Goal: Contribute content: Contribute content

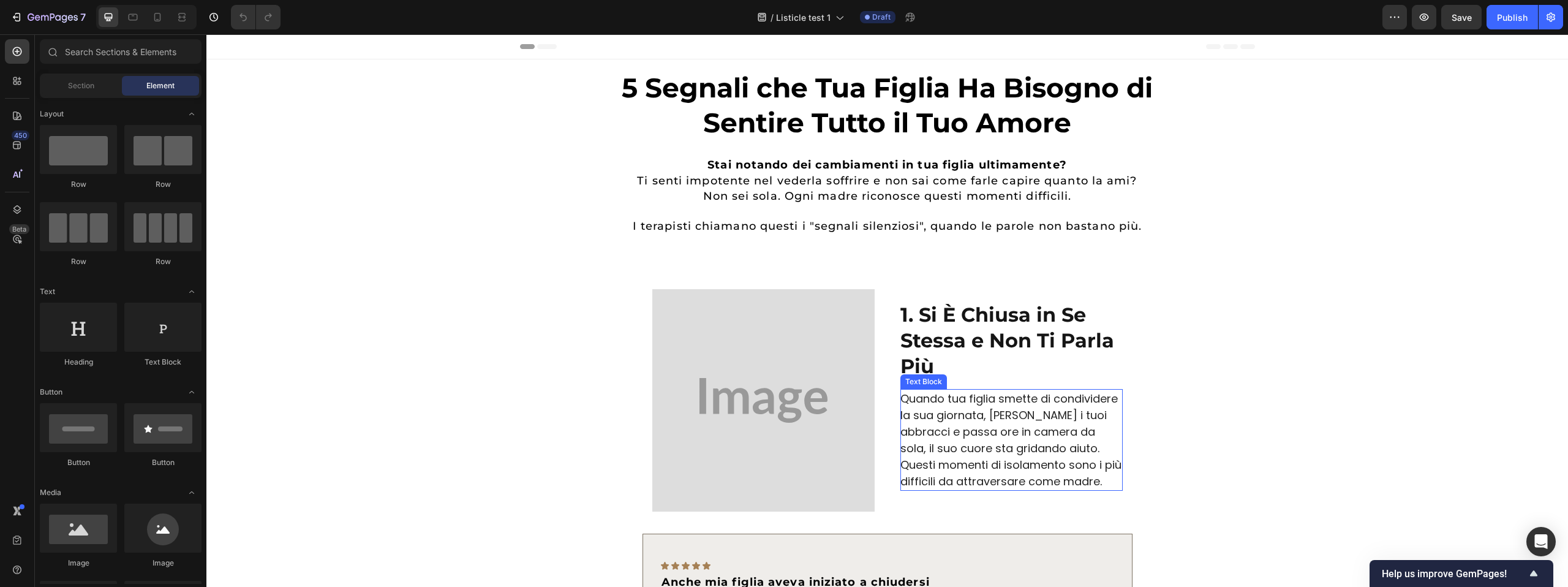
click at [941, 398] on p "Quando tua figlia smette di condividere la sua giornata, [PERSON_NAME] i tuoi a…" at bounding box center [1011, 440] width 221 height 100
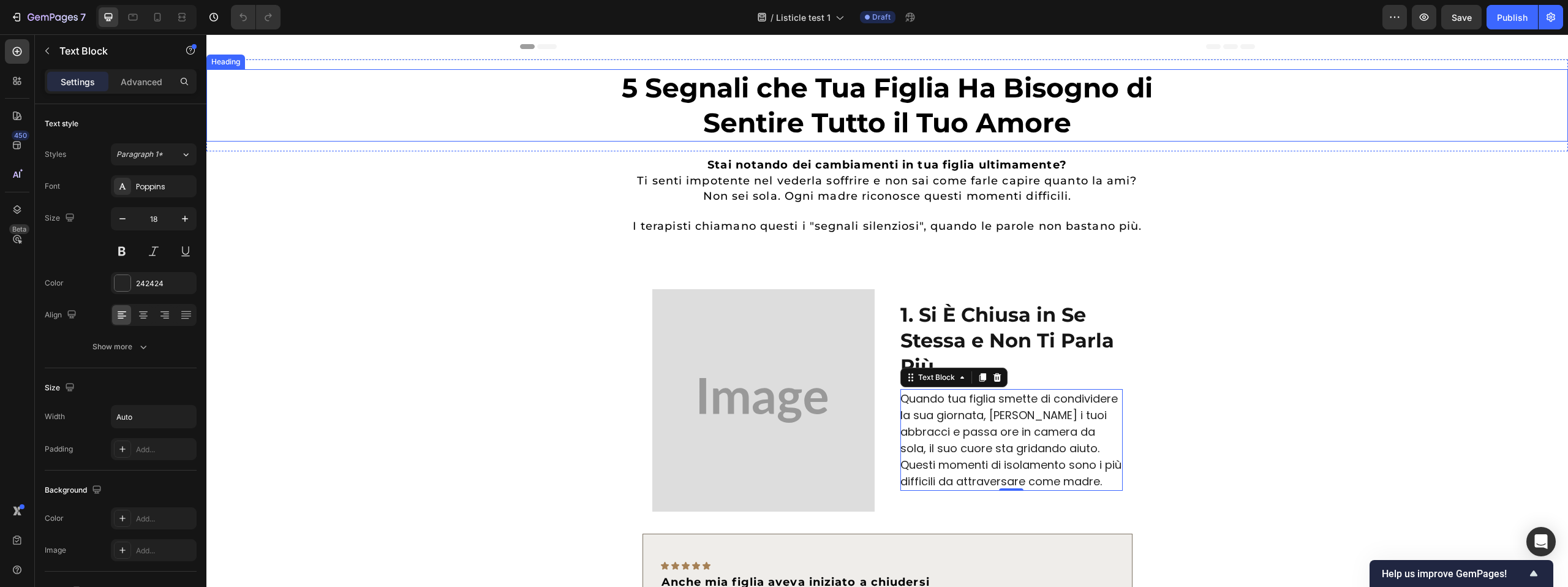
click at [879, 86] on h1 "5 Segnali che Tua Figlia Ha Bisogno di Sentire Tutto il Tuo Amore" at bounding box center [887, 105] width 610 height 73
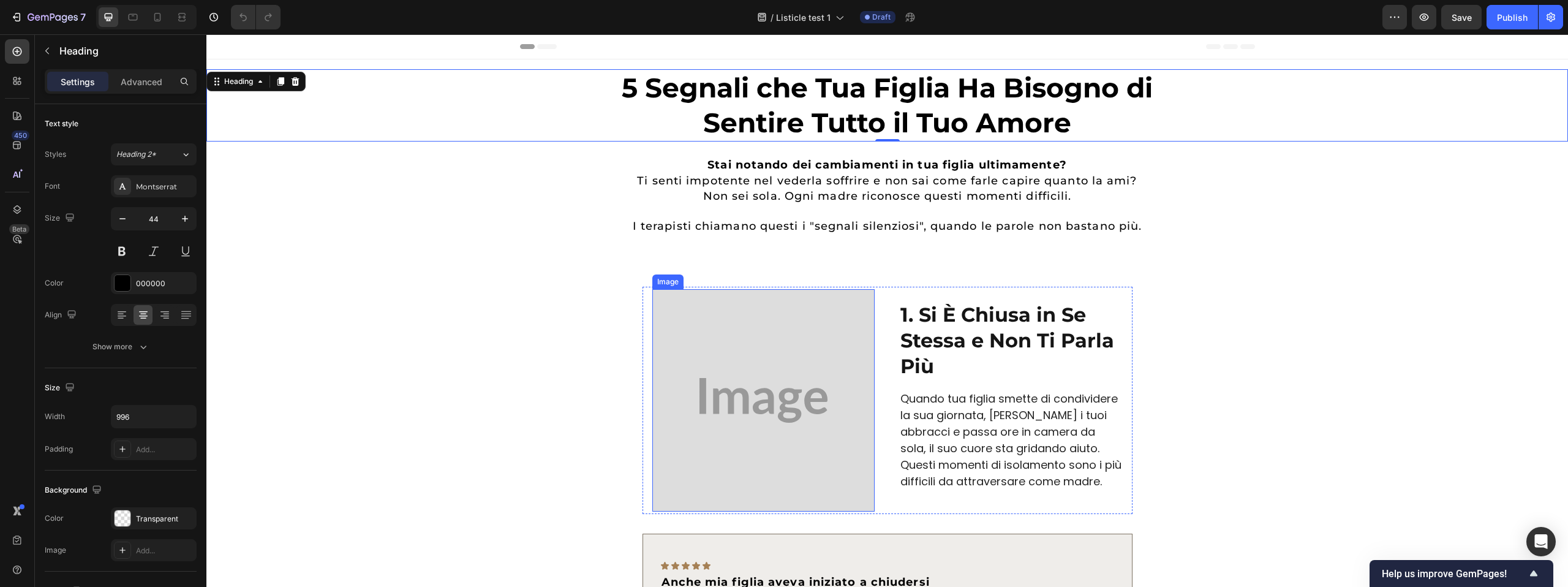
click at [722, 304] on img at bounding box center [763, 400] width 222 height 222
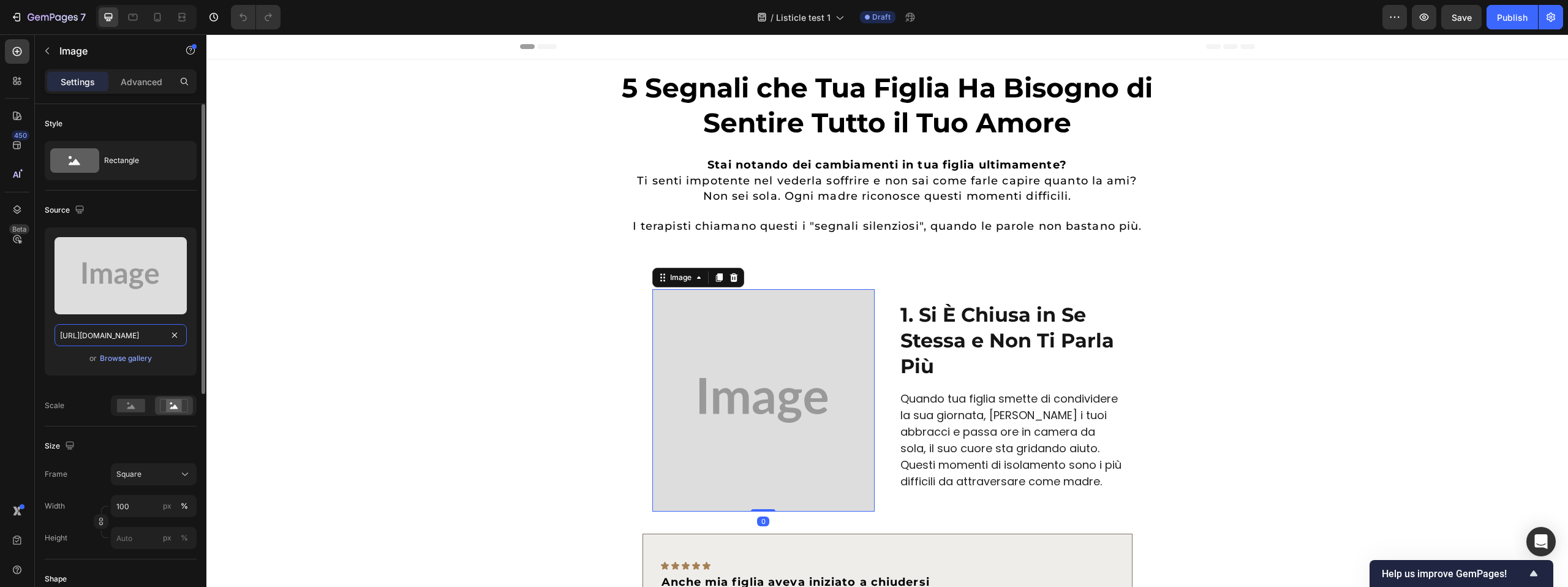
click at [157, 338] on input "[URL][DOMAIN_NAME]" at bounding box center [121, 335] width 133 height 22
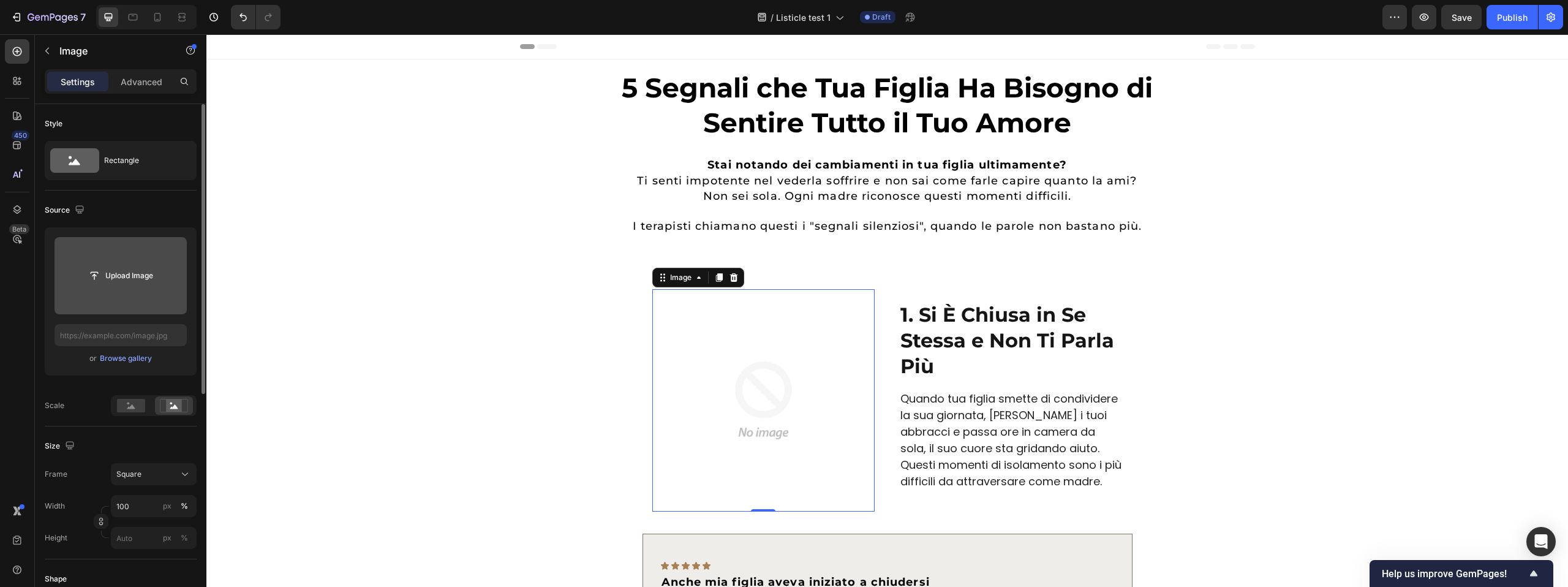
click at [144, 279] on input "file" at bounding box center [121, 275] width 85 height 21
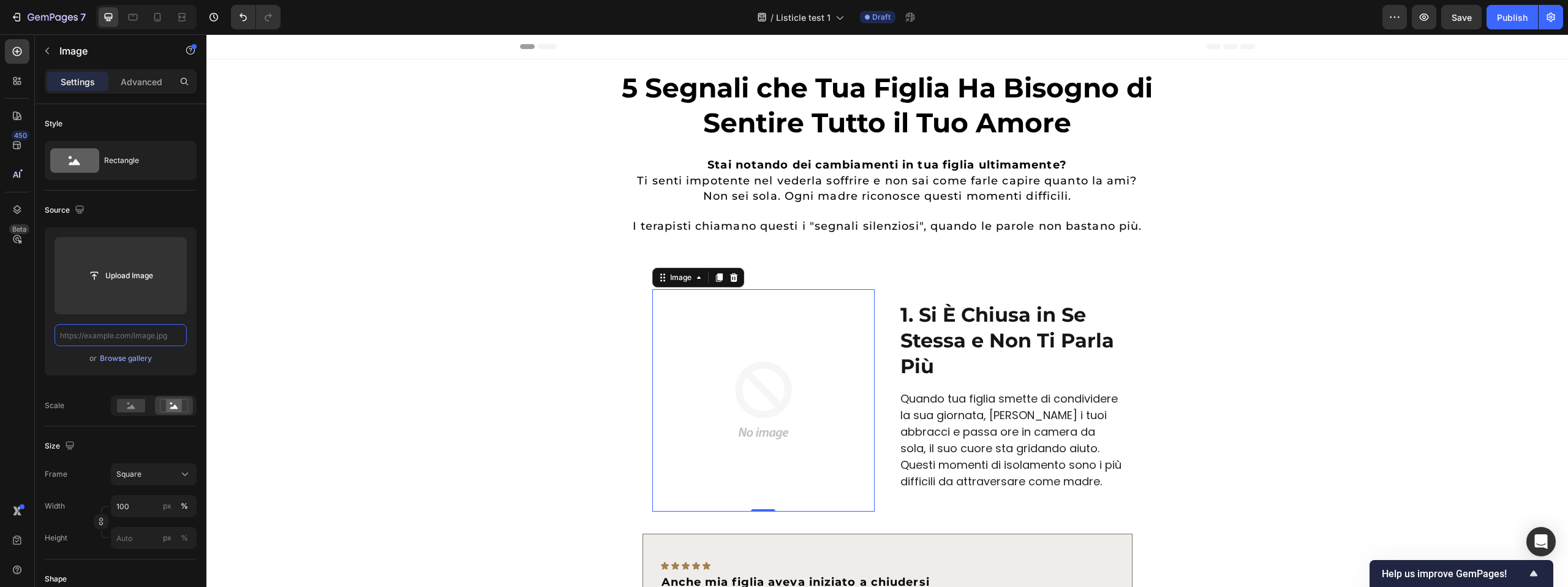
click at [134, 339] on input "text" at bounding box center [121, 335] width 133 height 22
click at [163, 334] on input "text" at bounding box center [121, 335] width 133 height 22
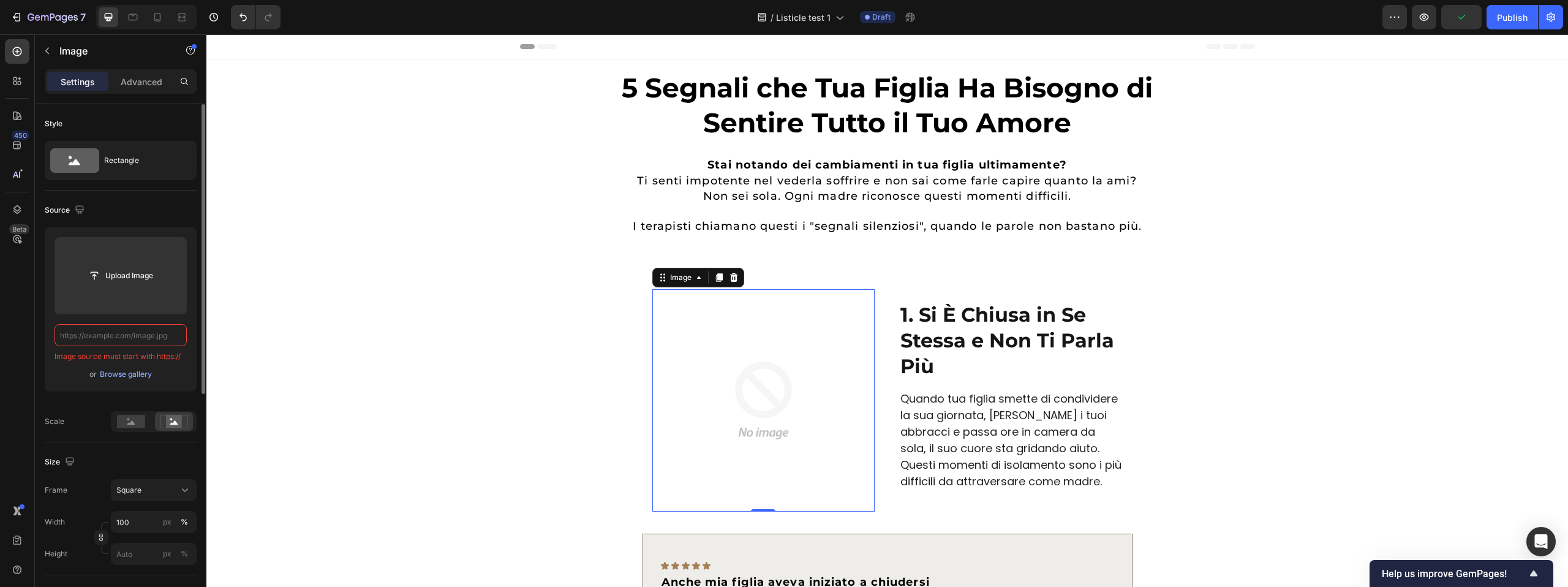
paste input "[URL][DOMAIN_NAME][DATE][DATE]"
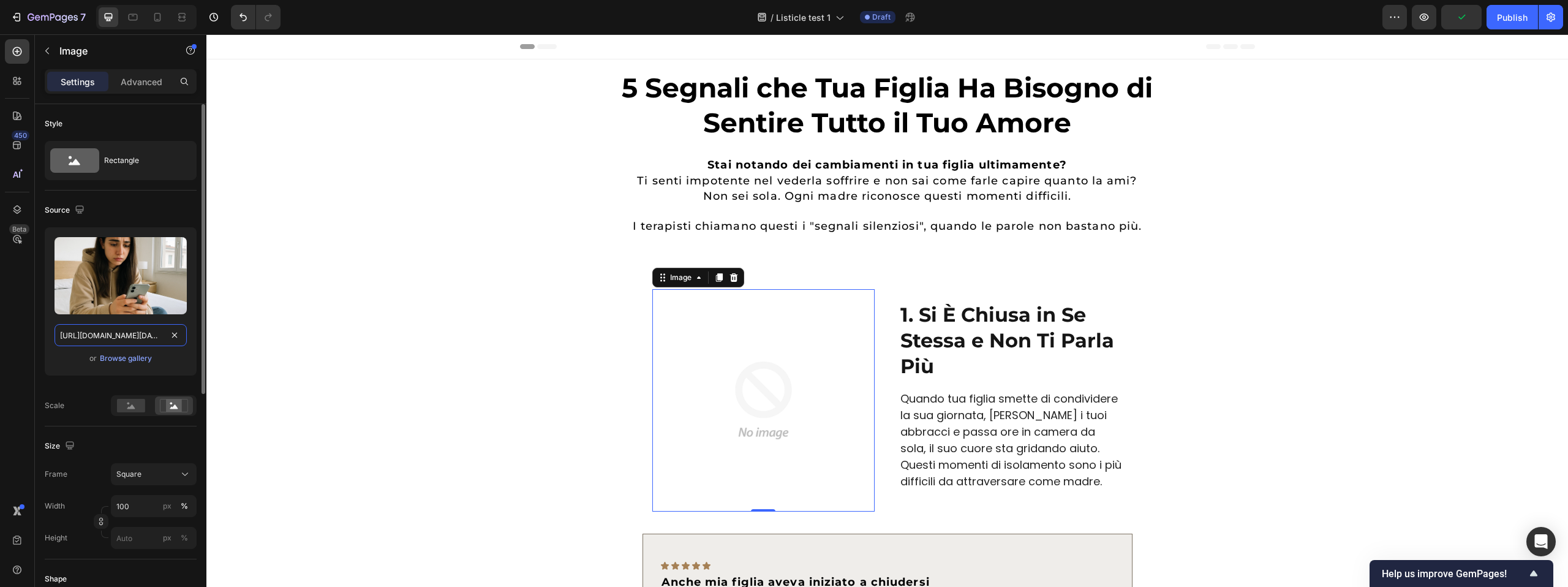
scroll to position [0, 1713]
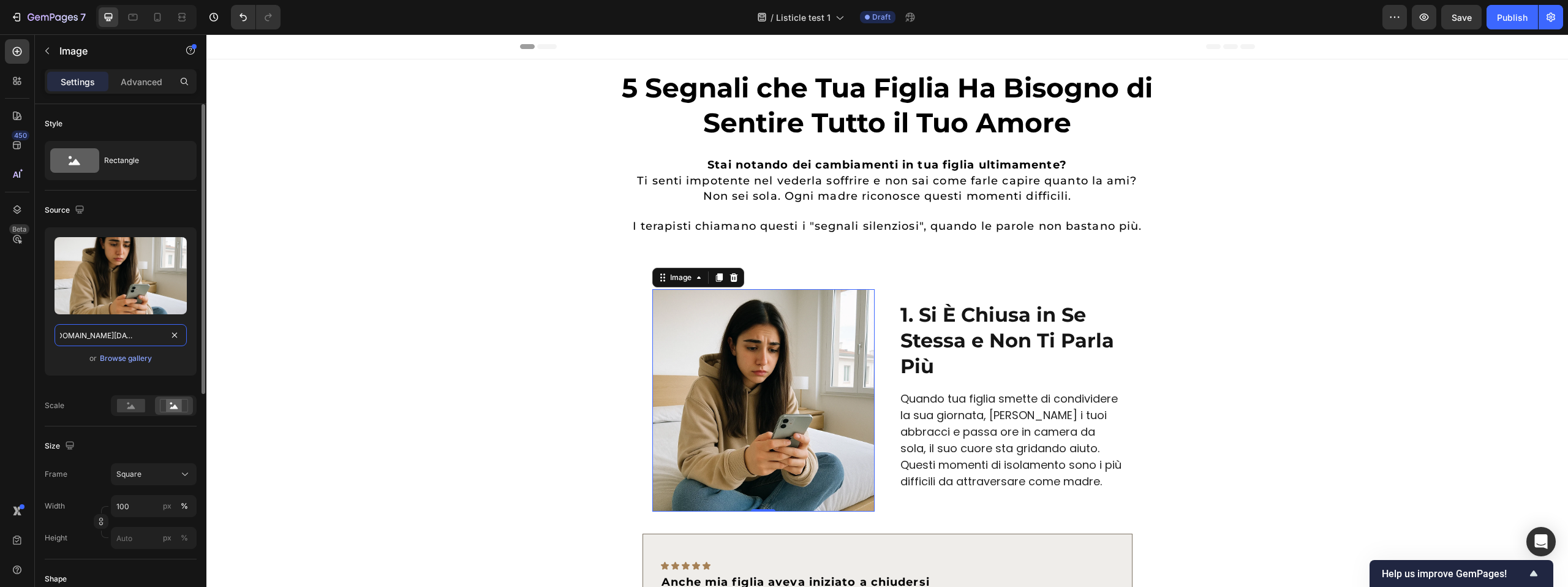
type input "[URL][DOMAIN_NAME][DATE][DATE]"
click at [152, 214] on div "Source" at bounding box center [121, 210] width 152 height 20
click at [1240, 310] on div "1. Si È Chiusa in Se Stessa e Non Ti Parla Più Text [PERSON_NAME] Quando tua fi…" at bounding box center [887, 482] width 1332 height 391
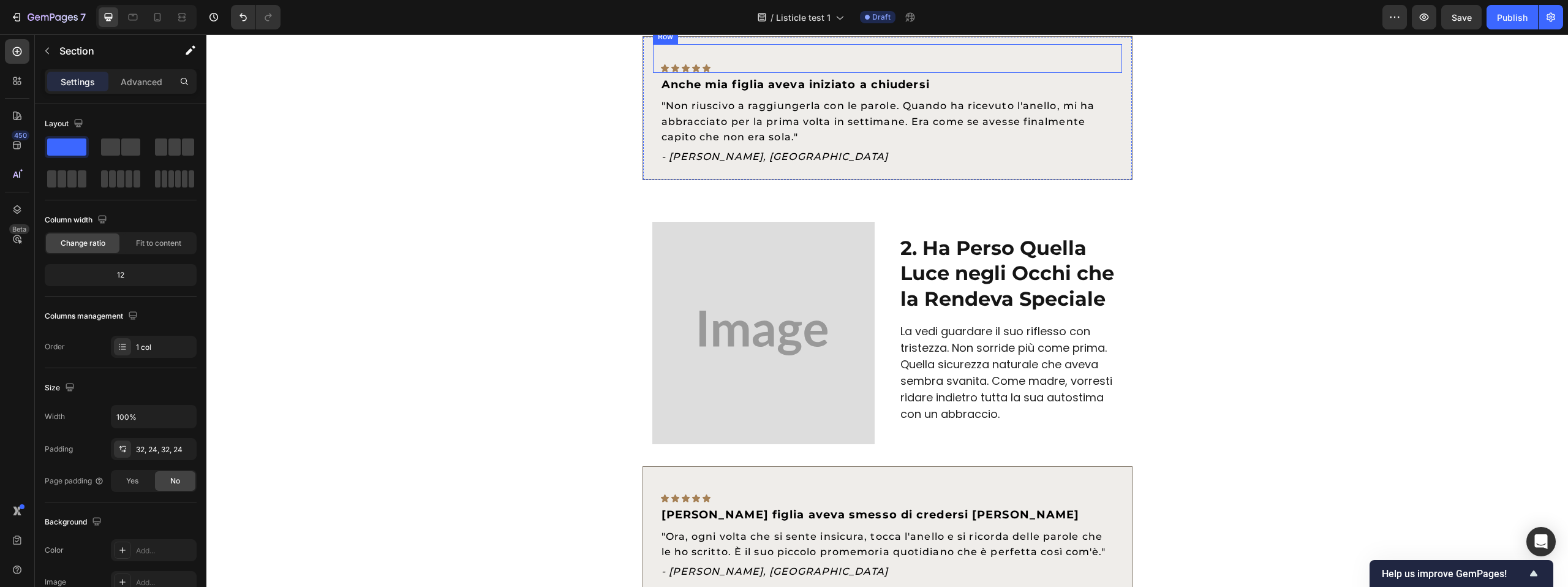
scroll to position [528, 0]
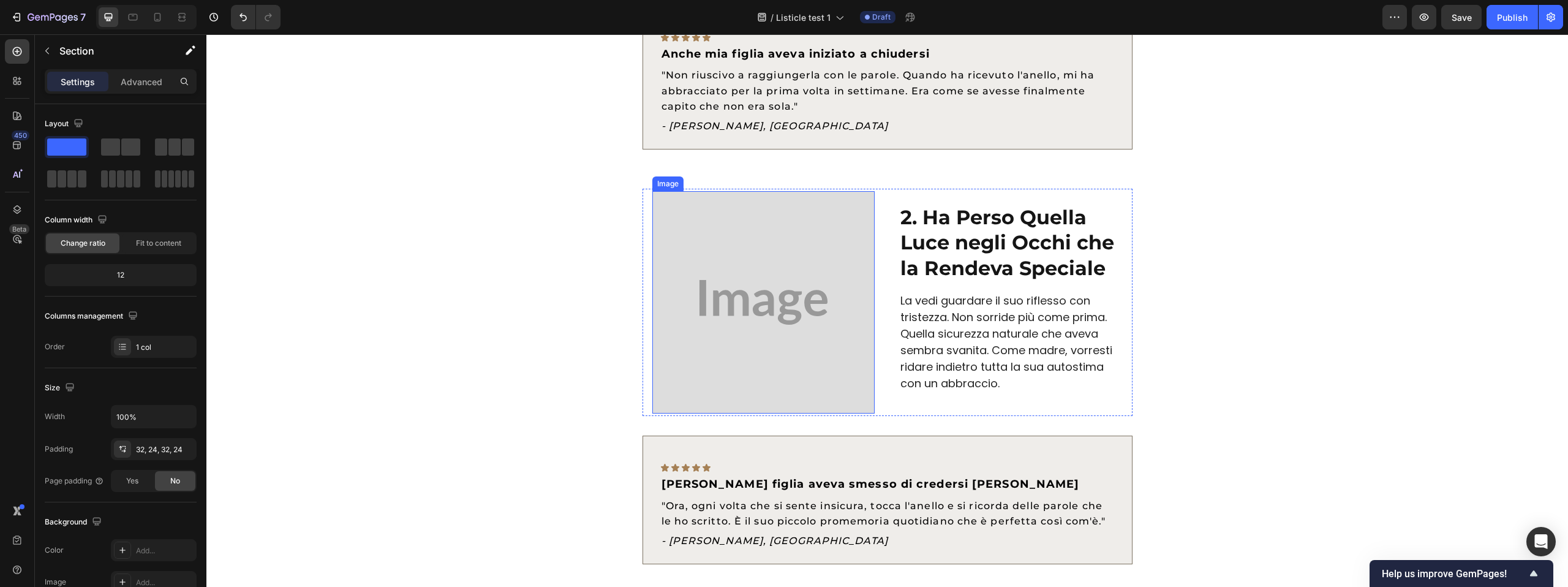
click at [784, 218] on img at bounding box center [763, 302] width 222 height 222
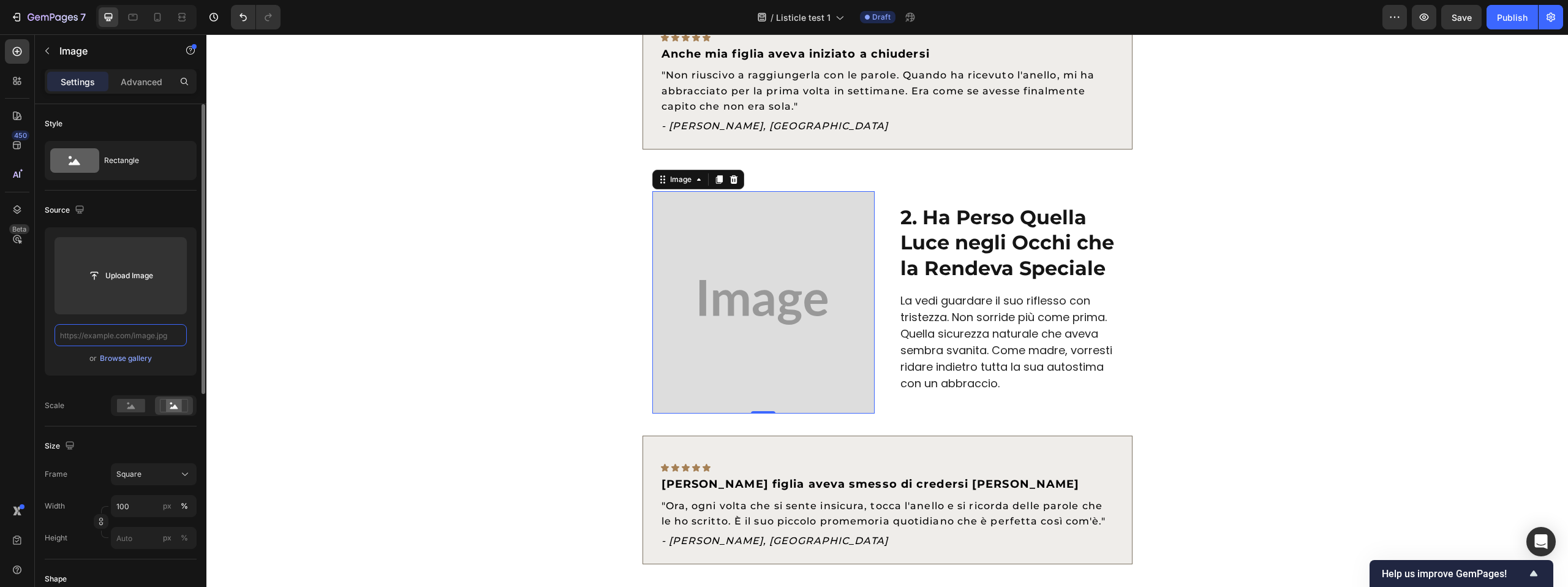
scroll to position [0, 0]
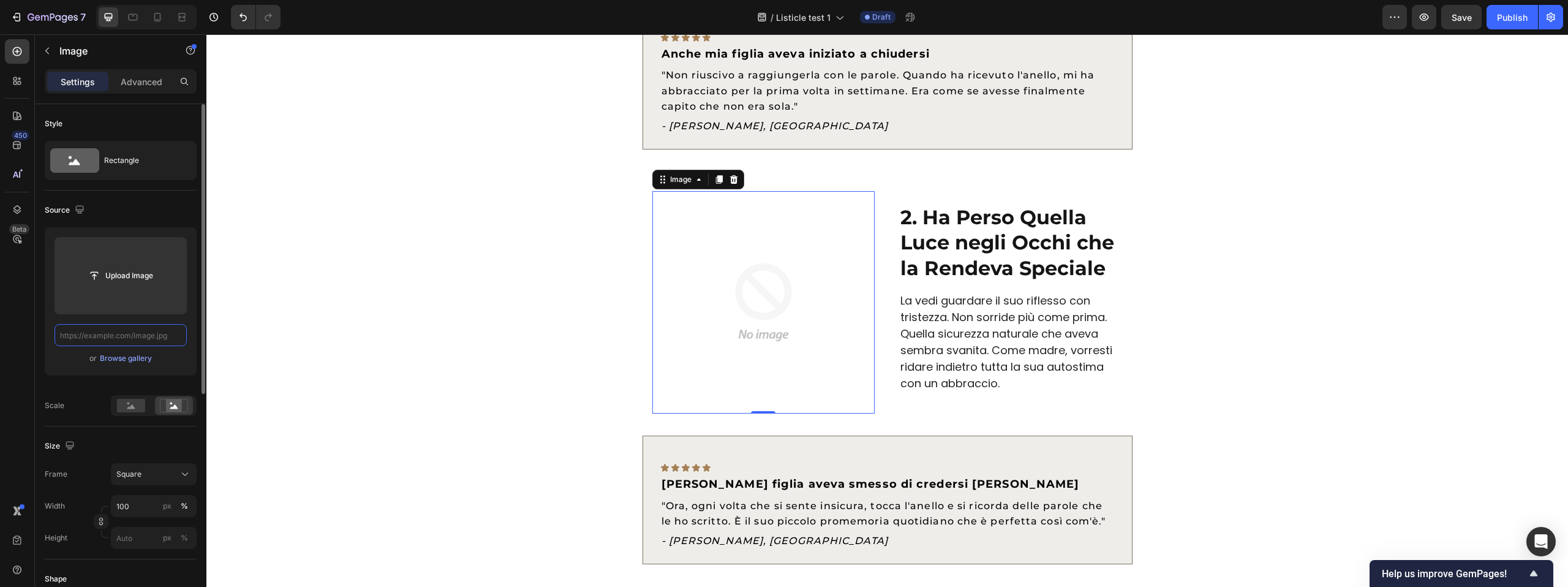
click at [149, 334] on input "text" at bounding box center [121, 335] width 133 height 22
paste input "[URL][DOMAIN_NAME][DATE][DATE]"
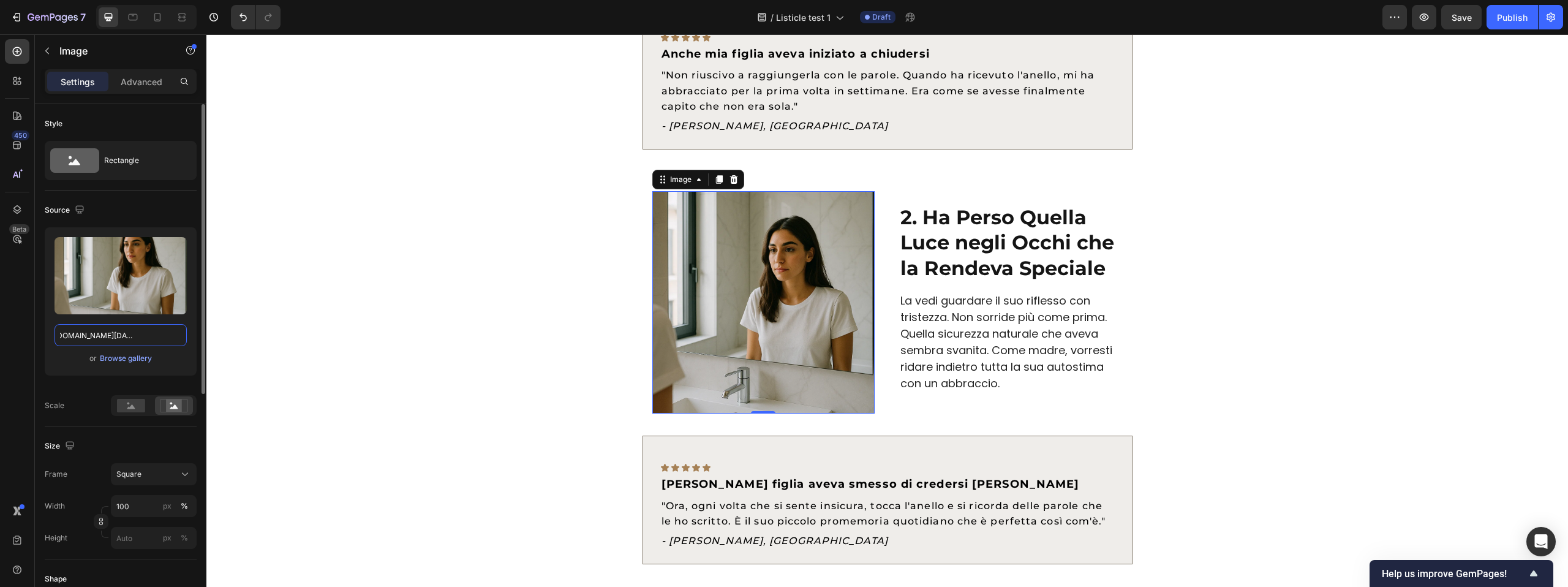
type input "[URL][DOMAIN_NAME][DATE][DATE]"
click at [177, 212] on div "Source" at bounding box center [121, 210] width 152 height 20
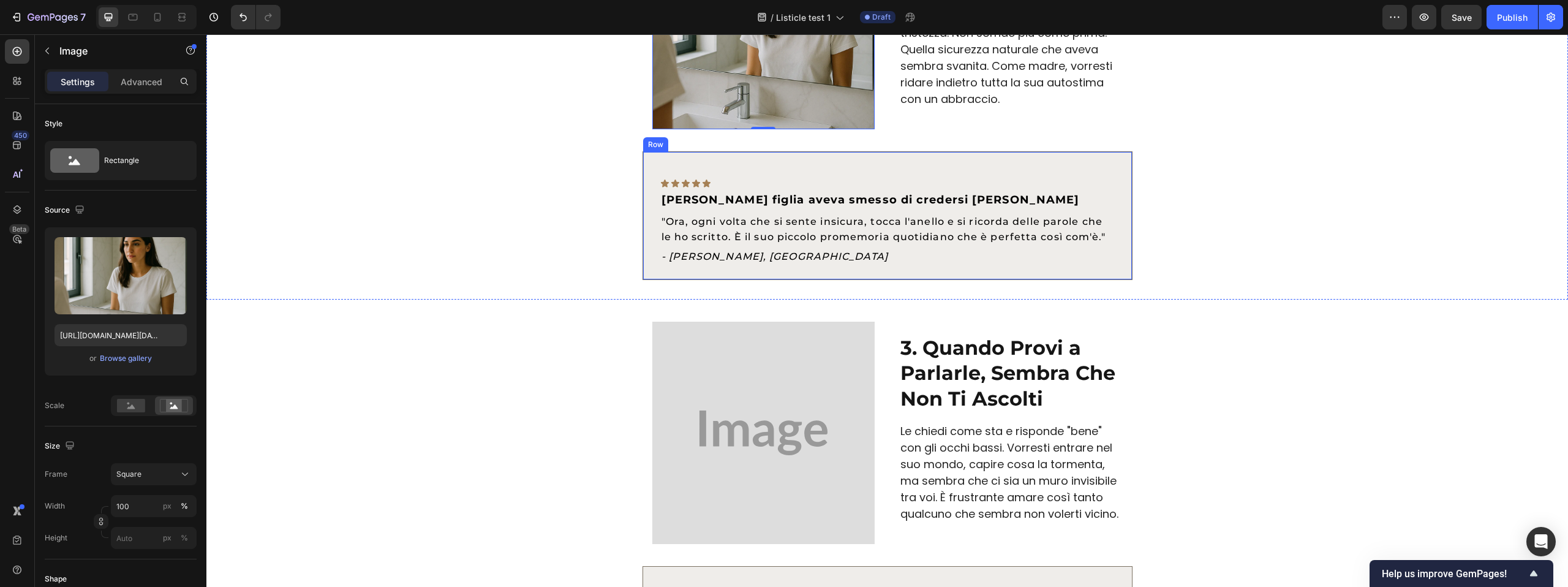
scroll to position [863, 0]
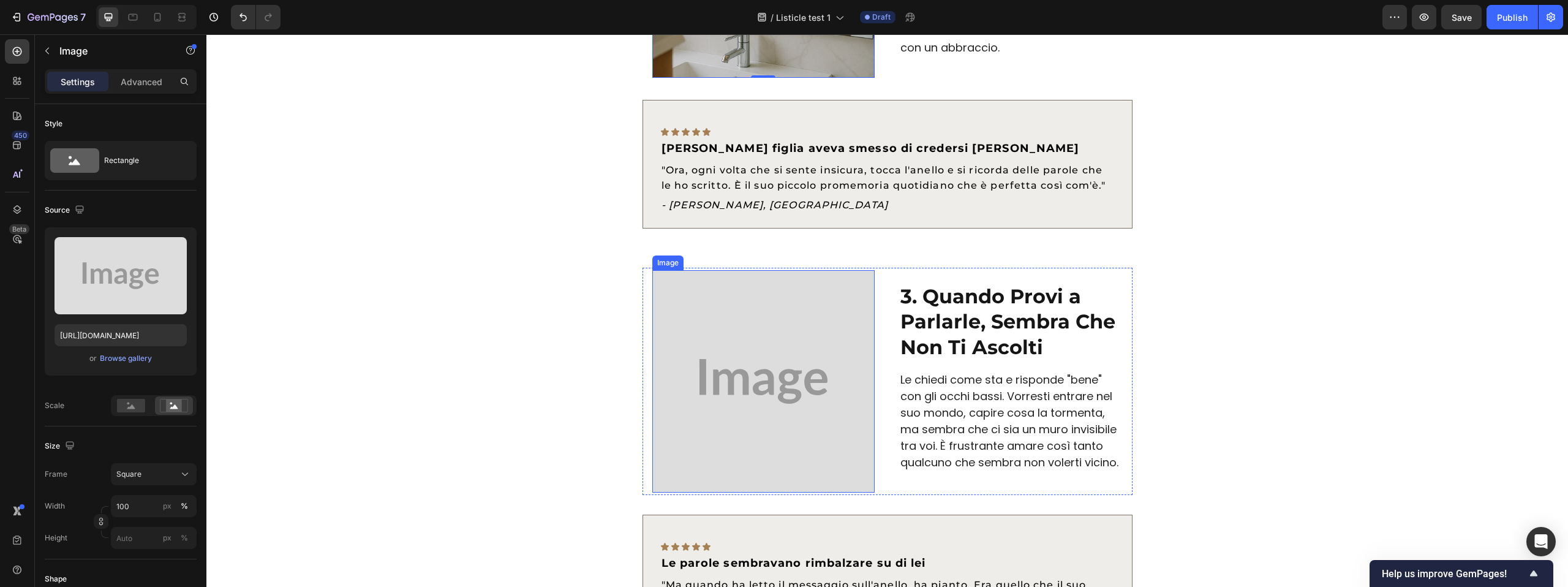
click at [785, 282] on img at bounding box center [763, 381] width 222 height 222
click at [156, 333] on input "[URL][DOMAIN_NAME]" at bounding box center [121, 335] width 133 height 22
drag, startPoint x: 169, startPoint y: 332, endPoint x: 157, endPoint y: 334, distance: 12.2
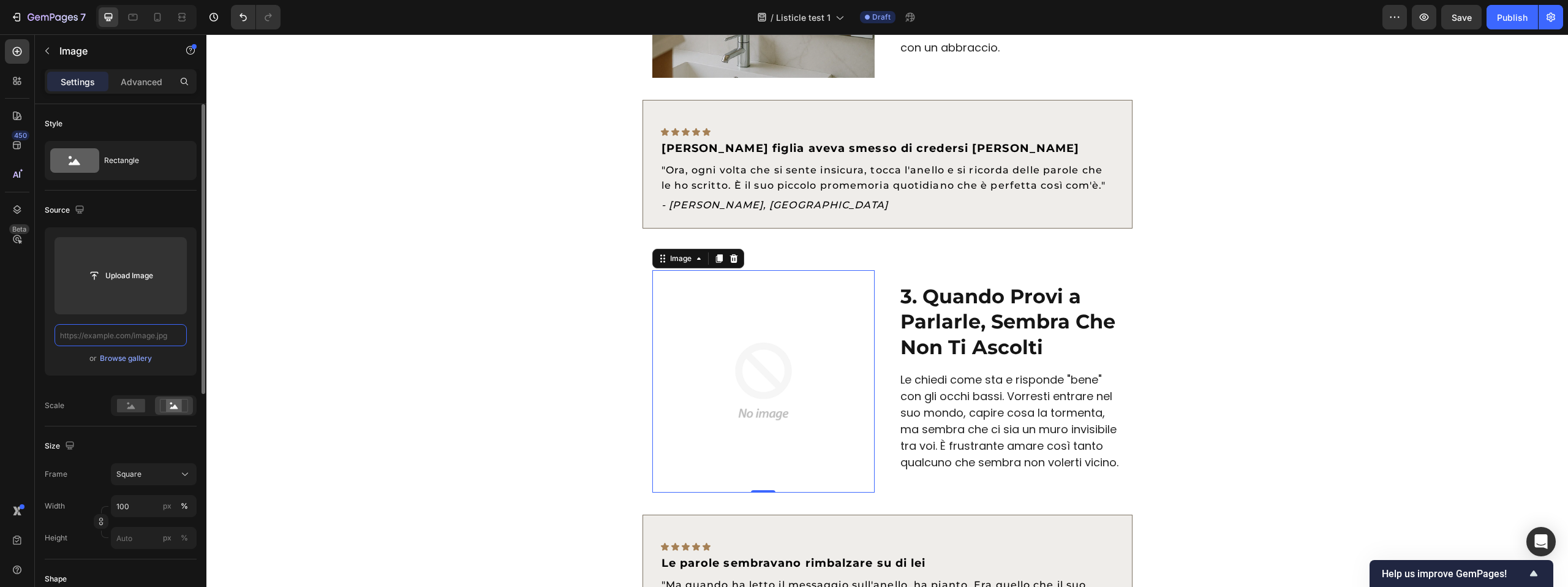
paste input "[URL][DOMAIN_NAME][DATE][DATE]"
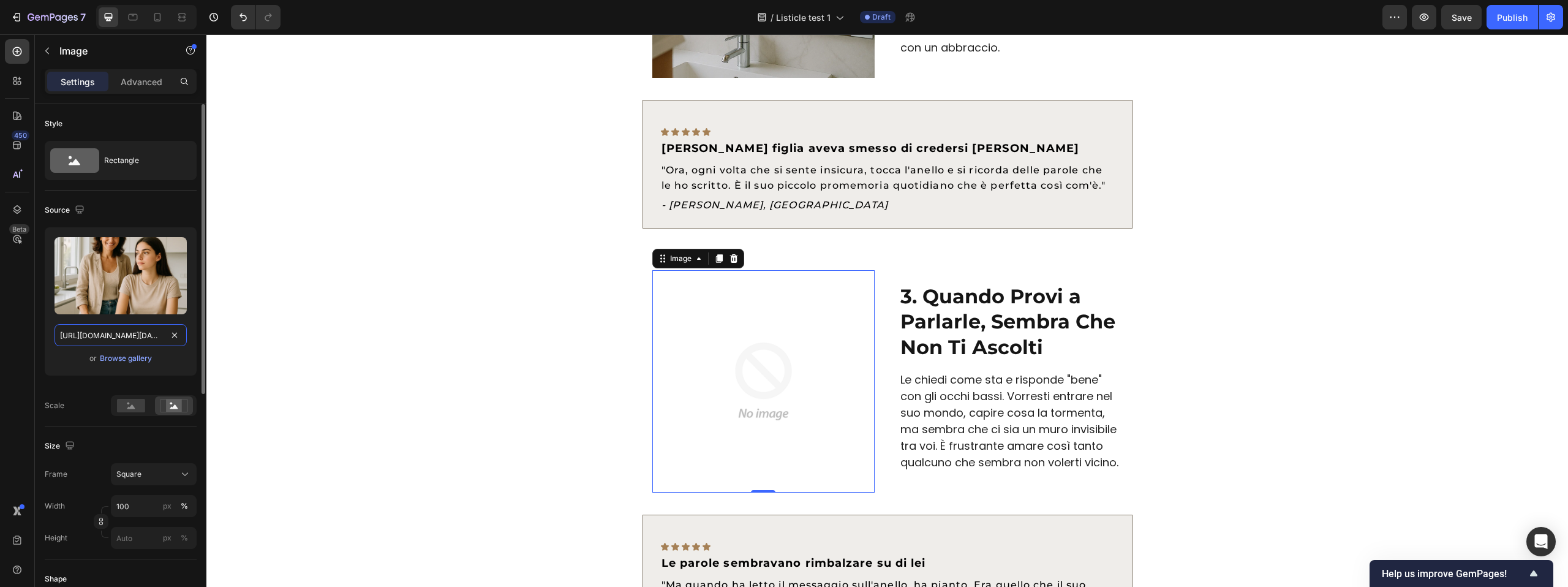
scroll to position [0, 1732]
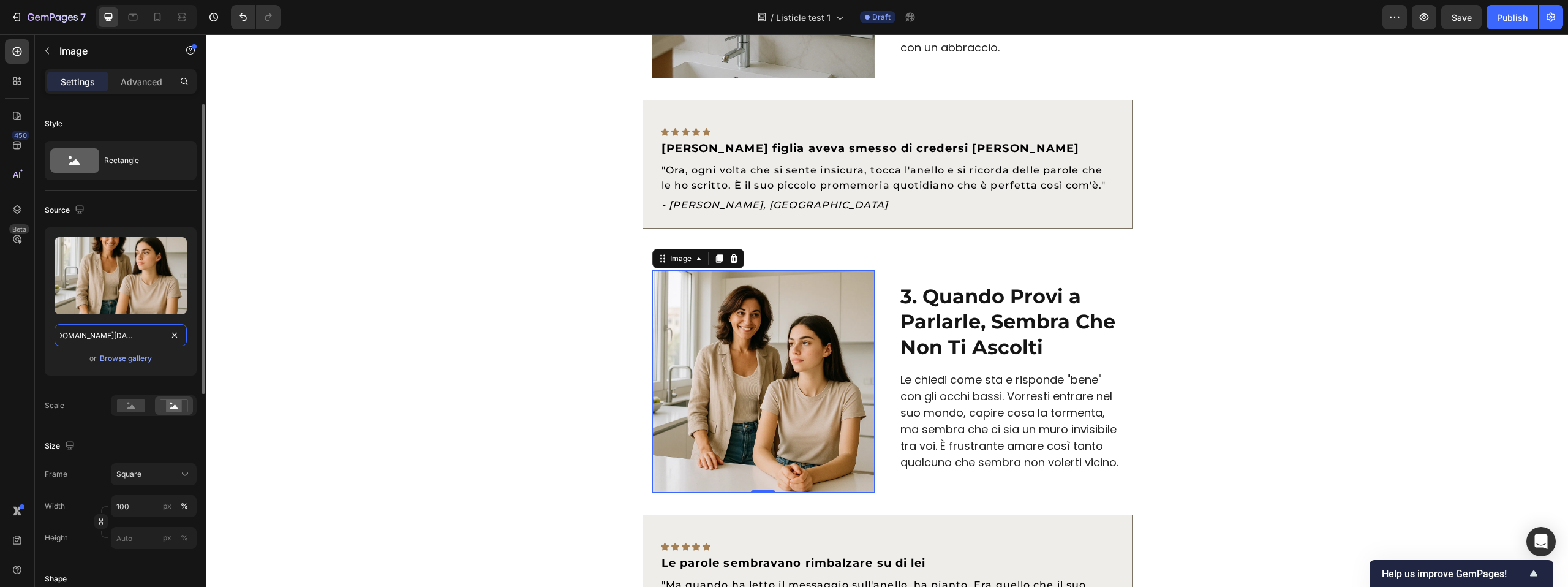
type input "[URL][DOMAIN_NAME][DATE][DATE]"
click at [161, 213] on div "Source" at bounding box center [121, 210] width 152 height 20
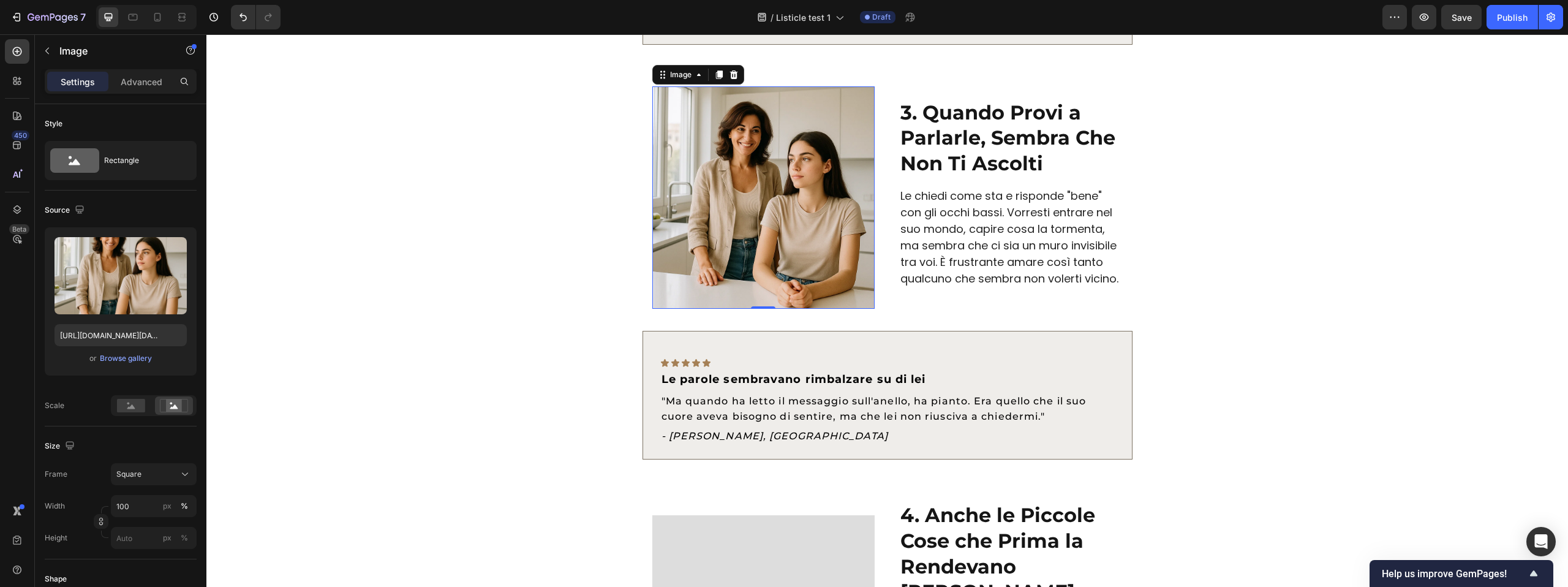
scroll to position [1286, 0]
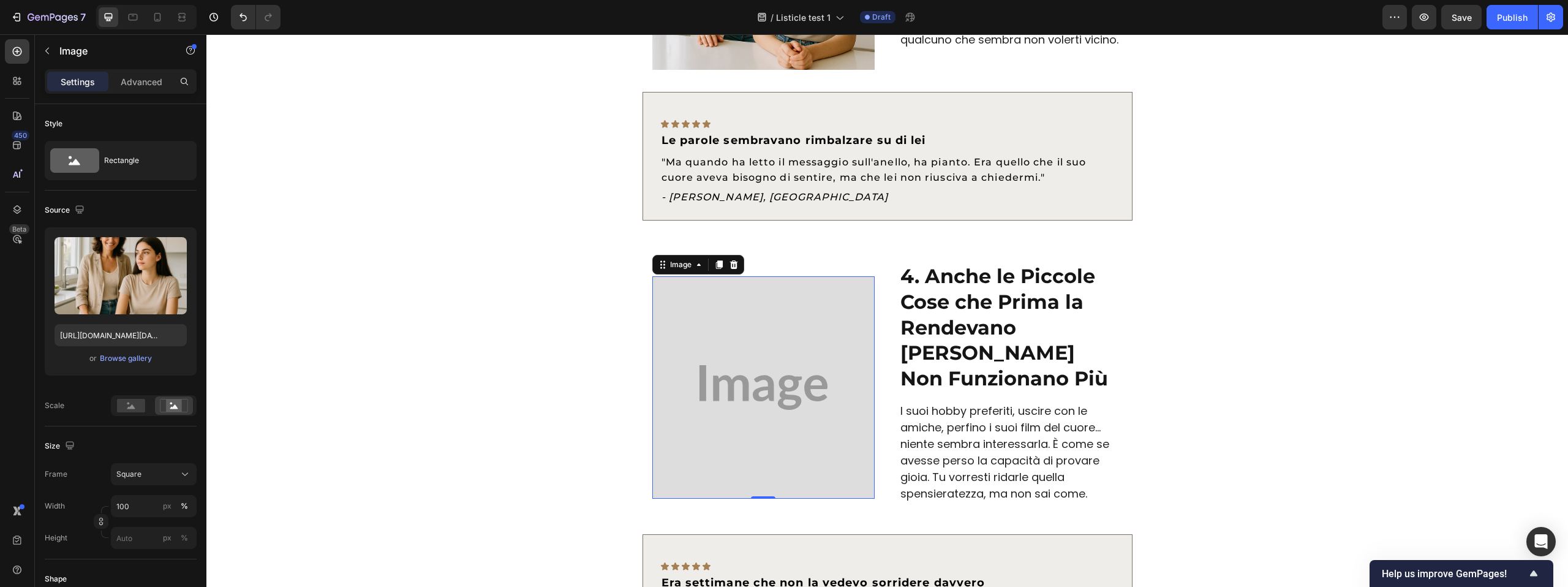
click at [770, 292] on img at bounding box center [763, 387] width 222 height 222
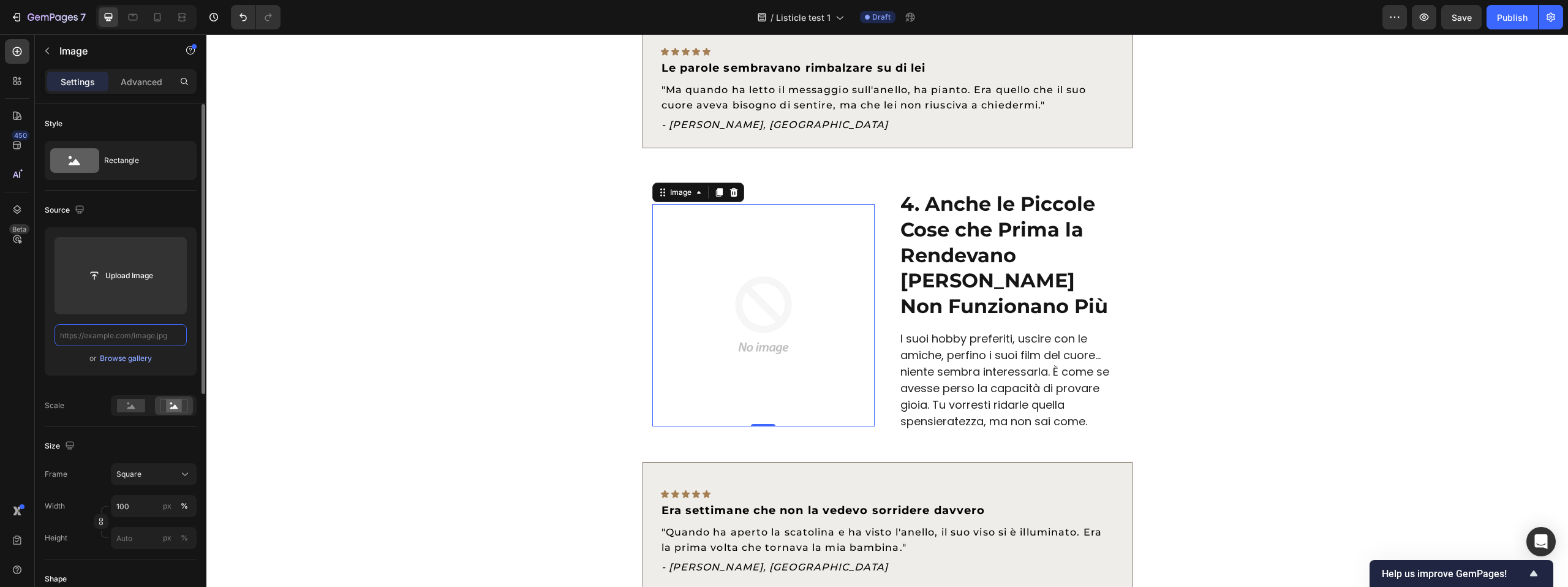
scroll to position [0, 0]
click at [140, 336] on input "text" at bounding box center [121, 335] width 133 height 22
paste input "[URL][DOMAIN_NAME][DATE][DATE]"
type input "[URL][DOMAIN_NAME][DATE][DATE]"
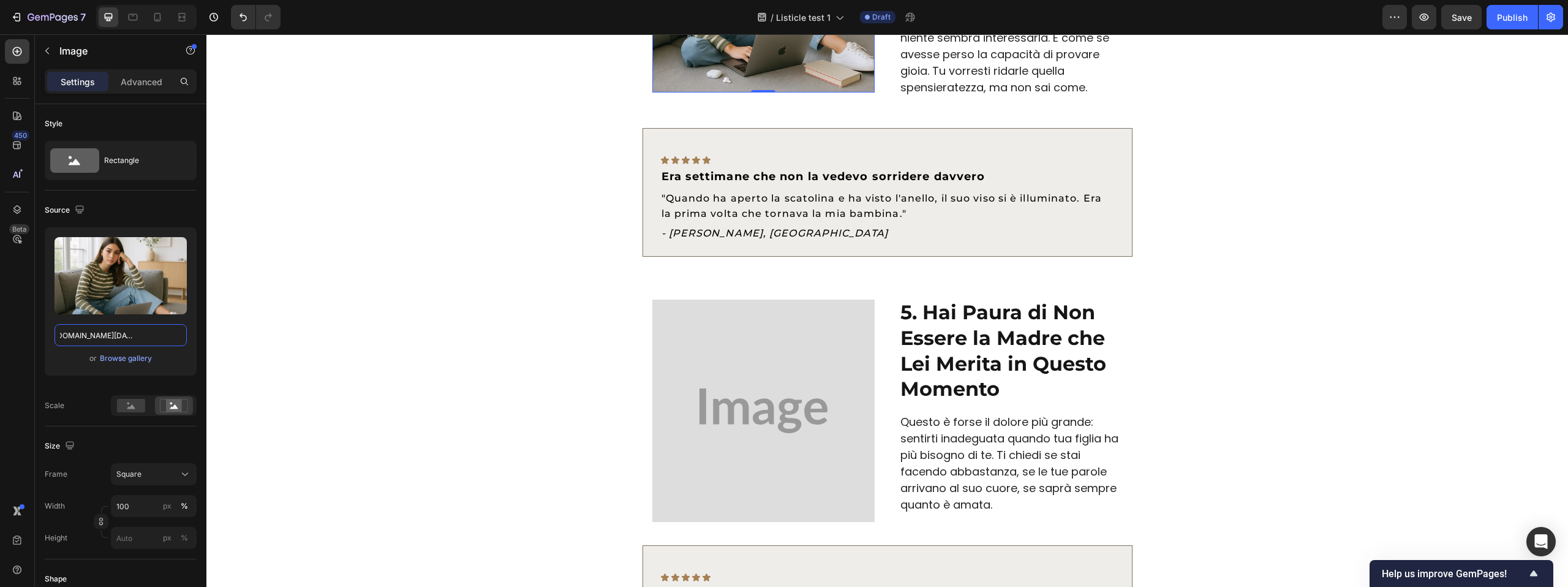
scroll to position [1707, 0]
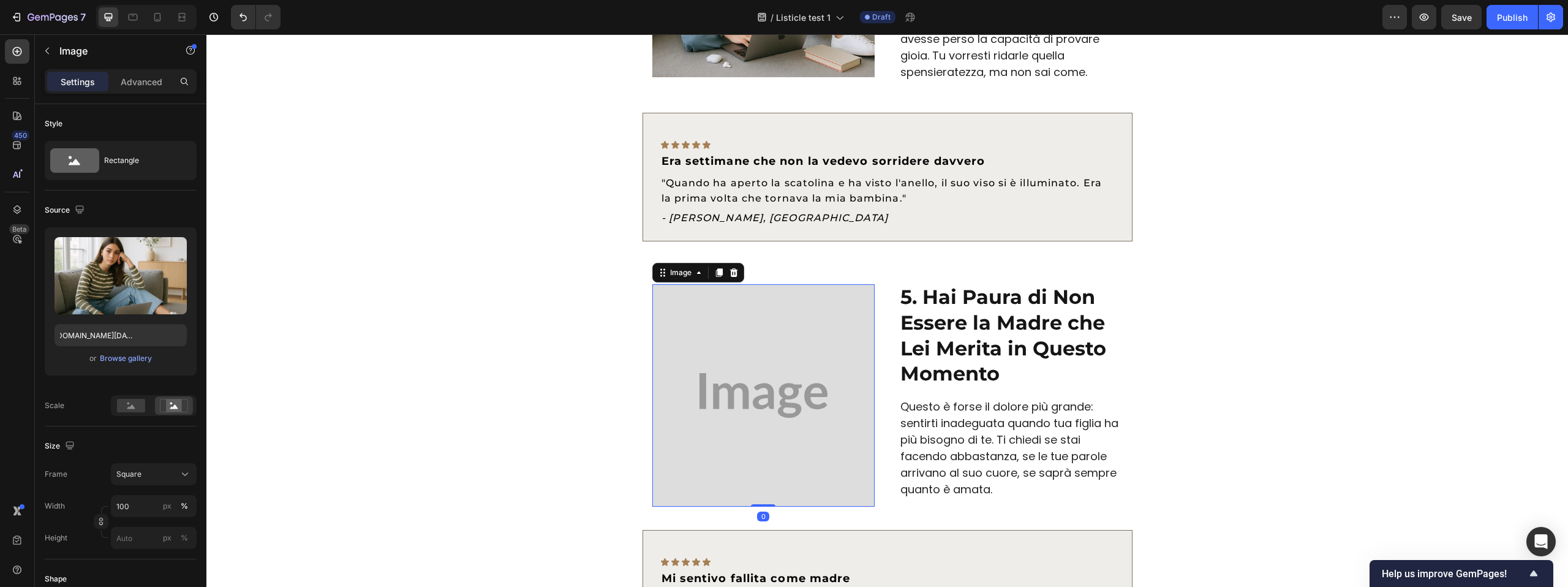
click at [838, 293] on img at bounding box center [763, 395] width 222 height 222
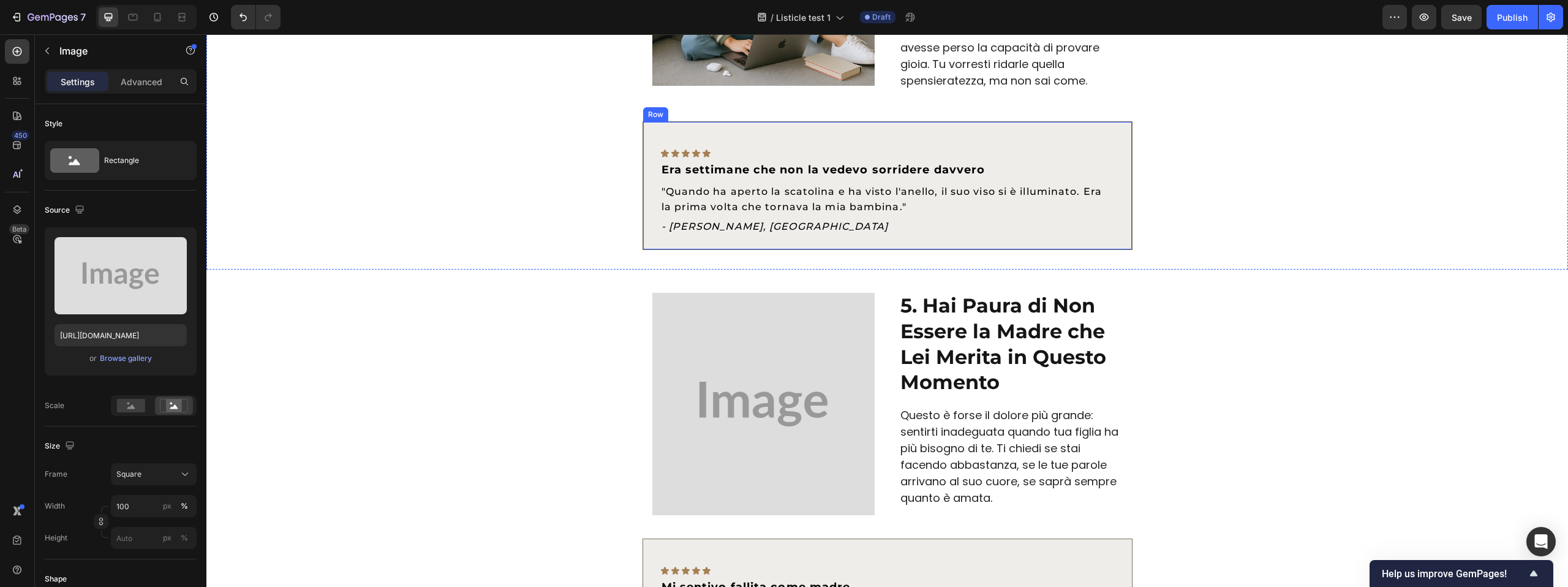
scroll to position [1820, 0]
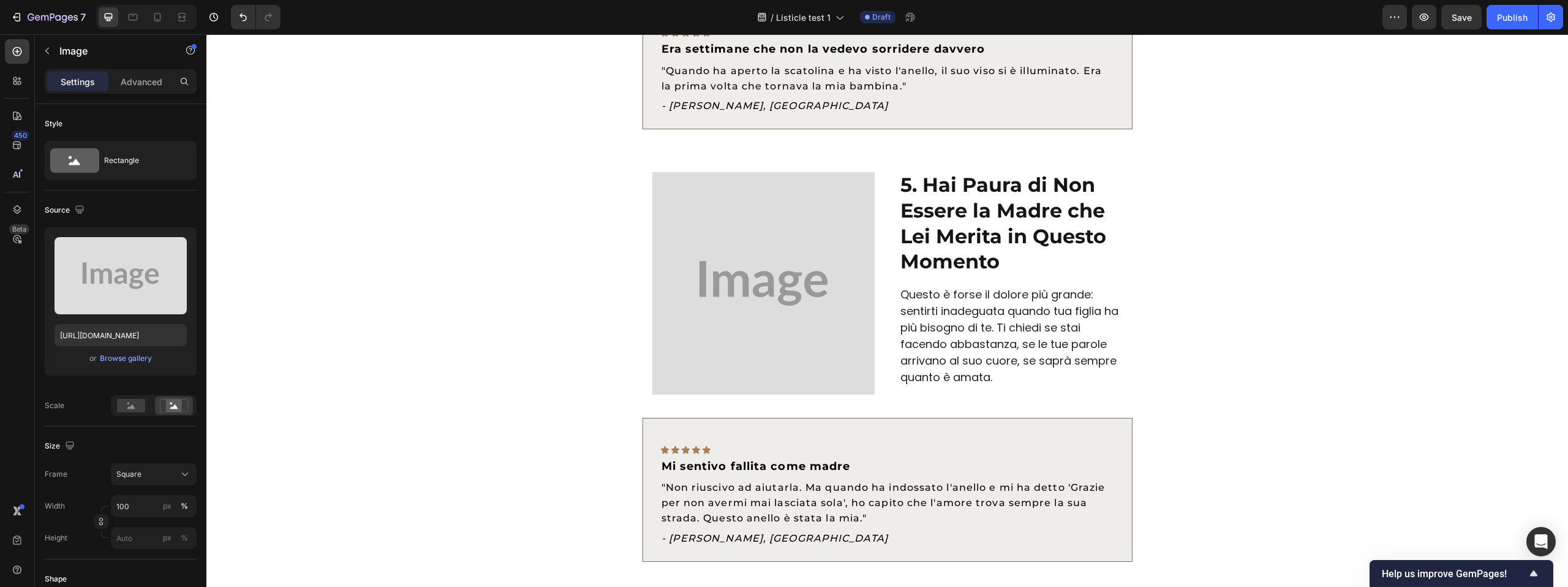
click at [756, 172] on img at bounding box center [763, 283] width 222 height 222
click at [797, 185] on img at bounding box center [763, 283] width 222 height 222
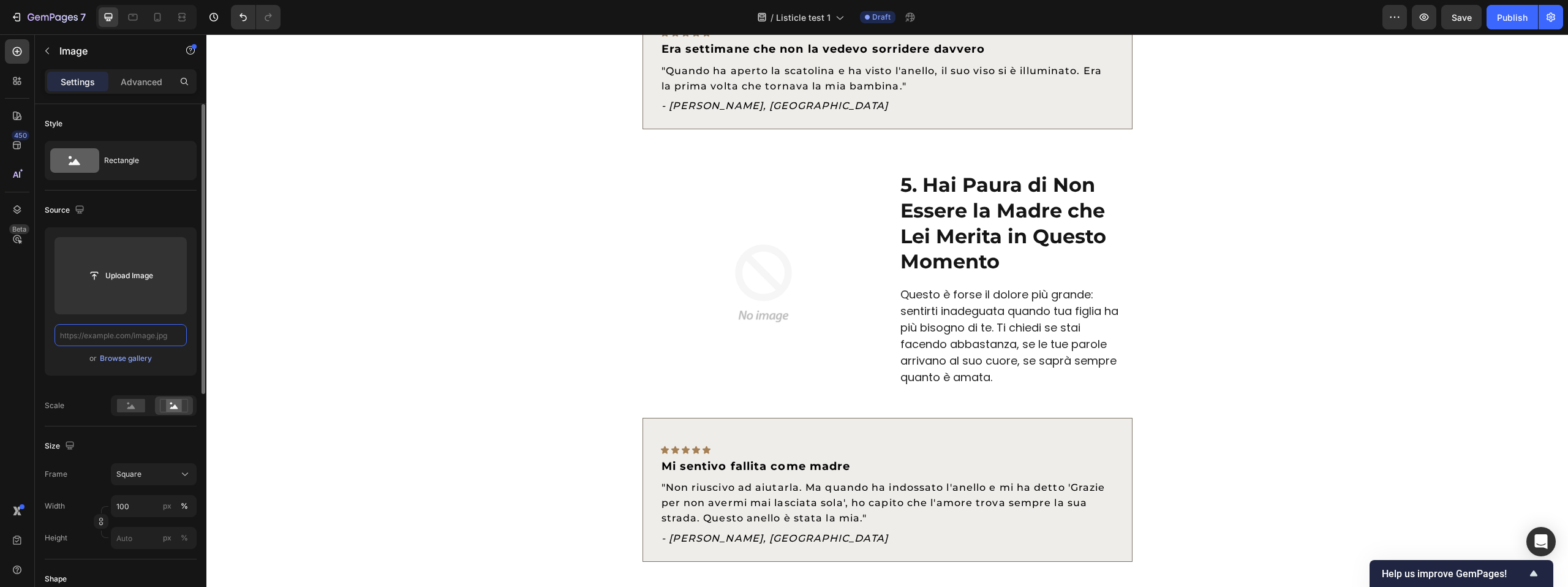
scroll to position [0, 0]
click at [140, 335] on input "text" at bounding box center [121, 335] width 133 height 22
paste input "[URL][DOMAIN_NAME][DATE][DATE]"
type input "[URL][DOMAIN_NAME][DATE][DATE]"
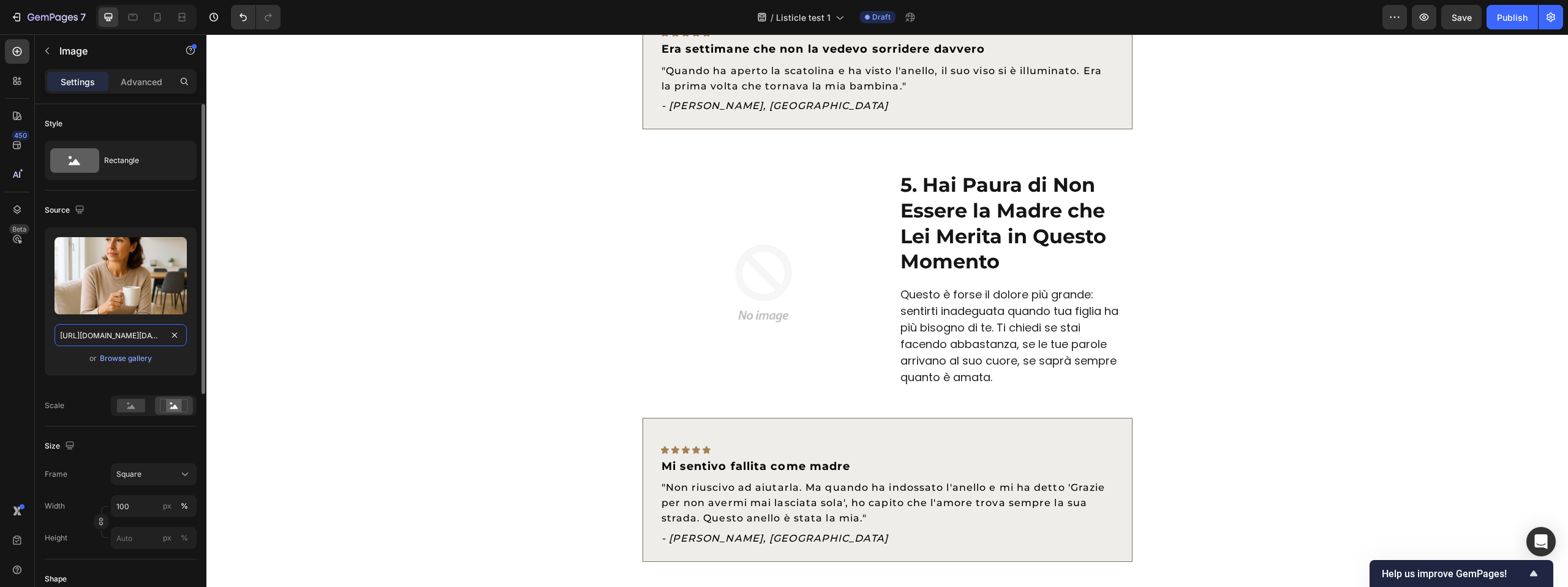
scroll to position [0, 1750]
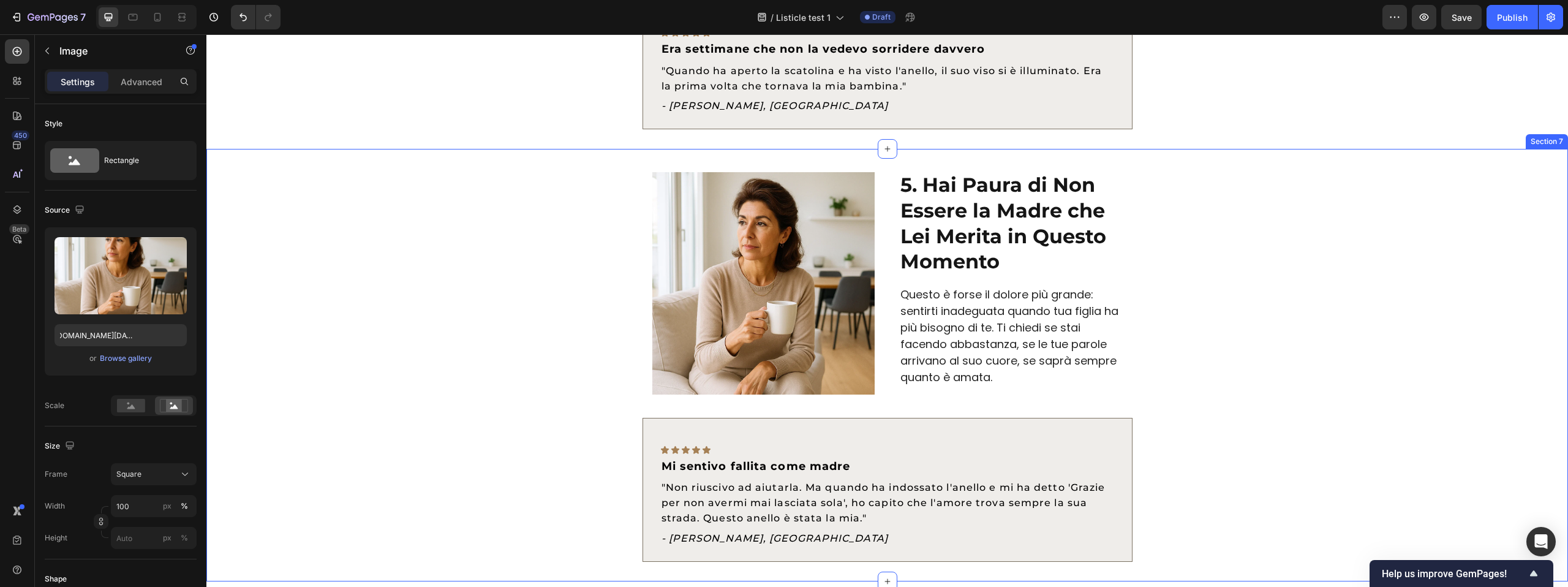
click at [1213, 148] on div "5. Hai Paura di Non Essere la Madre che Lei Merita in Questo Momento Text Block…" at bounding box center [887, 365] width 1362 height 433
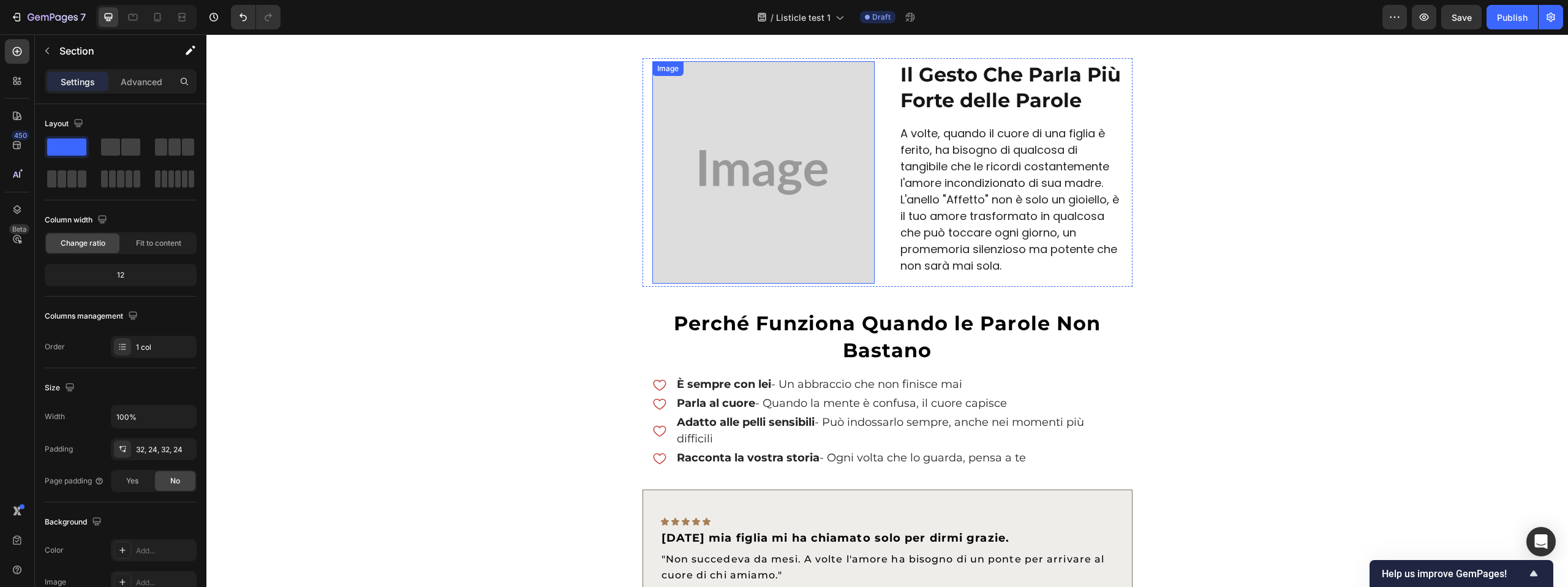
scroll to position [2335, 0]
click at [1465, 29] on div "7 / Listicle test 1 Draft Preview Save Publish" at bounding box center [784, 17] width 1568 height 35
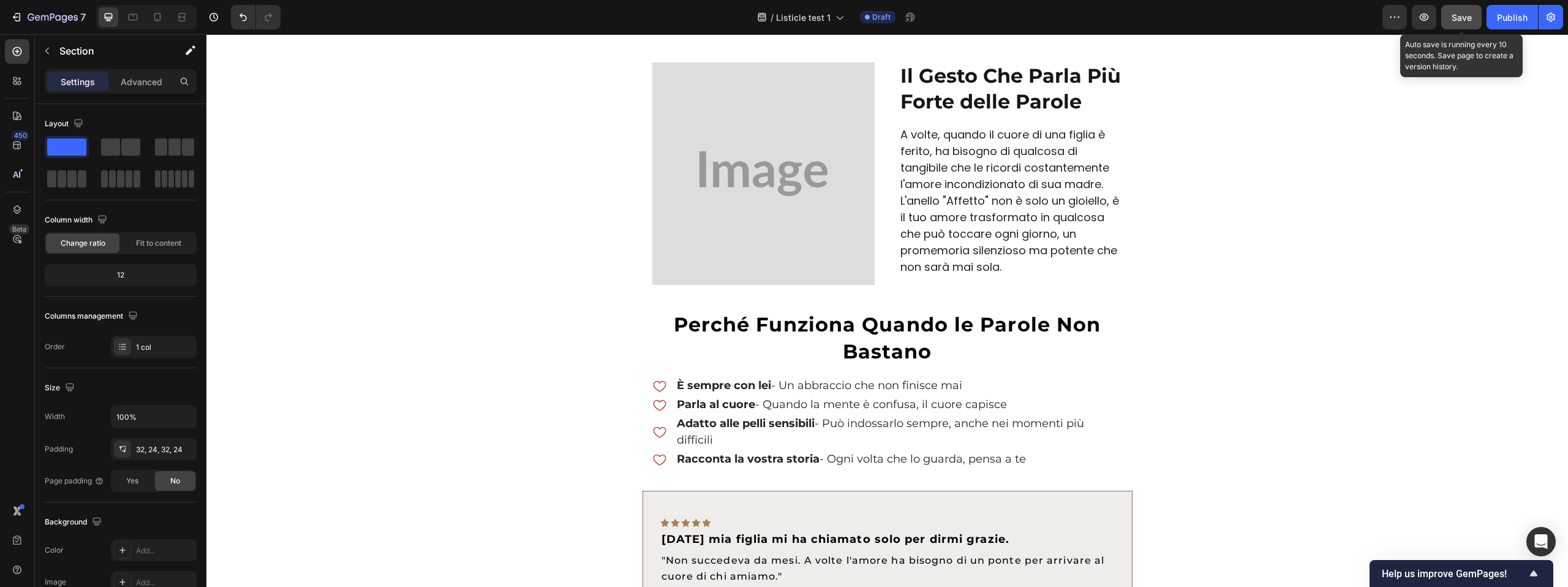
click at [1465, 24] on button "Save" at bounding box center [1461, 17] width 41 height 25
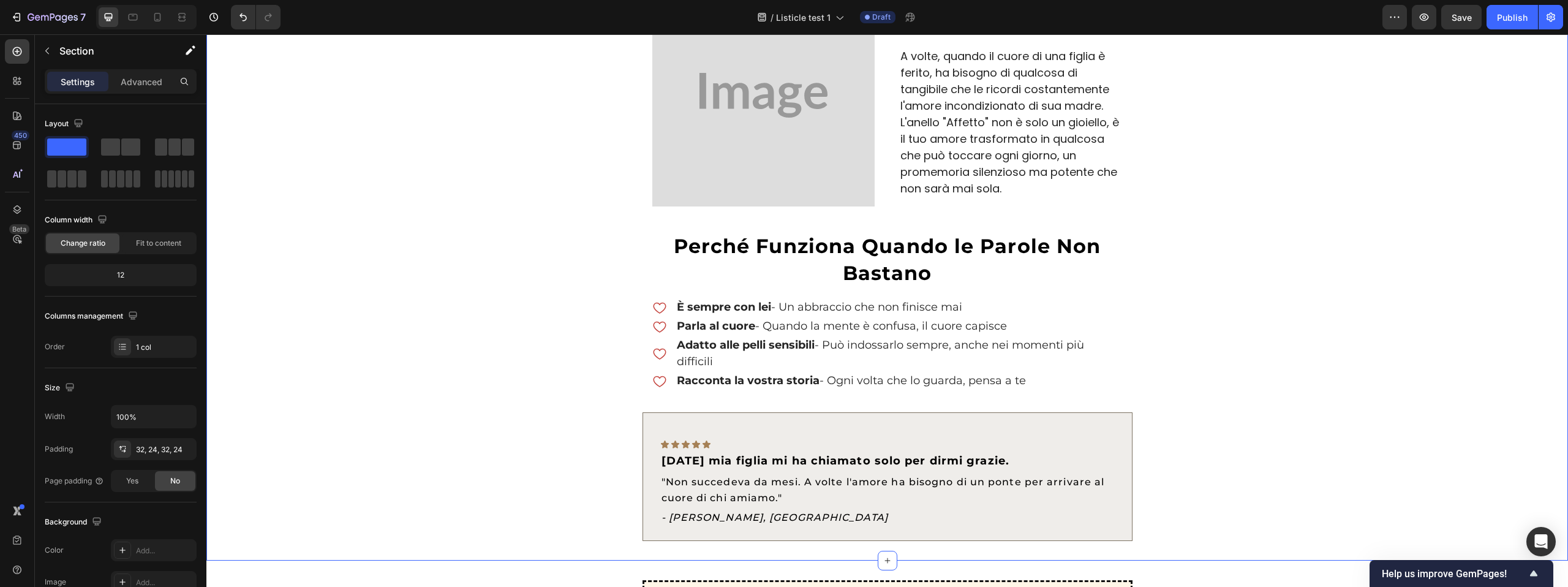
scroll to position [2378, 0]
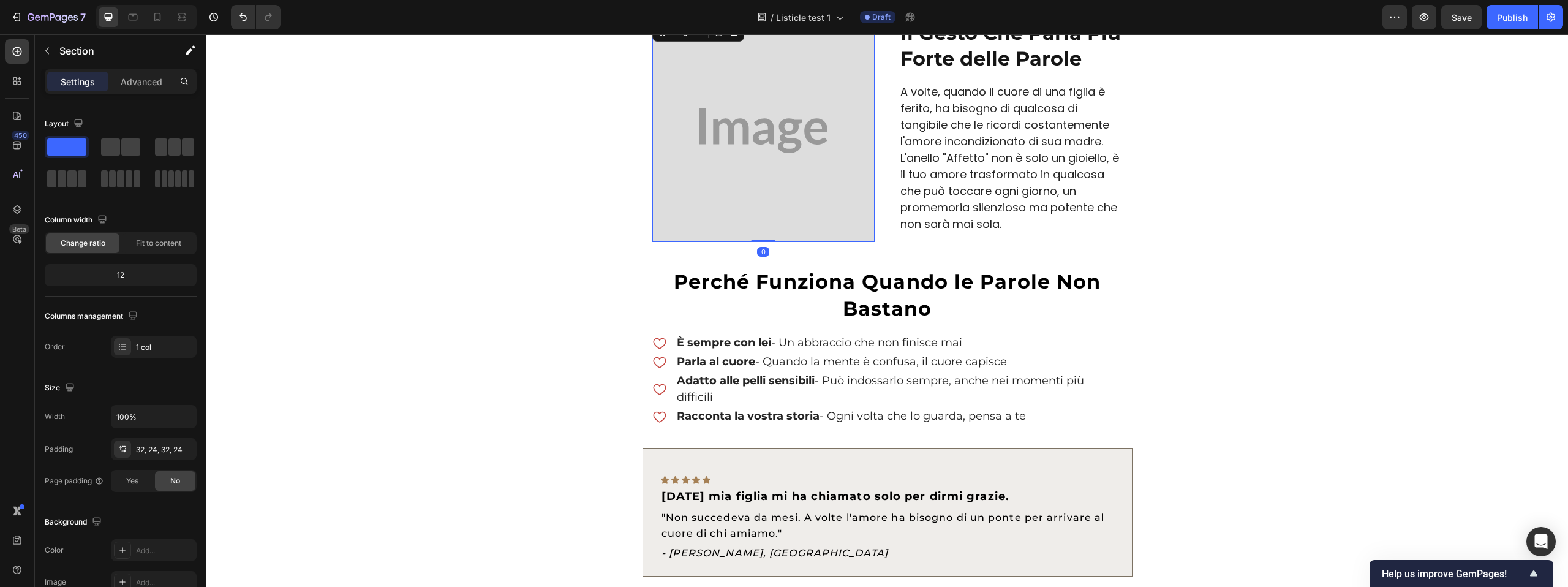
click at [766, 135] on img at bounding box center [763, 131] width 222 height 222
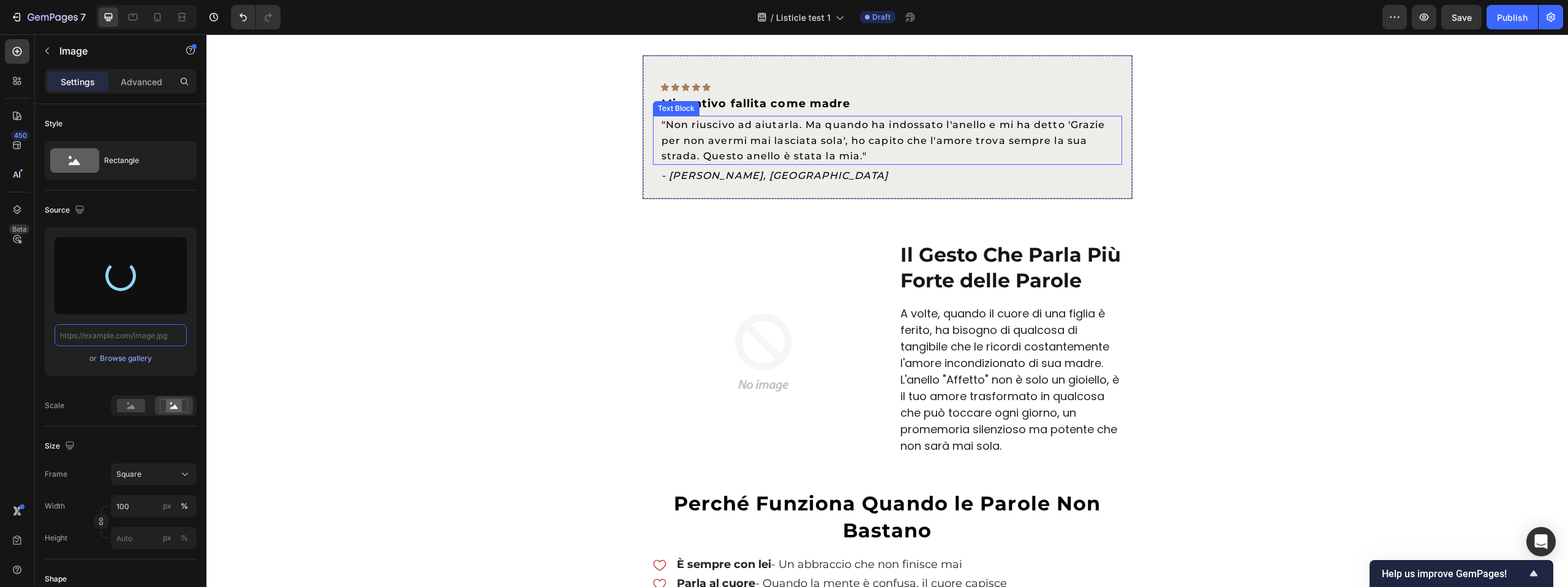
scroll to position [2157, 0]
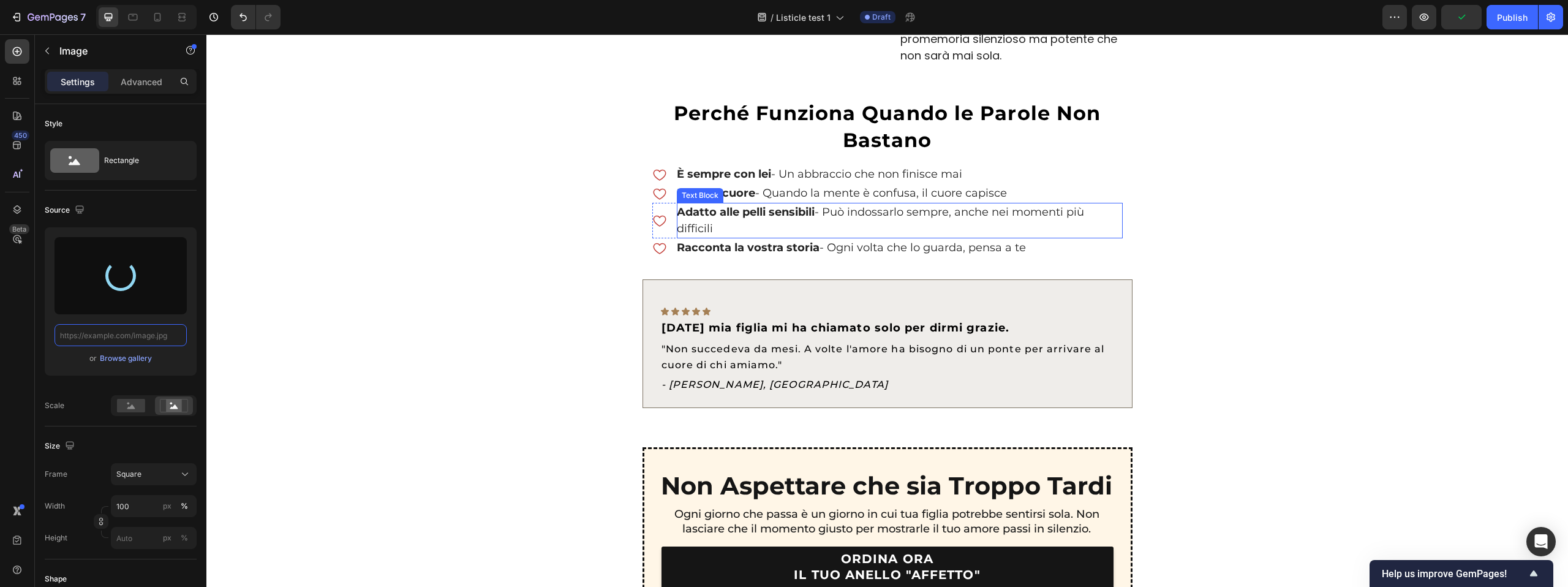
type input "[URL][DOMAIN_NAME]"
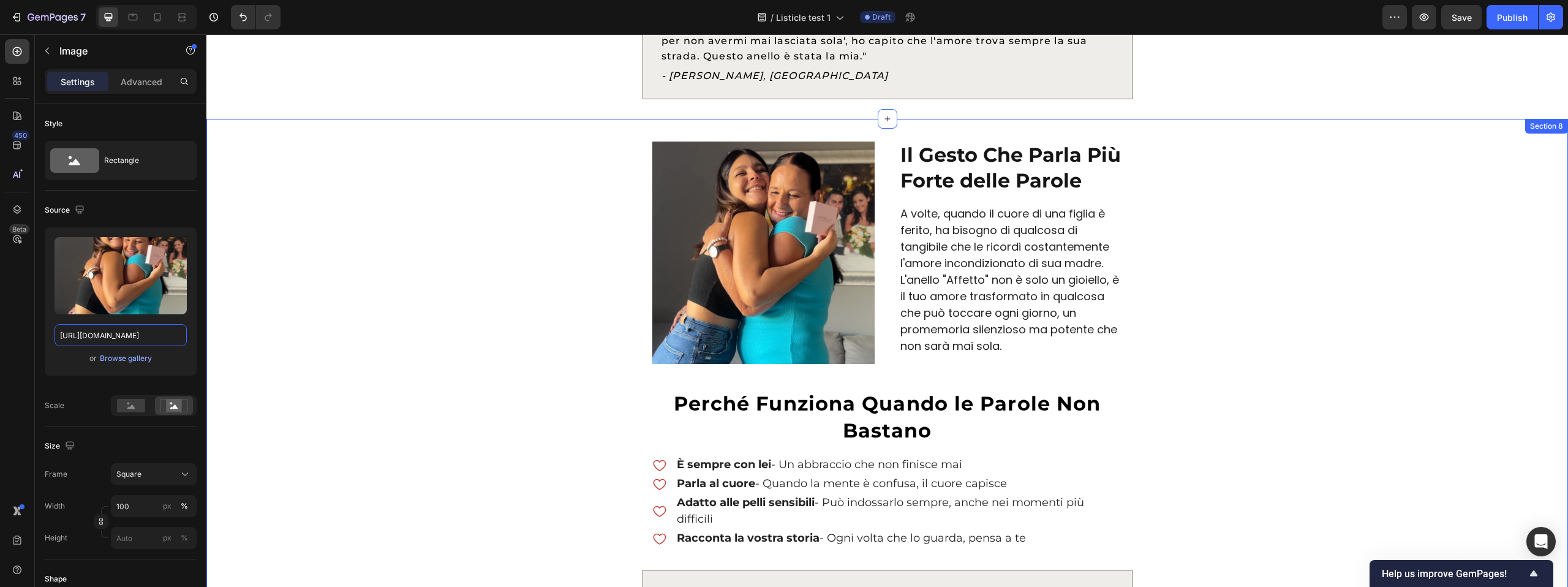
scroll to position [2226, 0]
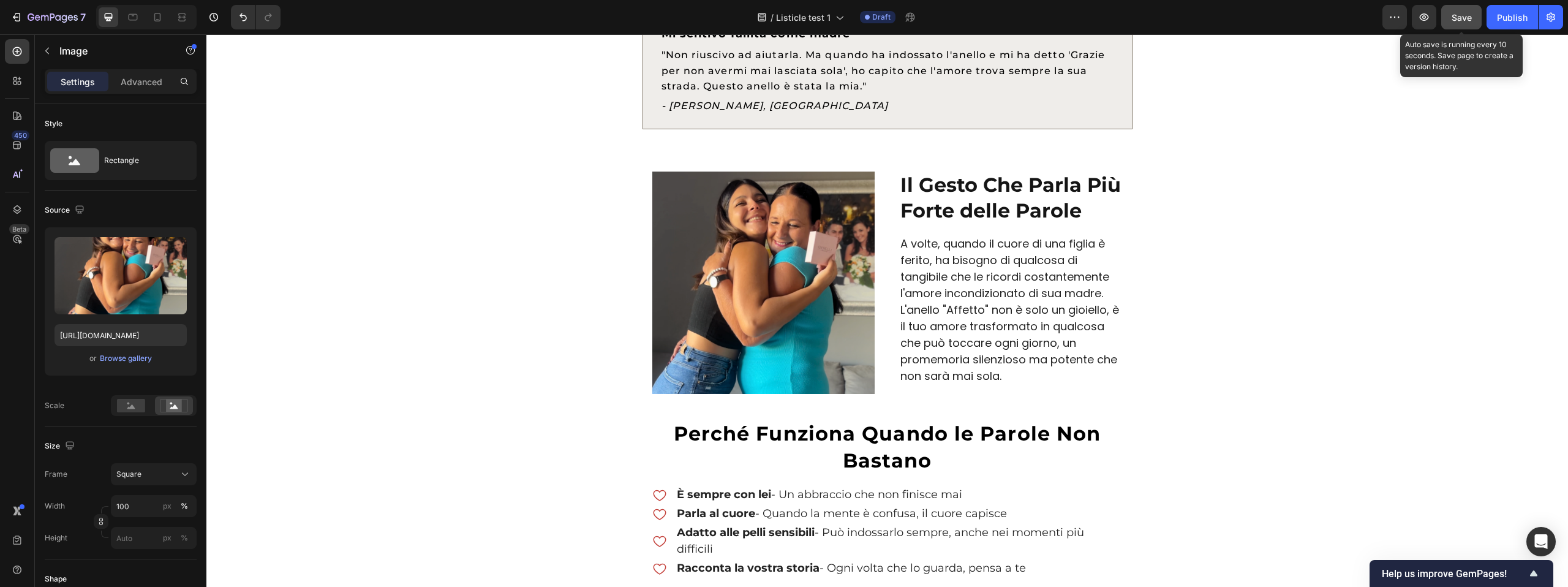
click at [1446, 26] on button "Save" at bounding box center [1461, 17] width 41 height 25
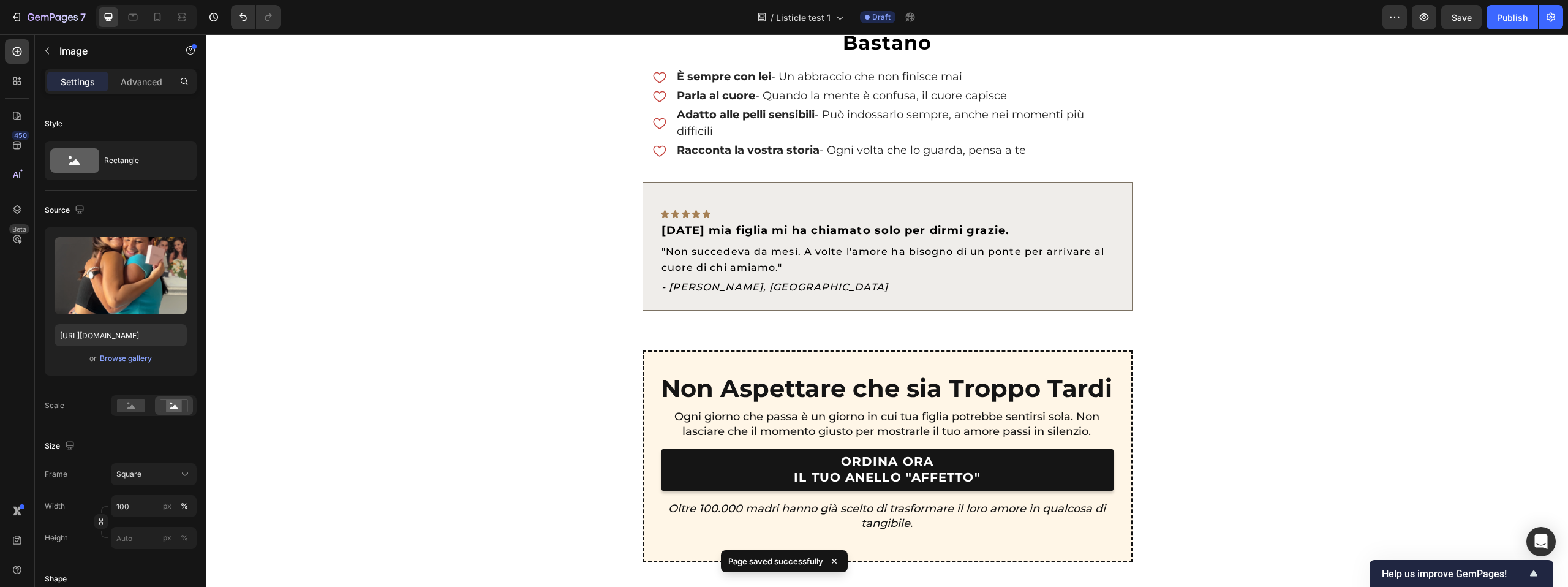
scroll to position [2826, 0]
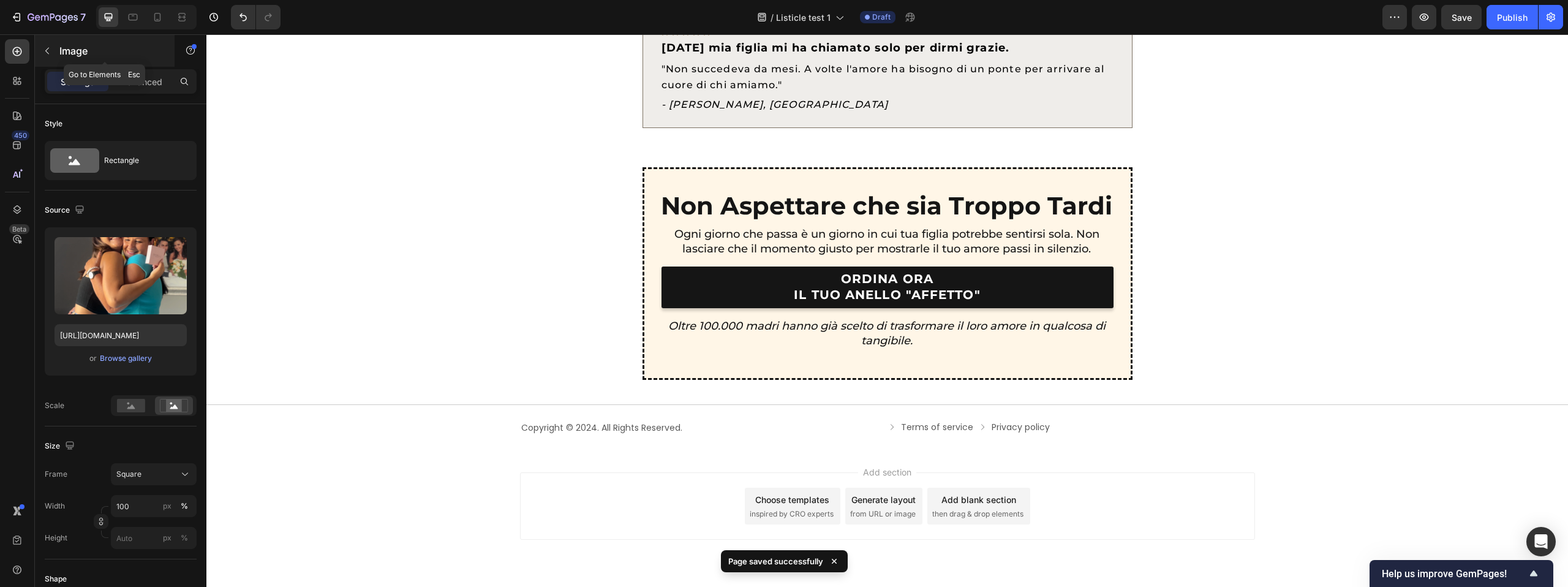
click at [45, 55] on icon "button" at bounding box center [47, 51] width 10 height 10
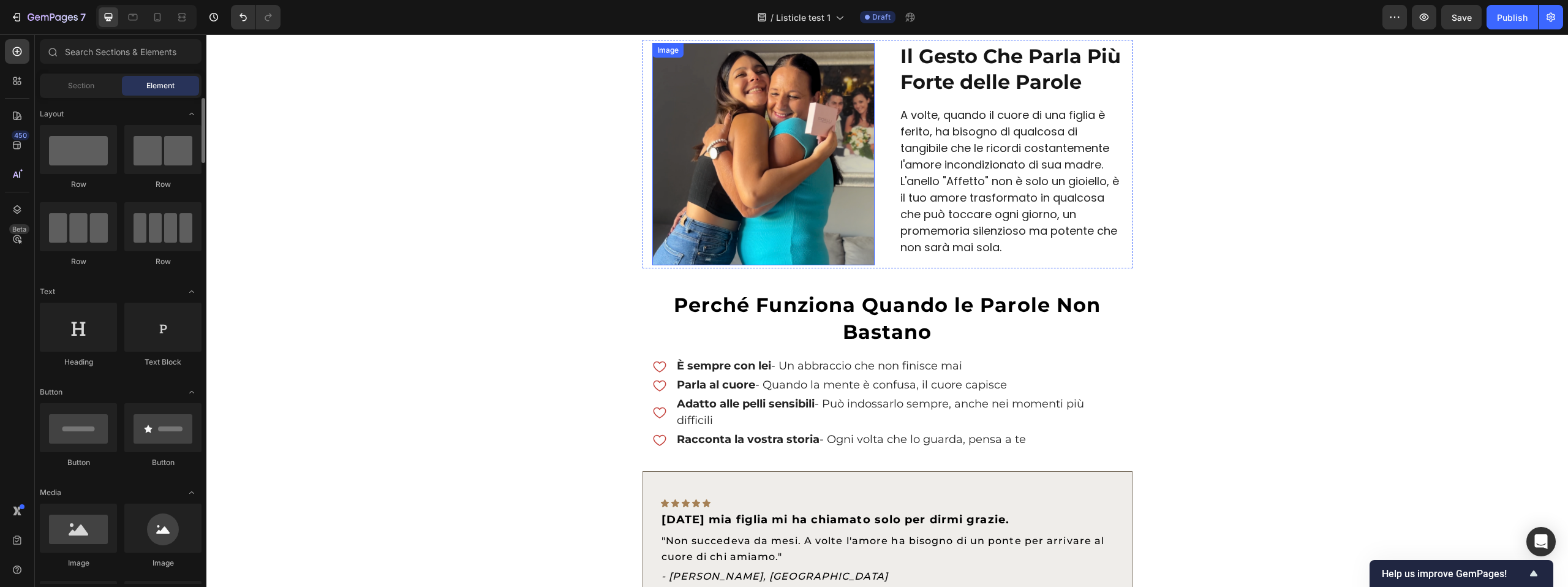
scroll to position [2332, 0]
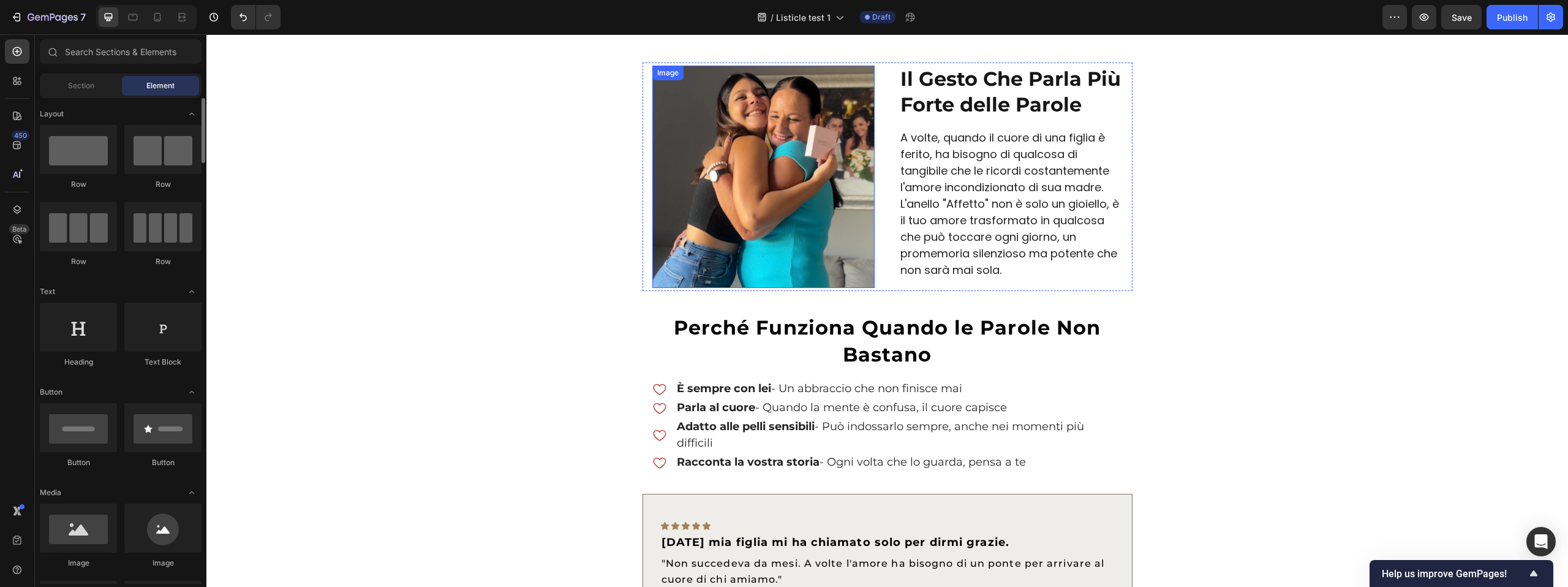
click at [792, 170] on img at bounding box center [763, 176] width 222 height 222
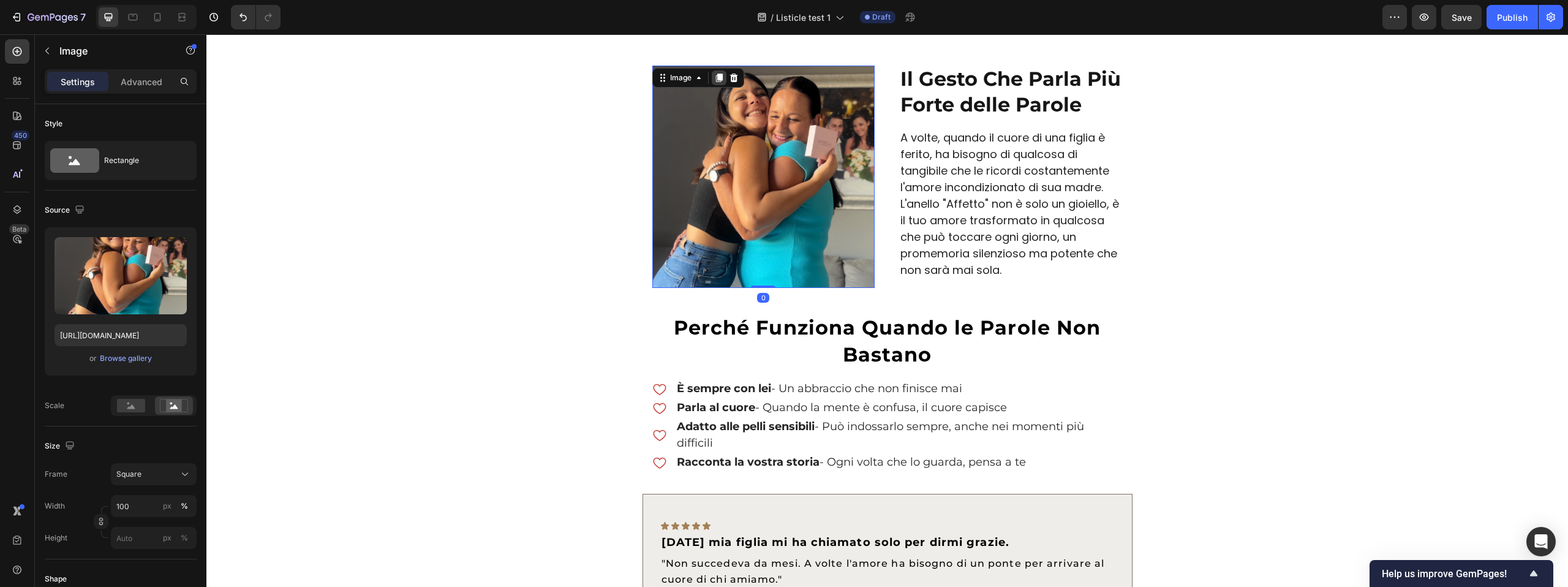
click at [721, 84] on div at bounding box center [719, 78] width 15 height 15
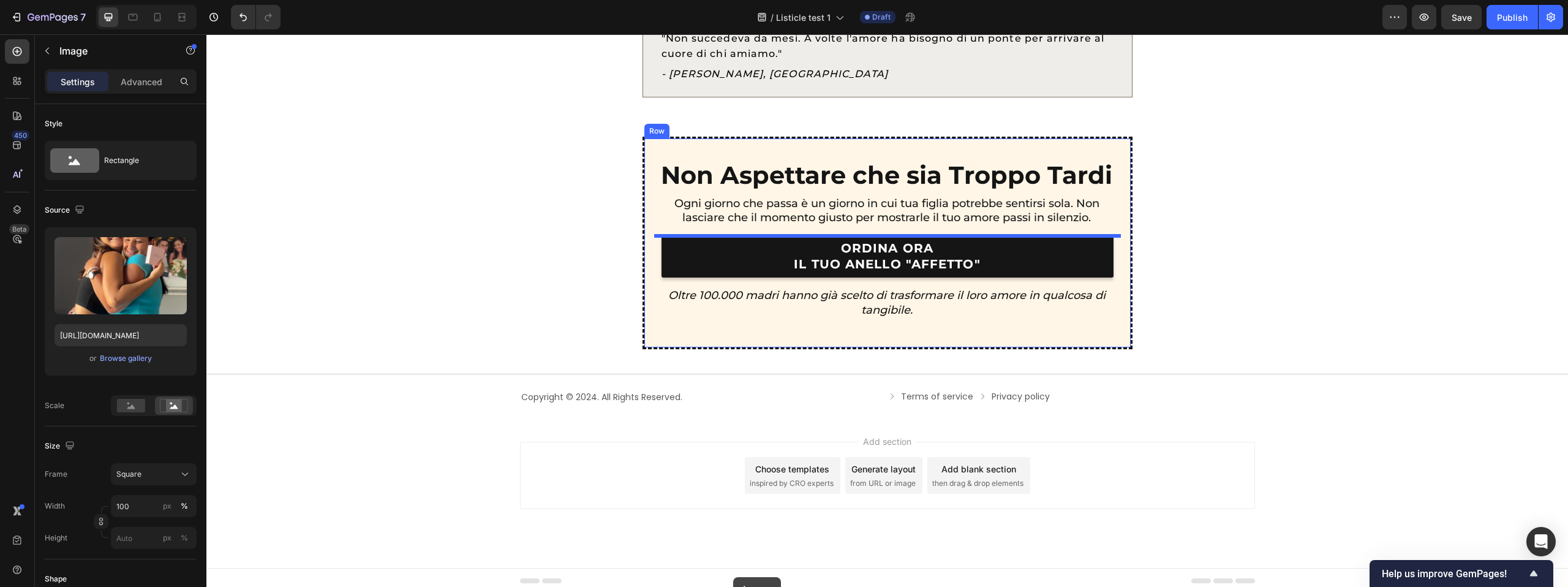
scroll to position [3085, 0]
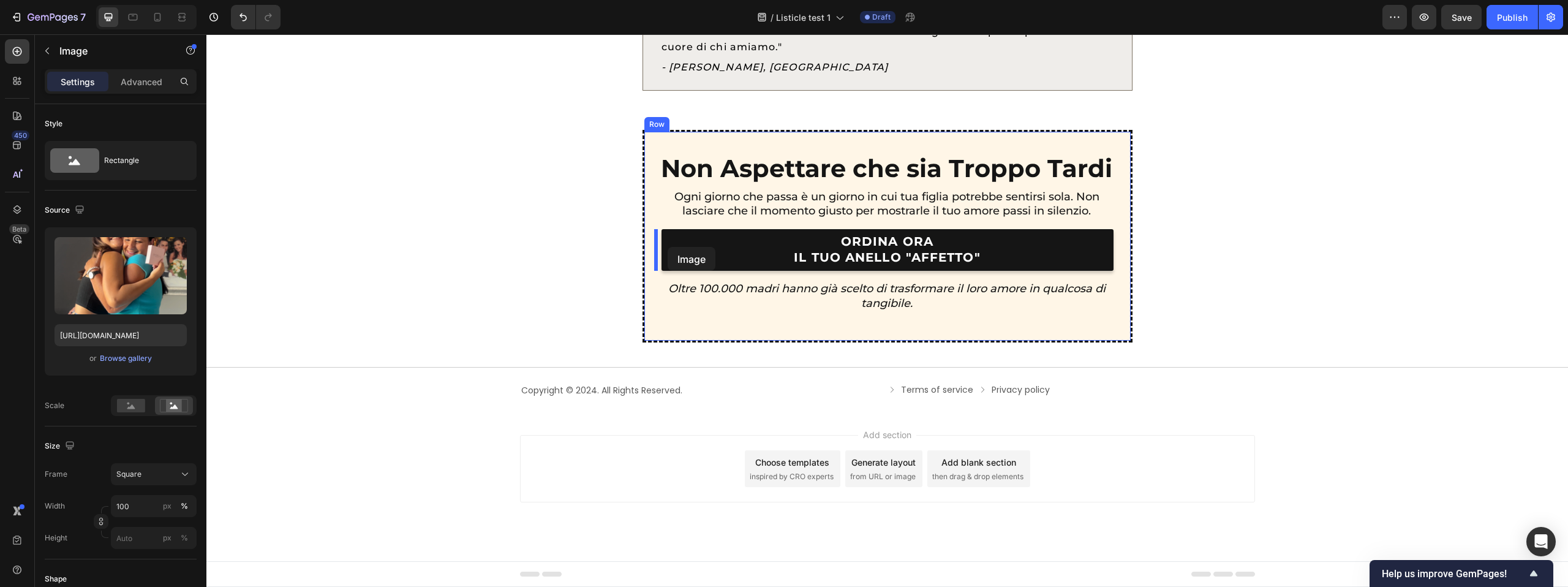
drag, startPoint x: 663, startPoint y: 57, endPoint x: 668, endPoint y: 247, distance: 190.1
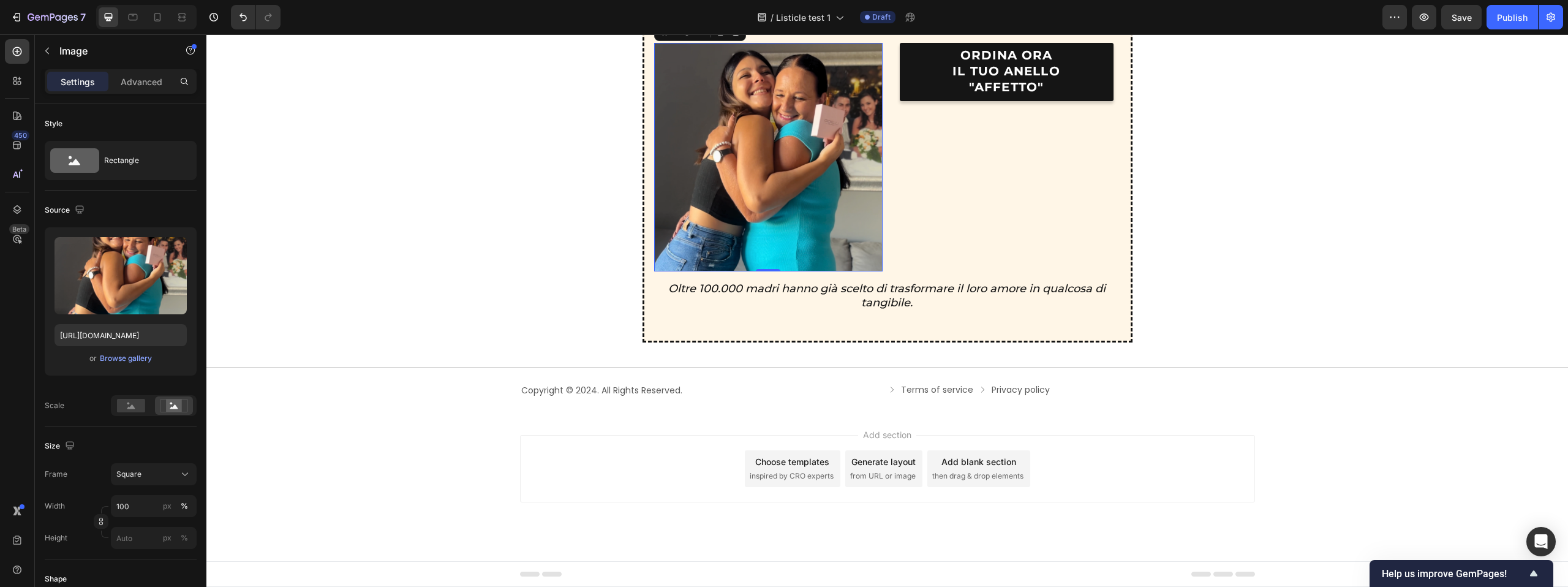
scroll to position [2863, 0]
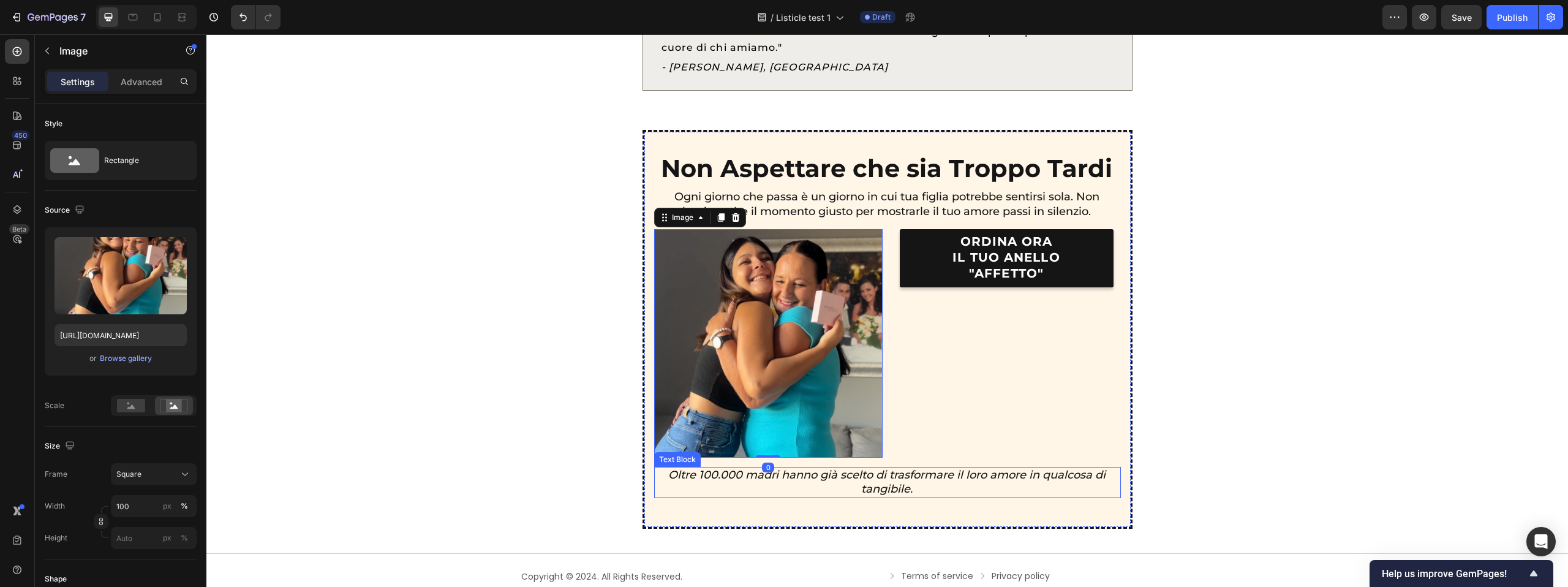
click at [954, 472] on icon "Oltre 100.000 madri hanno già scelto di trasformare il loro amore in qualcosa d…" at bounding box center [886, 481] width 438 height 28
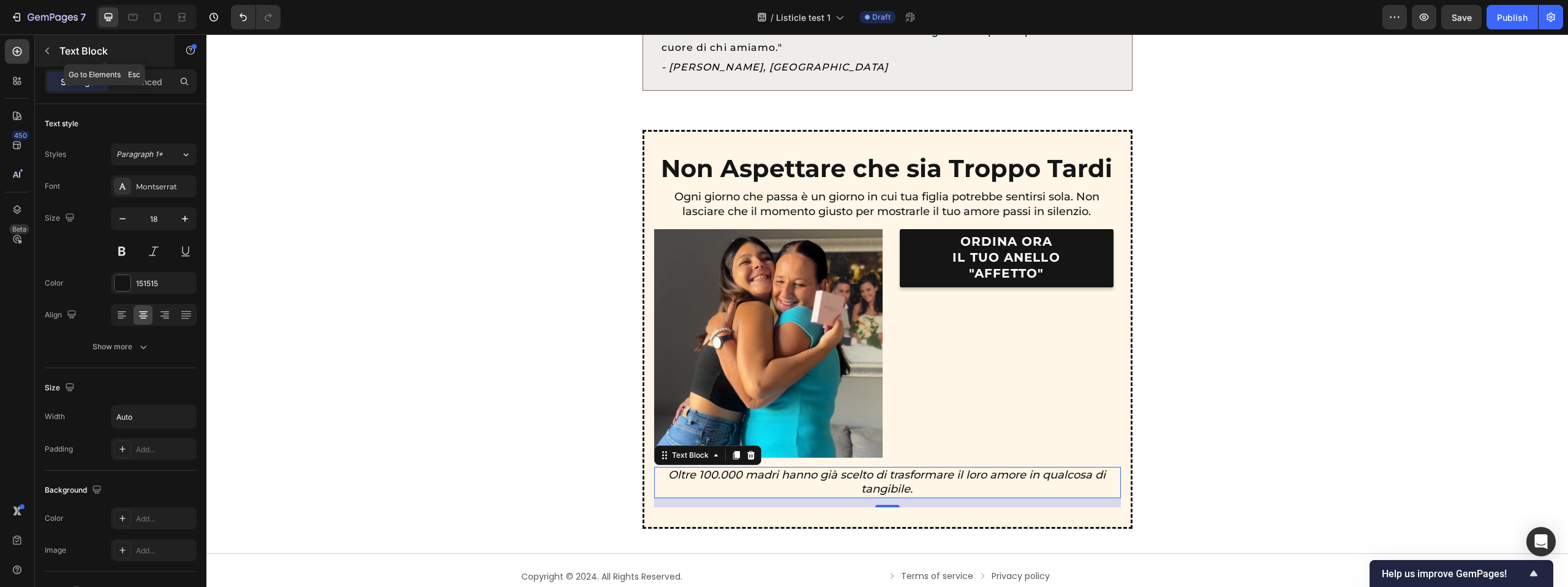
click at [49, 56] on button "button" at bounding box center [47, 51] width 20 height 20
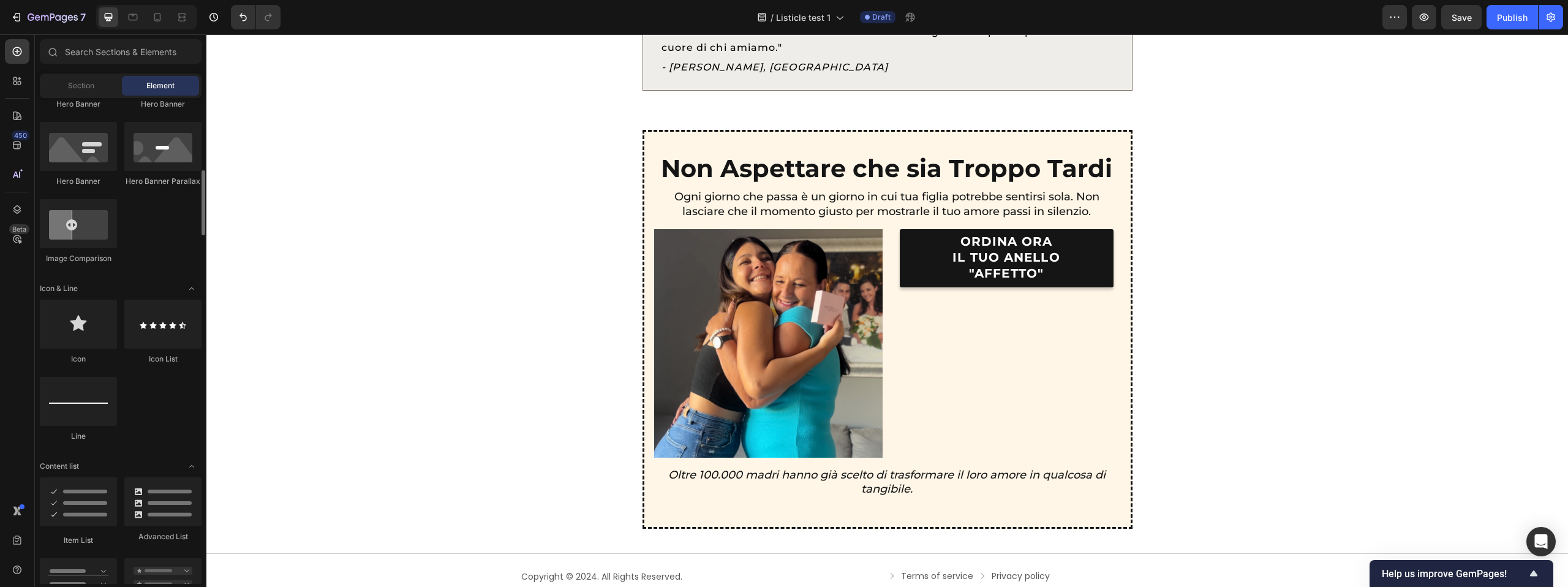
scroll to position [645, 0]
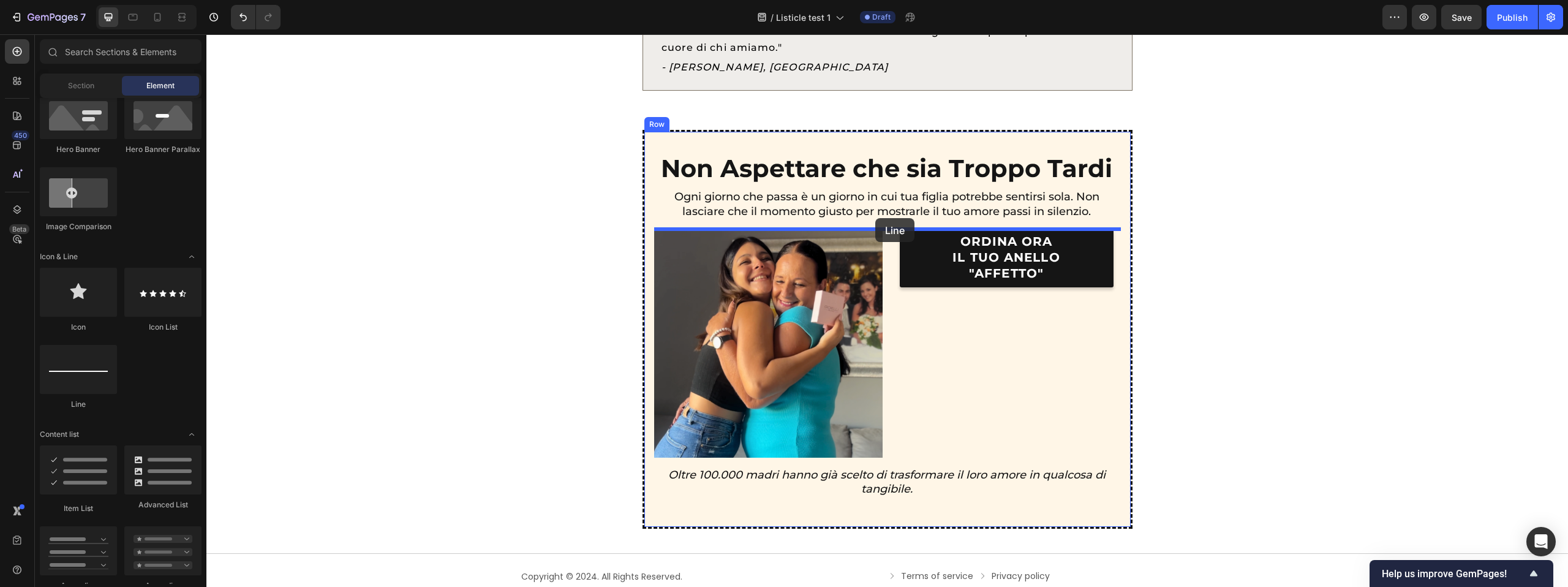
drag, startPoint x: 336, startPoint y: 409, endPoint x: 875, endPoint y: 218, distance: 571.8
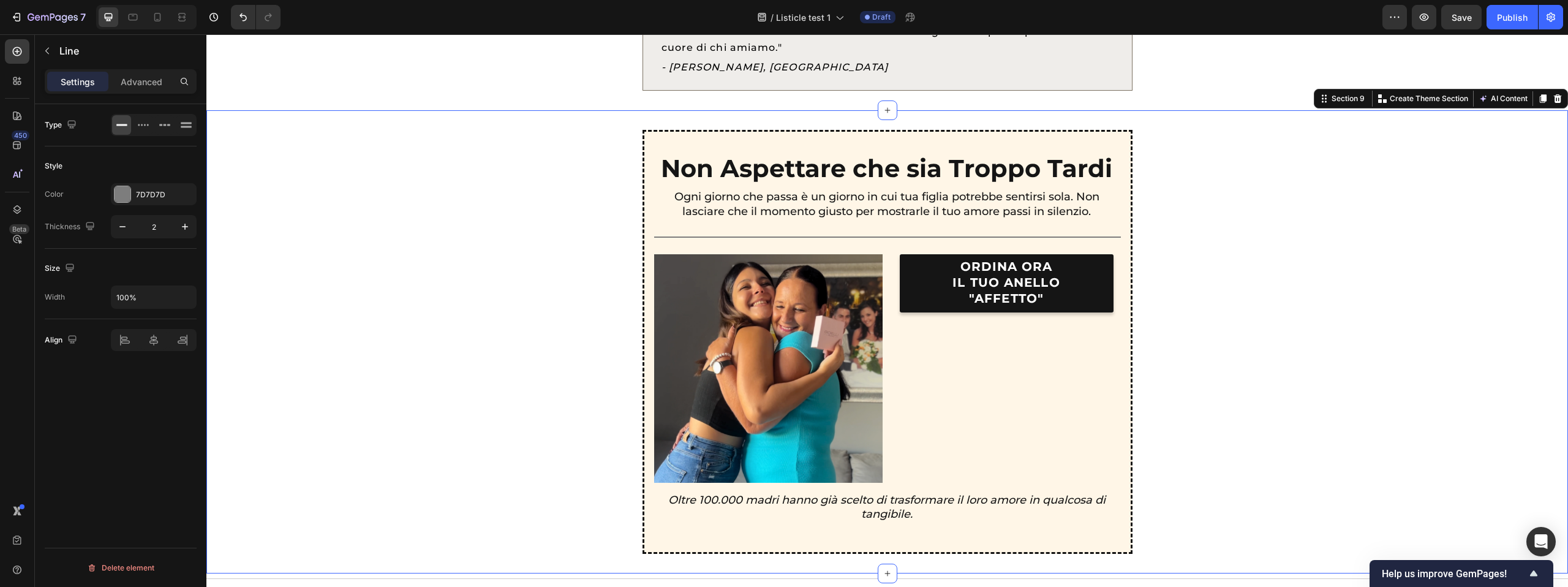
click at [1209, 222] on div "Non Aspettare che sia Troppo Tardi Text Block Ogni giorno che passa è un giorno…" at bounding box center [887, 341] width 1332 height 424
click at [1079, 240] on div "Title Line" at bounding box center [887, 237] width 467 height 16
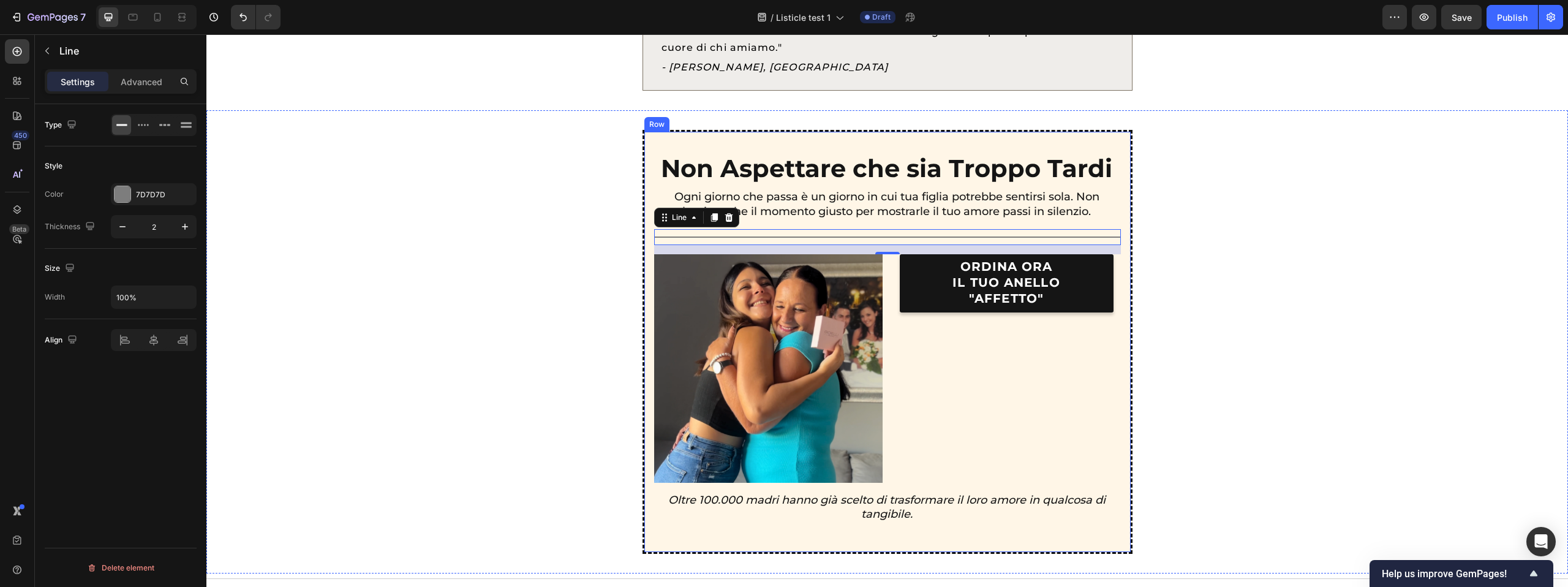
click at [843, 212] on p "Ogni giorno che passa è un giorno in cui tua figlia potrebbe sentirsi sola. Non…" at bounding box center [886, 203] width 466 height 29
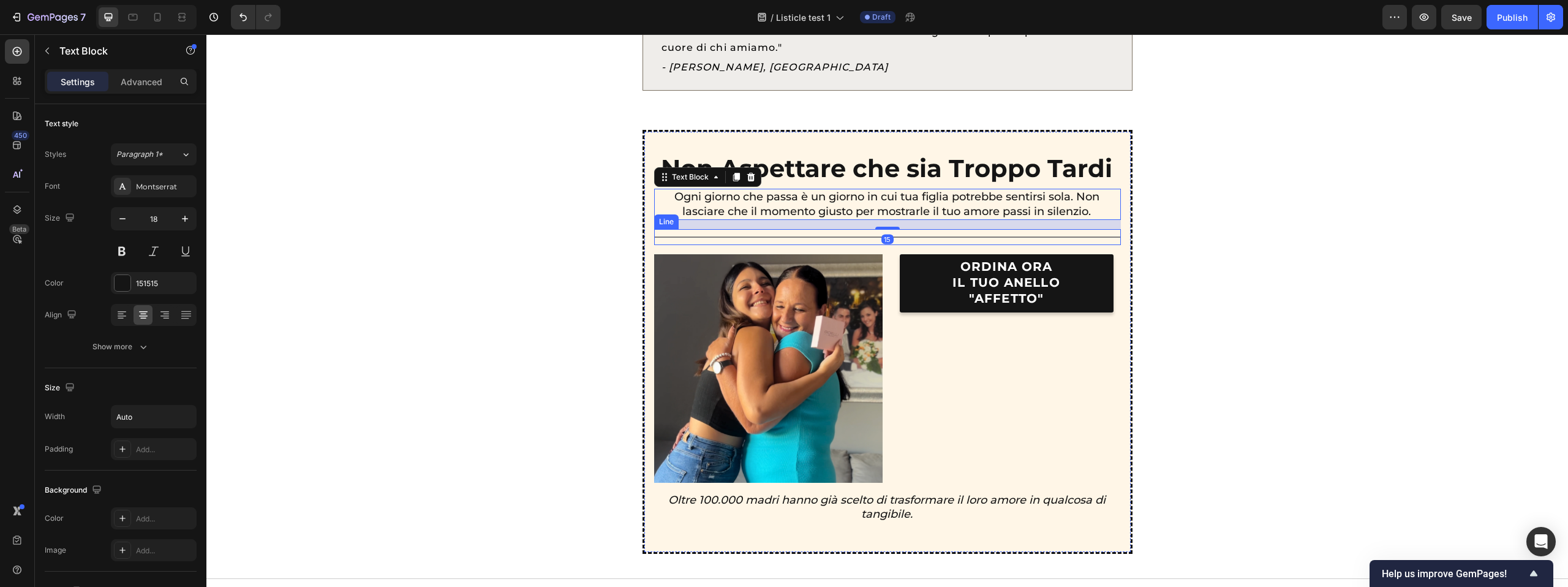
click at [872, 237] on div at bounding box center [887, 236] width 467 height 1
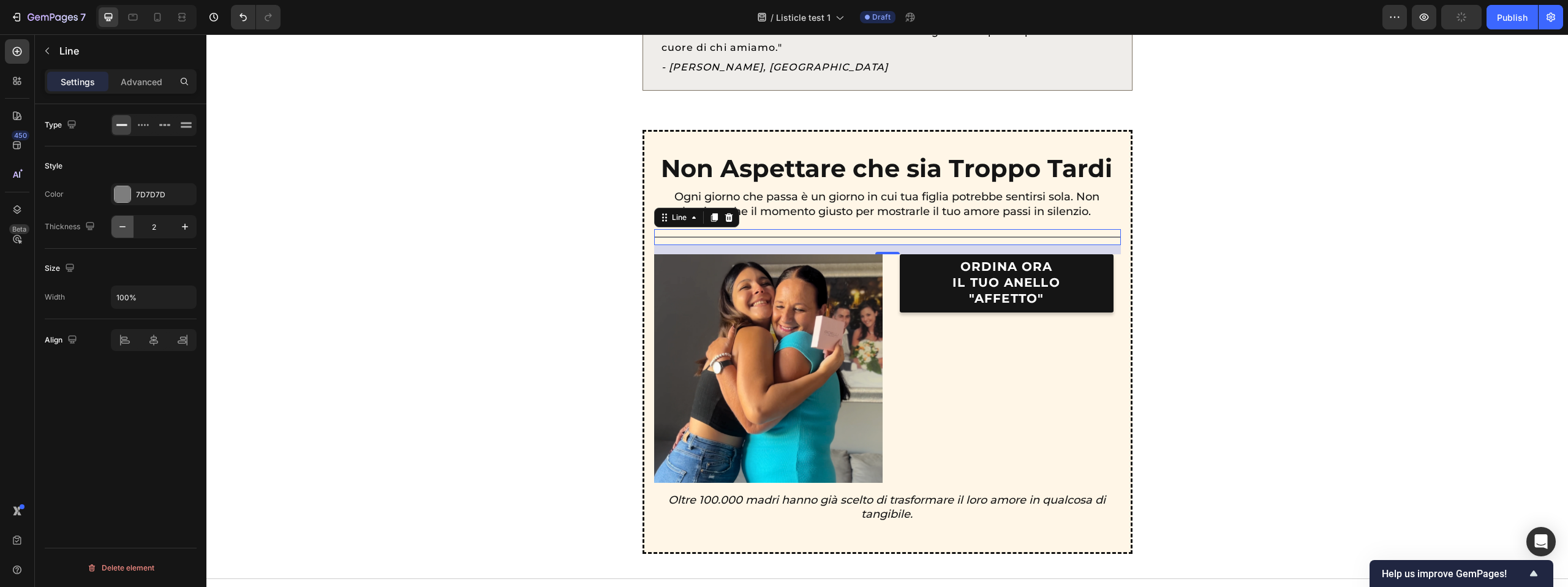
click at [122, 216] on button "button" at bounding box center [123, 226] width 22 height 22
type input "1"
click at [143, 86] on p "Advanced" at bounding box center [142, 82] width 42 height 13
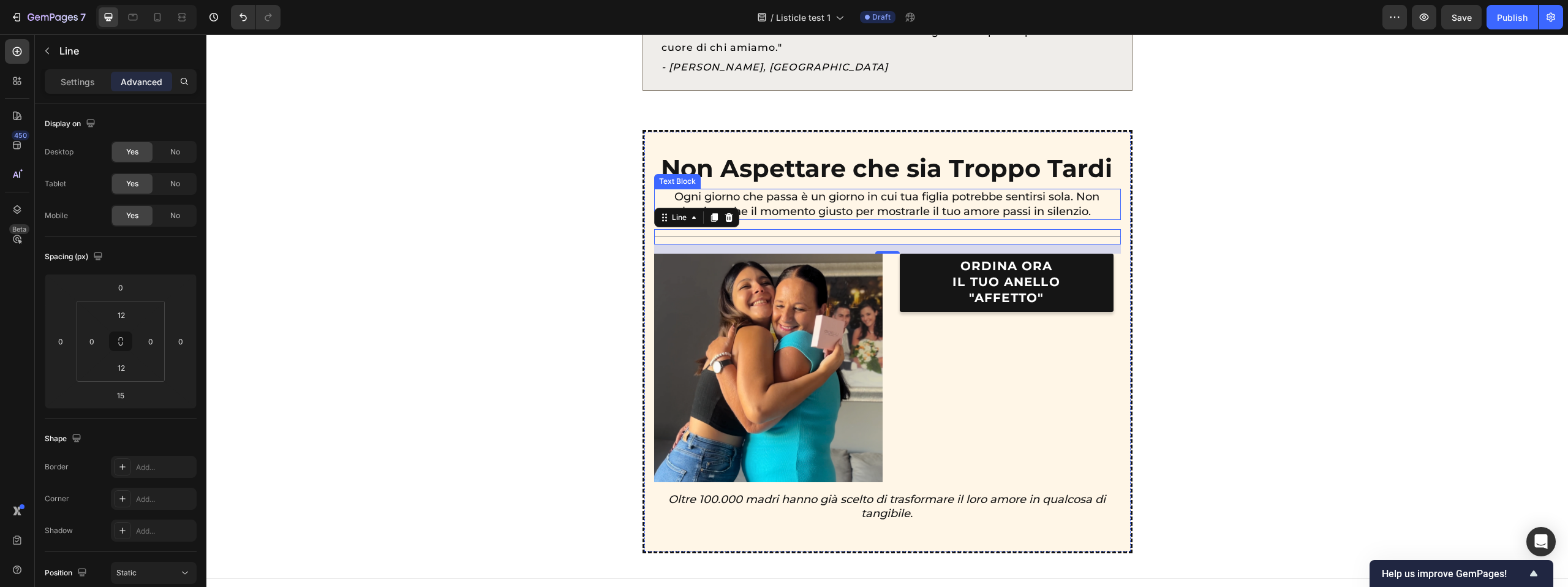
click at [702, 198] on p "Ogni giorno che passa è un giorno in cui tua figlia potrebbe sentirsi sola. Non…" at bounding box center [886, 203] width 466 height 29
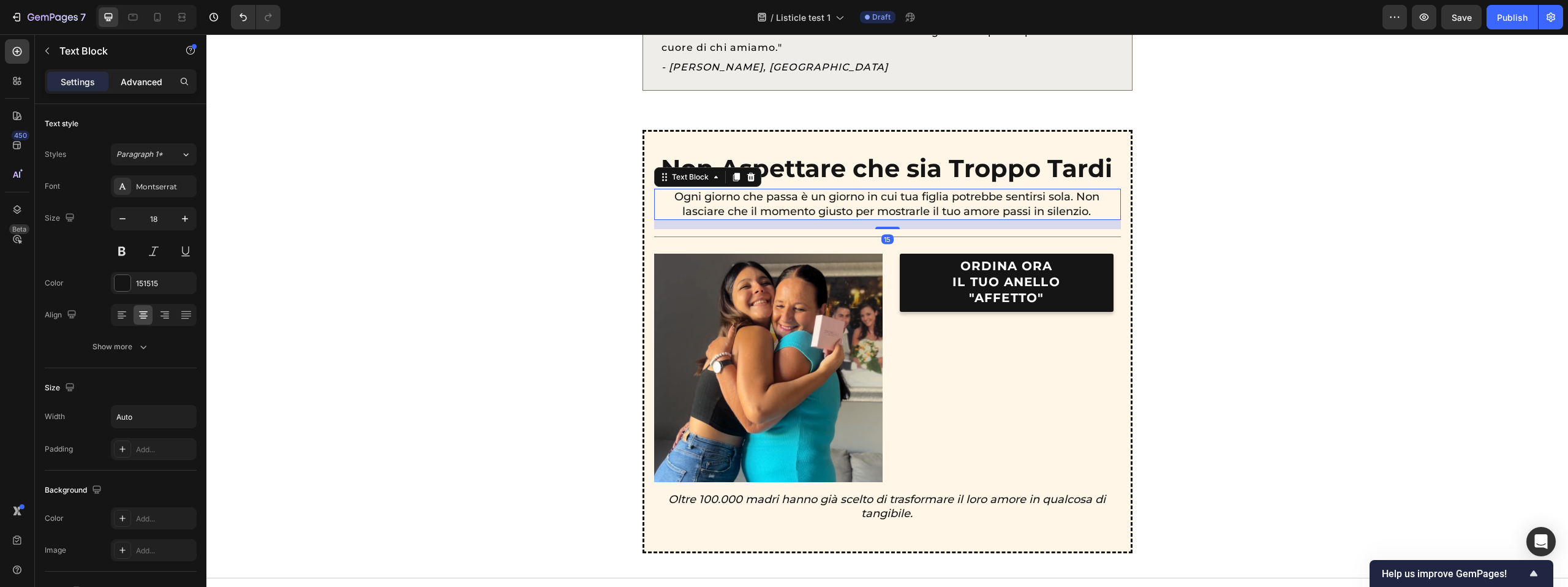
click at [152, 87] on p "Advanced" at bounding box center [142, 82] width 42 height 13
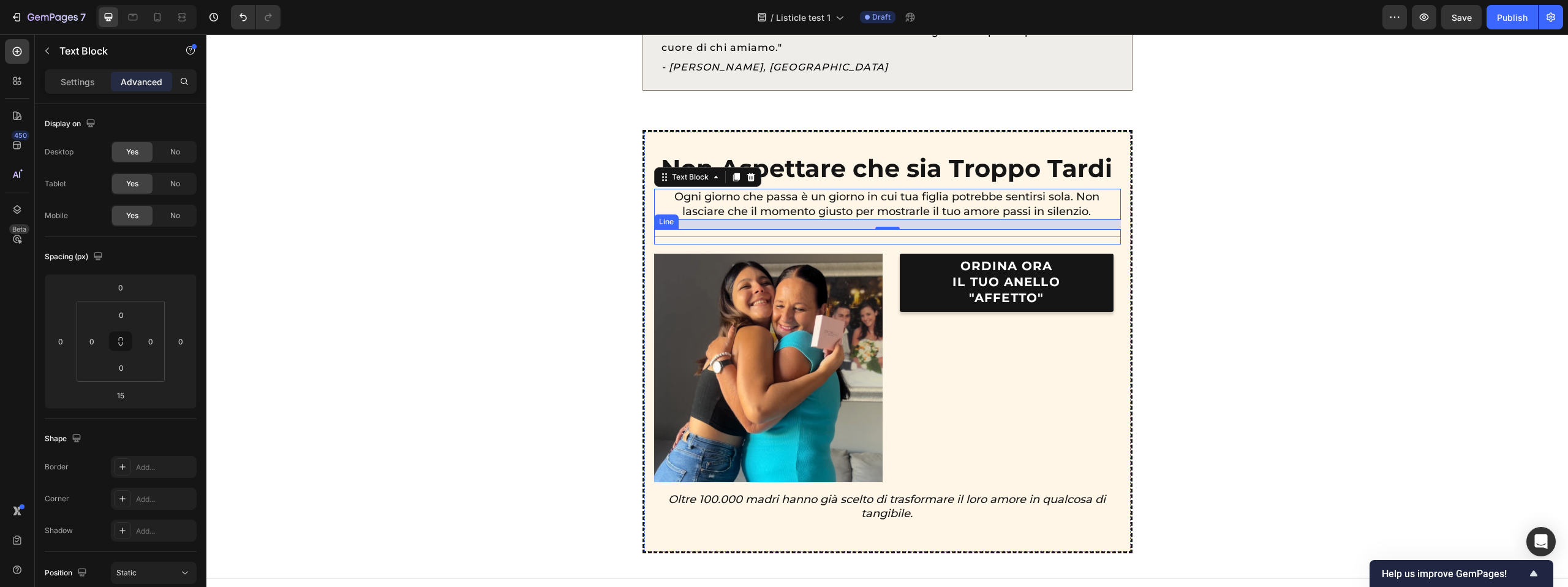
click at [684, 231] on div "Title Line" at bounding box center [887, 236] width 467 height 15
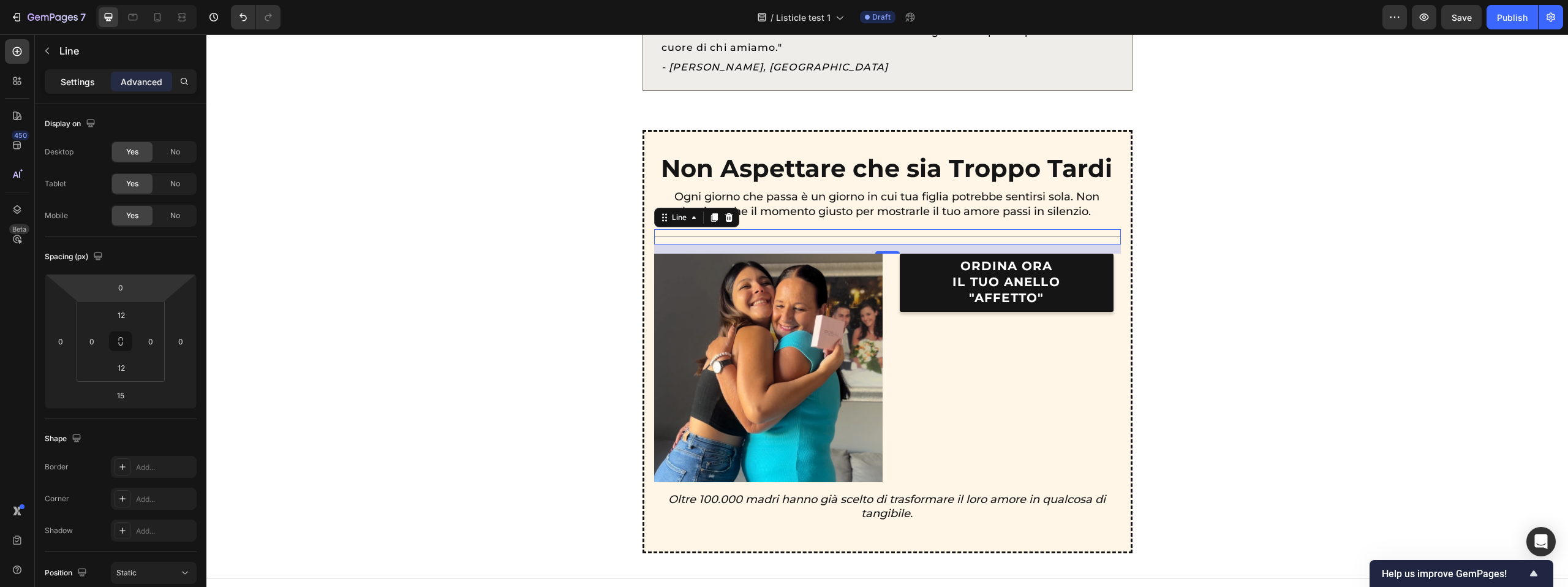
click at [82, 90] on div "Settings" at bounding box center [77, 82] width 61 height 20
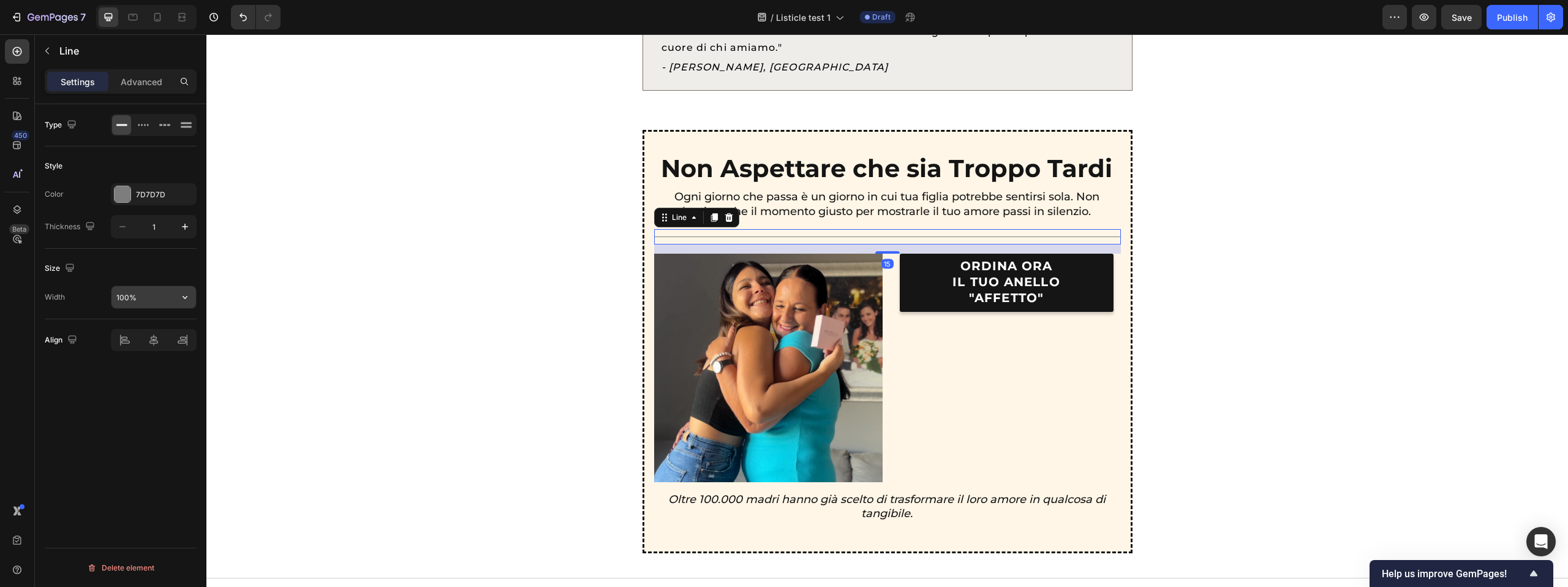
click at [138, 288] on input "100%" at bounding box center [154, 297] width 85 height 22
click at [165, 295] on input "100%" at bounding box center [154, 297] width 85 height 22
click at [183, 295] on icon "button" at bounding box center [184, 297] width 12 height 12
click at [153, 298] on input "100%" at bounding box center [154, 297] width 85 height 22
click at [152, 298] on input "100%" at bounding box center [154, 297] width 85 height 22
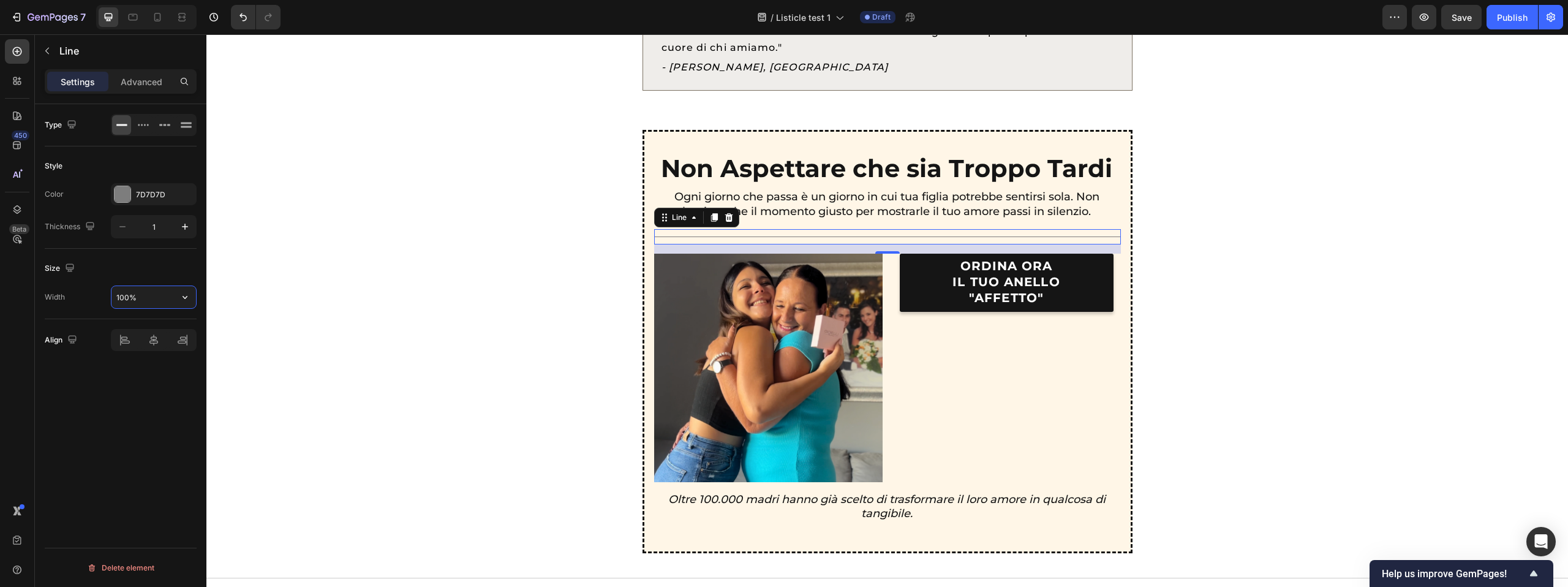
click at [133, 296] on input "100%" at bounding box center [154, 297] width 85 height 22
drag, startPoint x: 130, startPoint y: 296, endPoint x: 117, endPoint y: 297, distance: 13.0
click at [117, 297] on input "100%" at bounding box center [154, 297] width 85 height 22
type input "80%"
click at [1174, 264] on div "Non Aspettare che sia Troppo Tardi Text Block Ogni giorno che passa è un giorno…" at bounding box center [887, 341] width 1332 height 424
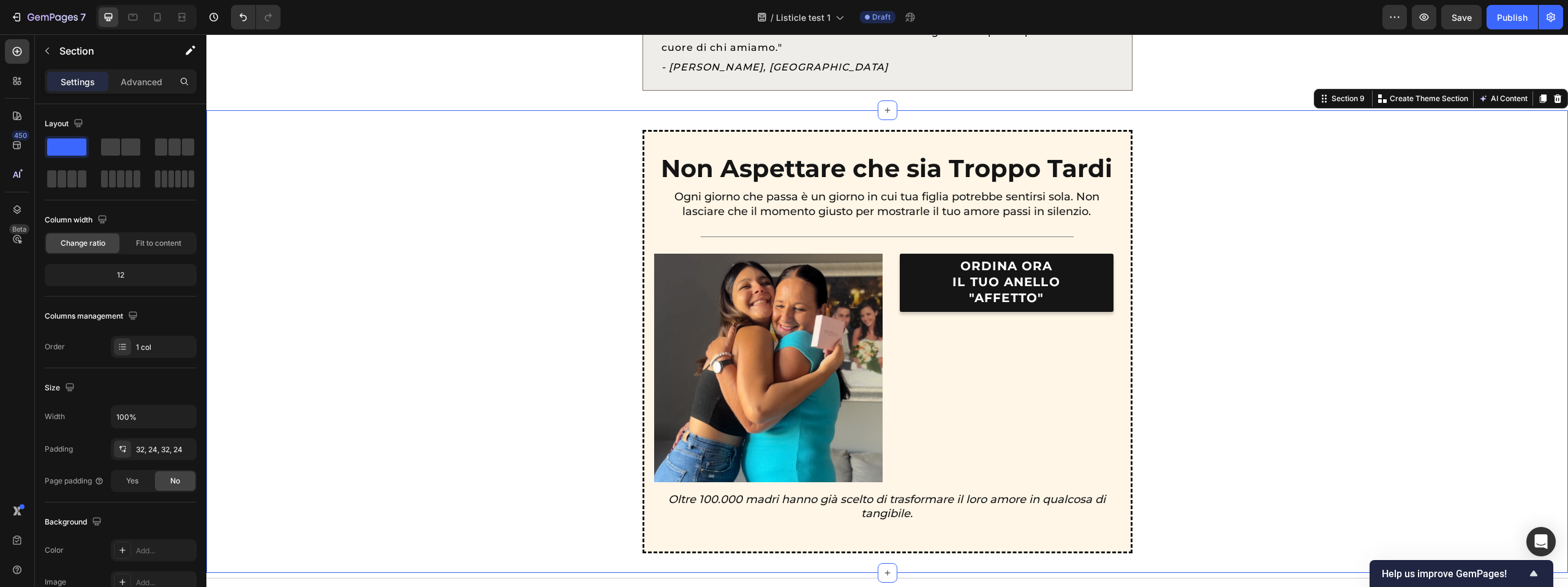
scroll to position [2859, 0]
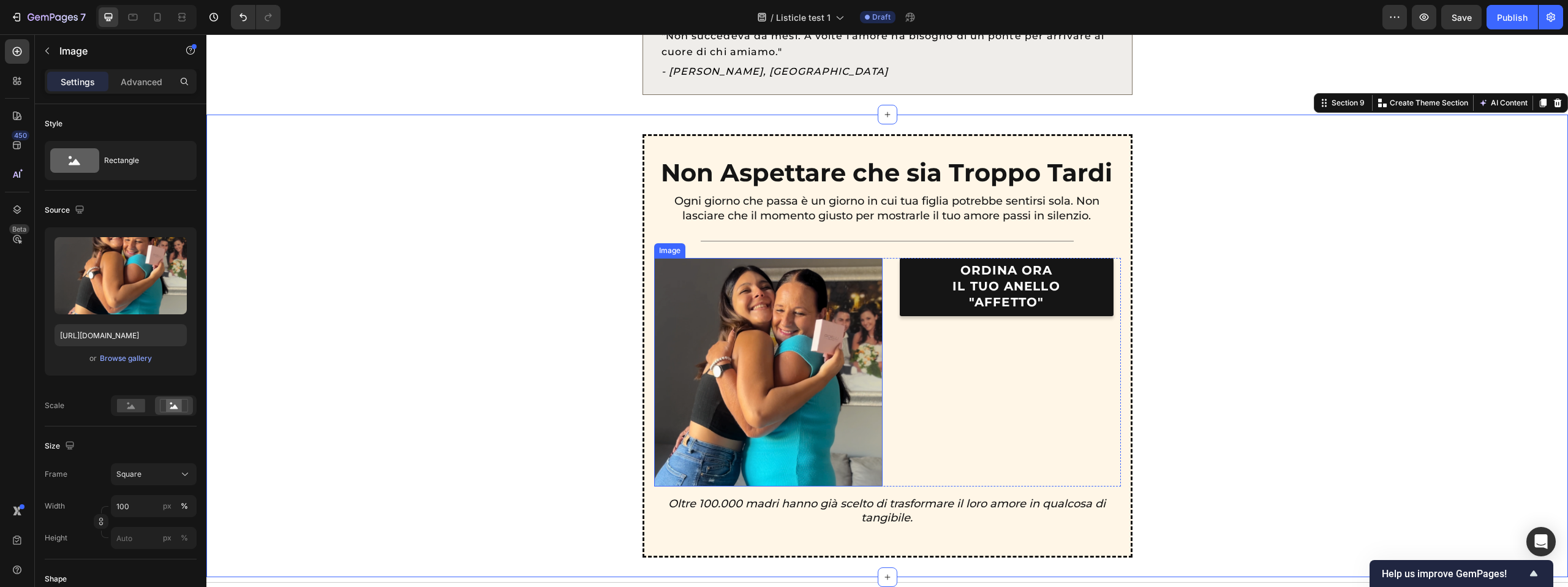
click at [873, 291] on img at bounding box center [768, 372] width 228 height 228
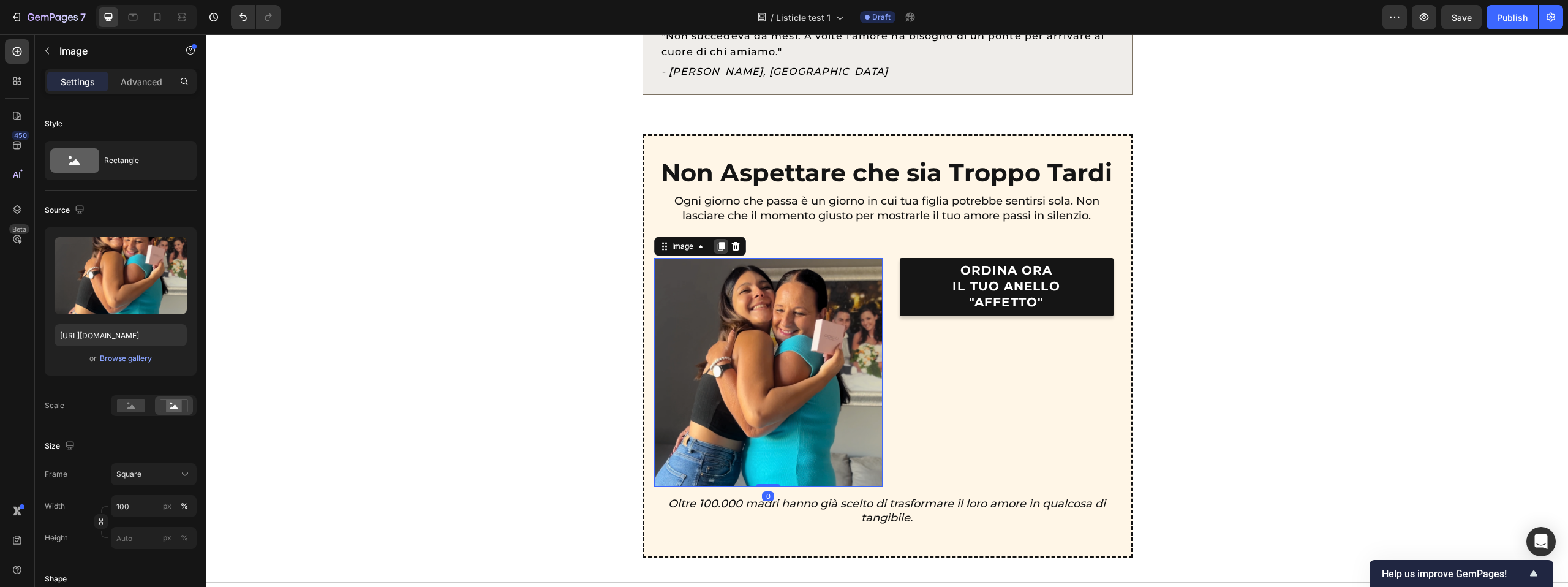
click at [723, 249] on icon at bounding box center [721, 246] width 10 height 10
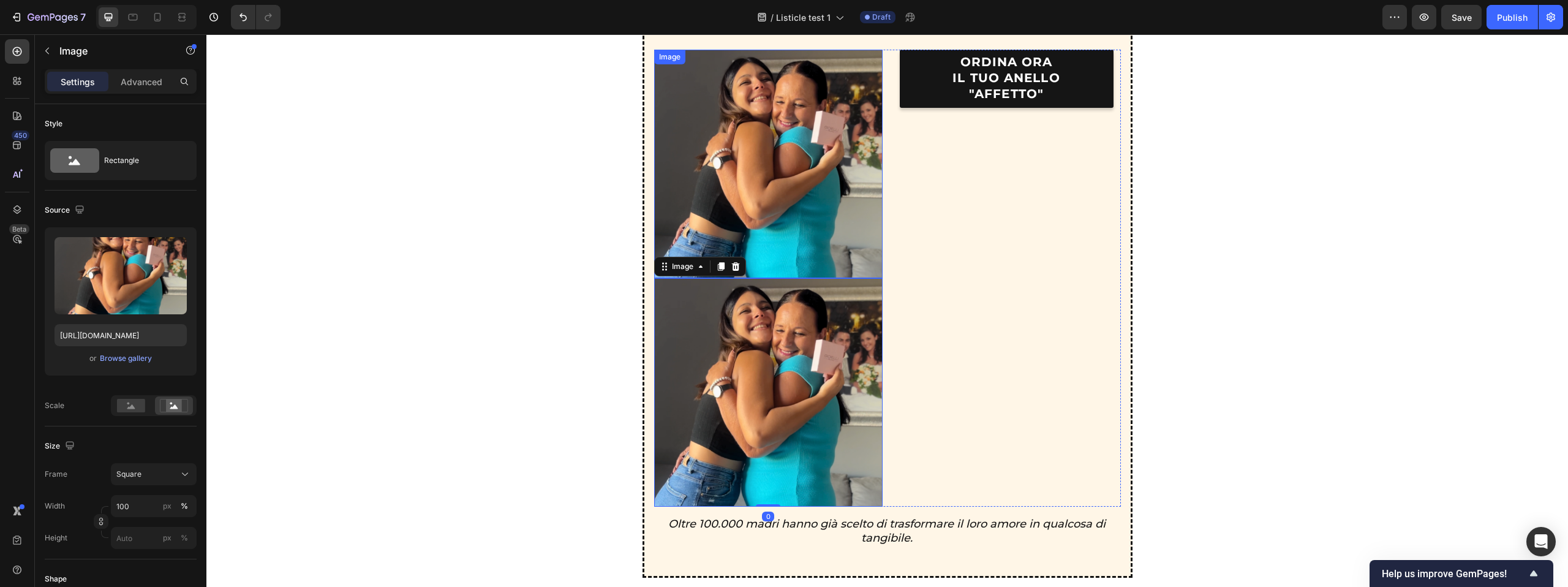
scroll to position [3059, 0]
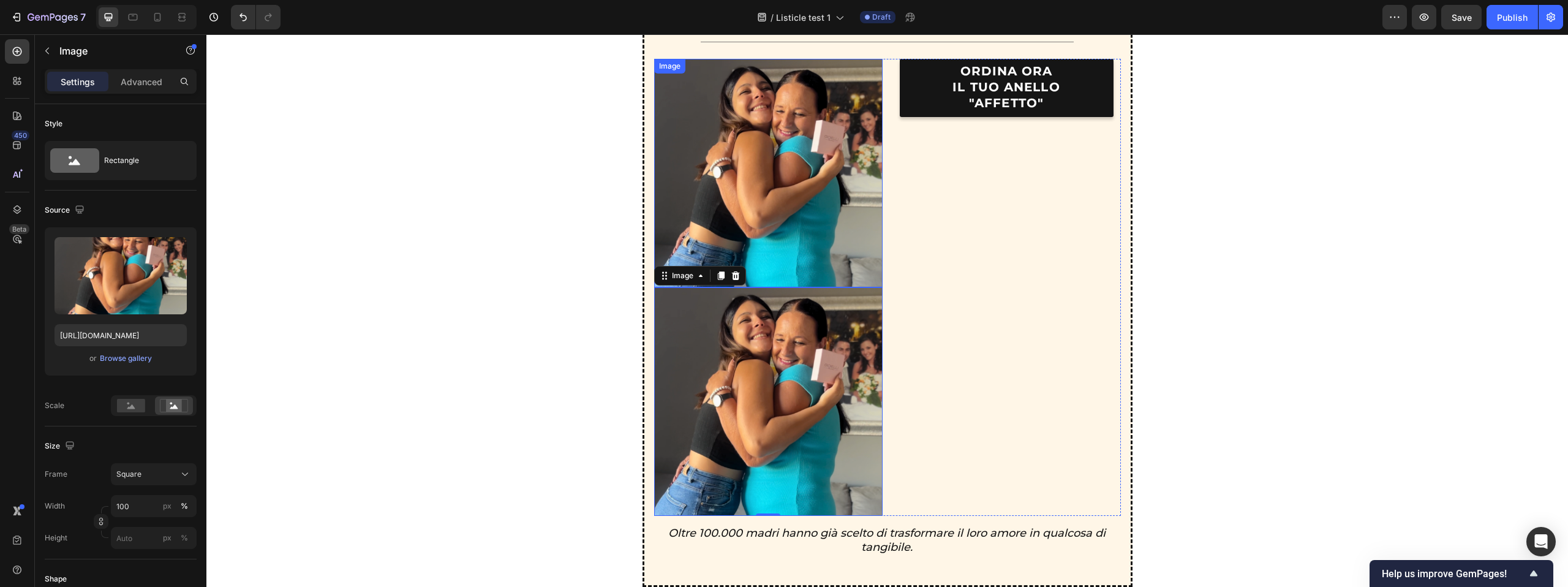
click at [726, 213] on img at bounding box center [768, 172] width 228 height 228
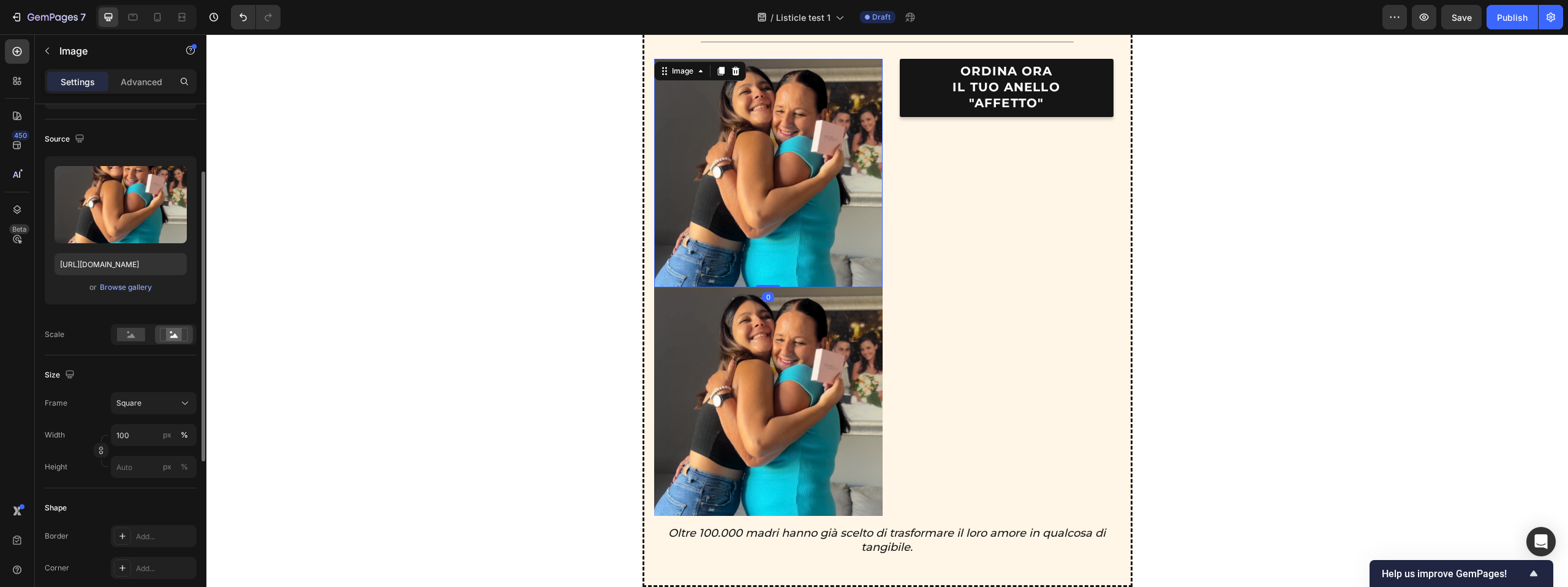
scroll to position [96, 0]
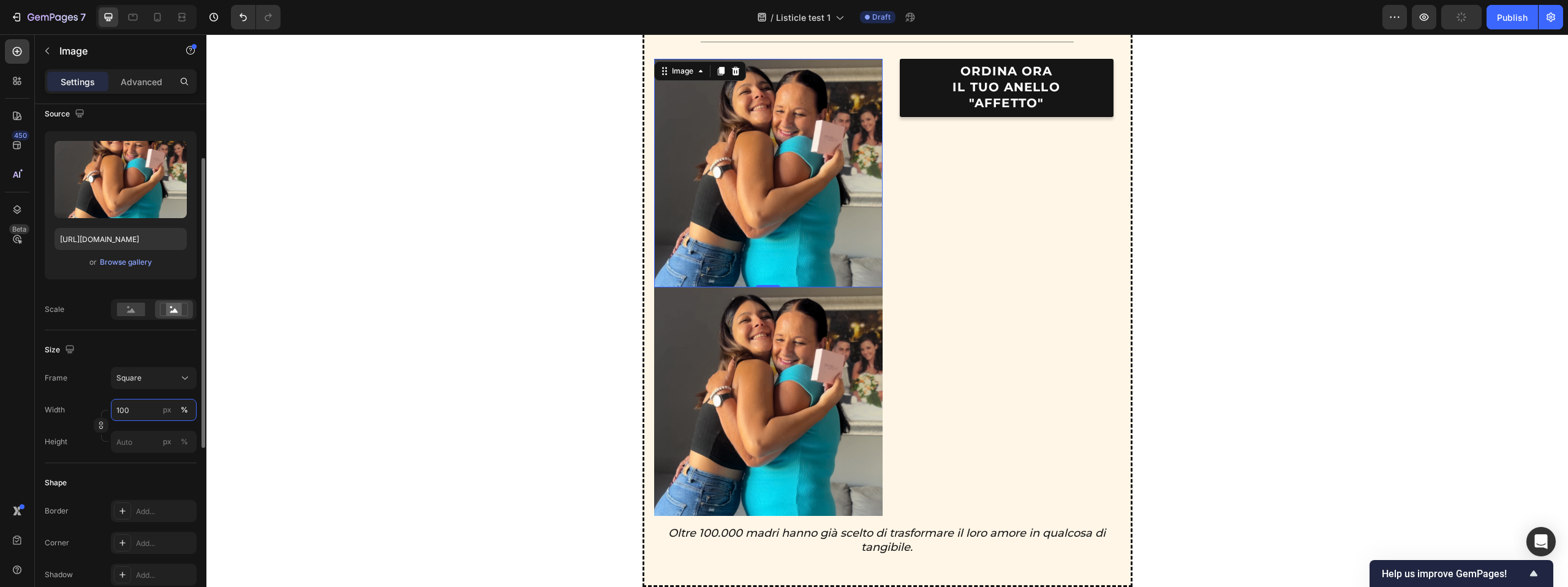
click at [140, 406] on input "100" at bounding box center [154, 410] width 86 height 22
type input "50"
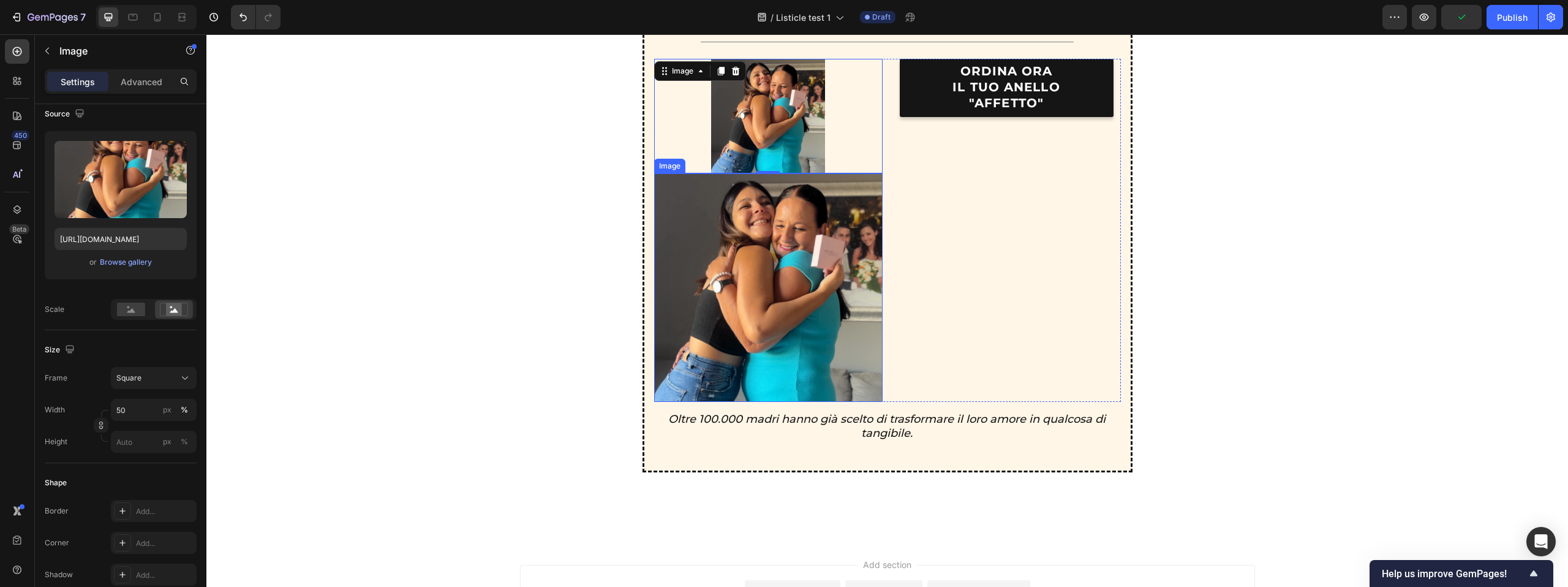
click at [700, 355] on img at bounding box center [768, 287] width 228 height 228
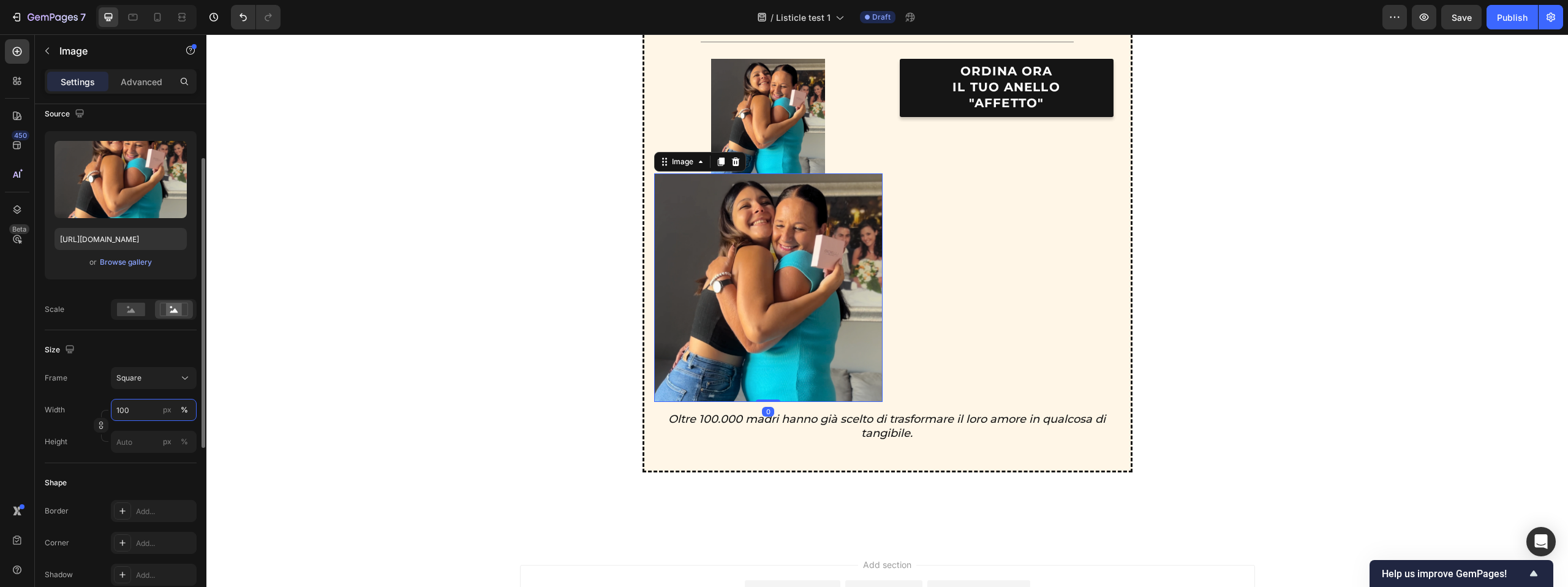
click at [128, 401] on input "100" at bounding box center [154, 410] width 86 height 22
click at [128, 400] on input "100" at bounding box center [154, 410] width 86 height 22
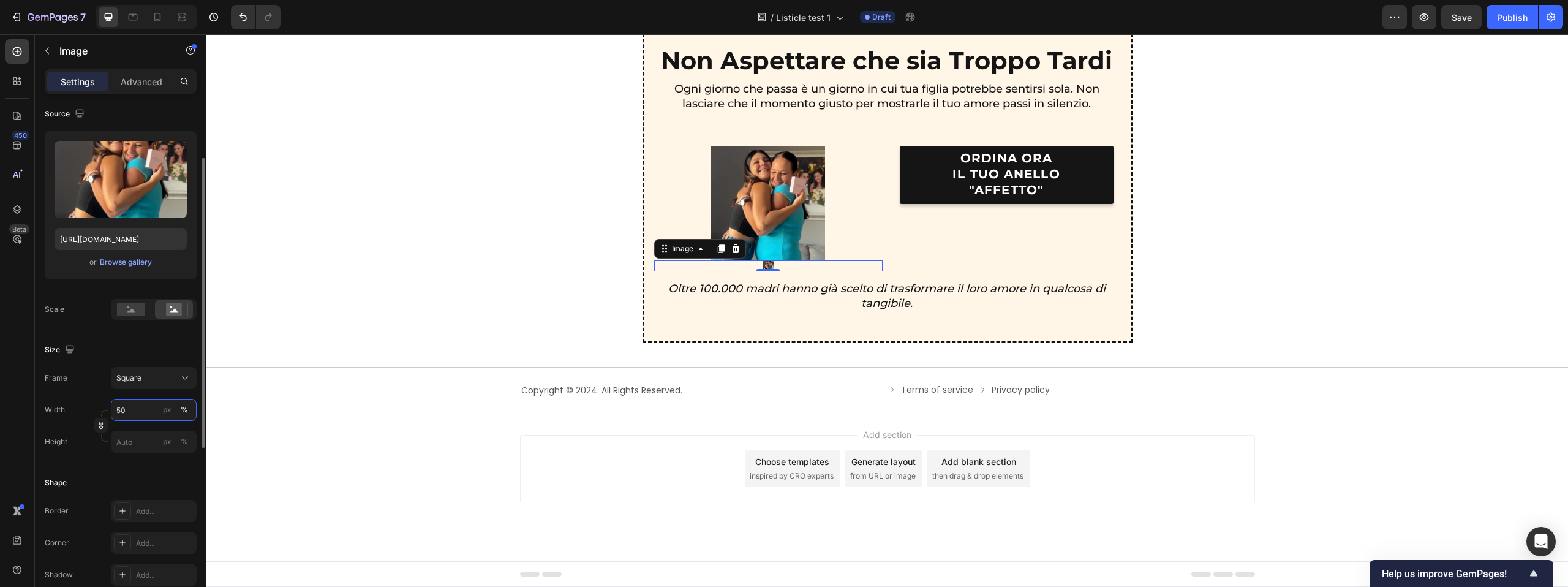
scroll to position [3059, 0]
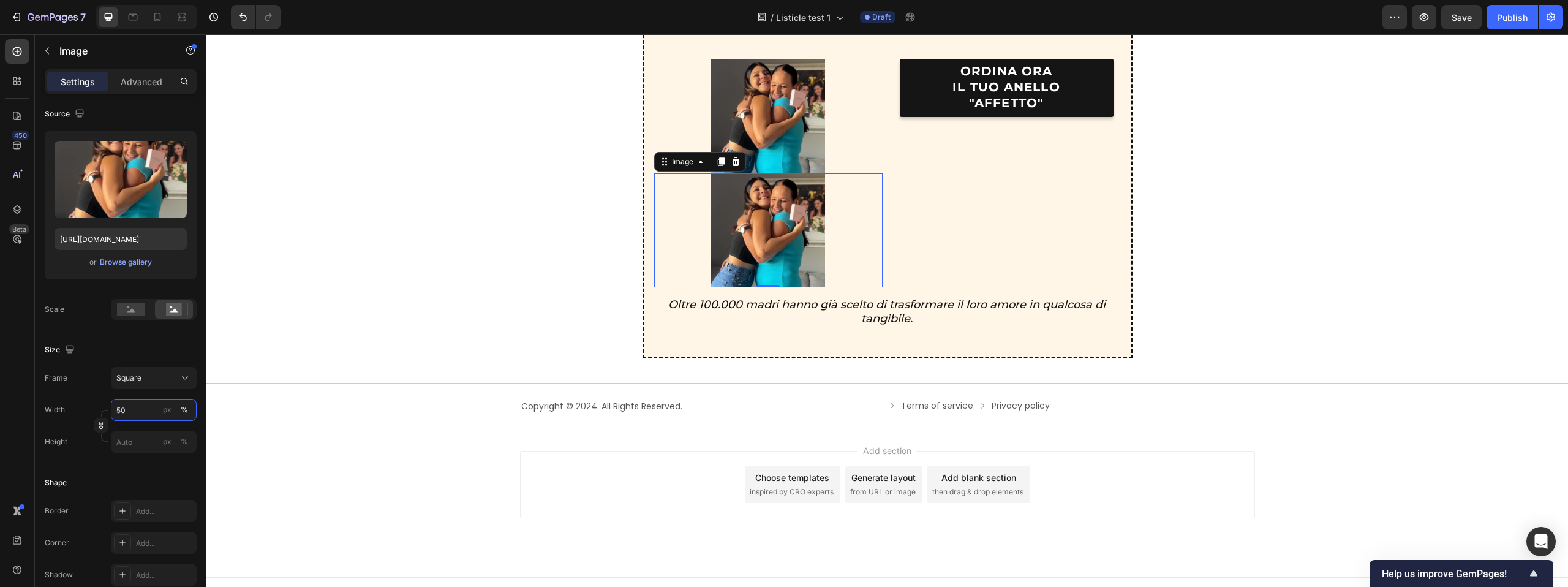
type input "50"
click at [49, 52] on icon "button" at bounding box center [47, 51] width 10 height 10
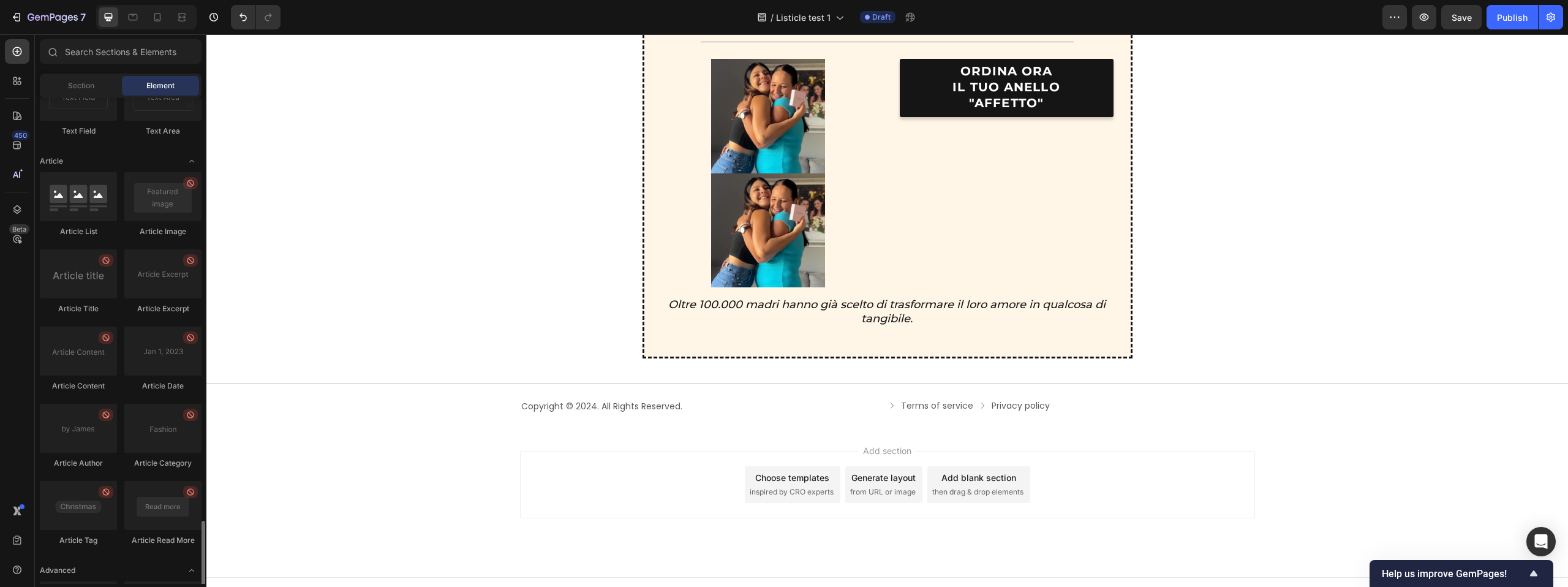
scroll to position [3143, 0]
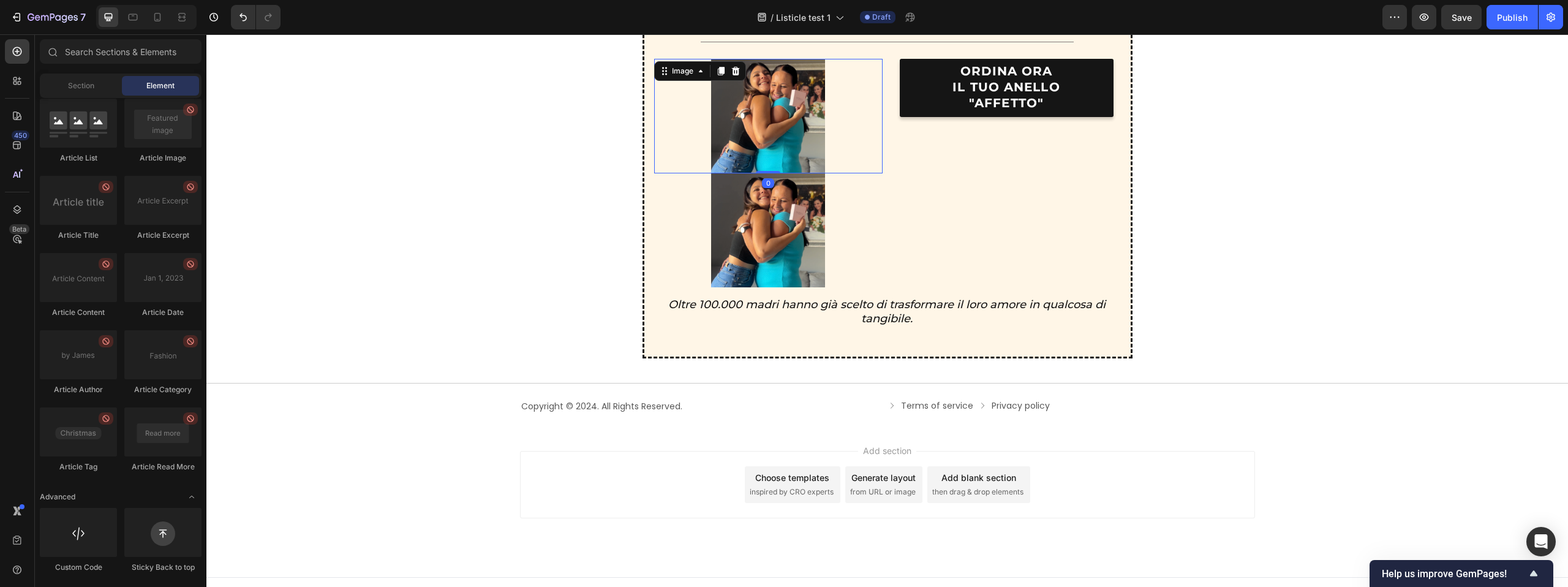
click at [808, 143] on img at bounding box center [768, 116] width 115 height 115
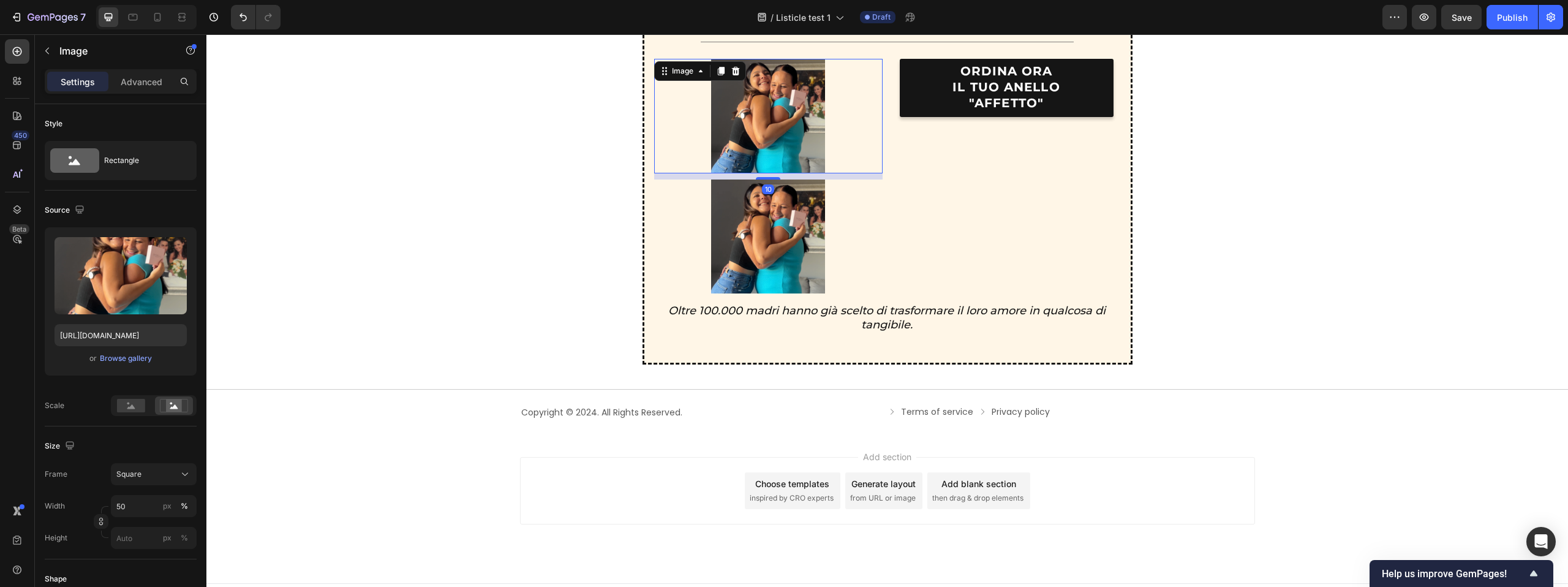
drag, startPoint x: 772, startPoint y: 171, endPoint x: 806, endPoint y: 177, distance: 34.5
click at [770, 177] on div at bounding box center [768, 178] width 25 height 2
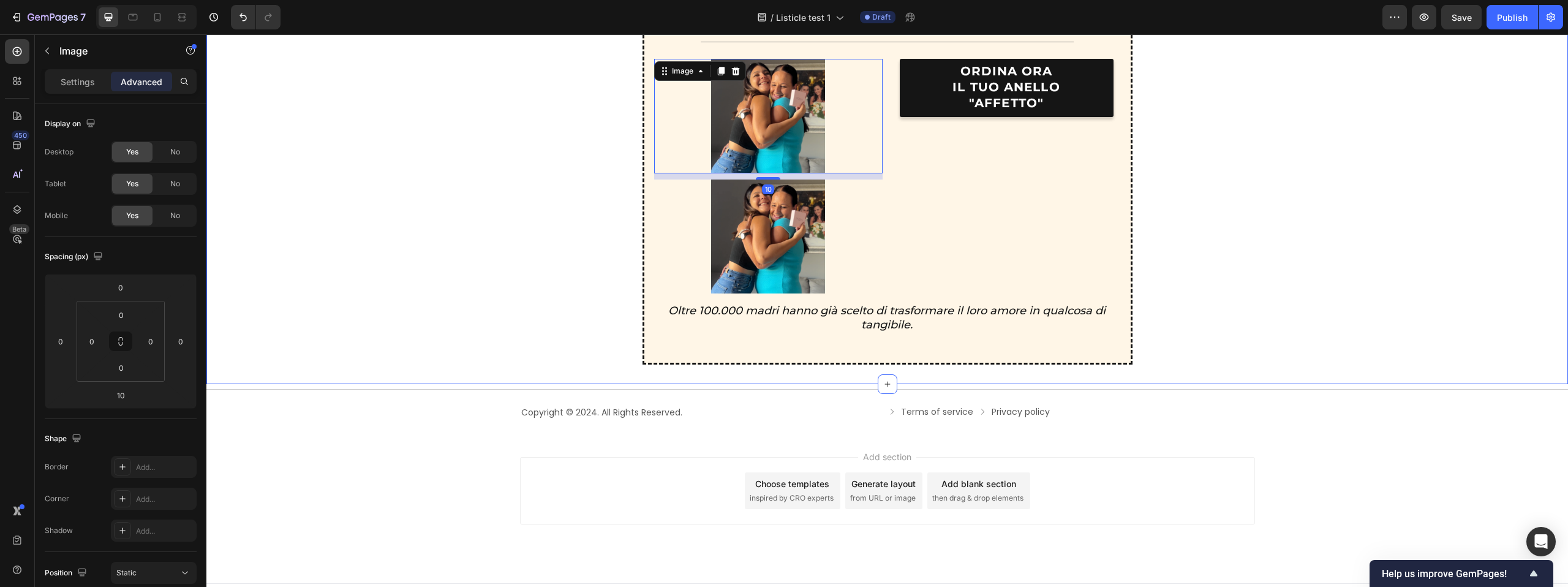
click at [1295, 169] on div "Non Aspettare che sia Troppo Tardi Text Block Ogni giorno che passa è un giorno…" at bounding box center [887, 149] width 1332 height 430
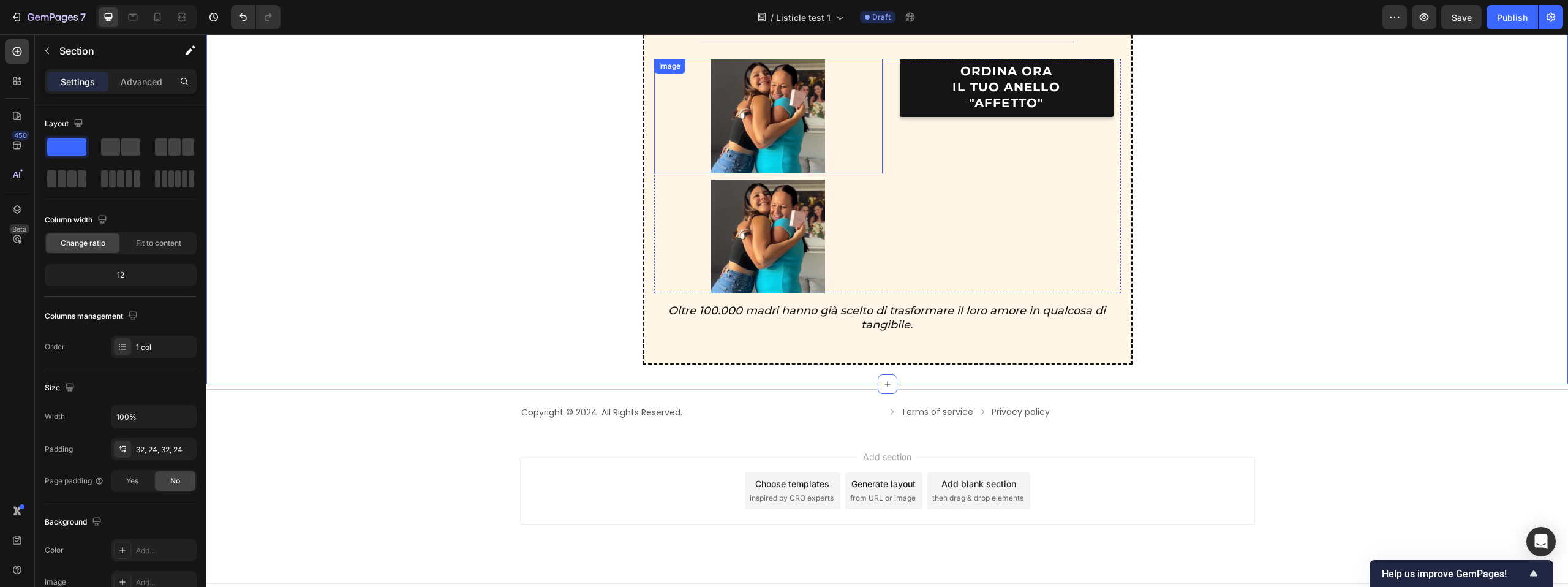
click at [814, 127] on img at bounding box center [768, 116] width 115 height 115
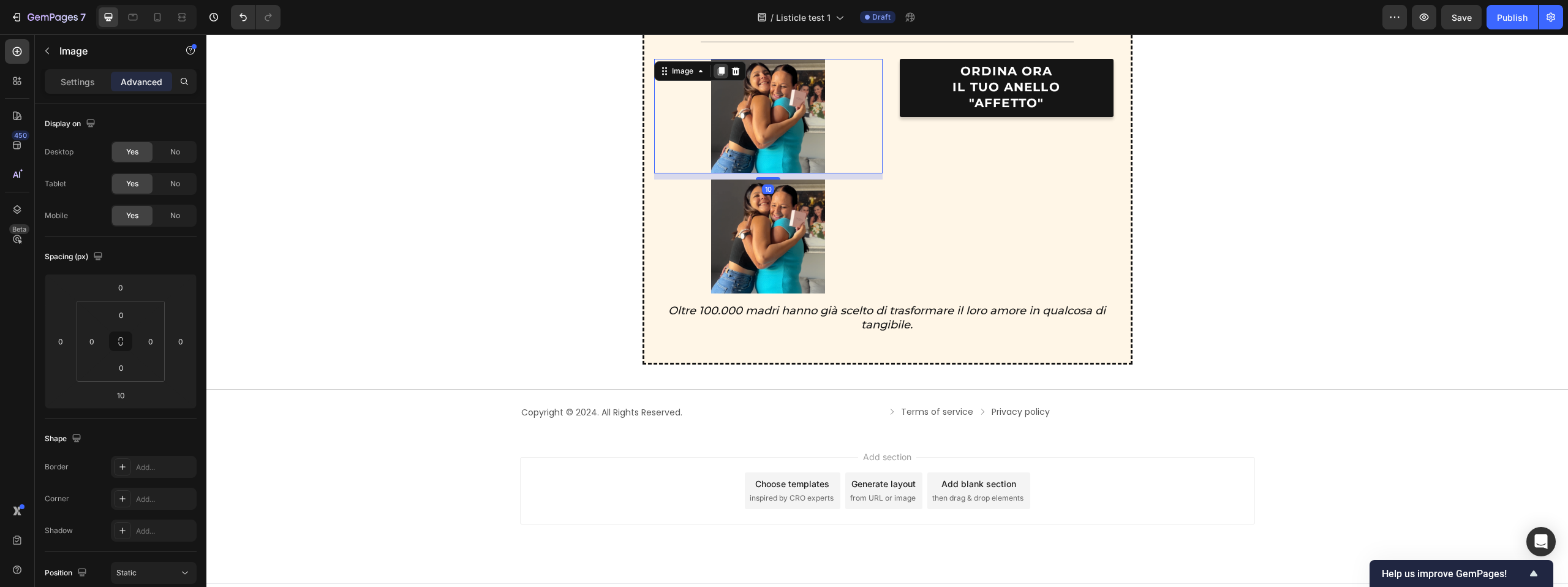
click at [721, 73] on icon at bounding box center [721, 71] width 7 height 9
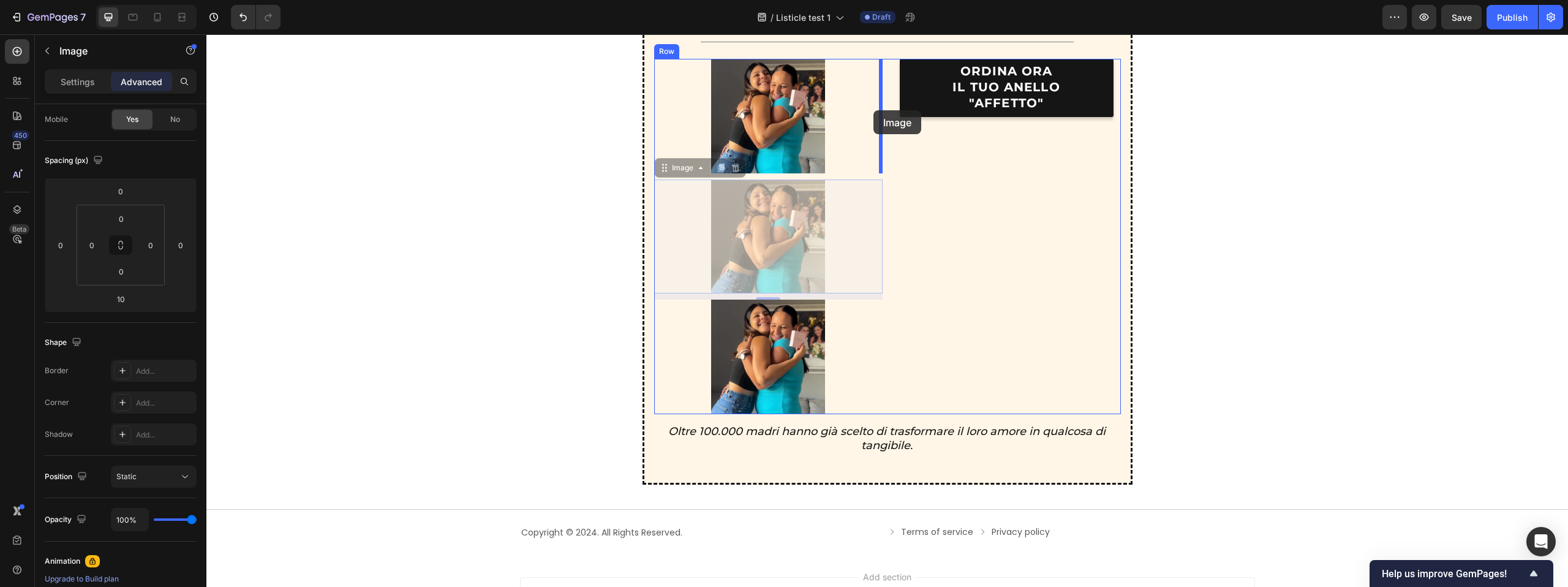
drag, startPoint x: 667, startPoint y: 169, endPoint x: 873, endPoint y: 111, distance: 214.0
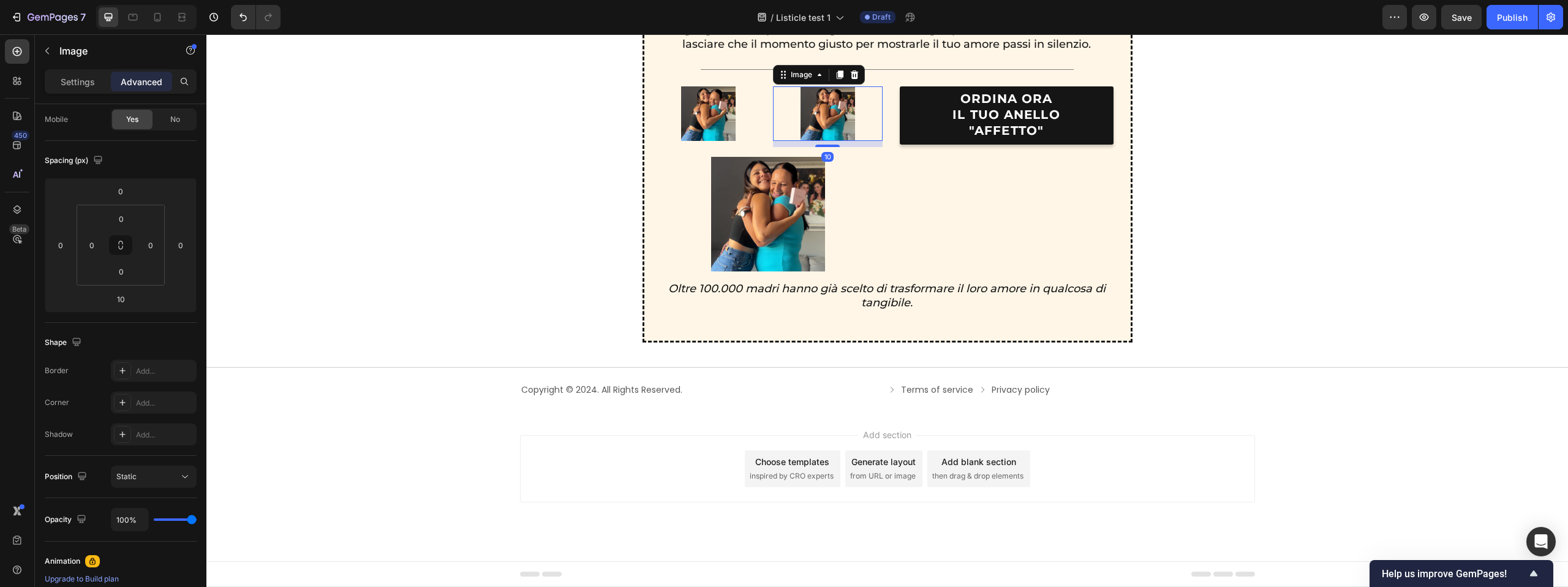
scroll to position [3031, 0]
click at [785, 166] on img at bounding box center [768, 213] width 115 height 115
click at [724, 150] on div at bounding box center [721, 145] width 15 height 15
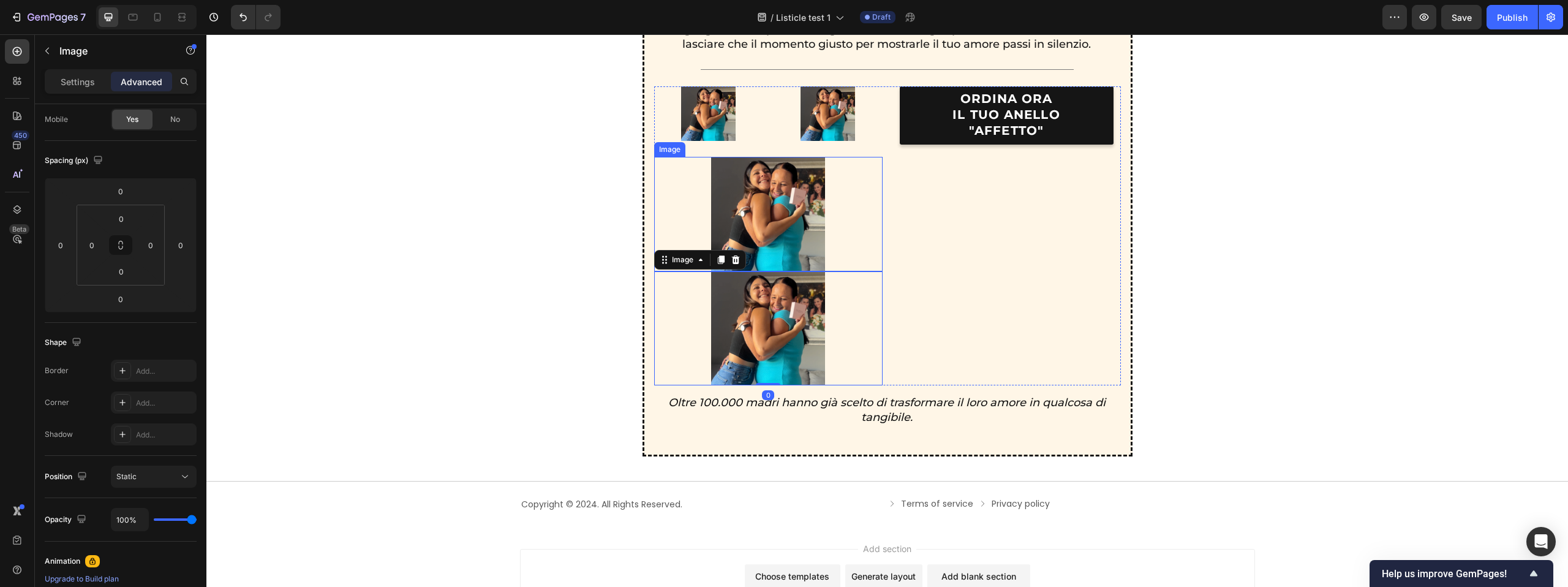
scroll to position [3059, 0]
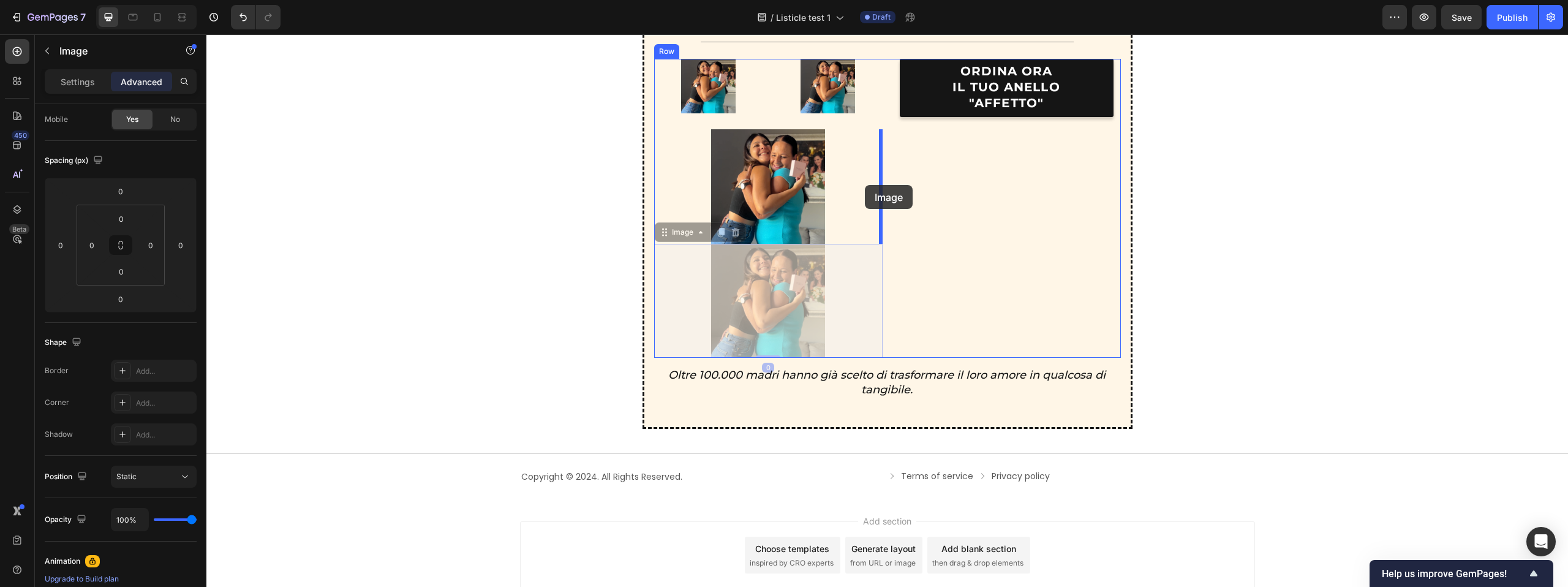
drag, startPoint x: 660, startPoint y: 228, endPoint x: 865, endPoint y: 185, distance: 209.5
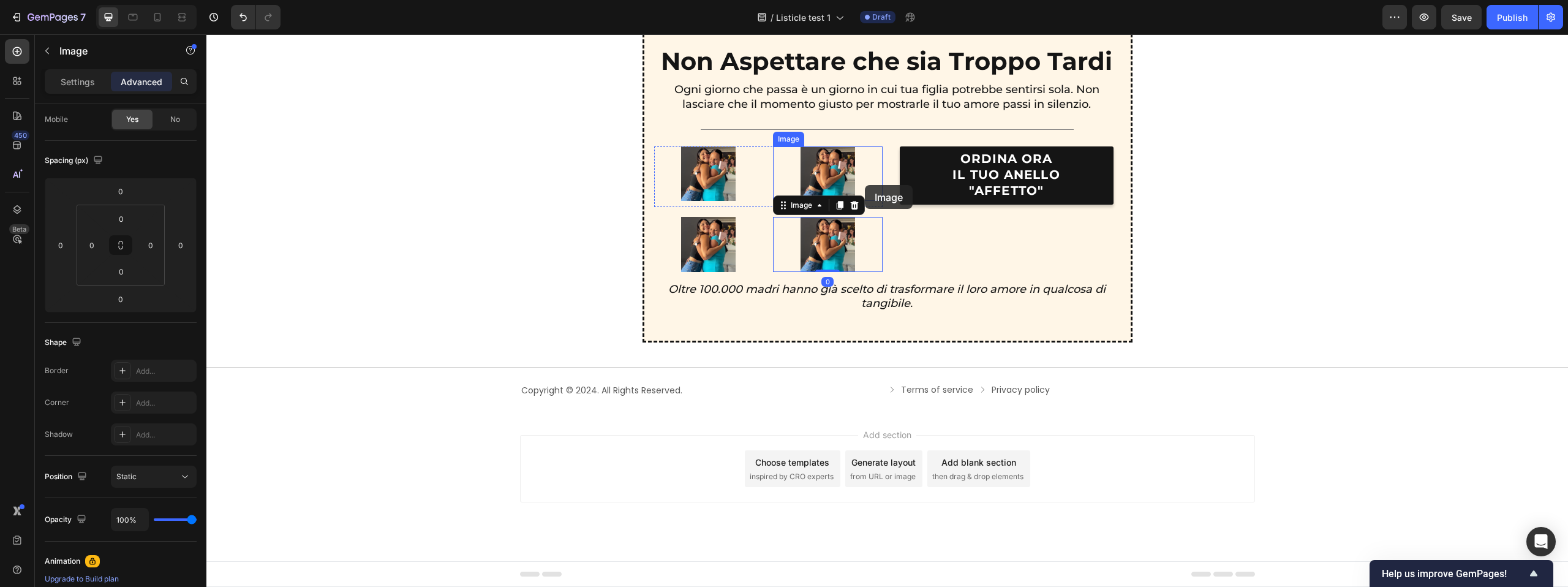
scroll to position [2971, 0]
click at [770, 167] on div "Image Image Row" at bounding box center [768, 176] width 228 height 61
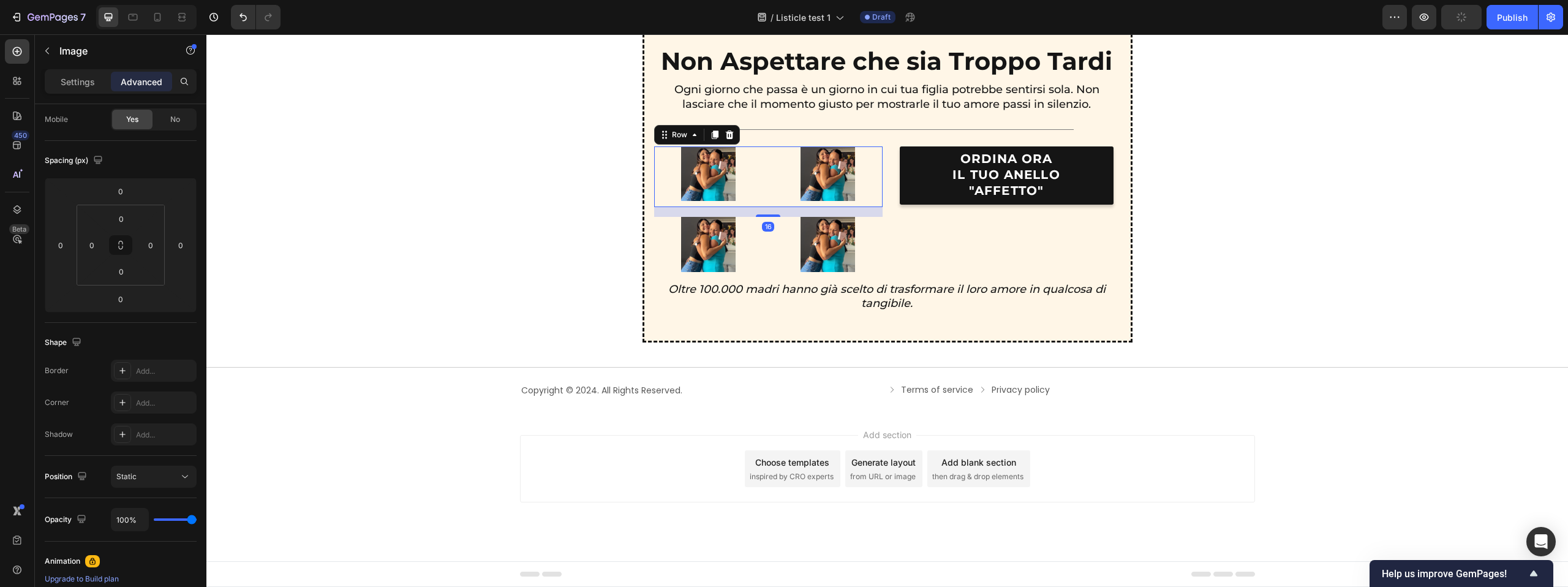
scroll to position [0, 0]
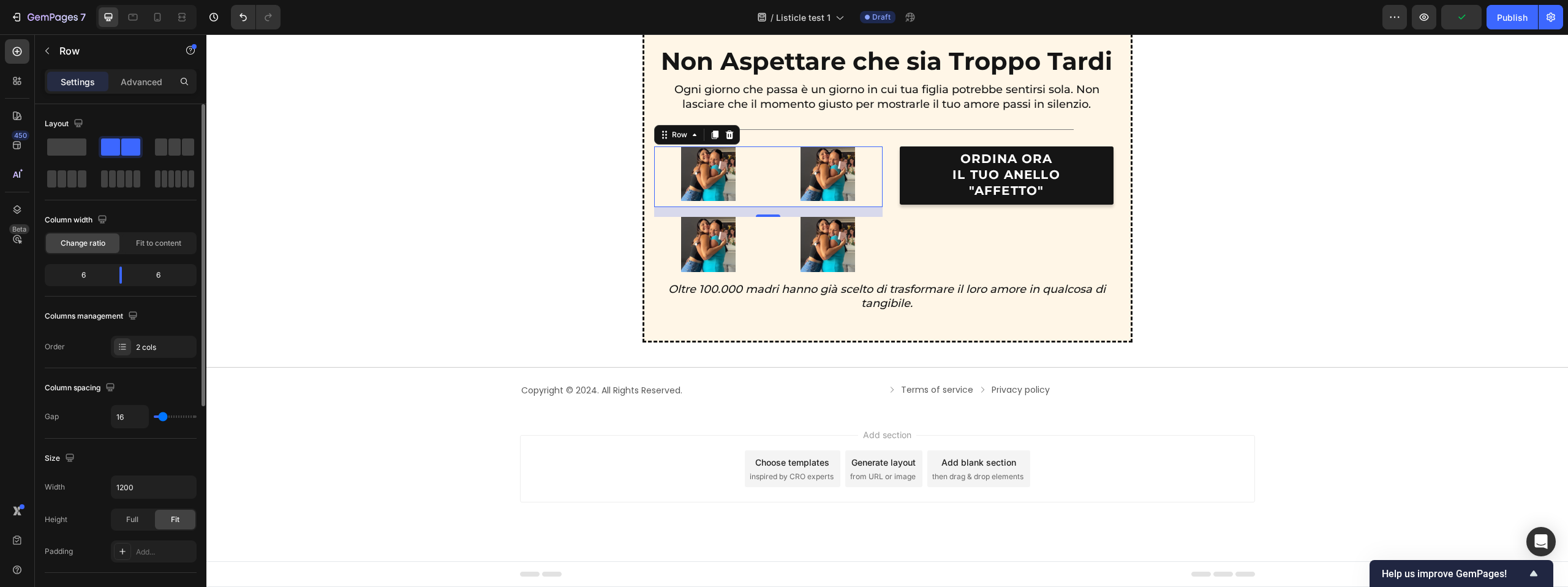
type input "13"
type input "12"
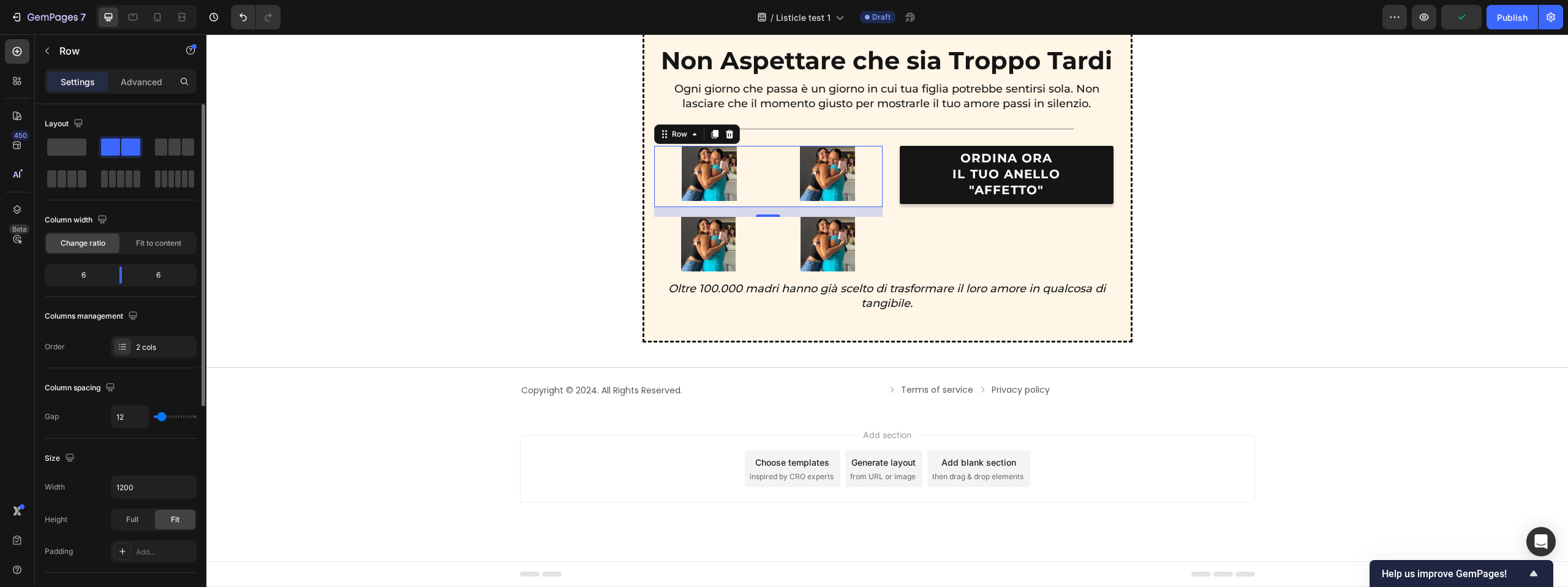
type input "10"
type input "8"
type input "7"
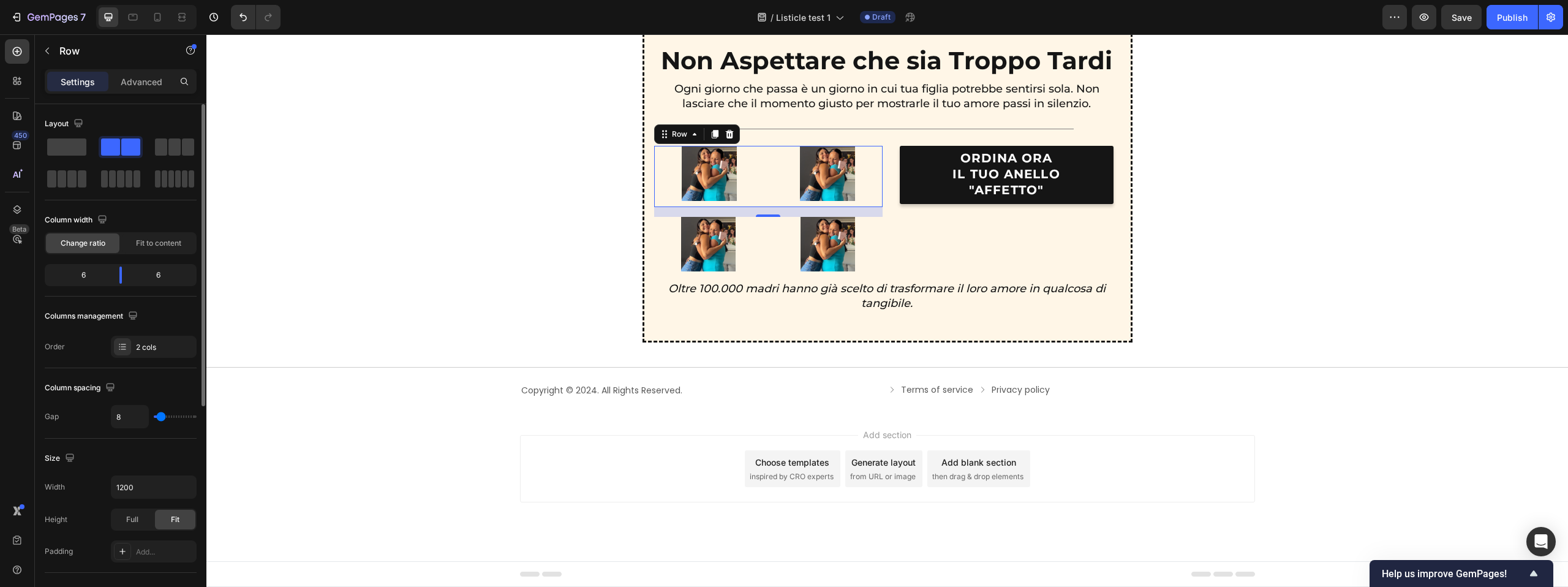
type input "7"
type input "2"
type input "1"
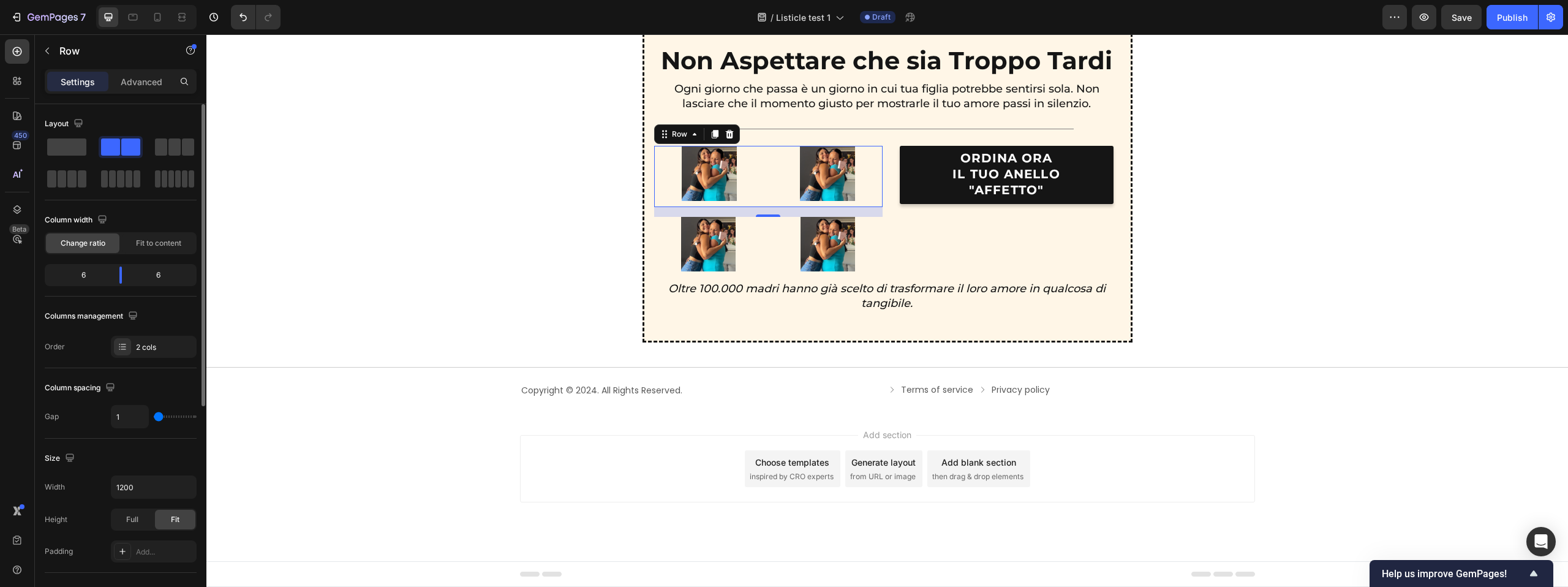
type input "0"
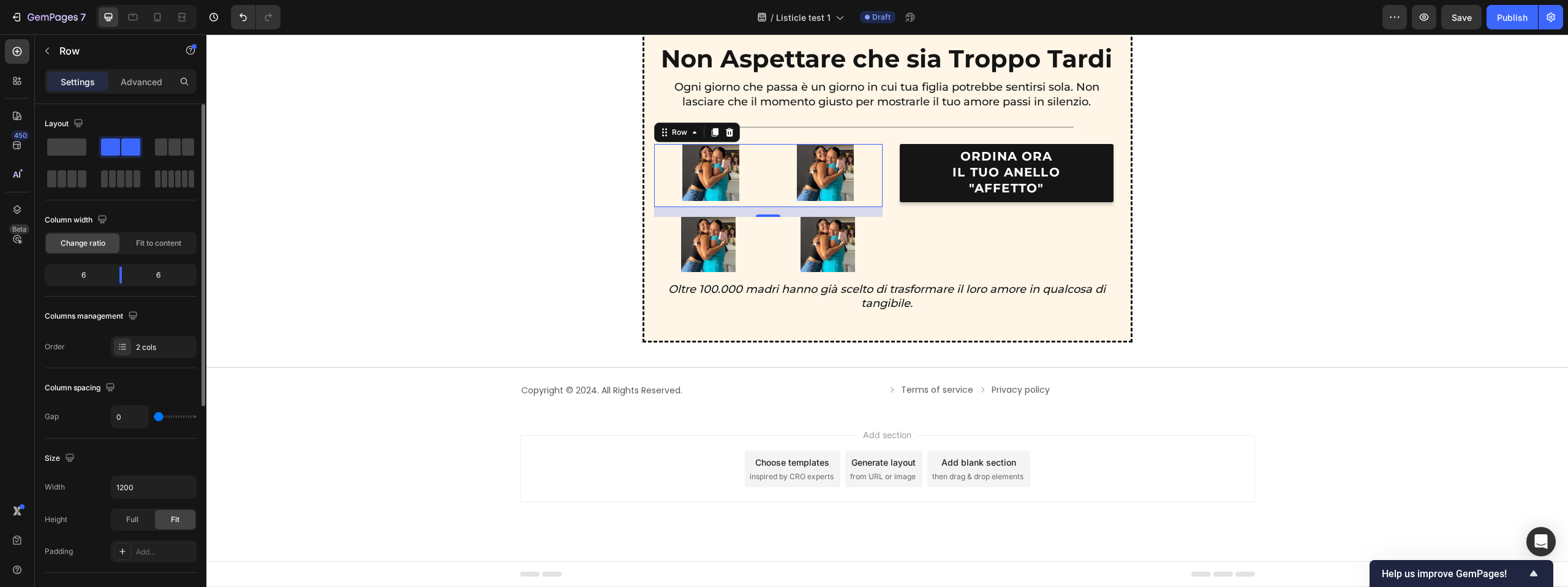
type input "0"
drag, startPoint x: 161, startPoint y: 412, endPoint x: 151, endPoint y: 414, distance: 10.2
click at [151, 415] on div "0" at bounding box center [154, 416] width 86 height 23
click at [763, 224] on div "16" at bounding box center [768, 226] width 12 height 10
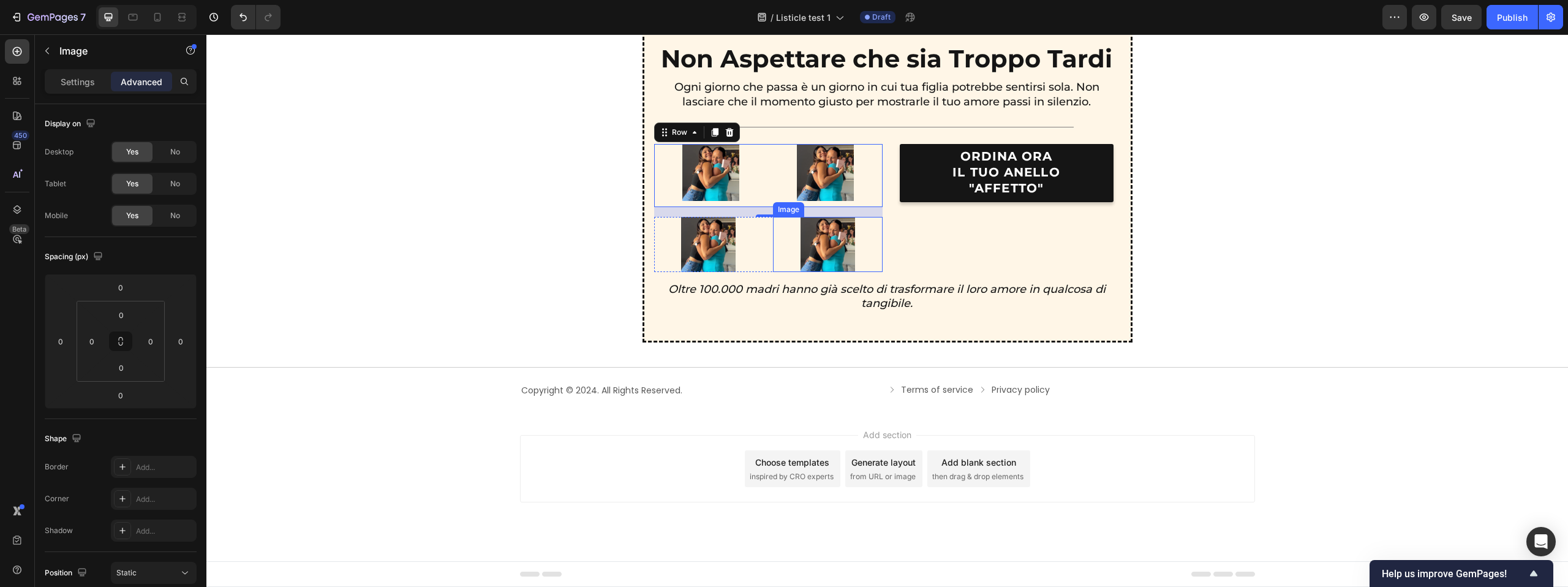
click at [879, 224] on div at bounding box center [827, 244] width 110 height 55
click at [770, 269] on div "Image Image 0 Row" at bounding box center [768, 244] width 228 height 55
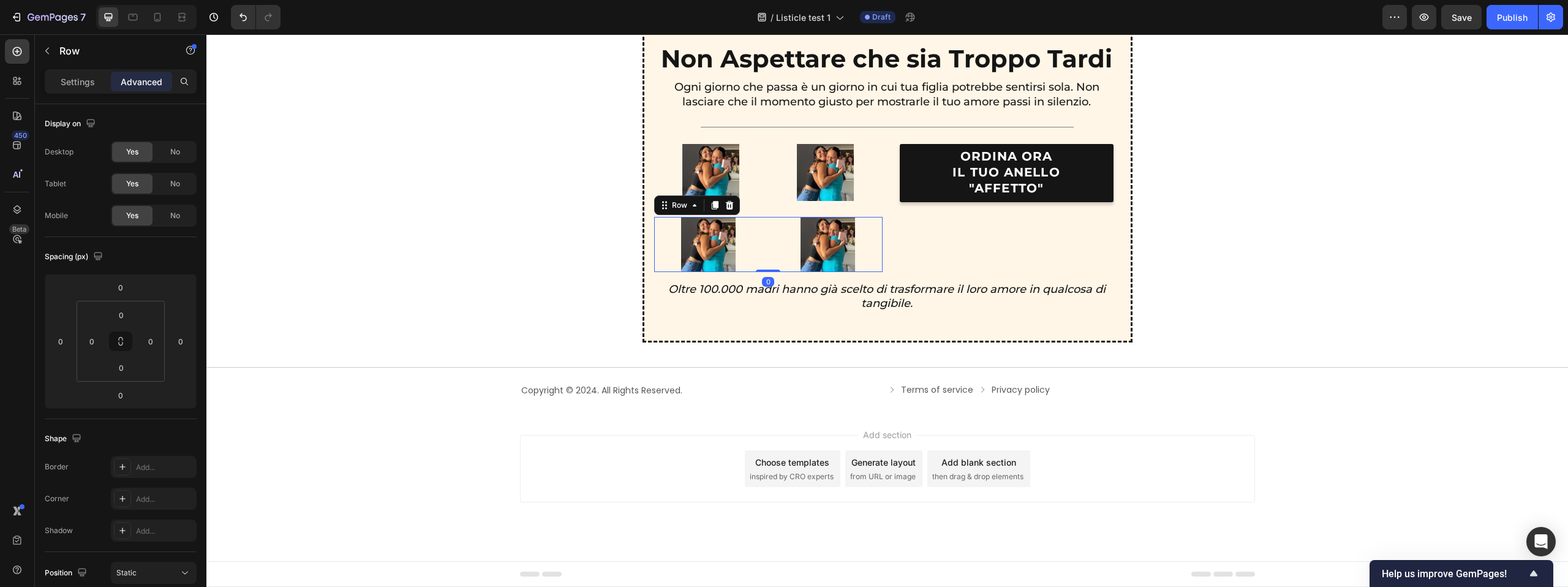
click at [83, 94] on div "Settings Advanced" at bounding box center [121, 86] width 171 height 35
click at [85, 90] on div "Settings" at bounding box center [77, 82] width 61 height 20
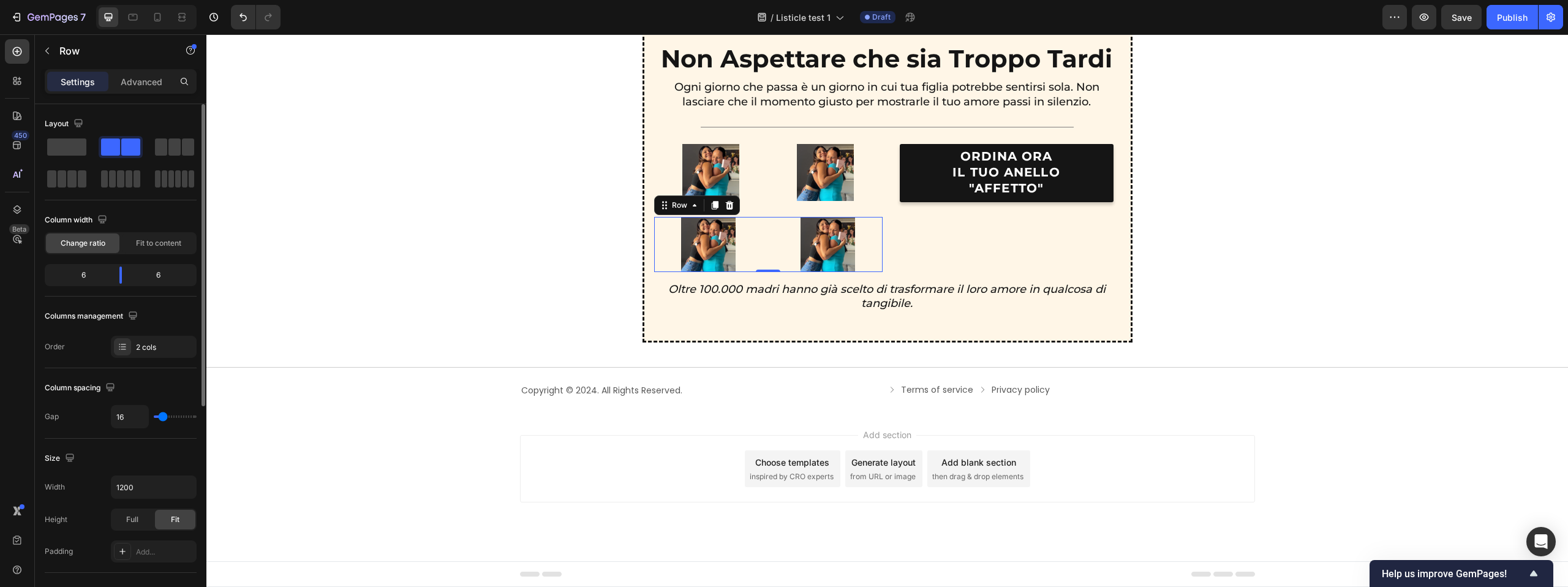
type input "0"
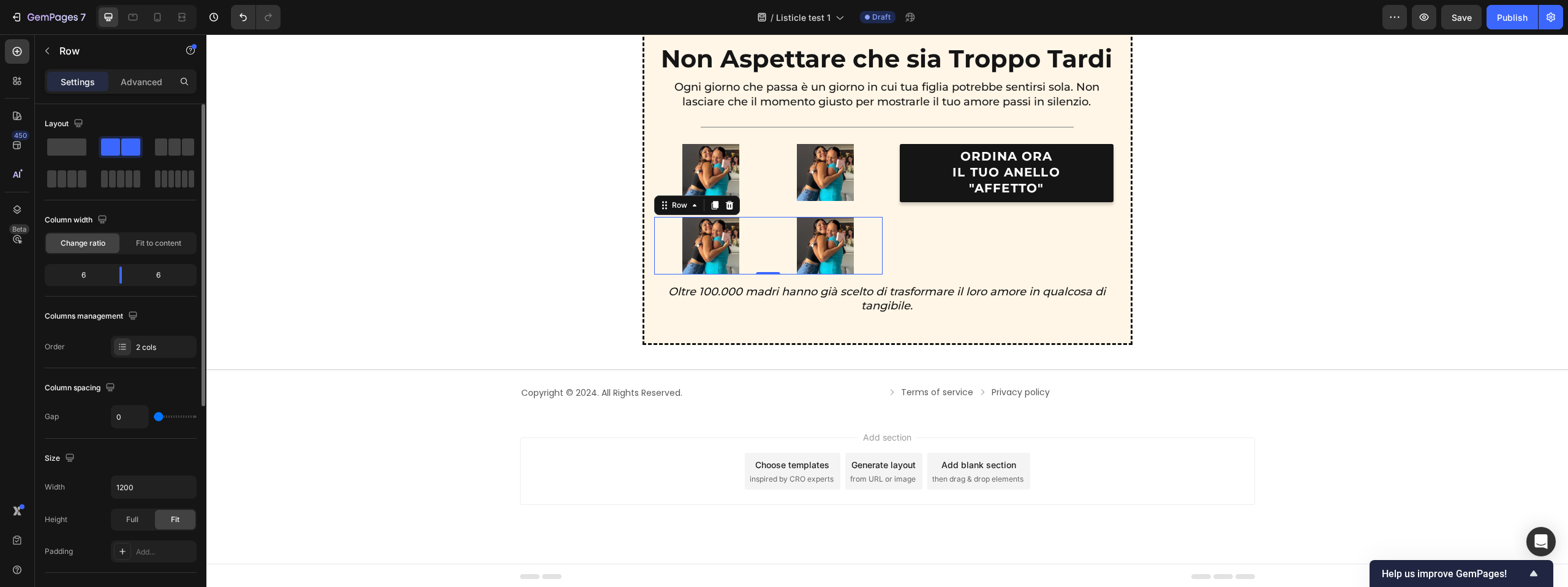
scroll to position [2976, 0]
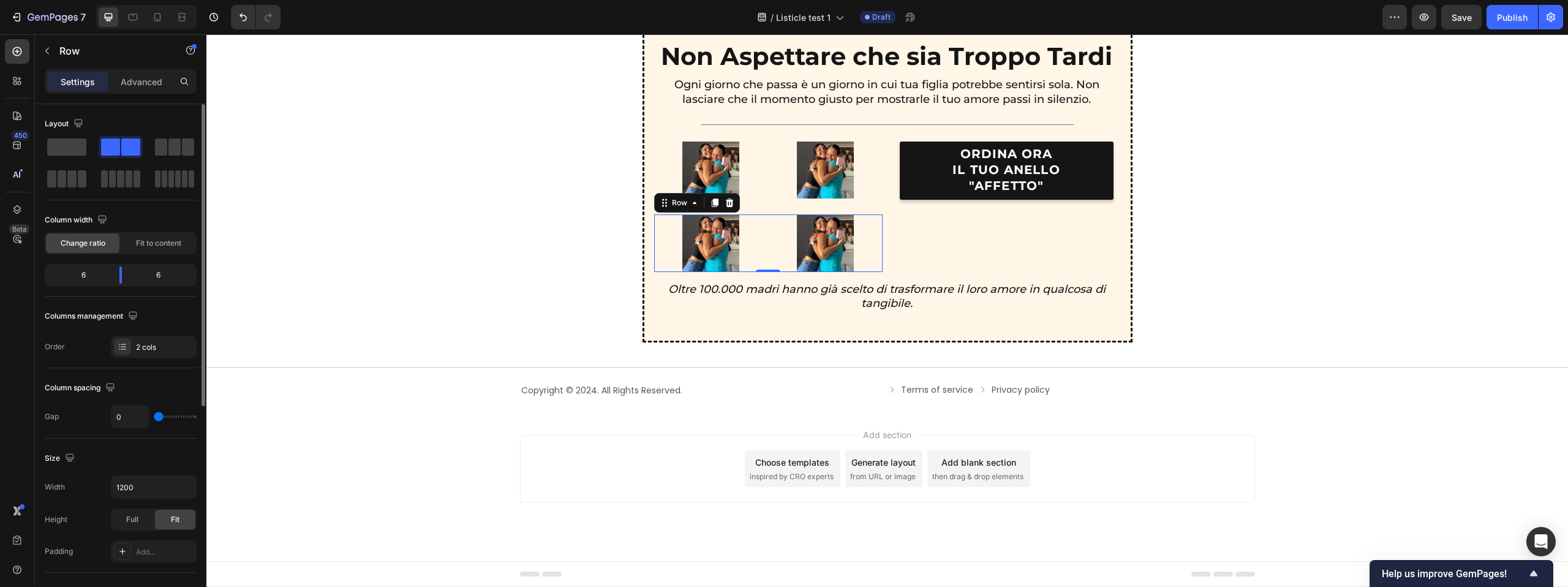
type input "0"
click at [154, 418] on input "range" at bounding box center [174, 417] width 43 height 2
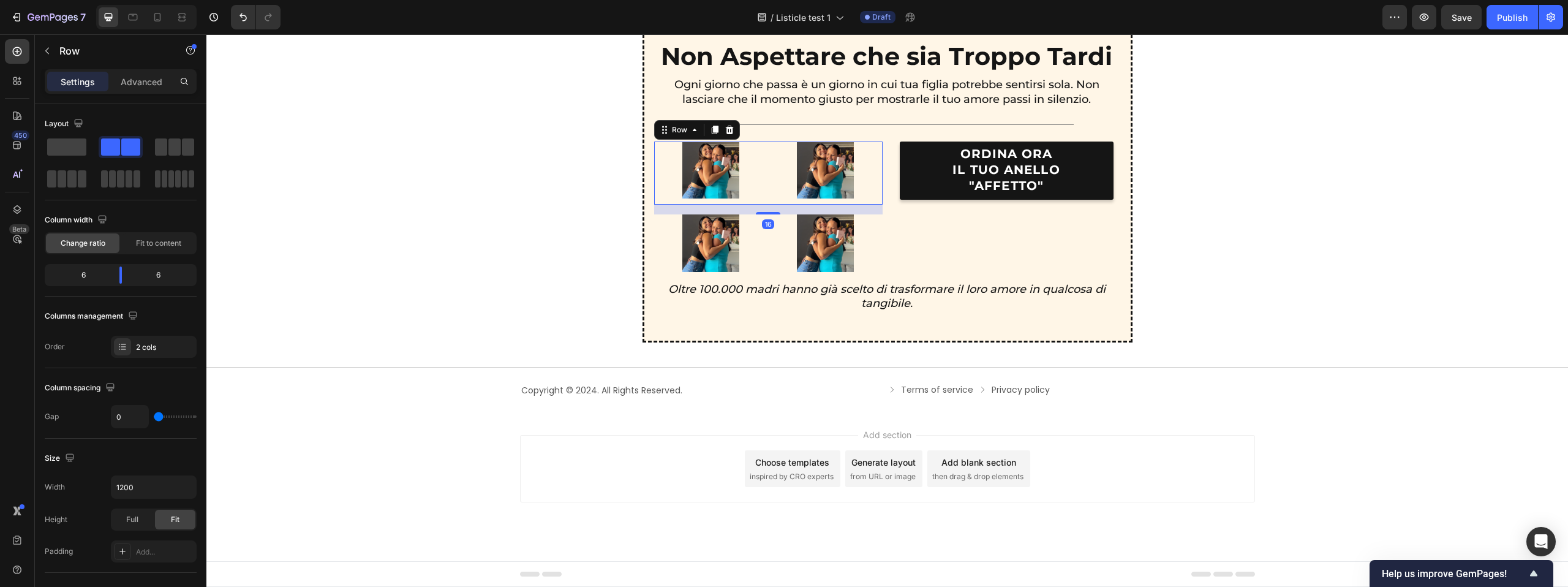
click at [769, 199] on div "Image" at bounding box center [825, 172] width 115 height 63
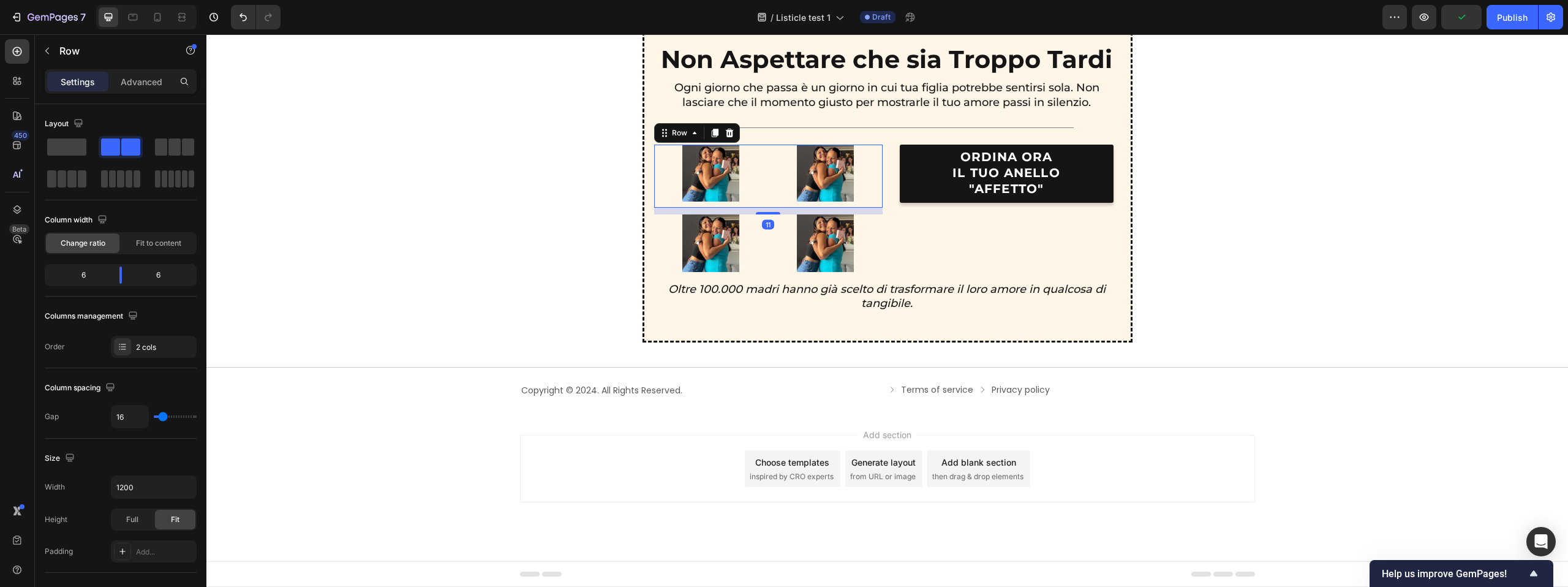
scroll to position [2972, 0]
click at [768, 208] on div "10" at bounding box center [768, 208] width 228 height 0
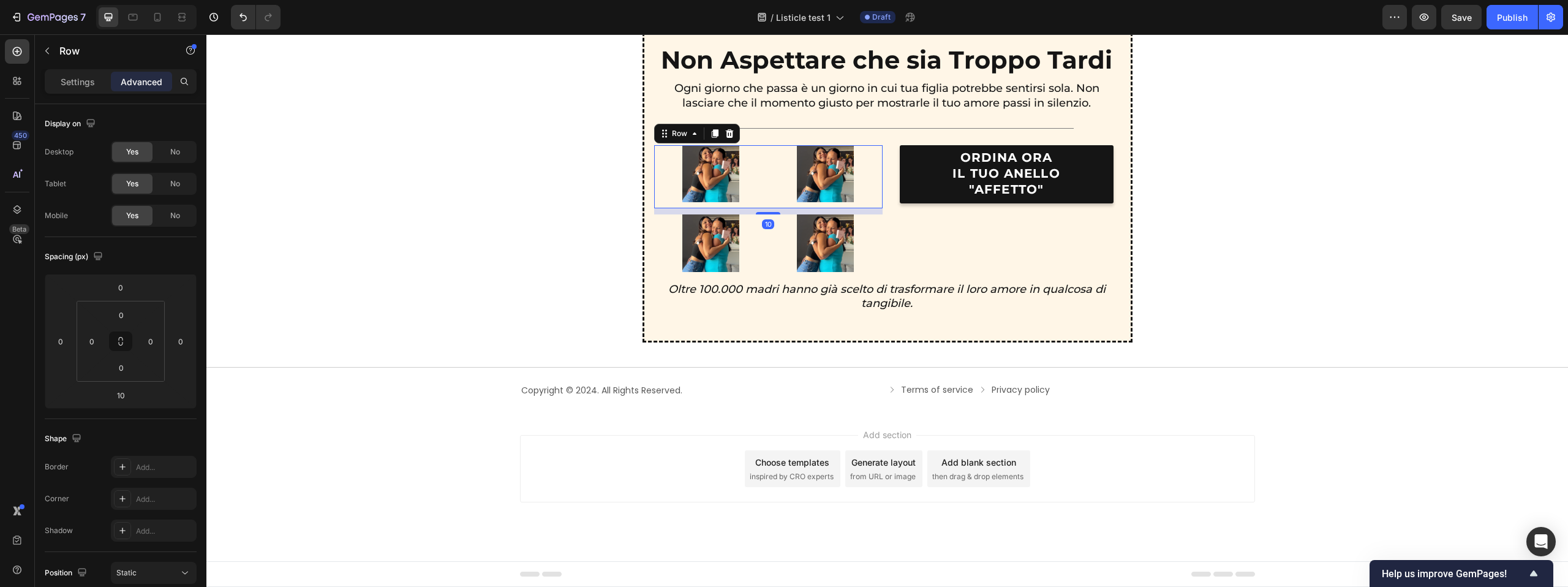
click at [773, 202] on div "Image" at bounding box center [825, 176] width 115 height 63
click at [98, 85] on div "Settings" at bounding box center [77, 82] width 61 height 20
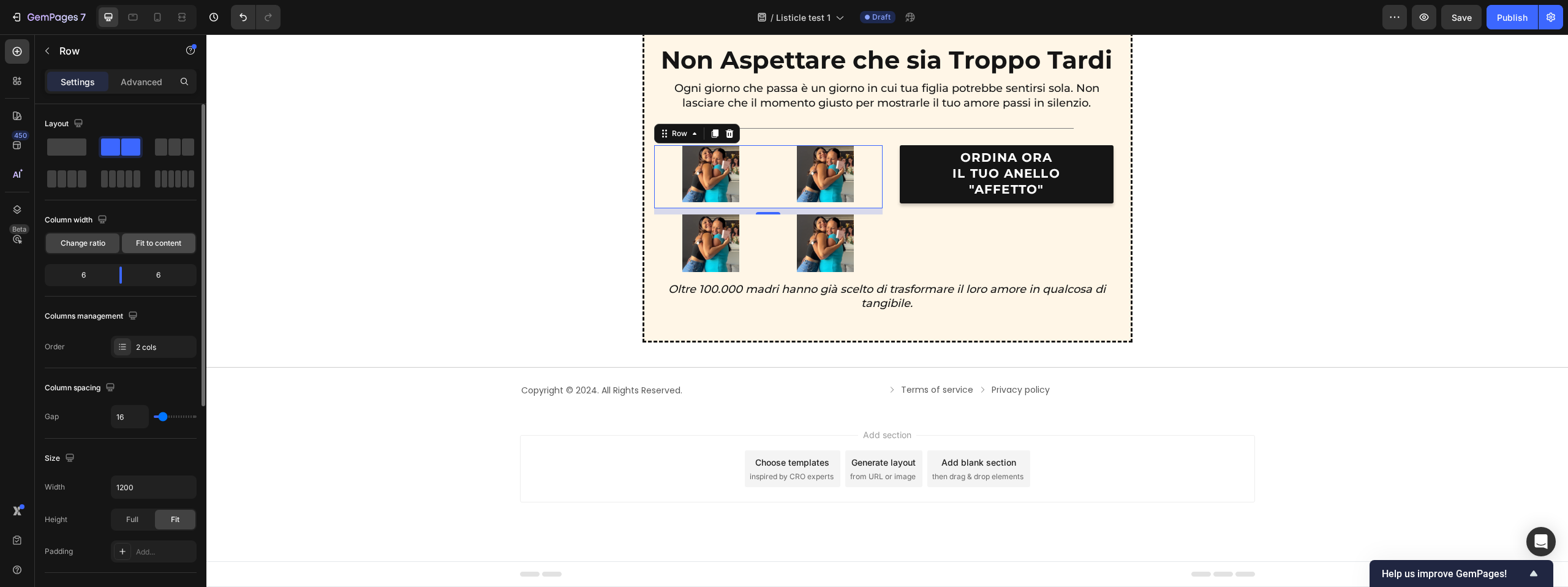
click at [146, 246] on span "Fit to content" at bounding box center [157, 242] width 45 height 11
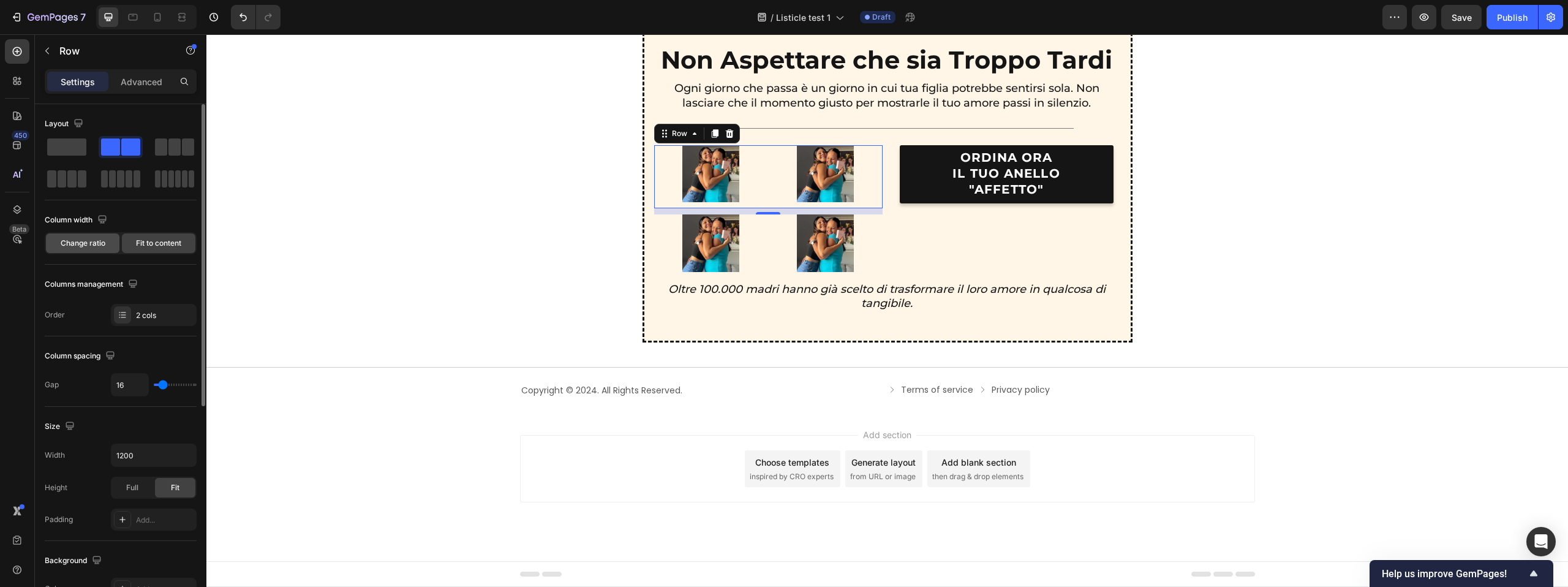
click at [113, 245] on div "Change ratio" at bounding box center [83, 243] width 74 height 20
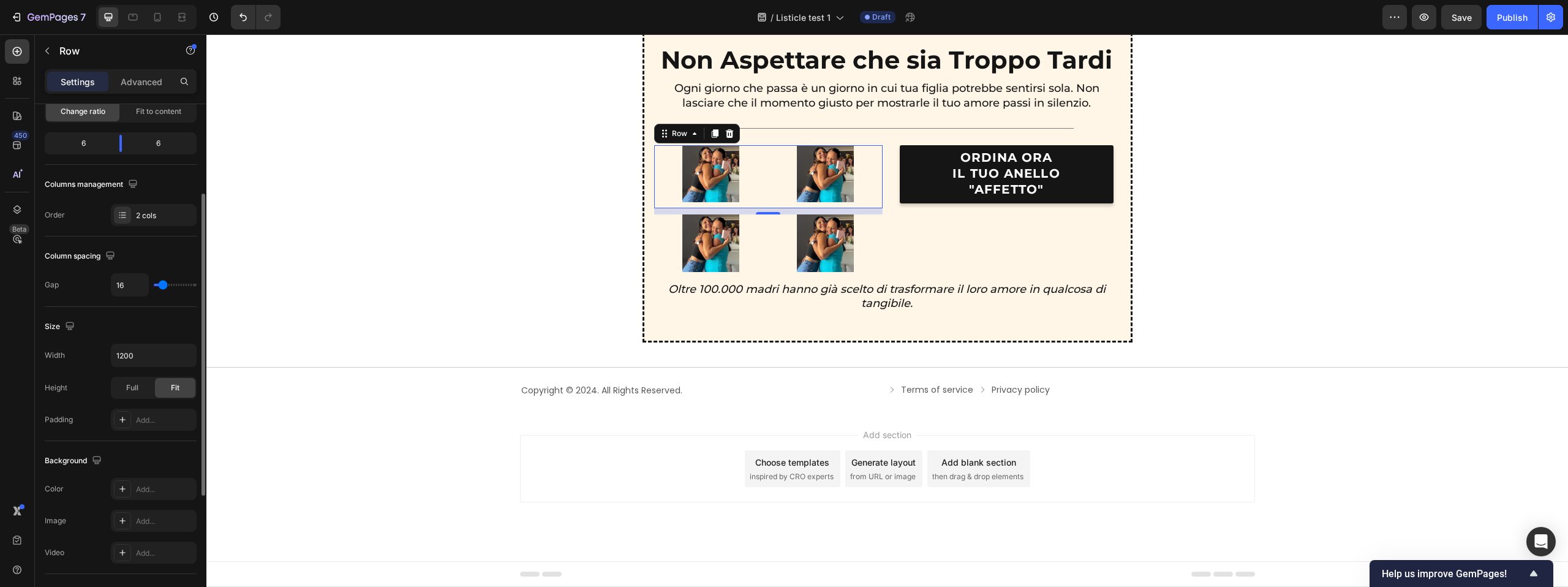
scroll to position [140, 0]
click at [177, 349] on button "button" at bounding box center [185, 347] width 22 height 22
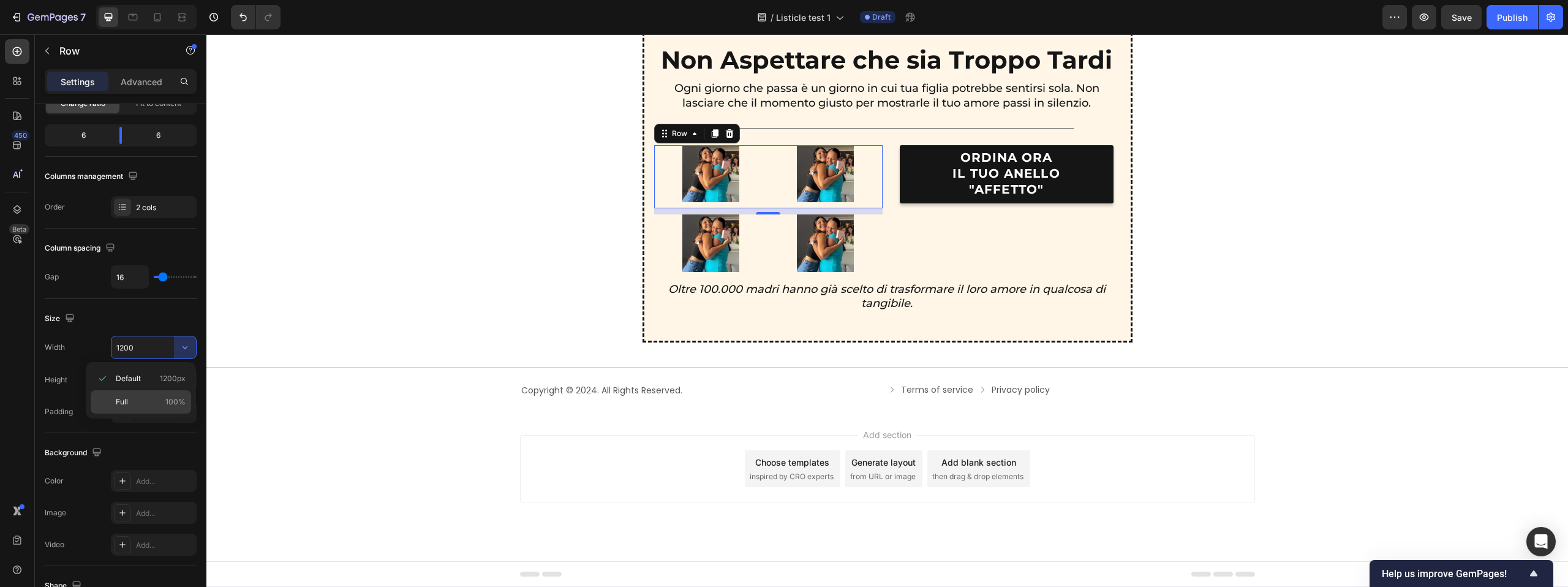
click at [159, 393] on div "Full 100%" at bounding box center [141, 401] width 101 height 23
click at [177, 350] on button "button" at bounding box center [185, 347] width 22 height 22
click at [135, 374] on span "Default" at bounding box center [128, 378] width 25 height 11
click at [144, 356] on input "1200" at bounding box center [154, 347] width 85 height 22
type input "4"
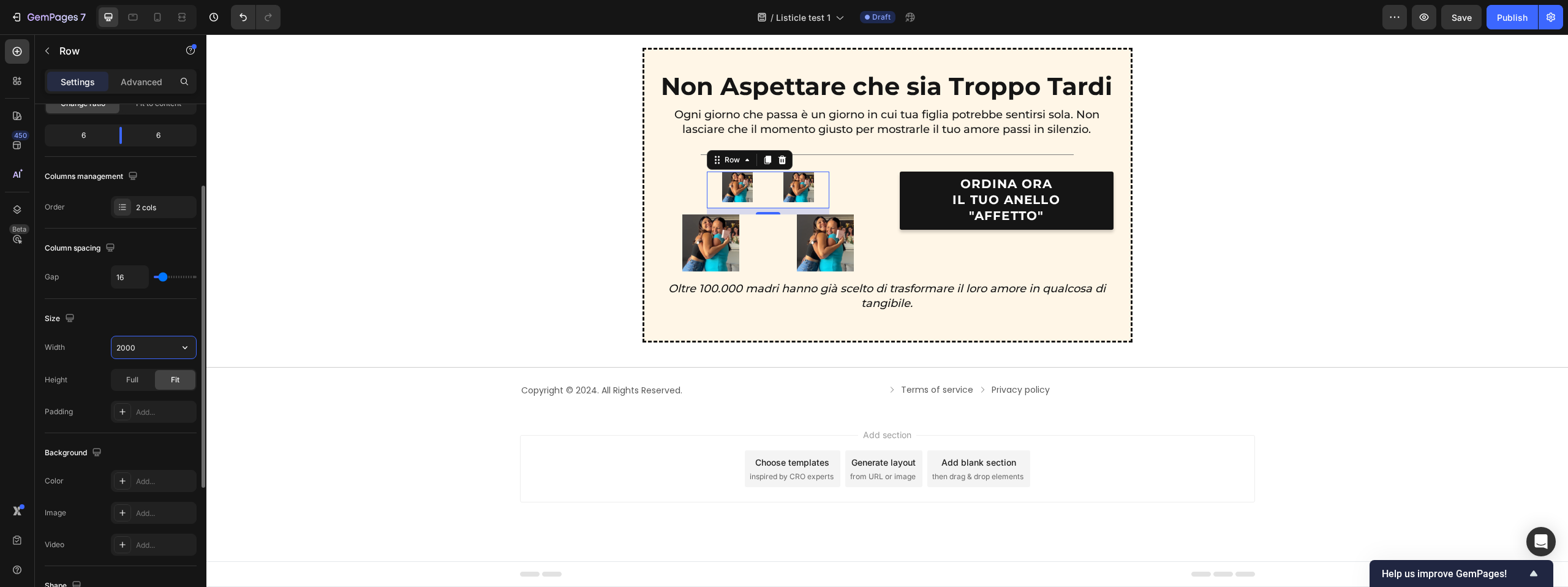
scroll to position [2972, 0]
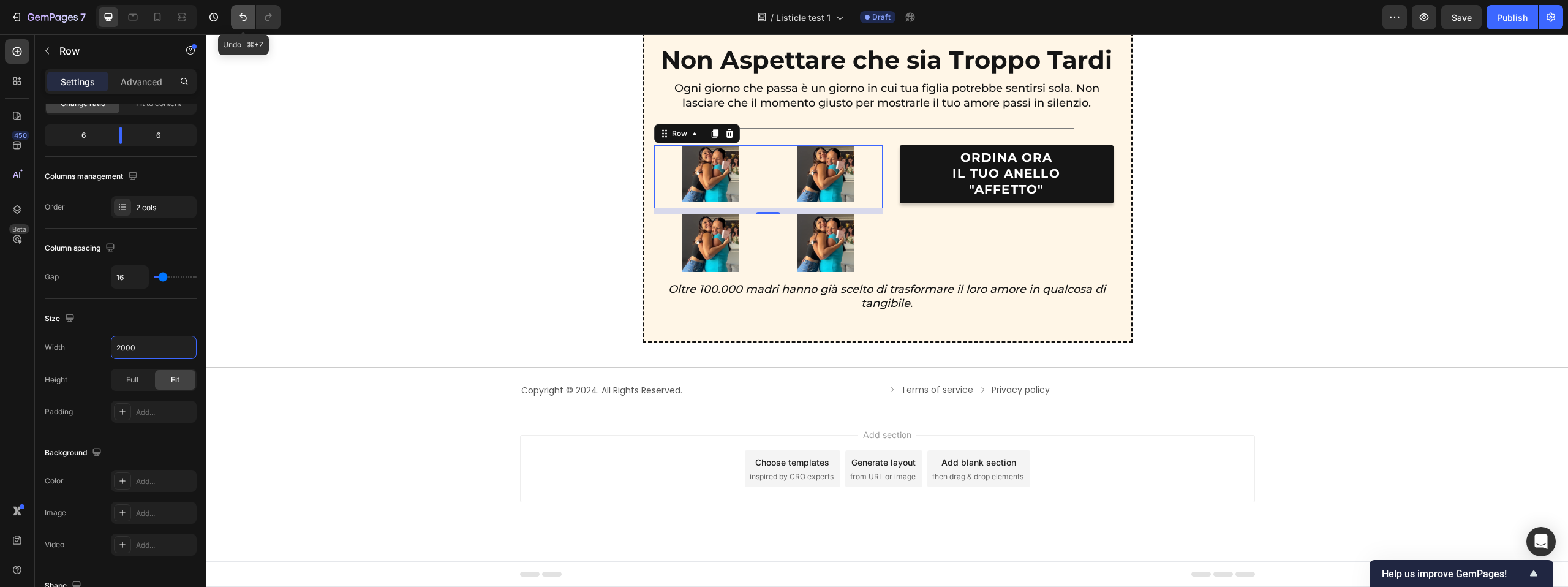
click at [233, 18] on button "Undo/Redo" at bounding box center [243, 17] width 25 height 25
type input "1200"
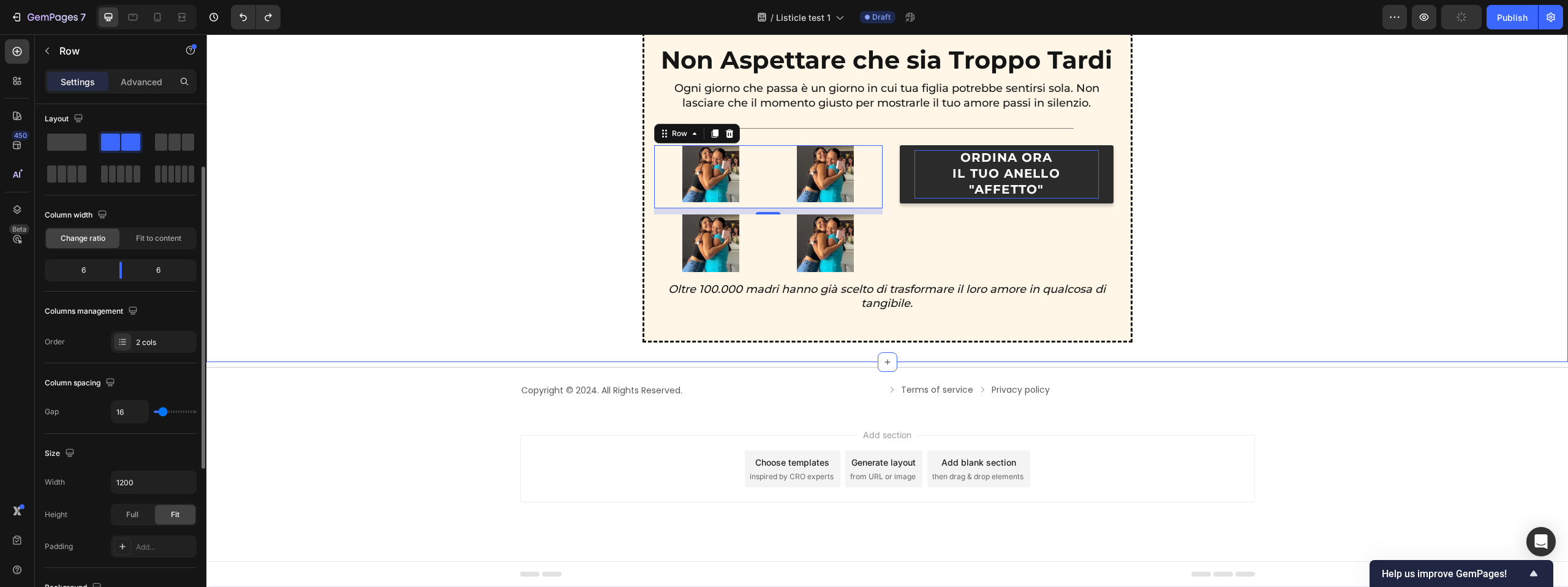
scroll to position [2956, 0]
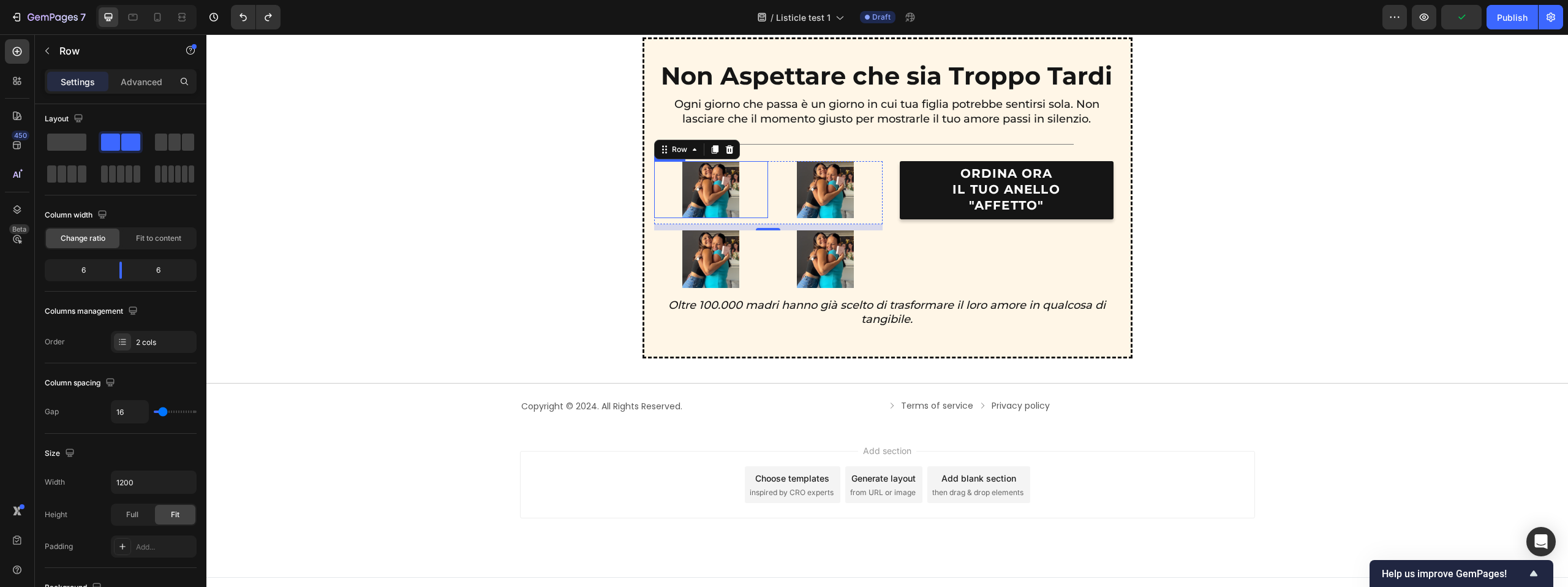
click at [766, 205] on div at bounding box center [711, 189] width 115 height 57
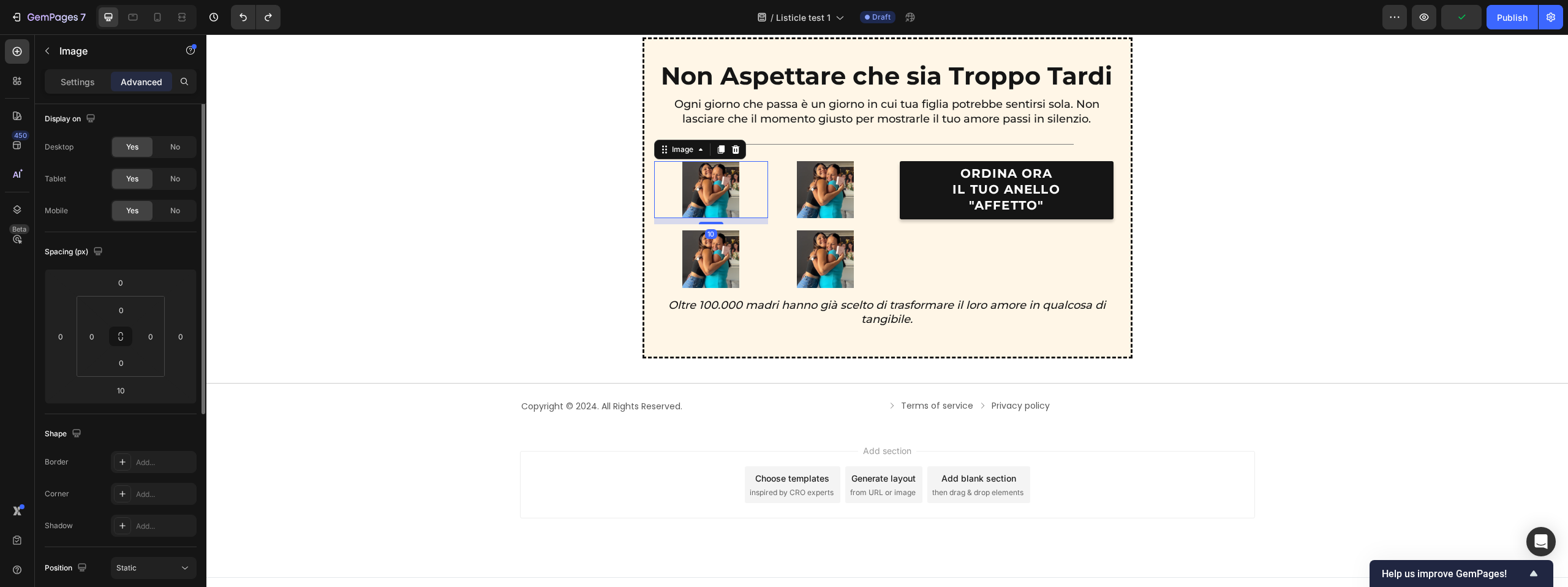
scroll to position [0, 0]
drag, startPoint x: 101, startPoint y: 86, endPoint x: 103, endPoint y: 95, distance: 9.2
click at [101, 86] on div "Settings" at bounding box center [77, 82] width 61 height 20
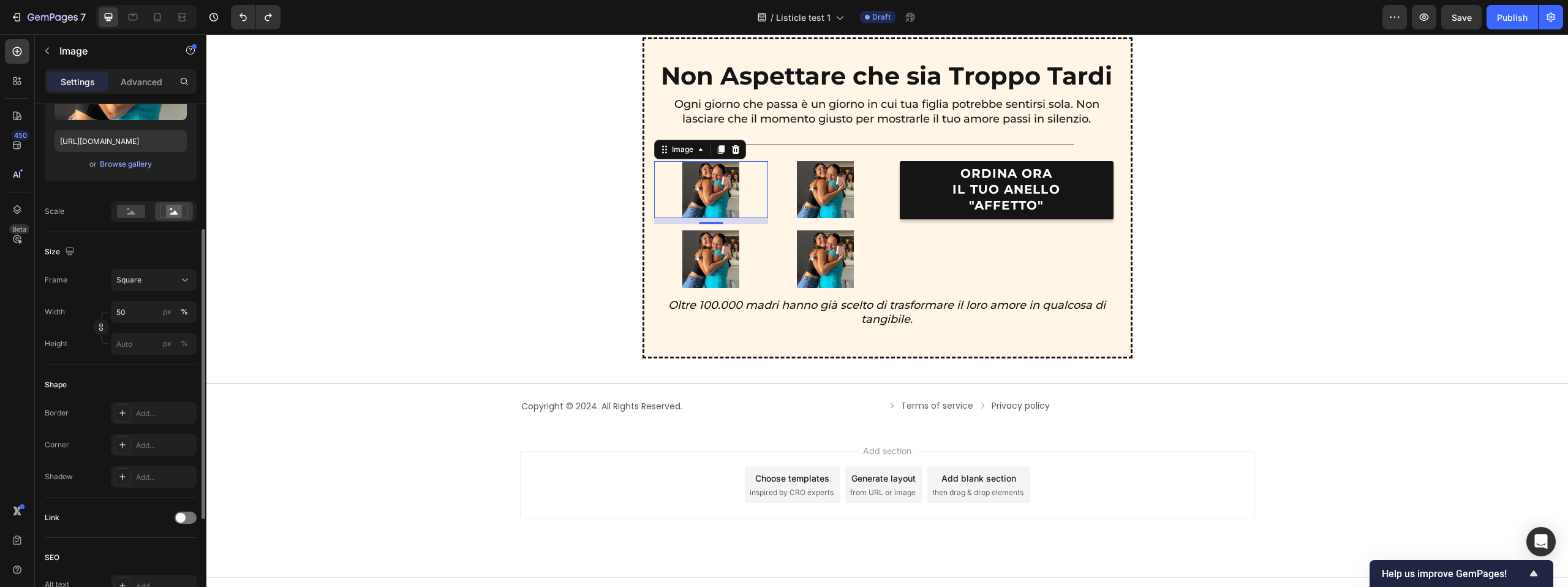
scroll to position [204, 0]
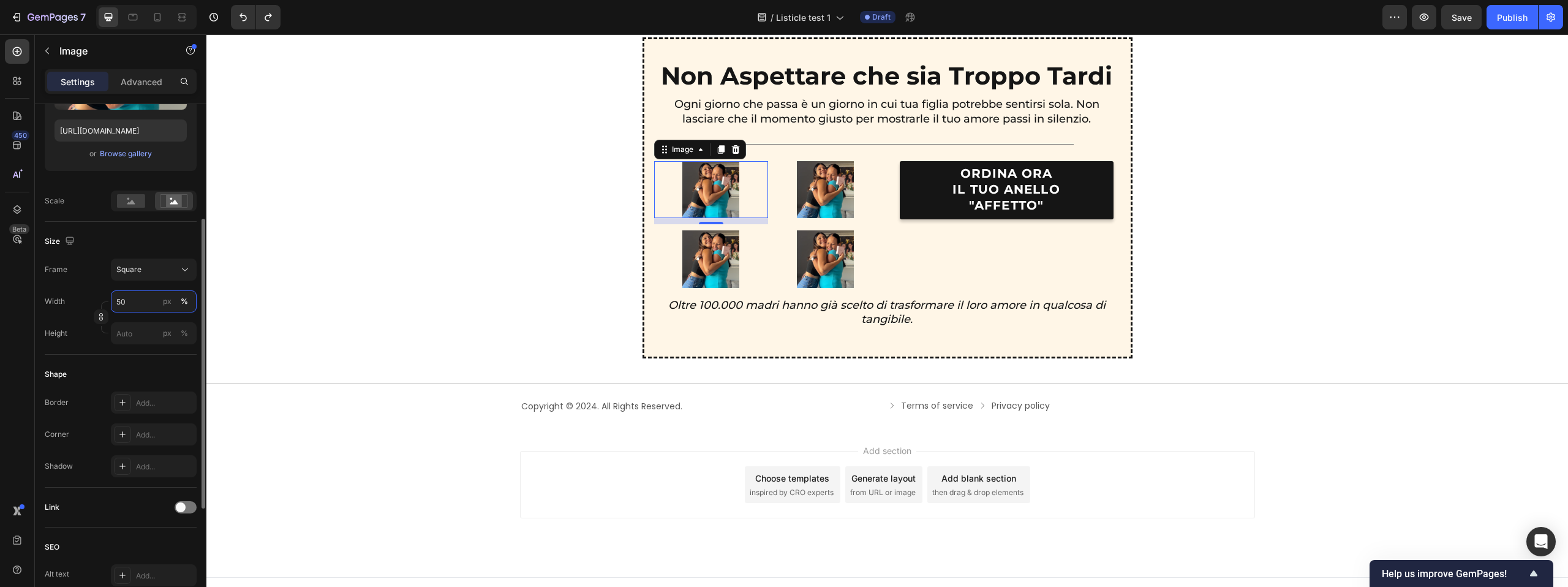
click at [136, 308] on input "50" at bounding box center [154, 301] width 86 height 22
type input "100"
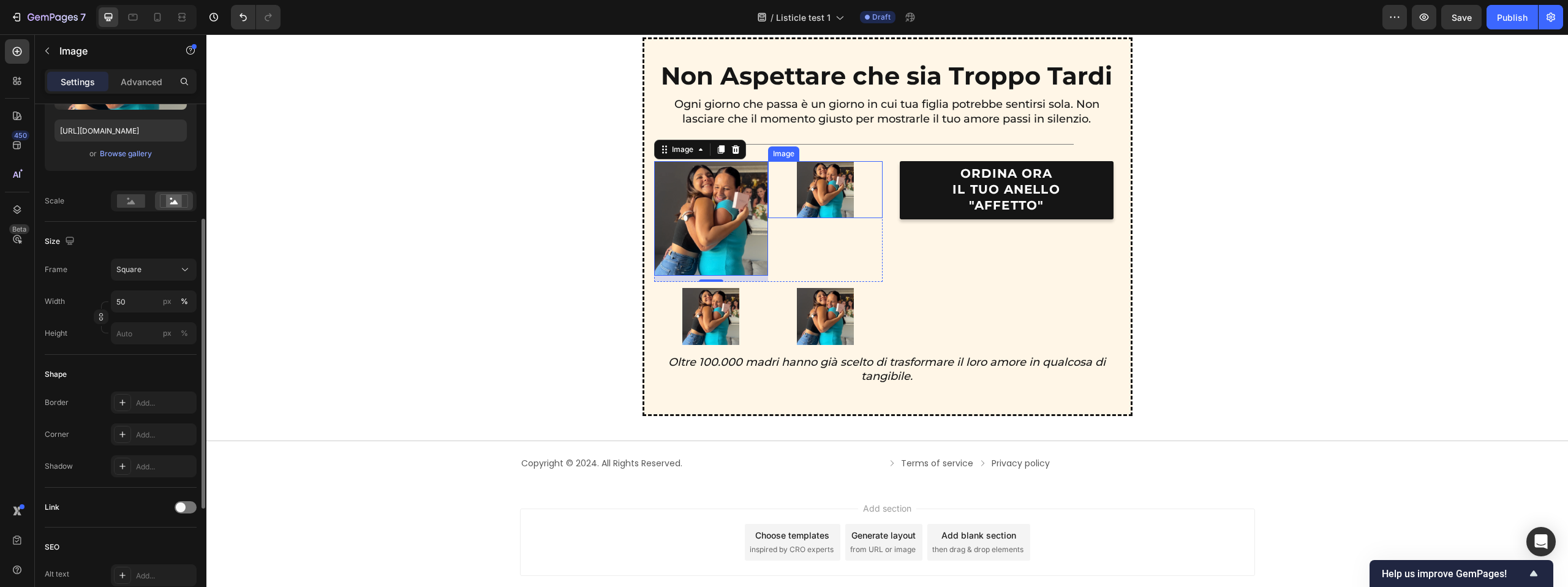
click at [825, 215] on img at bounding box center [824, 189] width 57 height 57
click at [128, 304] on input "50" at bounding box center [154, 301] width 86 height 22
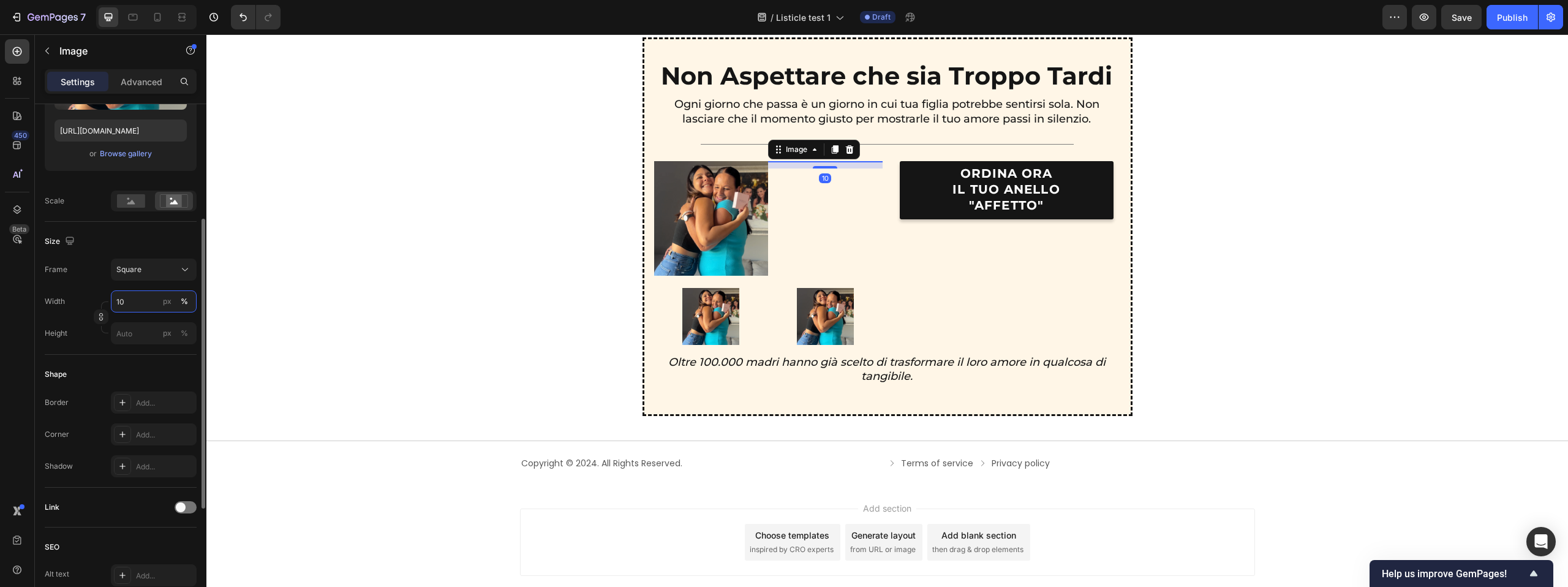
type input "100"
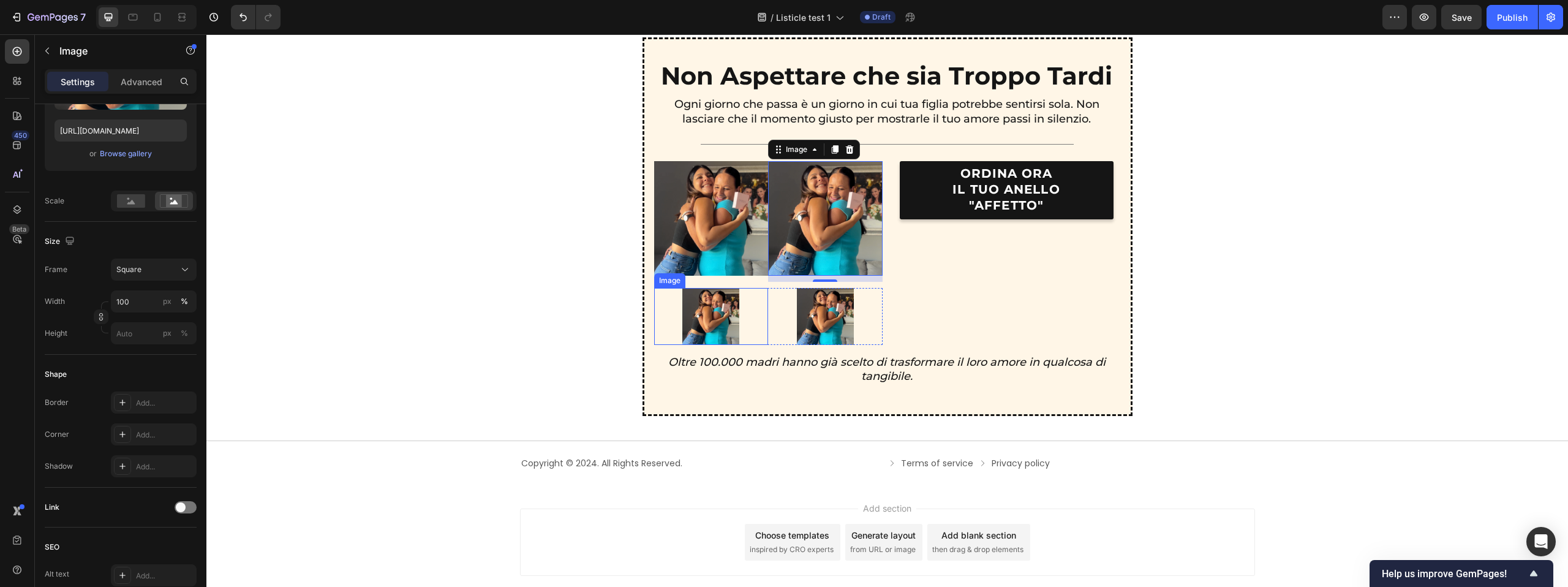
click at [710, 320] on img at bounding box center [711, 316] width 57 height 57
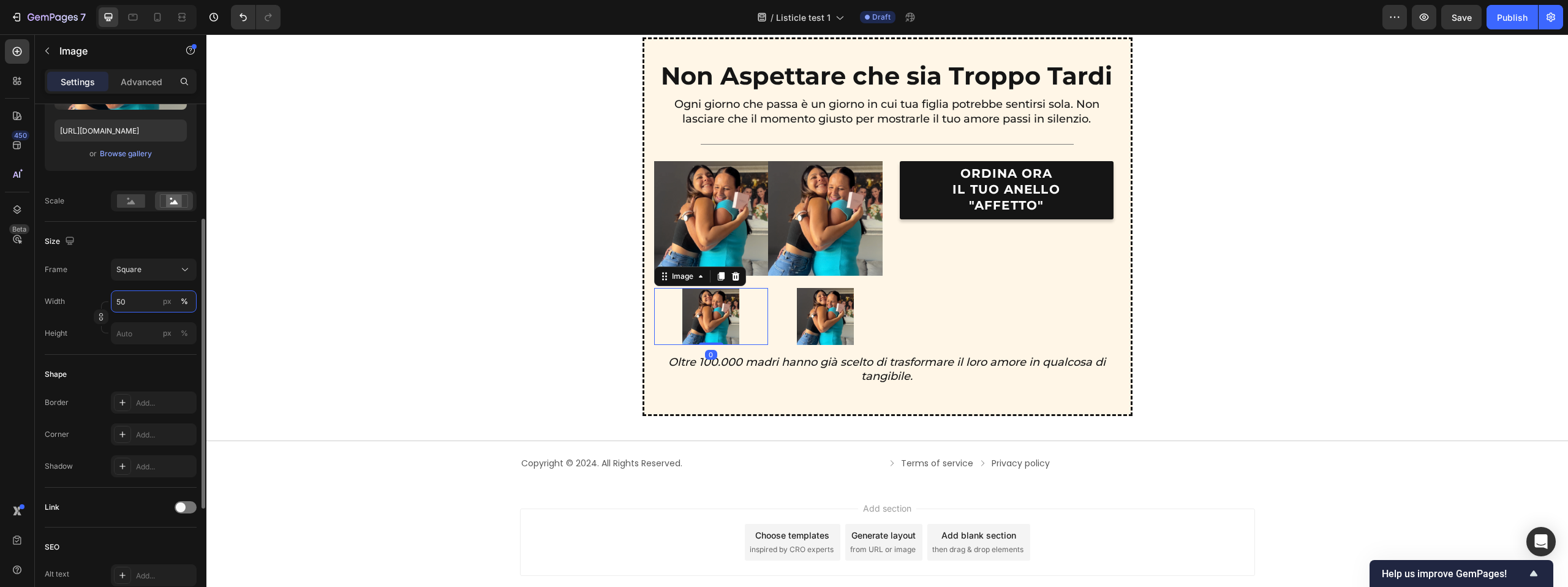
click at [139, 293] on input "50" at bounding box center [154, 301] width 86 height 22
click at [141, 292] on input "50" at bounding box center [154, 301] width 86 height 22
type input "100"
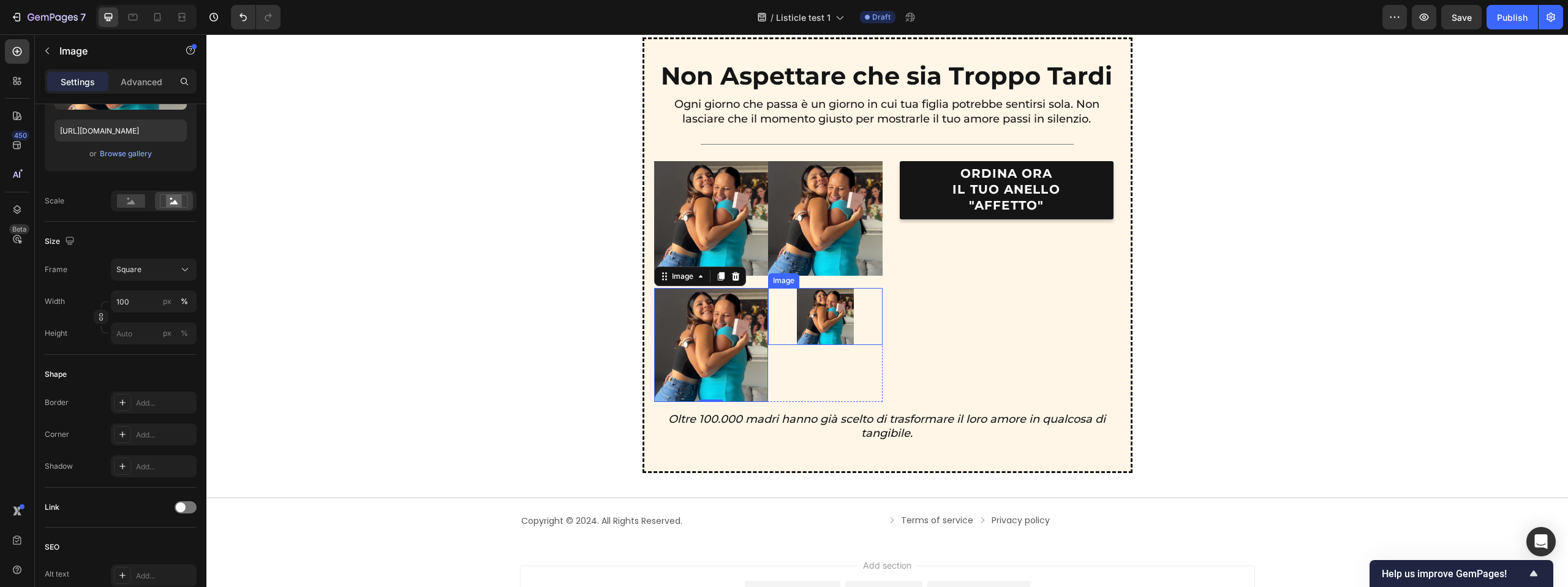
click at [817, 313] on img at bounding box center [824, 316] width 57 height 57
click at [128, 301] on input "50" at bounding box center [154, 301] width 86 height 22
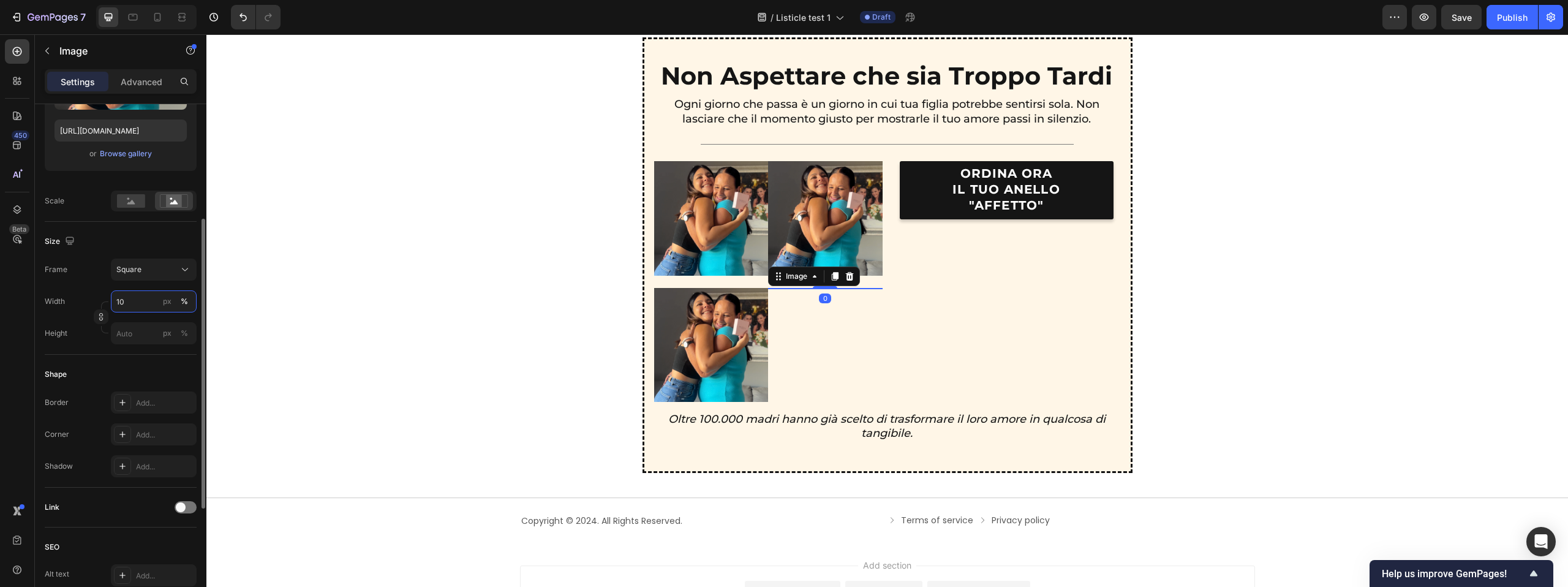
type input "100"
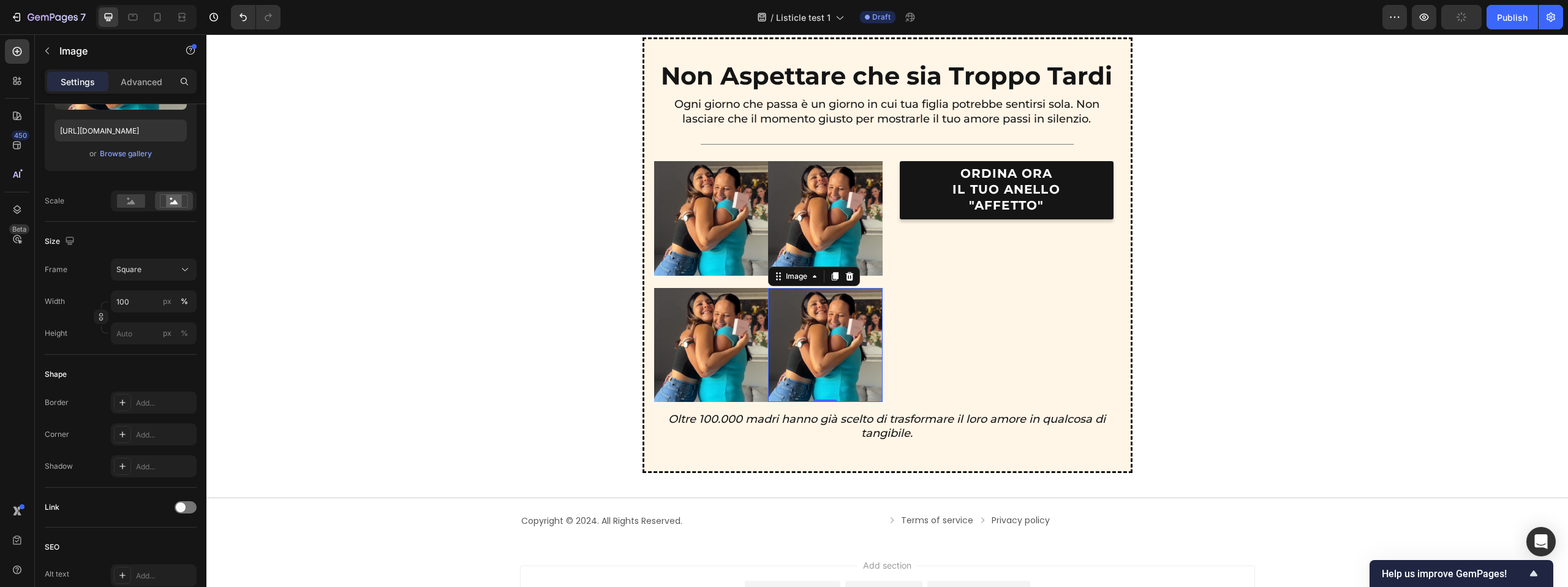
click at [969, 295] on div "ORDINA ORA IL TUO ANELLO "AFFETTO" Button" at bounding box center [1006, 281] width 228 height 240
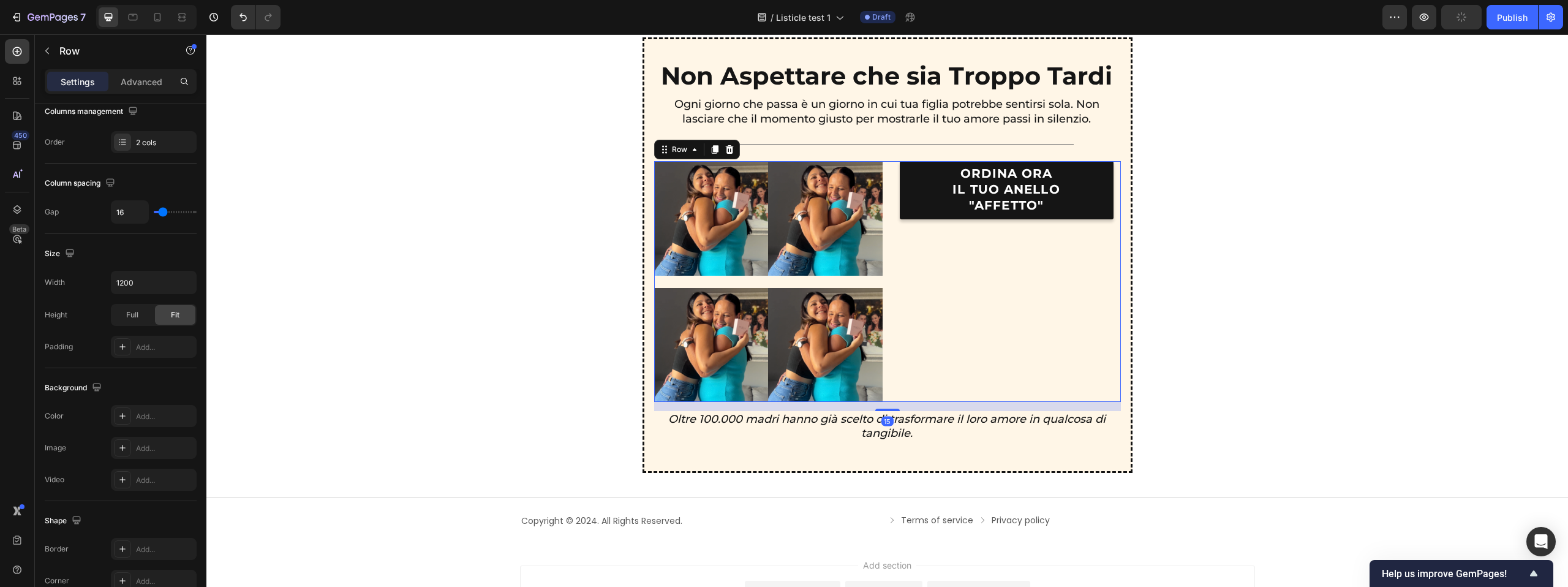
scroll to position [0, 0]
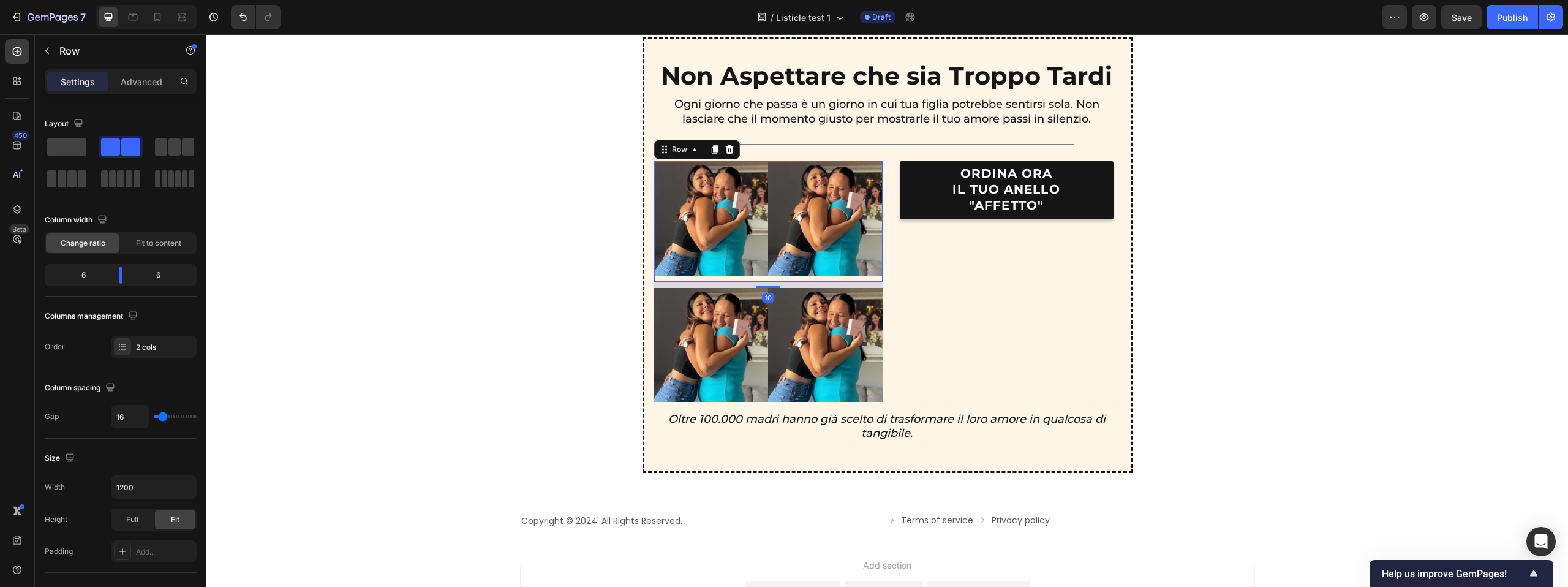
click at [772, 279] on div "Image" at bounding box center [825, 221] width 115 height 121
click at [769, 272] on img at bounding box center [825, 218] width 115 height 115
click at [767, 276] on div "Image" at bounding box center [711, 221] width 115 height 121
type input "13"
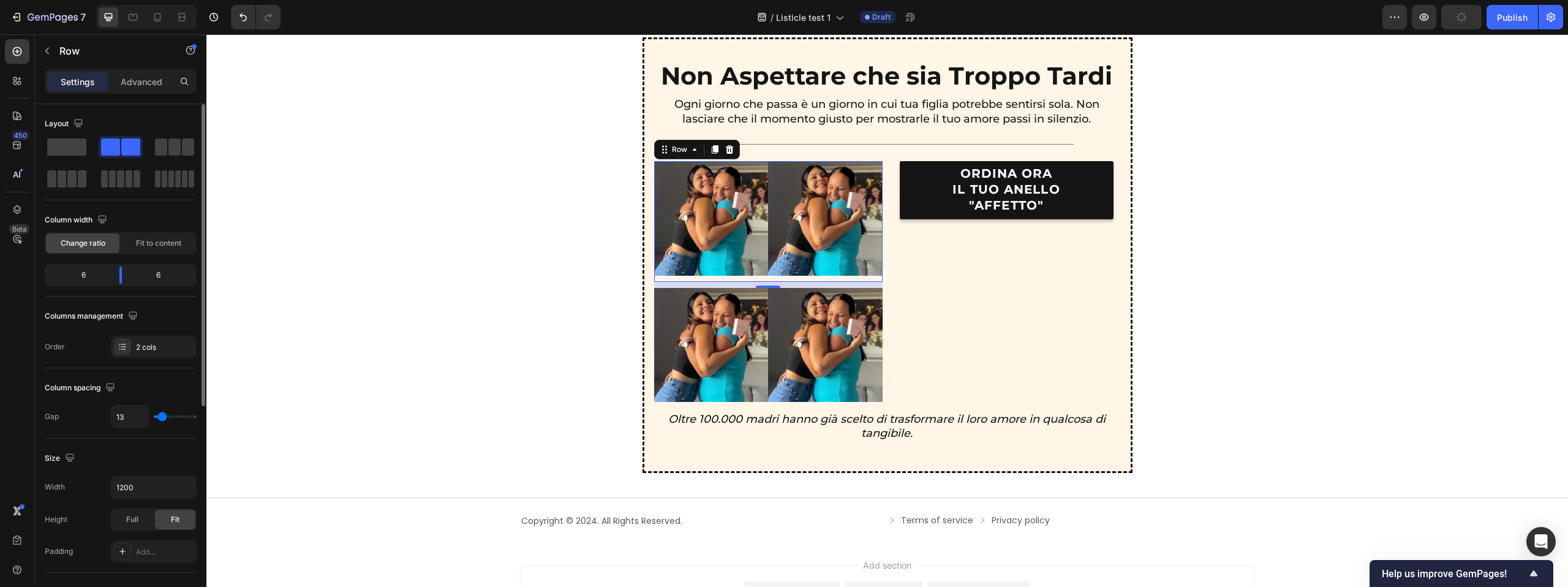
type input "16"
type input "19"
type input "21"
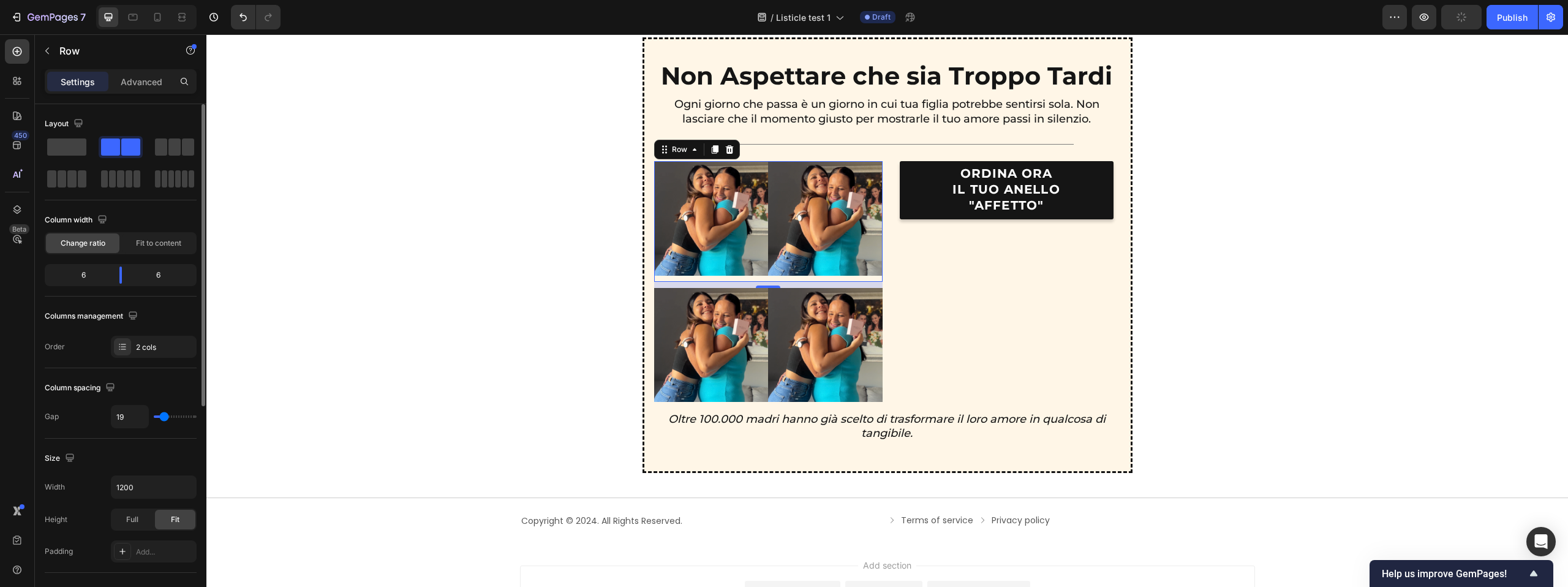
type input "21"
type input "24"
type input "27"
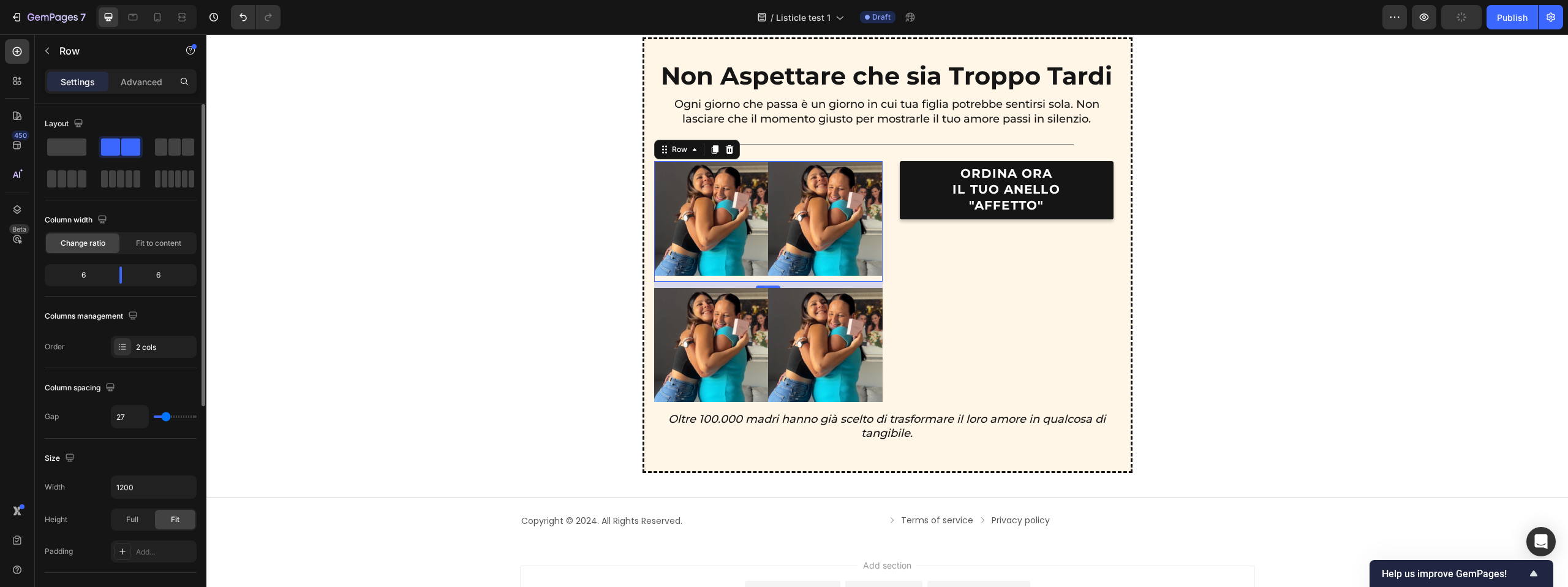
type input "29"
type input "32"
type input "36"
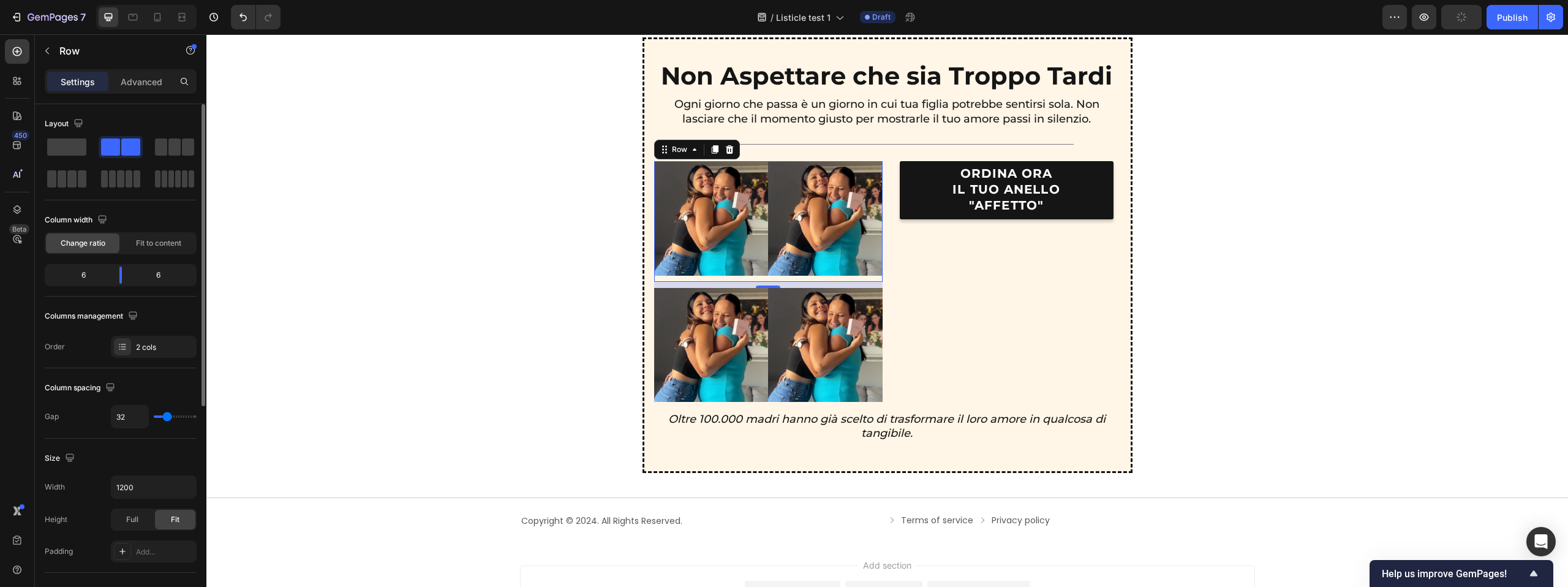
type input "36"
type input "39"
type input "41"
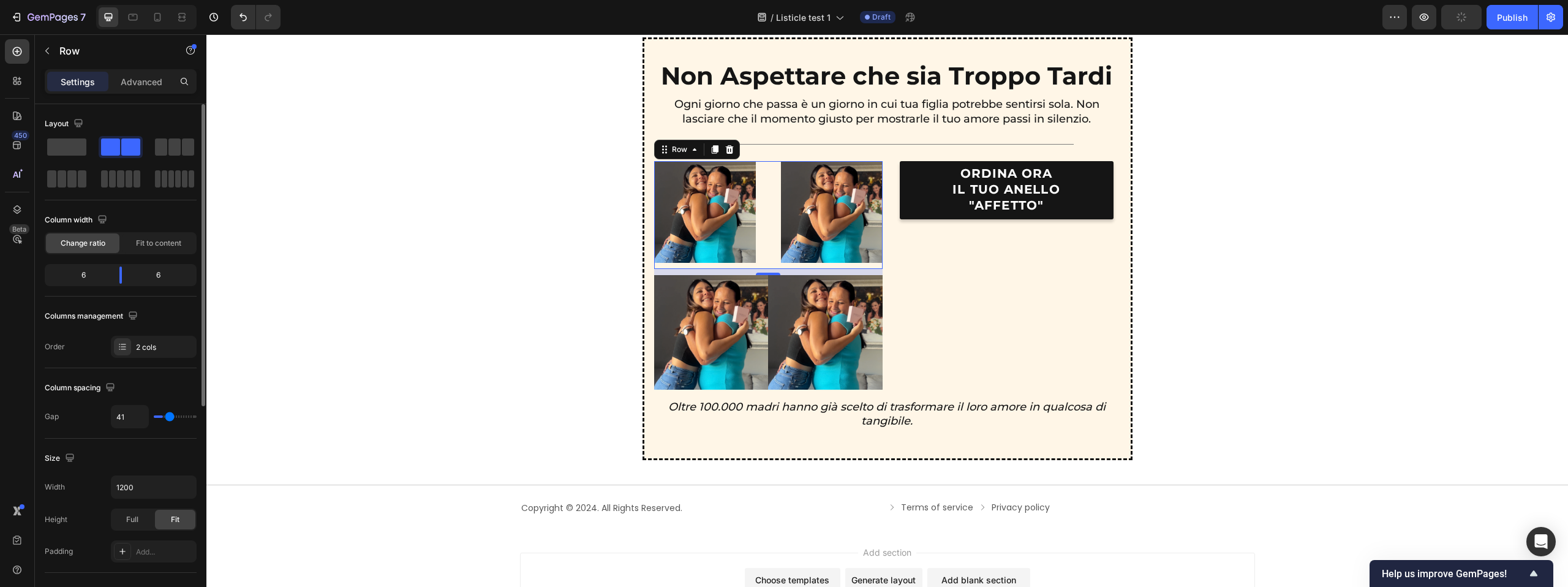
type input "42"
type input "43"
type input "34"
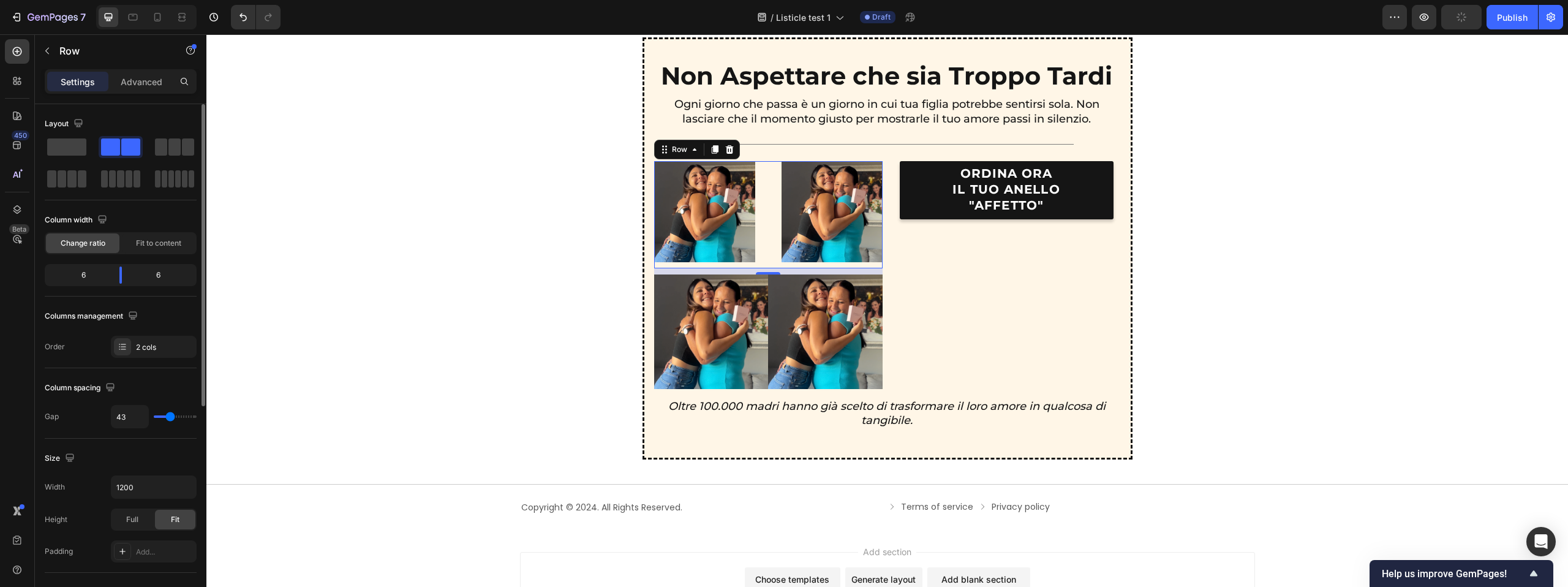
type input "34"
type input "31"
type input "28"
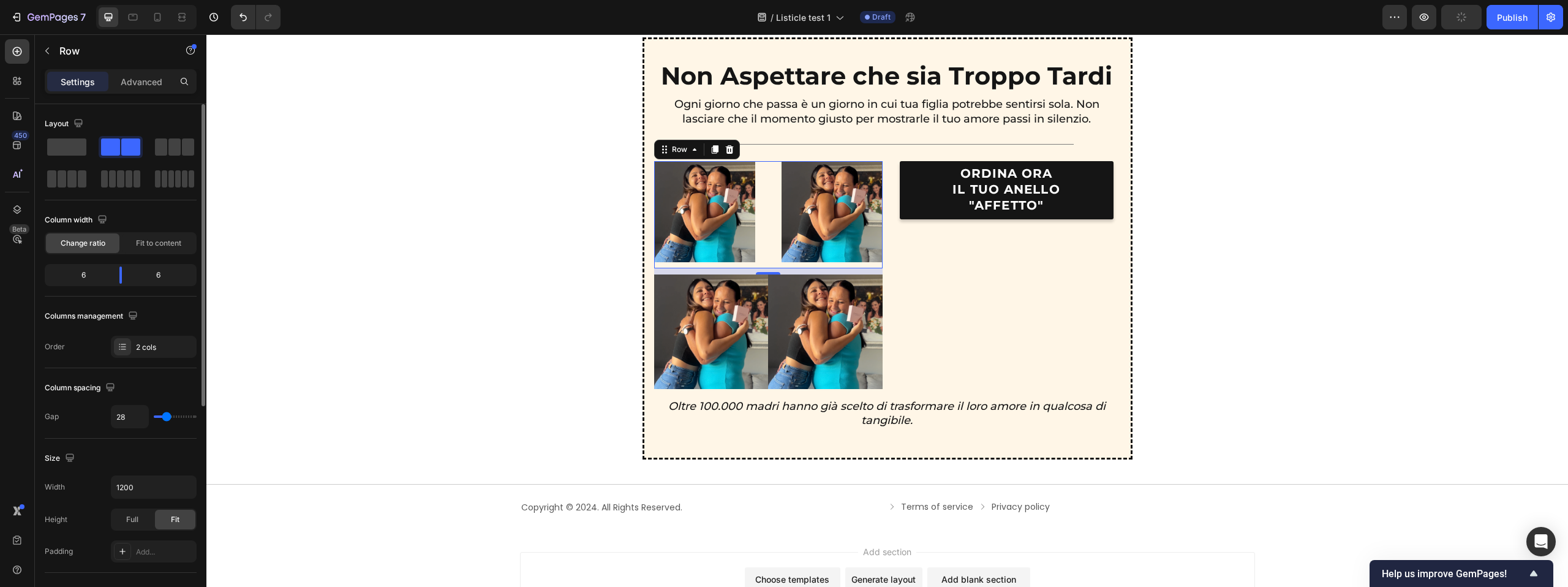
type input "23"
type input "19"
type input "14"
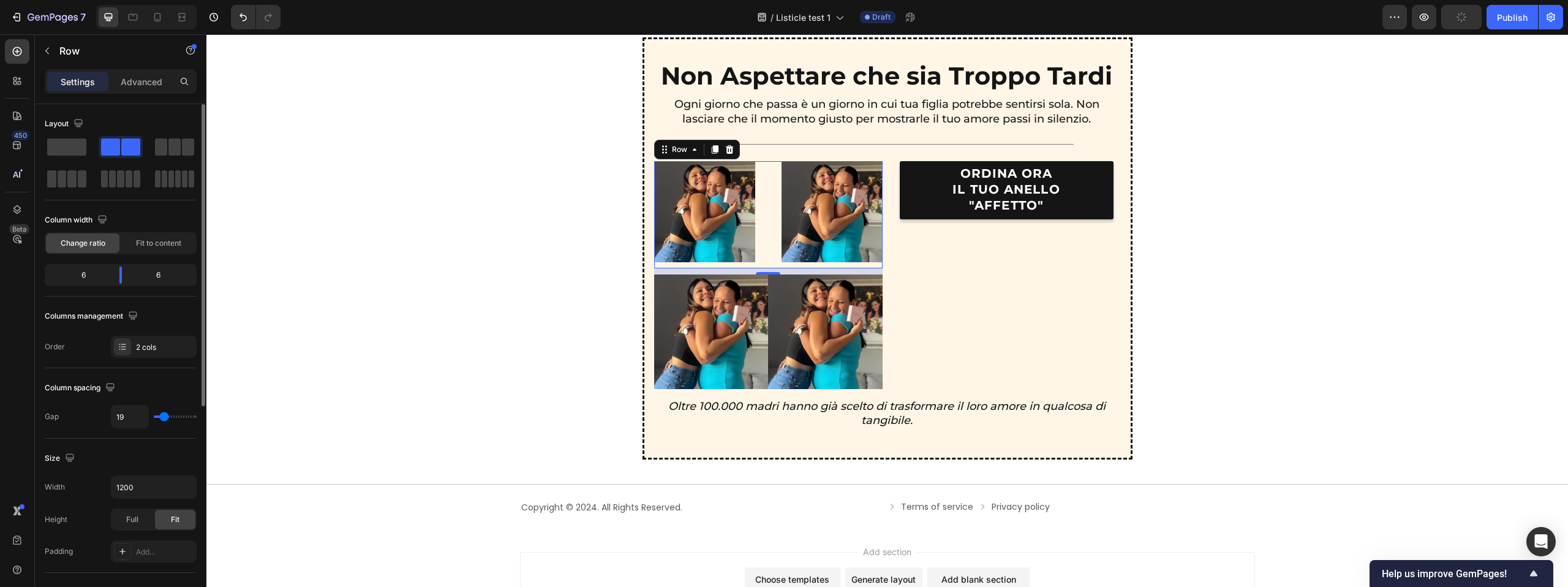
type input "14"
type input "6"
type input "0"
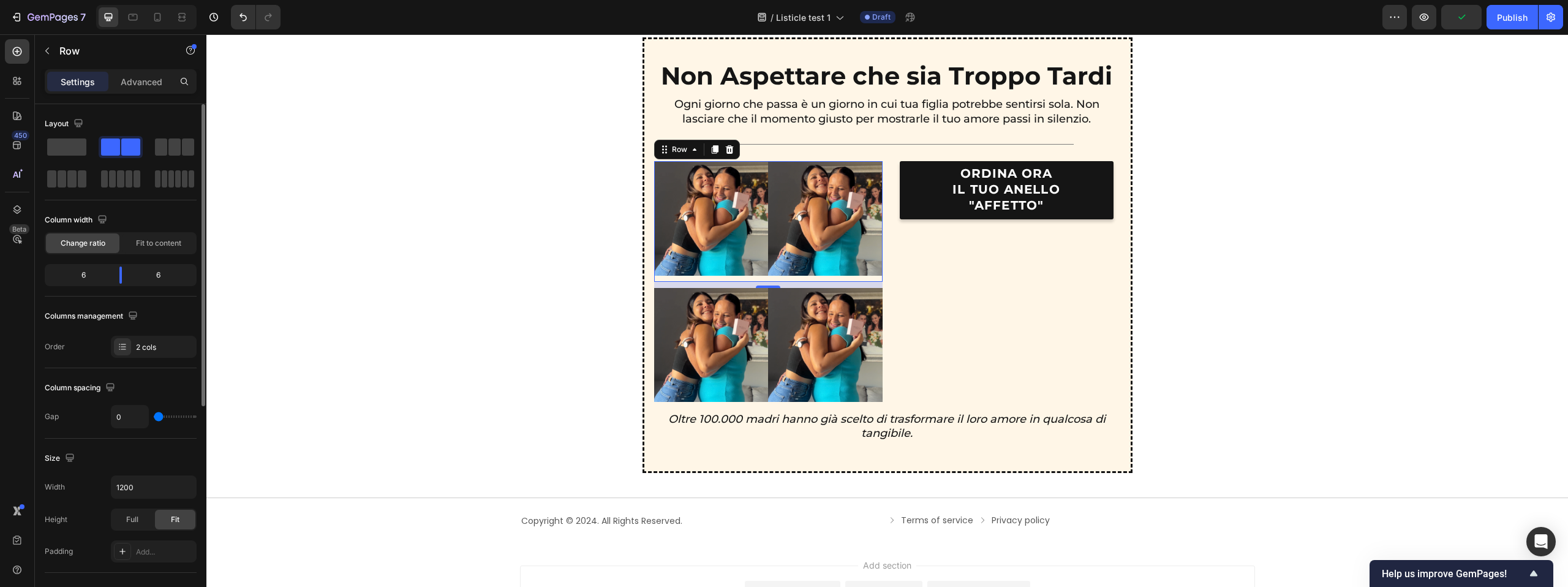
type input "7"
type input "10"
type input "11"
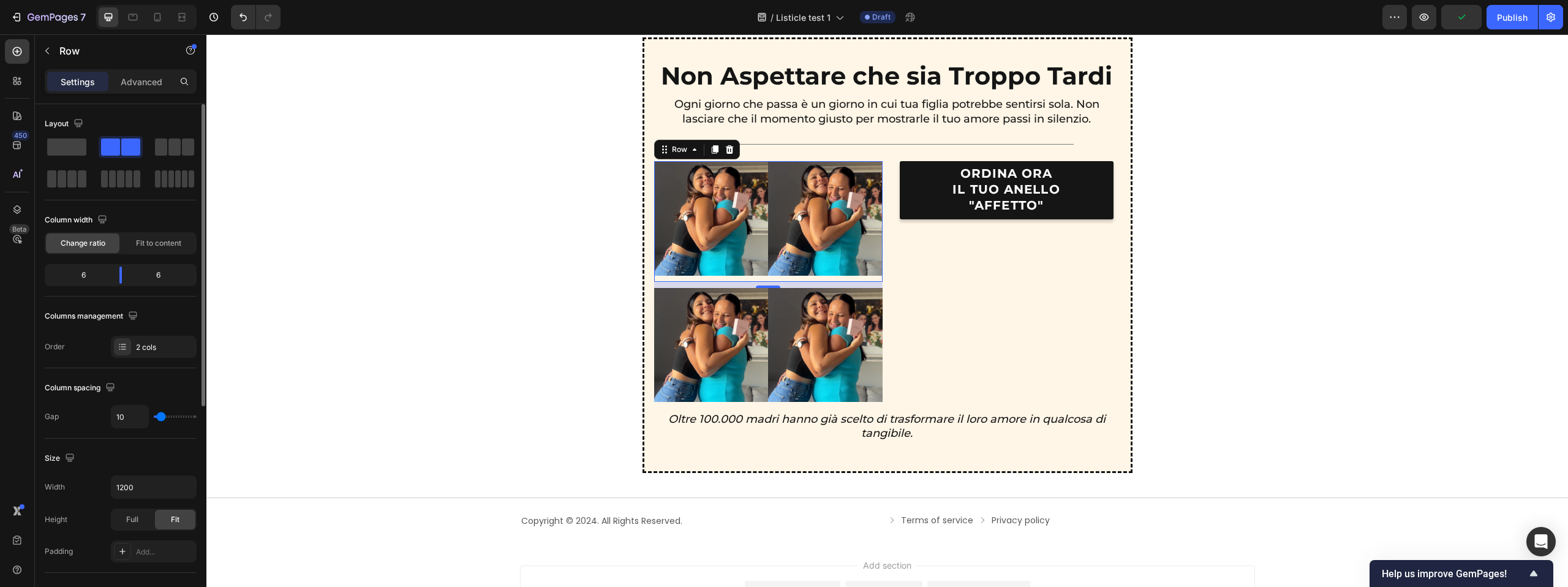
type input "11"
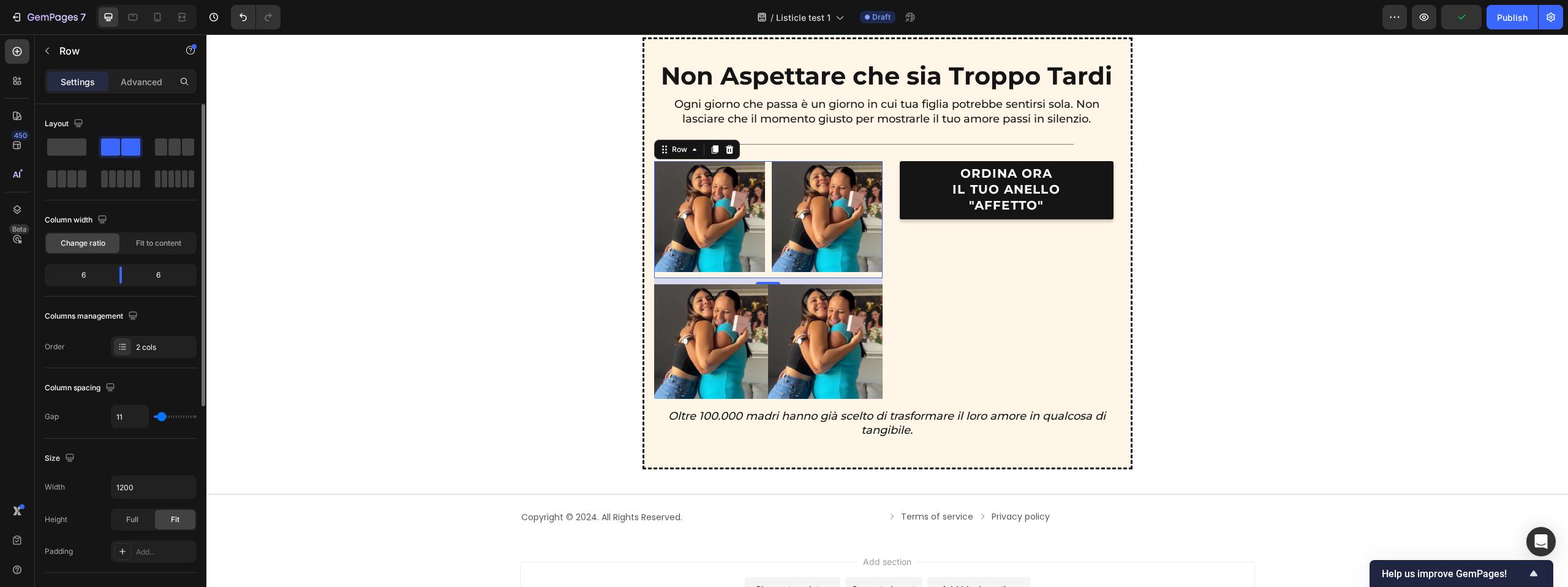
type input "12"
type input "11"
type input "10"
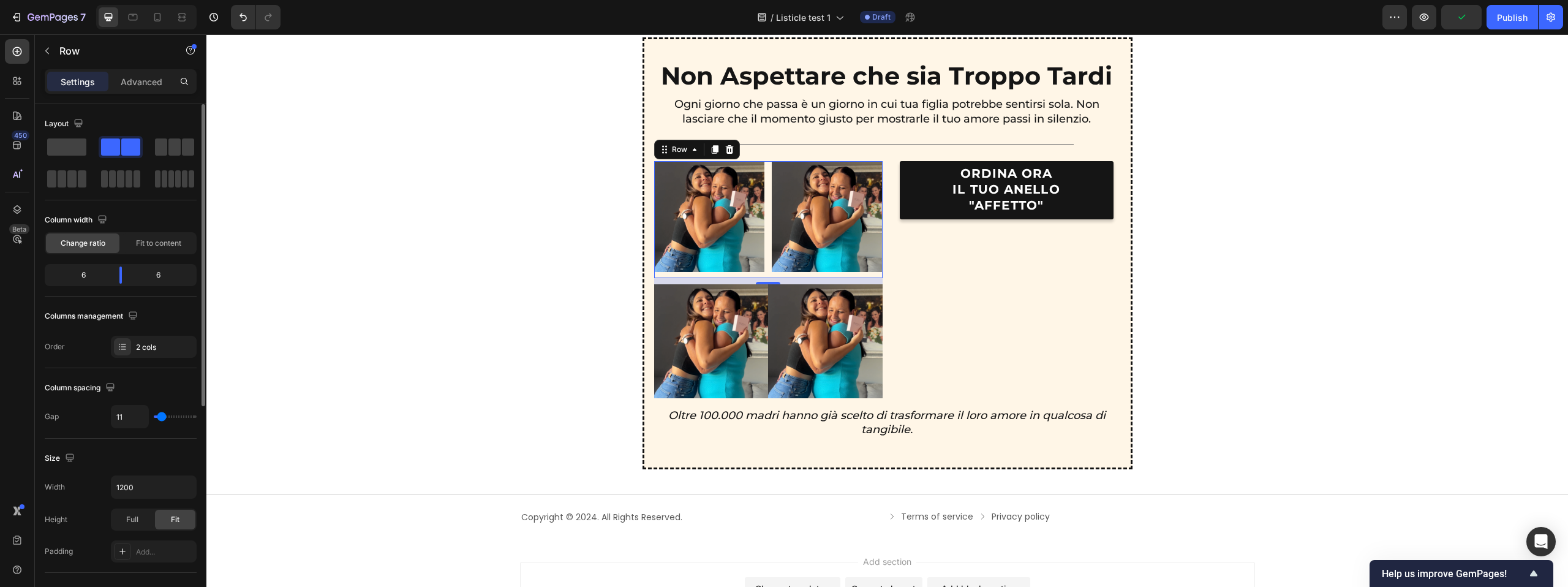
type input "10"
type input "9"
type input "8"
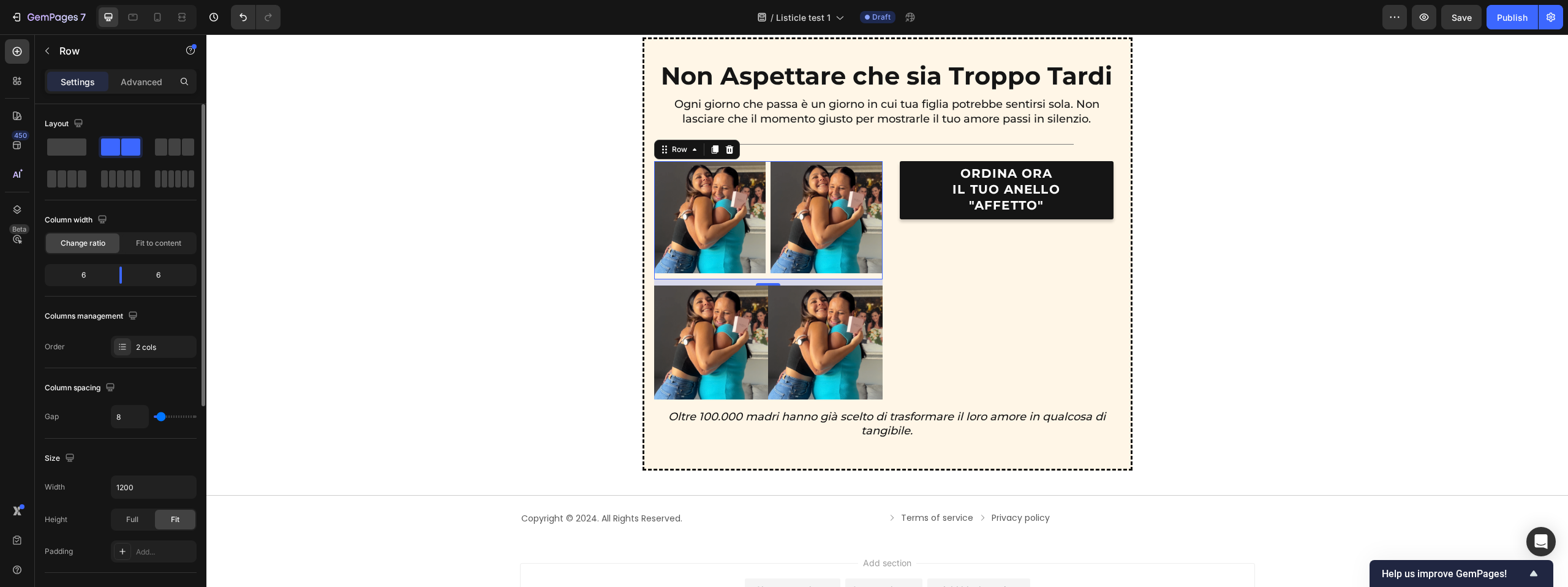
type input "9"
type input "10"
click at [161, 417] on input "range" at bounding box center [174, 417] width 43 height 2
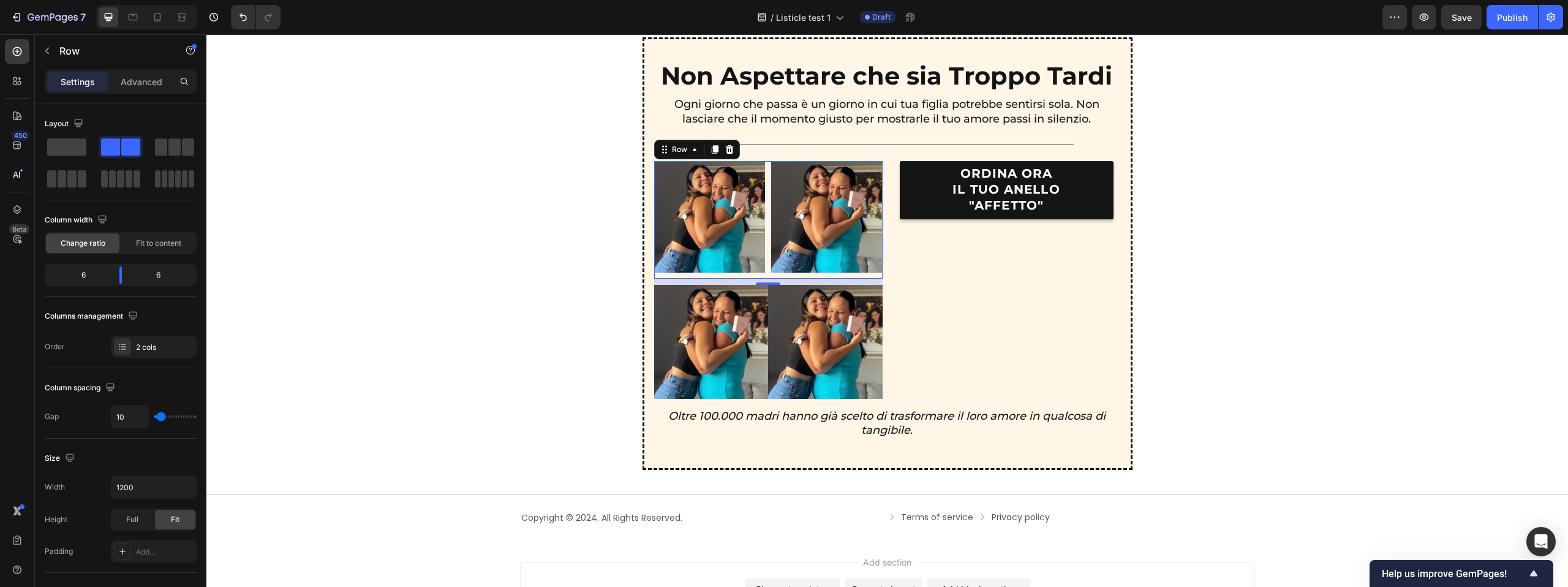
click at [878, 280] on div "10" at bounding box center [768, 282] width 228 height 6
drag, startPoint x: 921, startPoint y: 283, endPoint x: 885, endPoint y: 342, distance: 69.1
click at [921, 283] on div "ORDINA ORA IL TUO ANELLO "AFFETTO" Button" at bounding box center [1006, 280] width 228 height 237
click at [779, 393] on img at bounding box center [825, 342] width 115 height 115
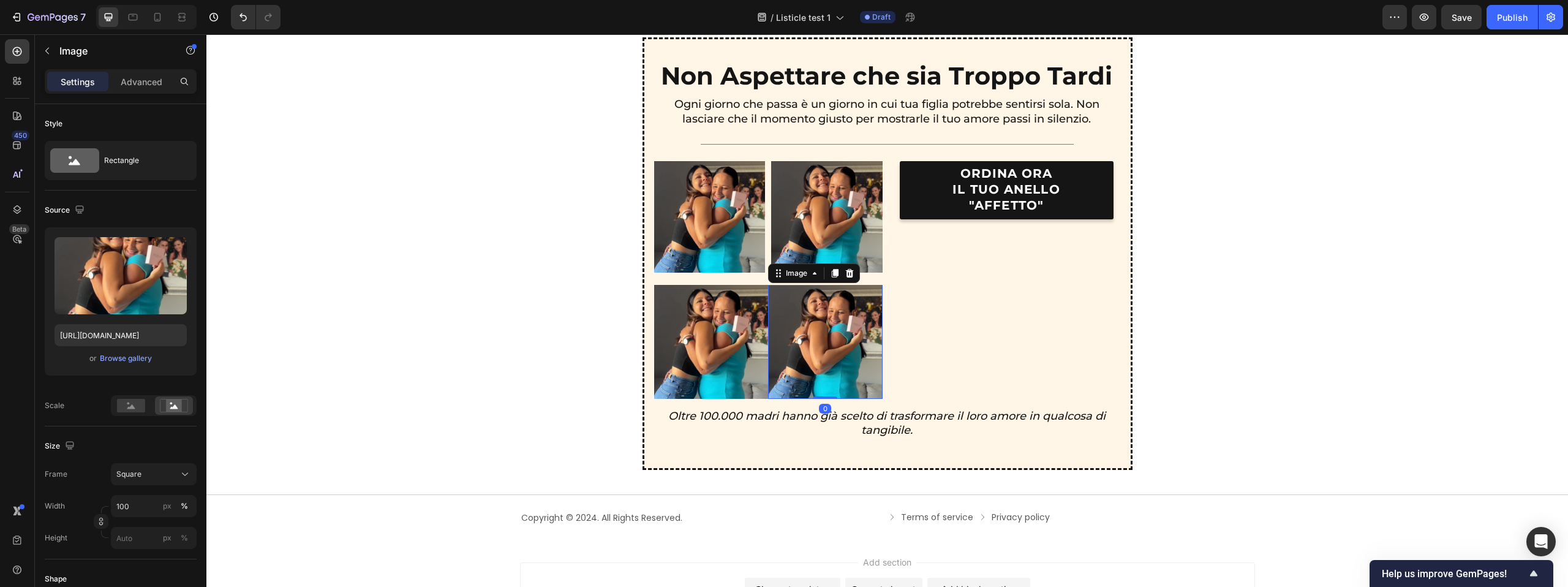
click at [769, 393] on img at bounding box center [825, 342] width 115 height 115
click at [762, 283] on div "Image Image Row Image Image 0 Row" at bounding box center [768, 280] width 228 height 237
click at [881, 287] on img at bounding box center [825, 342] width 115 height 115
click at [916, 302] on div "ORDINA ORA IL TUO ANELLO "AFFETTO" Button" at bounding box center [1006, 280] width 228 height 237
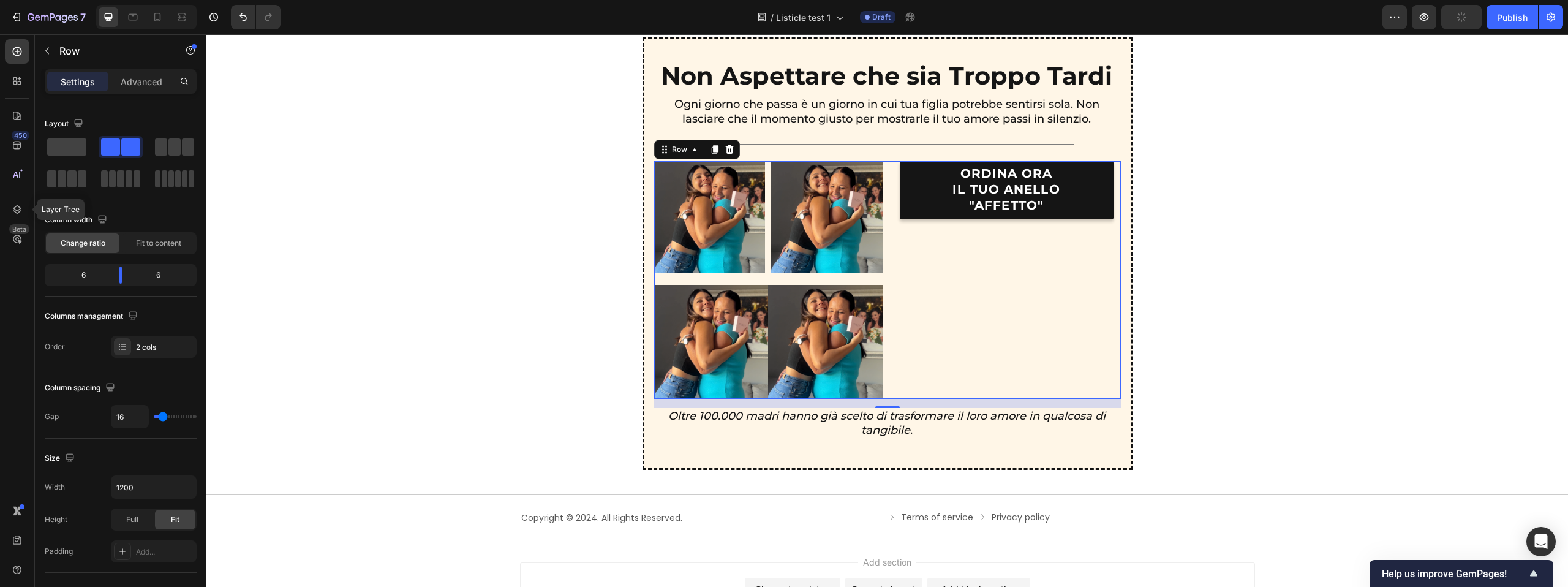
drag, startPoint x: 21, startPoint y: 204, endPoint x: 30, endPoint y: 203, distance: 9.1
click at [22, 204] on icon at bounding box center [17, 209] width 12 height 12
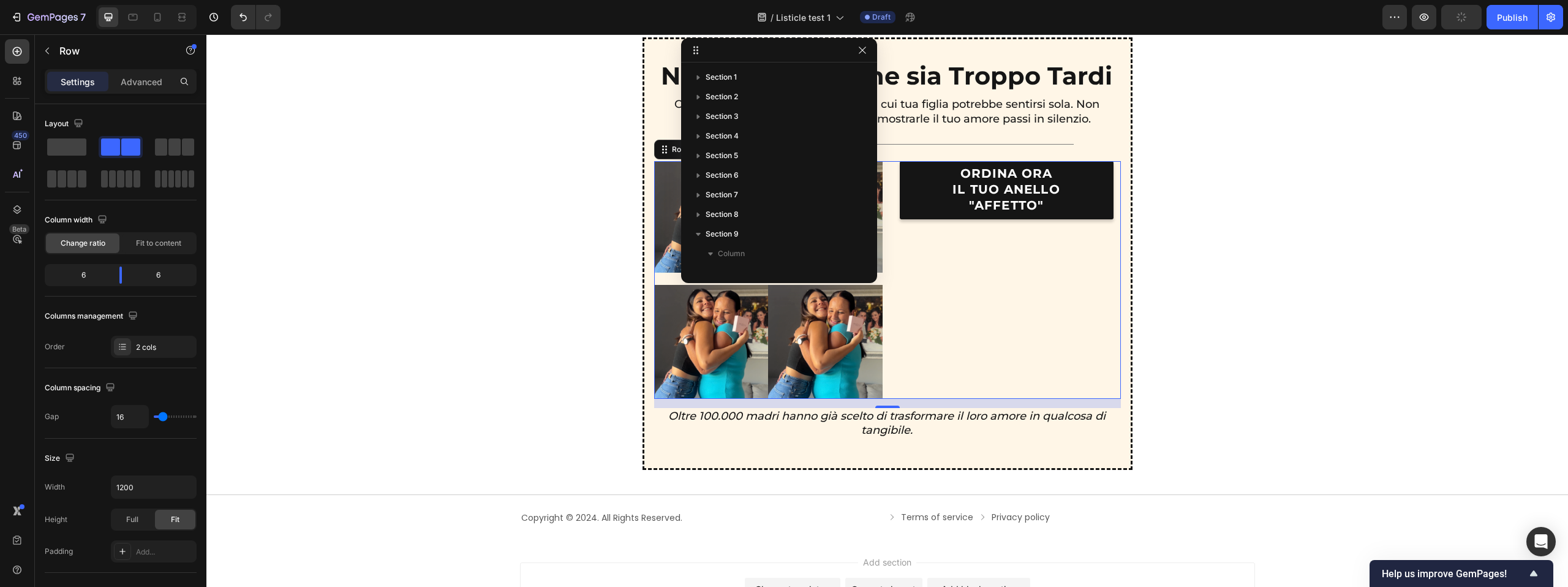
scroll to position [212, 0]
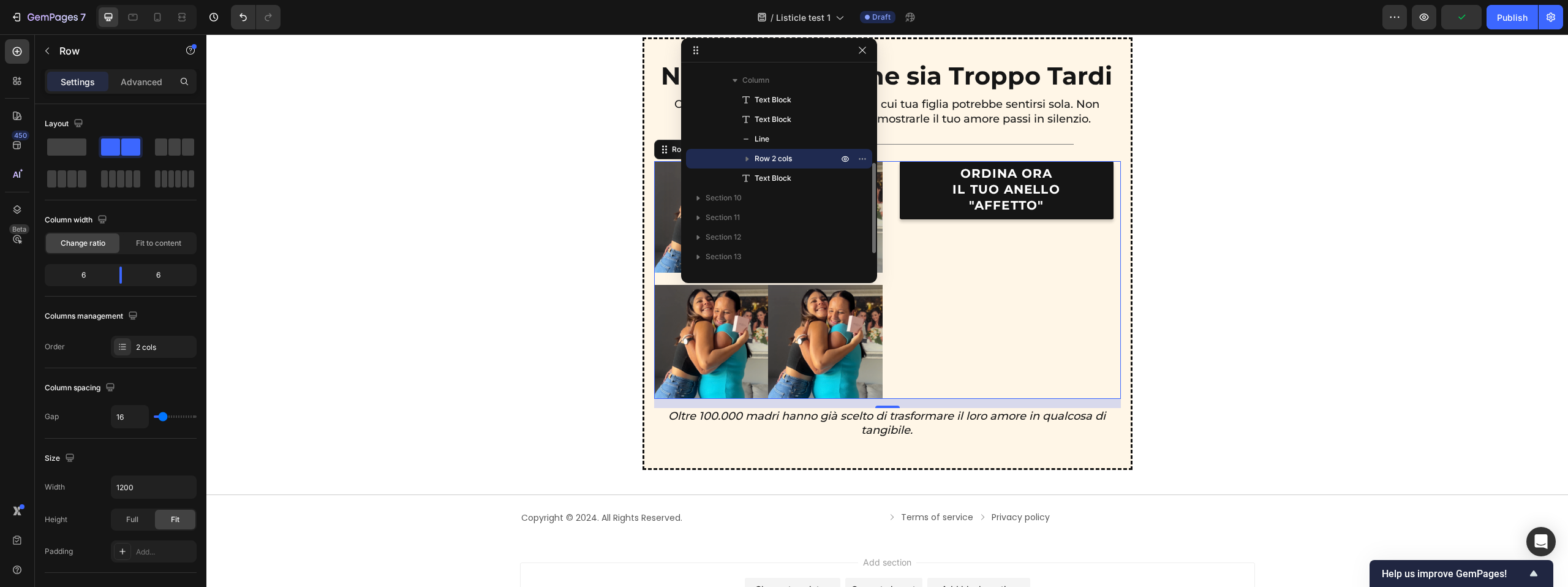
click at [748, 158] on icon "button" at bounding box center [747, 158] width 3 height 5
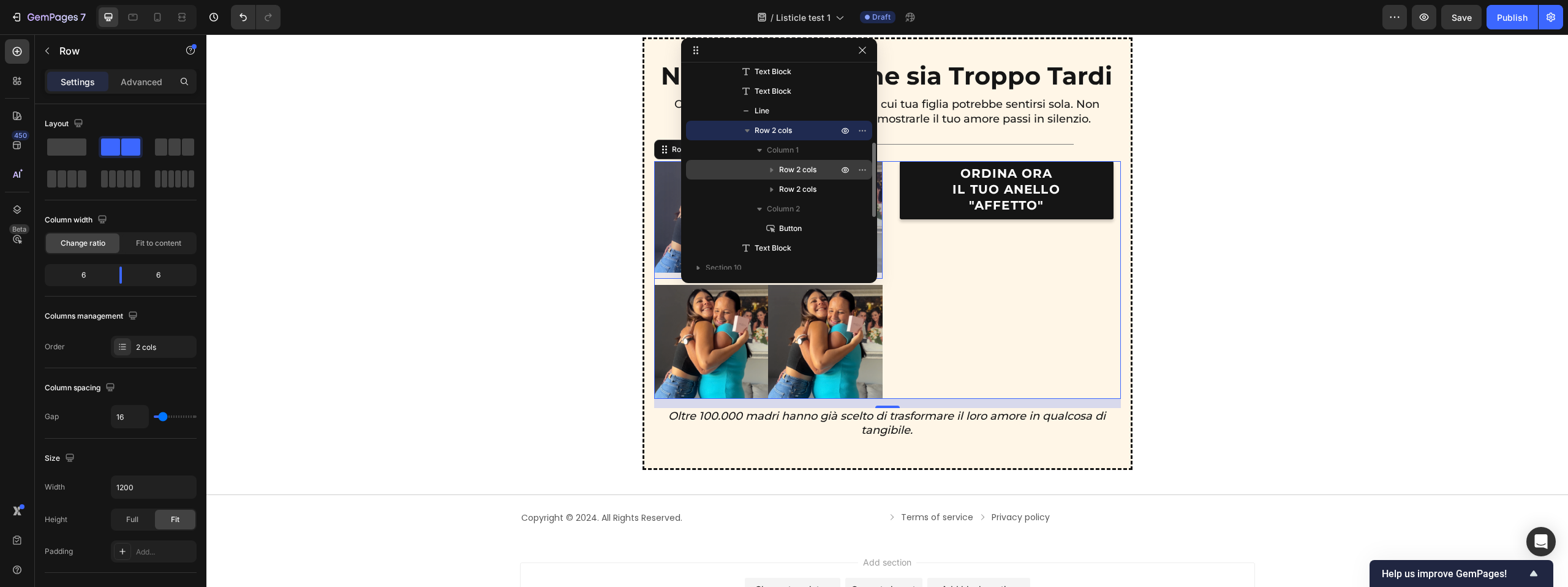
scroll to position [242, 0]
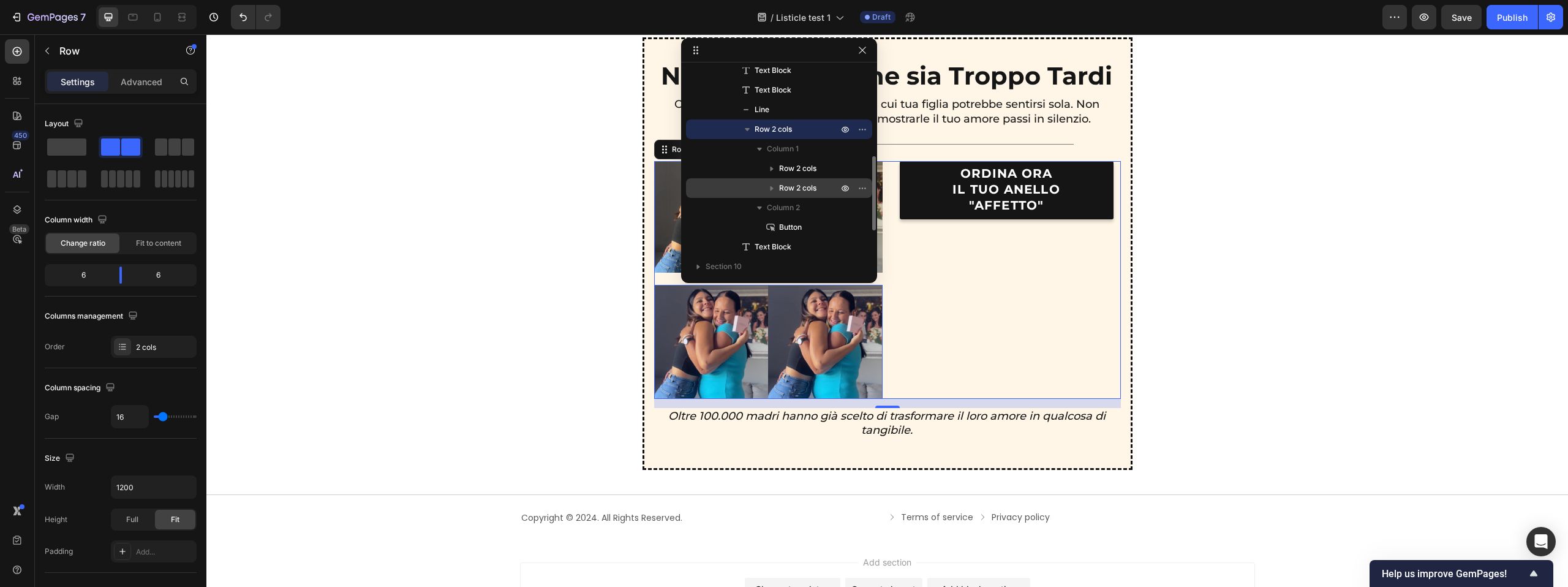
click at [791, 180] on div "Row 2 cols" at bounding box center [779, 188] width 176 height 20
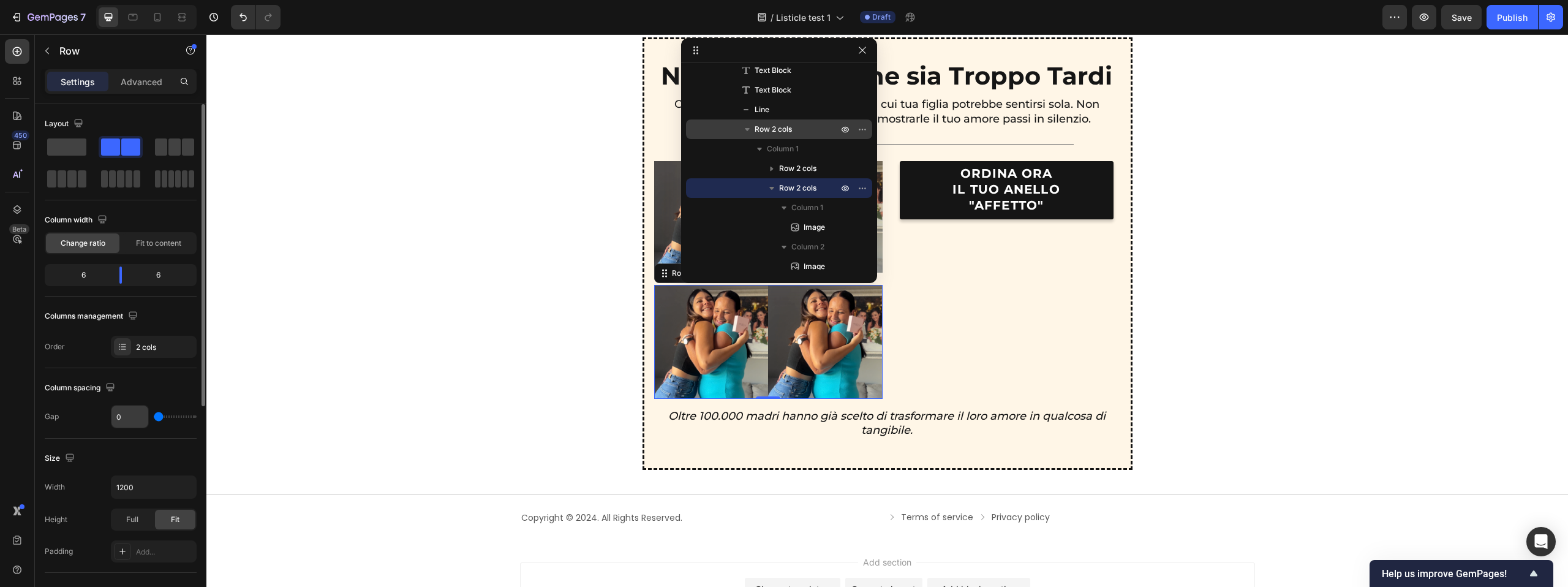
click at [140, 416] on input "0" at bounding box center [130, 417] width 37 height 22
type input "1"
type input "10"
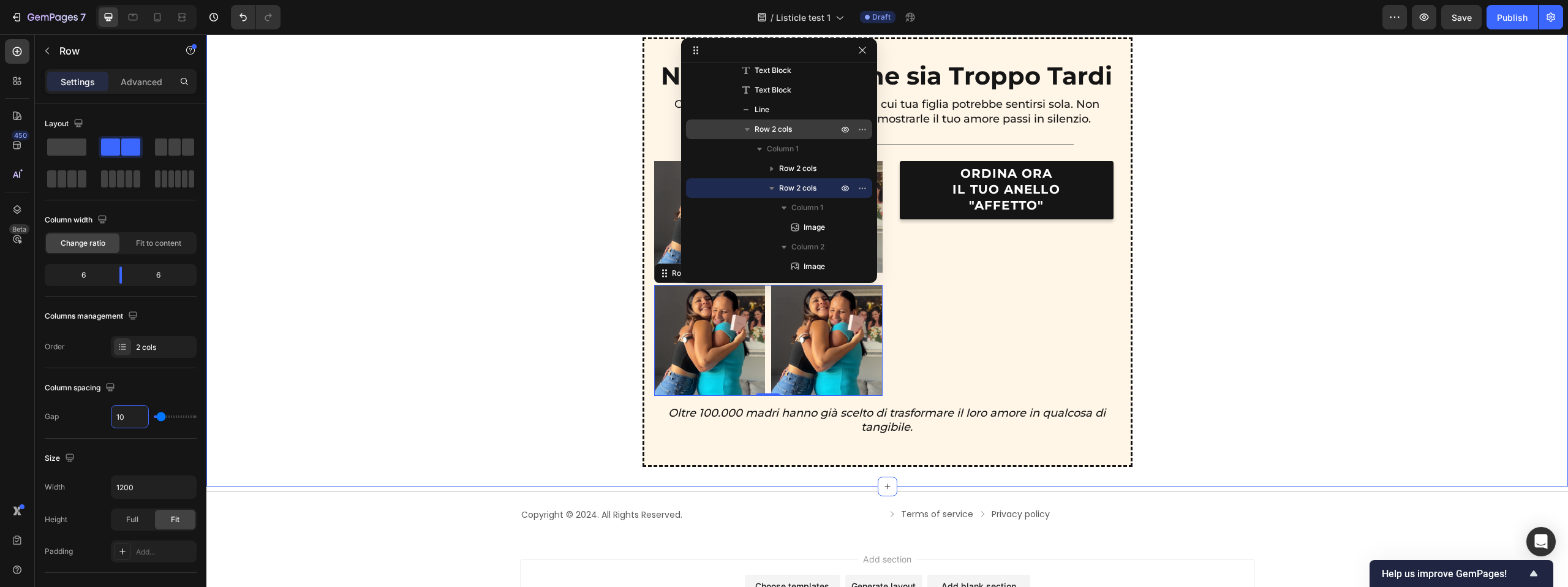
click at [373, 309] on div "Non Aspettare che sia Troppo Tardi Text Block Ogni giorno che passa è un giorno…" at bounding box center [887, 251] width 1332 height 430
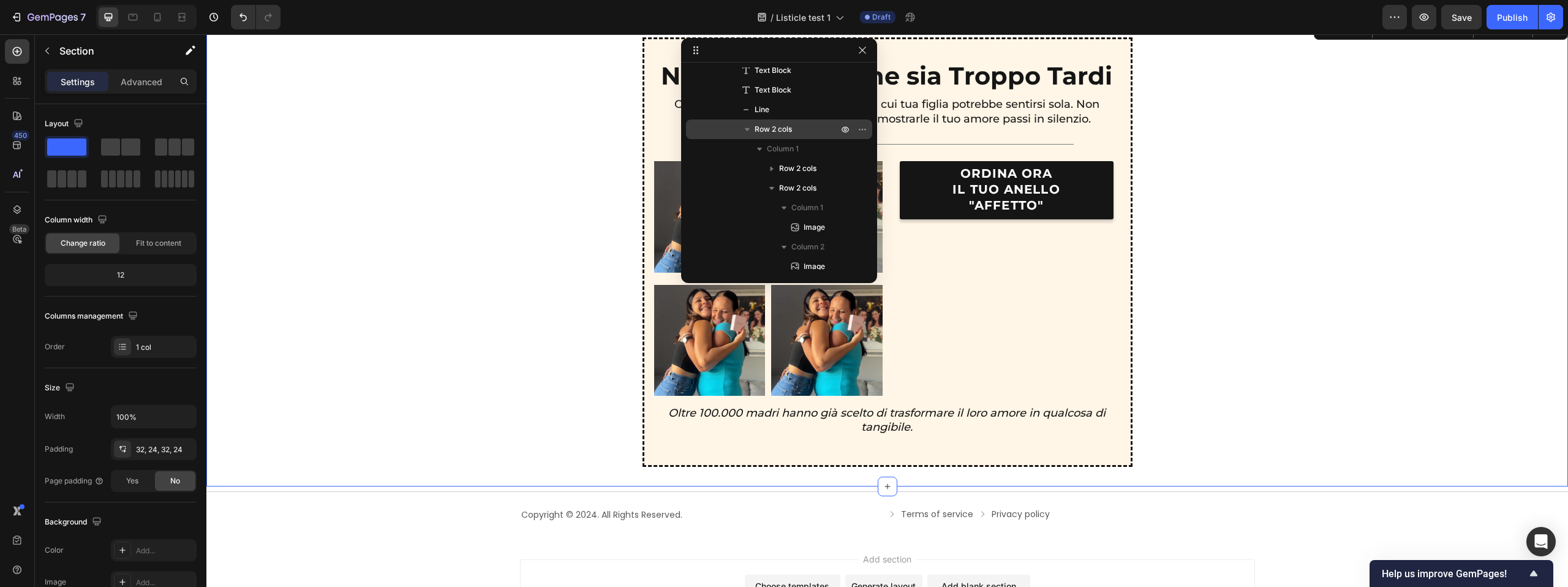
scroll to position [76, 0]
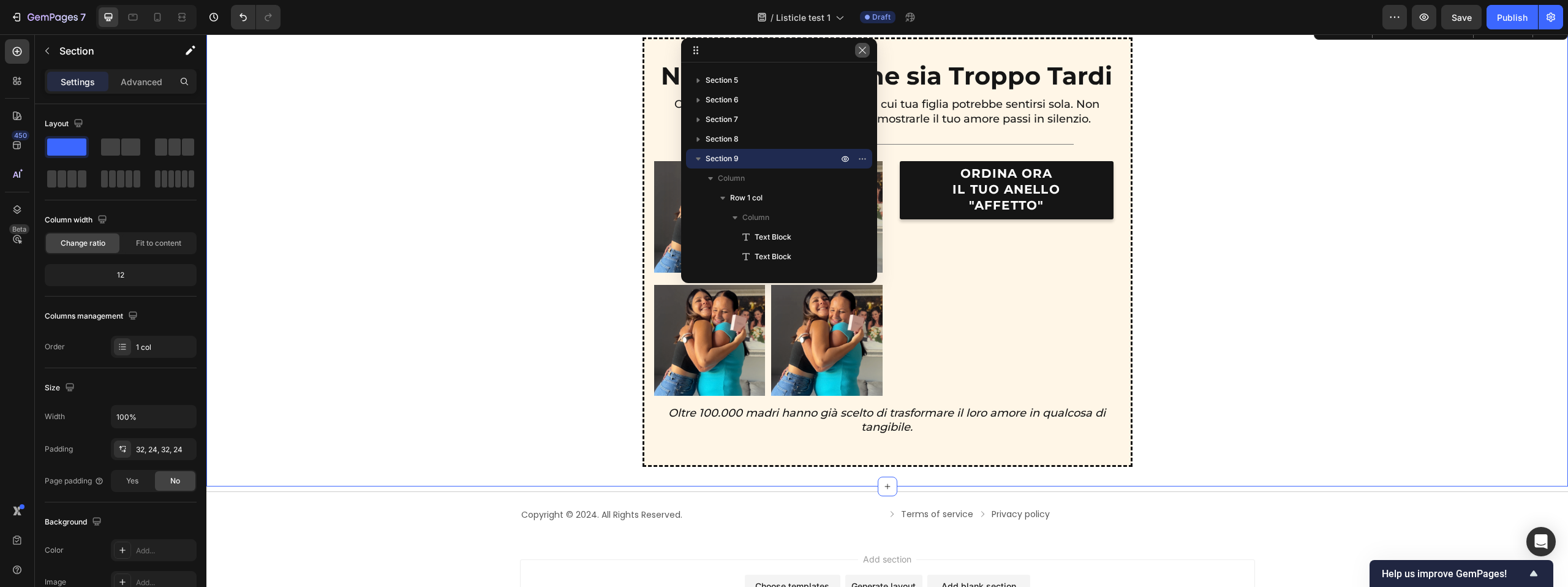
drag, startPoint x: 862, startPoint y: 53, endPoint x: 825, endPoint y: 109, distance: 67.1
click at [862, 53] on icon "button" at bounding box center [862, 50] width 10 height 10
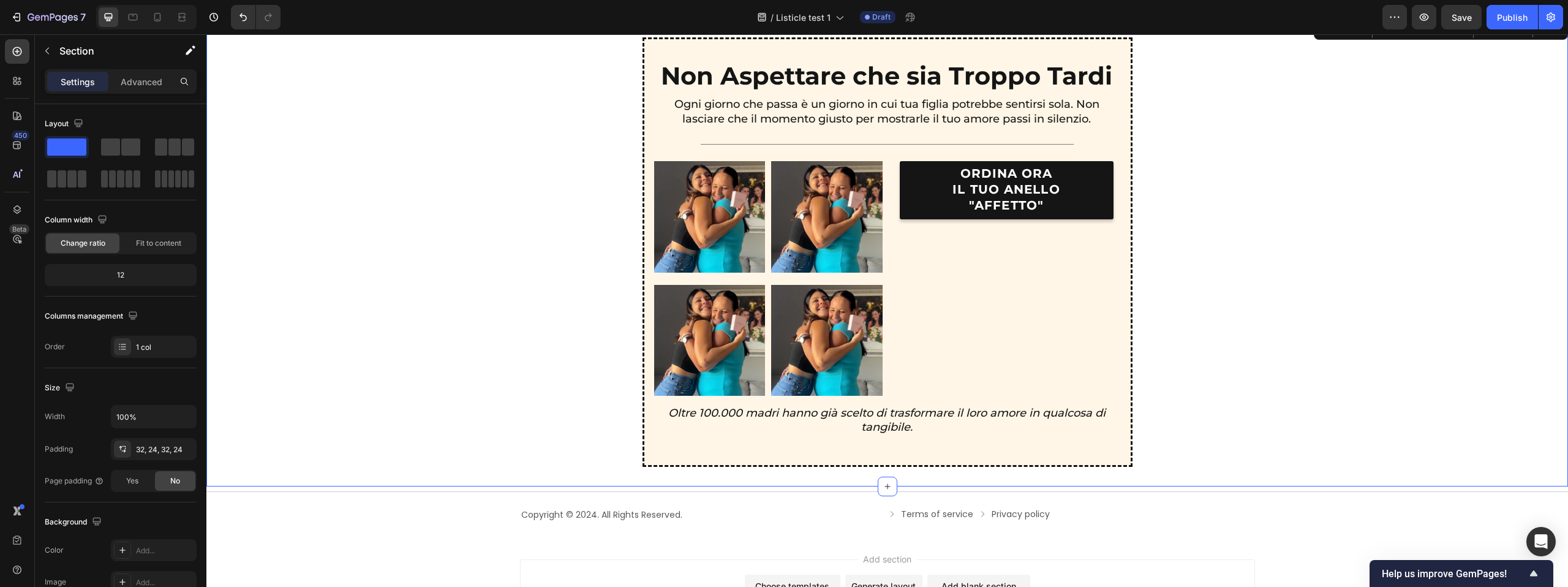
click at [1321, 276] on div "Non Aspettare che sia Troppo Tardi Text Block Ogni giorno che passa è un giorno…" at bounding box center [887, 251] width 1332 height 430
click at [768, 276] on div "Image Image Row" at bounding box center [768, 220] width 228 height 118
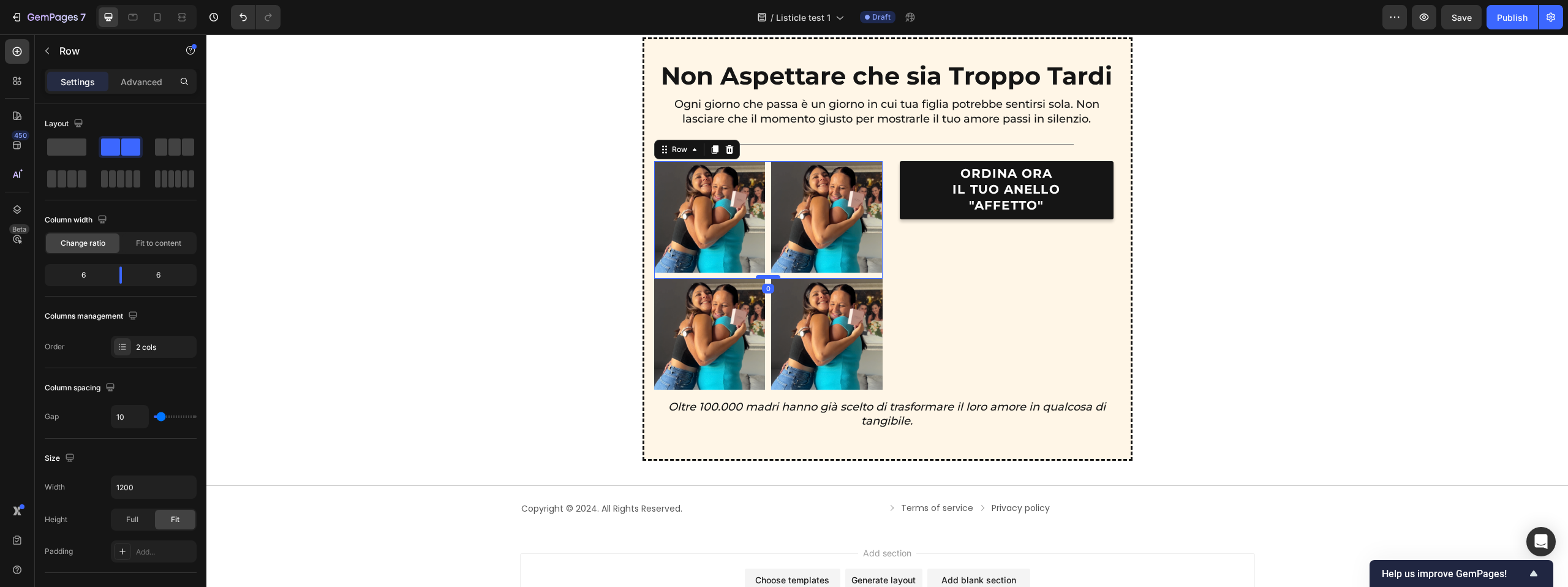
drag, startPoint x: 767, startPoint y: 283, endPoint x: 769, endPoint y: 274, distance: 9.2
click at [768, 276] on div at bounding box center [768, 277] width 25 height 4
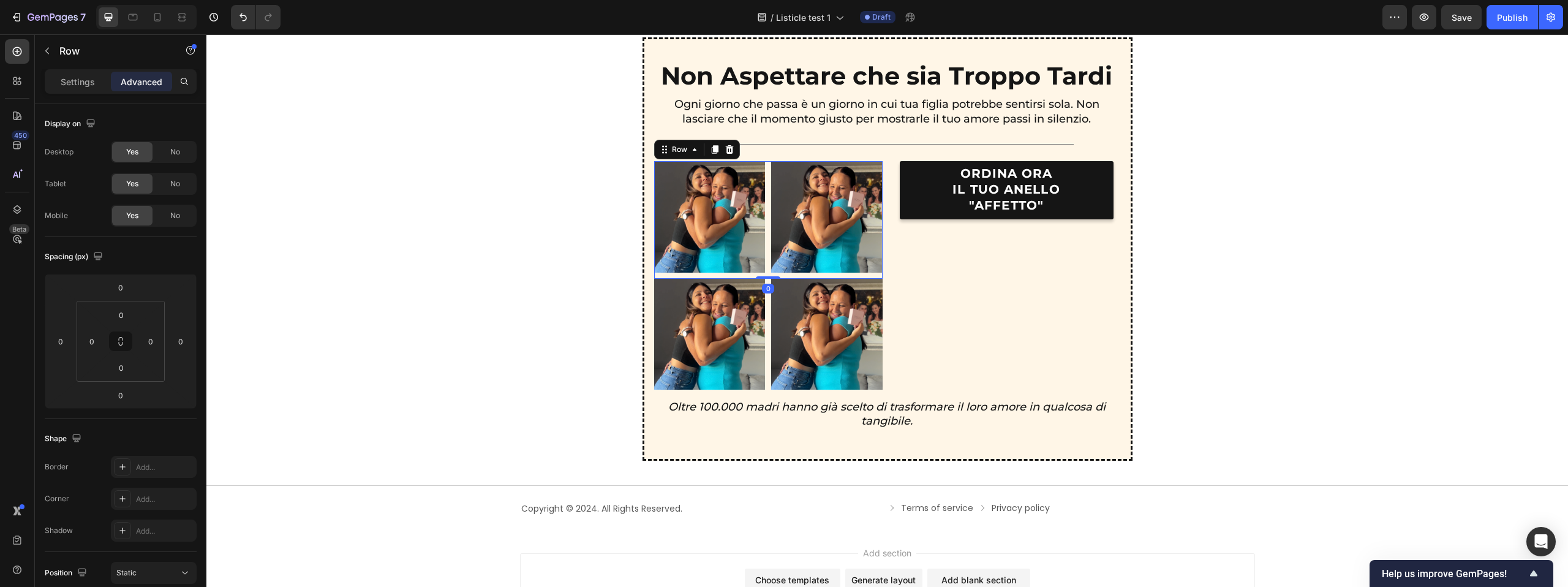
click at [769, 272] on div "Image Image Row 0" at bounding box center [768, 220] width 228 height 118
click at [768, 282] on div "Image Image Row" at bounding box center [768, 335] width 228 height 112
click at [769, 275] on div "Image Image Row" at bounding box center [768, 220] width 228 height 118
click at [729, 174] on img at bounding box center [710, 217] width 112 height 112
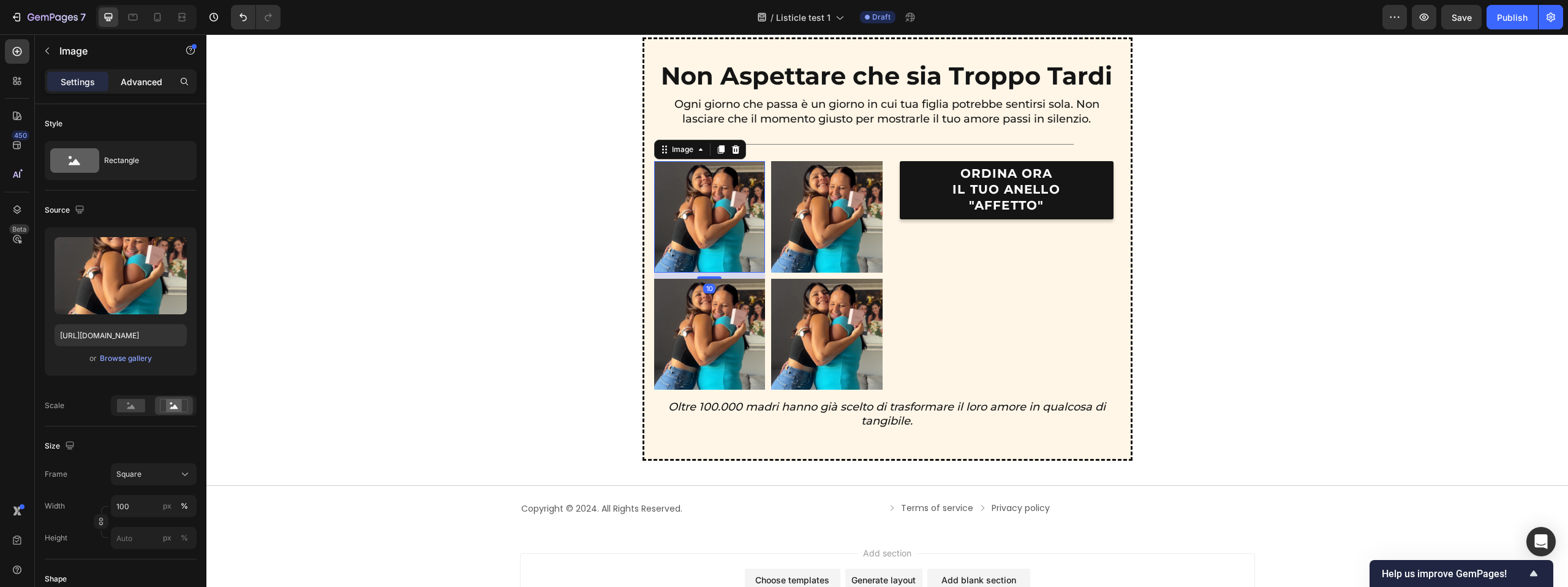
click at [149, 87] on p "Advanced" at bounding box center [142, 82] width 42 height 13
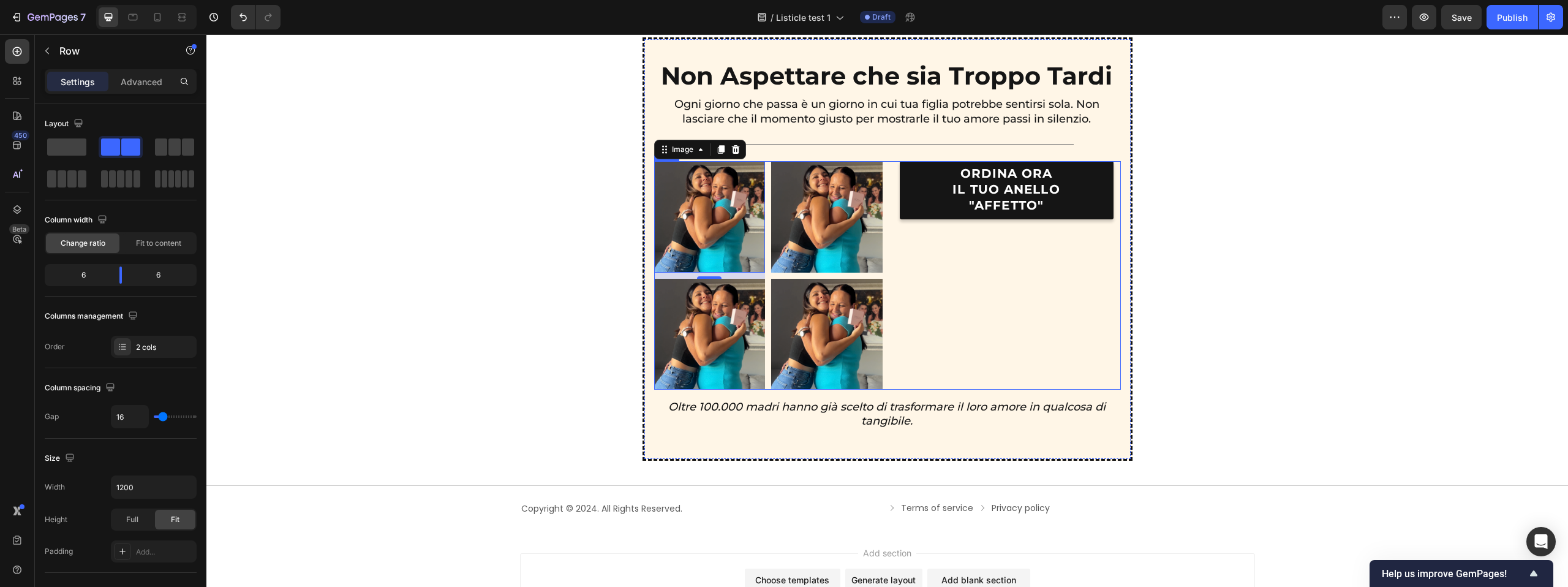
click at [942, 355] on div "ORDINA ORA IL TUO ANELLO "AFFETTO" Button" at bounding box center [1006, 275] width 228 height 228
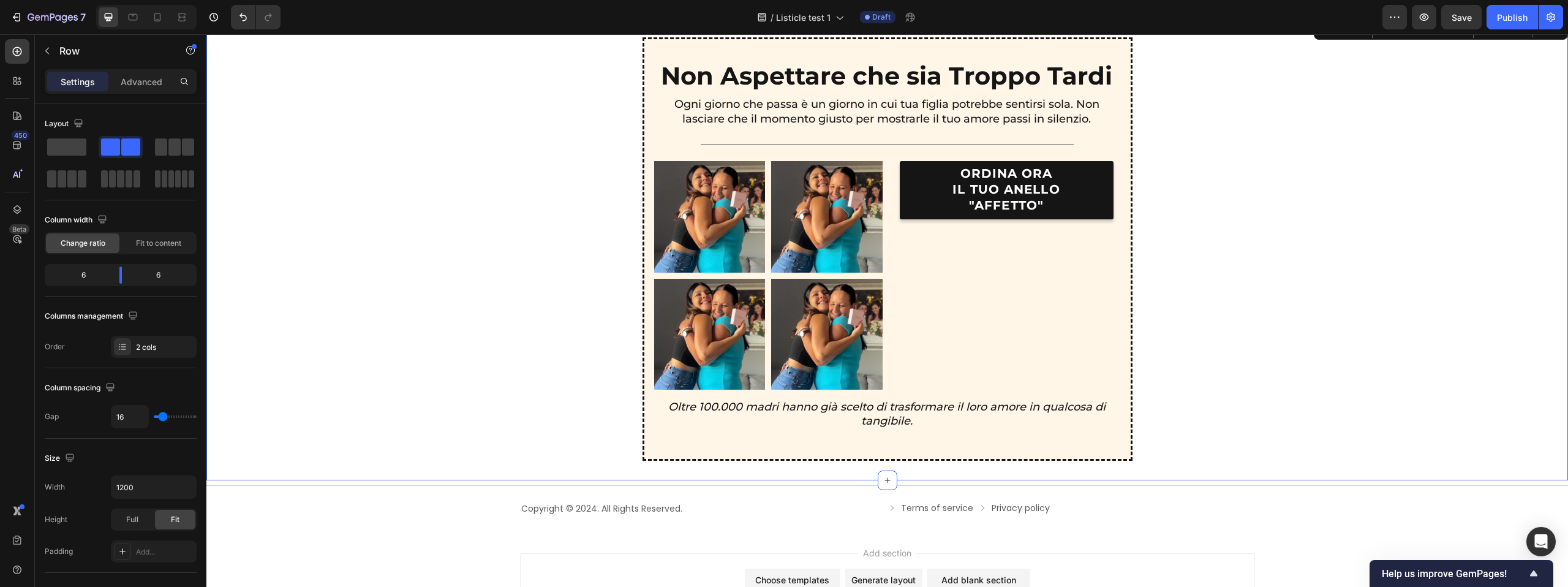
click at [1146, 338] on div "Non Aspettare che sia Troppo Tardi Text Block Ogni giorno che passa è un giorno…" at bounding box center [887, 248] width 1332 height 424
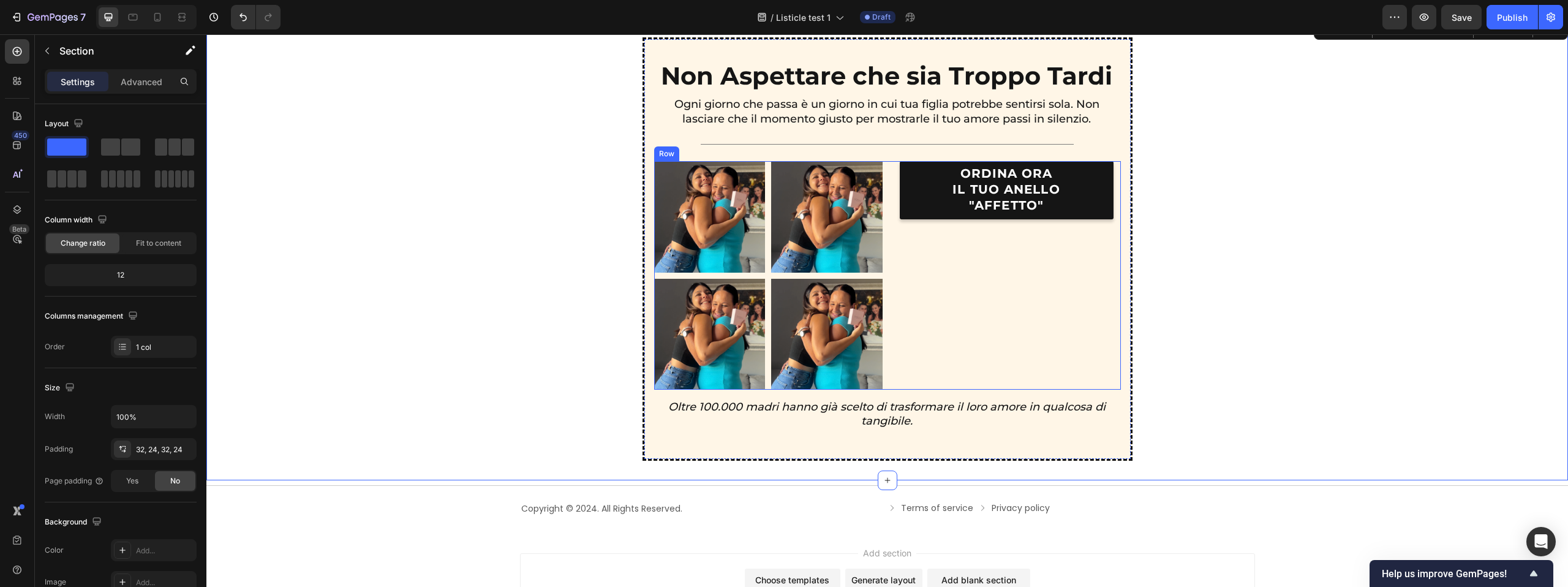
click at [910, 229] on div "ORDINA ORA IL TUO ANELLO "AFFETTO" Button" at bounding box center [1006, 275] width 228 height 228
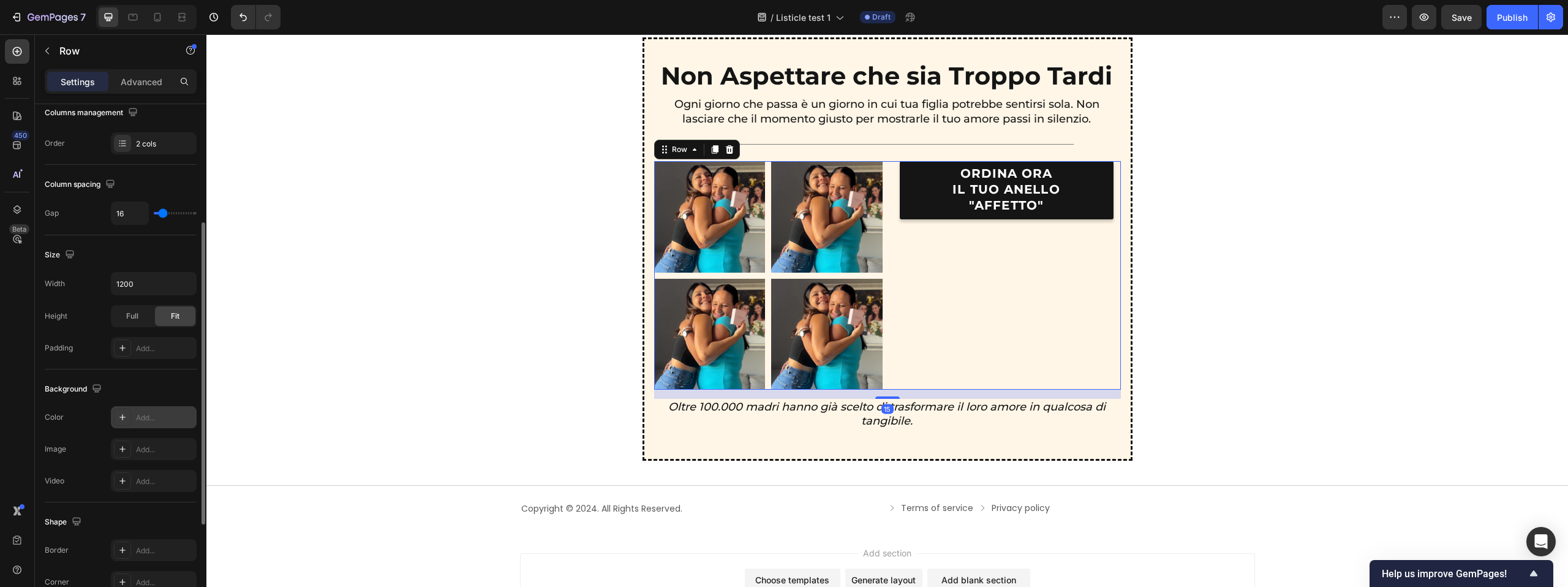
scroll to position [370, 0]
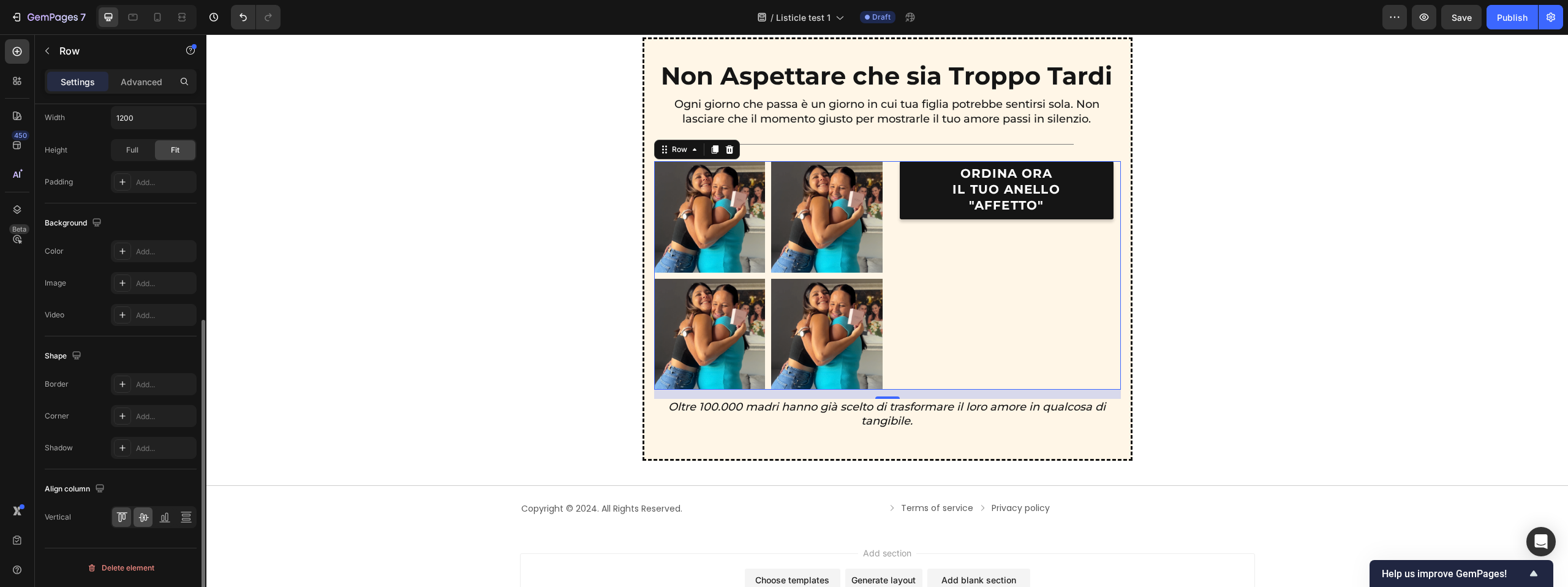
click at [149, 517] on icon at bounding box center [144, 516] width 12 height 12
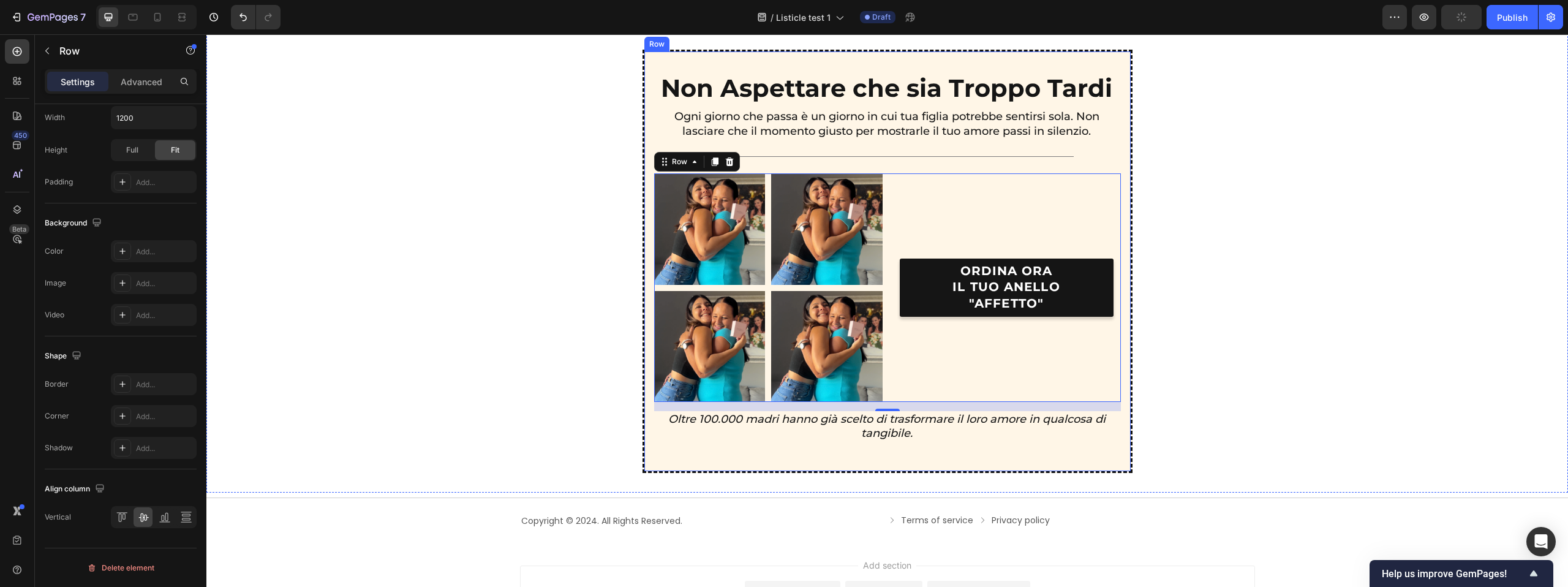
scroll to position [2971, 0]
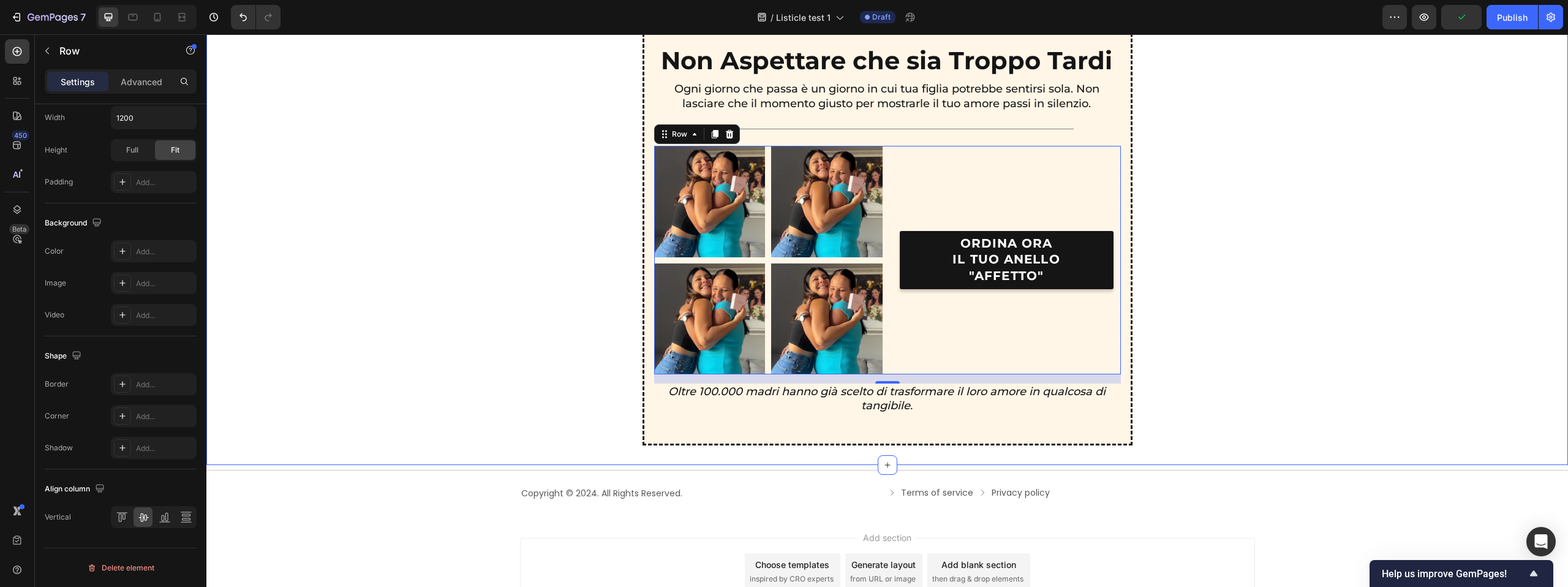
click at [1273, 167] on div "Non Aspettare che sia Troppo Tardi Text Block Ogni giorno che passa è un giorno…" at bounding box center [887, 233] width 1332 height 424
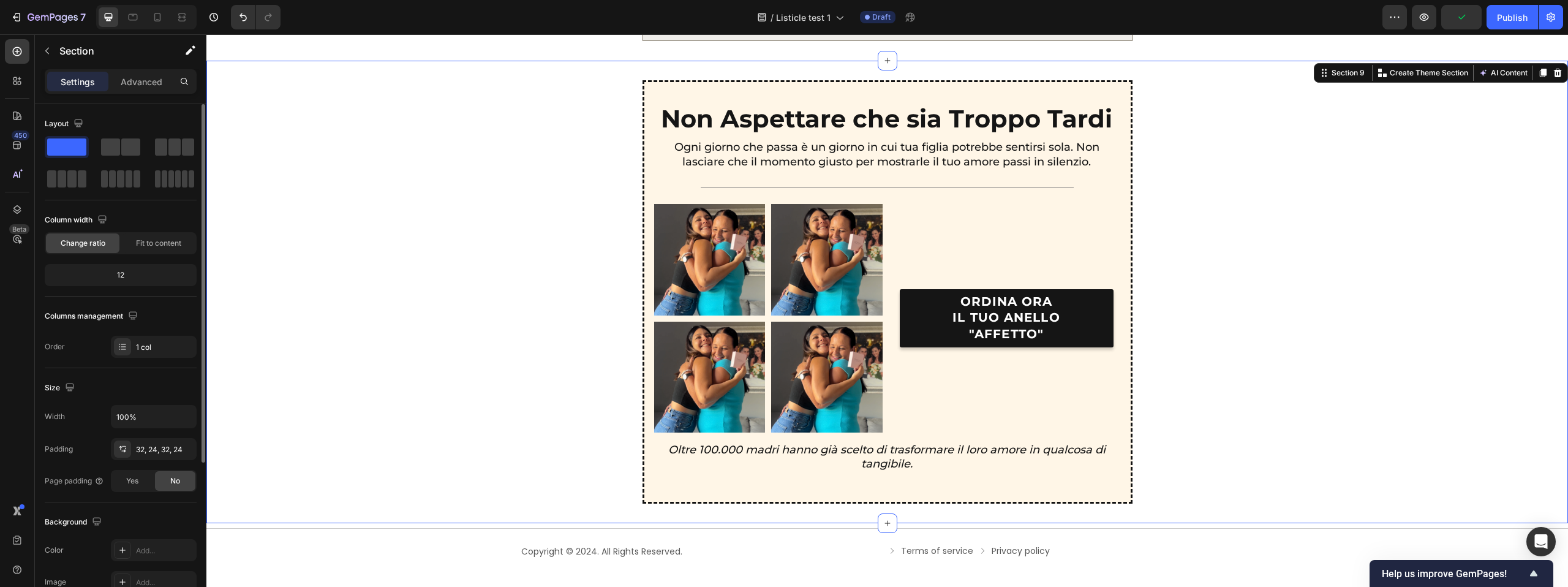
scroll to position [2904, 0]
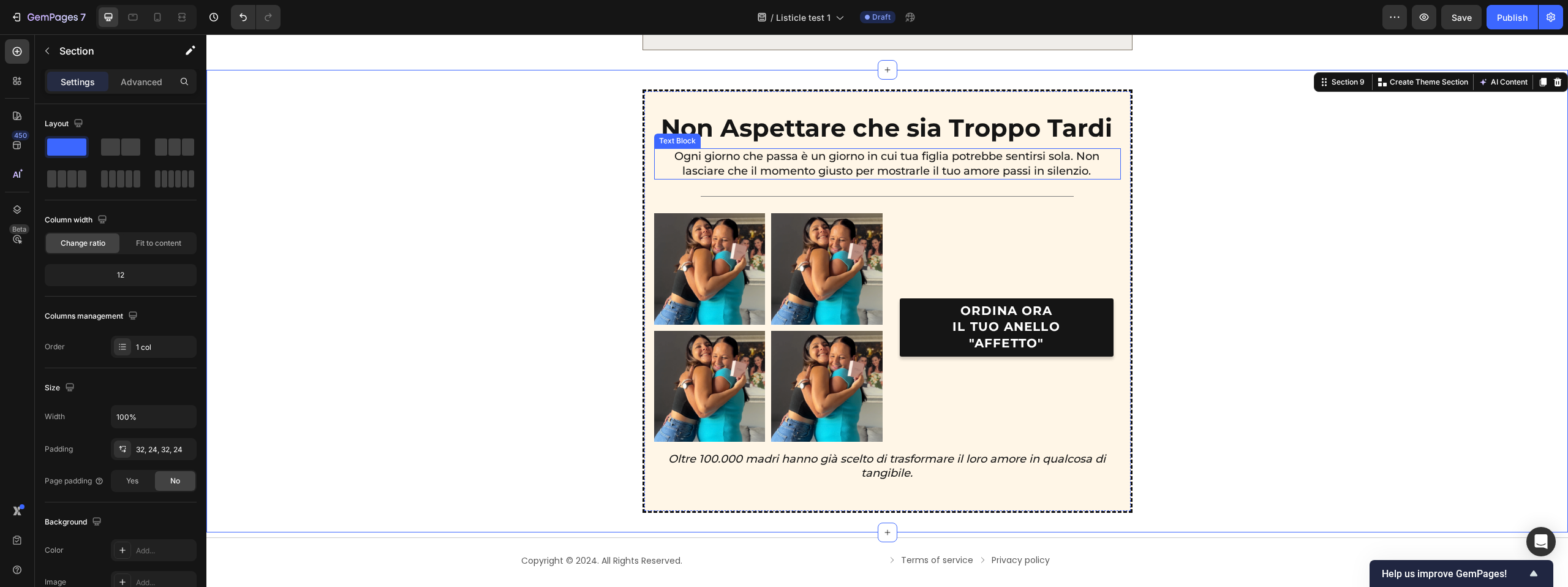
click at [878, 175] on p "Ogni giorno che passa è un giorno in cui tua figlia potrebbe sentirsi sola. Non…" at bounding box center [886, 163] width 466 height 29
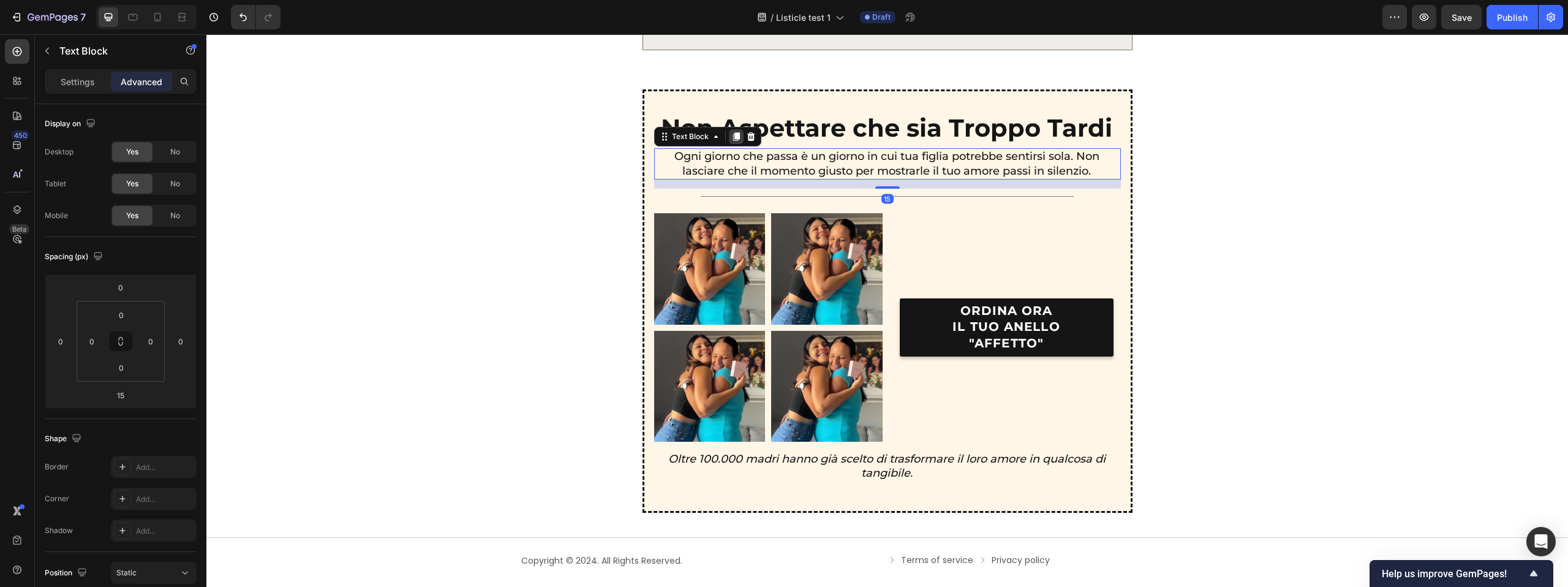
click at [734, 134] on icon at bounding box center [737, 137] width 10 height 10
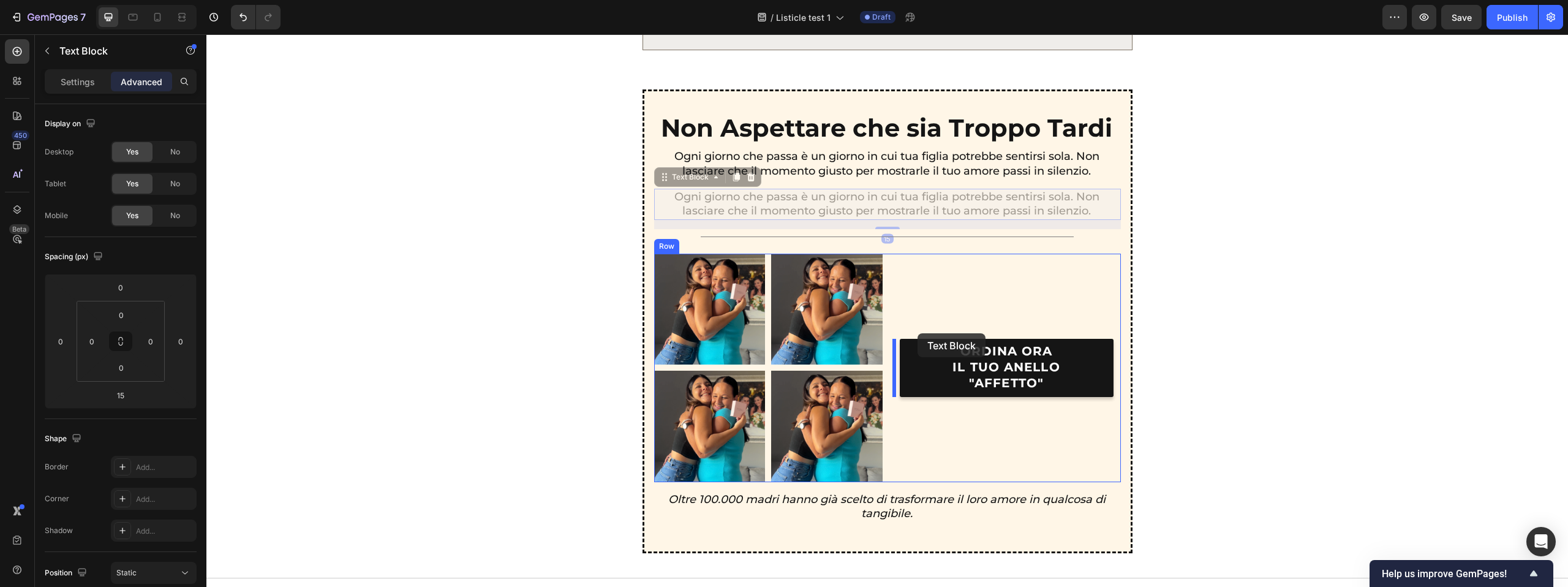
drag, startPoint x: 716, startPoint y: 194, endPoint x: 917, endPoint y: 333, distance: 244.4
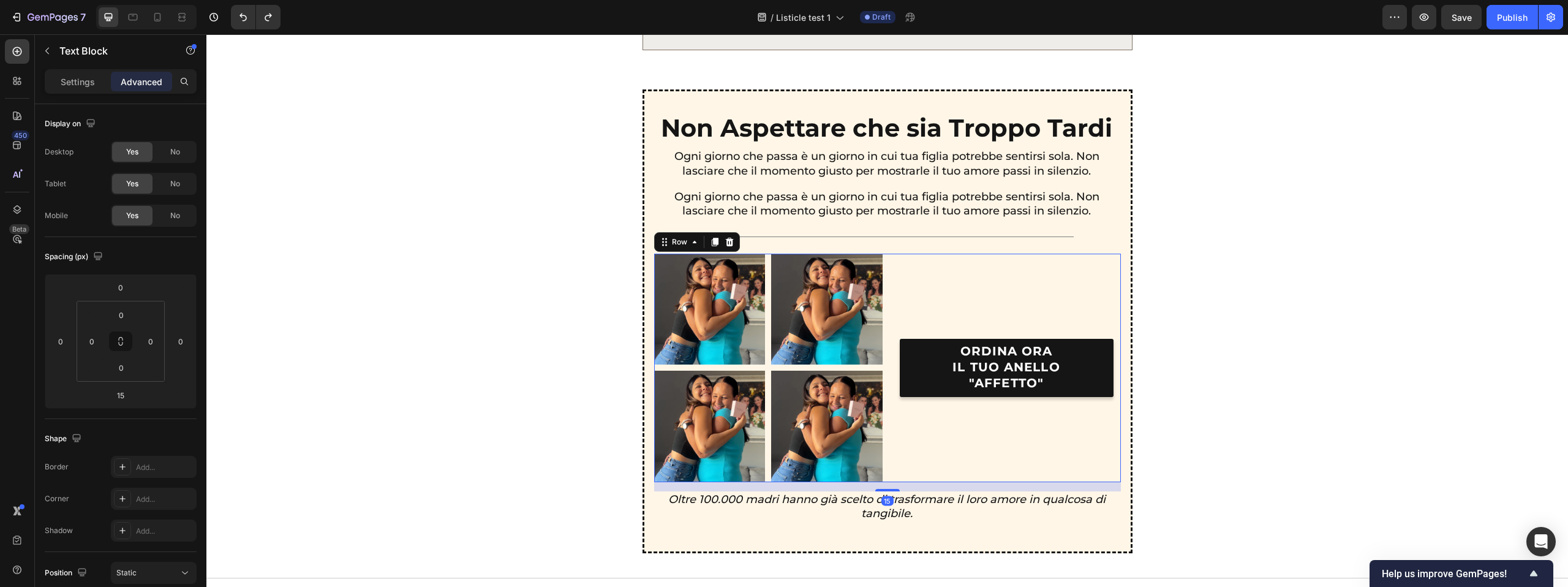
click at [958, 300] on div "ORDINA ORA IL TUO ANELLO "AFFETTO" Button" at bounding box center [1006, 367] width 228 height 228
click at [733, 167] on p "Ogni giorno che passa è un giorno in cui tua figlia potrebbe sentirsi sola. Non…" at bounding box center [886, 163] width 466 height 29
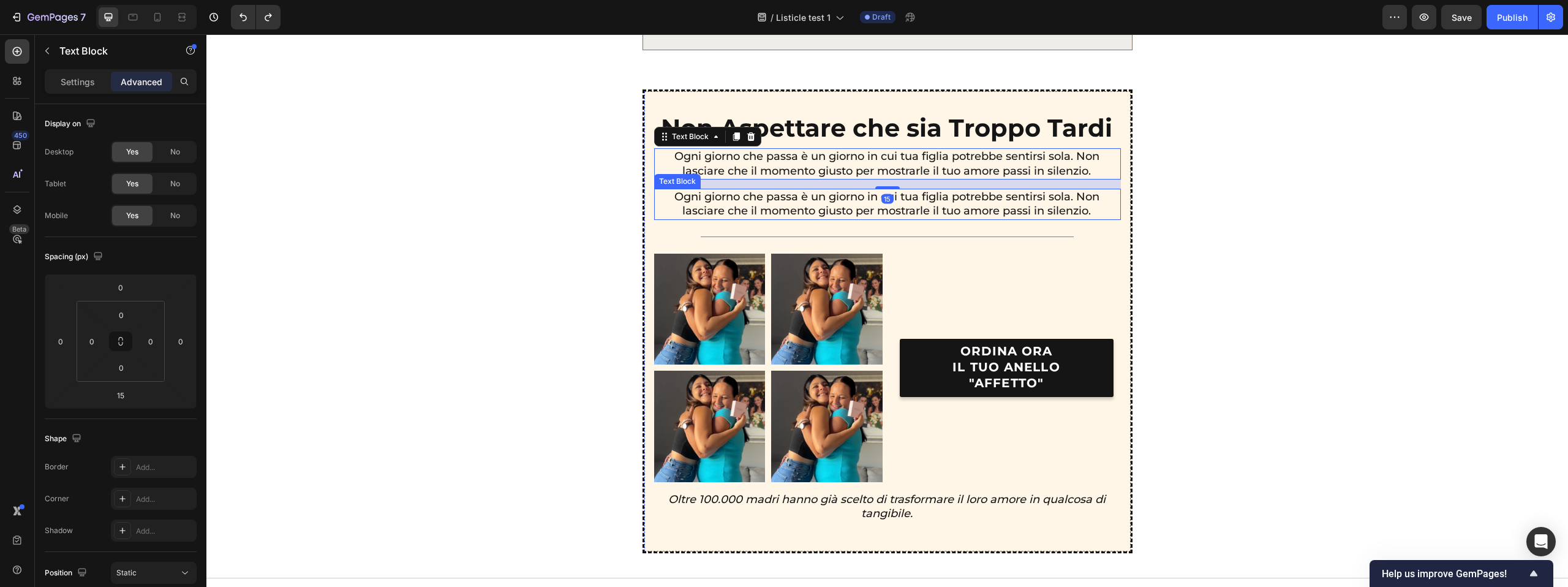
click at [727, 191] on p "Ogni giorno che passa è un giorno in cui tua figlia potrebbe sentirsi sola. Non…" at bounding box center [886, 203] width 466 height 29
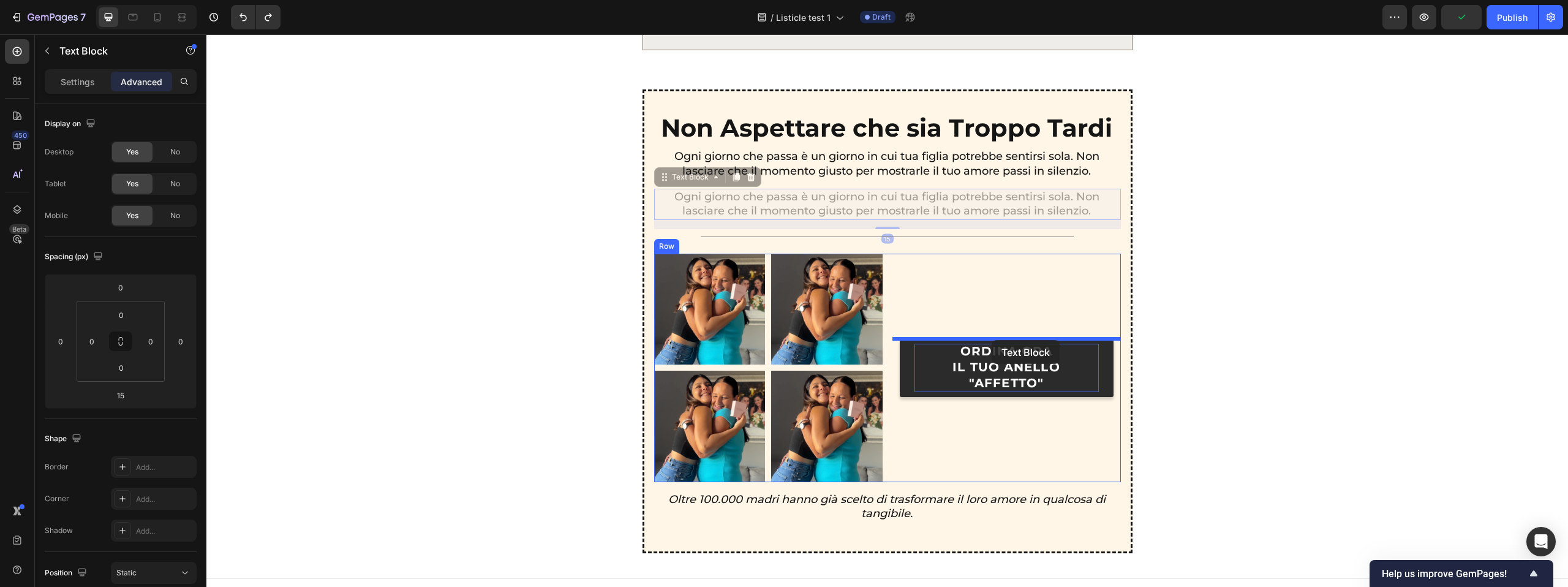
drag, startPoint x: 671, startPoint y: 181, endPoint x: 992, endPoint y: 341, distance: 358.7
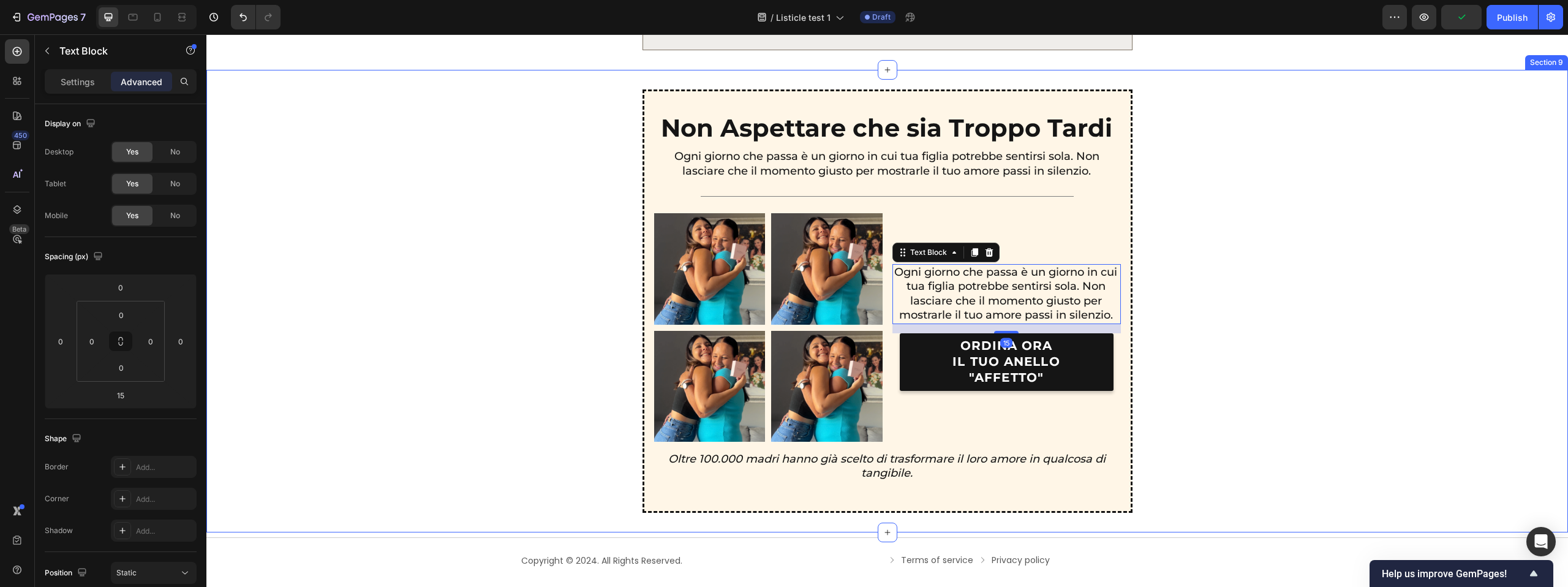
click at [1181, 315] on div "Non Aspettare che sia Troppo Tardi Text Block Ogni giorno che passa è un giorno…" at bounding box center [887, 301] width 1332 height 424
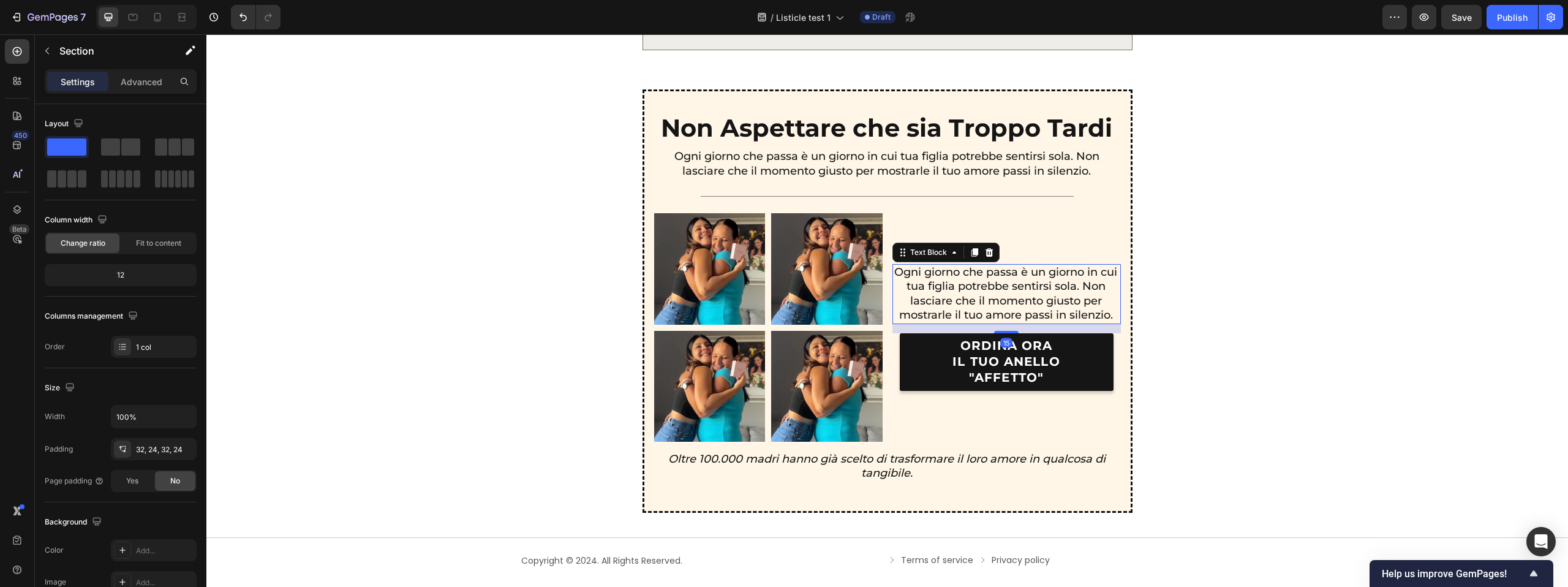
click at [1039, 298] on p "Ogni giorno che passa è un giorno in cui tua figlia potrebbe sentirsi sola. Non…" at bounding box center [1006, 294] width 227 height 58
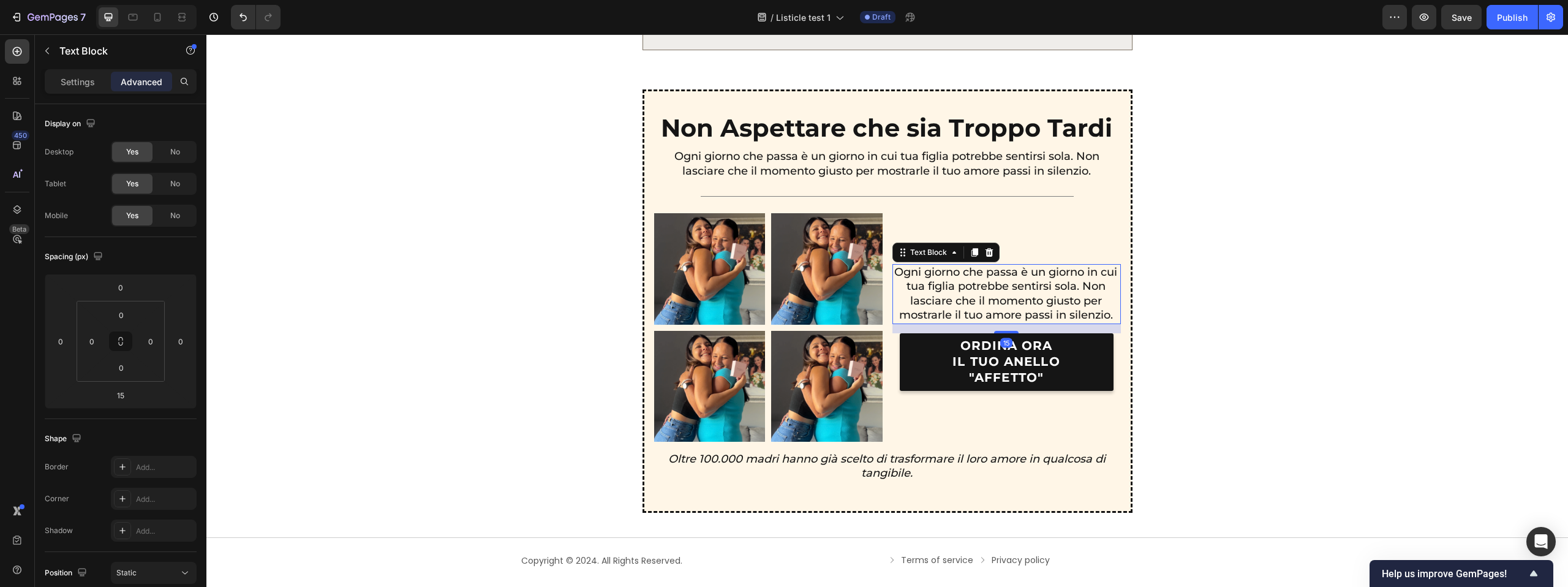
click at [1039, 298] on p "Ogni giorno che passa è un giorno in cui tua figlia potrebbe sentirsi sola. Non…" at bounding box center [1006, 294] width 227 height 58
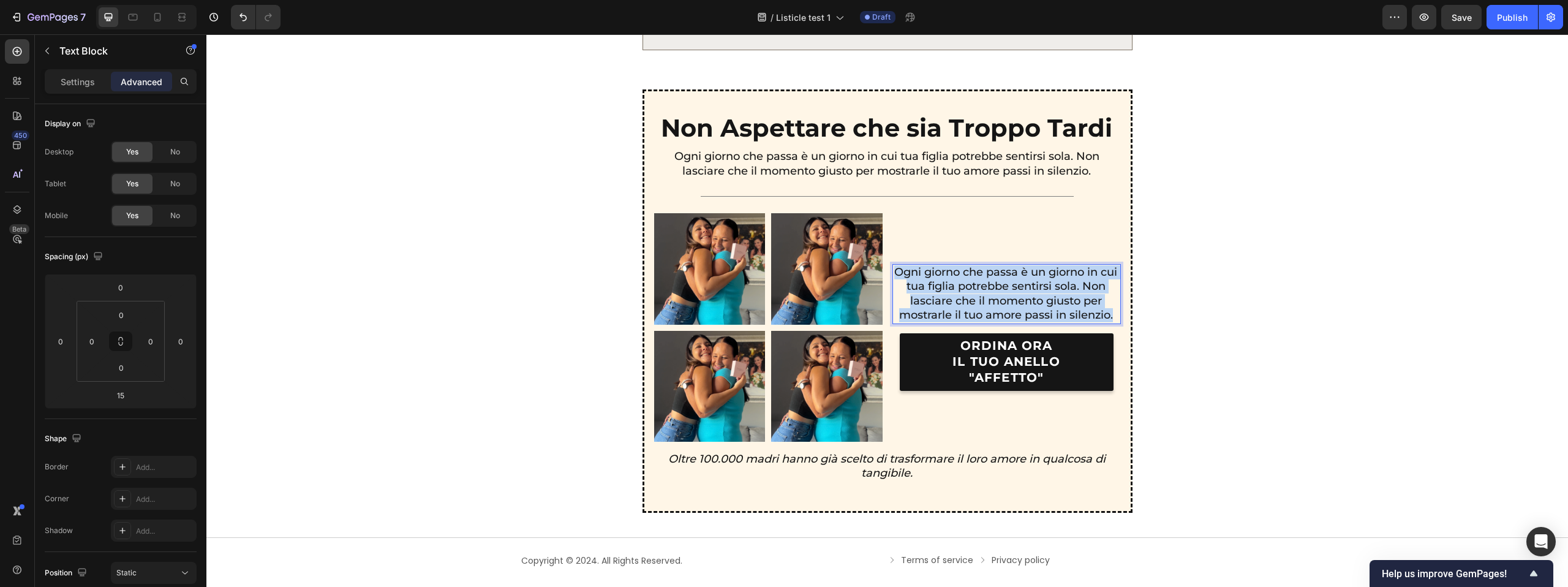
click at [1039, 298] on p "Ogni giorno che passa è un giorno in cui tua figlia potrebbe sentirsi sola. Non…" at bounding box center [1006, 294] width 227 height 58
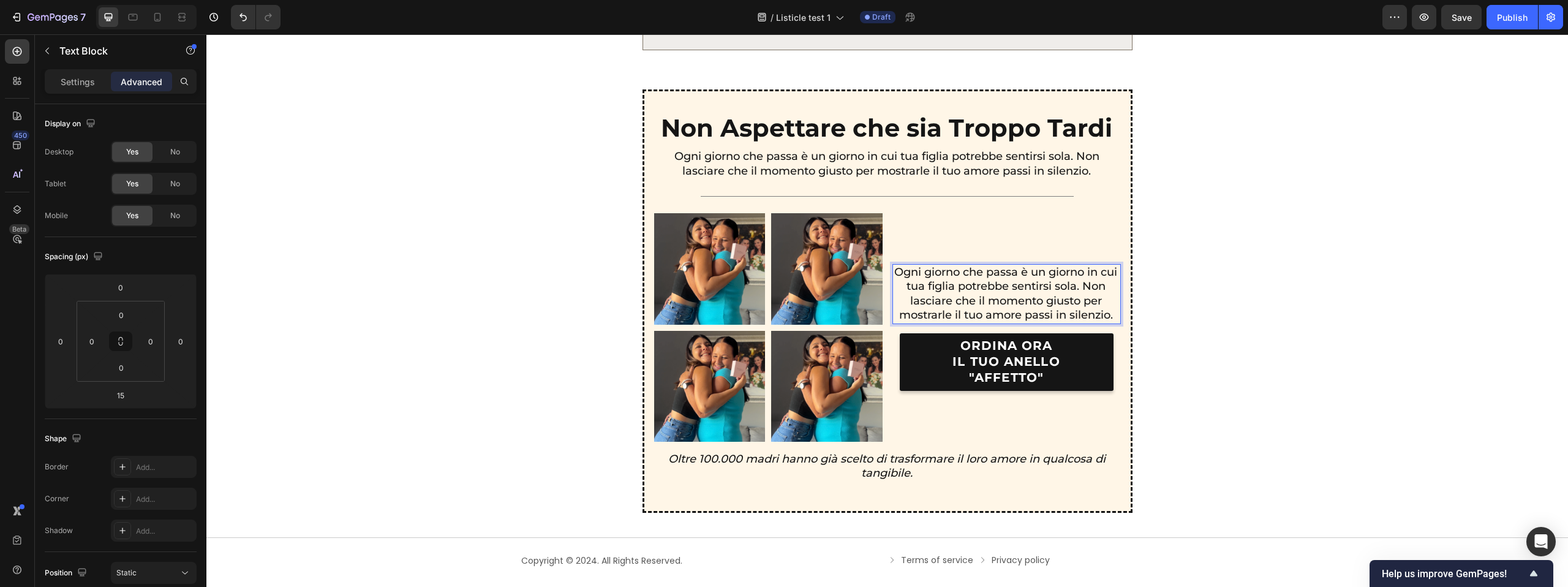
scroll to position [2925, 0]
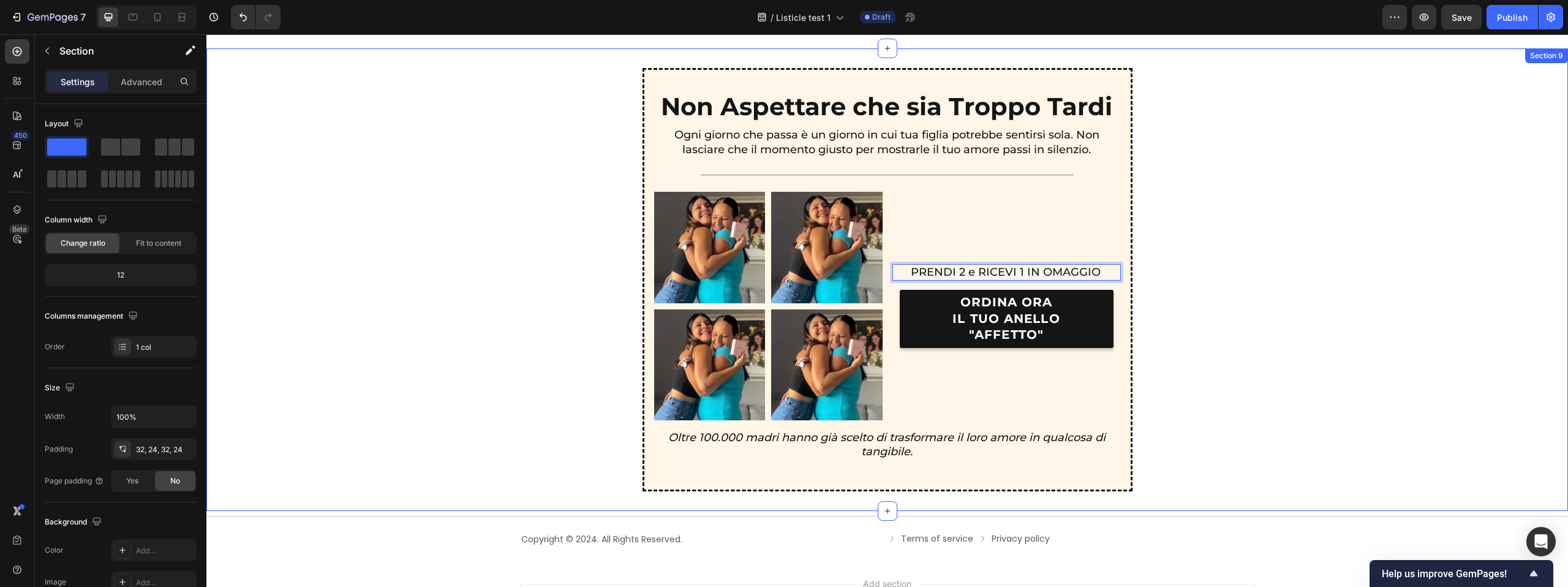
click at [1164, 256] on div "Non Aspettare che sia Troppo Tardi Text Block Ogni giorno che passa è un giorno…" at bounding box center [887, 279] width 1332 height 424
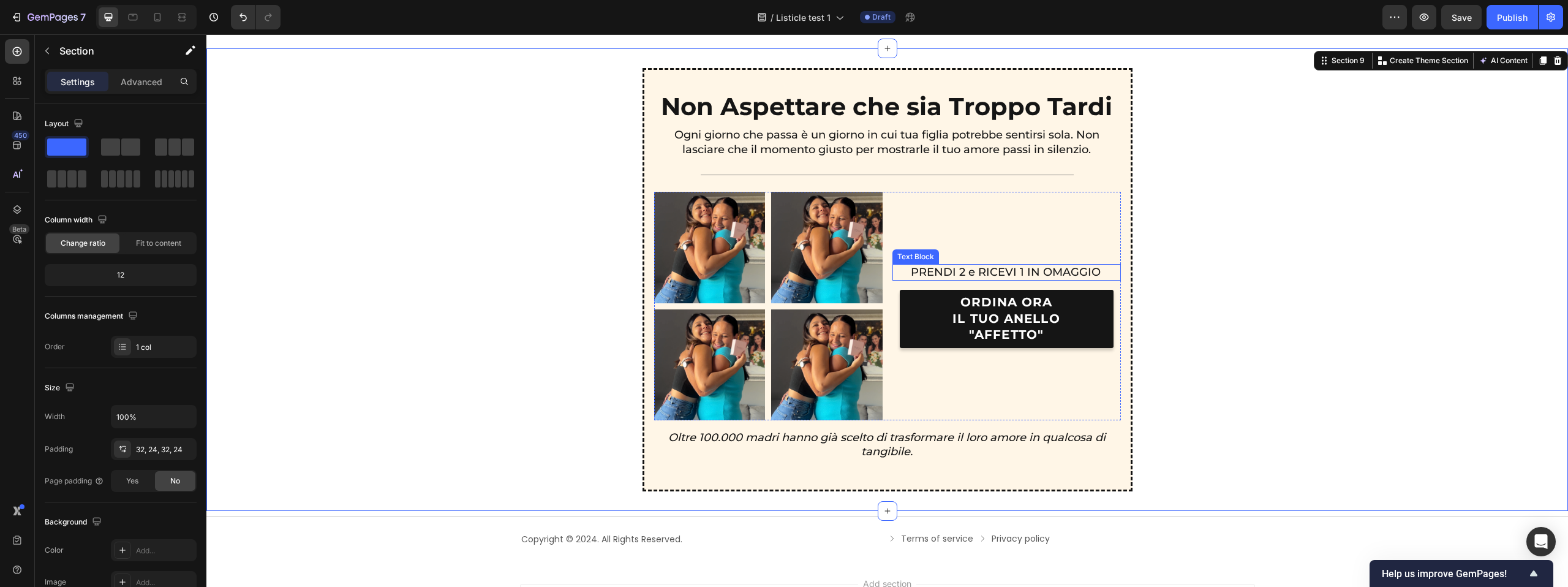
click at [1091, 266] on p "PRENDI 2 e RICEVI 1 IN OMAGGIO" at bounding box center [1006, 272] width 189 height 14
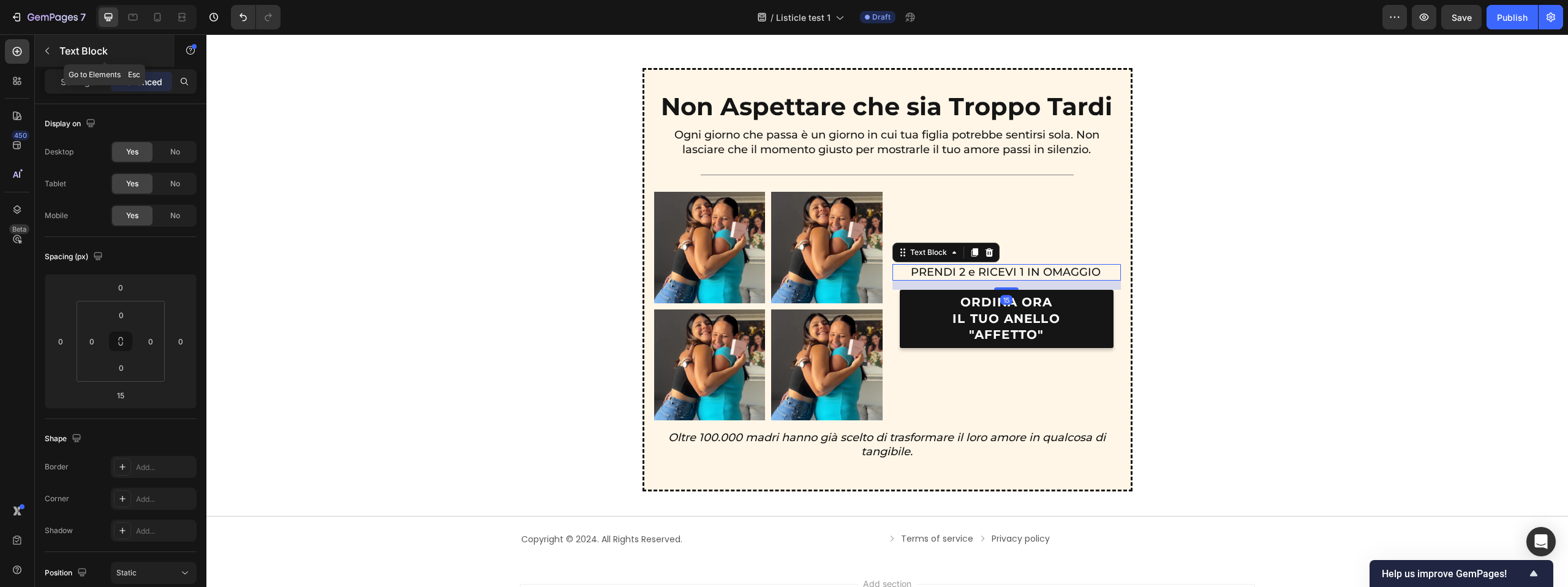
click at [52, 55] on icon "button" at bounding box center [47, 51] width 10 height 10
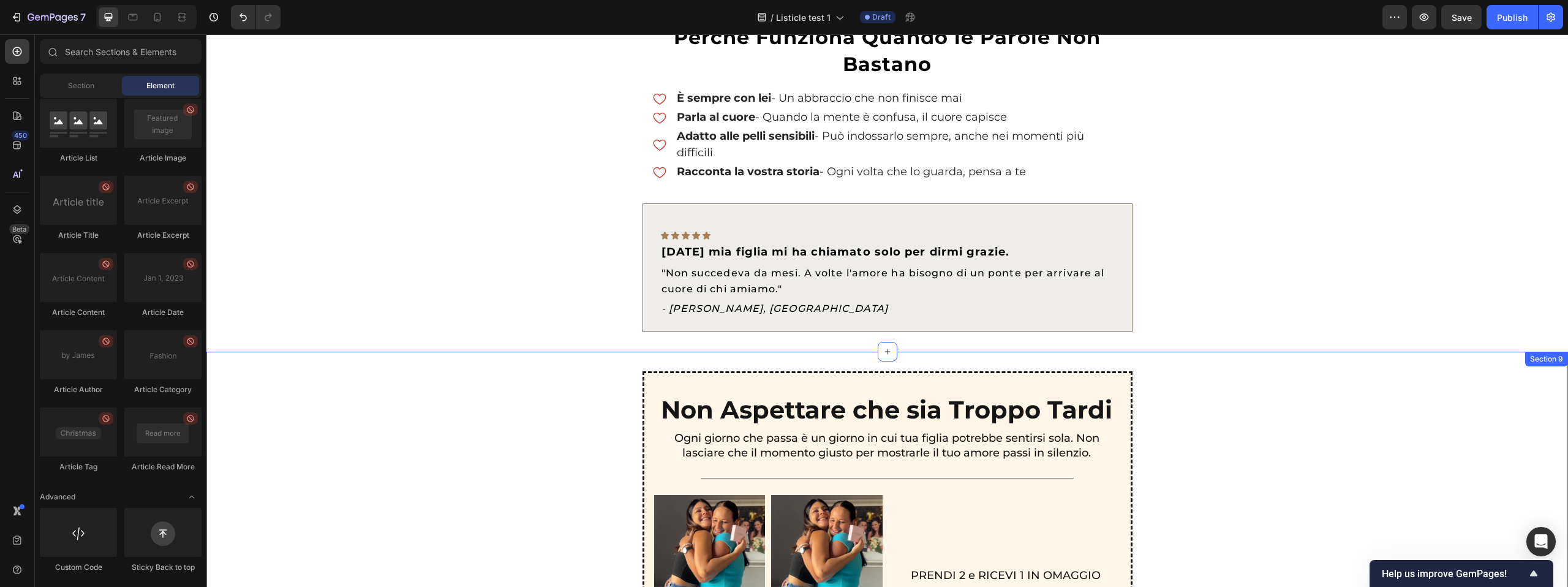
scroll to position [2501, 0]
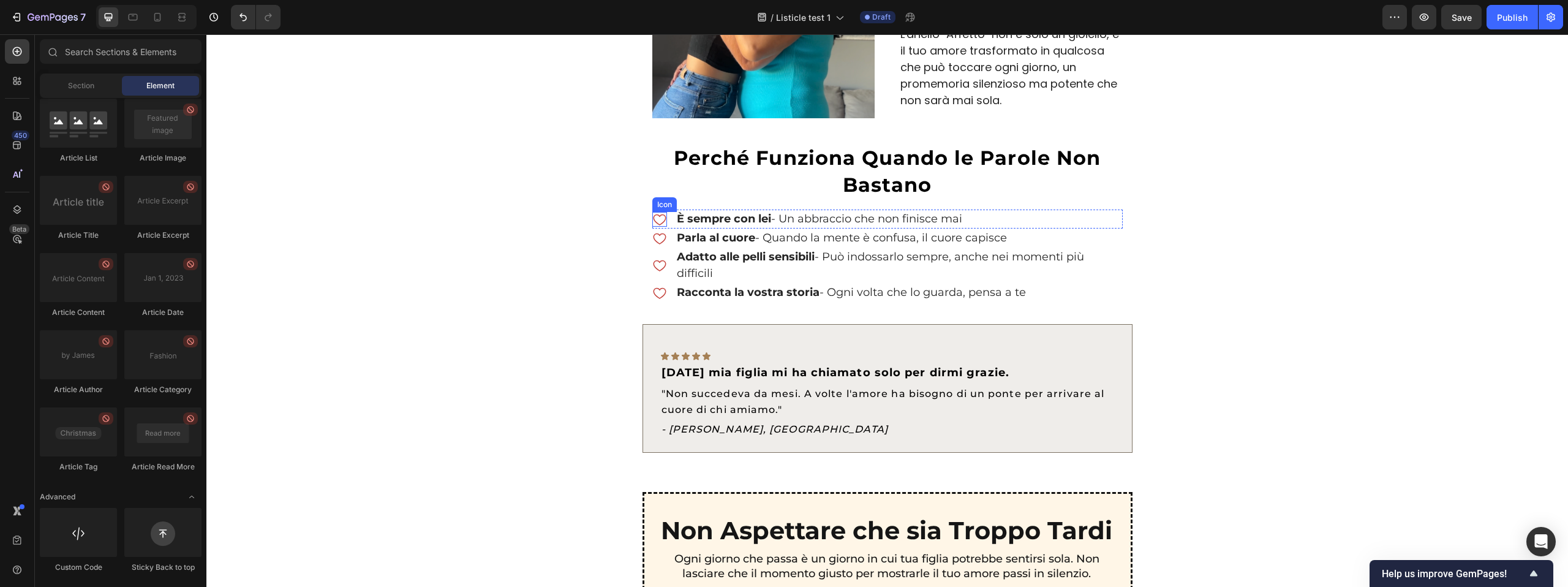
click at [659, 213] on icon at bounding box center [659, 219] width 15 height 15
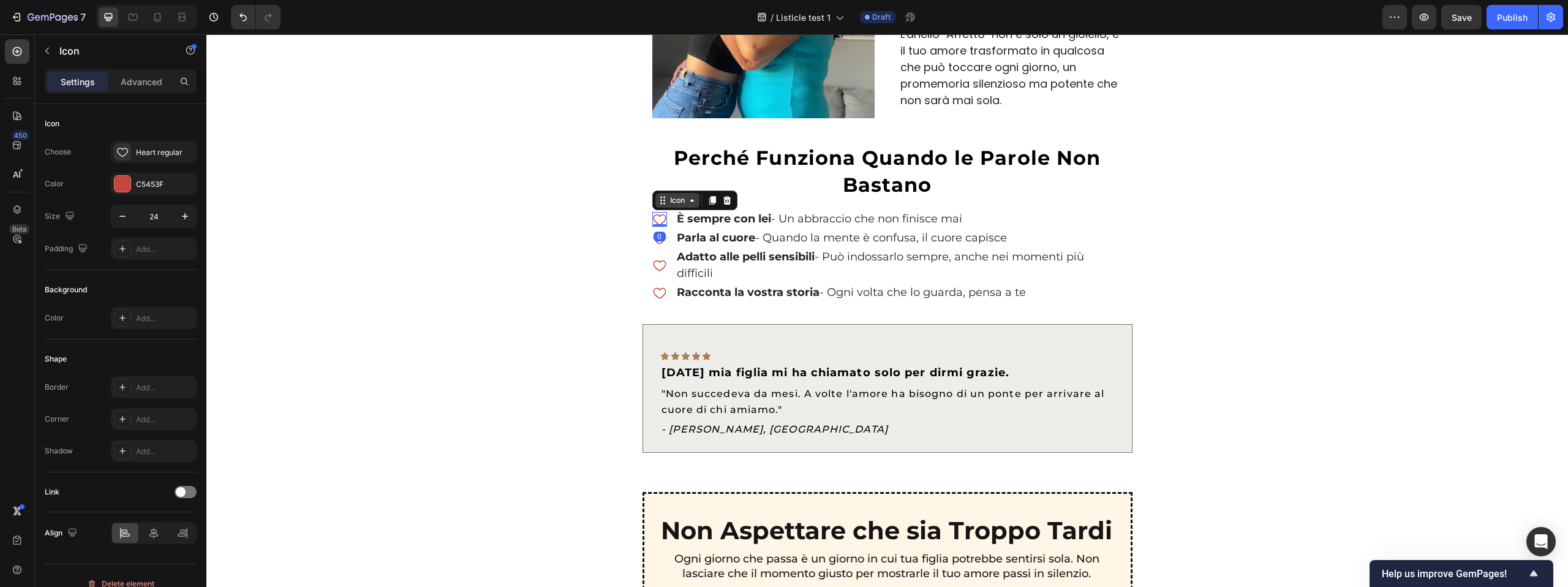
click at [660, 201] on icon at bounding box center [663, 200] width 10 height 10
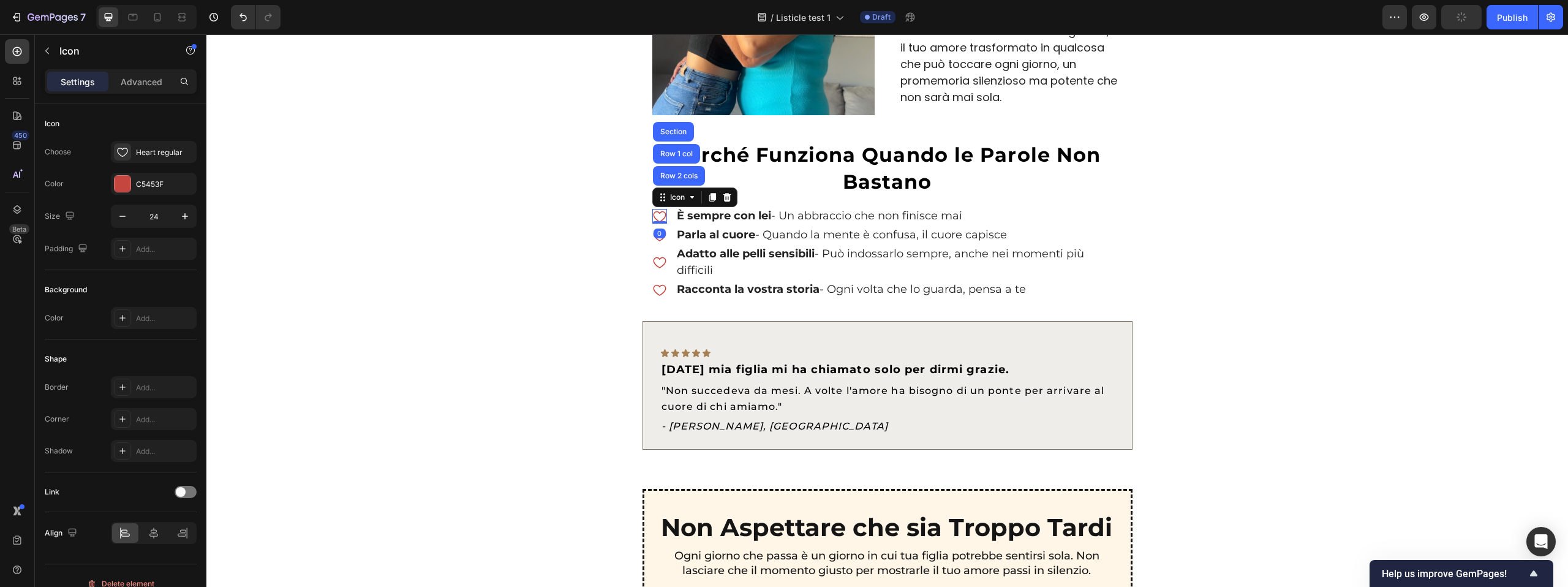
scroll to position [2520, 0]
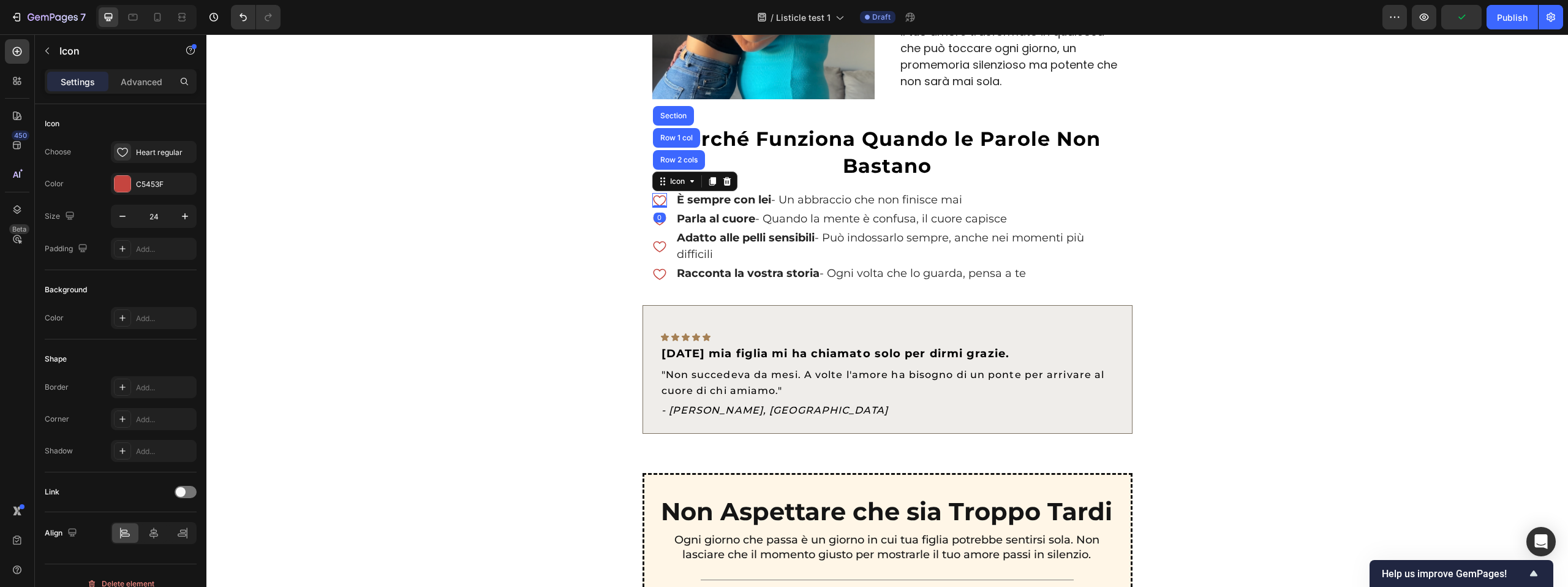
click at [703, 181] on div "Icon Row 2 cols Row 1 col Section" at bounding box center [694, 181] width 85 height 20
click at [707, 181] on div at bounding box center [712, 181] width 15 height 15
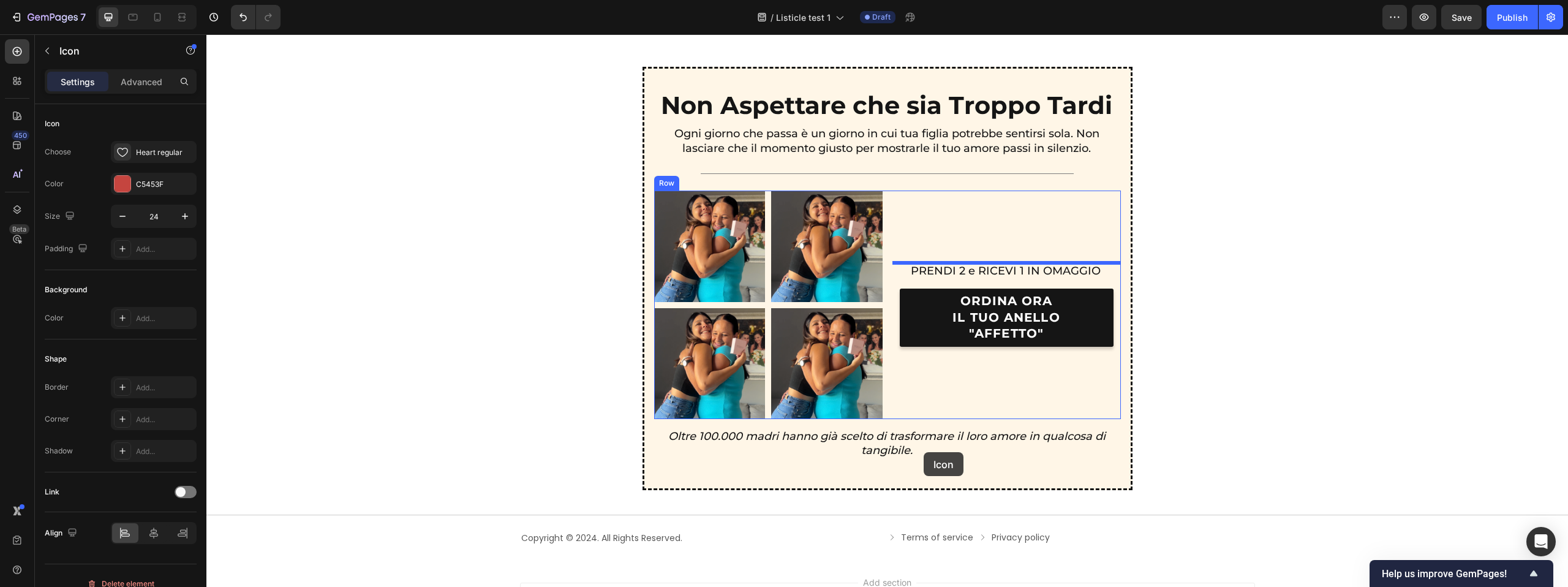
scroll to position [2998, 0]
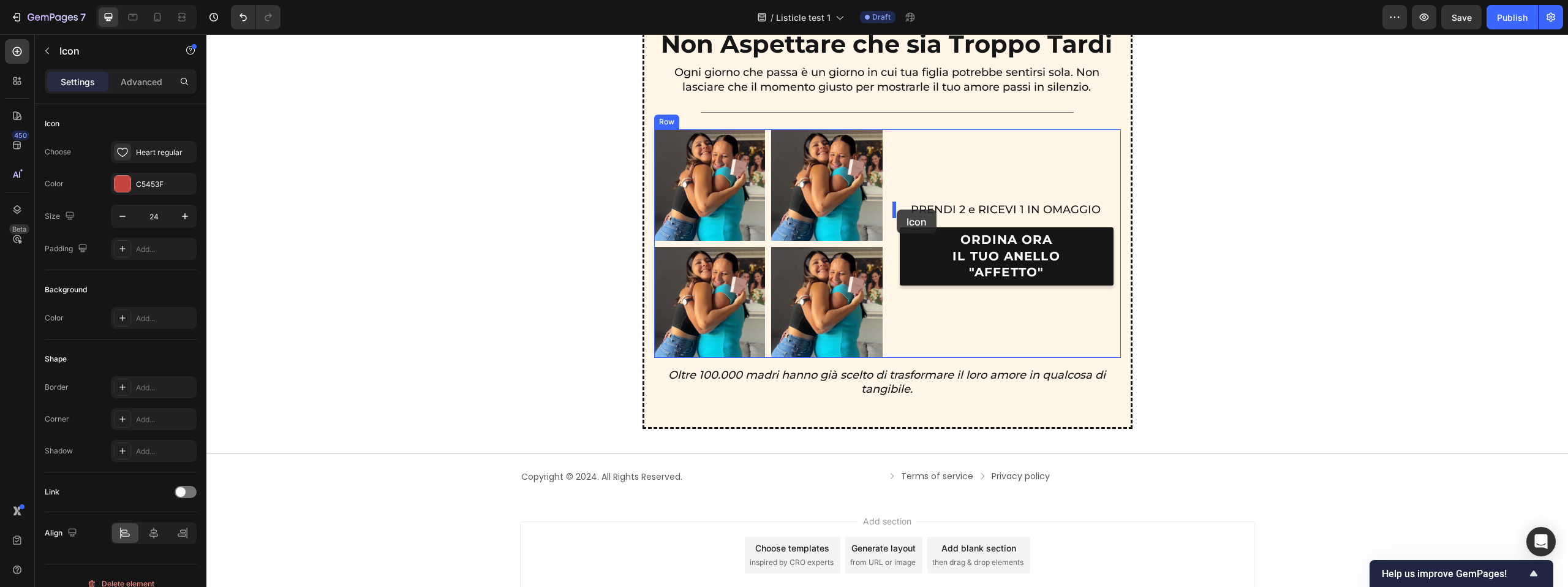
drag, startPoint x: 669, startPoint y: 198, endPoint x: 897, endPoint y: 209, distance: 228.3
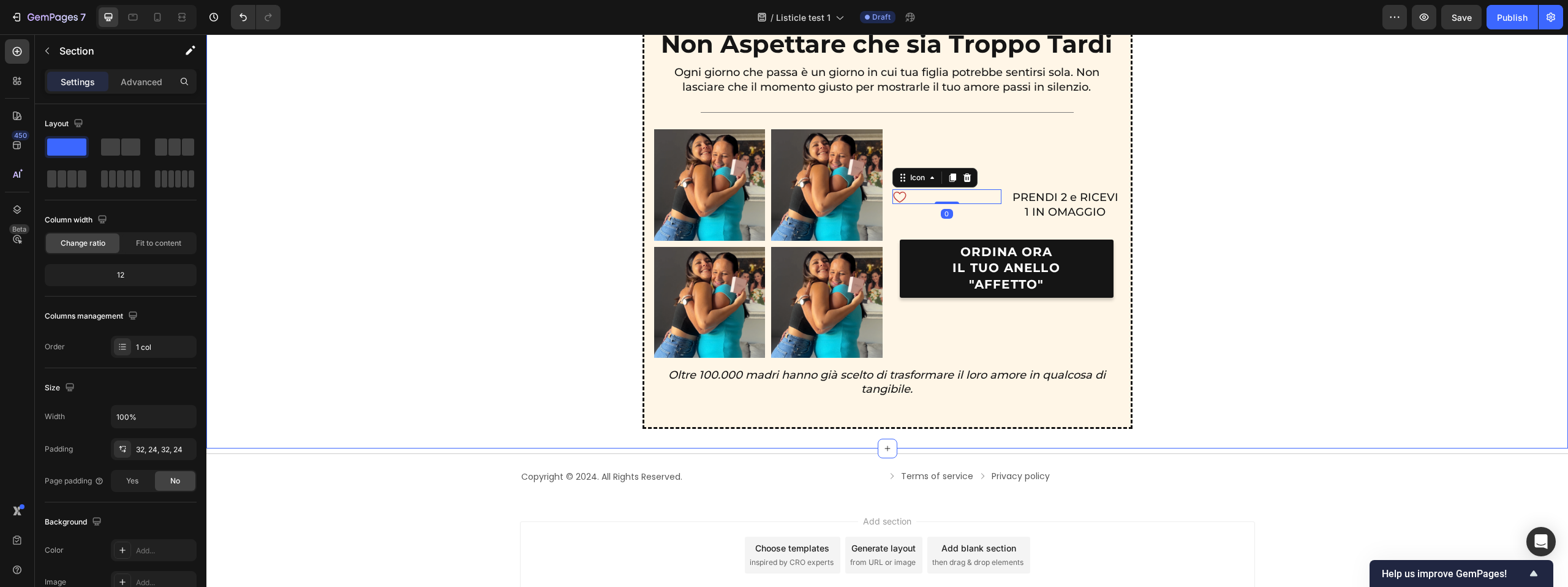
click at [1160, 216] on div "Non Aspettare che sia Troppo Tardi Text Block Ogni giorno che passa è un giorno…" at bounding box center [887, 217] width 1332 height 424
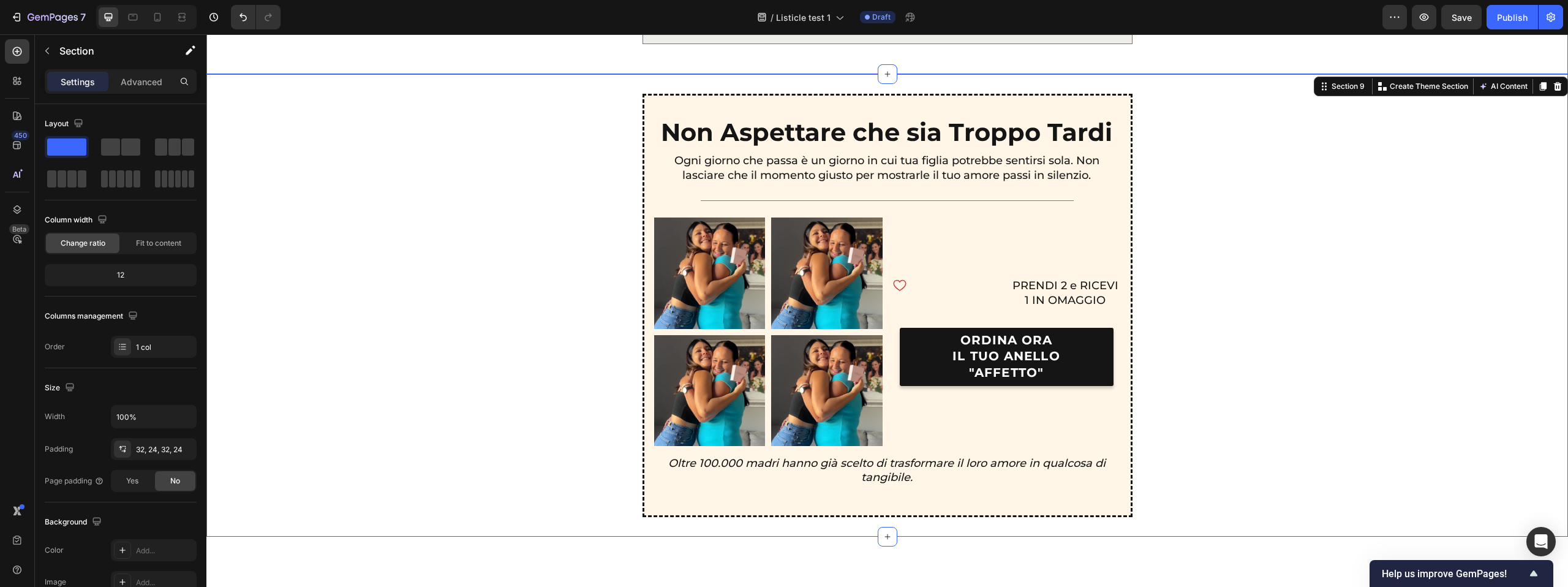
scroll to position [2946, 0]
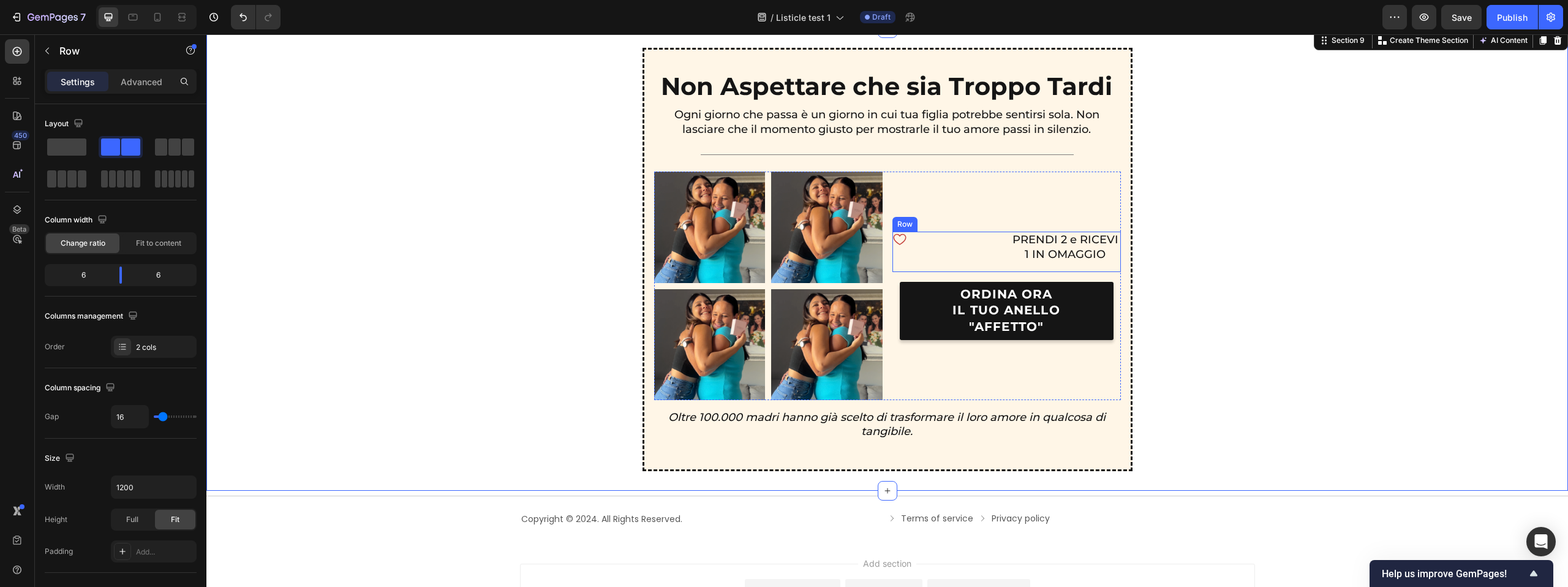
click at [1010, 256] on div "Icon PRENDI 2 e RICEVI 1 IN OMAGGIO Text Block Row" at bounding box center [1006, 251] width 228 height 41
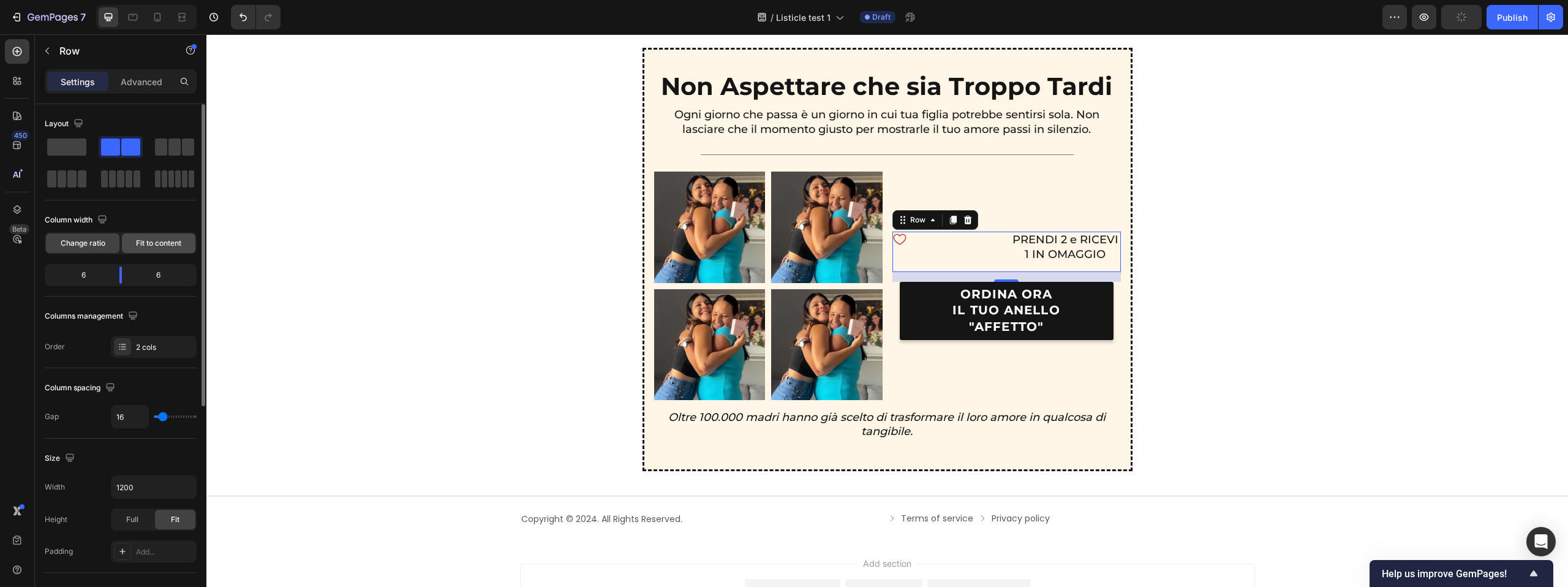
click at [149, 244] on span "Fit to content" at bounding box center [157, 242] width 45 height 11
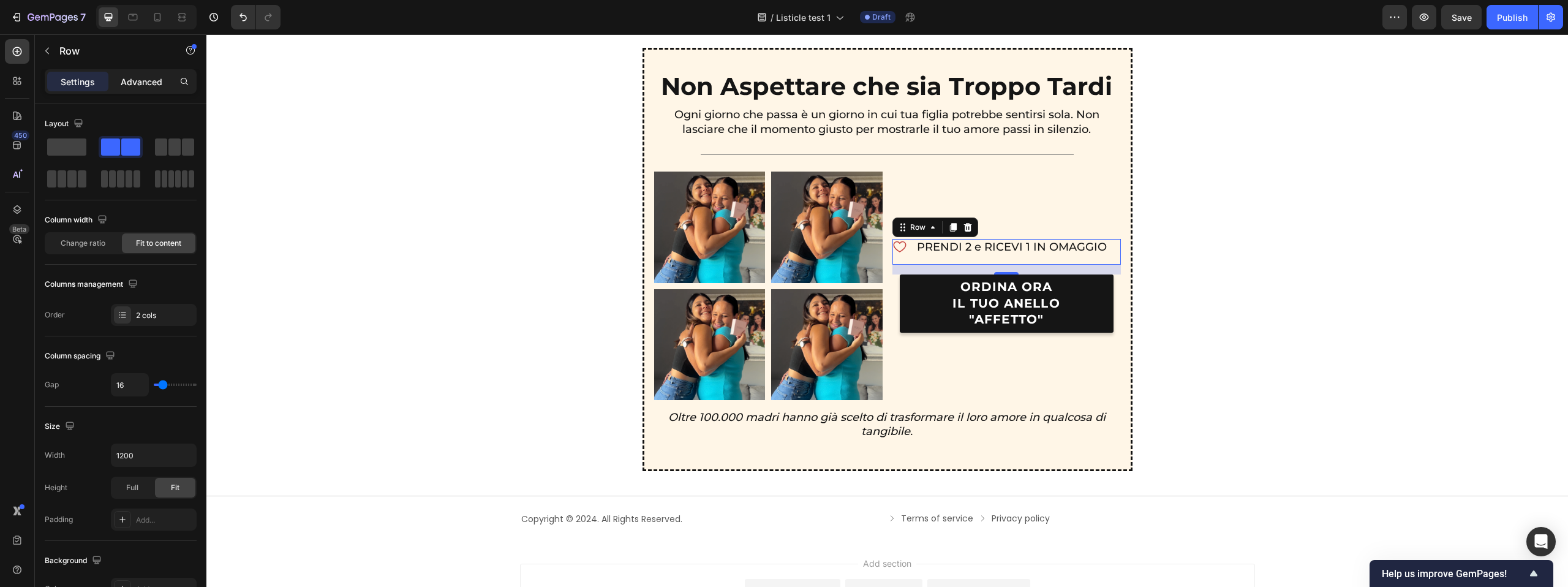
click at [144, 83] on p "Advanced" at bounding box center [142, 82] width 42 height 13
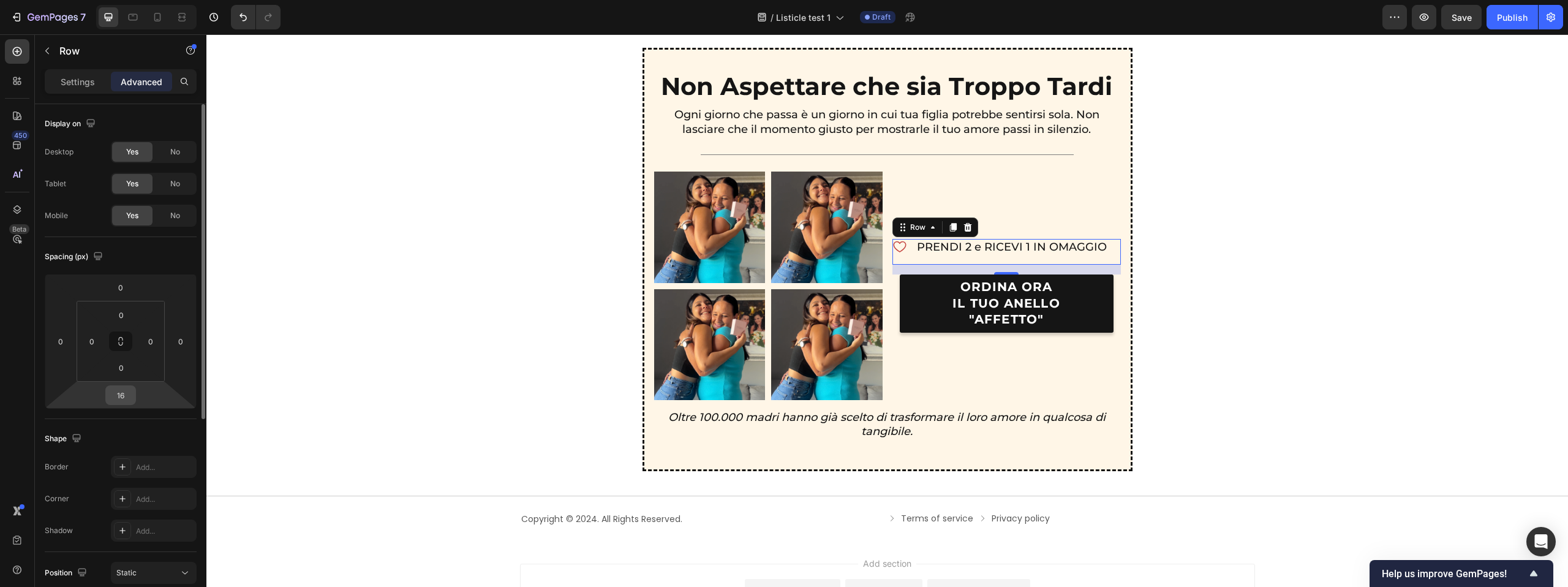
click at [124, 393] on input "16" at bounding box center [121, 395] width 25 height 18
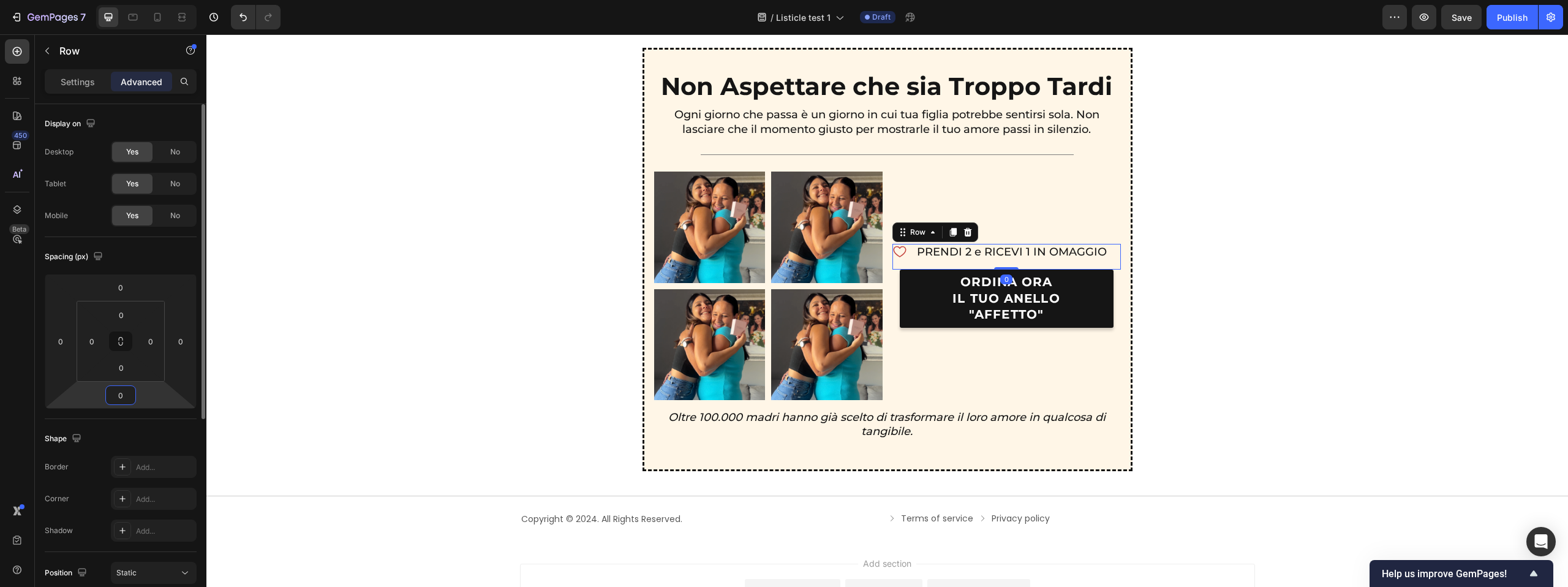
type input "0"
click at [157, 262] on div "Spacing (px)" at bounding box center [121, 257] width 152 height 20
click at [948, 250] on p "PRENDI 2 e RICEVI 1 IN OMAGGIO" at bounding box center [1012, 252] width 189 height 14
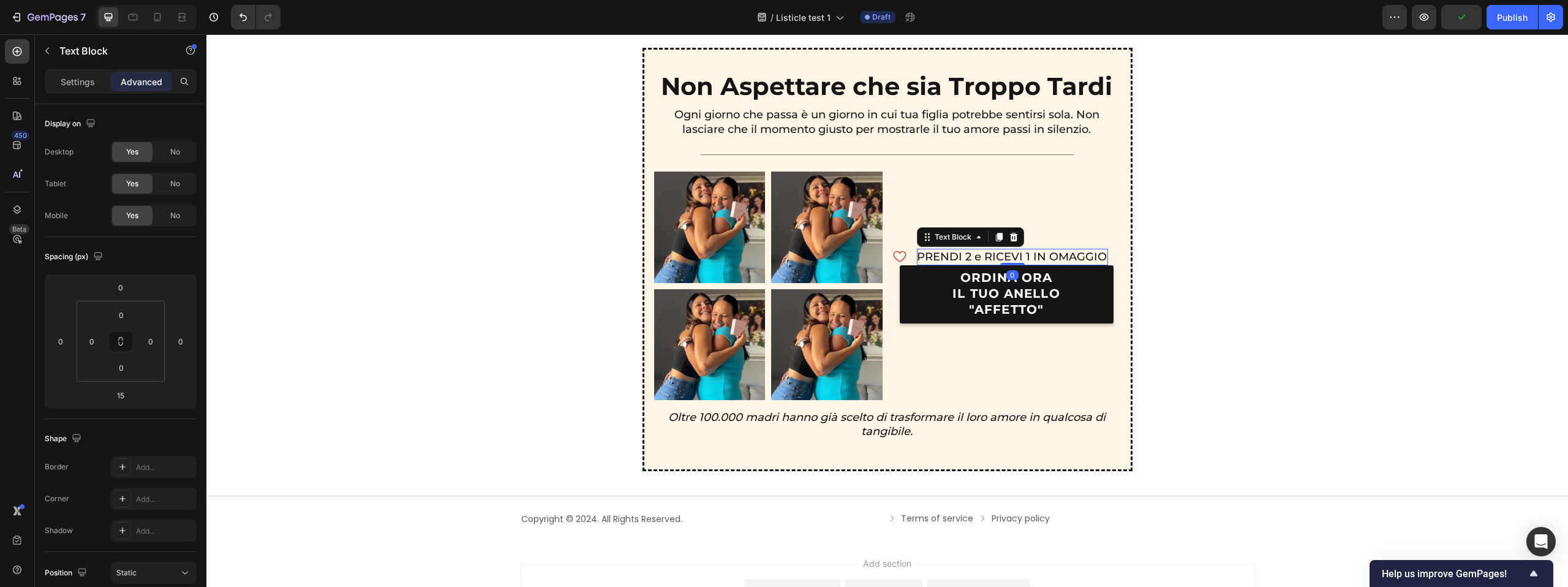
drag, startPoint x: 1015, startPoint y: 269, endPoint x: 975, endPoint y: 259, distance: 41.2
click at [1013, 255] on div "PRENDI 2 e RICEVI 1 IN OMAGGIO Text Block 0" at bounding box center [1013, 256] width 191 height 17
type input "0"
click at [911, 259] on div "Icon PRENDI 2 e RICEVI 1 IN OMAGGIO Text Block 0 Row" at bounding box center [1006, 256] width 228 height 17
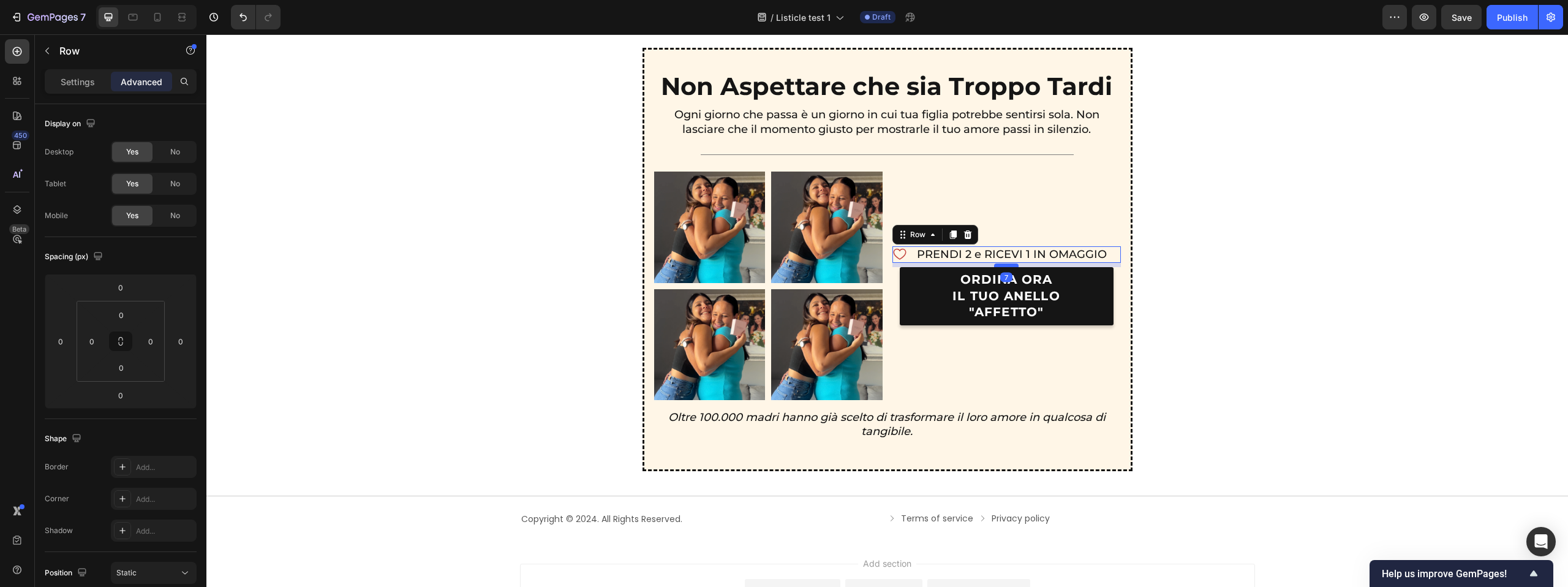
click at [1000, 267] on div at bounding box center [1006, 265] width 25 height 4
click at [1001, 267] on div at bounding box center [1006, 266] width 25 height 4
type input "10"
click at [1198, 268] on div "Non Aspettare che sia Troppo Tardi Text Block Ogni giorno che passa è un giorno…" at bounding box center [887, 259] width 1332 height 424
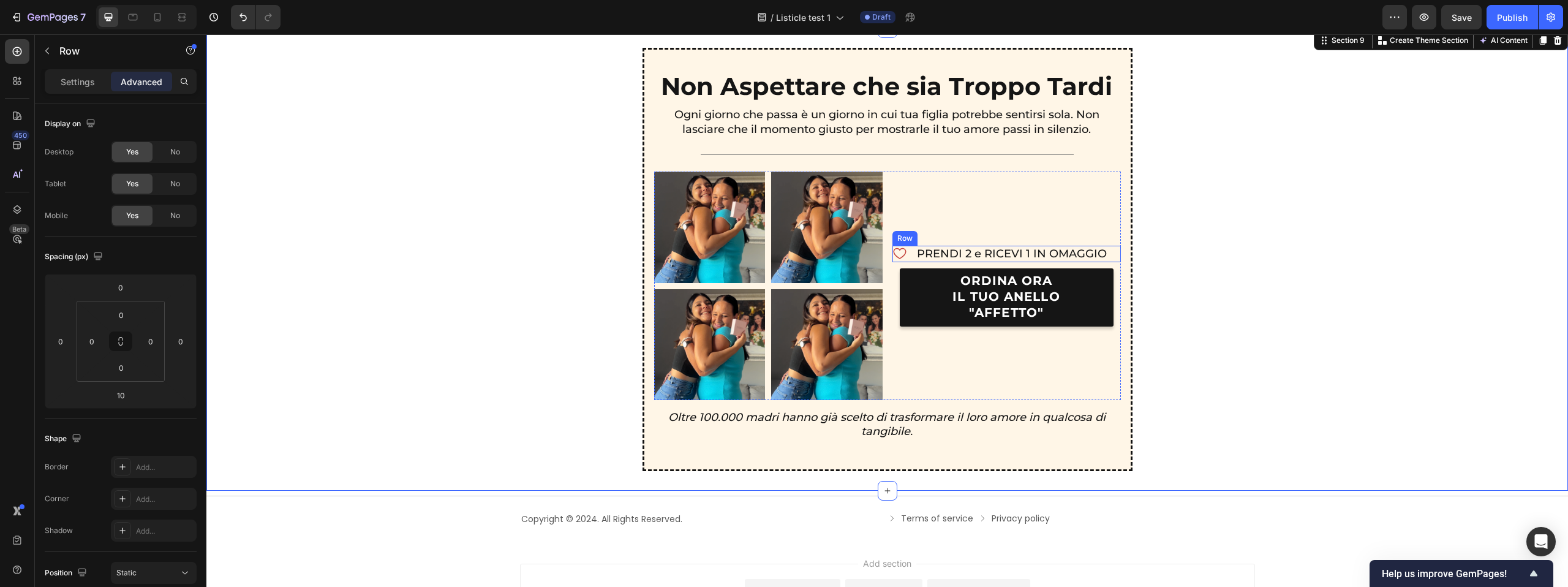
click at [1106, 258] on div "Icon PRENDI 2 e RICEVI 1 IN OMAGGIO Text Block Row" at bounding box center [1006, 253] width 228 height 17
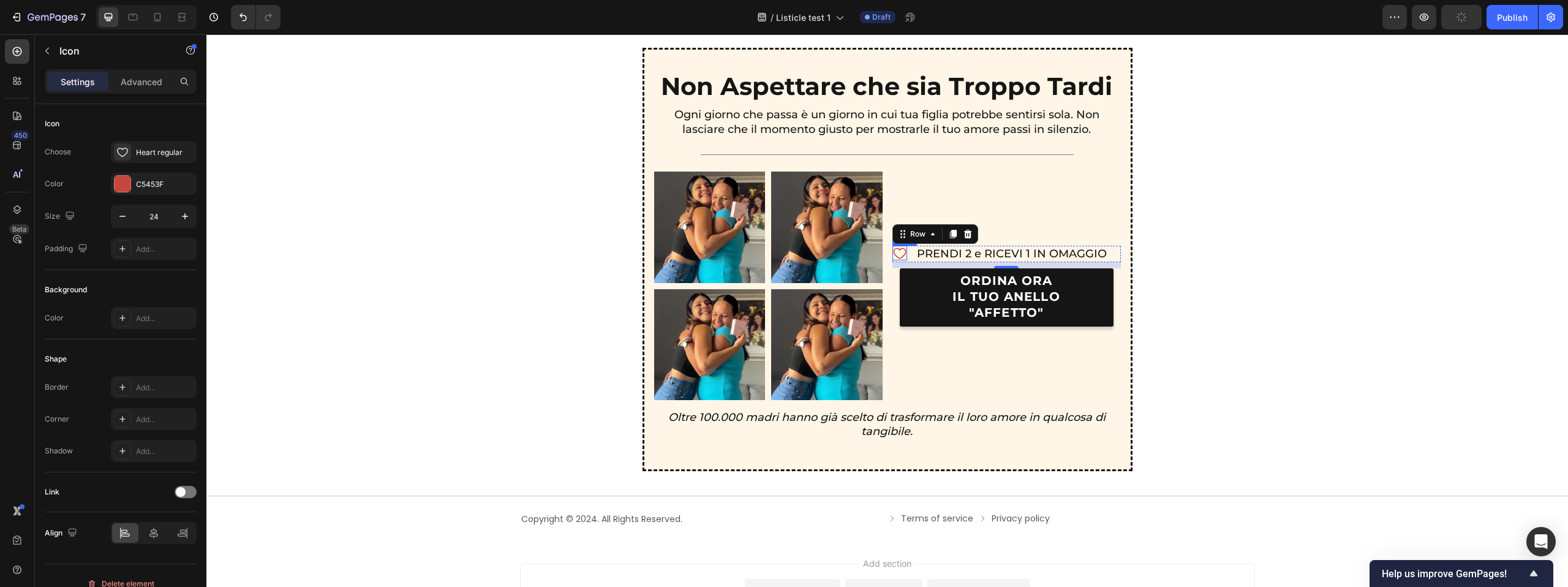
click at [900, 249] on icon at bounding box center [899, 252] width 13 height 11
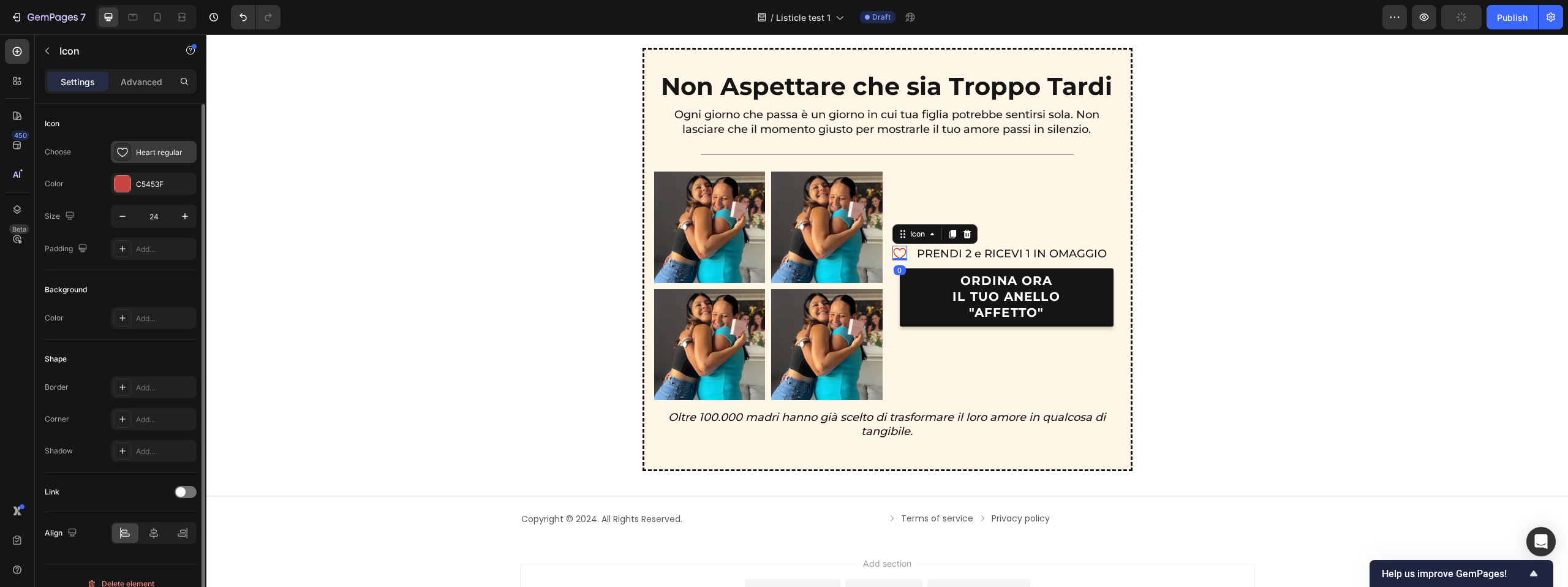
click at [117, 151] on icon at bounding box center [123, 151] width 12 height 12
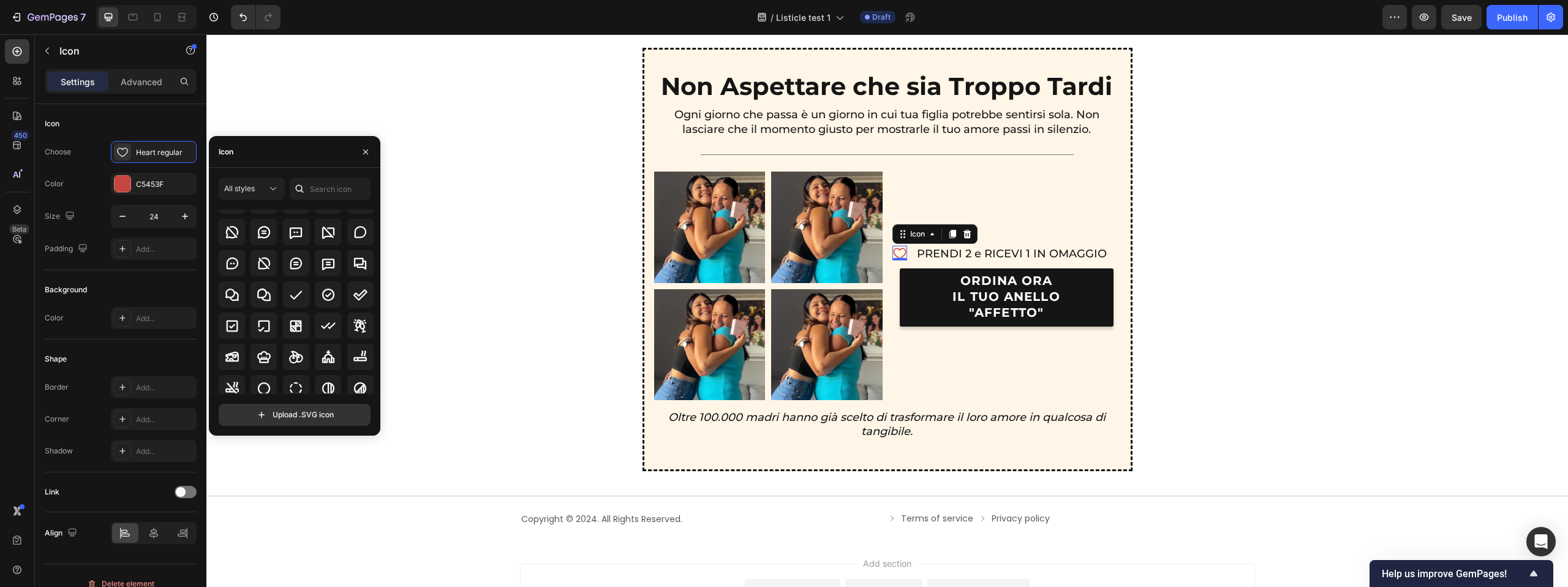
scroll to position [1818, 0]
click at [322, 296] on icon at bounding box center [328, 297] width 15 height 15
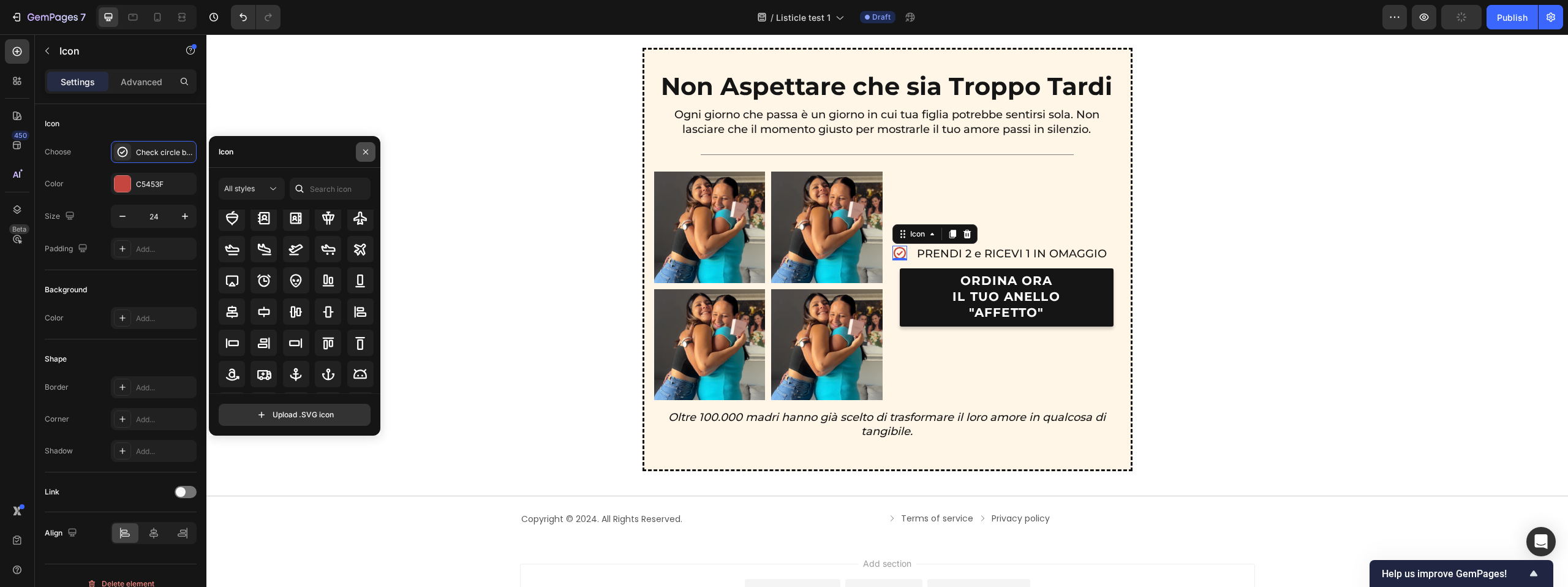
click at [366, 143] on button "button" at bounding box center [366, 152] width 20 height 20
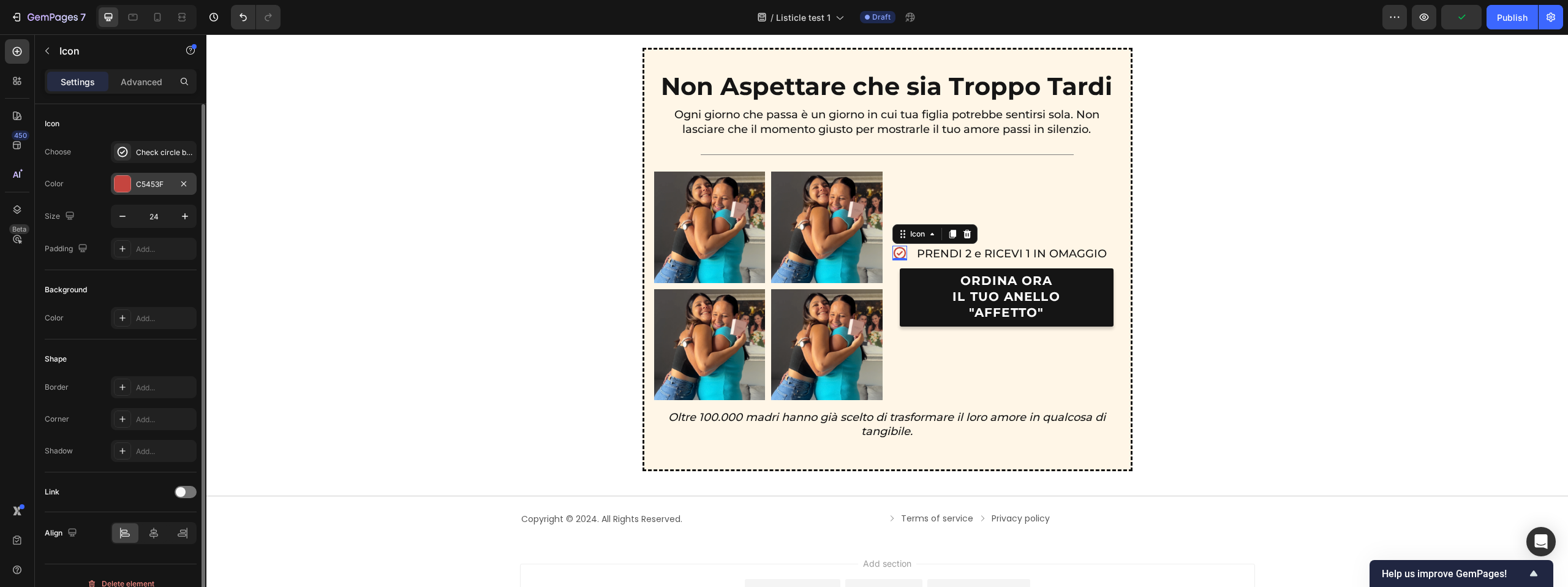
drag, startPoint x: 124, startPoint y: 178, endPoint x: 133, endPoint y: 185, distance: 11.4
click at [124, 178] on div at bounding box center [123, 183] width 16 height 16
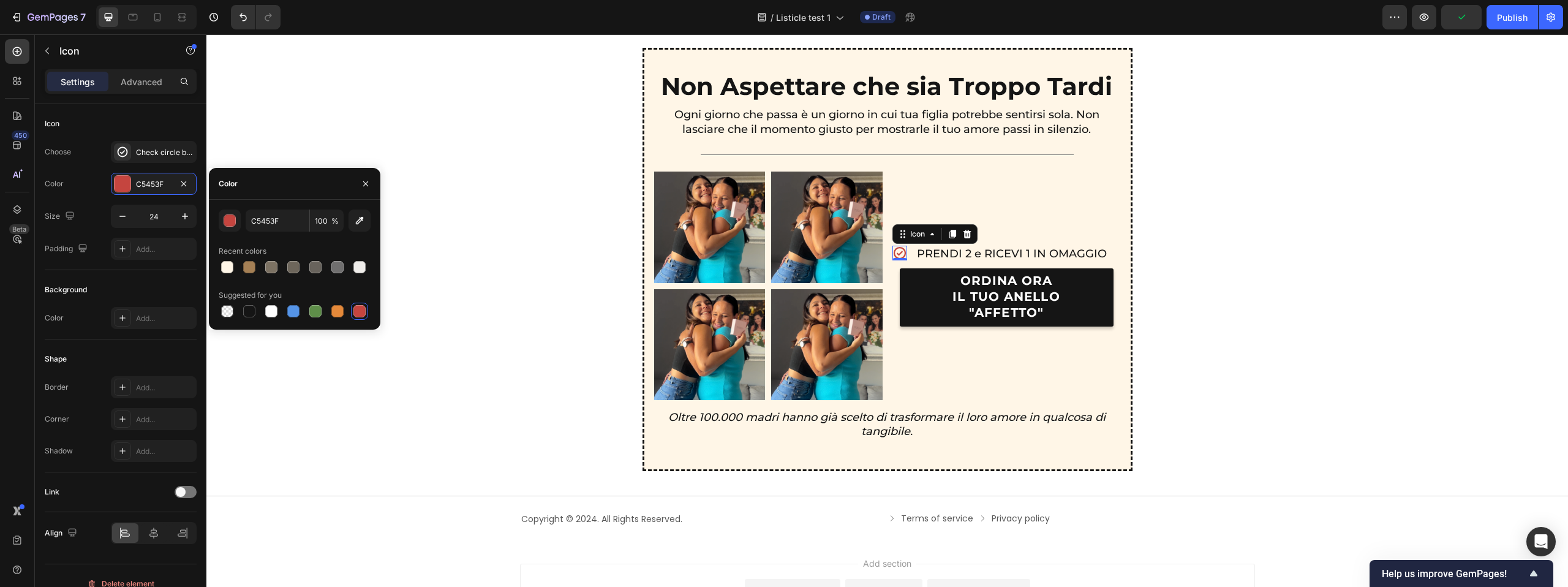
click at [250, 299] on div "Suggested for you" at bounding box center [249, 295] width 63 height 11
click at [247, 303] on div at bounding box center [248, 311] width 17 height 17
type input "151515"
click at [1156, 245] on div "Non Aspettare che sia Troppo Tardi Text Block Ogni giorno che passa è un giorno…" at bounding box center [887, 259] width 1332 height 424
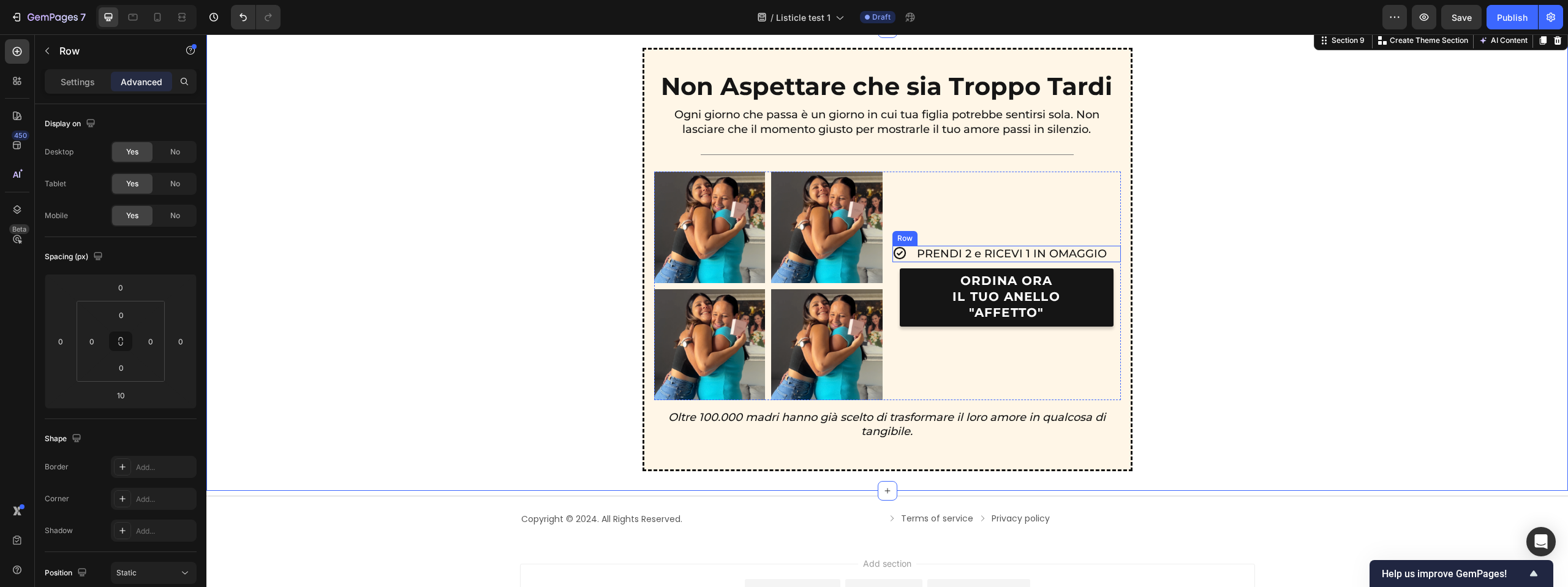
click at [910, 253] on div "Icon PRENDI 2 e RICEVI 1 IN OMAGGIO Text Block Row" at bounding box center [1006, 253] width 228 height 17
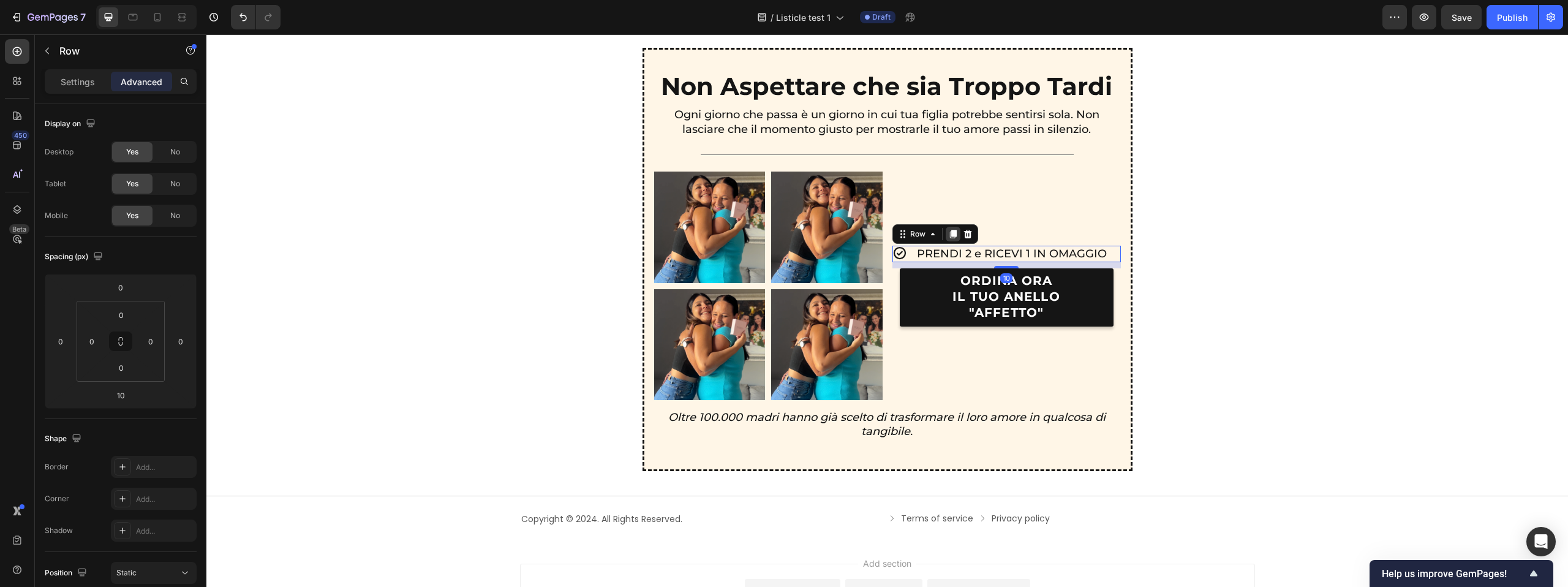
click at [949, 235] on icon at bounding box center [953, 234] width 10 height 10
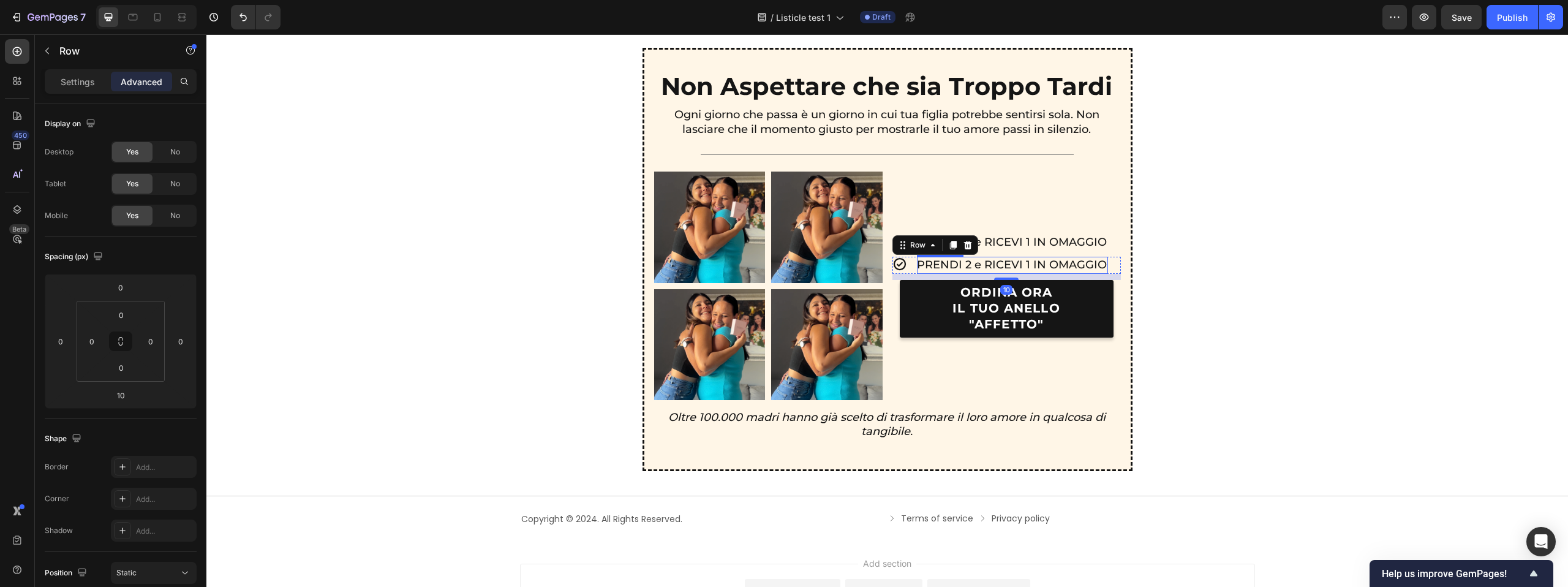
click at [930, 263] on p "PRENDI 2 e RICEVI 1 IN OMAGGIO" at bounding box center [1012, 265] width 189 height 14
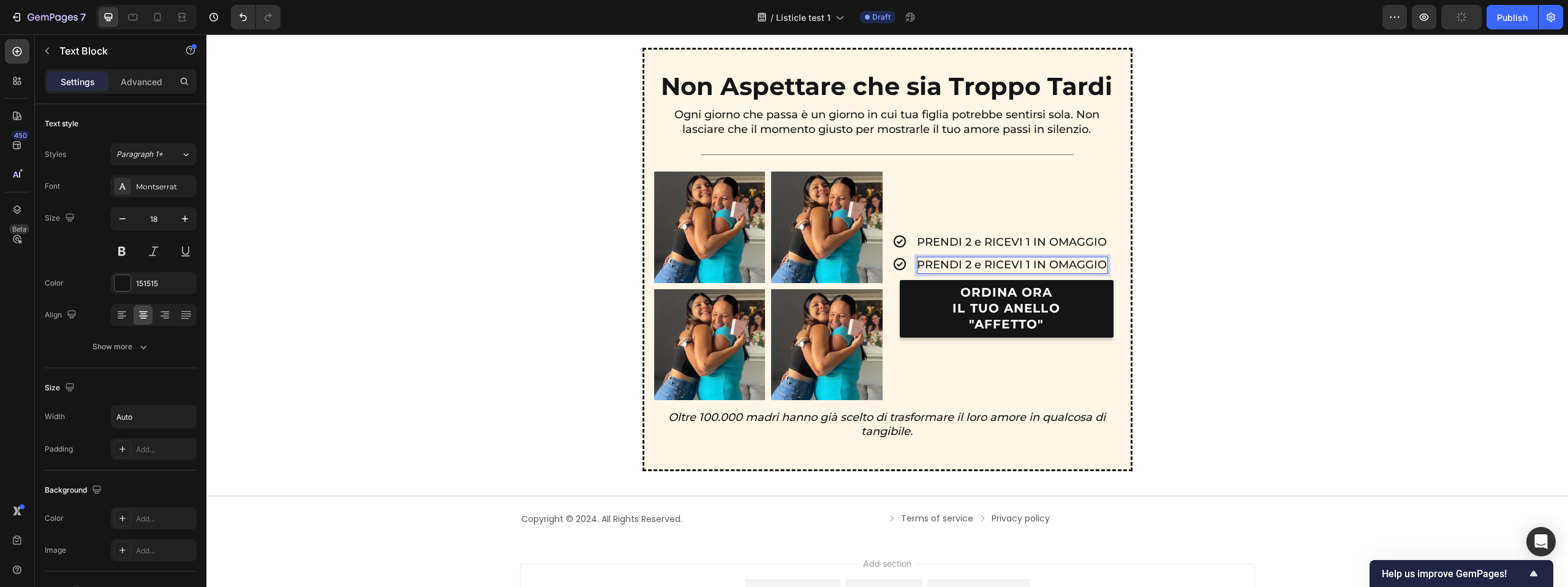
click at [957, 264] on p "PRENDI 2 e RICEVI 1 IN OMAGGIO" at bounding box center [1012, 265] width 189 height 14
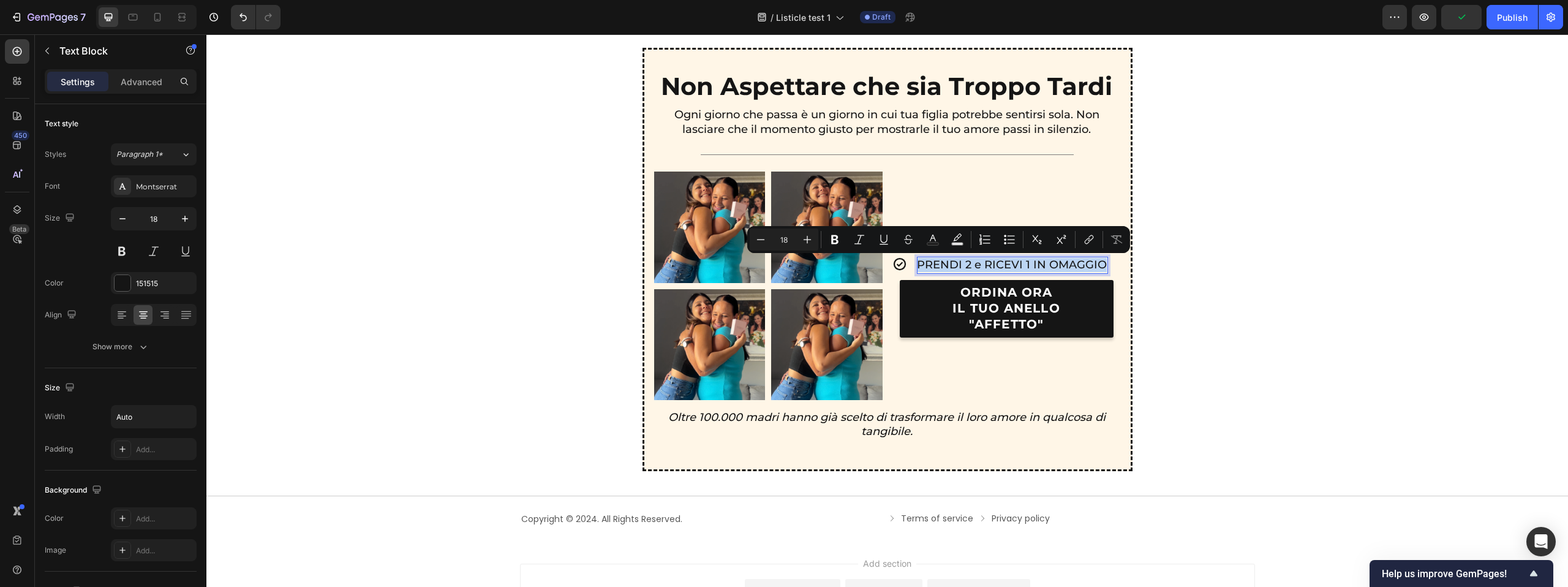
click at [957, 264] on p "PRENDI 2 e RICEVI 1 IN OMAGGIO" at bounding box center [1012, 265] width 189 height 14
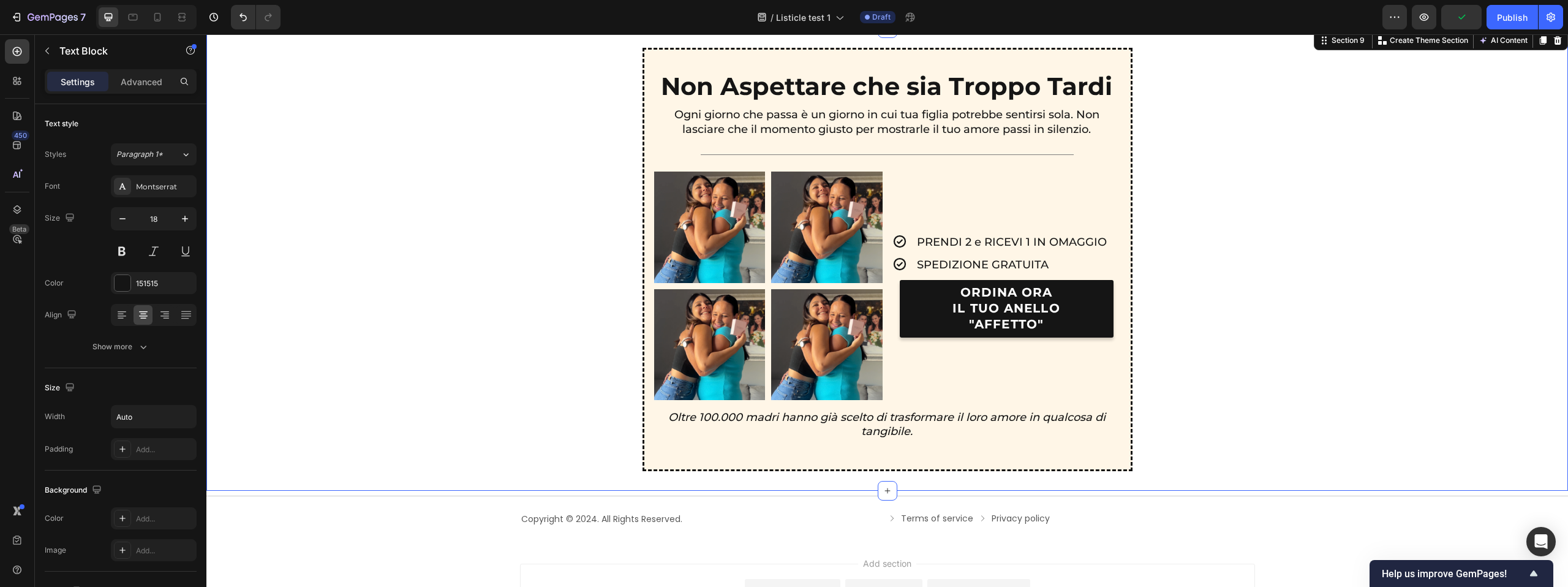
click at [1153, 259] on div "Non Aspettare che sia Troppo Tardi Text Block Ogni giorno che passa è un giorno…" at bounding box center [887, 259] width 1332 height 424
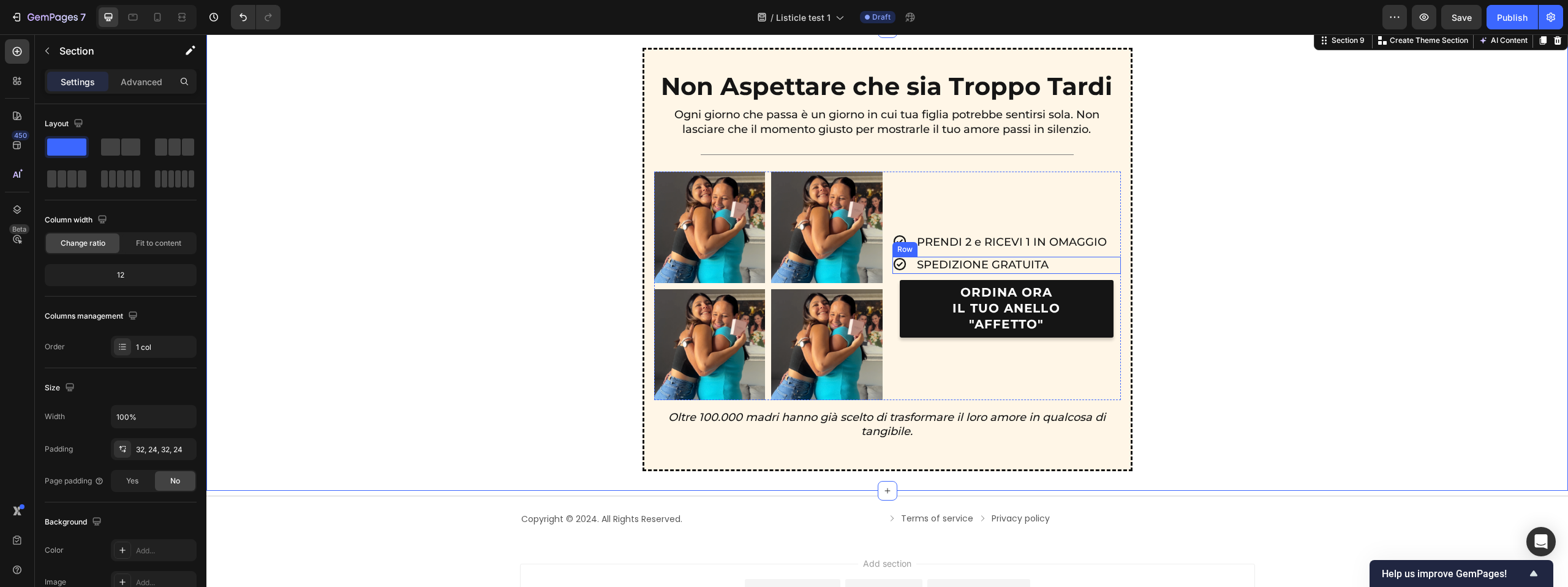
click at [1104, 264] on div "Icon SPEDIZIONE GRATUITA Text Block Row" at bounding box center [1006, 264] width 228 height 17
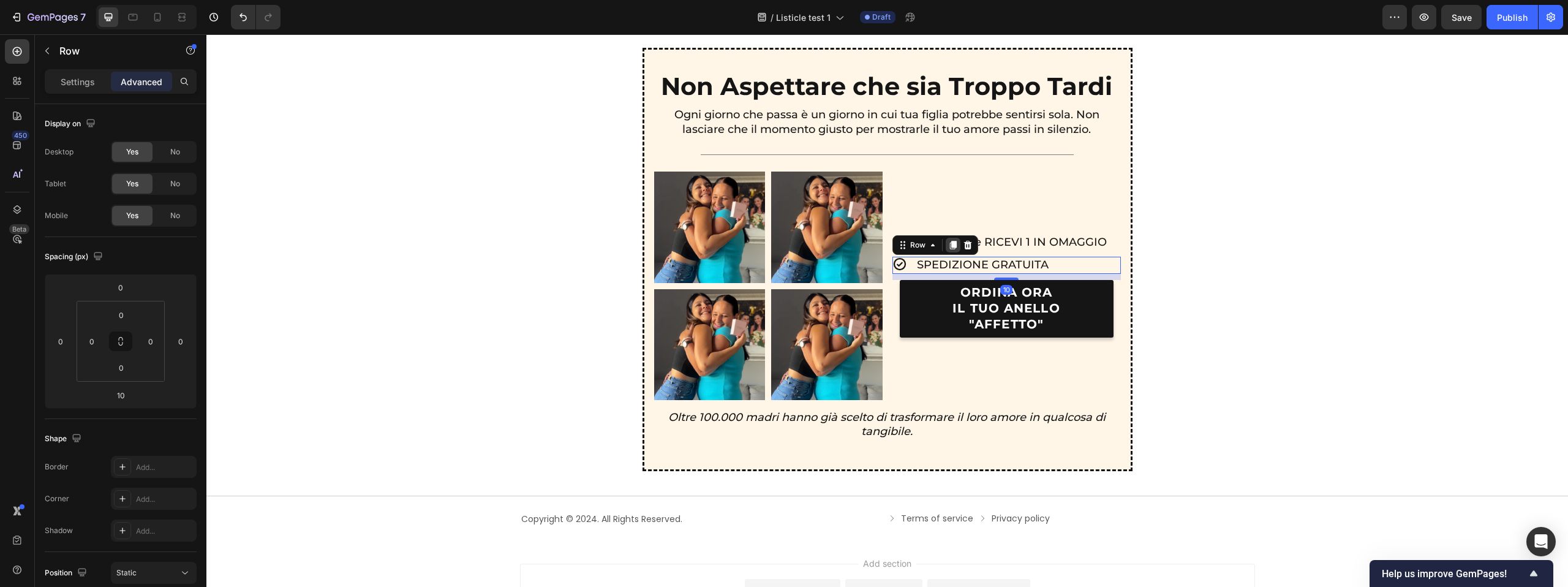
click at [946, 247] on div at bounding box center [953, 244] width 15 height 15
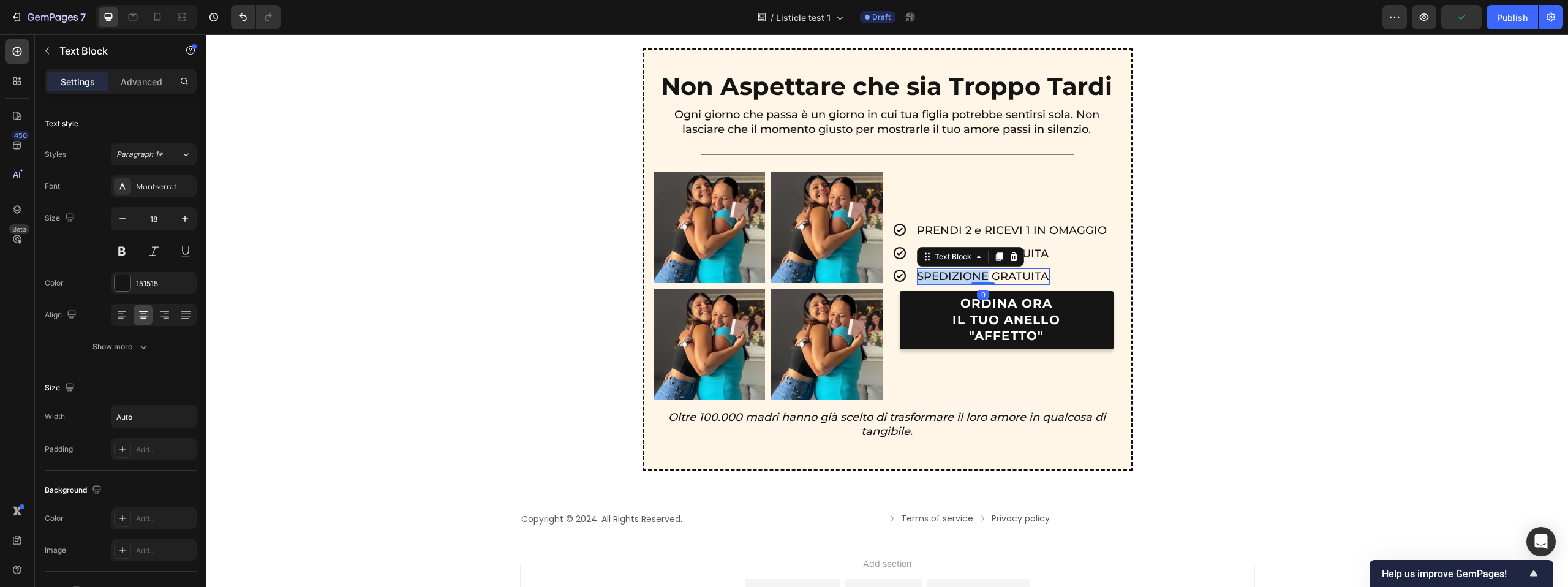
click at [961, 278] on p "SPEDIZIONE GRATUITA" at bounding box center [983, 276] width 132 height 14
click at [1221, 266] on div "Non Aspettare che sia Troppo Tardi Text Block Ogni giorno che passa è un giorno…" at bounding box center [887, 259] width 1332 height 424
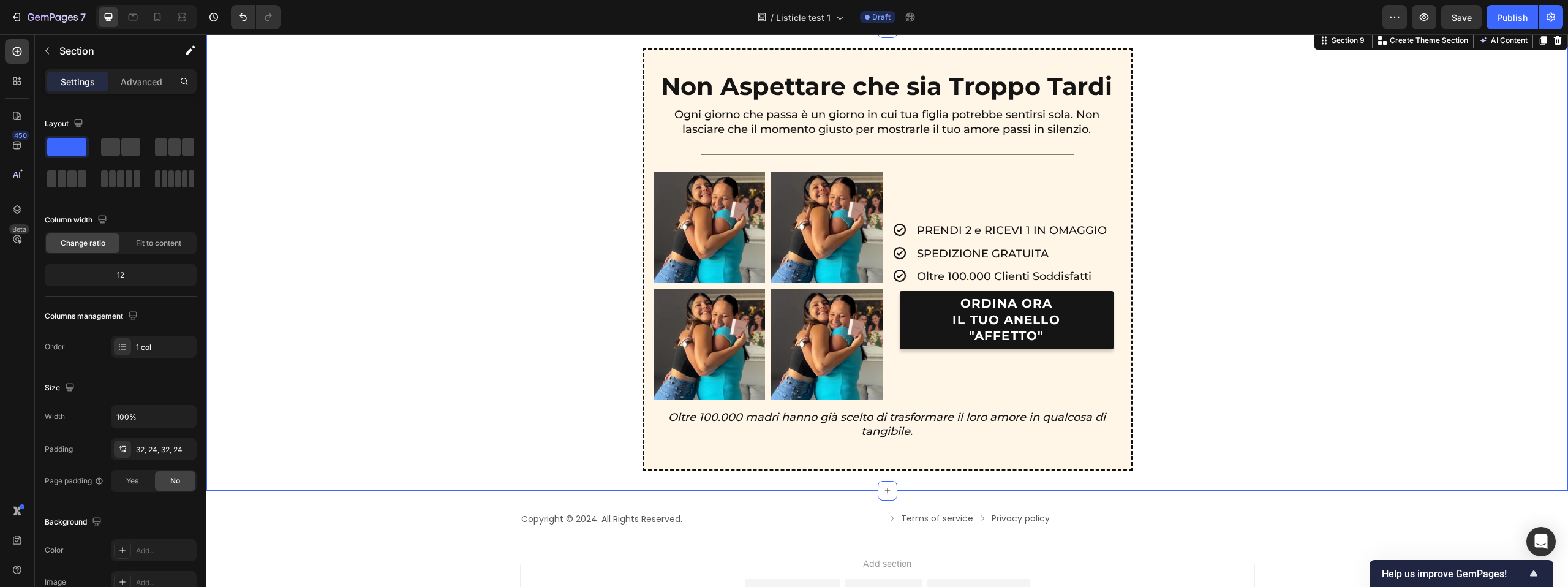
click at [1143, 205] on div "Non Aspettare che sia Troppo Tardi Text Block Ogni giorno che passa è un giorno…" at bounding box center [887, 259] width 1332 height 424
click at [948, 224] on p "PRENDI 2 e RICEVI 1 IN OMAGGIO" at bounding box center [1012, 230] width 189 height 14
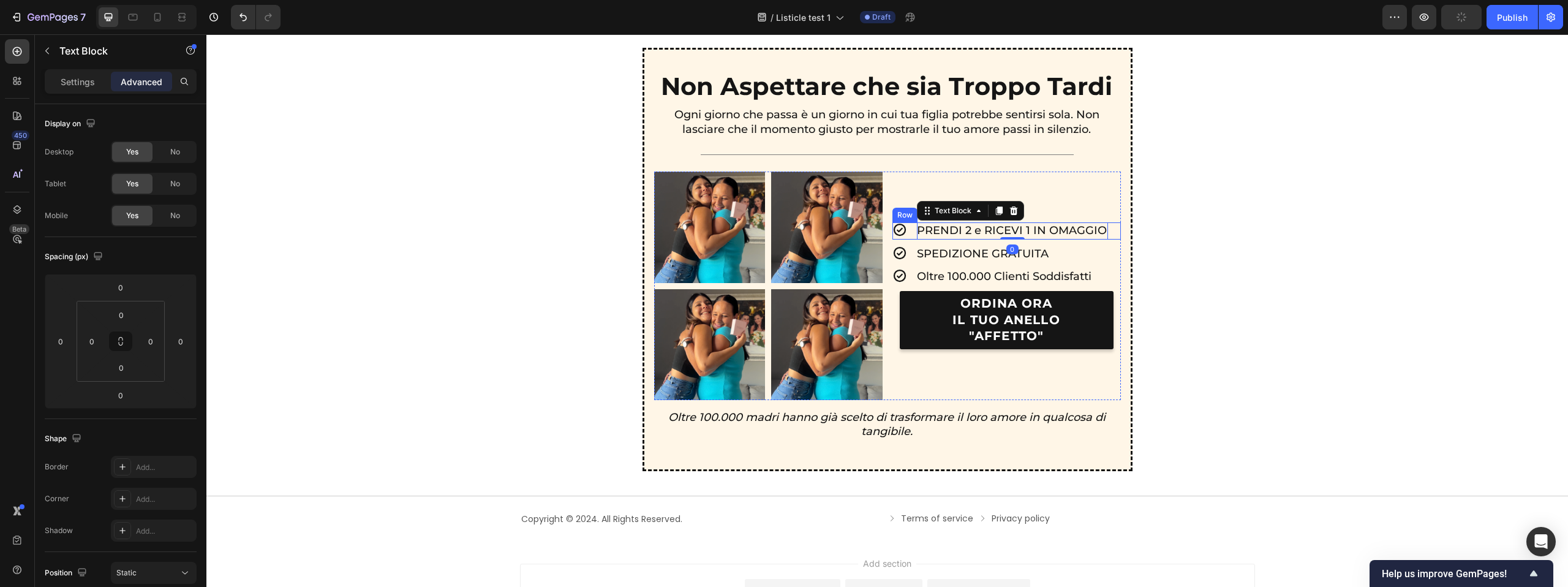
click at [909, 234] on div "Icon PRENDI 2 e RICEVI 1 IN OMAGGIO Text Block 0 Row" at bounding box center [1006, 230] width 228 height 17
click at [83, 89] on div "Settings" at bounding box center [77, 82] width 61 height 20
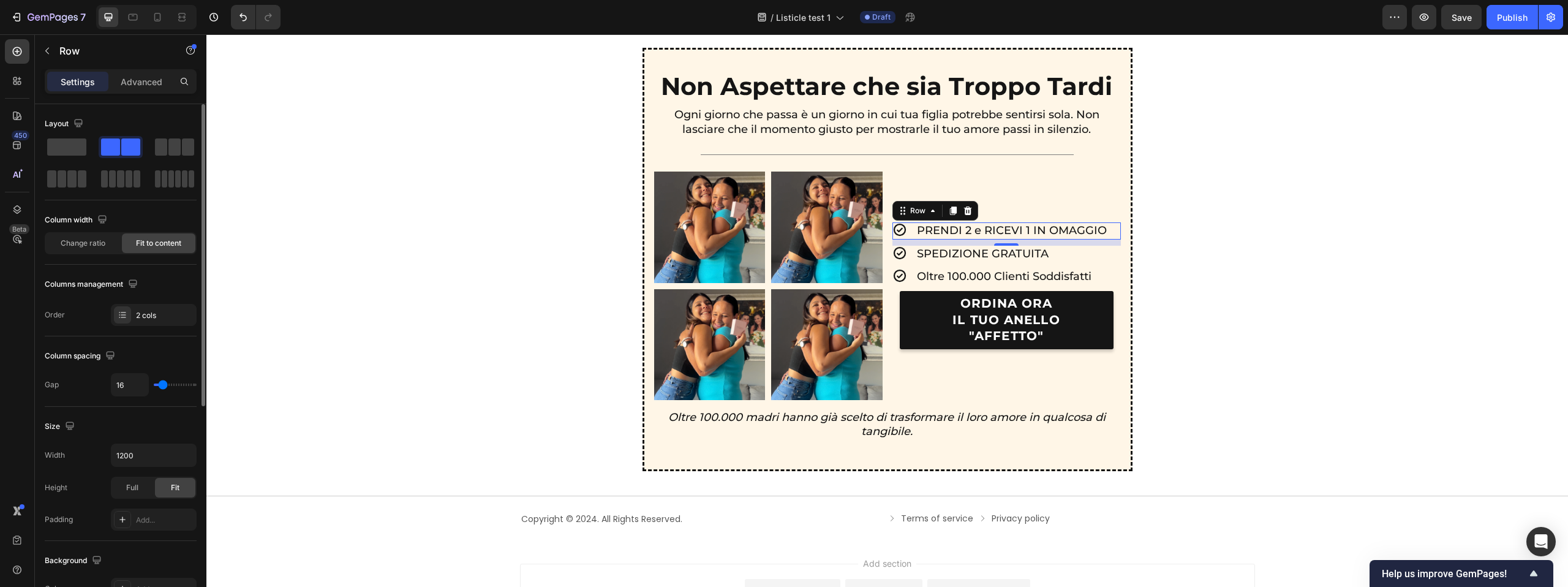
type input "3"
type input "2"
type input "1"
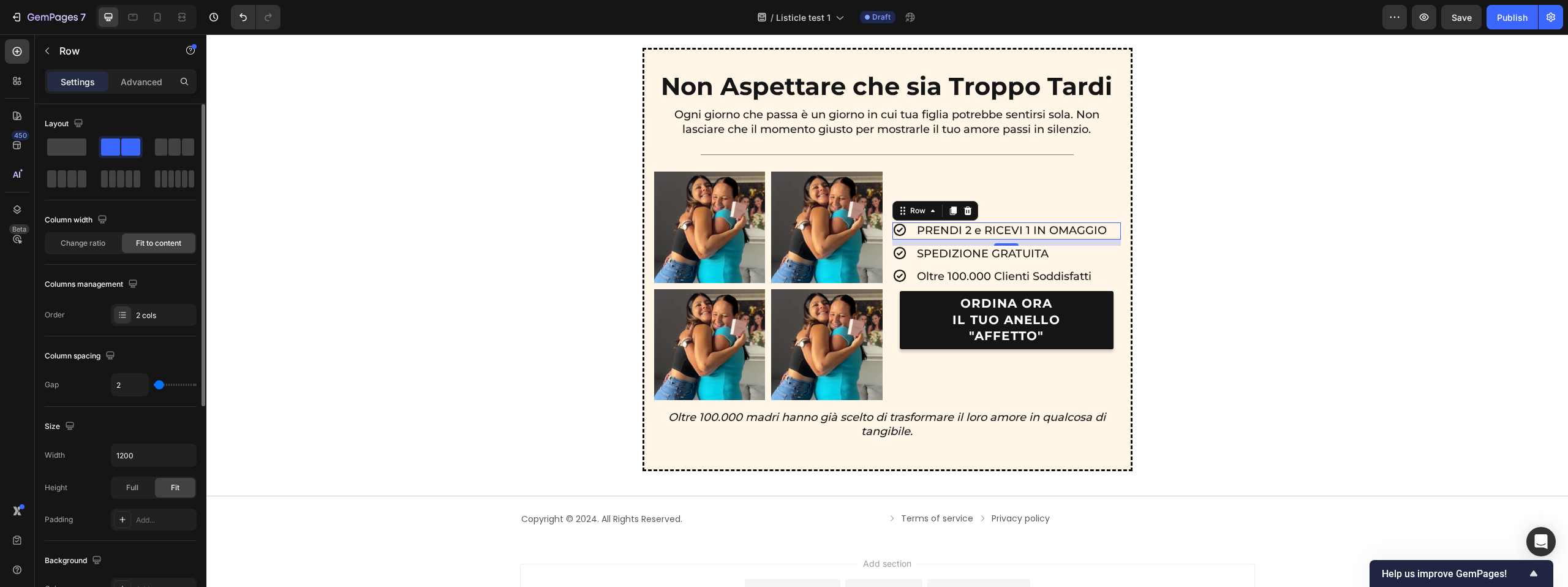
type input "1"
type input "0"
type input "1"
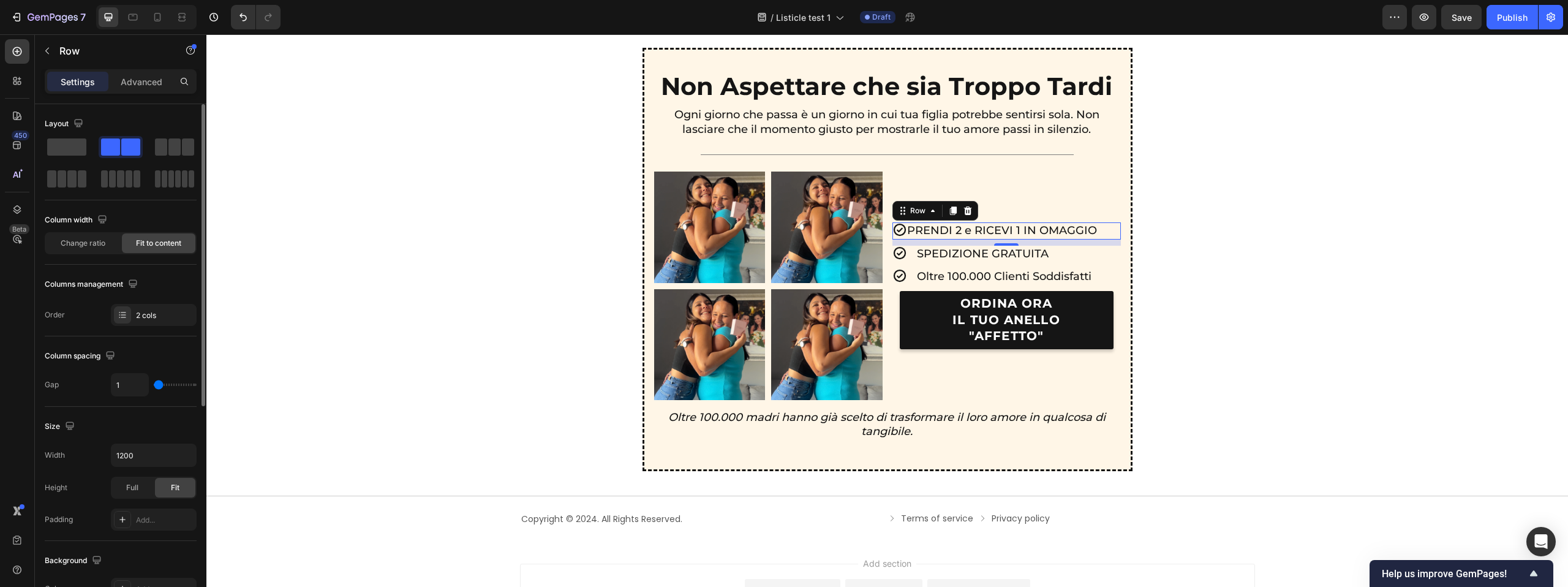
type input "2"
type input "6"
type input "7"
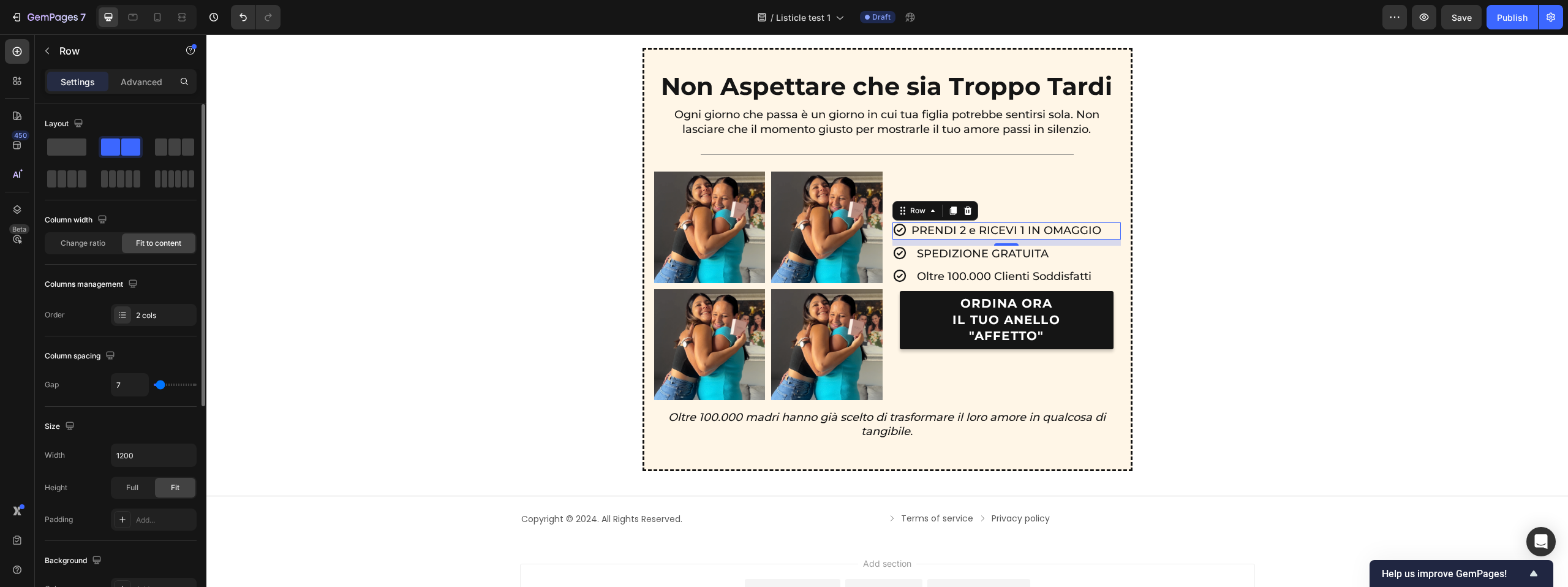
type input "7"
click at [160, 384] on input "range" at bounding box center [174, 385] width 43 height 2
click at [913, 257] on div "Icon SPEDIZIONE GRATUITA Text Block Row 10" at bounding box center [1006, 253] width 228 height 17
type input "6"
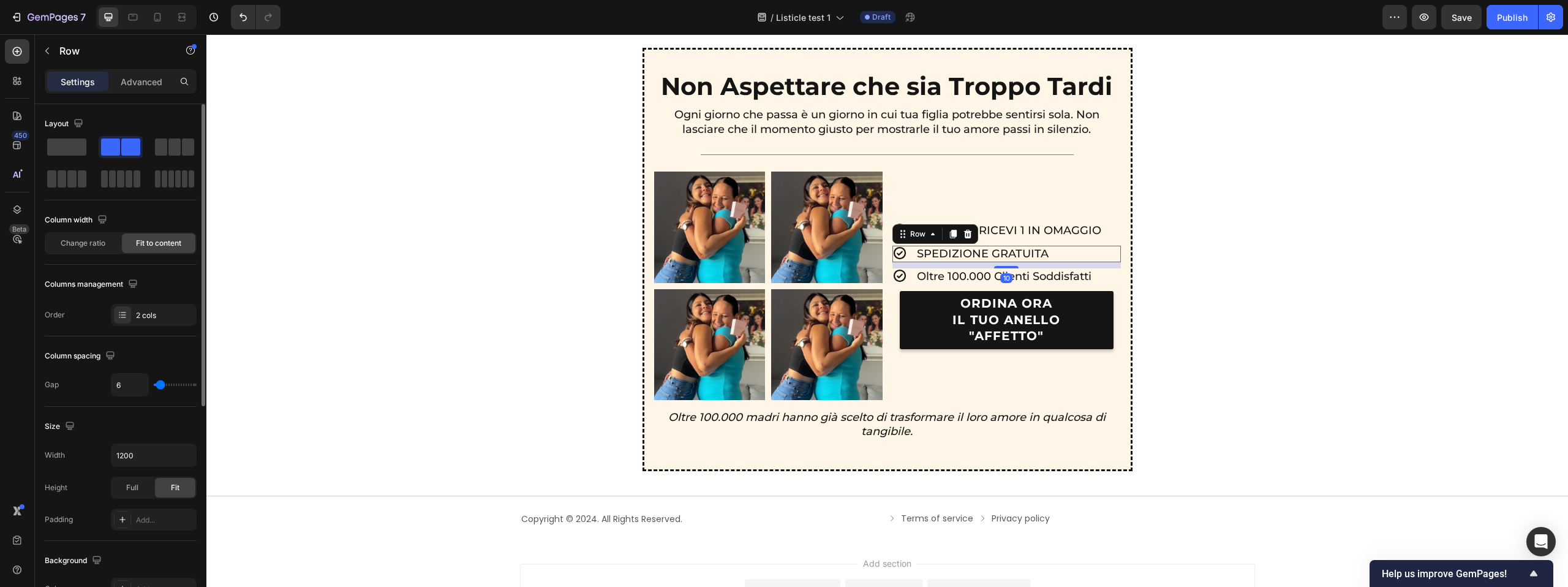
type input "5"
type input "4"
type input "9"
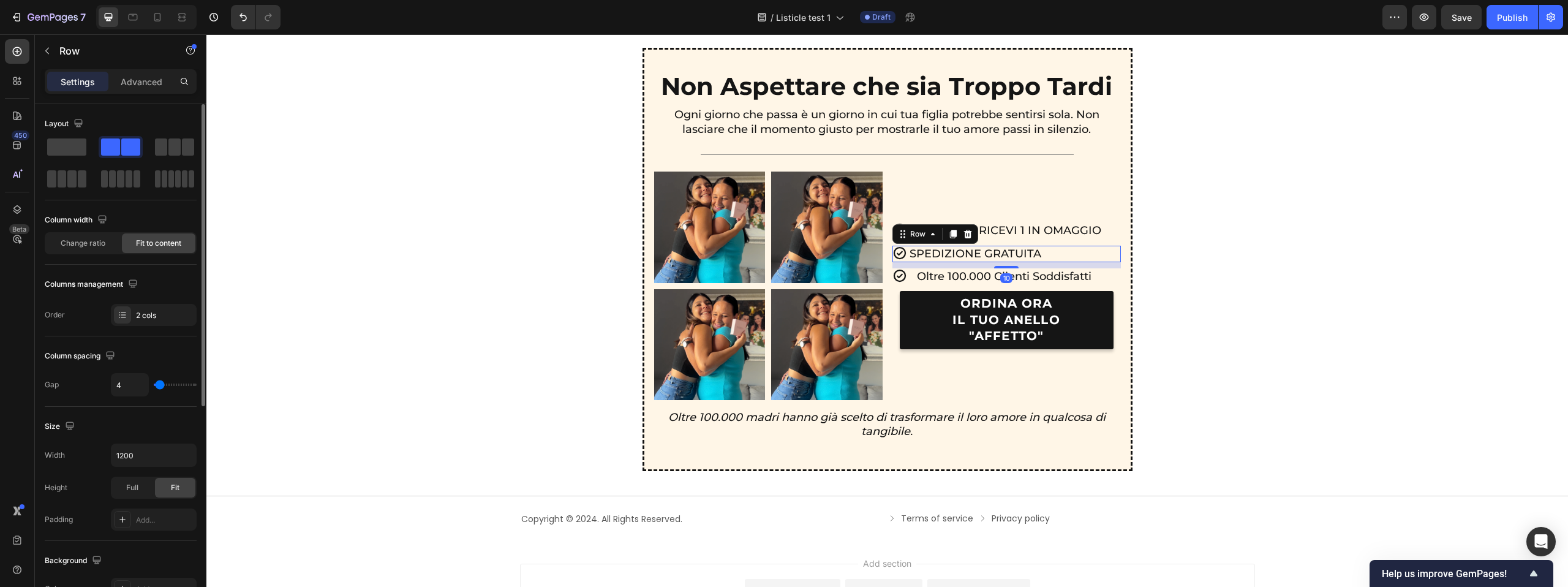
type input "9"
type input "10"
type input "8"
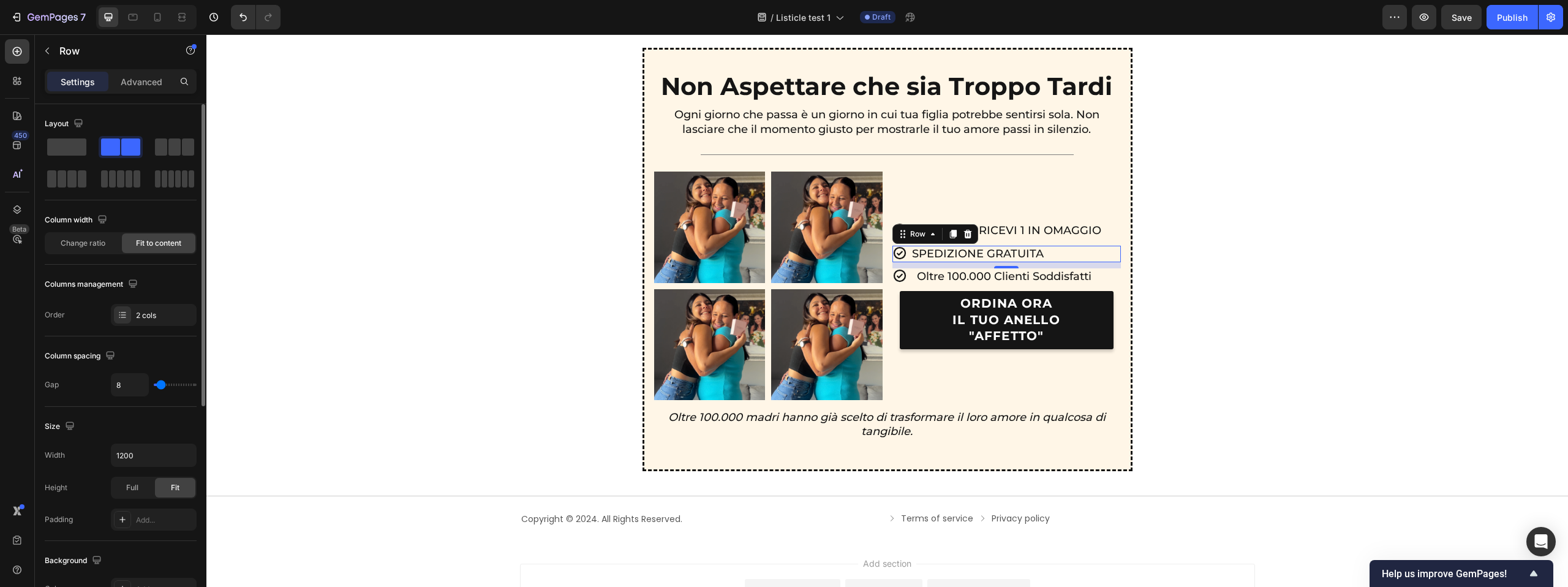
type input "7"
type input "6"
type input "10"
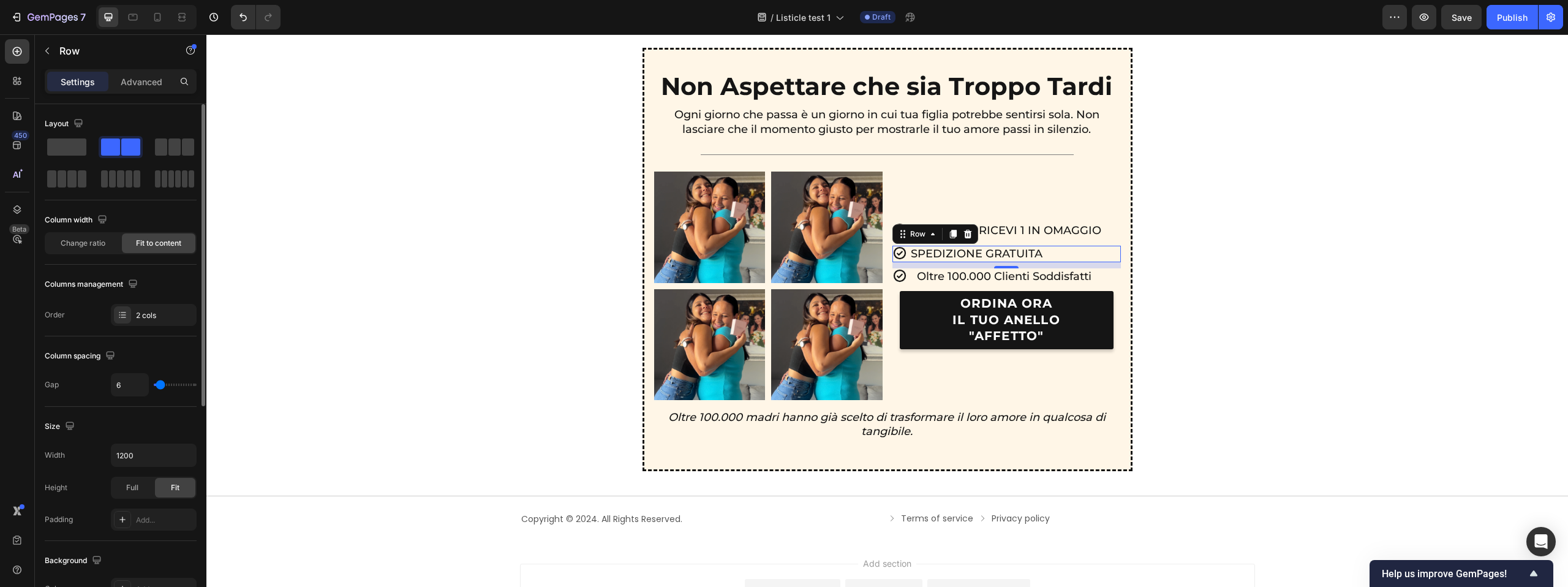
type input "10"
type input "6"
type input "5"
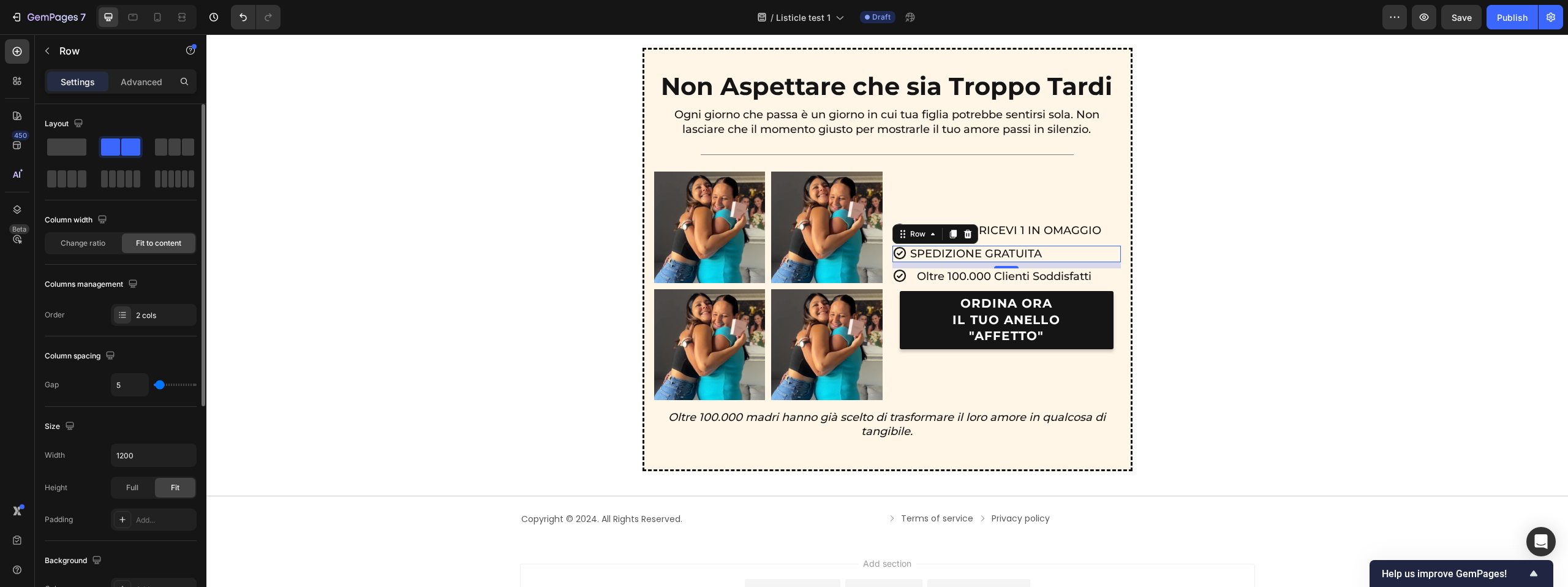
type input "9"
click at [161, 386] on input "range" at bounding box center [174, 385] width 43 height 2
click at [136, 384] on input "9" at bounding box center [130, 385] width 37 height 22
type input "8"
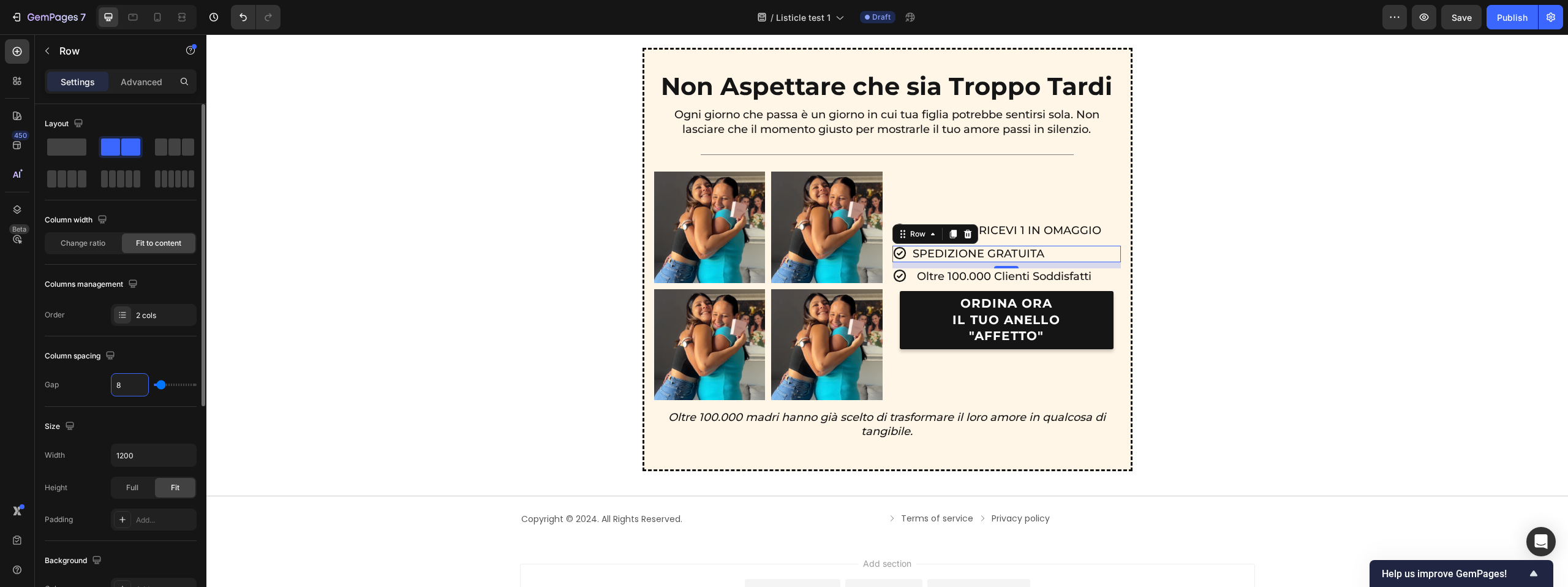
type input "8"
type input "87"
type input "8"
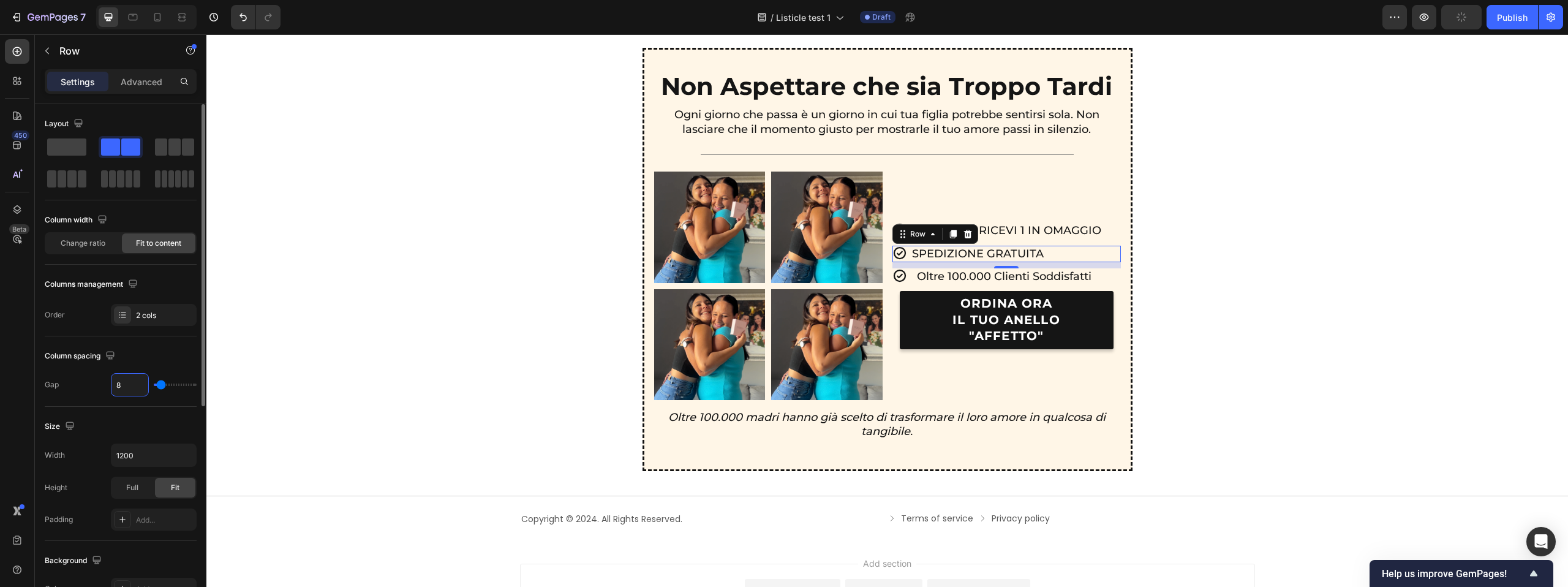
type input "0"
type input "7"
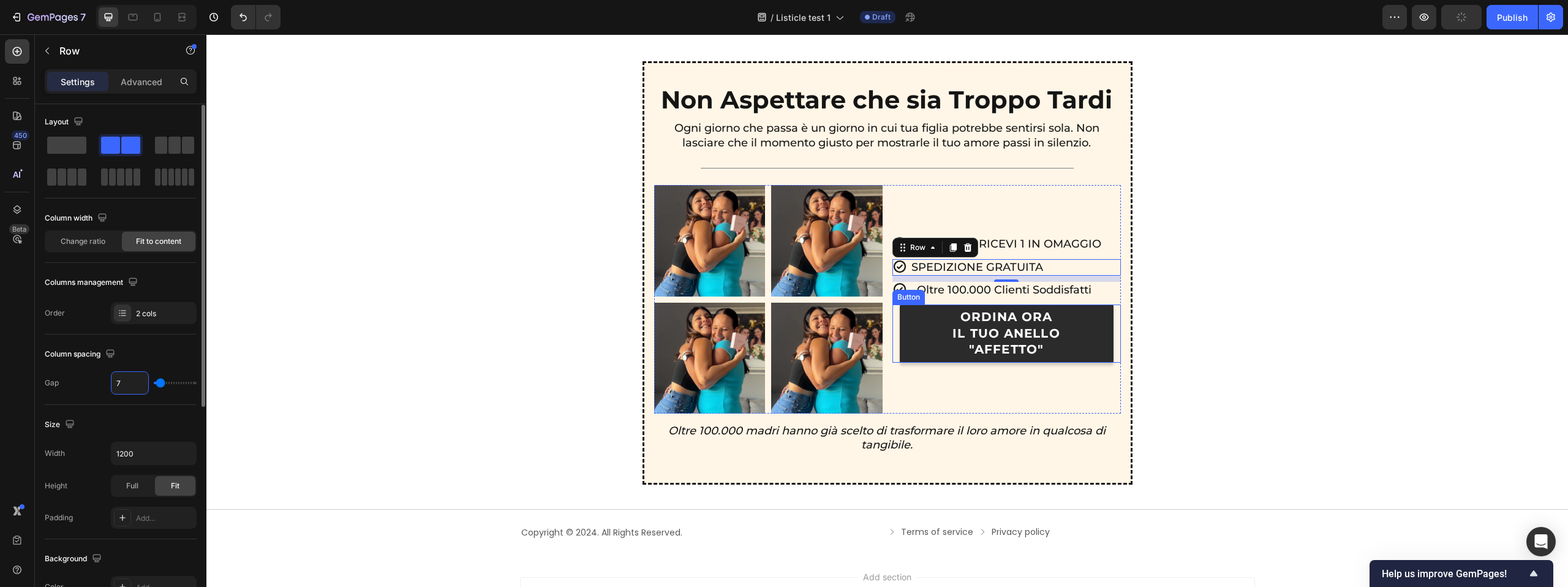
scroll to position [2926, 0]
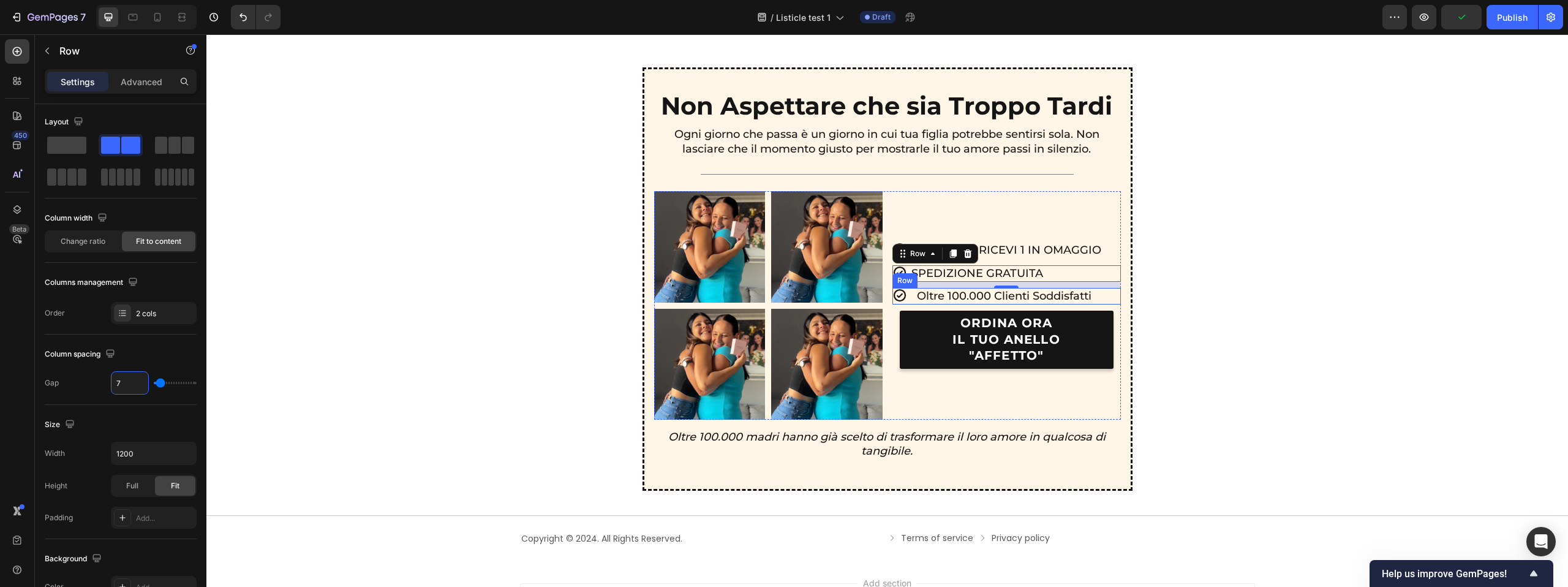
click at [913, 296] on div "Icon Oltre 100.000 Clienti Soddisfatti Text Block Row" at bounding box center [1006, 296] width 228 height 17
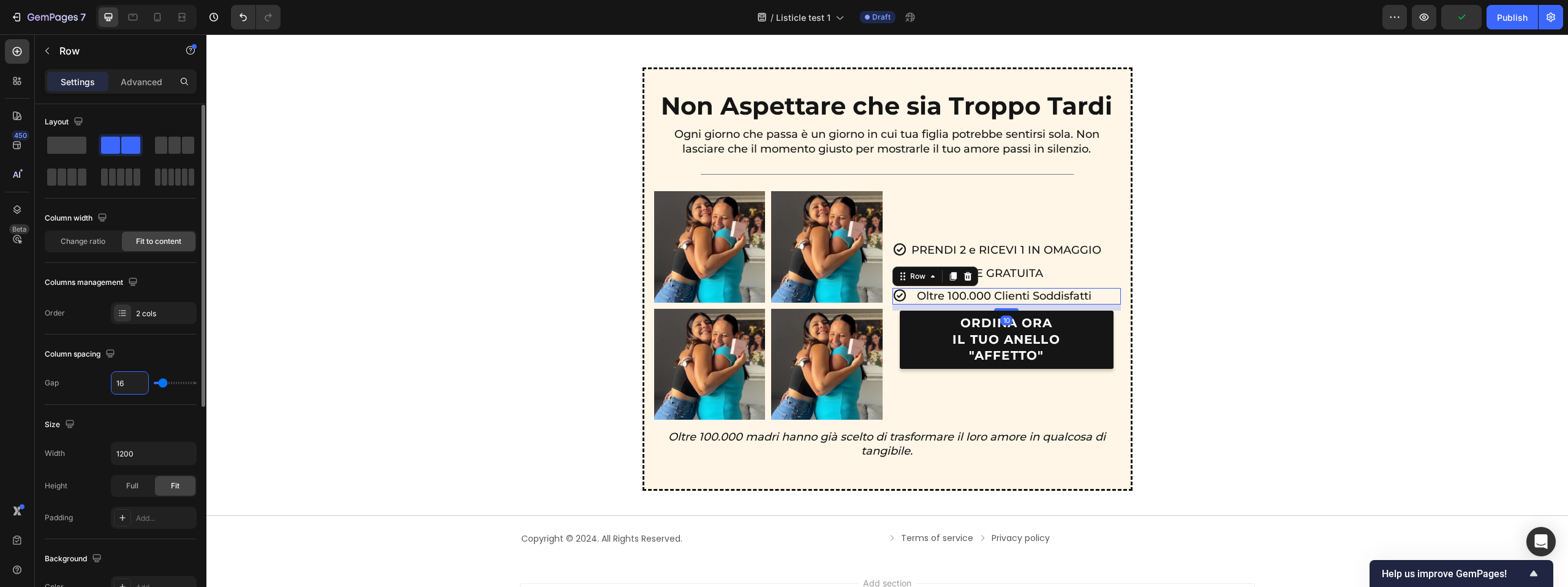
click at [135, 382] on input "16" at bounding box center [130, 383] width 37 height 22
type input "7"
click at [1216, 325] on div "Non Aspettare che sia Troppo Tardi Text Block Ogni giorno che passa è un giorno…" at bounding box center [887, 279] width 1332 height 424
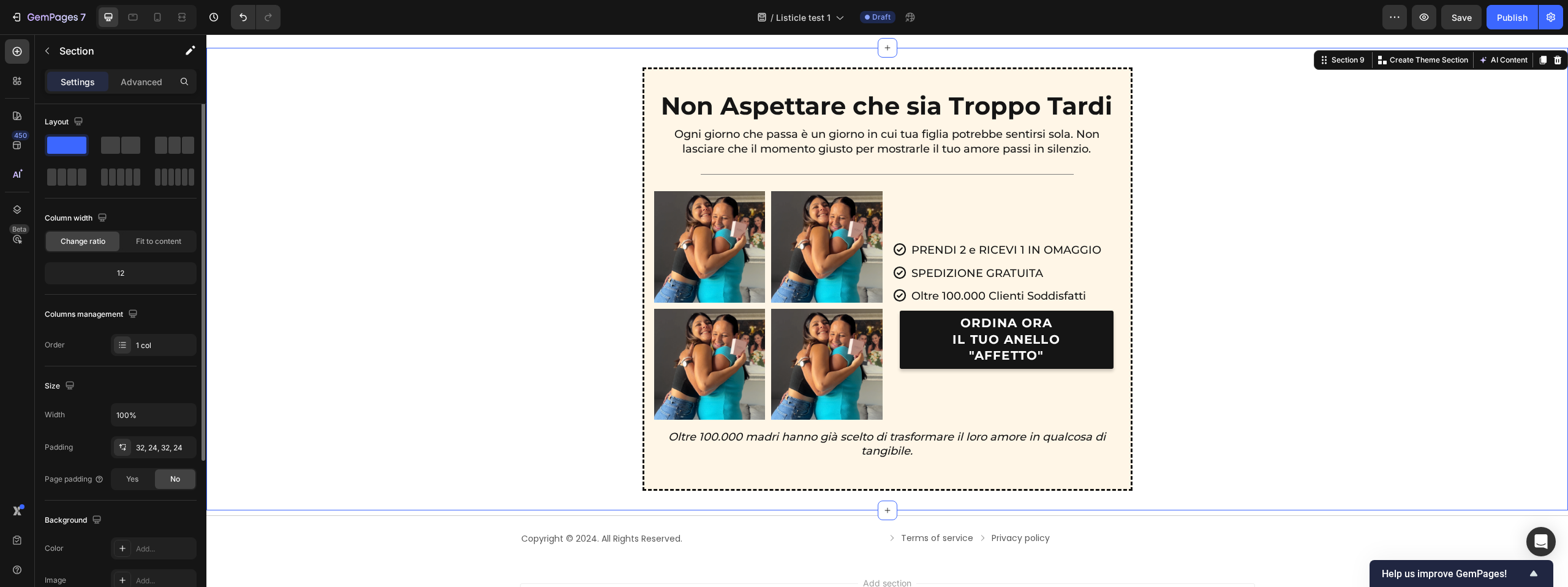
scroll to position [0, 0]
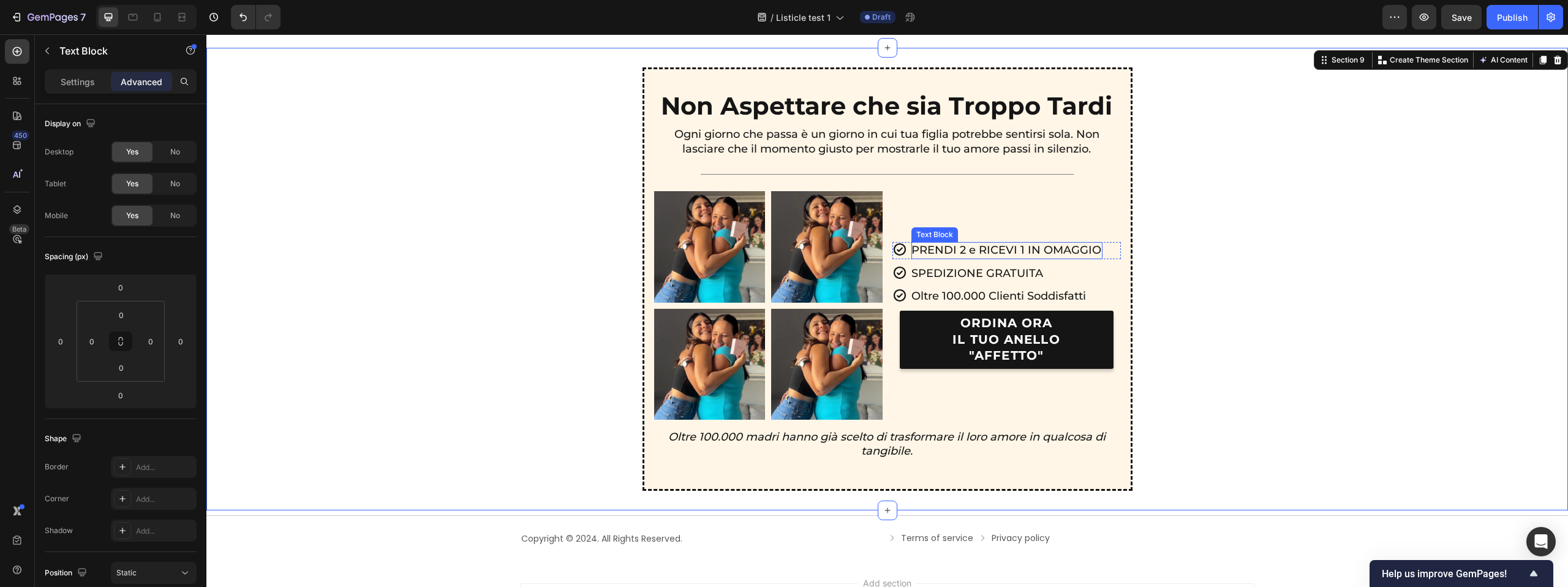
click at [1093, 253] on p "PRENDI 2 e RICEVI 1 IN OMAGGIO" at bounding box center [1006, 250] width 189 height 14
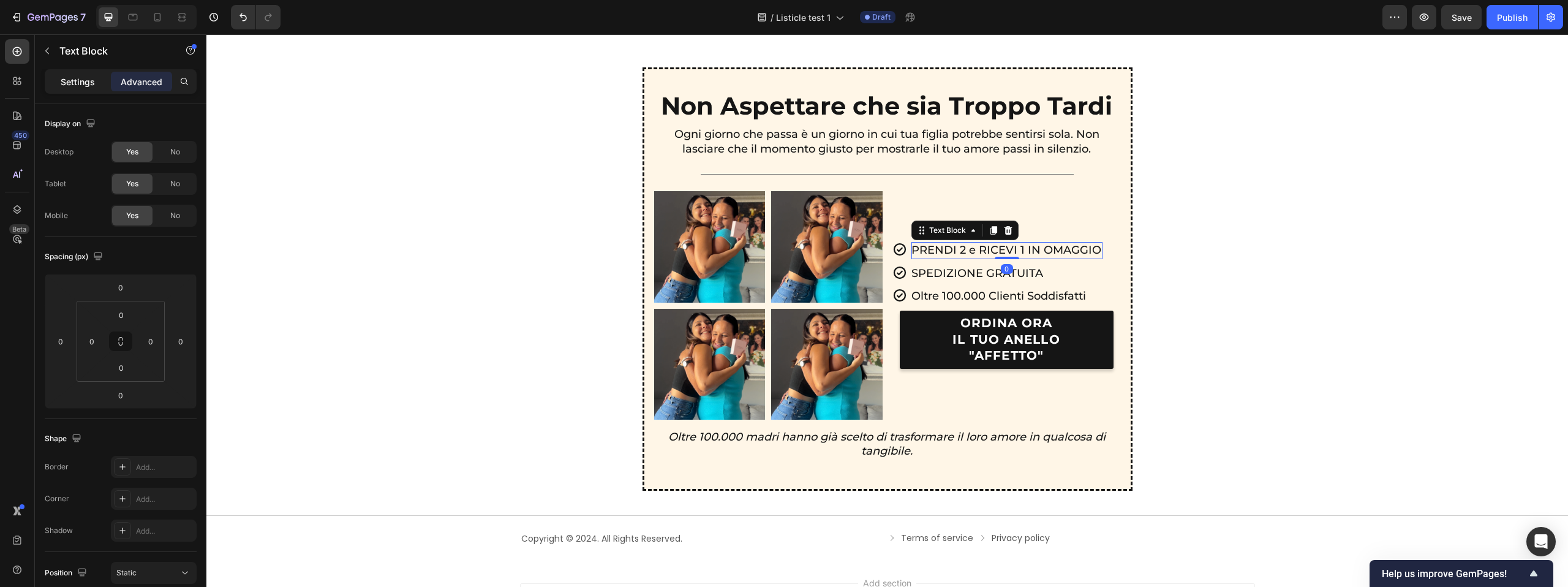
click at [79, 87] on p "Settings" at bounding box center [78, 82] width 34 height 13
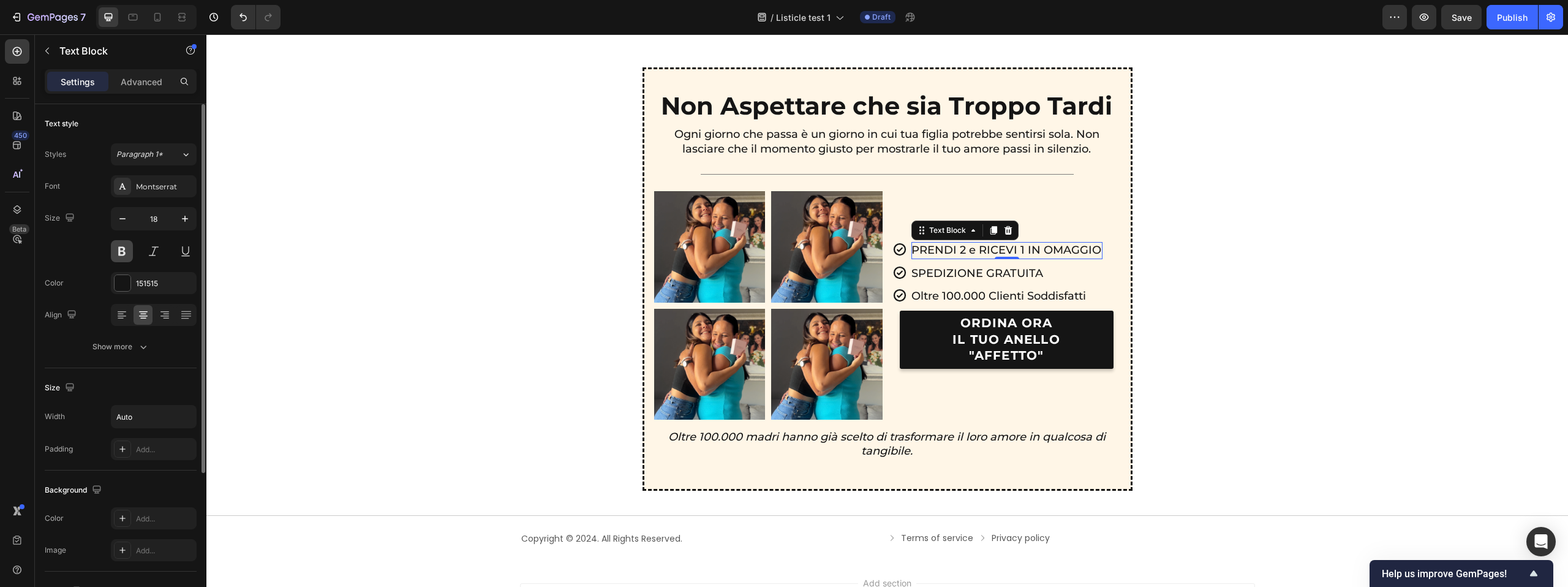
click at [124, 258] on button at bounding box center [122, 251] width 22 height 22
click at [933, 272] on p "SPEDIZIONE GRATUITA" at bounding box center [977, 273] width 132 height 14
drag, startPoint x: 127, startPoint y: 256, endPoint x: 90, endPoint y: 240, distance: 40.3
click at [127, 256] on button at bounding box center [122, 251] width 22 height 22
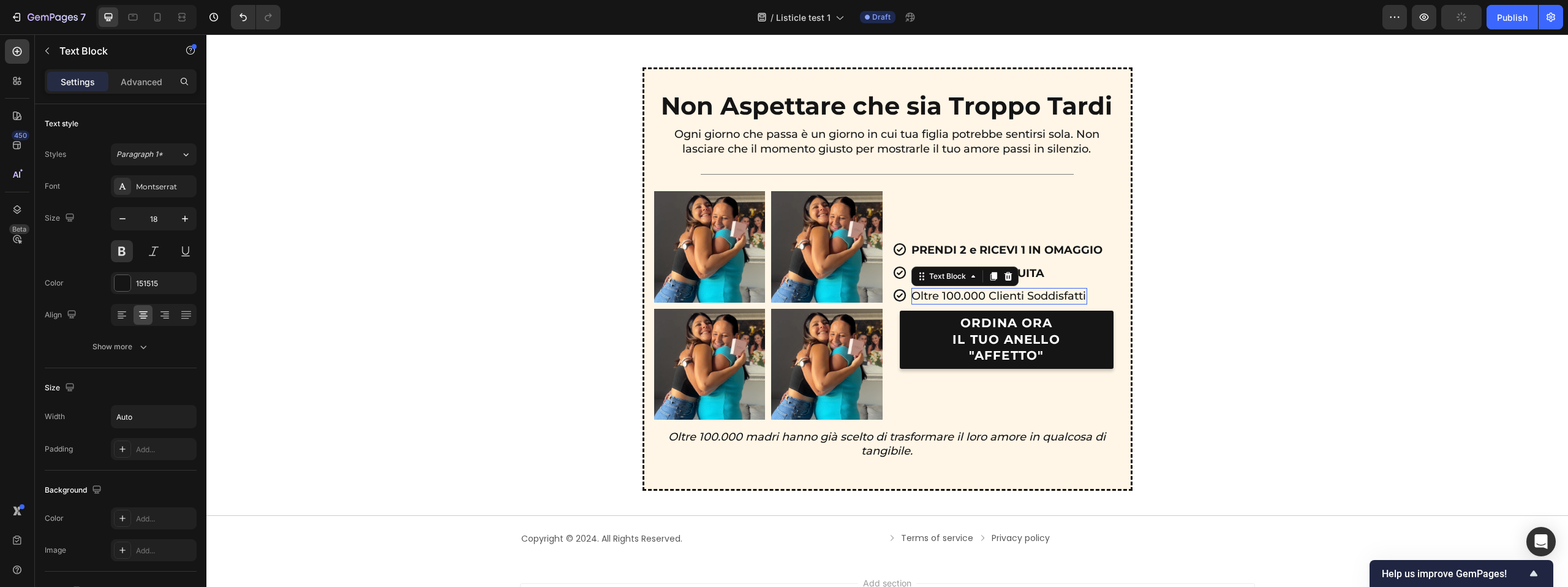
click at [924, 298] on p "Oltre 100.000 Clienti Soddisfatti" at bounding box center [998, 296] width 174 height 14
drag, startPoint x: 127, startPoint y: 253, endPoint x: 136, endPoint y: 255, distance: 9.2
click at [127, 253] on button at bounding box center [122, 251] width 22 height 22
click at [1211, 226] on div "Non Aspettare che sia Troppo Tardi Text Block Ogni giorno che passa è un giorno…" at bounding box center [887, 279] width 1332 height 424
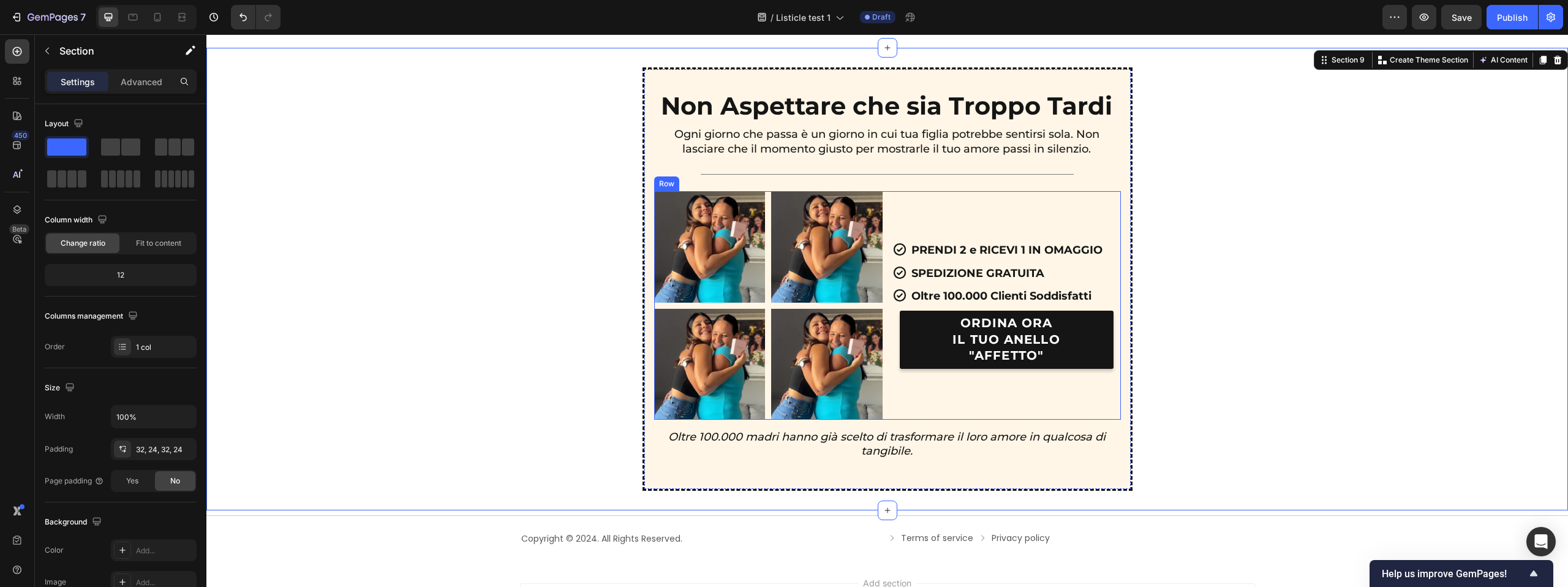
click at [1094, 200] on div "Icon PRENDI 2 e RICEVI 1 IN OMAGGIO Text Block Row Icon SPEDIZIONE GRATUITA Tex…" at bounding box center [1006, 305] width 228 height 228
click at [1342, 157] on div "Non Aspettare che sia Troppo Tardi Text Block Ogni giorno che passa è un giorno…" at bounding box center [887, 279] width 1332 height 424
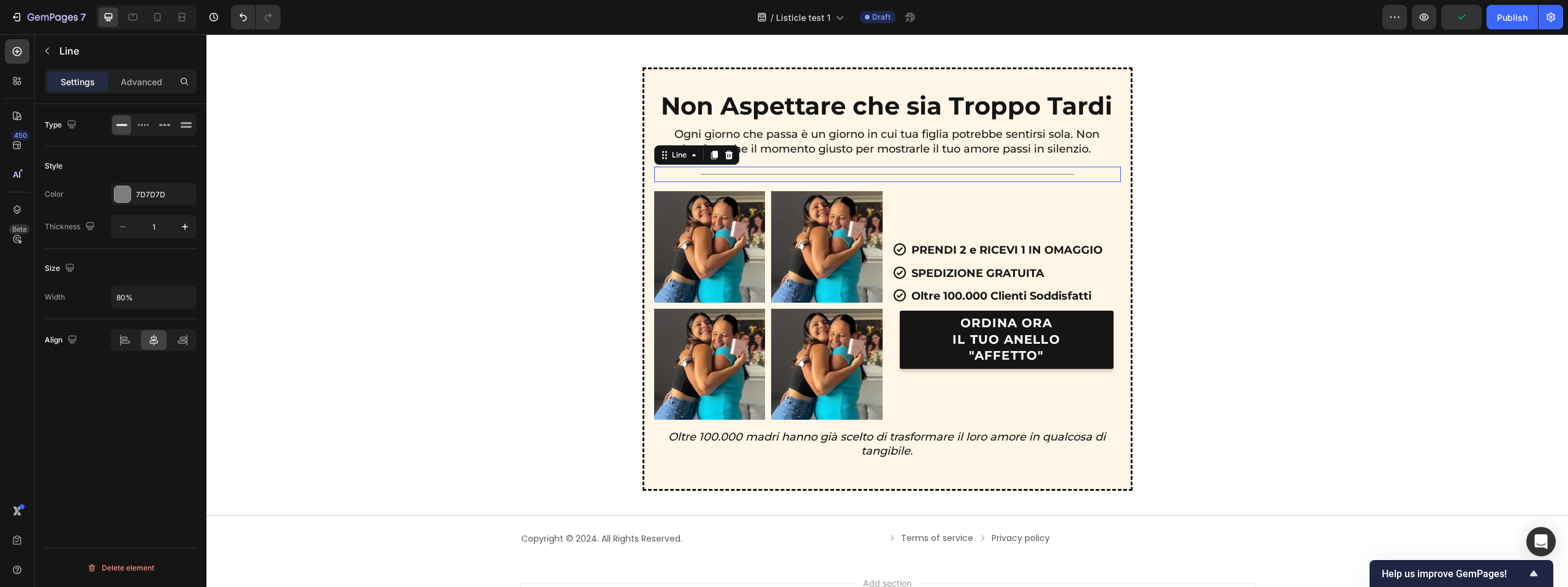
click at [968, 168] on div "Title Line 0" at bounding box center [887, 173] width 467 height 15
click at [895, 416] on div "Icon PRENDI 2 e RICEVI 1 IN OMAGGIO Text Block Row Icon SPEDIZIONE GRATUITA Tex…" at bounding box center [1006, 305] width 228 height 228
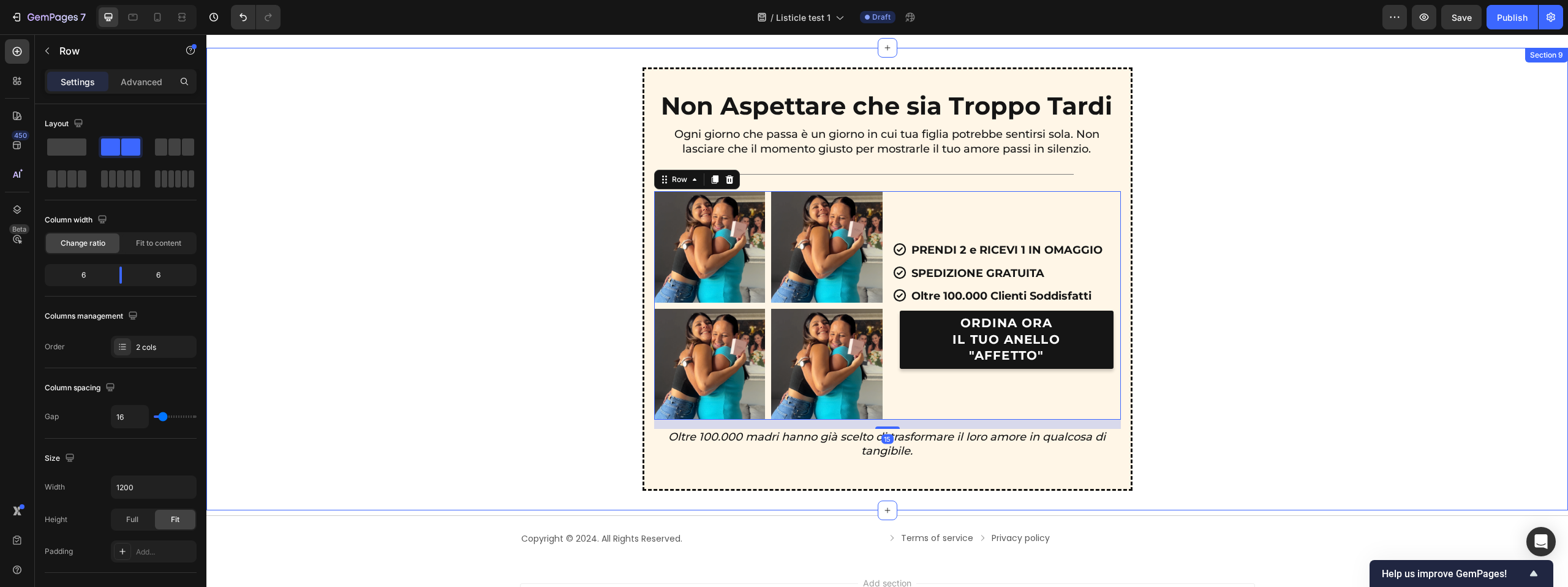
click at [1211, 371] on div "Non Aspettare che sia Troppo Tardi Text Block Ogni giorno che passa è un giorno…" at bounding box center [887, 279] width 1332 height 424
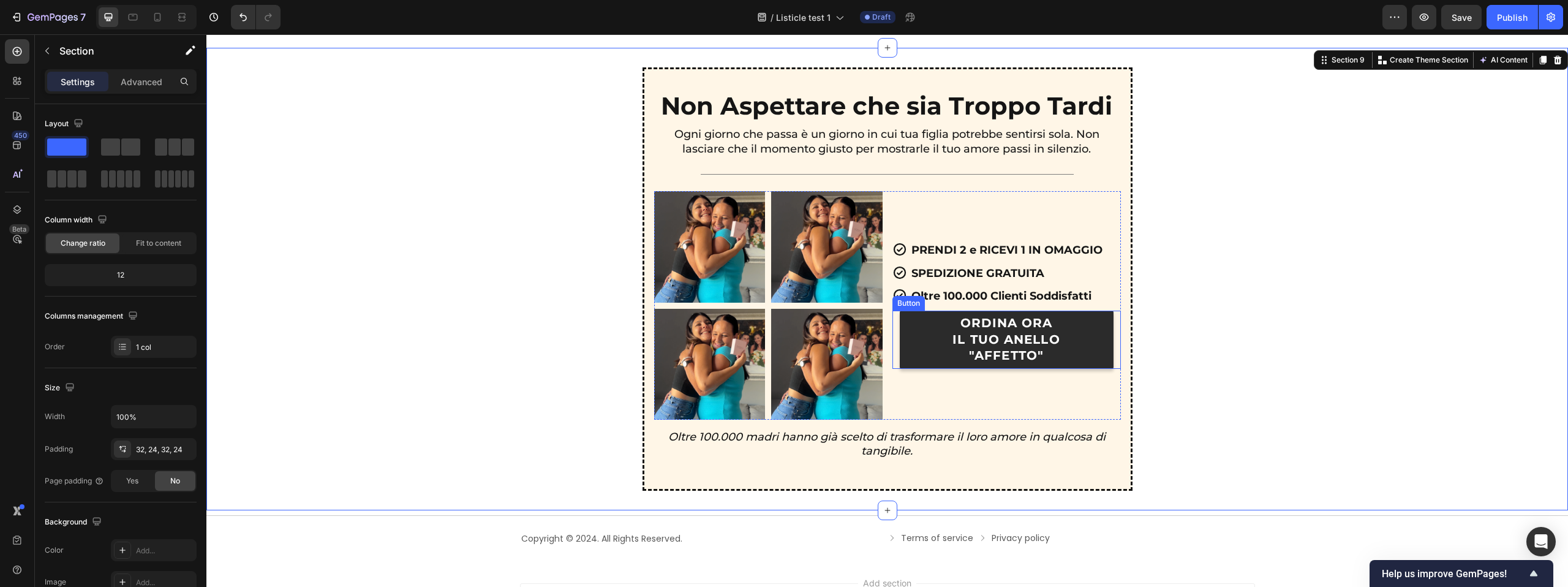
click at [900, 314] on link "ORDINA ORA IL TUO ANELLO "AFFETTO"" at bounding box center [1007, 340] width 213 height 58
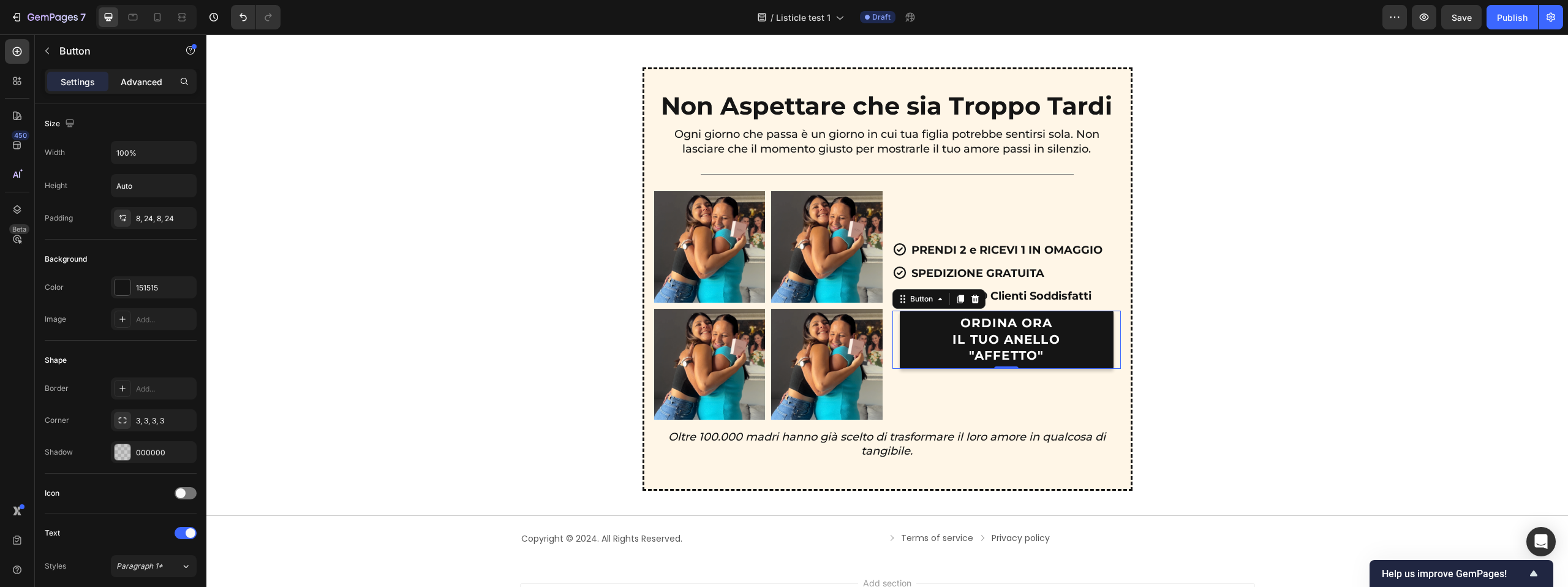
click at [143, 83] on p "Advanced" at bounding box center [142, 82] width 42 height 13
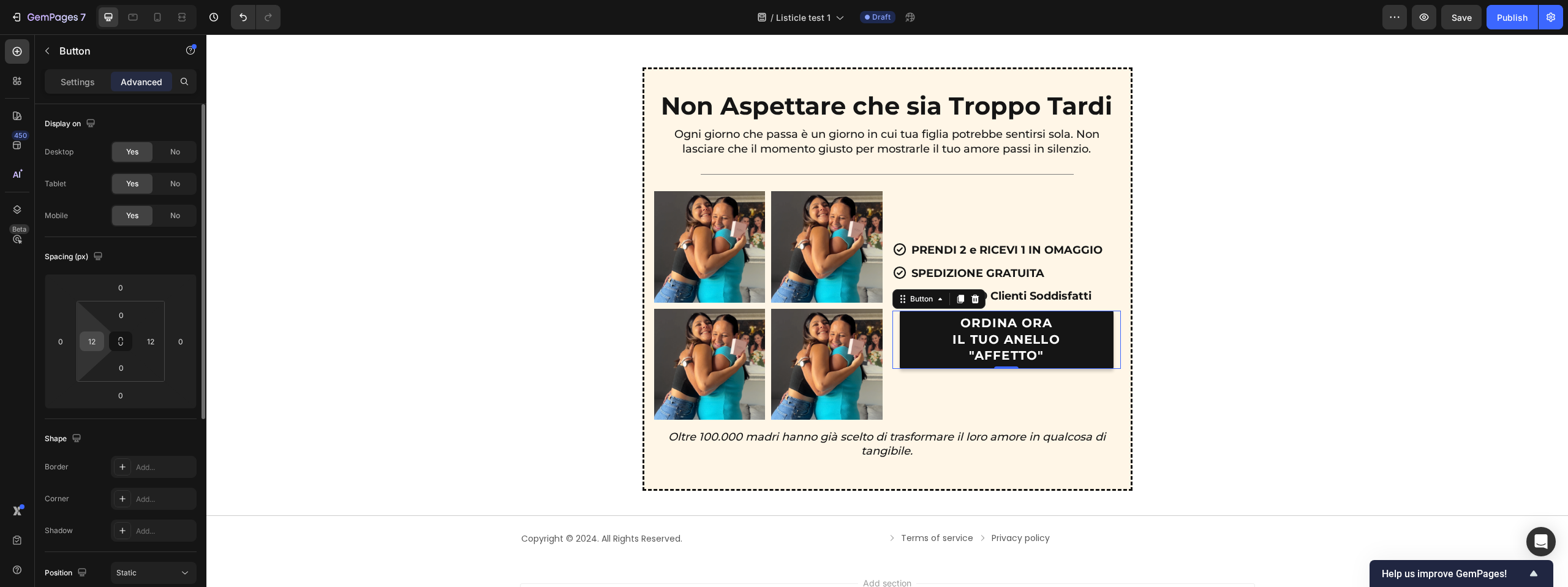
click at [95, 333] on input "12" at bounding box center [92, 341] width 18 height 18
type input "0"
click at [148, 346] on input "12" at bounding box center [151, 341] width 18 height 18
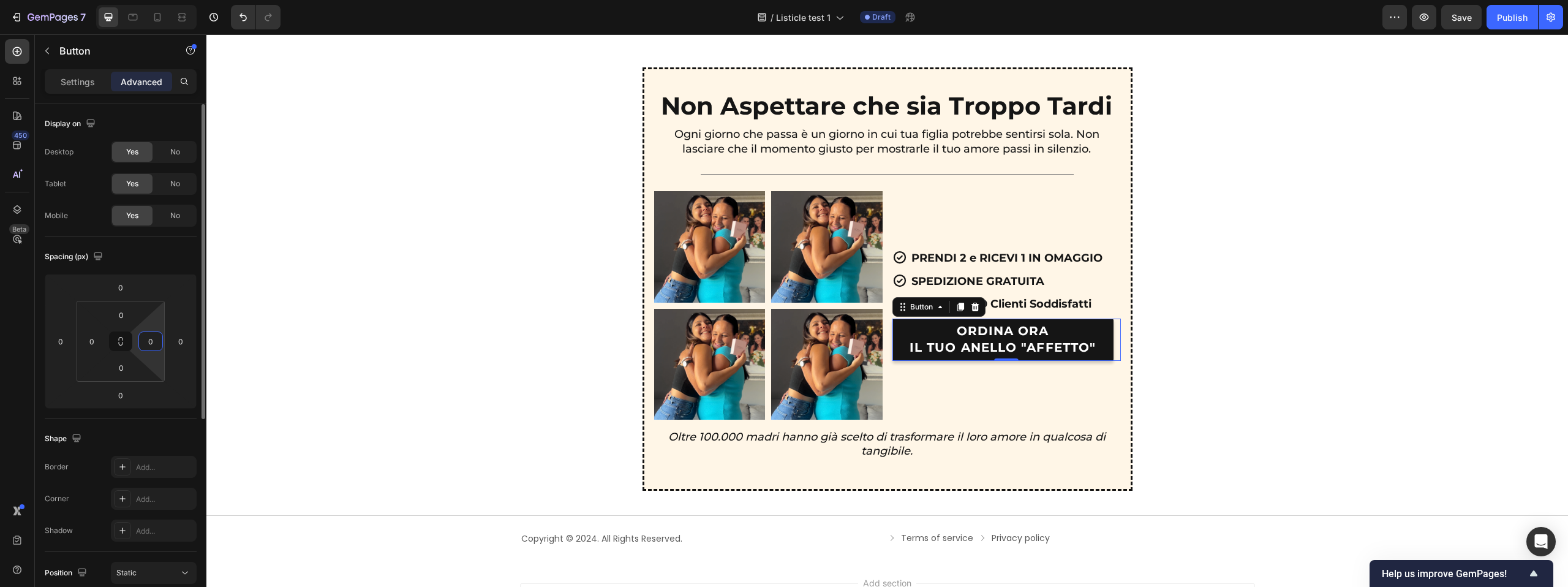
type input "0"
click at [180, 255] on div "Spacing (px)" at bounding box center [121, 257] width 152 height 20
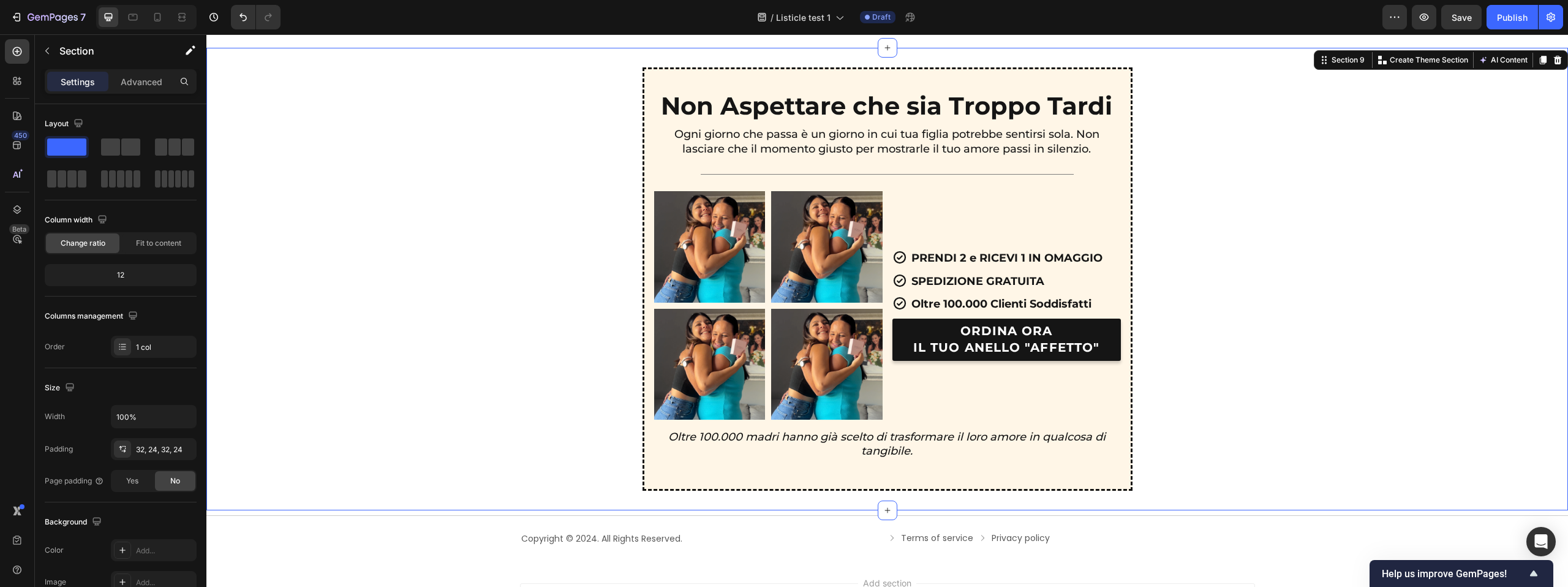
click at [1177, 274] on div "Non Aspettare che sia Troppo Tardi Text Block Ogni giorno che passa è un giorno…" at bounding box center [887, 279] width 1332 height 424
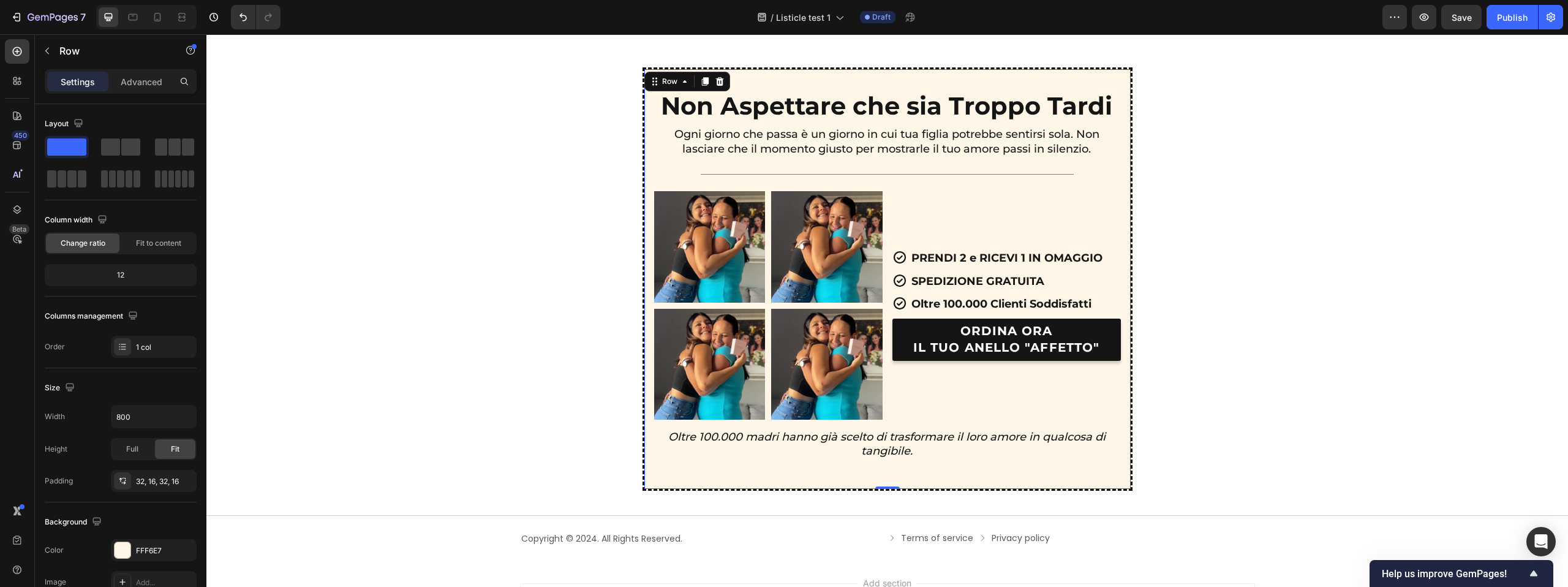
click at [1112, 125] on div "Non Aspettare che sia Troppo Tardi Text Block Ogni giorno che passa è un giorno…" at bounding box center [887, 279] width 467 height 381
click at [1097, 115] on p "Non Aspettare che sia Troppo Tardi" at bounding box center [886, 106] width 452 height 32
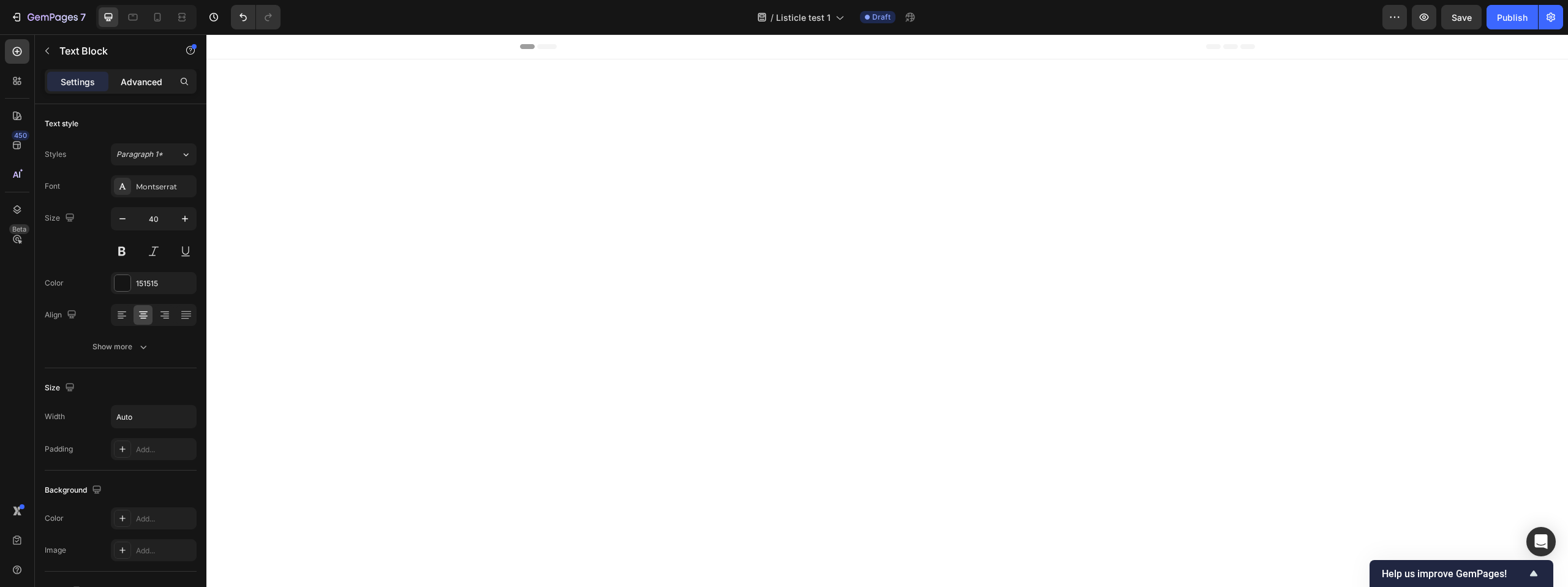
scroll to position [2926, 0]
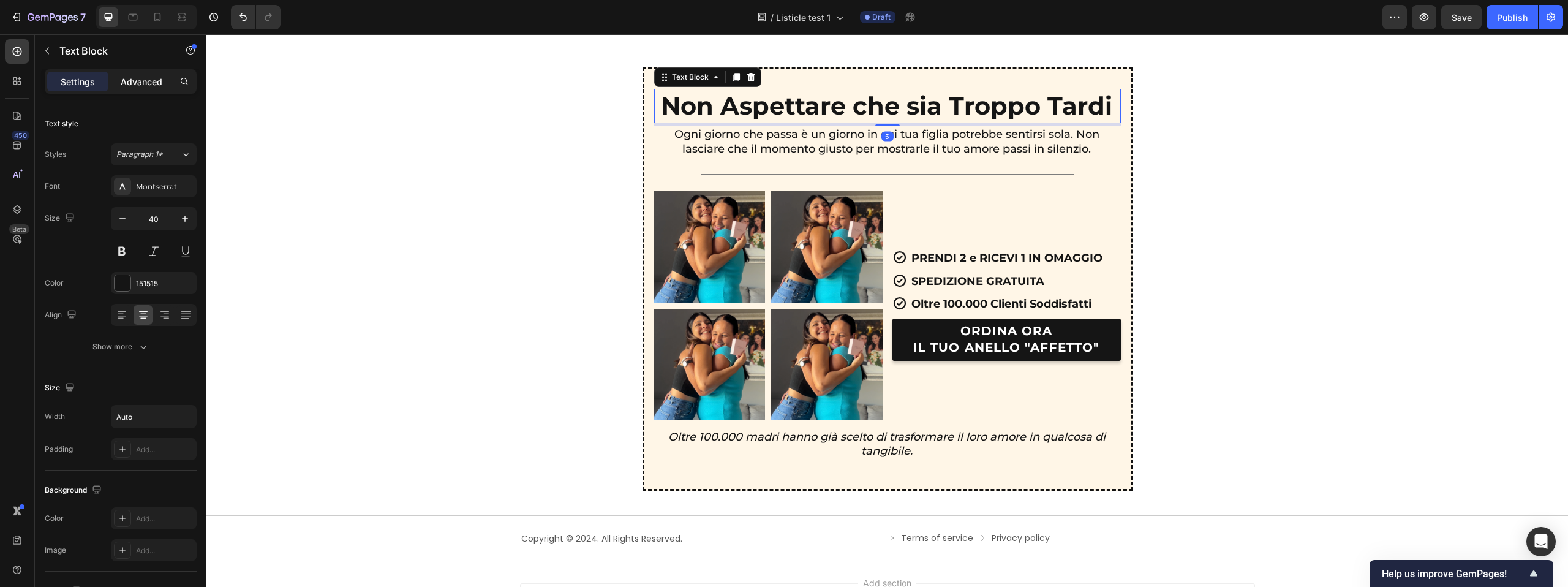
click at [152, 84] on p "Advanced" at bounding box center [142, 82] width 42 height 13
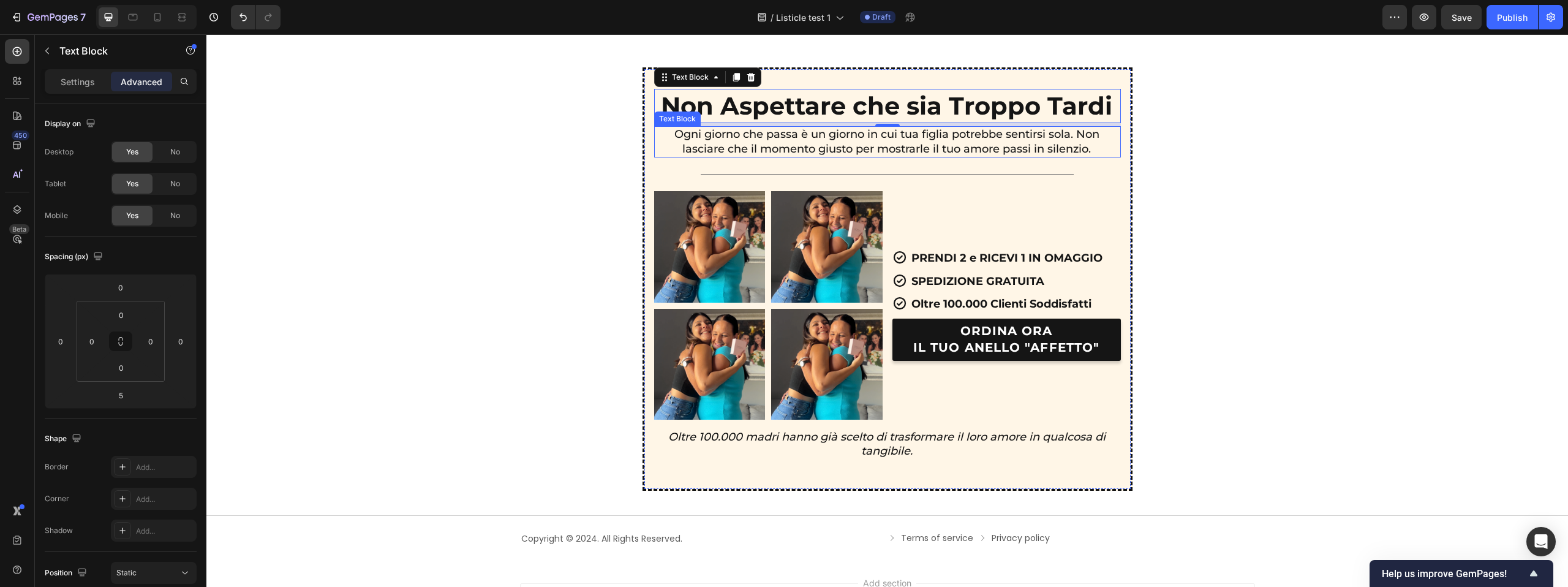
click at [1008, 154] on p "Ogni giorno che passa è un giorno in cui tua figlia potrebbe sentirsi sola. Non…" at bounding box center [886, 142] width 466 height 29
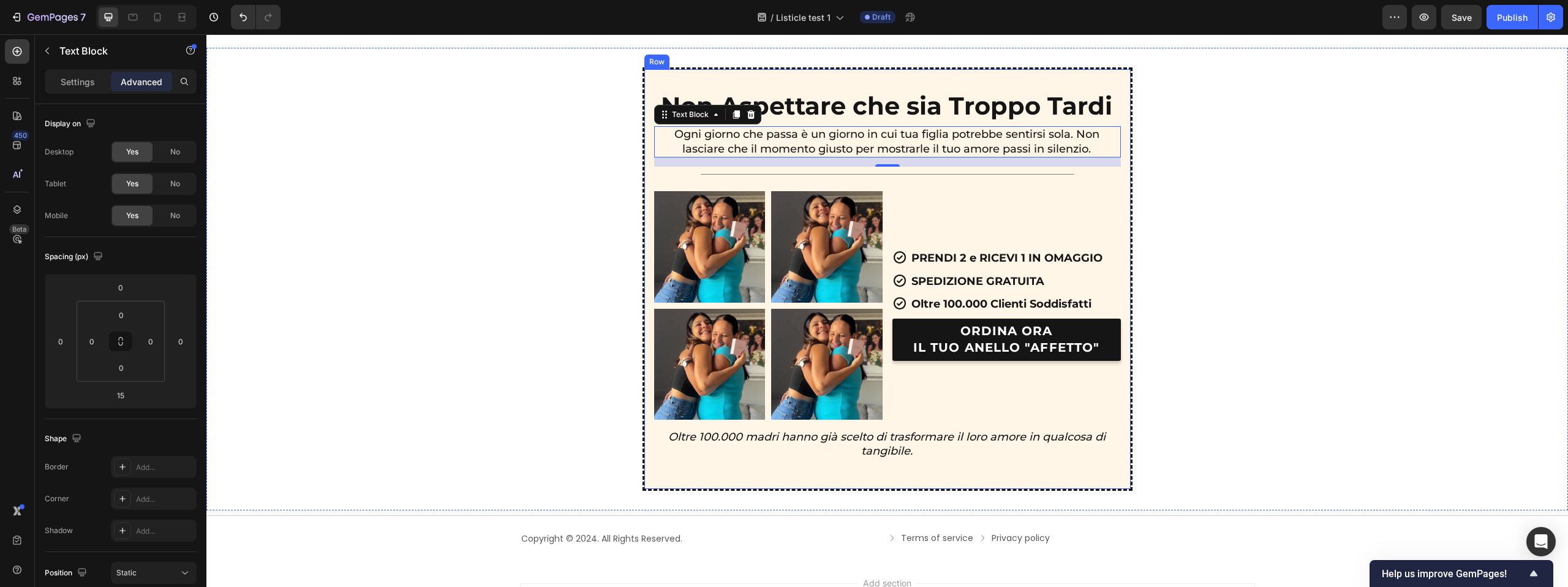
click at [1124, 178] on div "Non Aspettare che sia Troppo Tardi Text Block Ogni giorno che passa è un giorno…" at bounding box center [888, 279] width 490 height 424
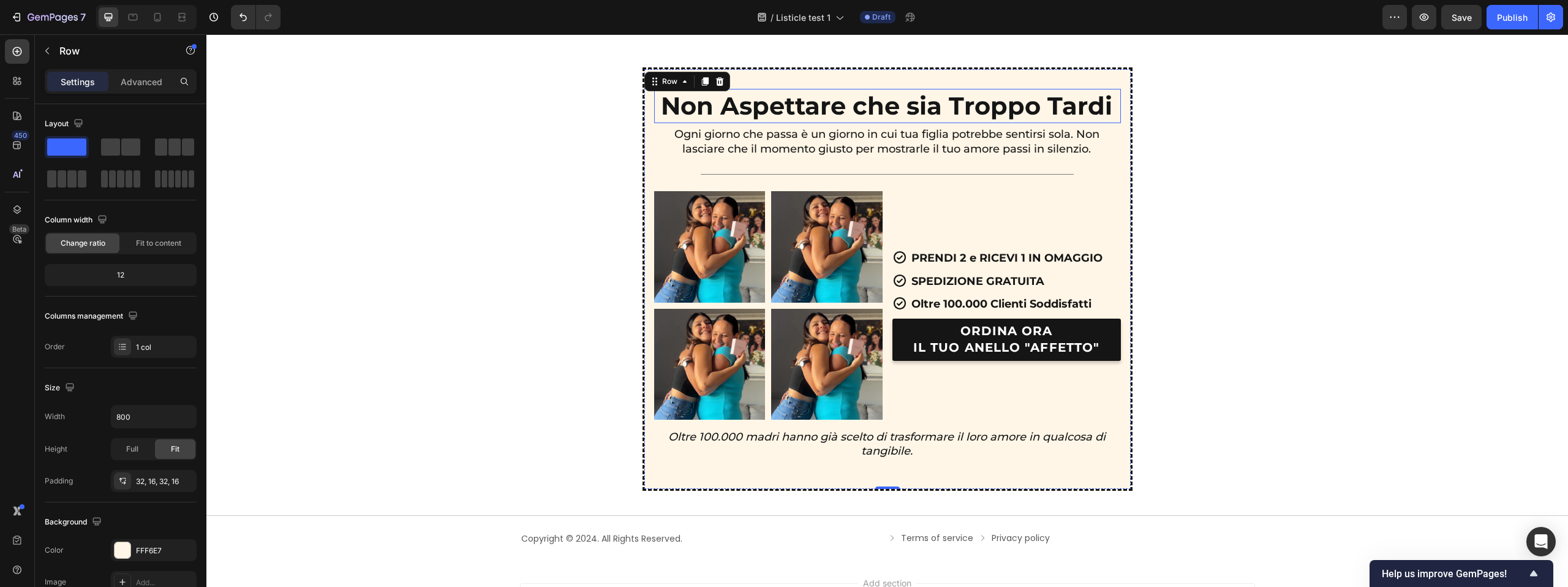
click at [1111, 124] on div "Non Aspettare che sia Troppo Tardi Text Block" at bounding box center [887, 106] width 467 height 34
click at [1122, 141] on div "Non Aspettare che sia Troppo Tardi Text Block Ogni giorno che passa è un giorno…" at bounding box center [888, 279] width 490 height 424
click at [152, 76] on p "Advanced" at bounding box center [142, 82] width 42 height 13
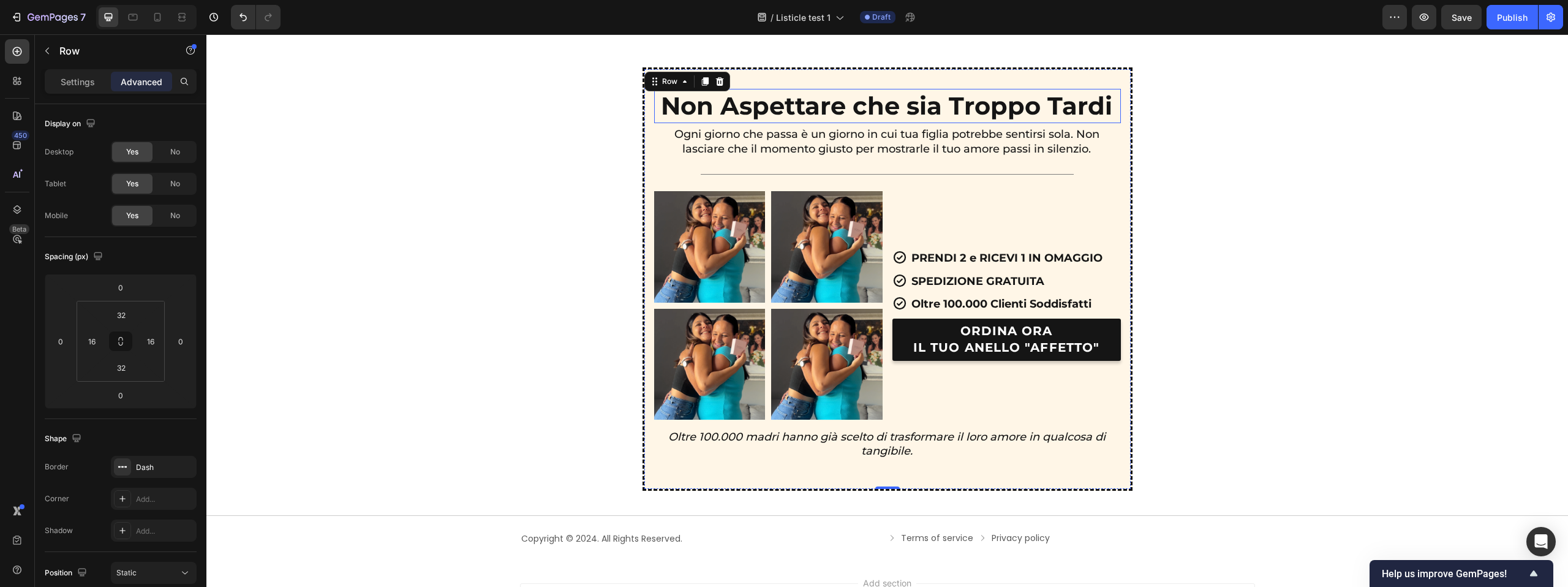
click at [1102, 93] on p "Non Aspettare che sia Troppo Tardi" at bounding box center [886, 106] width 452 height 32
click at [1021, 192] on div "Icon PRENDI 2 e RICEVI 1 IN OMAGGIO Text Block Row Icon SPEDIZIONE GRATUITA Tex…" at bounding box center [1006, 305] width 228 height 228
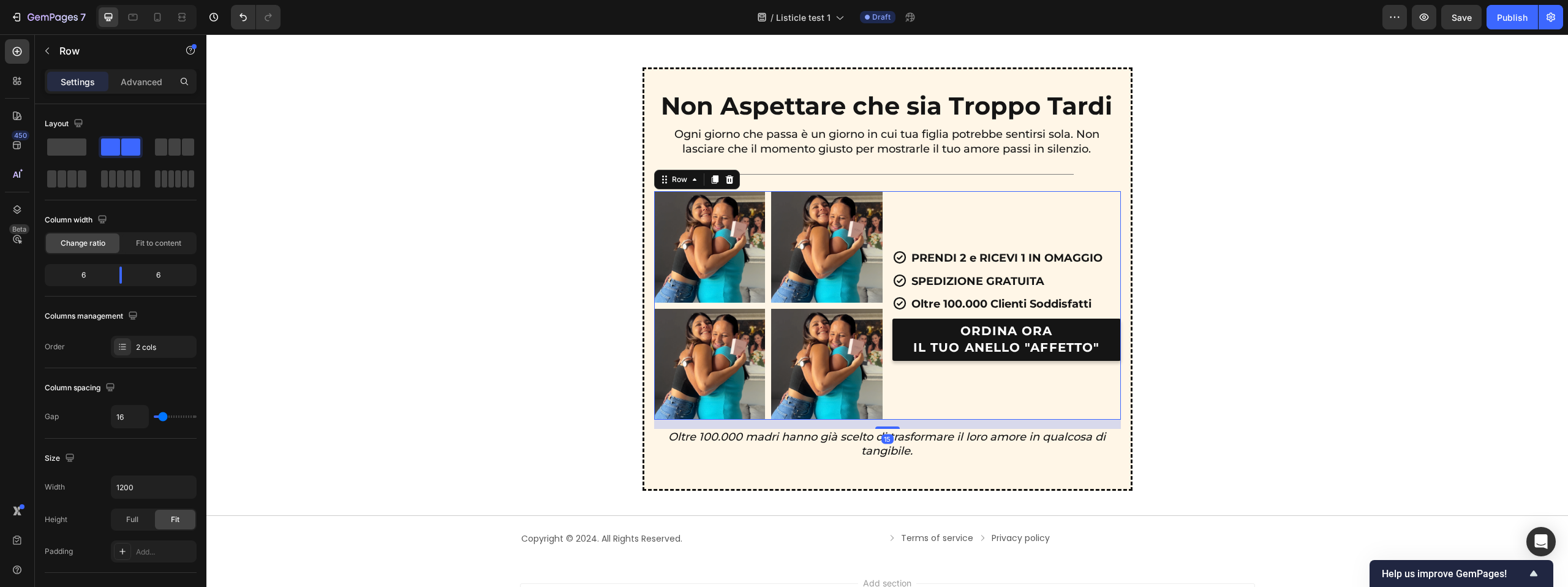
click at [715, 170] on div "Row" at bounding box center [697, 179] width 86 height 20
click at [715, 174] on icon at bounding box center [715, 179] width 10 height 10
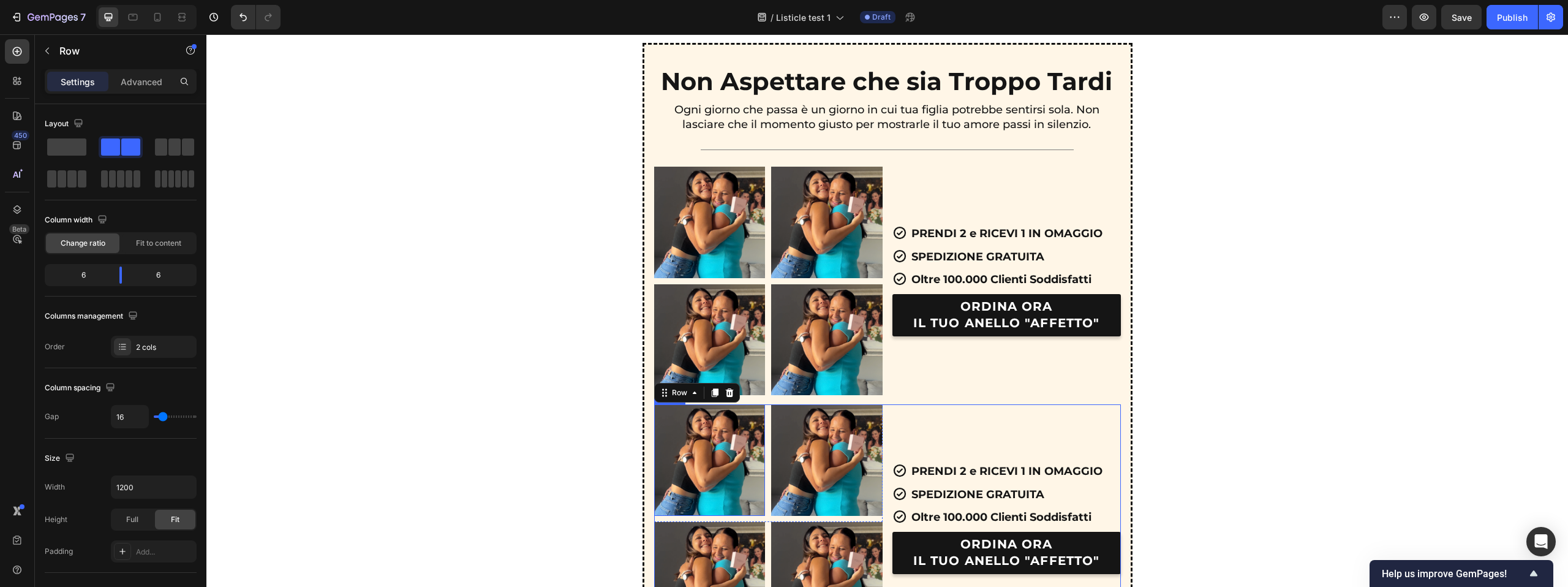
scroll to position [2949, 0]
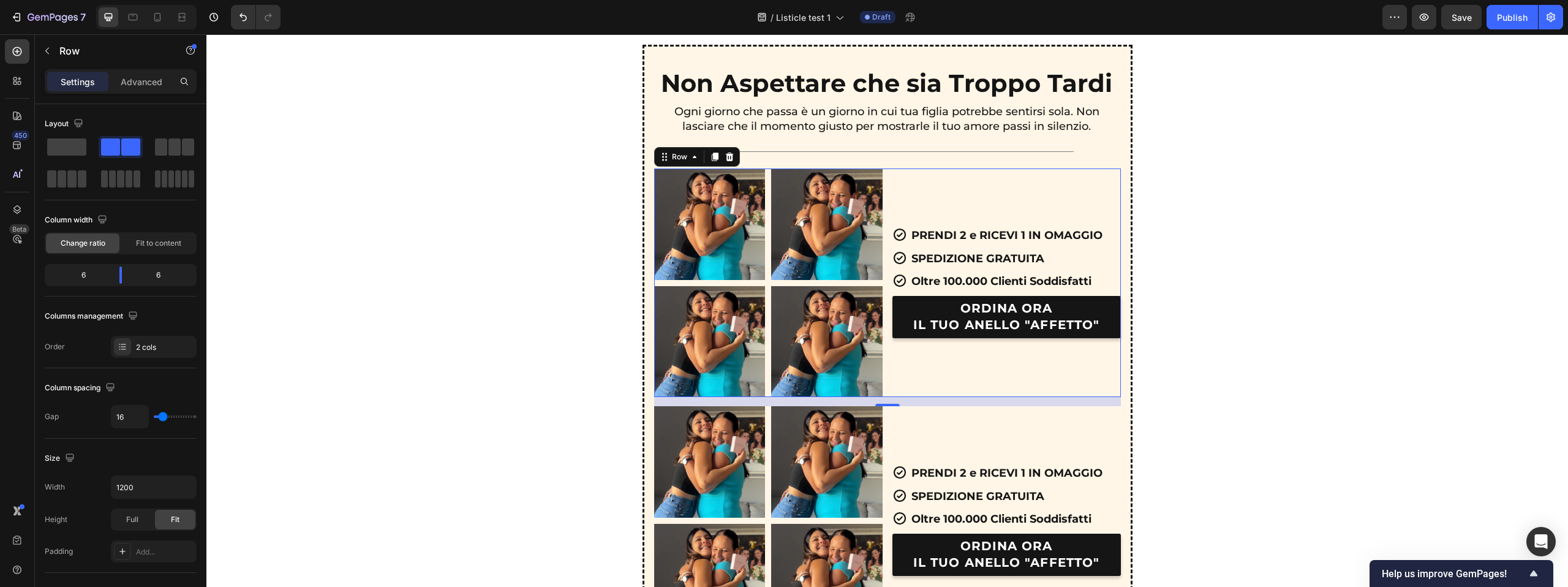
click at [915, 174] on div "Icon PRENDI 2 e RICEVI 1 IN OMAGGIO Text Block Row Icon SPEDIZIONE GRATUITA Tex…" at bounding box center [1006, 282] width 228 height 228
click at [728, 180] on img at bounding box center [710, 224] width 112 height 112
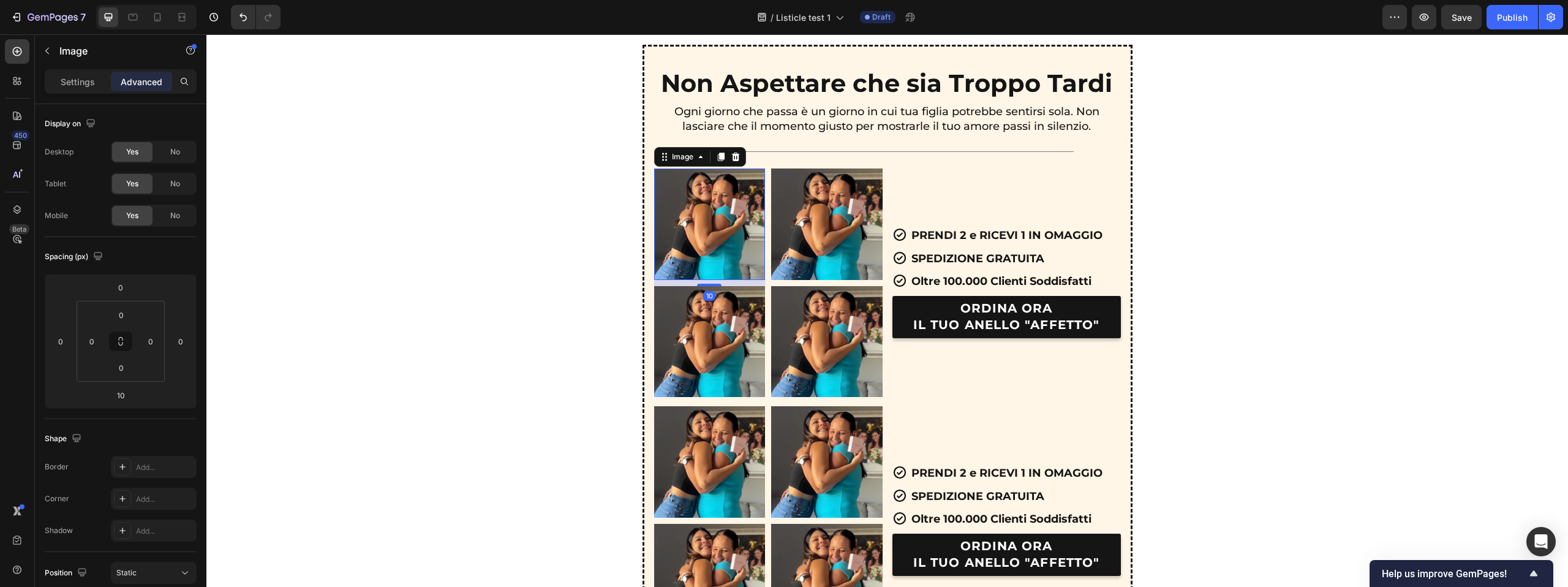
click at [734, 151] on div at bounding box center [736, 156] width 15 height 15
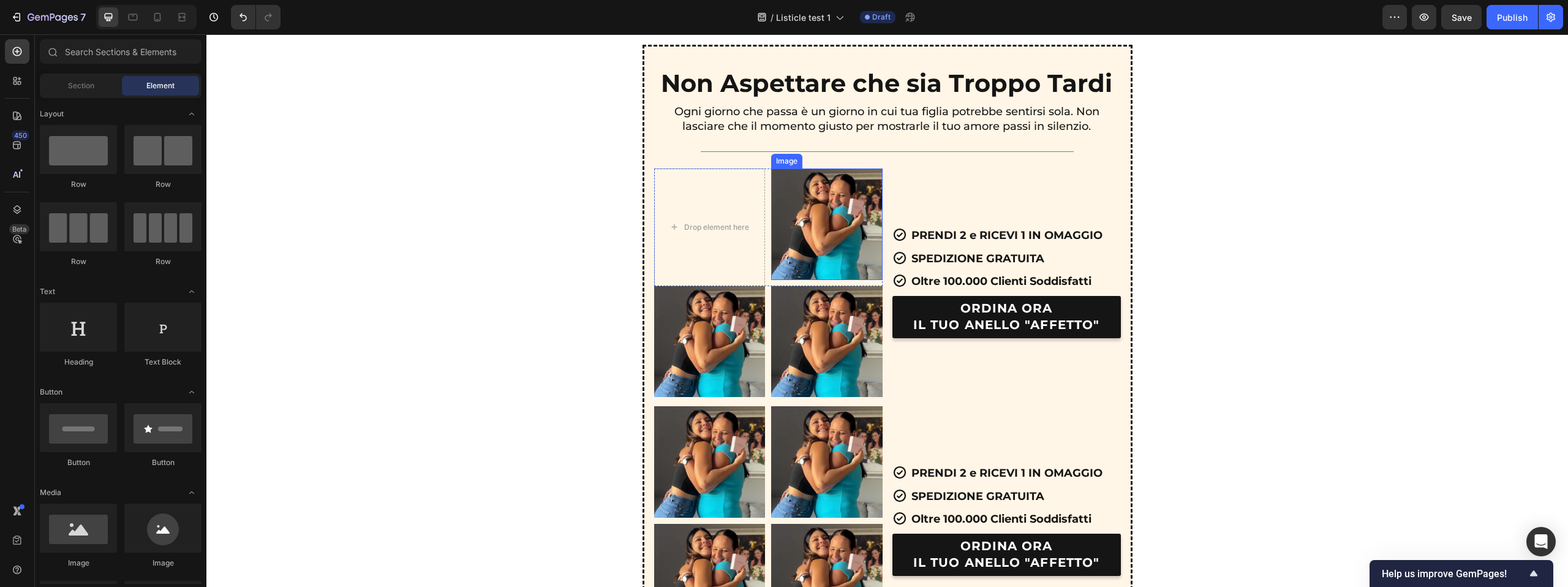
click at [794, 180] on img at bounding box center [827, 224] width 112 height 112
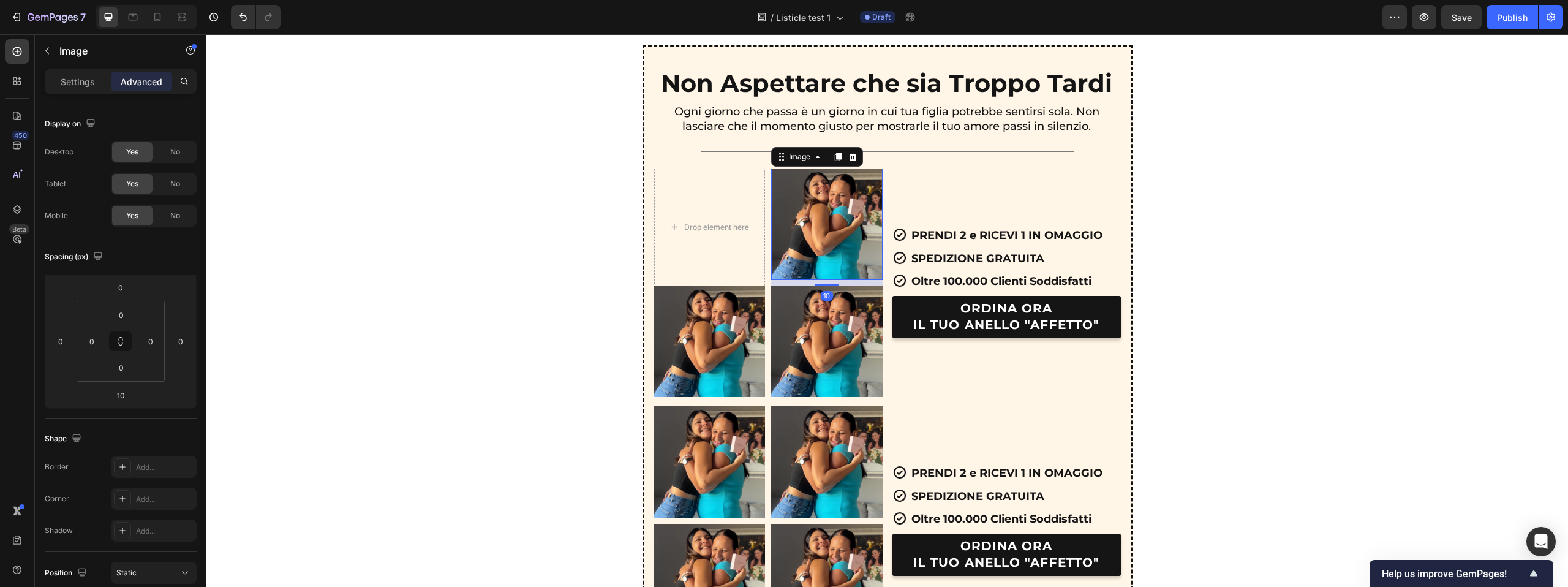
click at [849, 159] on icon at bounding box center [852, 156] width 10 height 10
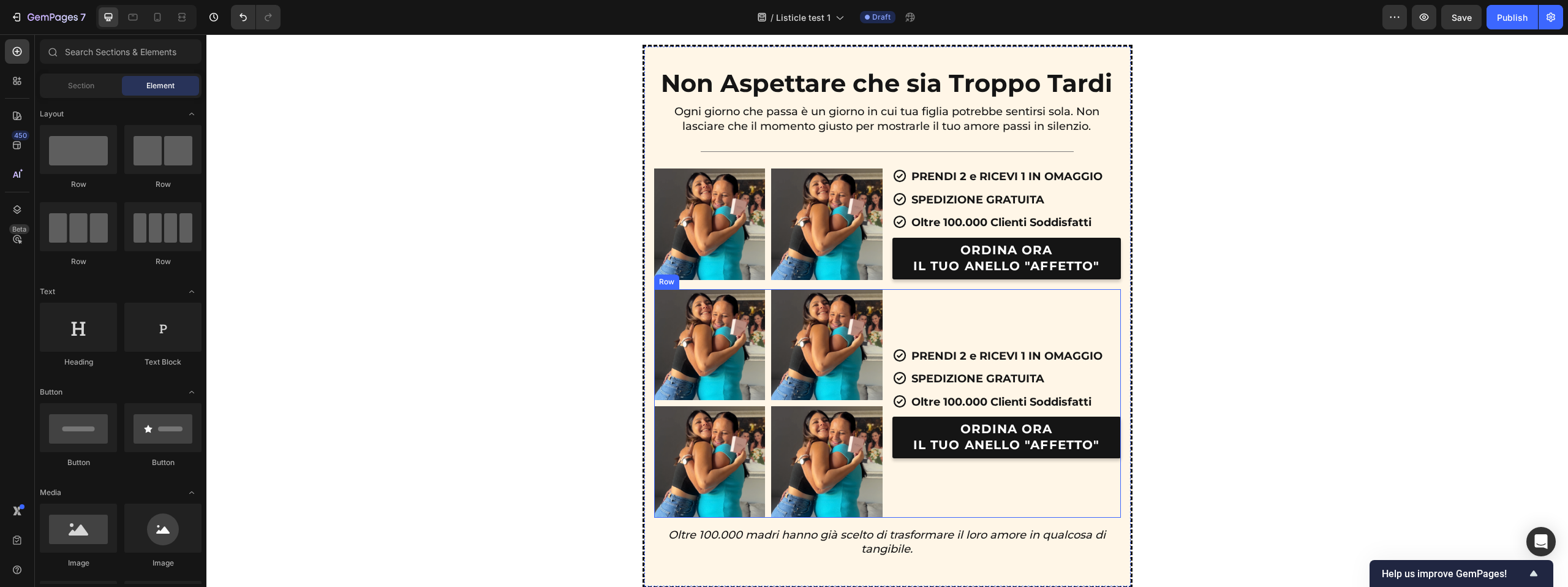
click at [914, 312] on div "Icon PRENDI 2 e RICEVI 1 IN OMAGGIO Text Block Row Icon SPEDIZIONE GRATUITA Tex…" at bounding box center [1006, 403] width 228 height 228
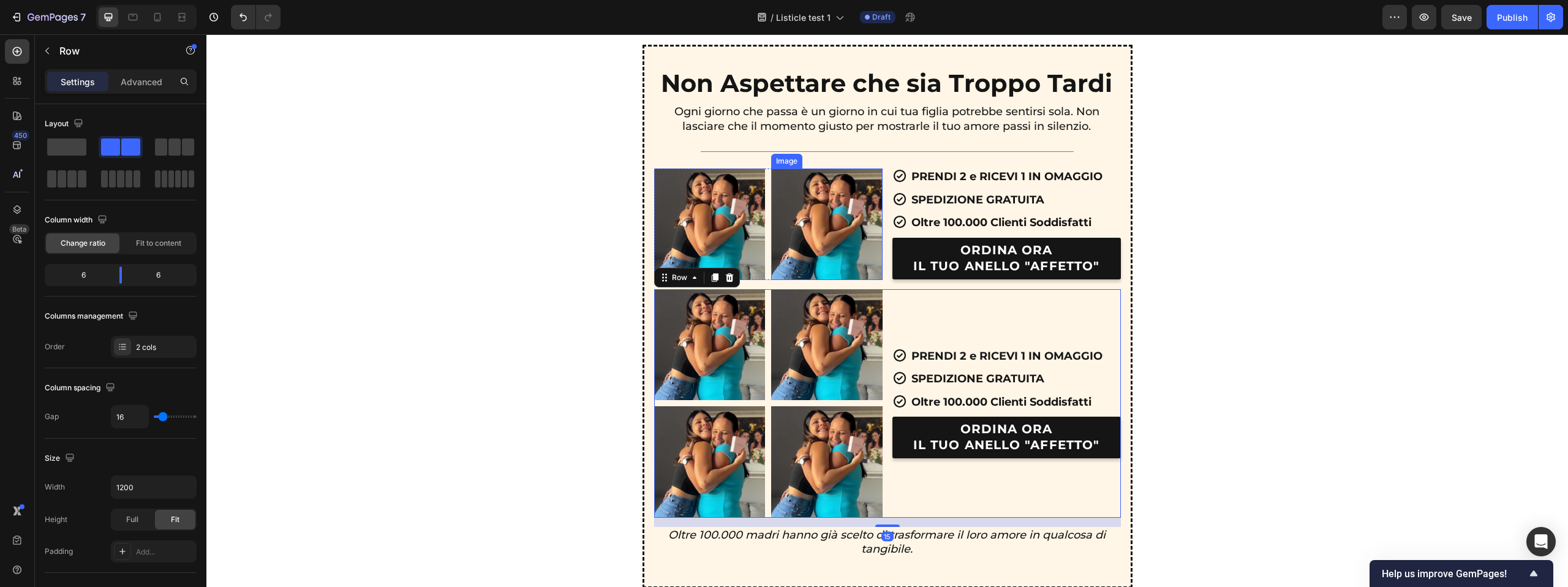
click at [862, 261] on img at bounding box center [827, 224] width 112 height 112
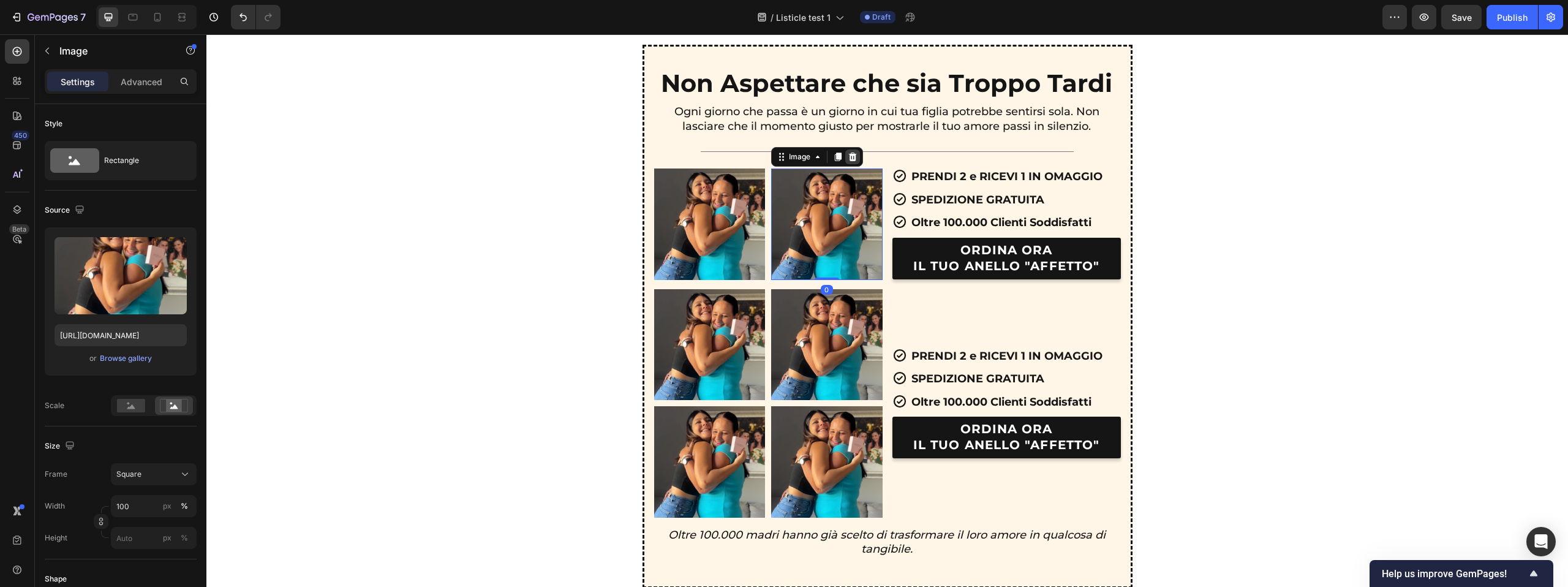
click at [849, 158] on icon at bounding box center [852, 156] width 10 height 10
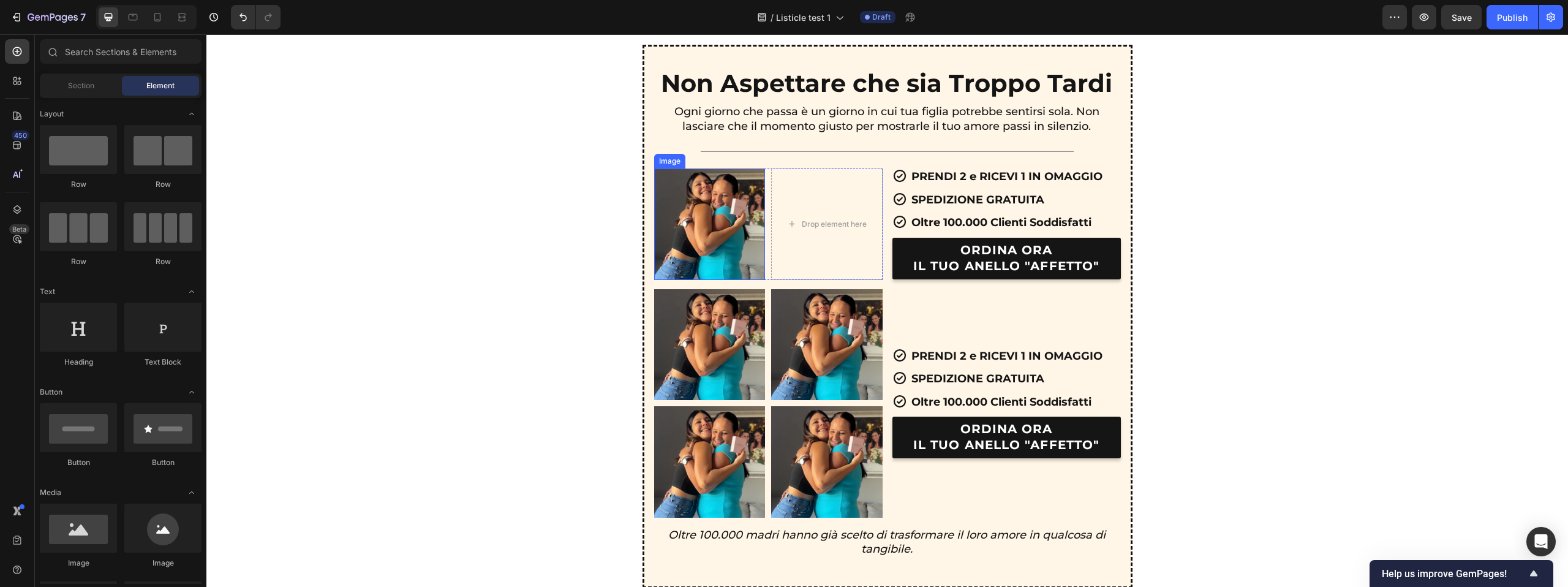
click at [749, 202] on img at bounding box center [710, 224] width 112 height 112
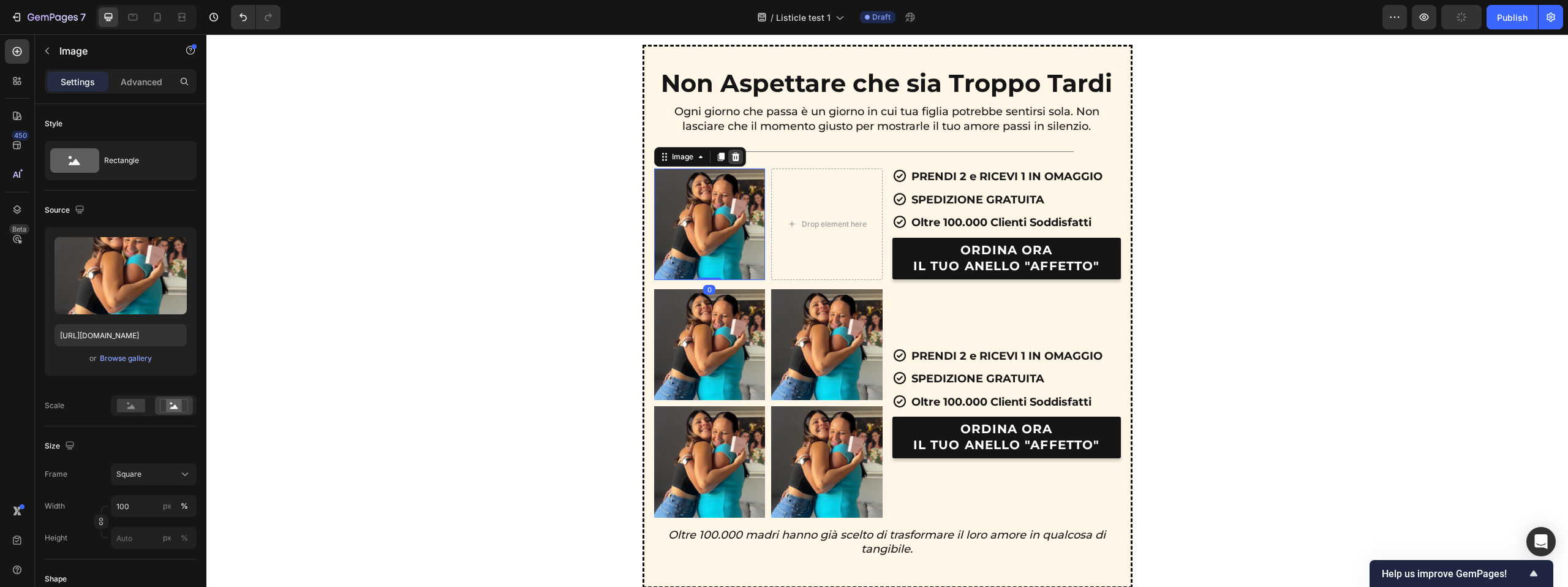
click at [732, 161] on icon at bounding box center [736, 156] width 10 height 10
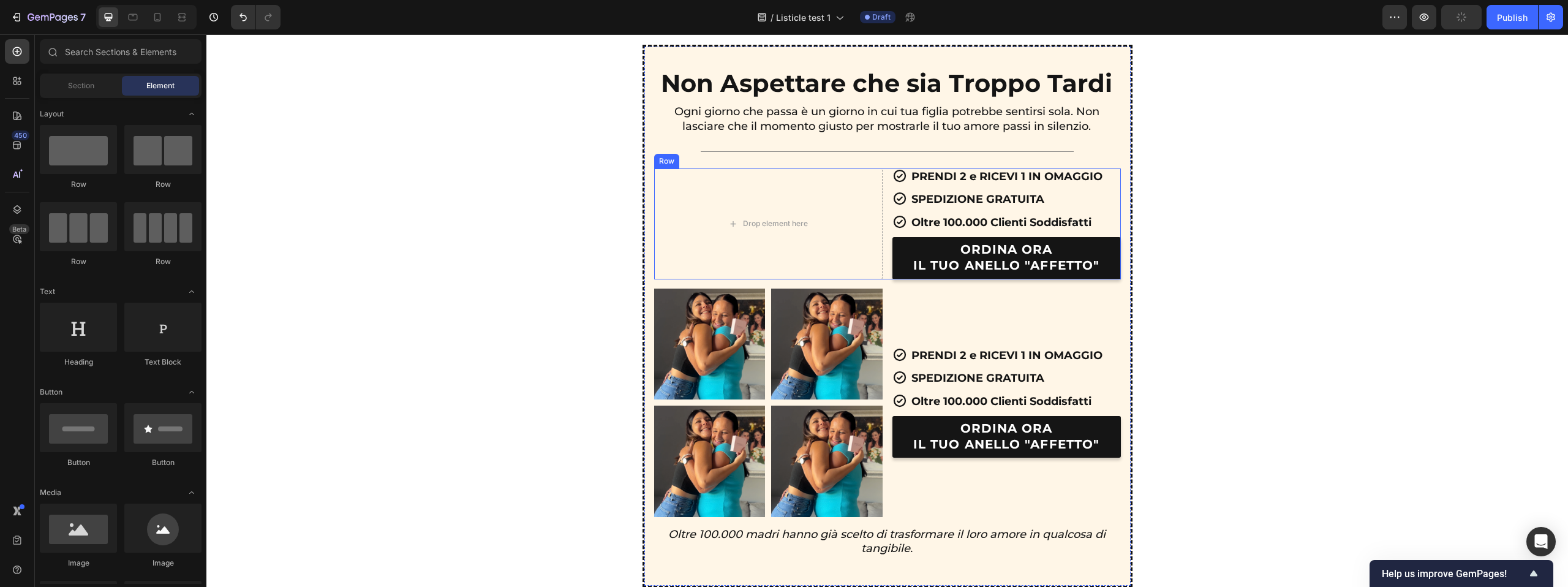
click at [945, 186] on div "Icon PRENDI 2 e RICEVI 1 IN OMAGGIO Text Block Row Icon SPEDIZIONE GRATUITA Tex…" at bounding box center [1006, 223] width 228 height 111
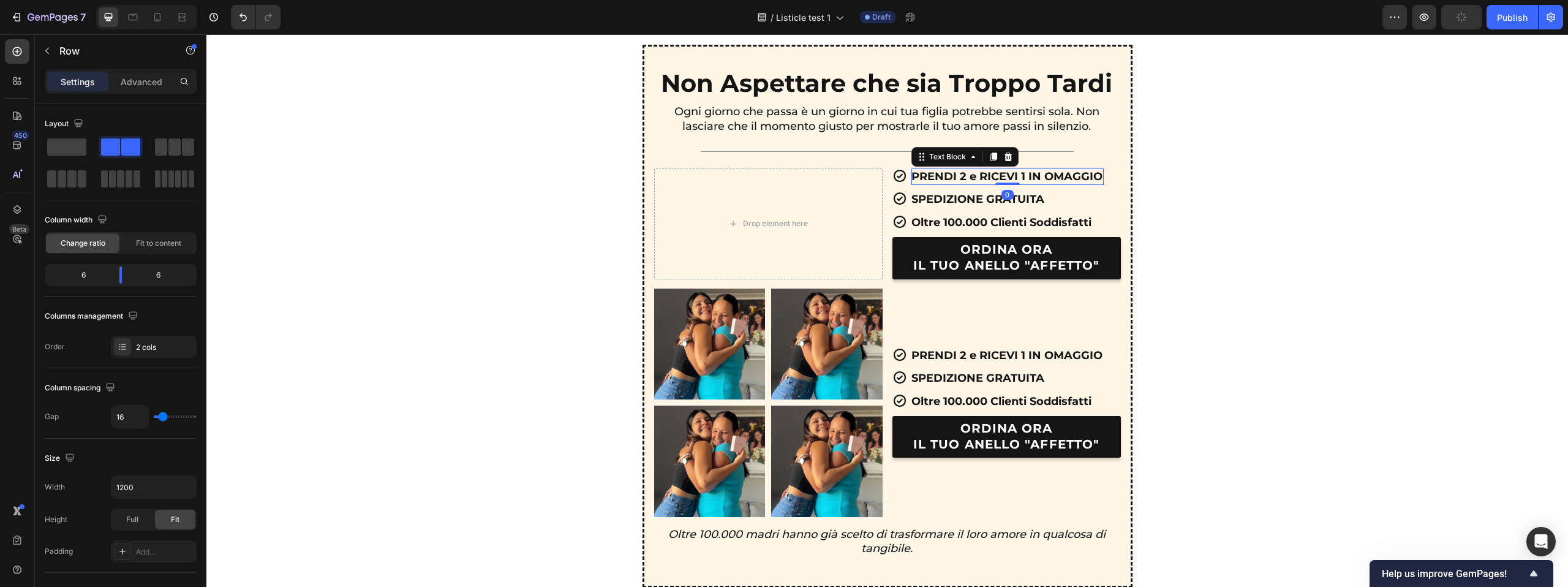
click at [944, 178] on p "PRENDI 2 e RICEVI 1 IN OMAGGIO" at bounding box center [1007, 176] width 191 height 14
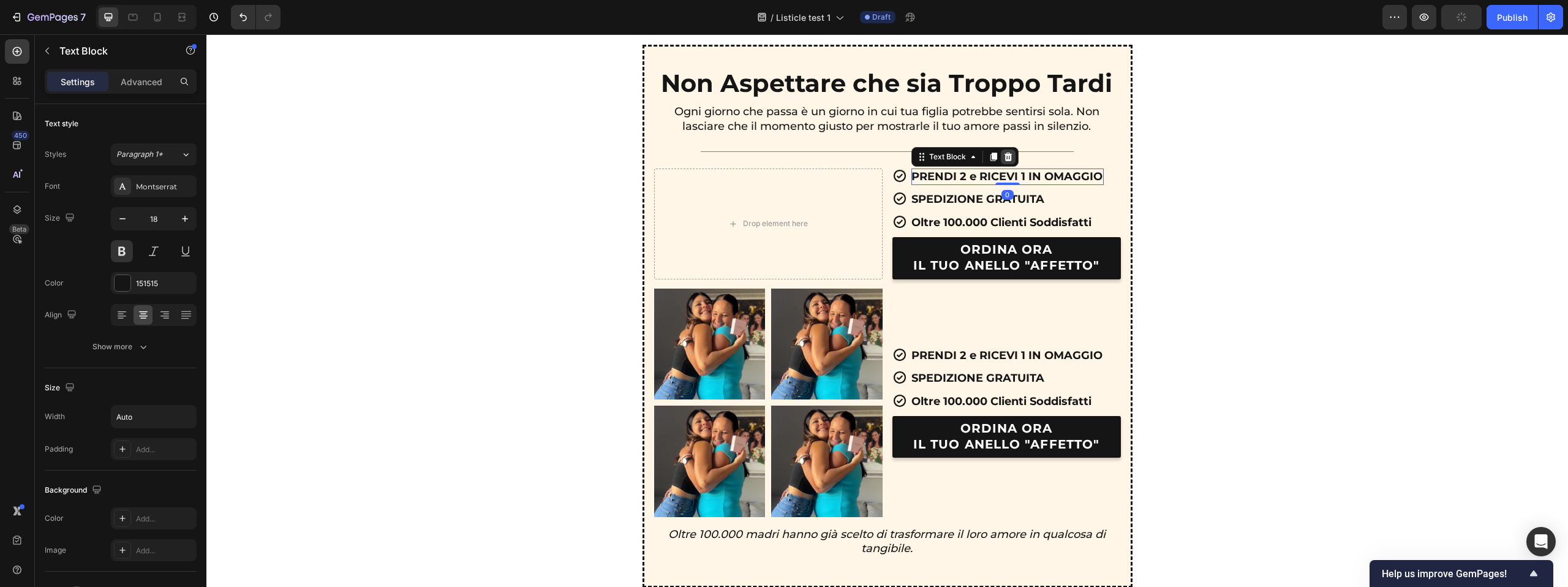
click at [1006, 161] on icon at bounding box center [1008, 156] width 10 height 10
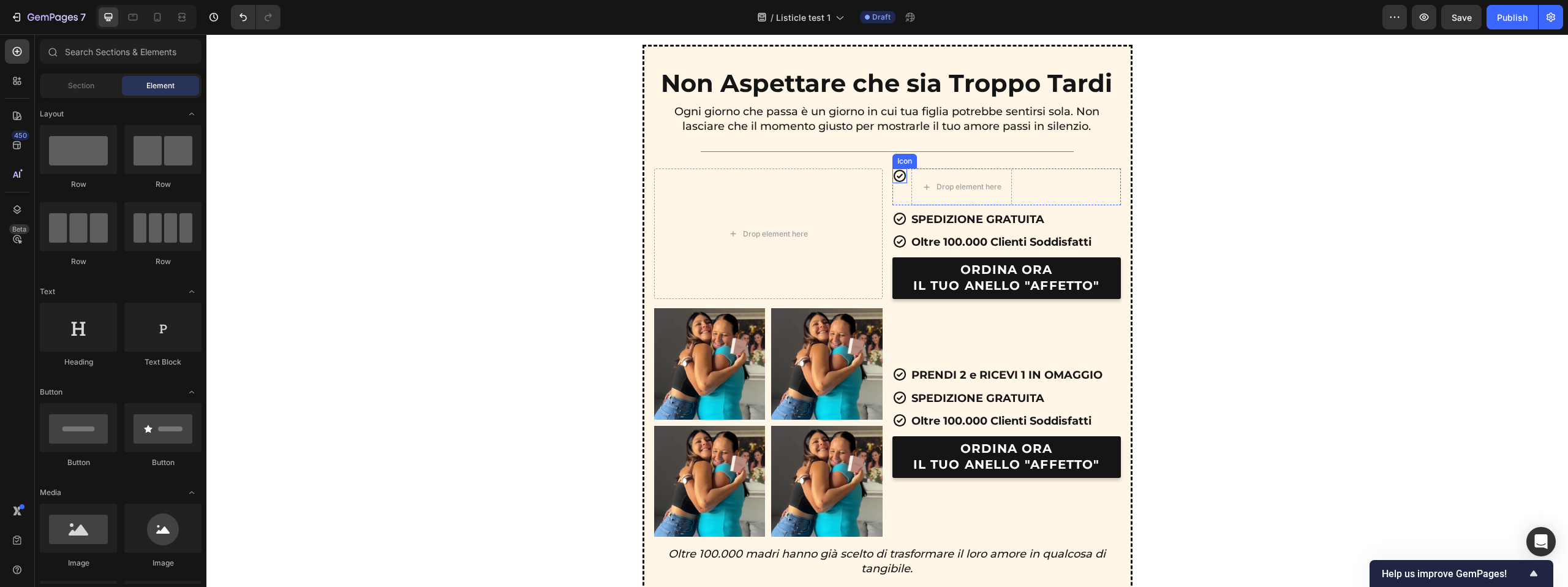
click at [905, 176] on icon at bounding box center [899, 175] width 15 height 15
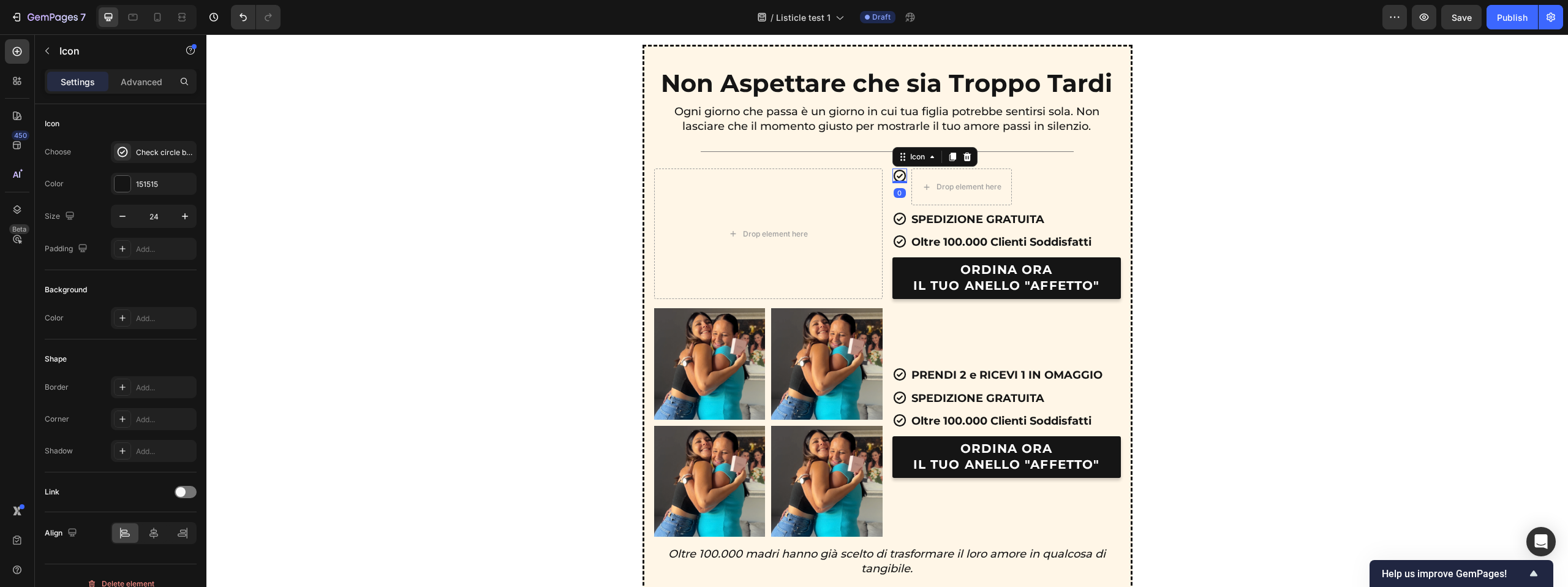
click at [964, 157] on icon at bounding box center [967, 156] width 8 height 9
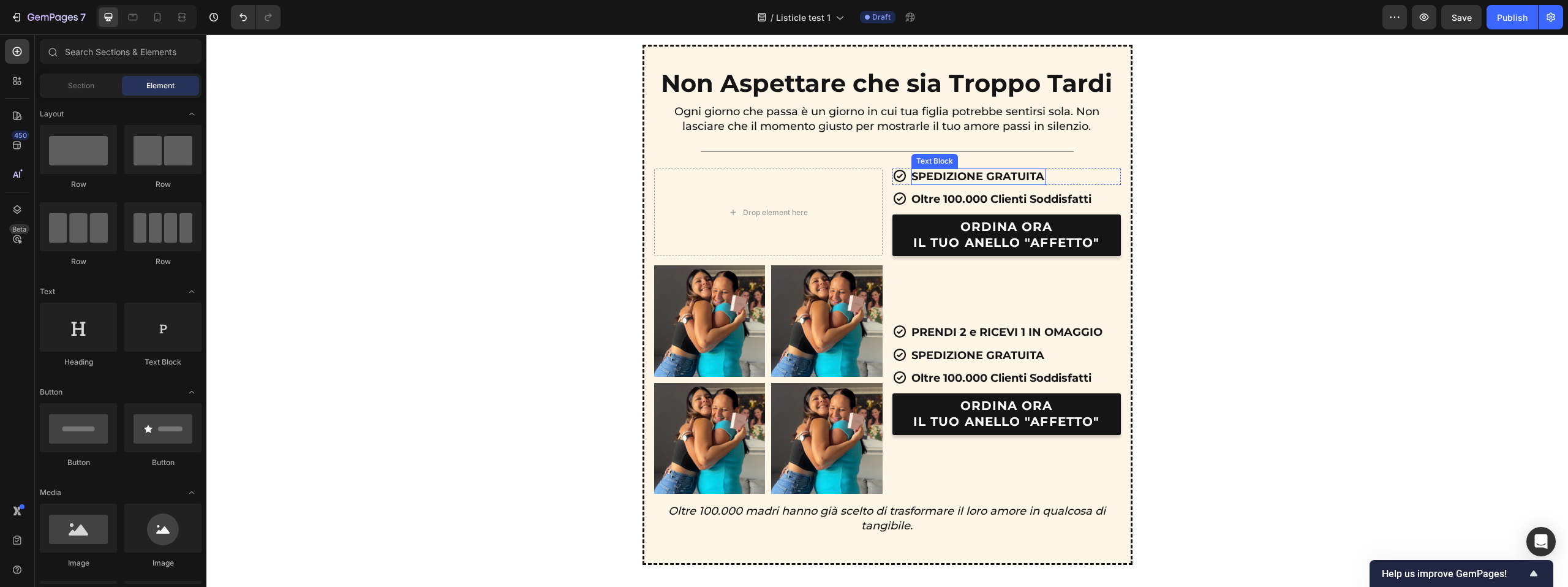
click at [936, 178] on p "SPEDIZIONE GRATUITA" at bounding box center [977, 176] width 133 height 14
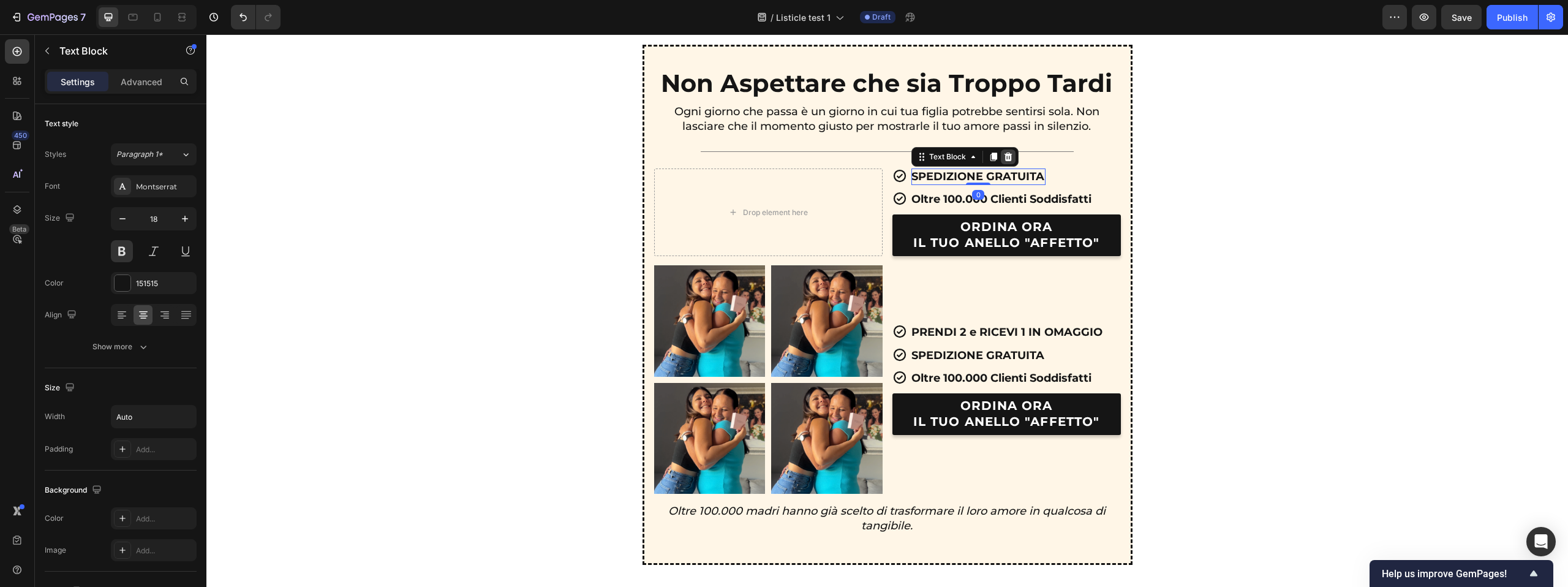
click at [1005, 159] on icon at bounding box center [1008, 156] width 8 height 9
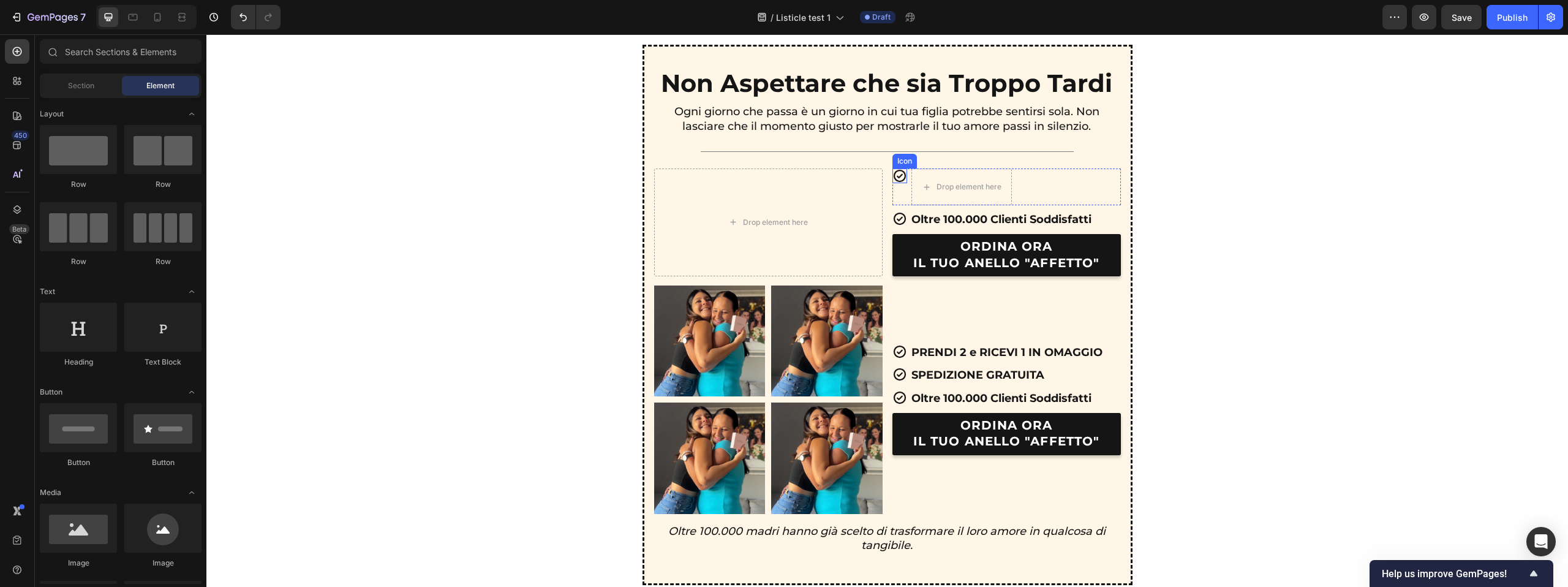
click at [897, 176] on icon at bounding box center [899, 175] width 12 height 12
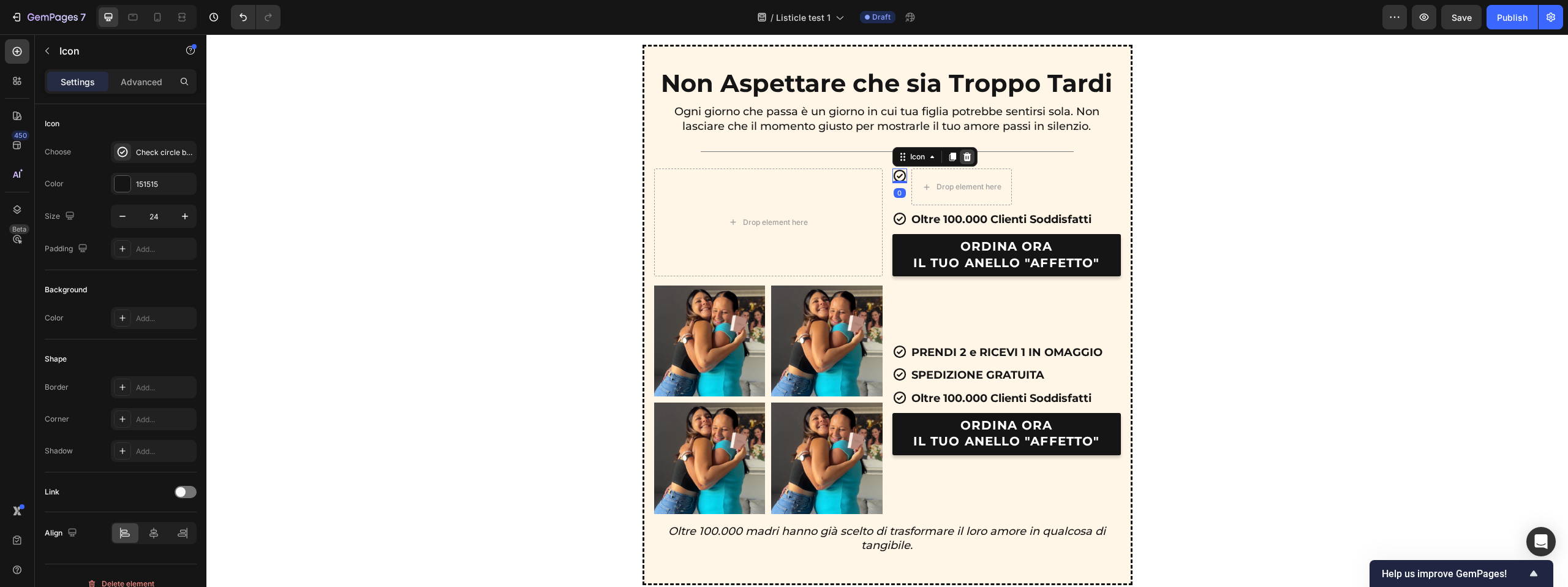
click at [970, 158] on icon at bounding box center [967, 156] width 8 height 9
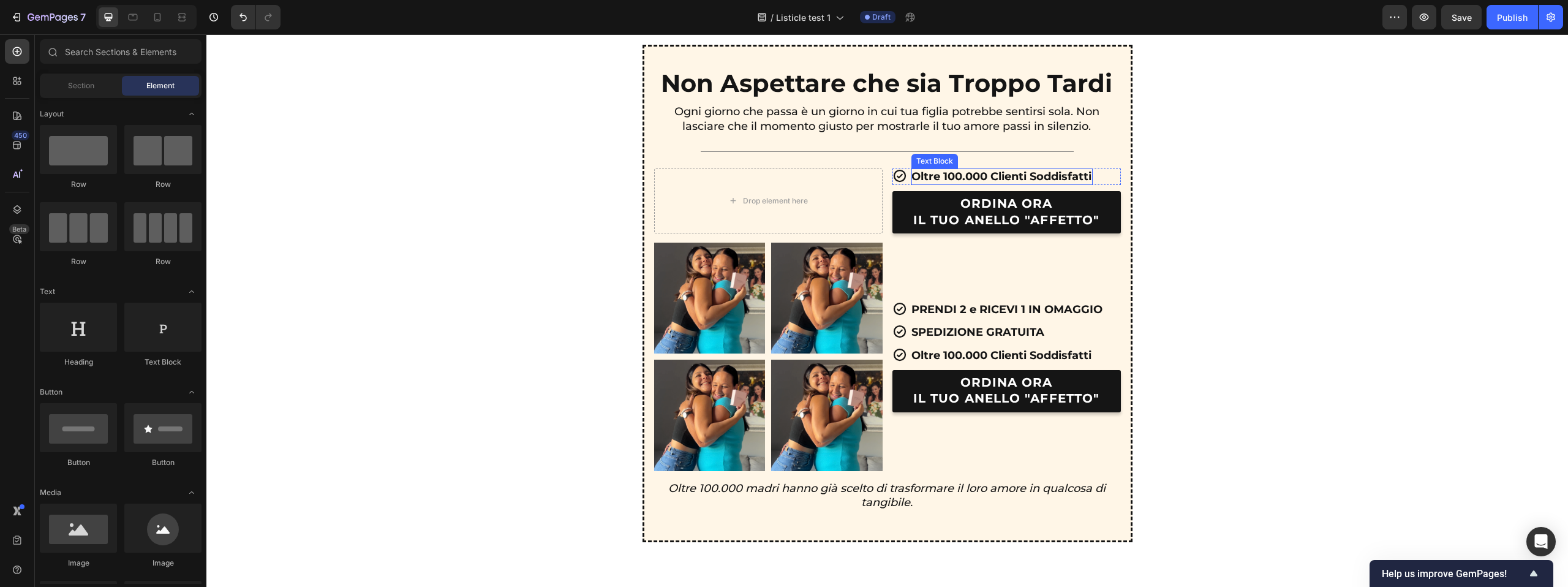
click at [960, 178] on p "Oltre 100.000 Clienti Soddisfatti" at bounding box center [1001, 176] width 180 height 14
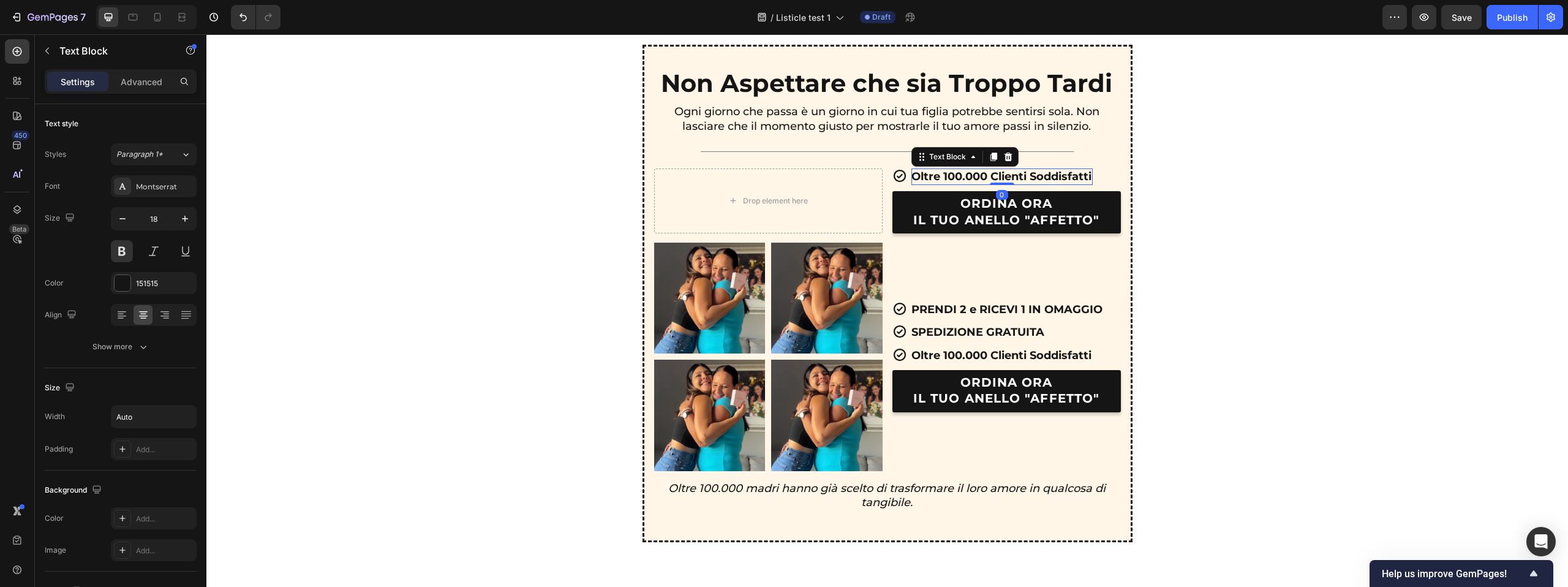
click at [1012, 158] on icon at bounding box center [1008, 156] width 10 height 10
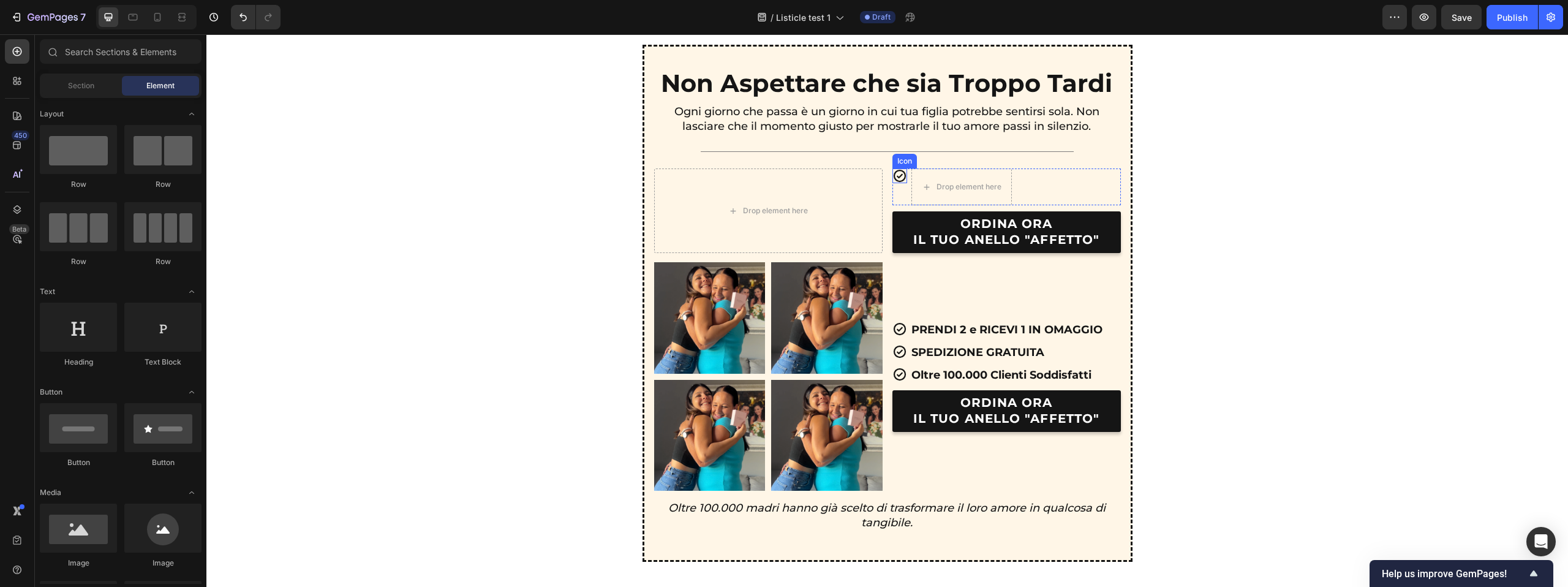
click at [904, 178] on icon at bounding box center [899, 175] width 12 height 12
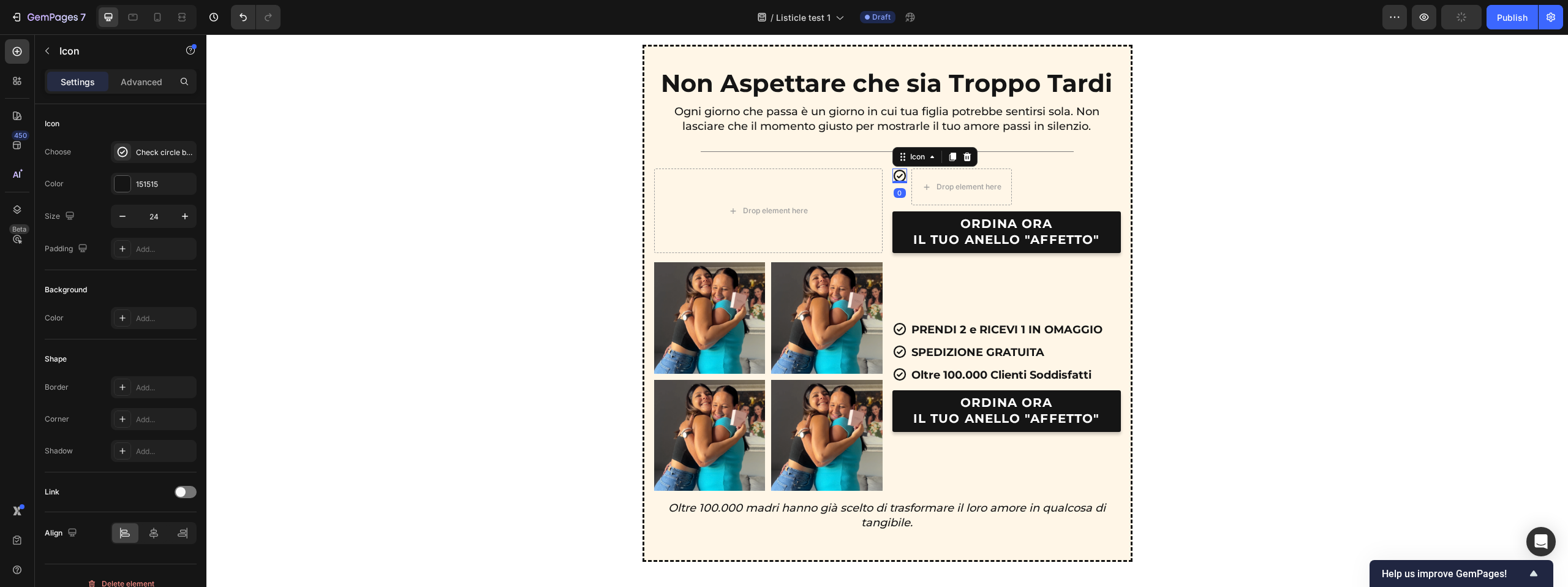
click at [964, 160] on icon at bounding box center [967, 156] width 10 height 10
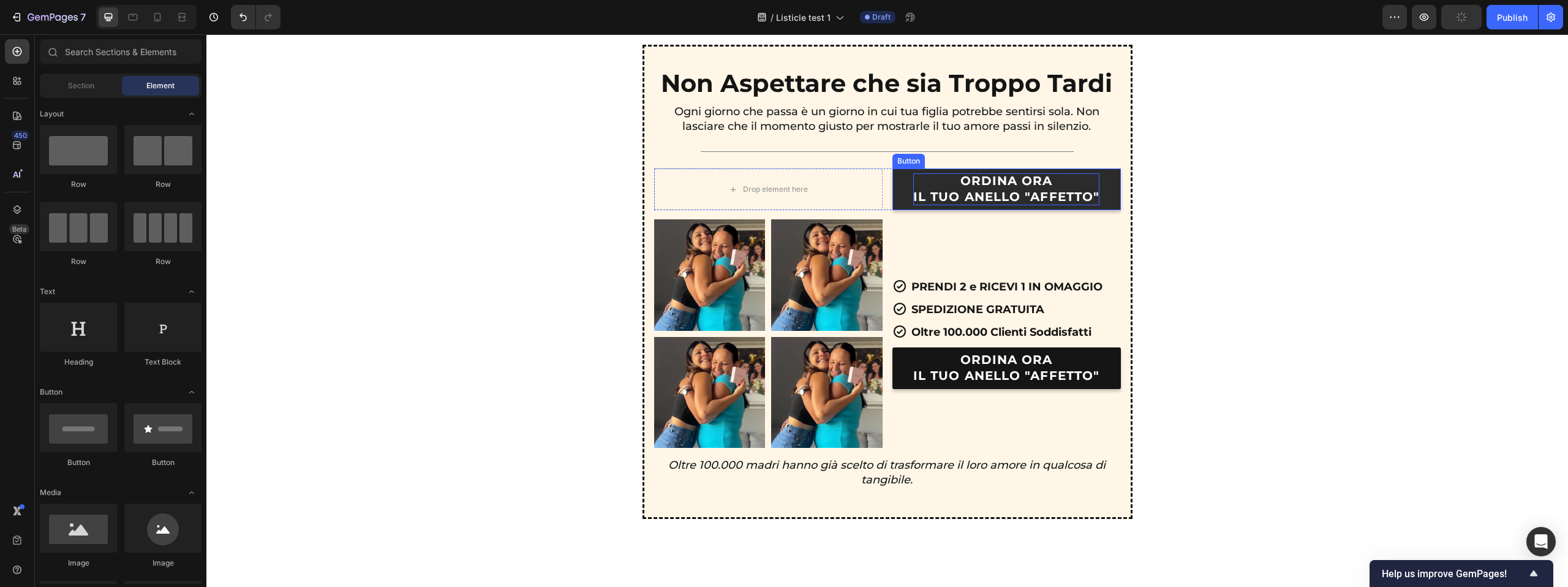
click at [947, 177] on p "ORDINA ORA IL TUO ANELLO "AFFETTO"" at bounding box center [1006, 189] width 186 height 32
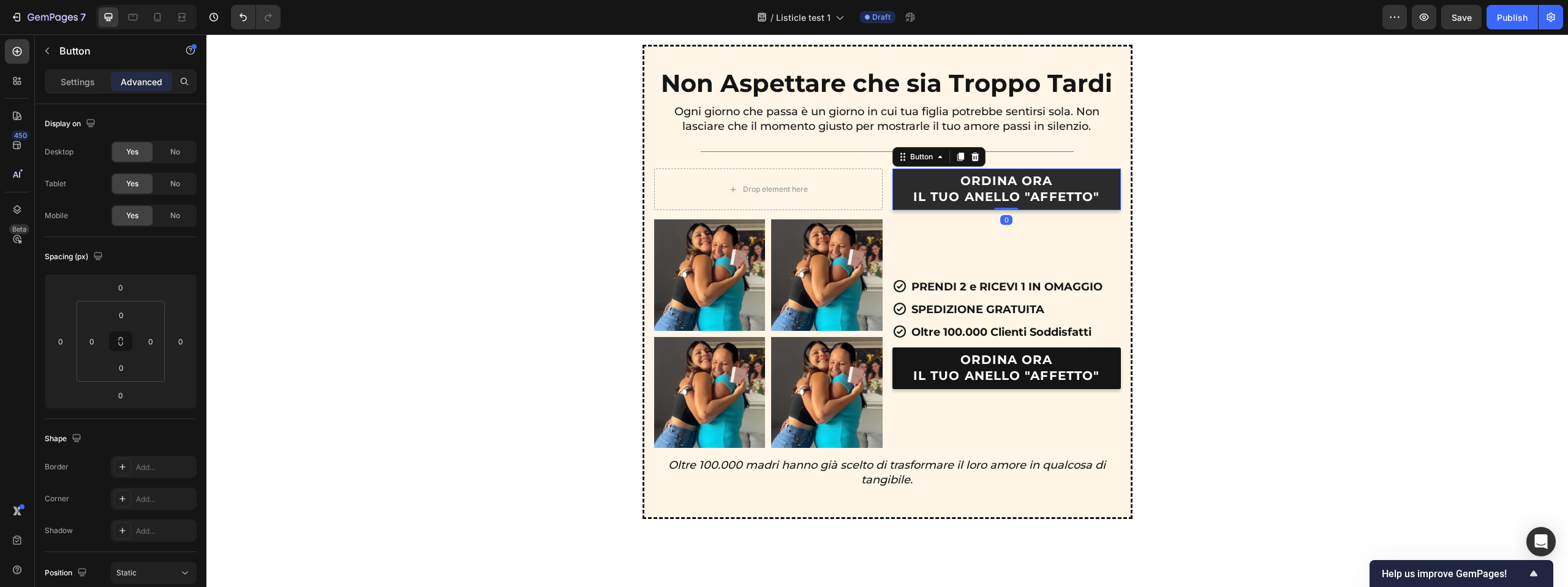
click at [892, 177] on div "ORDINA ORA IL TUO ANELLO "AFFETTO" Button 0" at bounding box center [1006, 189] width 228 height 42
click at [968, 159] on div at bounding box center [975, 156] width 15 height 15
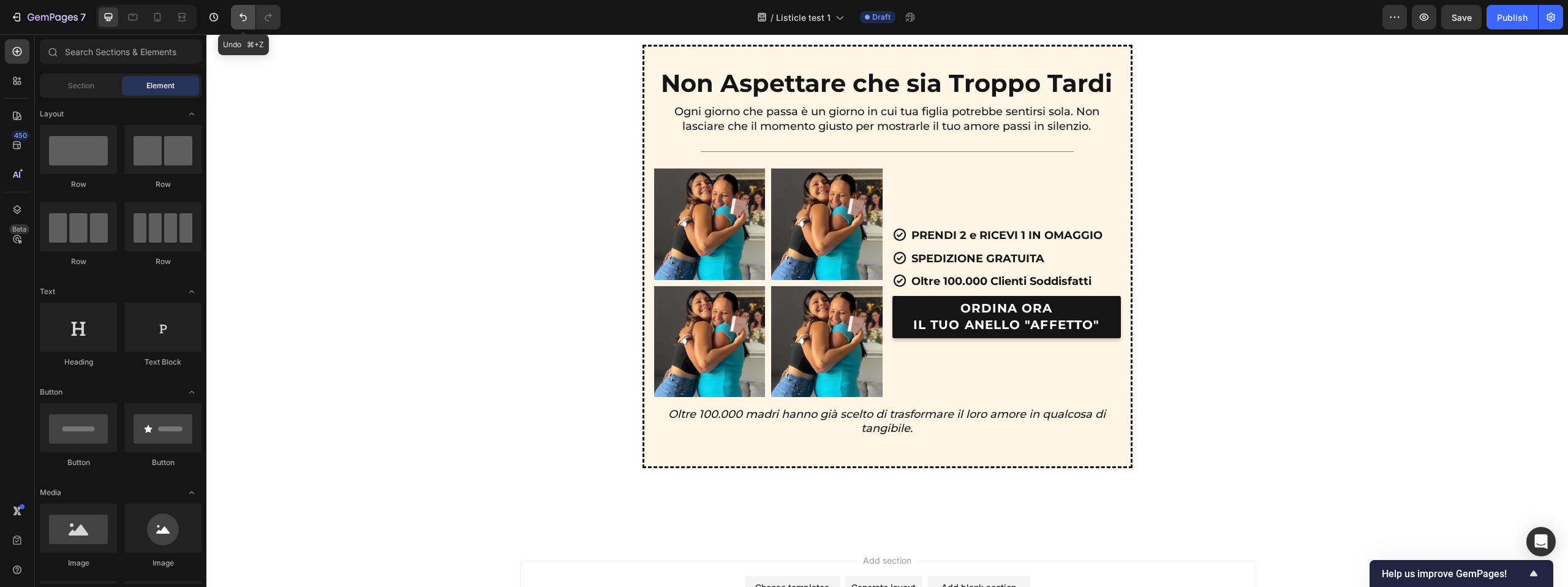
click at [247, 14] on icon "Undo/Redo" at bounding box center [243, 17] width 12 height 12
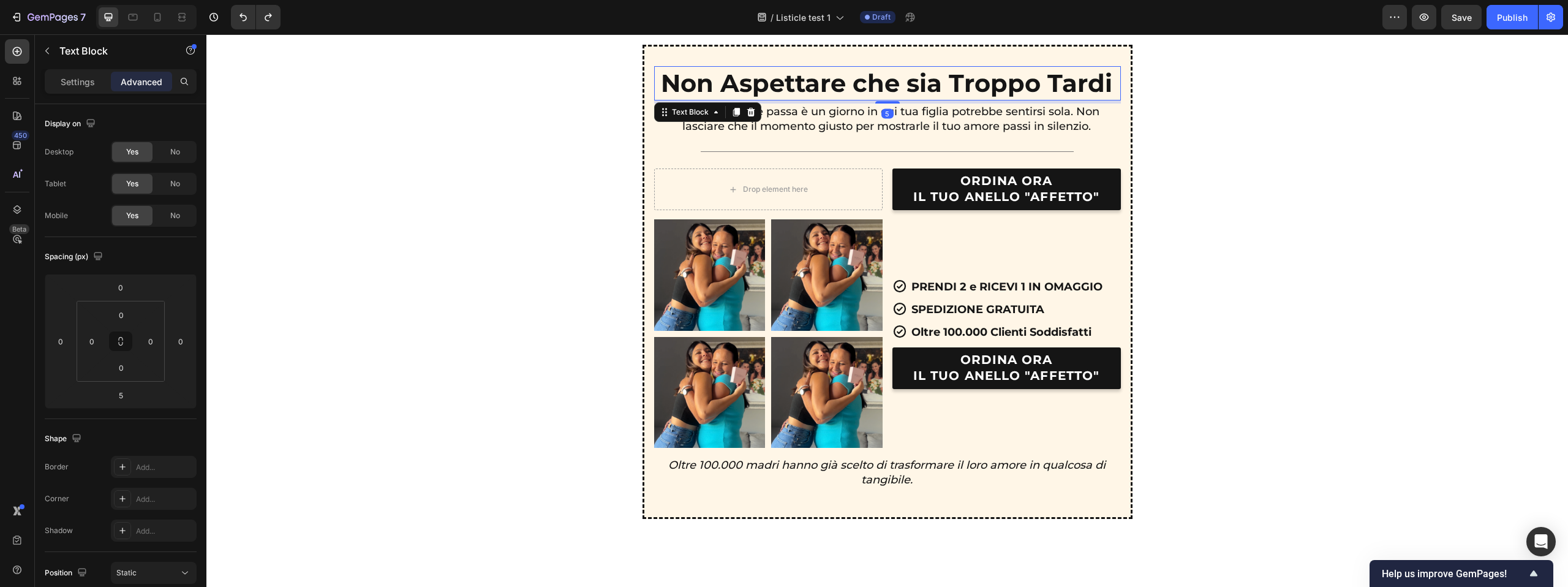
click at [891, 91] on p "Non Aspettare che sia Troppo Tardi" at bounding box center [886, 84] width 452 height 32
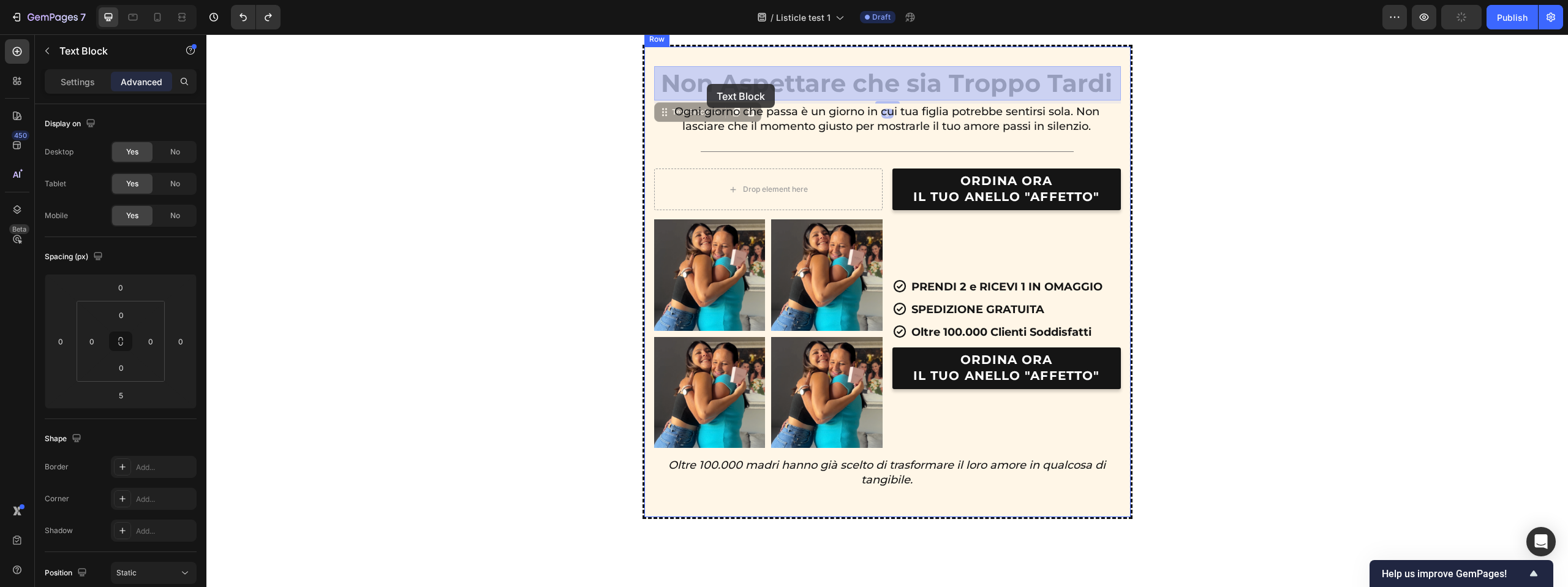
drag, startPoint x: 685, startPoint y: 112, endPoint x: 707, endPoint y: 84, distance: 35.6
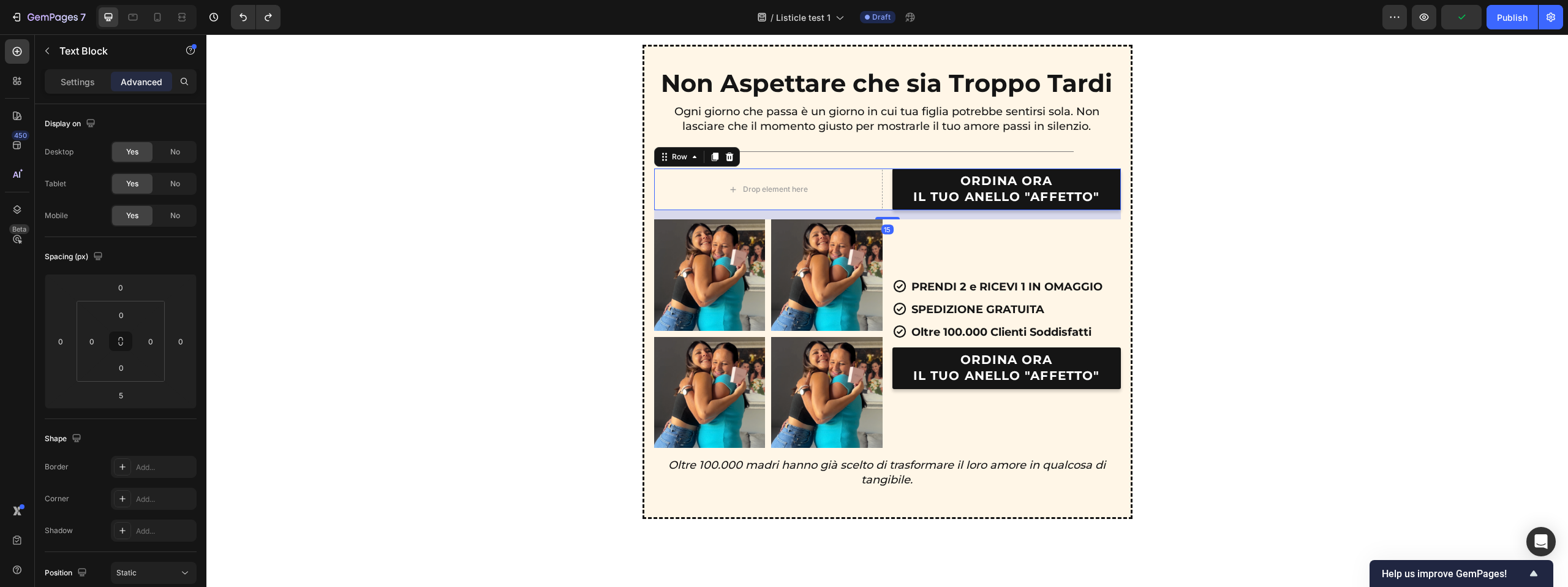
click at [887, 189] on div "Drop element here ORDINA ORA IL TUO ANELLO "AFFETTO" Button Row 15" at bounding box center [887, 189] width 467 height 42
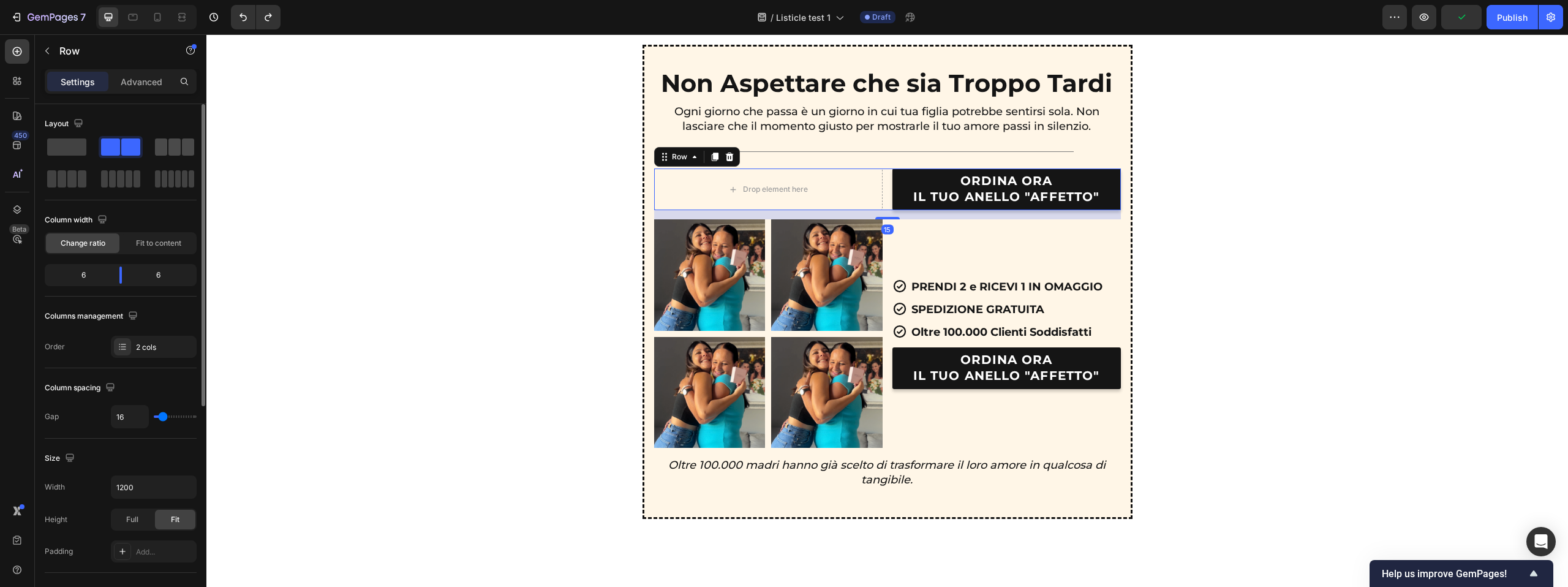
drag, startPoint x: 78, startPoint y: 143, endPoint x: 154, endPoint y: 137, distance: 76.2
click at [78, 143] on span at bounding box center [66, 147] width 39 height 17
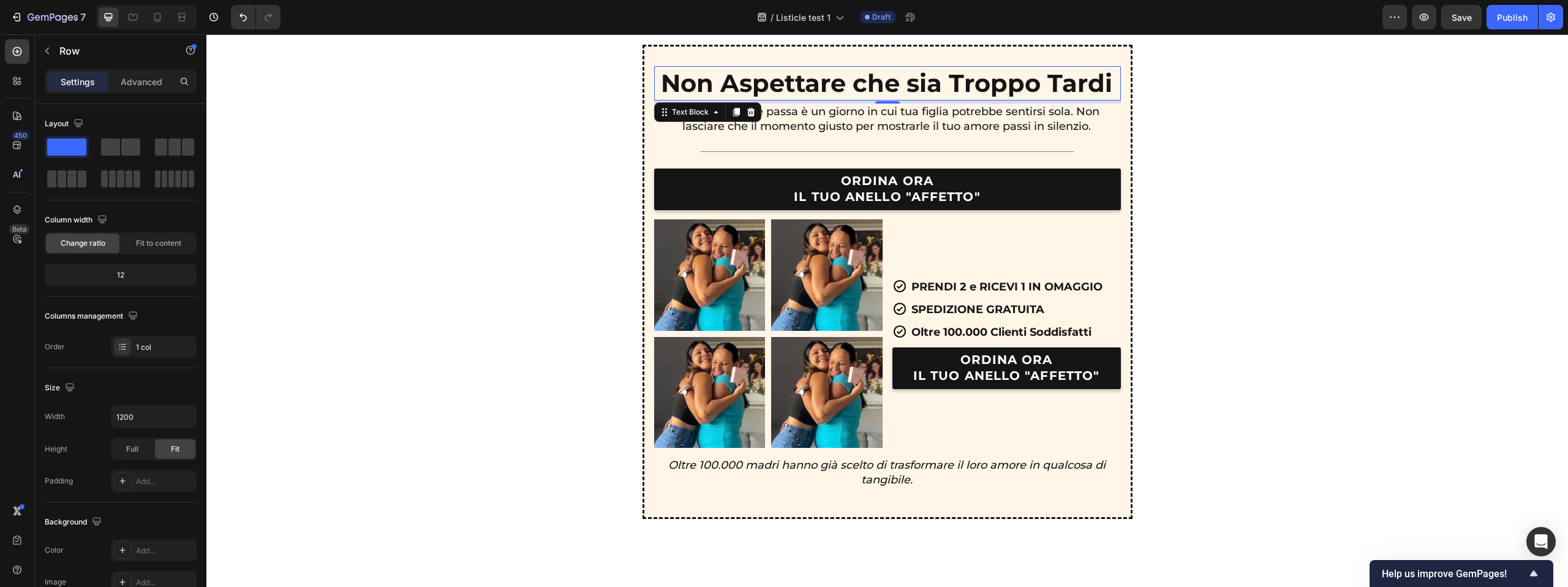
click at [846, 90] on p "Non Aspettare che sia Troppo Tardi" at bounding box center [886, 84] width 452 height 32
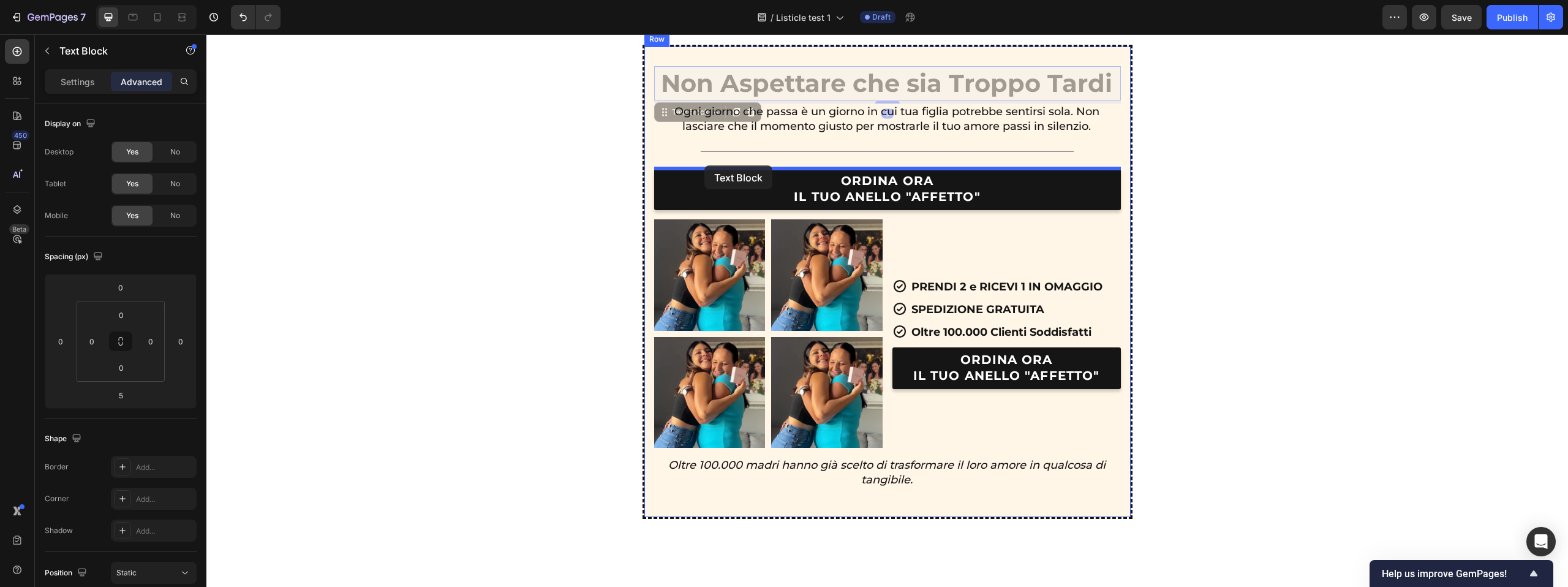
drag, startPoint x: 662, startPoint y: 106, endPoint x: 706, endPoint y: 165, distance: 73.6
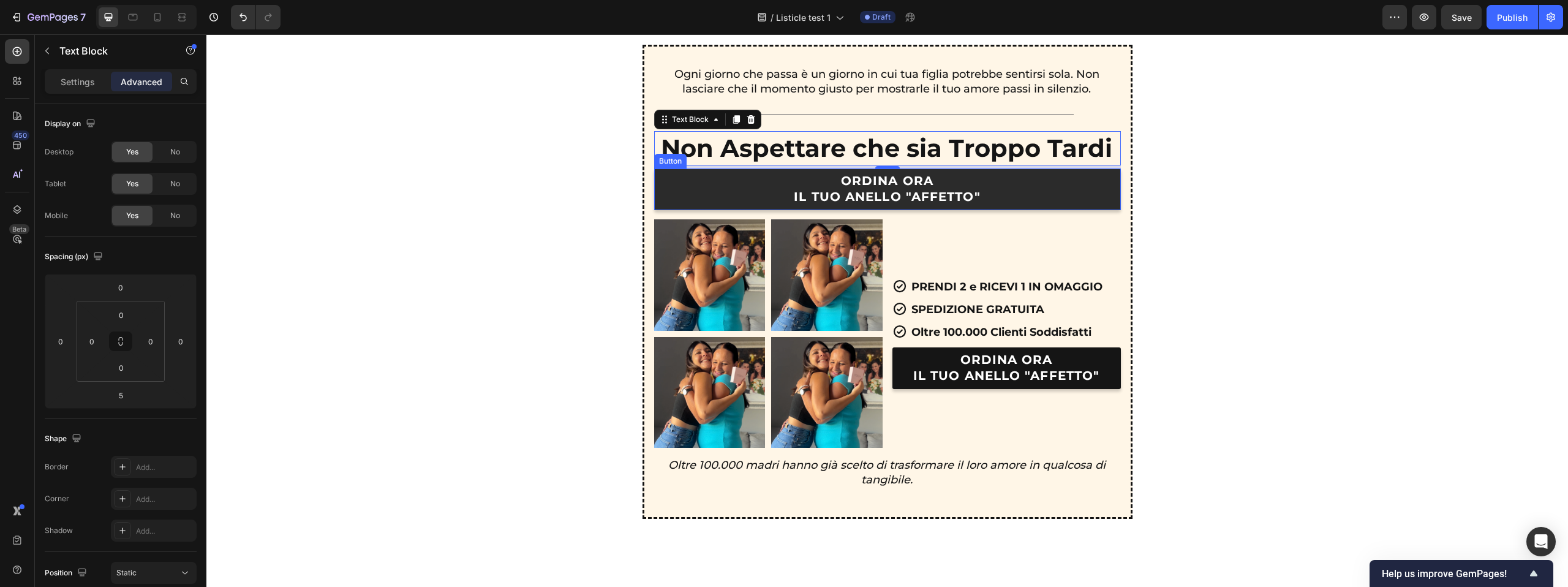
click at [722, 169] on link "ORDINA ORA IL TUO ANELLO "AFFETTO"" at bounding box center [887, 189] width 467 height 42
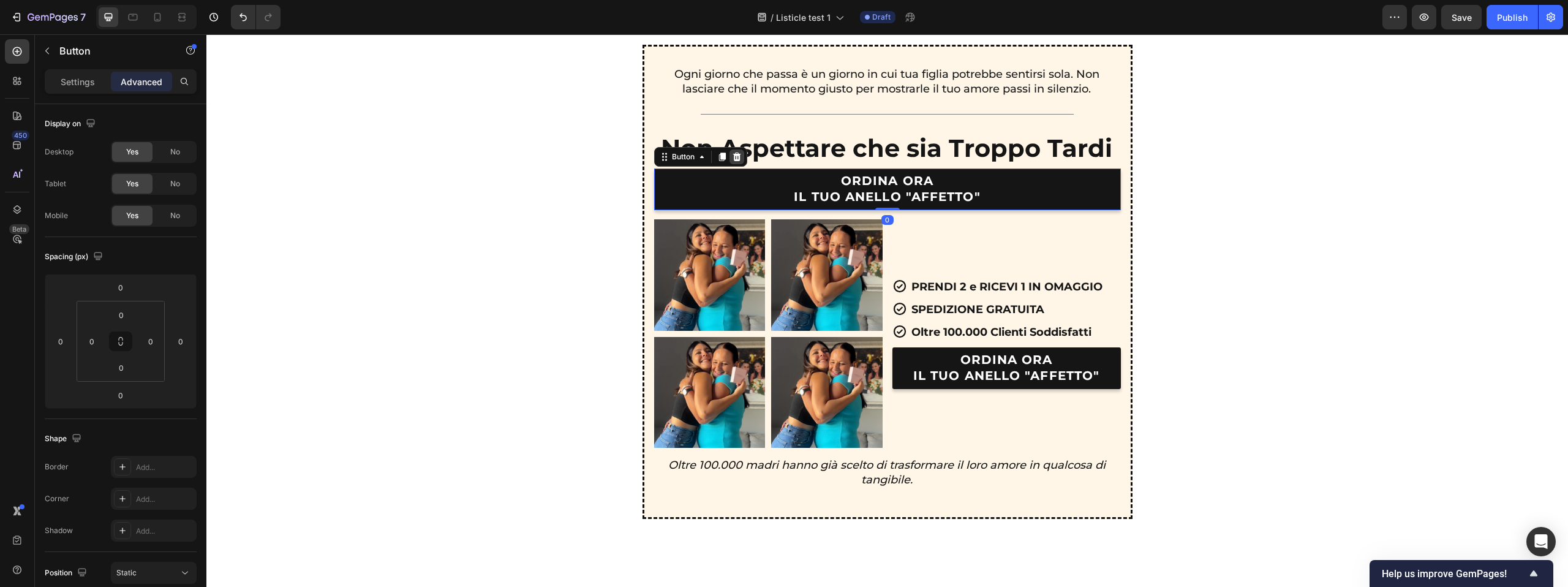
click at [735, 158] on icon at bounding box center [737, 156] width 8 height 9
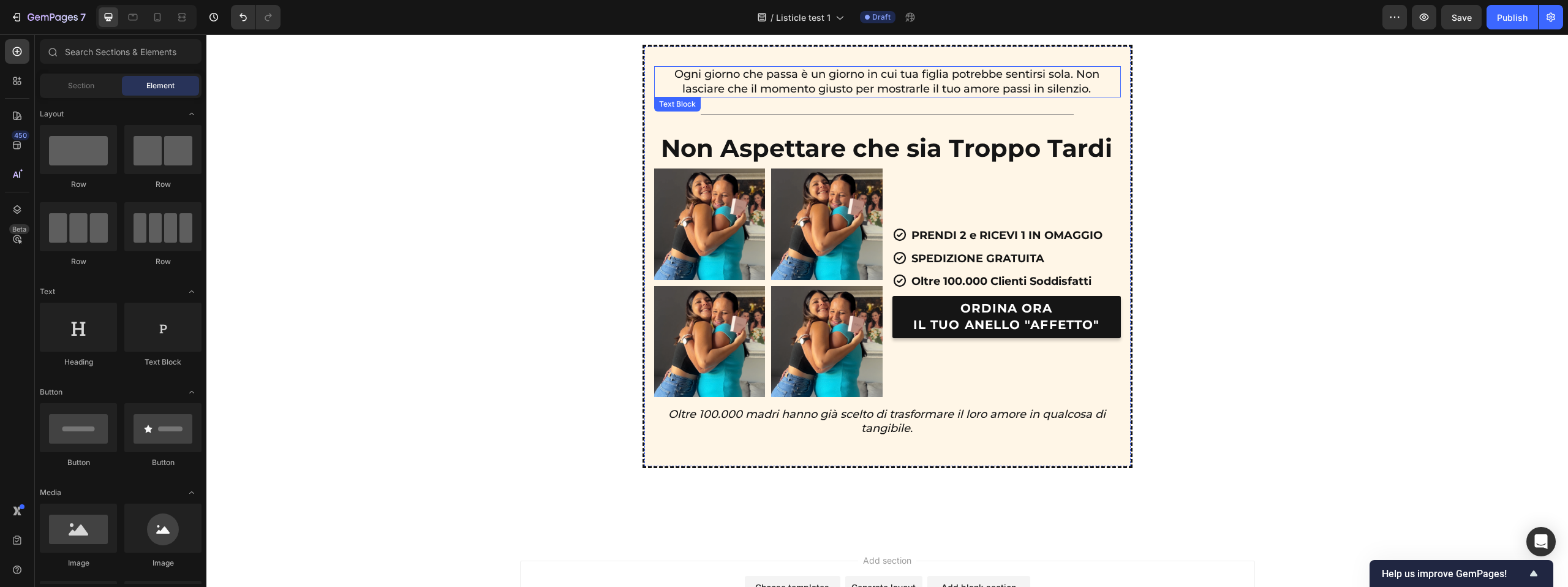
click at [799, 93] on p "Ogni giorno che passa è un giorno in cui tua figlia potrebbe sentirsi sola. Non…" at bounding box center [886, 82] width 466 height 29
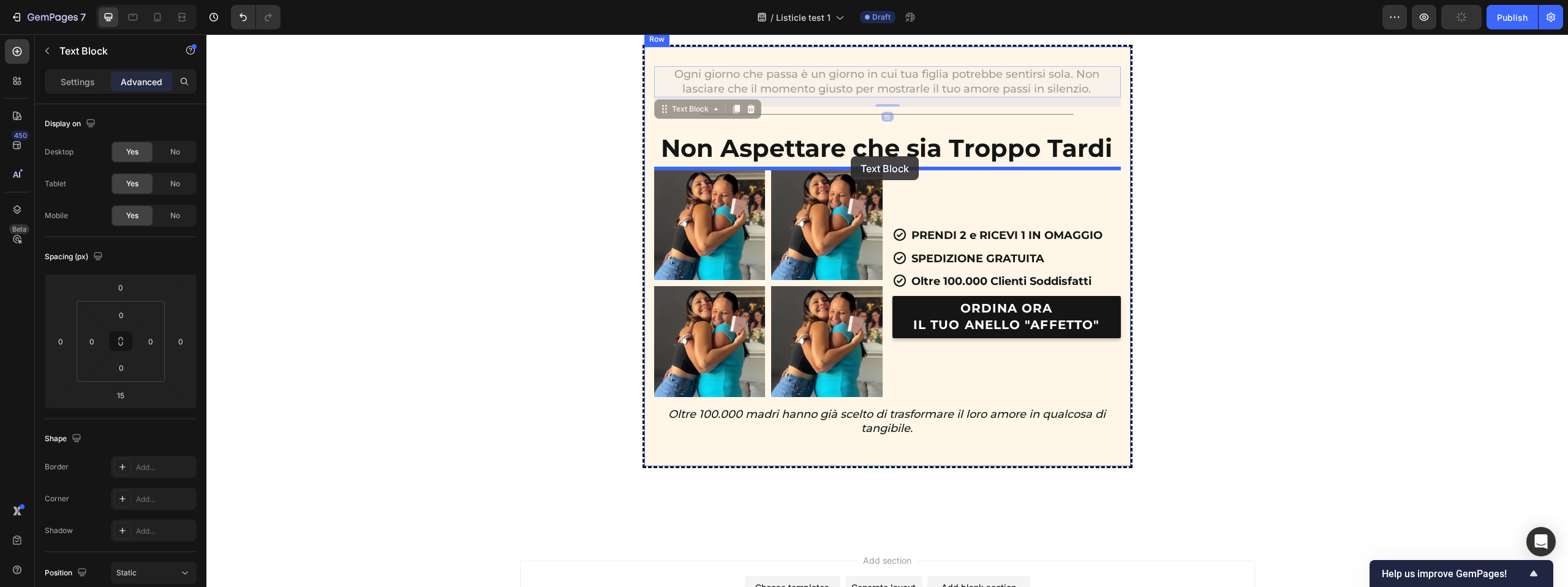
drag, startPoint x: 674, startPoint y: 110, endPoint x: 850, endPoint y: 156, distance: 181.9
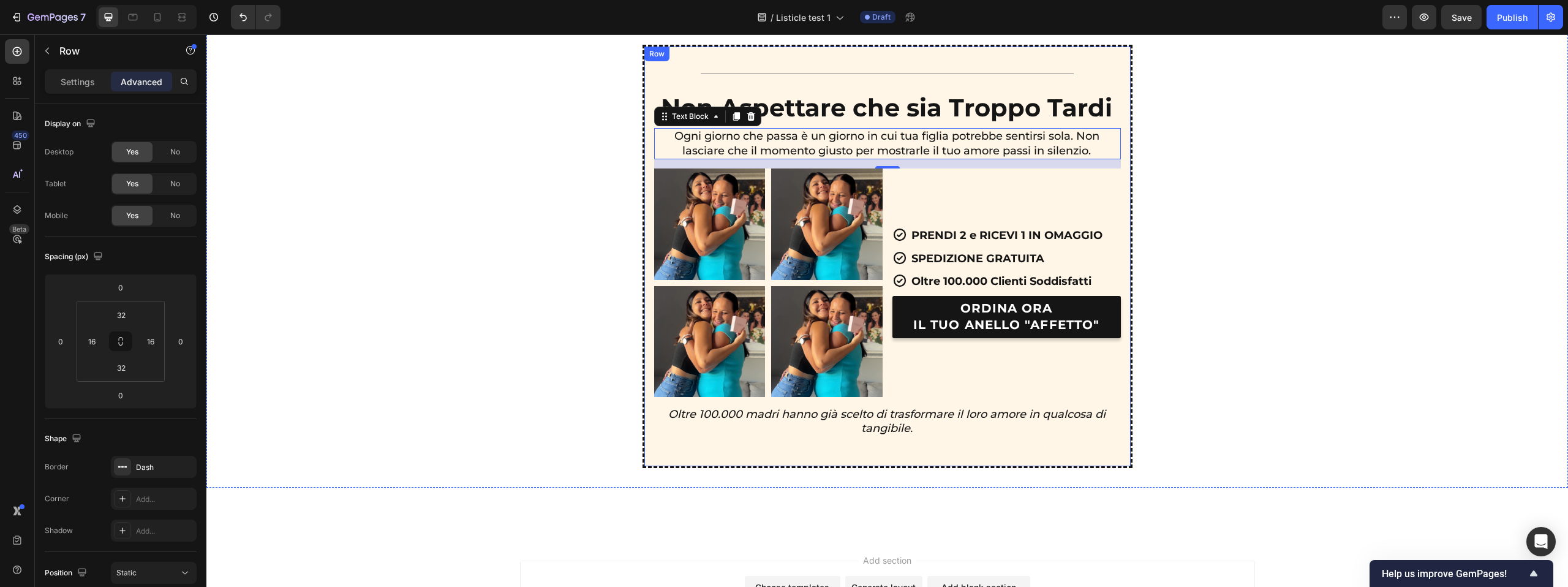
click at [1117, 126] on div "Title Line Non Aspettare che sia Troppo Tardi Text Block Ogni giorno che passa …" at bounding box center [887, 256] width 467 height 381
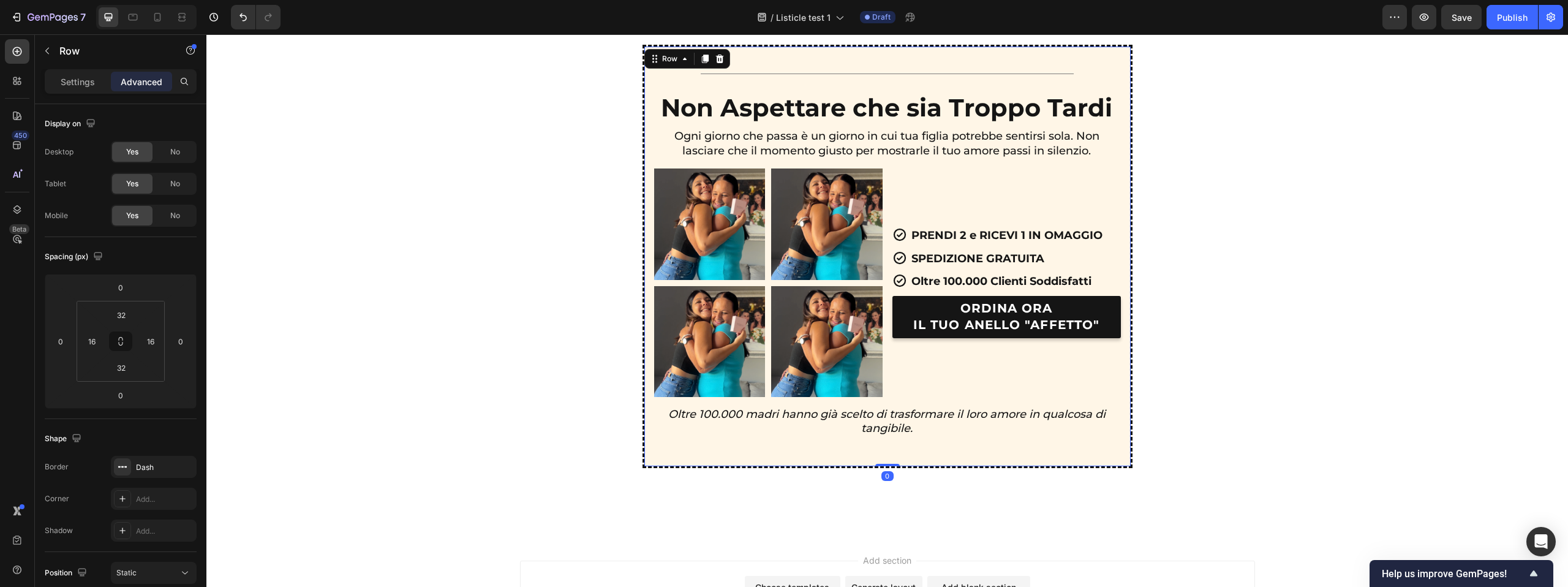
drag, startPoint x: 1050, startPoint y: 162, endPoint x: 1054, endPoint y: 153, distance: 9.8
click at [1050, 161] on div "Title Line Non Aspettare che sia Troppo Tardi Text Block Ogni giorno che passa …" at bounding box center [887, 256] width 467 height 381
click at [1062, 127] on div "Title Line Non Aspettare che sia Troppo Tardi Text Block Ogni giorno che passa …" at bounding box center [887, 256] width 467 height 381
click at [704, 77] on div "Title Line" at bounding box center [887, 73] width 467 height 15
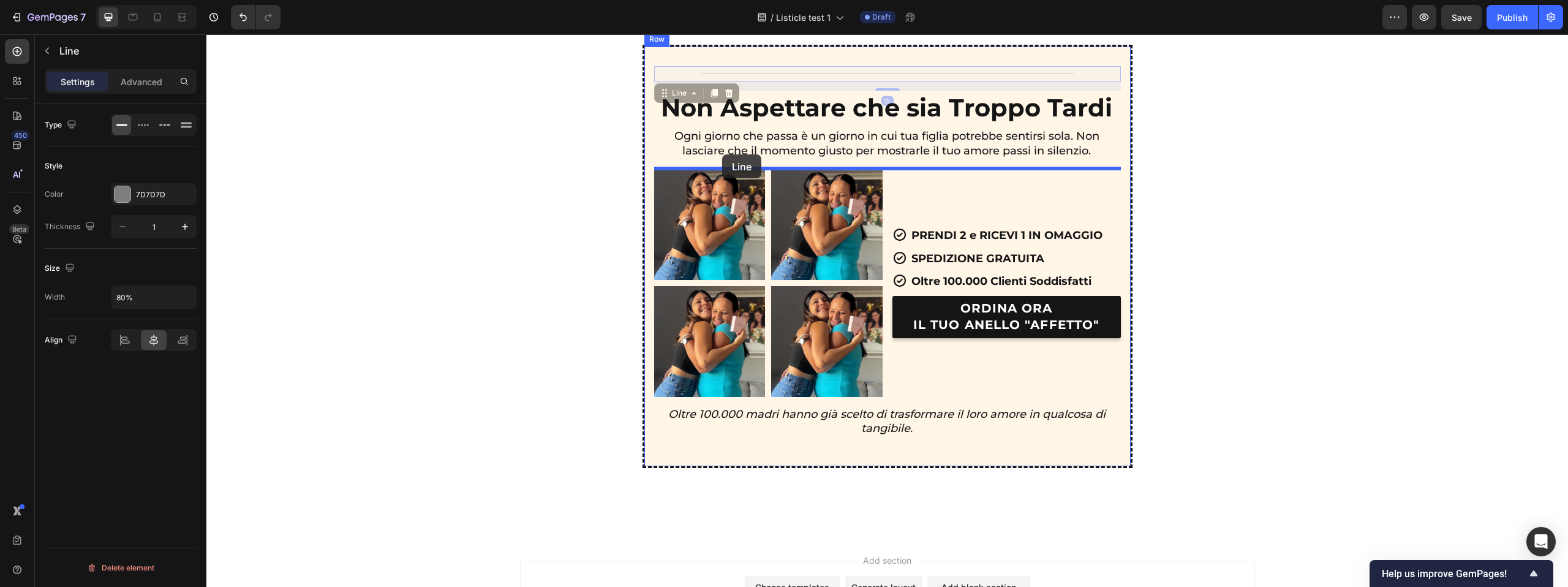
drag, startPoint x: 665, startPoint y: 94, endPoint x: 724, endPoint y: 154, distance: 84.1
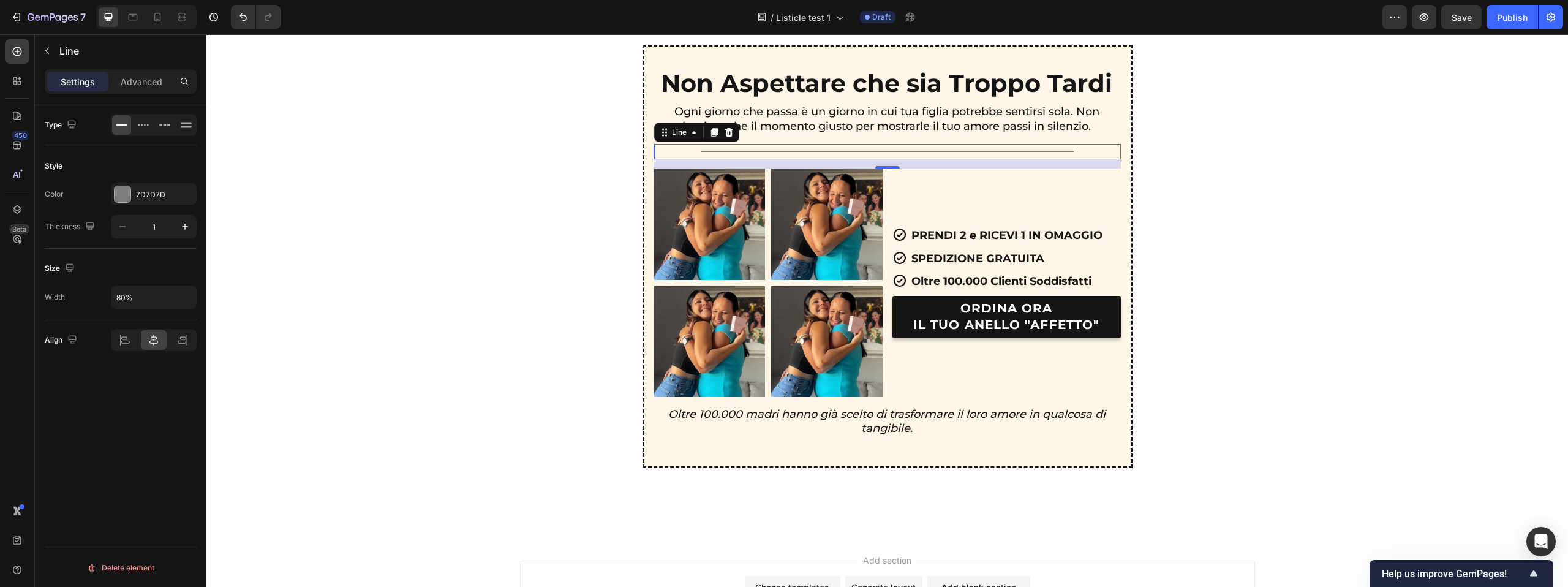
click at [1194, 158] on div "Non Aspettare che sia Troppo Tardi Text Block Ogni giorno che passa è un giorno…" at bounding box center [887, 256] width 1332 height 424
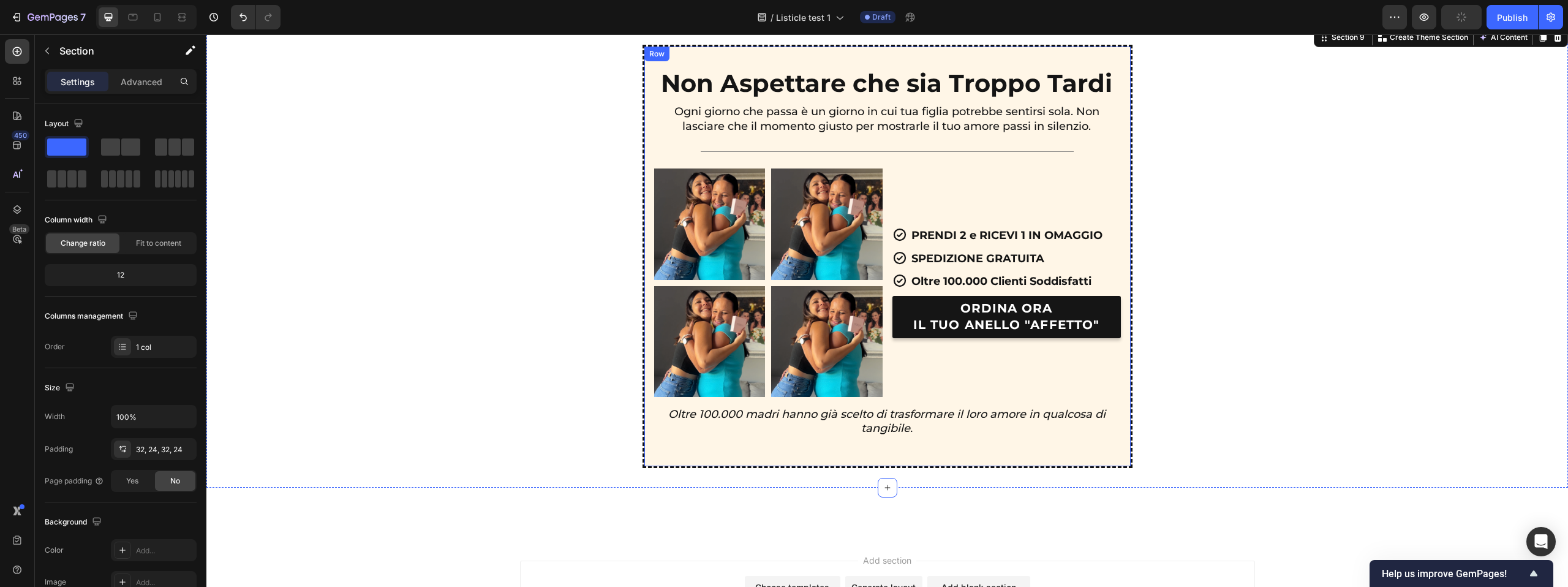
drag, startPoint x: 1075, startPoint y: 161, endPoint x: 1060, endPoint y: 164, distance: 15.3
click at [1074, 161] on div "Non Aspettare che sia Troppo Tardi Text Block Ogni giorno che passa è un giorno…" at bounding box center [887, 256] width 467 height 381
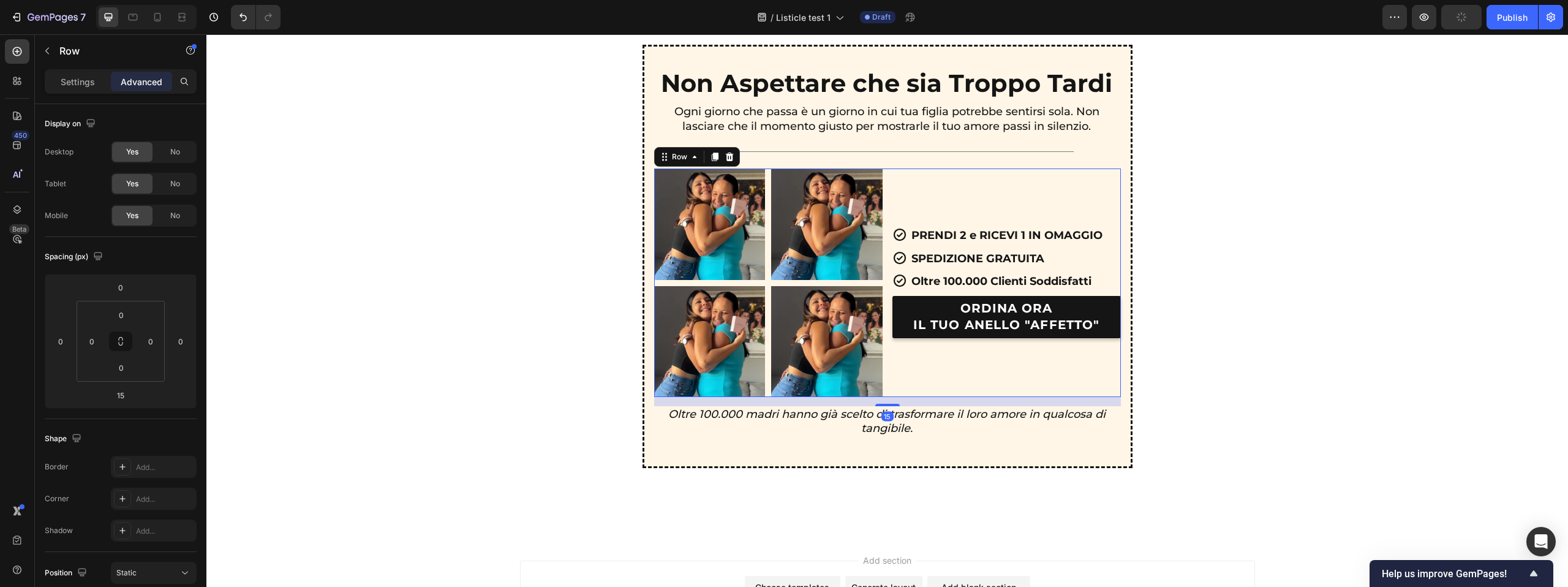
drag, startPoint x: 1011, startPoint y: 174, endPoint x: 1003, endPoint y: 175, distance: 8.1
click at [1011, 174] on div "Icon PRENDI 2 e RICEVI 1 IN OMAGGIO Text Block Row Icon SPEDIZIONE GRATUITA Tex…" at bounding box center [1006, 282] width 228 height 228
click at [1147, 117] on div "Non Aspettare che sia Troppo Tardi Text Block Ogni giorno che passa è un giorno…" at bounding box center [887, 256] width 1332 height 424
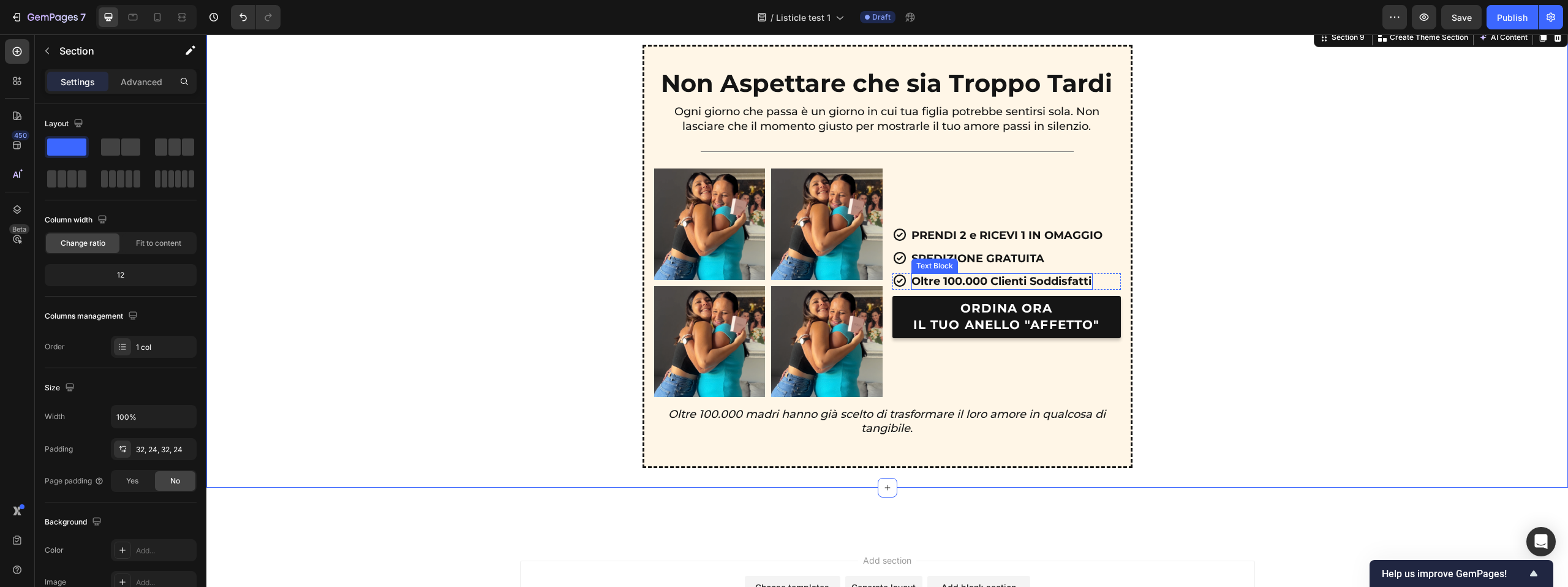
click at [1064, 280] on p "Oltre 100.000 Clienti Soddisfatti" at bounding box center [1001, 281] width 180 height 14
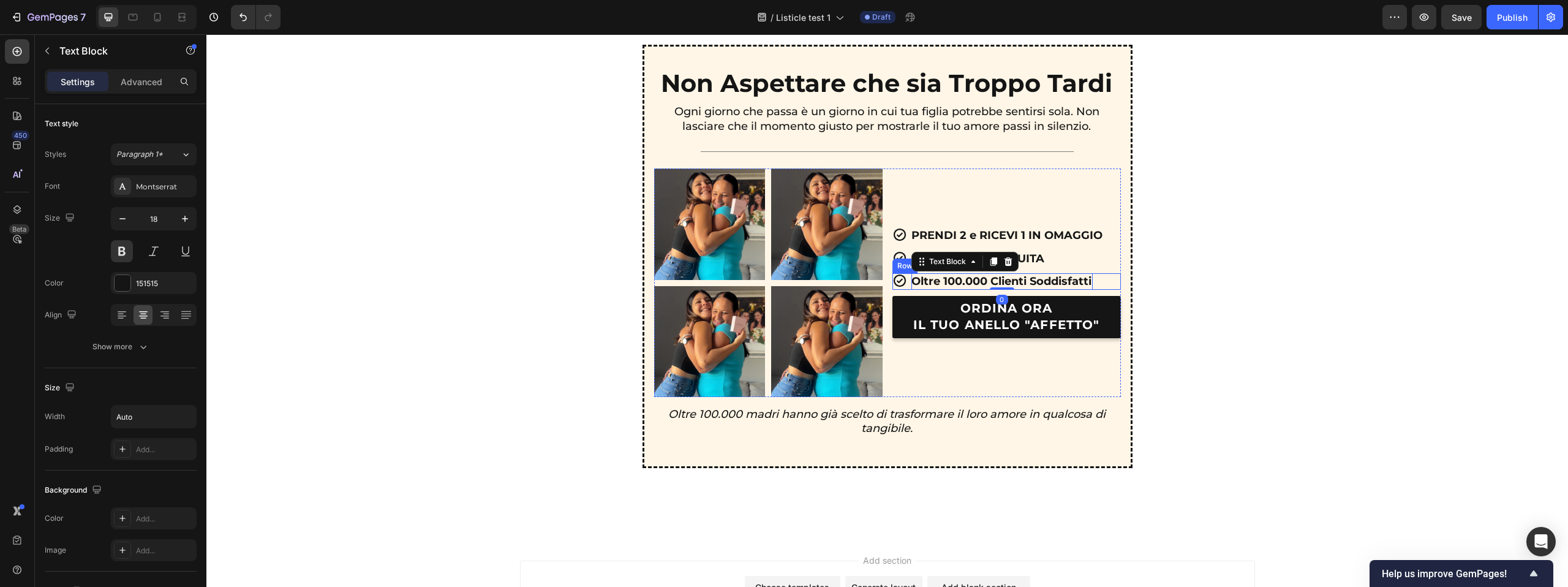
click at [1097, 279] on div "Icon Oltre 100.000 Clienti Soddisfatti Text Block 0 Row" at bounding box center [1006, 281] width 228 height 17
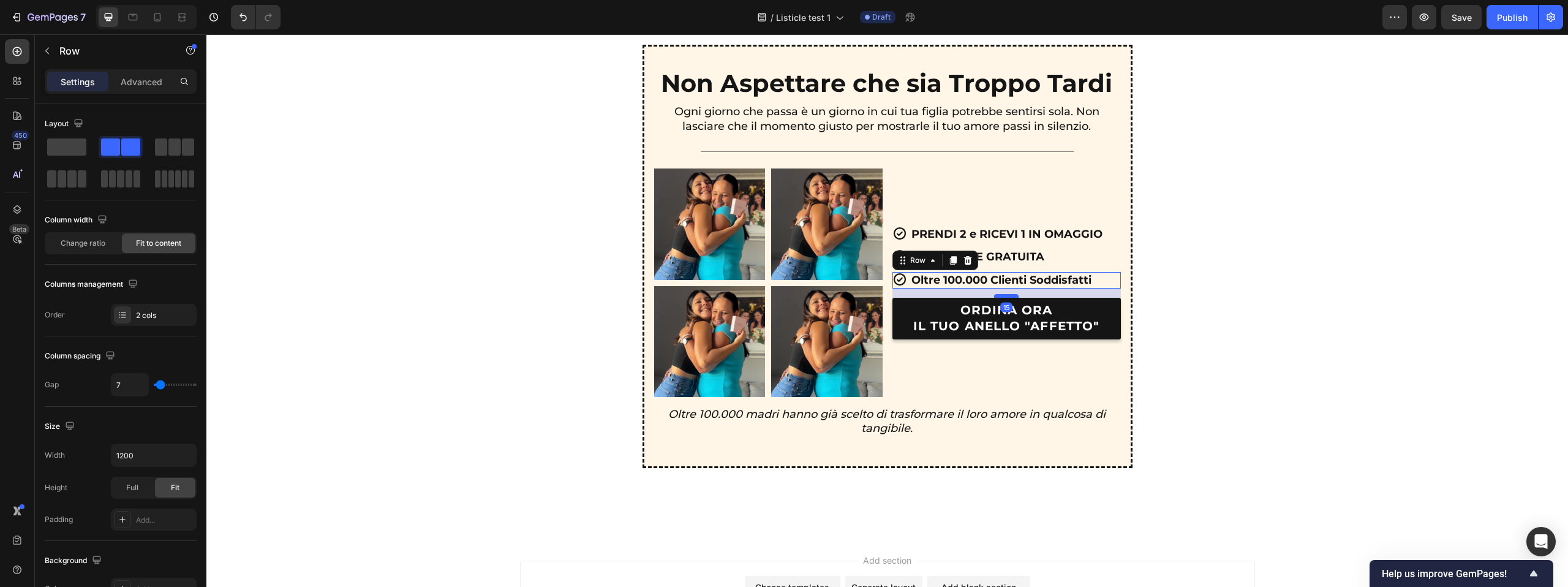
click at [1000, 298] on div "Icon PRENDI 2 e RICEVI 1 IN OMAGGIO Text Block Row Icon SPEDIZIONE GRATUITA Tex…" at bounding box center [1006, 282] width 228 height 228
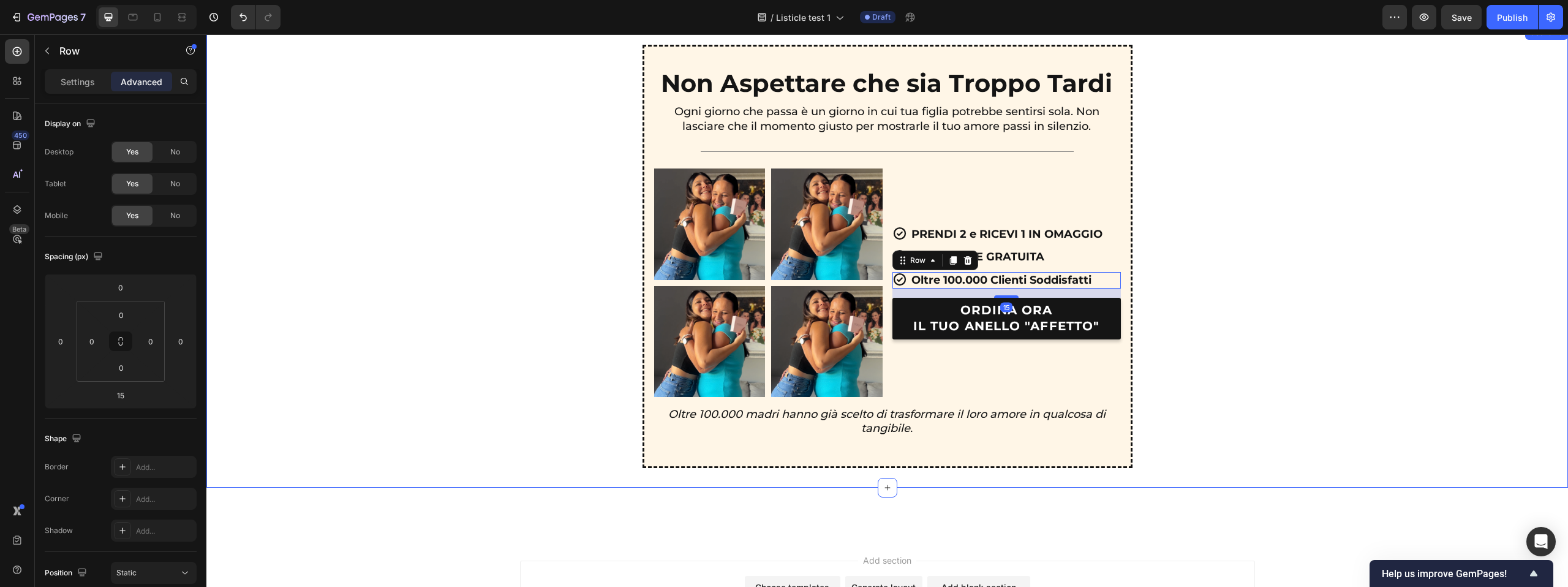
click at [1159, 272] on div "Non Aspettare che sia Troppo Tardi Text Block Ogni giorno che passa è un giorno…" at bounding box center [887, 256] width 1332 height 424
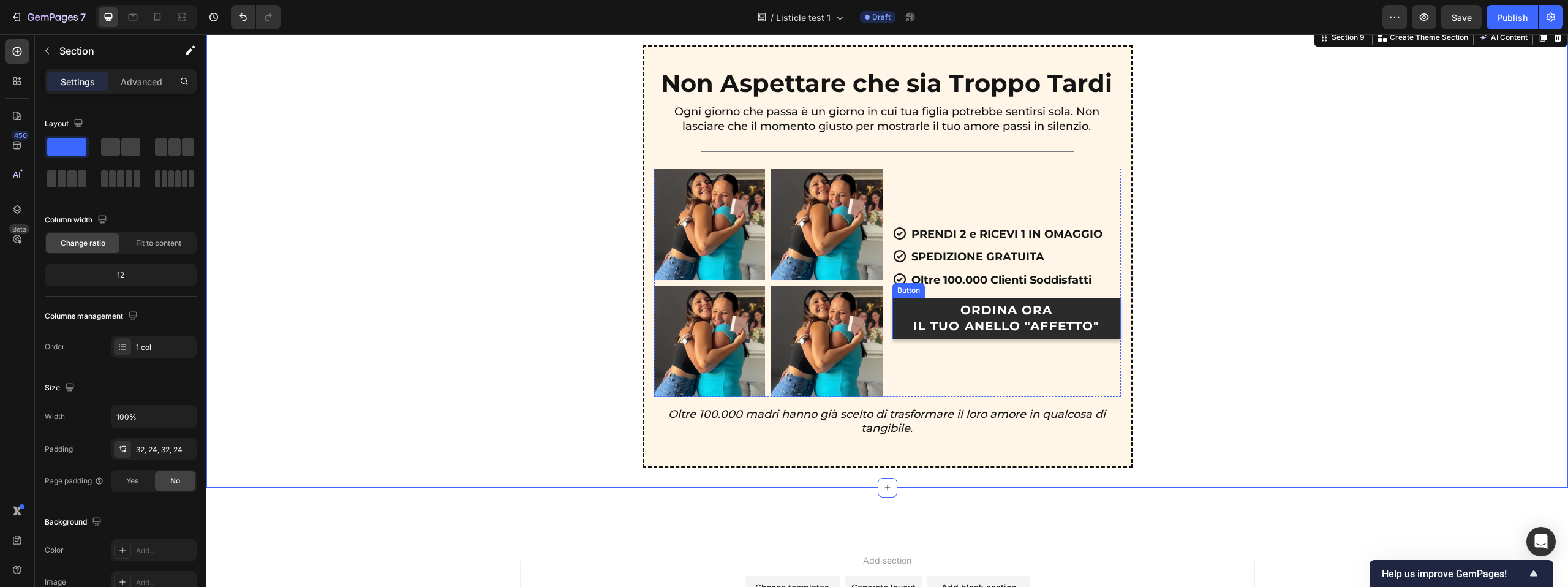
click at [1046, 298] on link "ORDINA ORA IL TUO ANELLO "AFFETTO"" at bounding box center [1006, 319] width 228 height 42
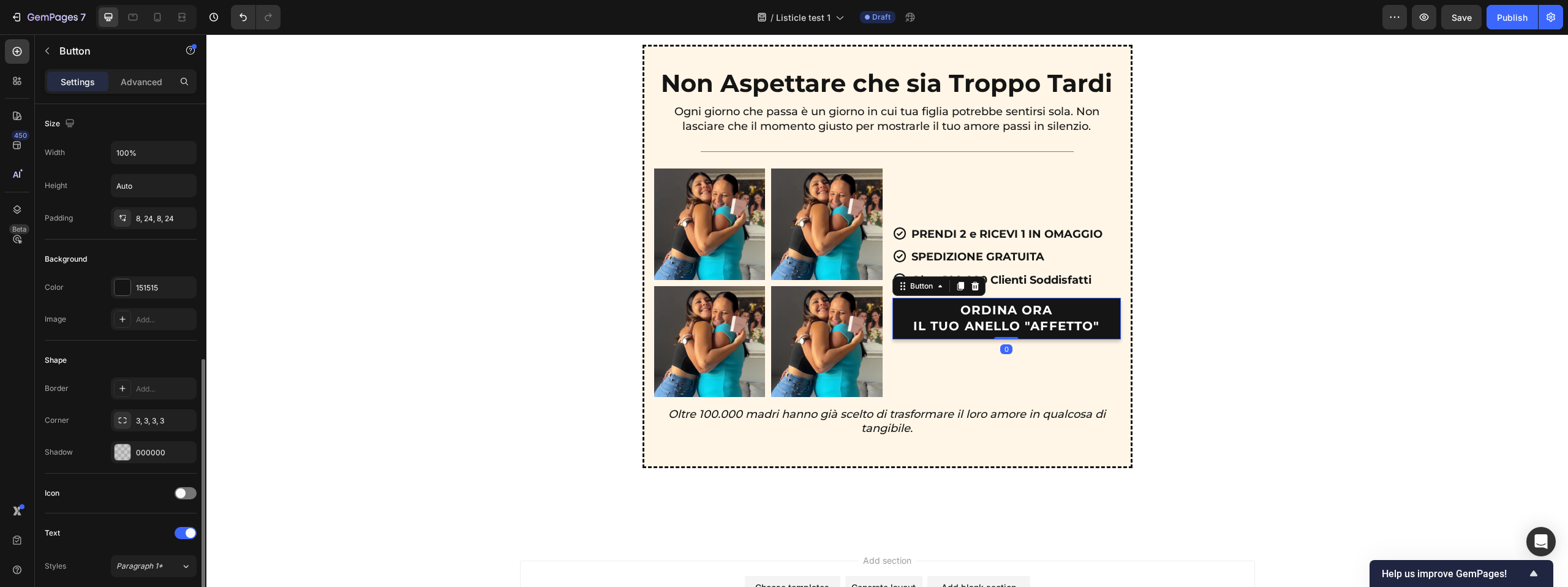
scroll to position [456, 0]
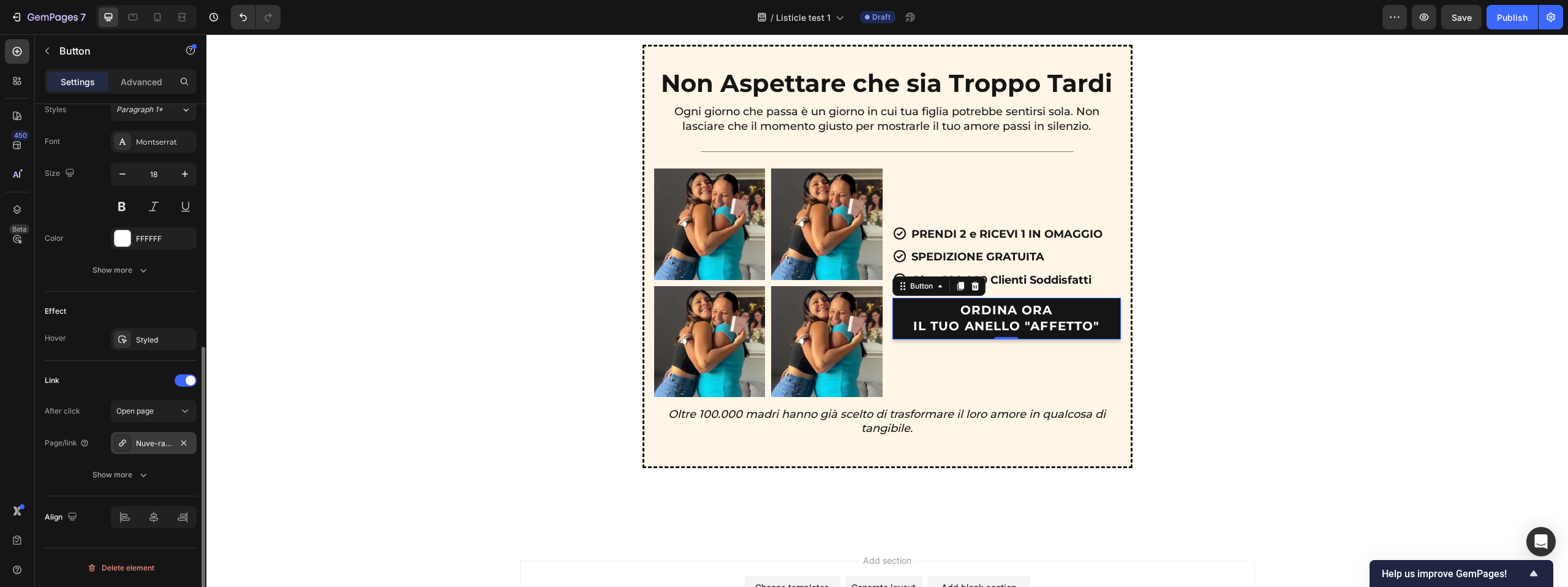
click at [152, 438] on div "Nuve-radiance-rf" at bounding box center [154, 442] width 36 height 11
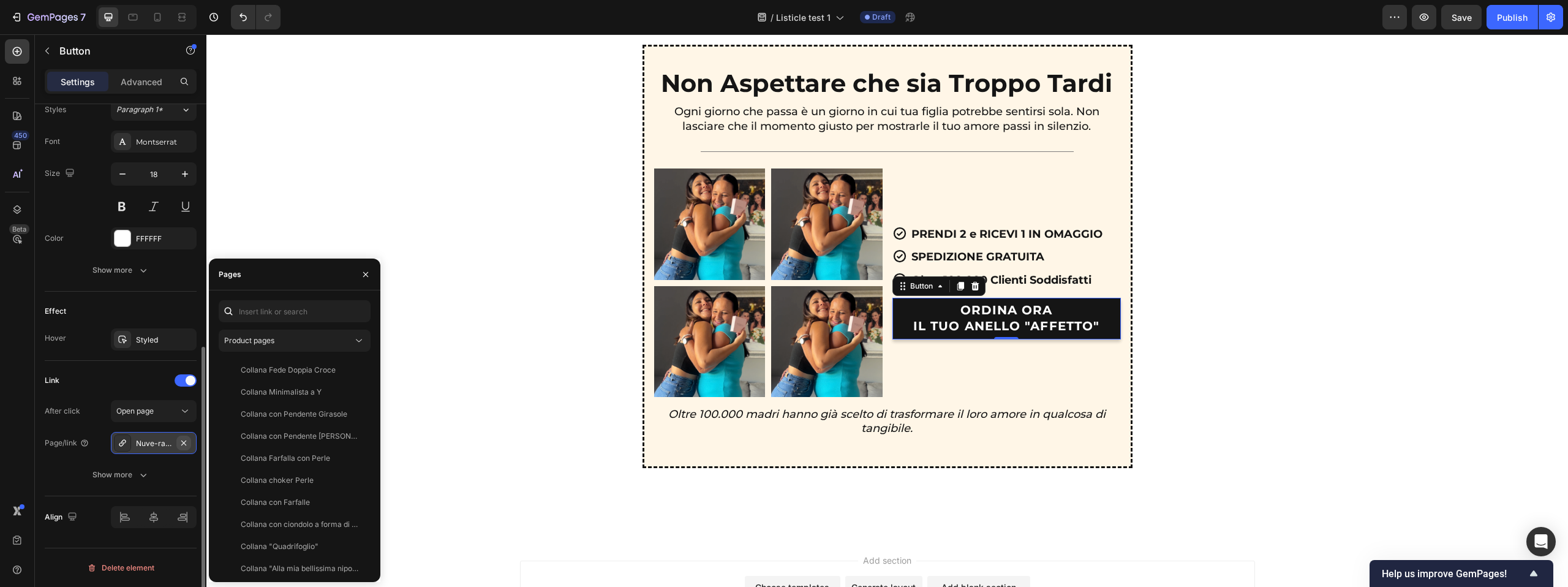
click at [182, 442] on icon "button" at bounding box center [183, 441] width 5 height 5
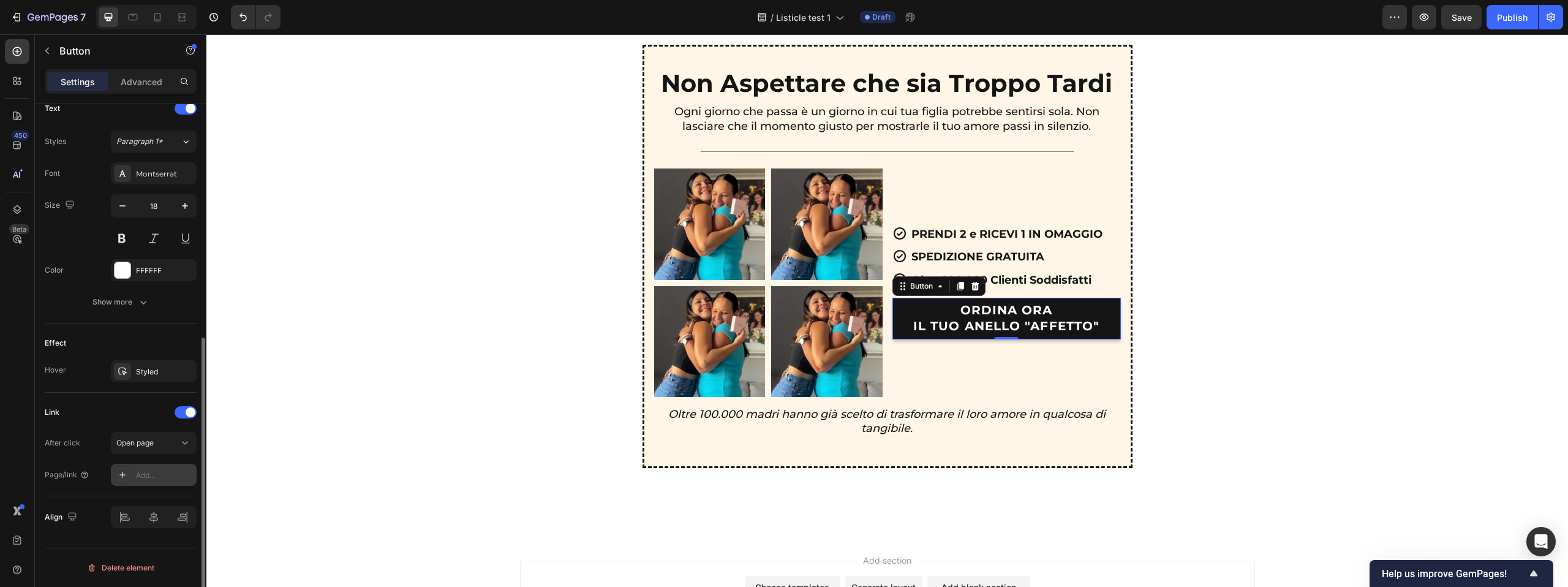
scroll to position [425, 0]
click at [155, 471] on div "Add..." at bounding box center [164, 474] width 58 height 11
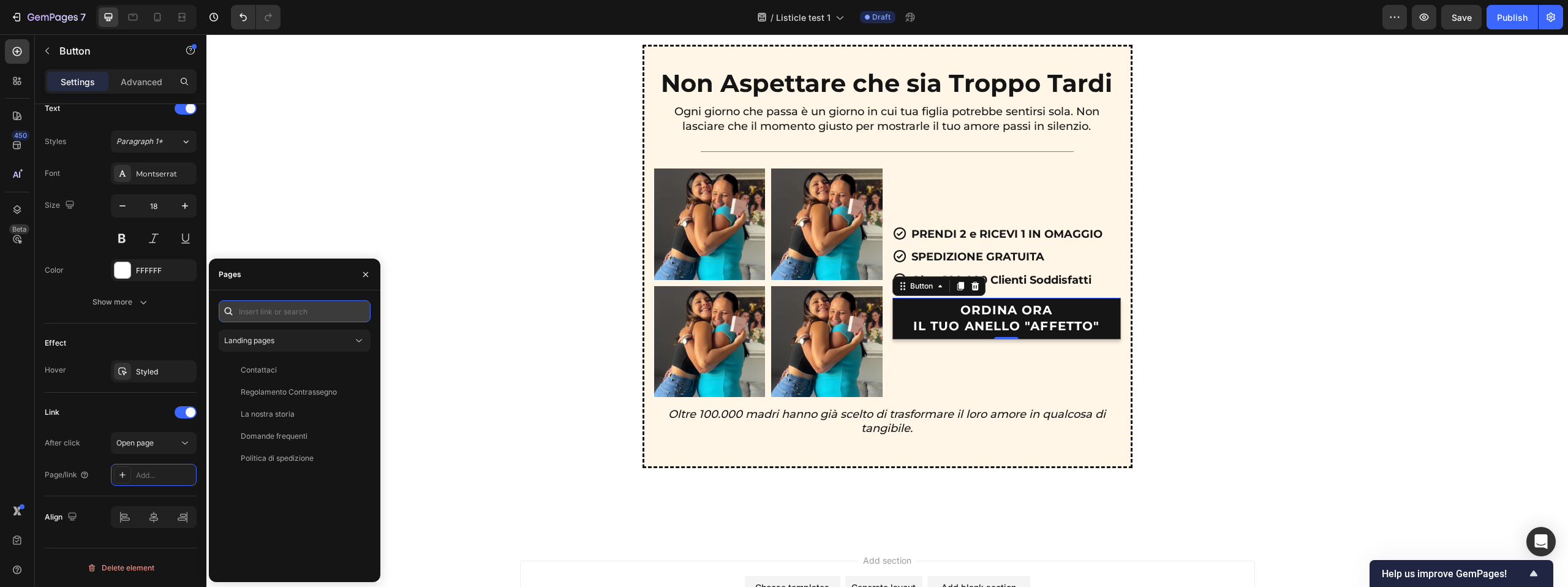
click at [276, 317] on input "text" at bounding box center [294, 311] width 152 height 22
paste input "https://gioiellimilano.com/collections/gioielli/products/affetto"
type input "https://gioiellimilano.com/collections/gioielli/products/affetto"
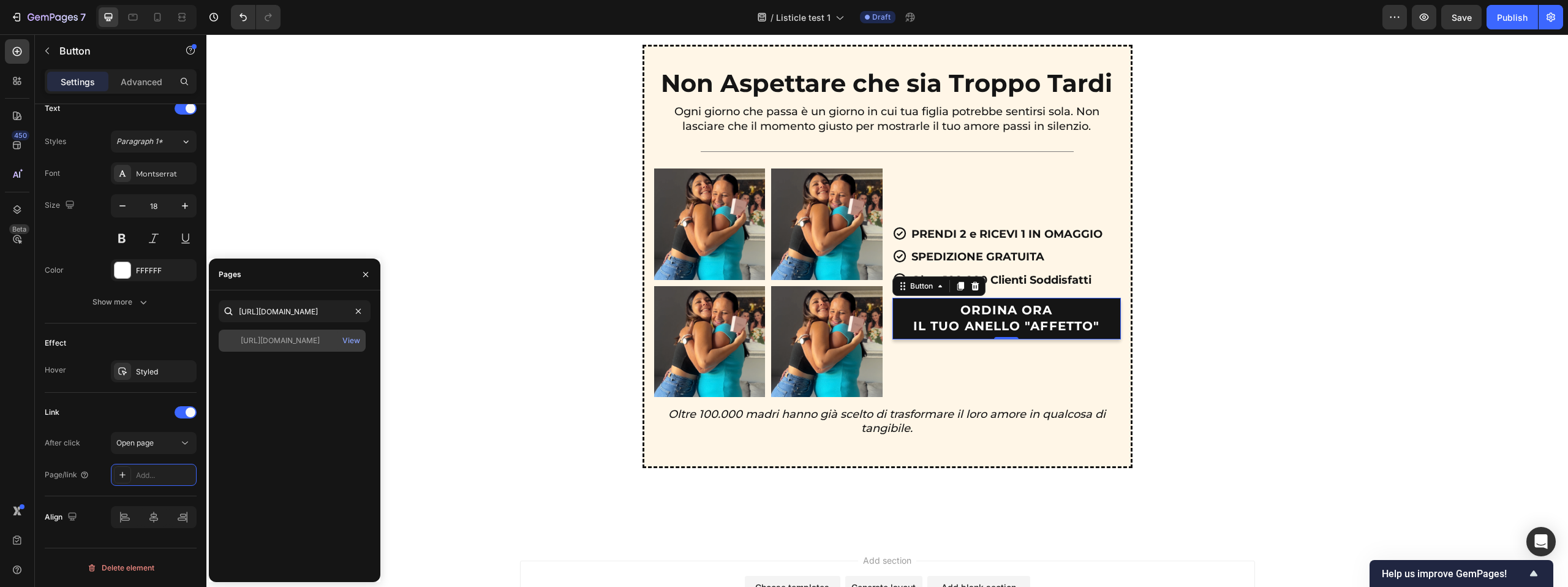
scroll to position [0, 0]
click at [277, 336] on div "https://gioiellimilano.com/collections/gioielli/products/affetto" at bounding box center [279, 340] width 79 height 11
click at [350, 338] on div "View" at bounding box center [351, 340] width 18 height 11
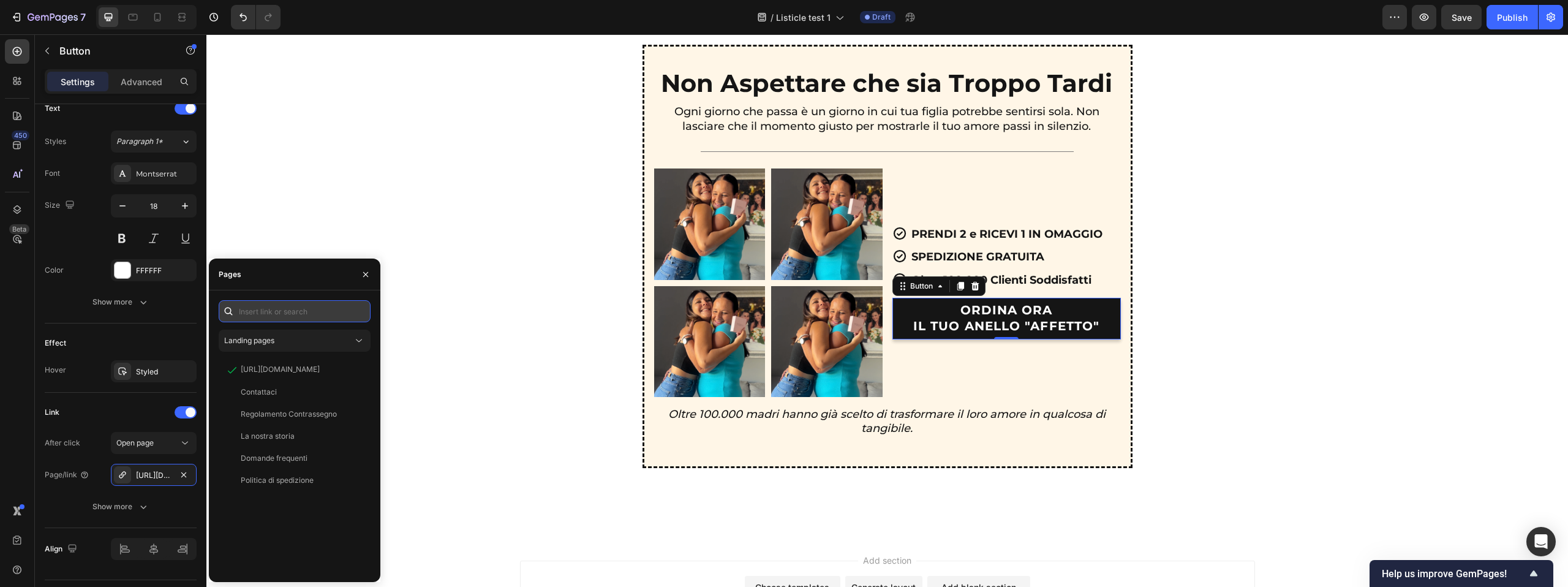
click at [301, 312] on input "text" at bounding box center [294, 311] width 152 height 22
paste input "https://gioiellimilano.com/products/affetto"
type input "https://gioiellimilano.com/products/affetto"
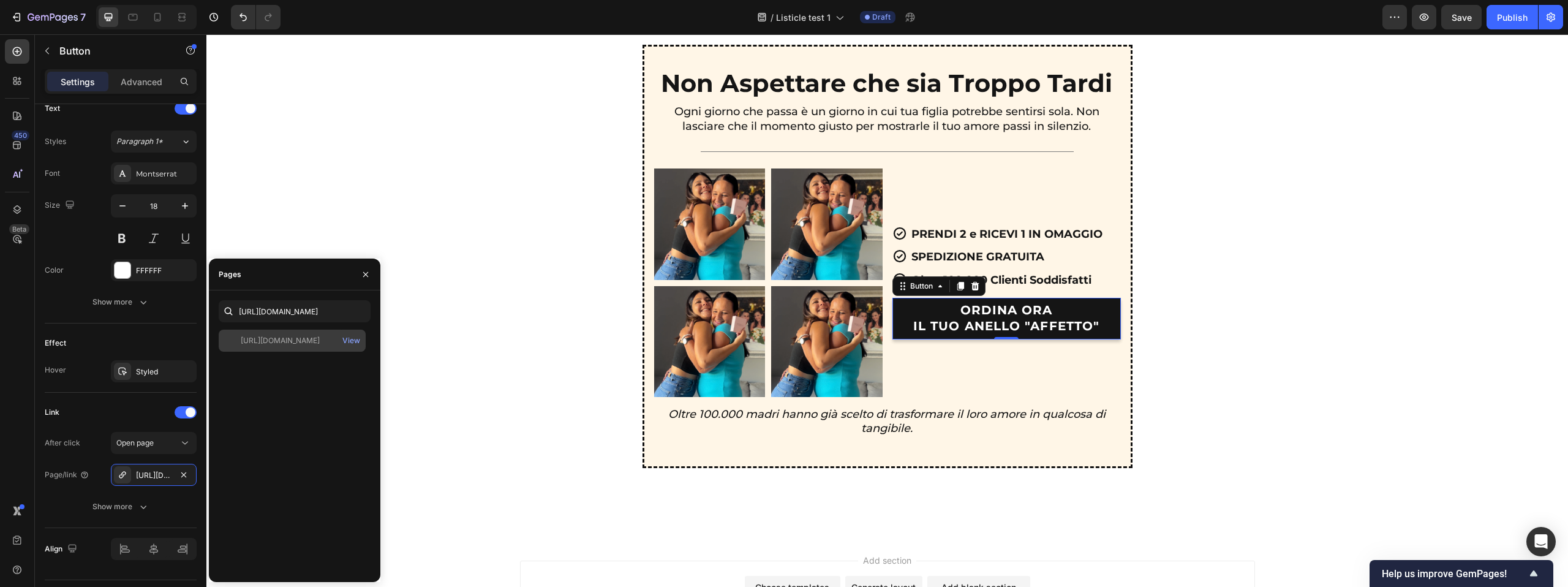
scroll to position [0, 0]
click at [296, 332] on div "https://gioiellimilano.com/products/affetto View" at bounding box center [291, 341] width 147 height 22
click at [368, 282] on button "button" at bounding box center [366, 274] width 20 height 20
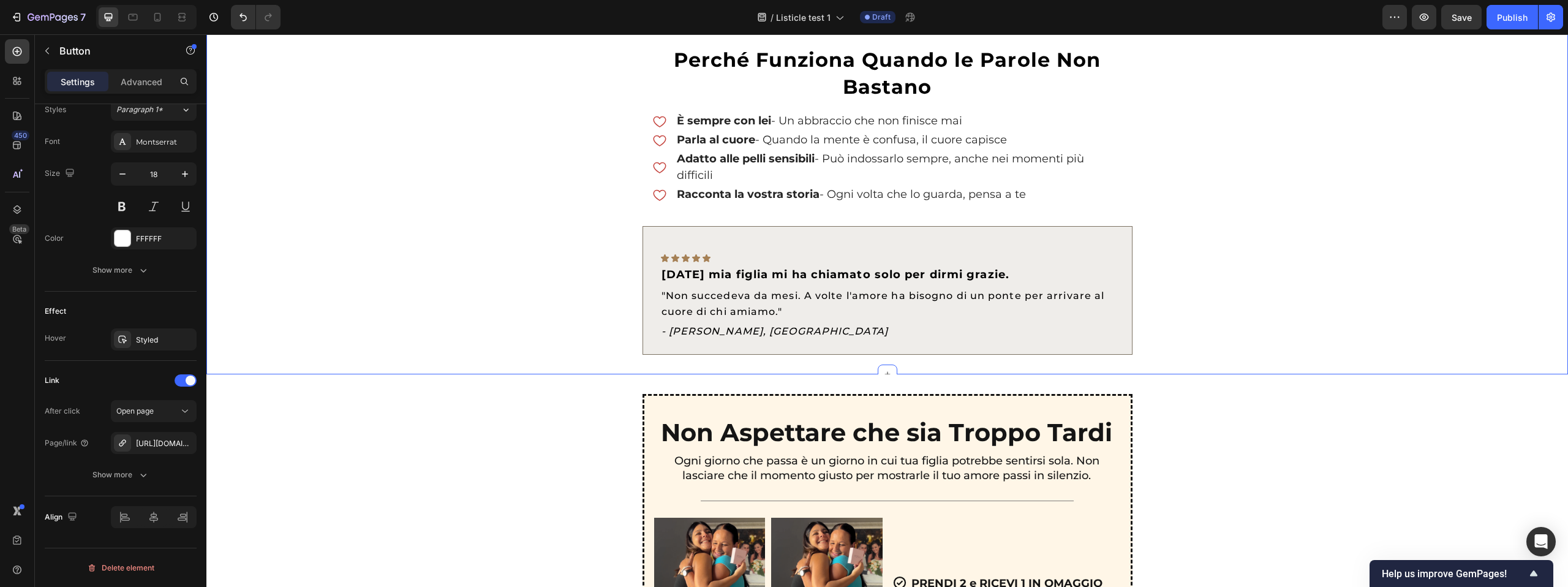
scroll to position [2713, 0]
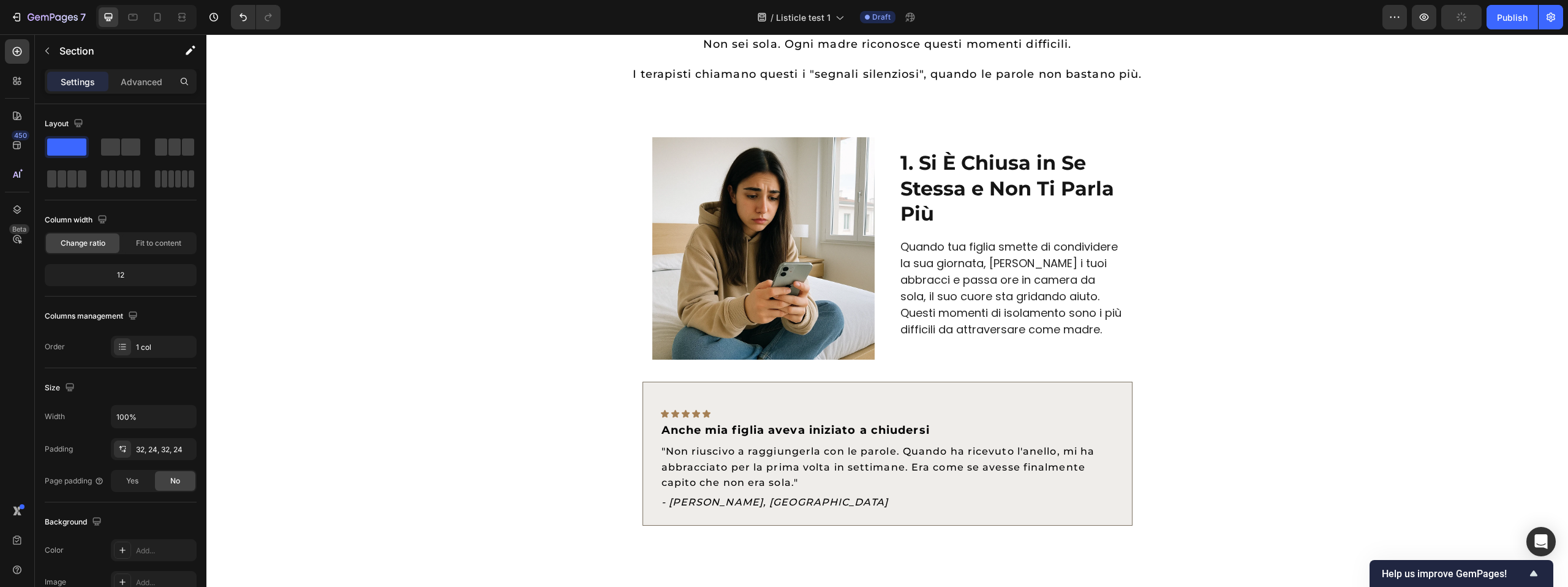
scroll to position [0, 0]
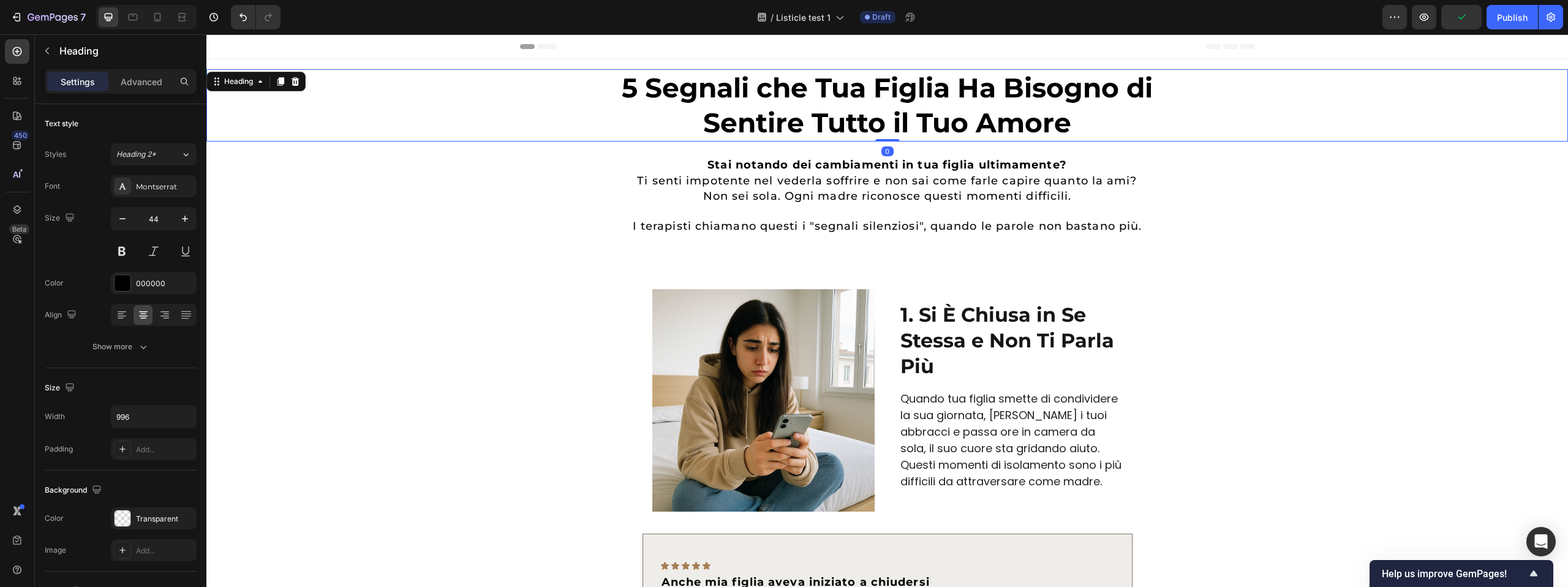
click at [1368, 84] on div "5 Segnali che Tua Figlia Ha Bisogno di Sentire Tutto il Tuo Amore" at bounding box center [887, 105] width 1332 height 73
click at [1496, 22] on button "Publish" at bounding box center [1512, 17] width 52 height 25
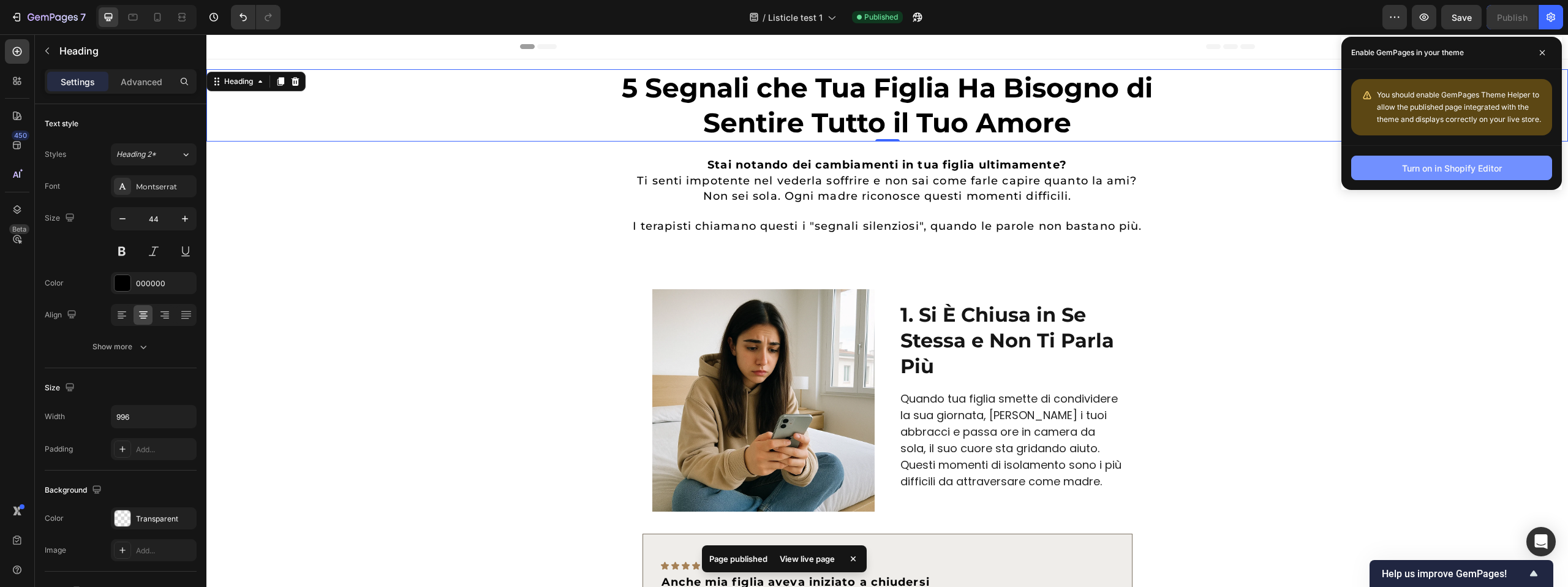
click at [1374, 166] on button "Turn on in Shopify Editor" at bounding box center [1451, 167] width 201 height 25
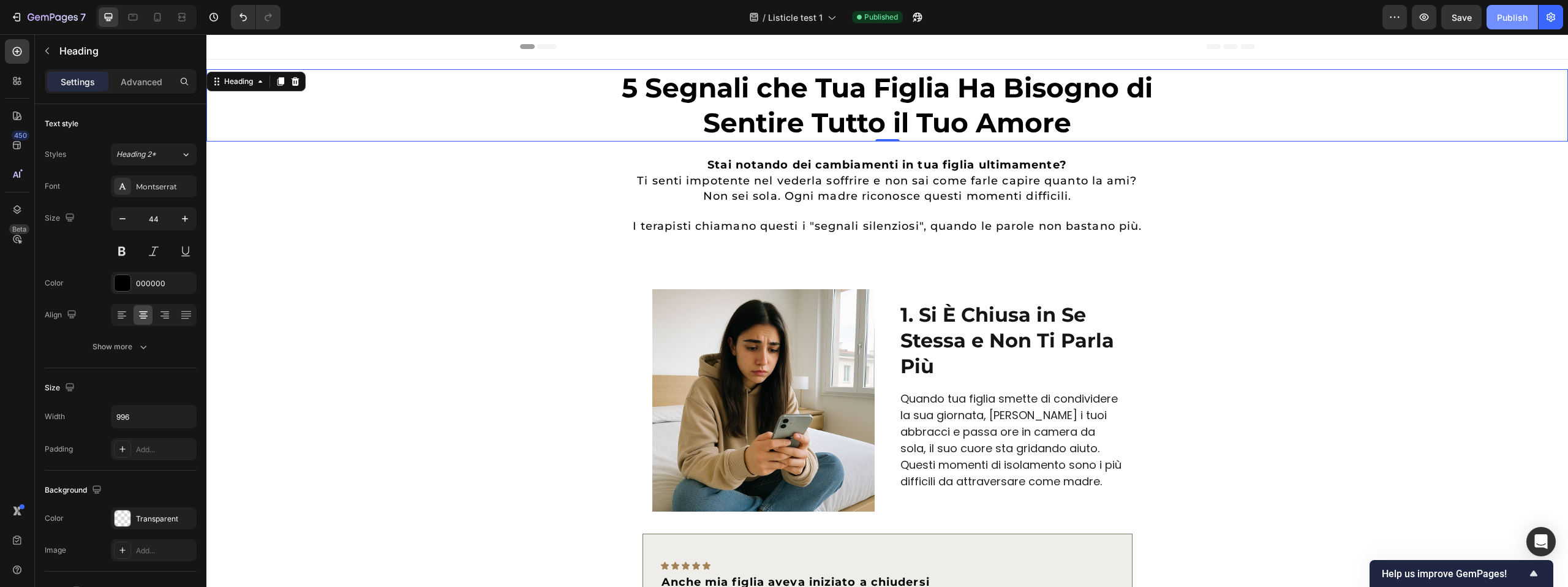
click at [1511, 15] on div "Publish" at bounding box center [1512, 17] width 31 height 13
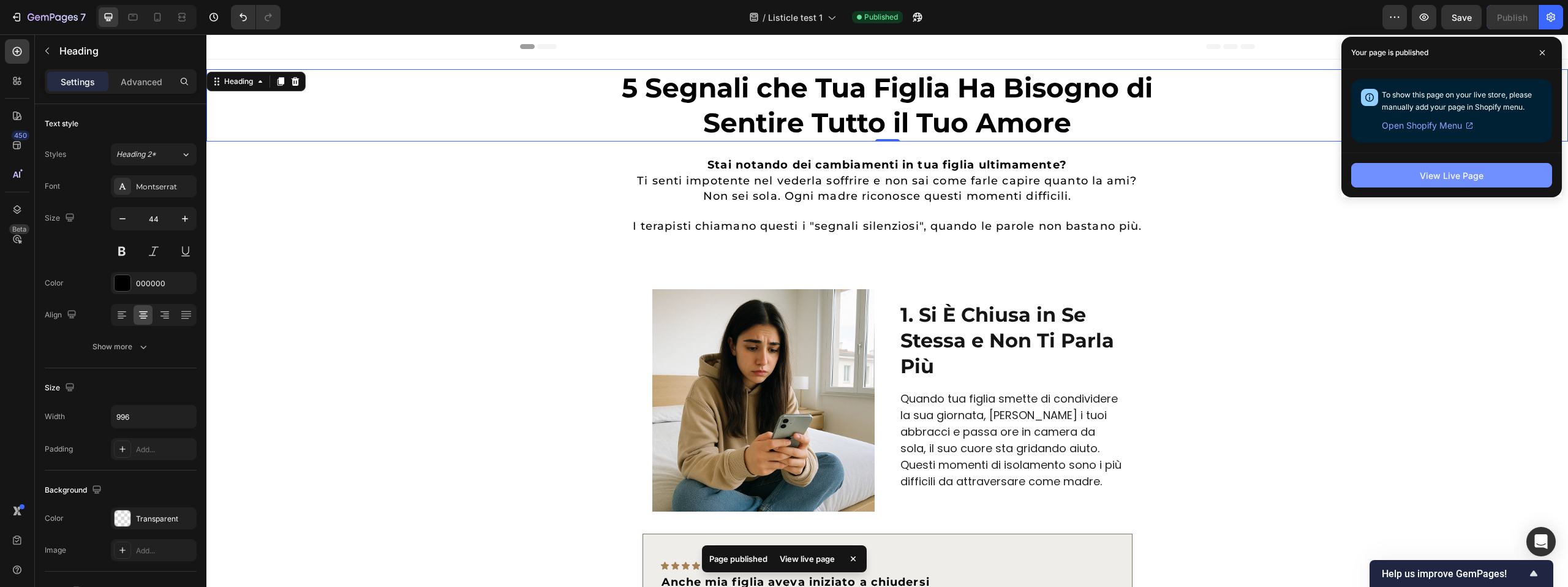
click at [1383, 168] on button "View Live Page" at bounding box center [1451, 174] width 201 height 25
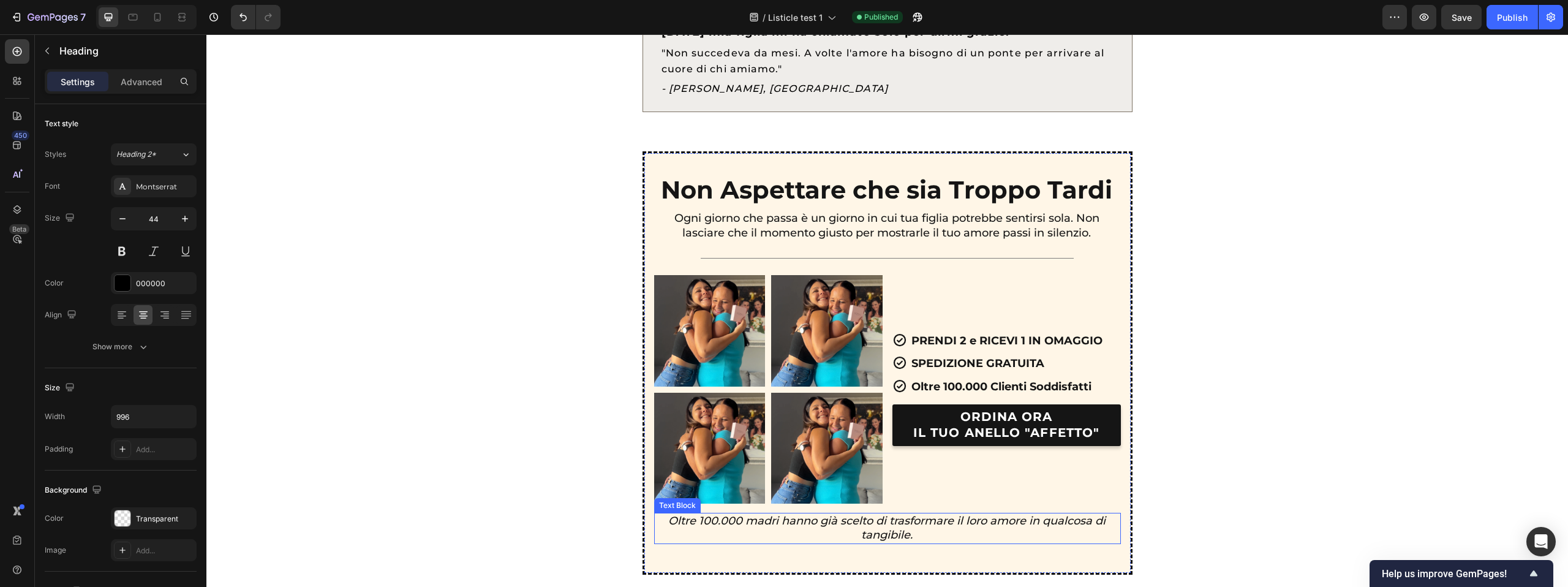
scroll to position [2836, 0]
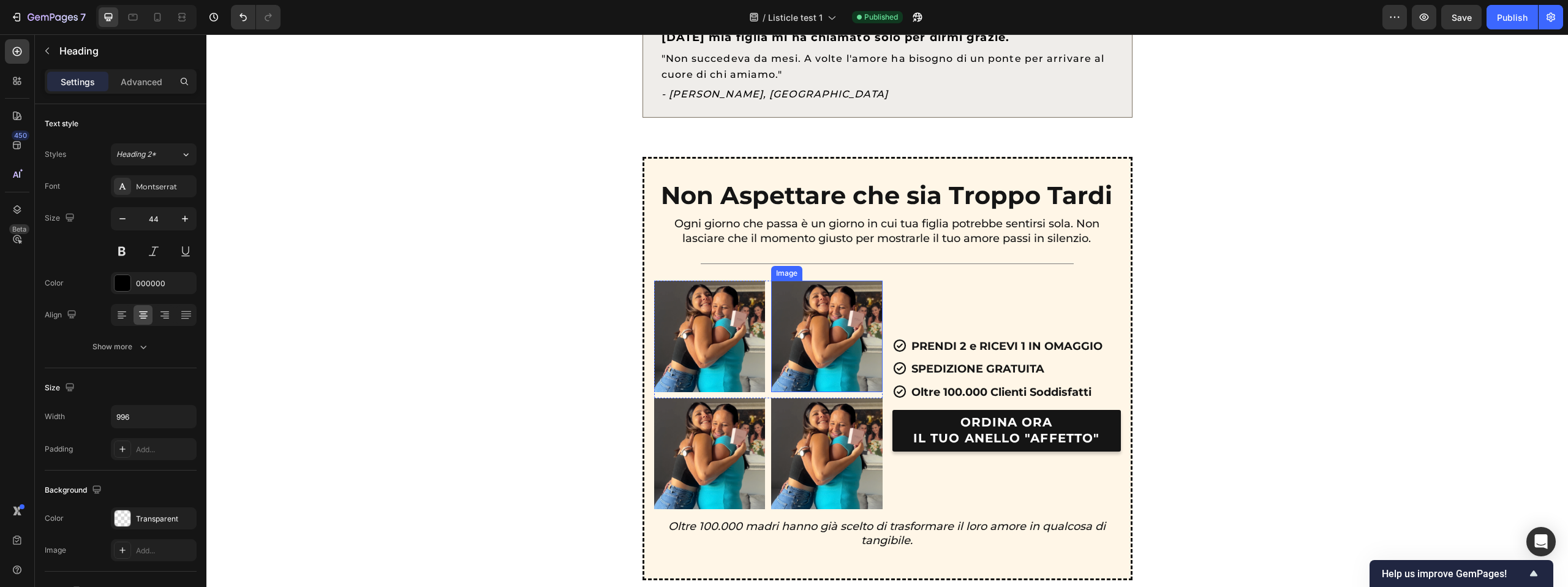
click at [831, 317] on img at bounding box center [827, 336] width 112 height 112
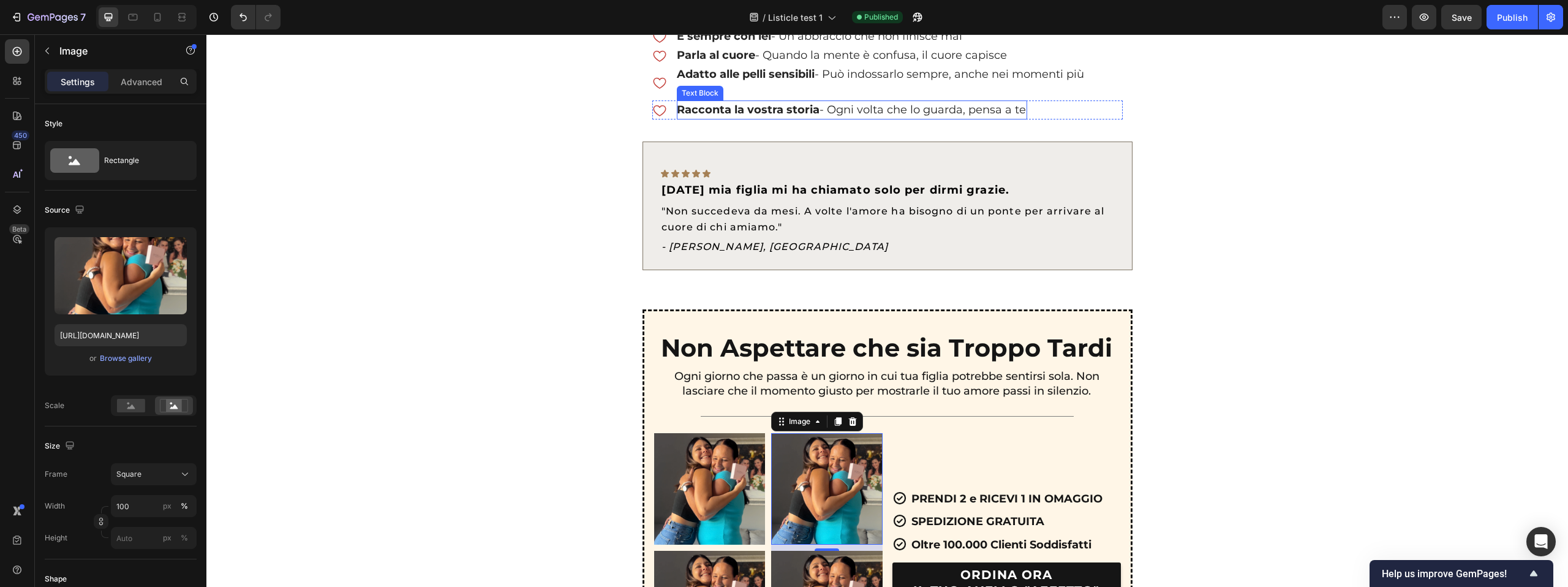
scroll to position [2809, 0]
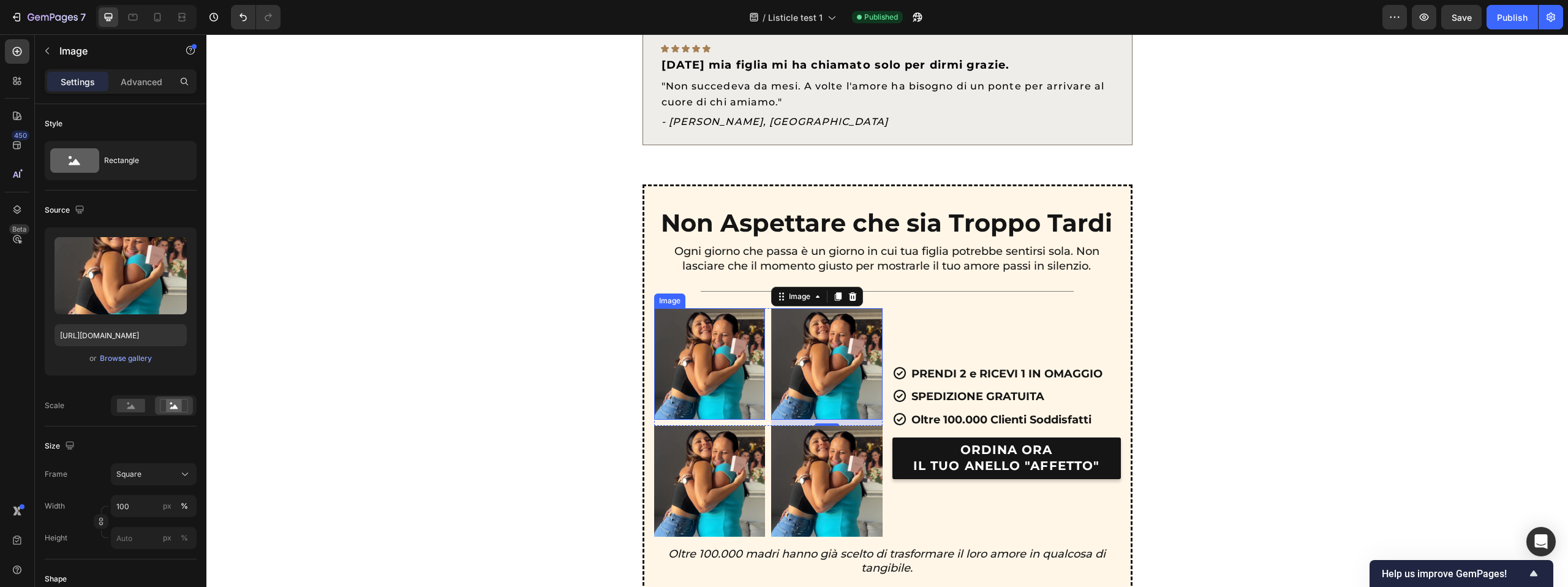
click at [755, 333] on img at bounding box center [710, 364] width 112 height 112
click at [822, 340] on img at bounding box center [827, 364] width 112 height 112
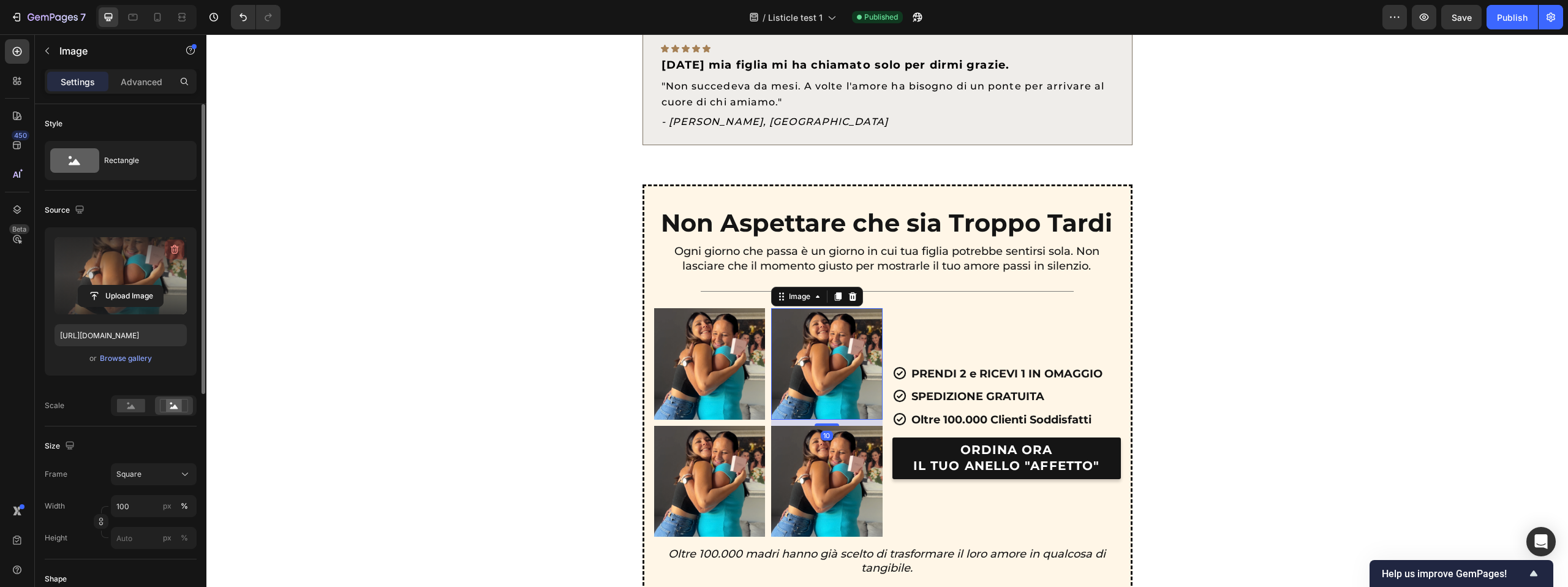
click at [173, 253] on icon "button" at bounding box center [174, 249] width 12 height 12
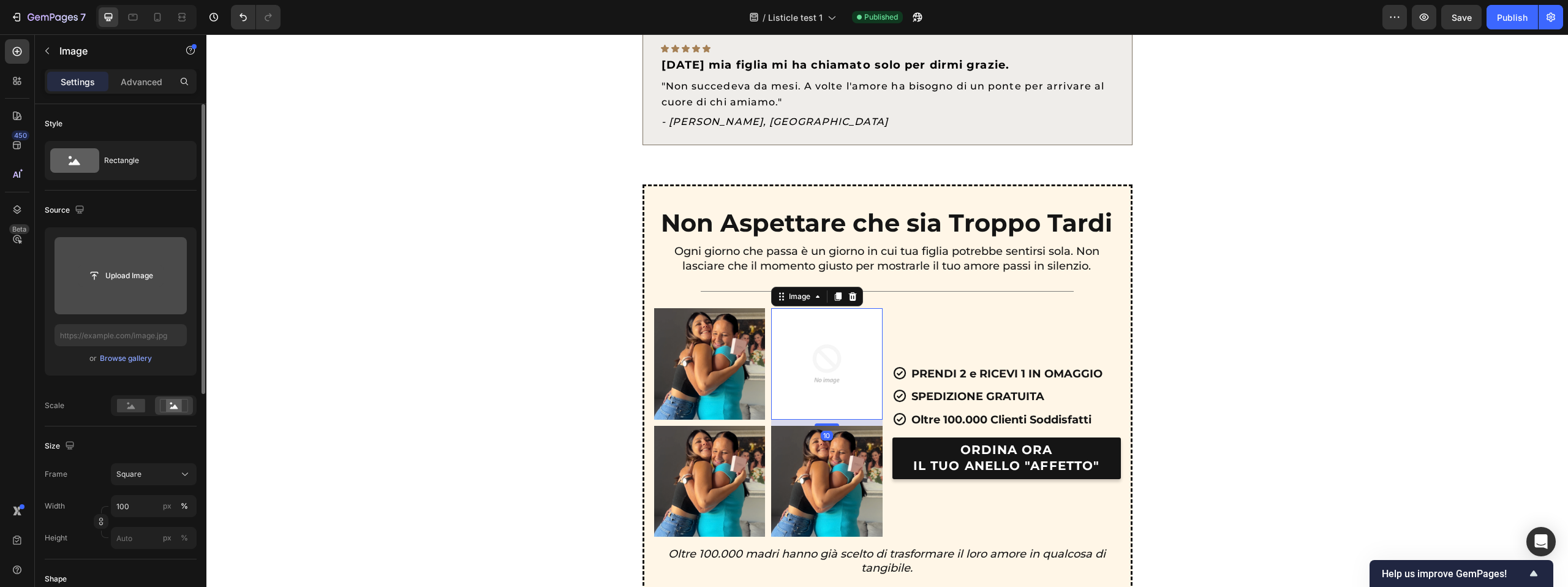
click at [154, 276] on input "file" at bounding box center [121, 275] width 85 height 21
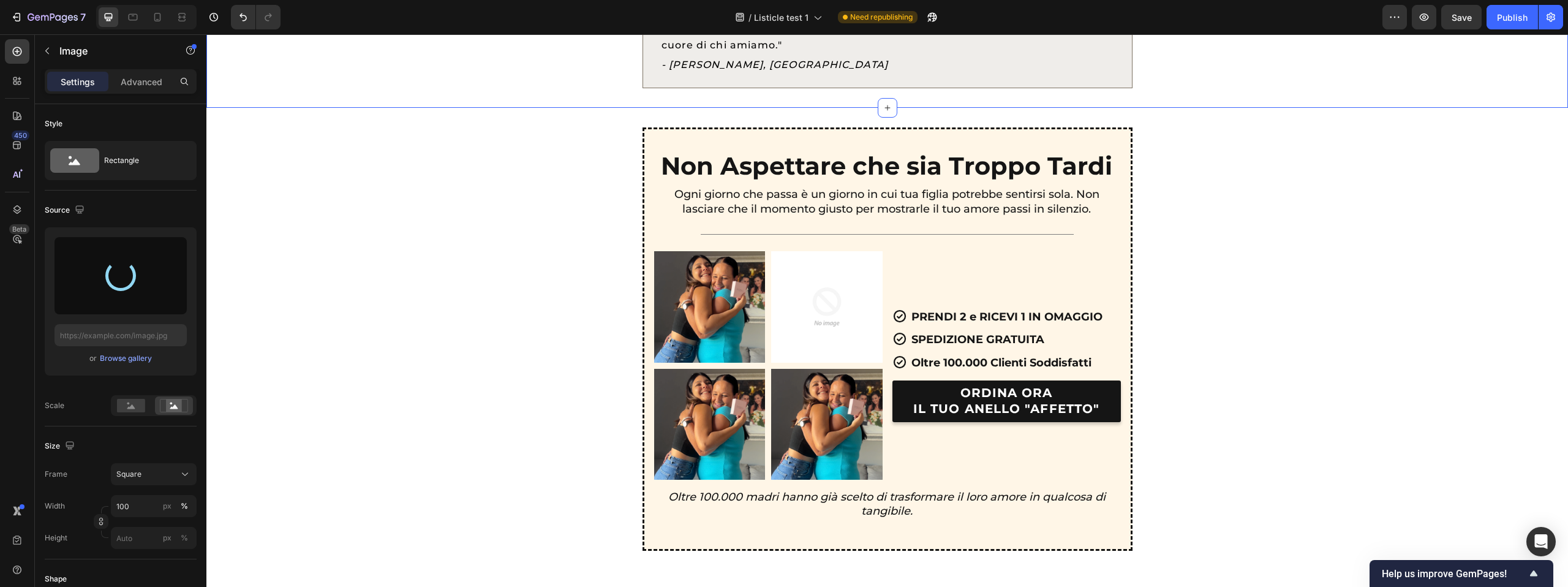
scroll to position [2936, 0]
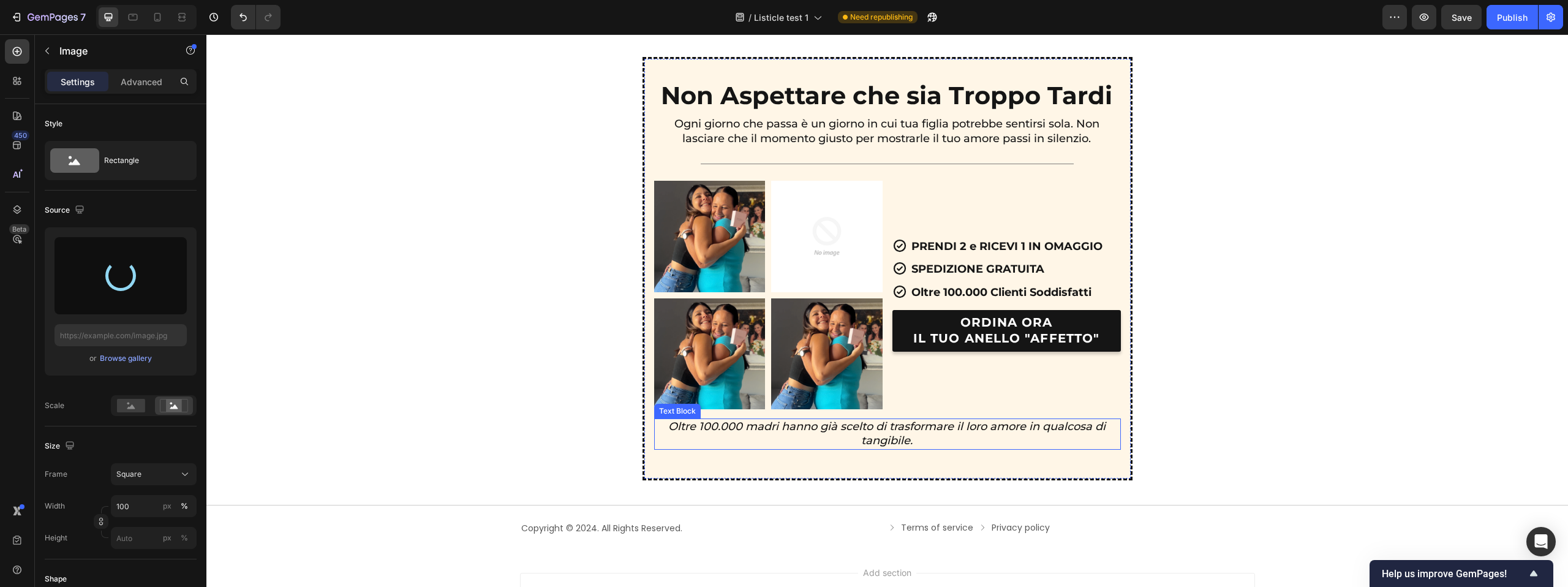
type input "https://cdn.shopify.com/s/files/1/0622/6558/9965/files/gempages_476942381304775…"
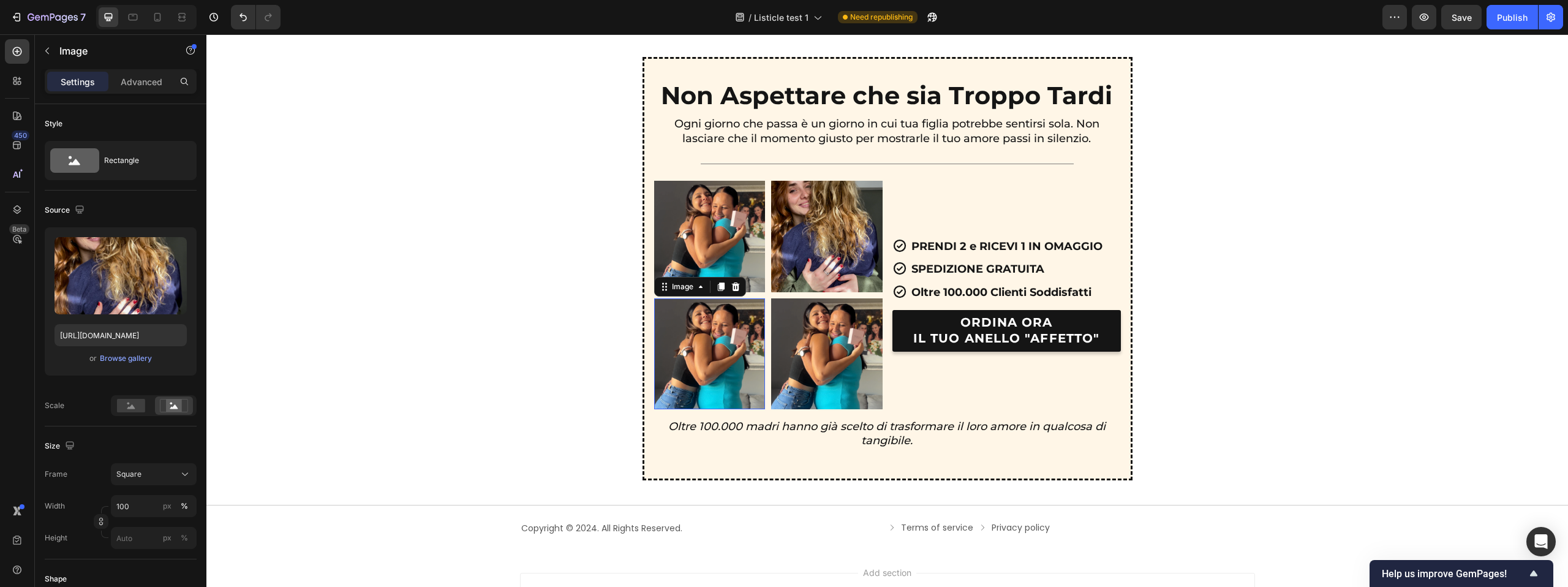
click at [744, 342] on img at bounding box center [710, 354] width 112 height 112
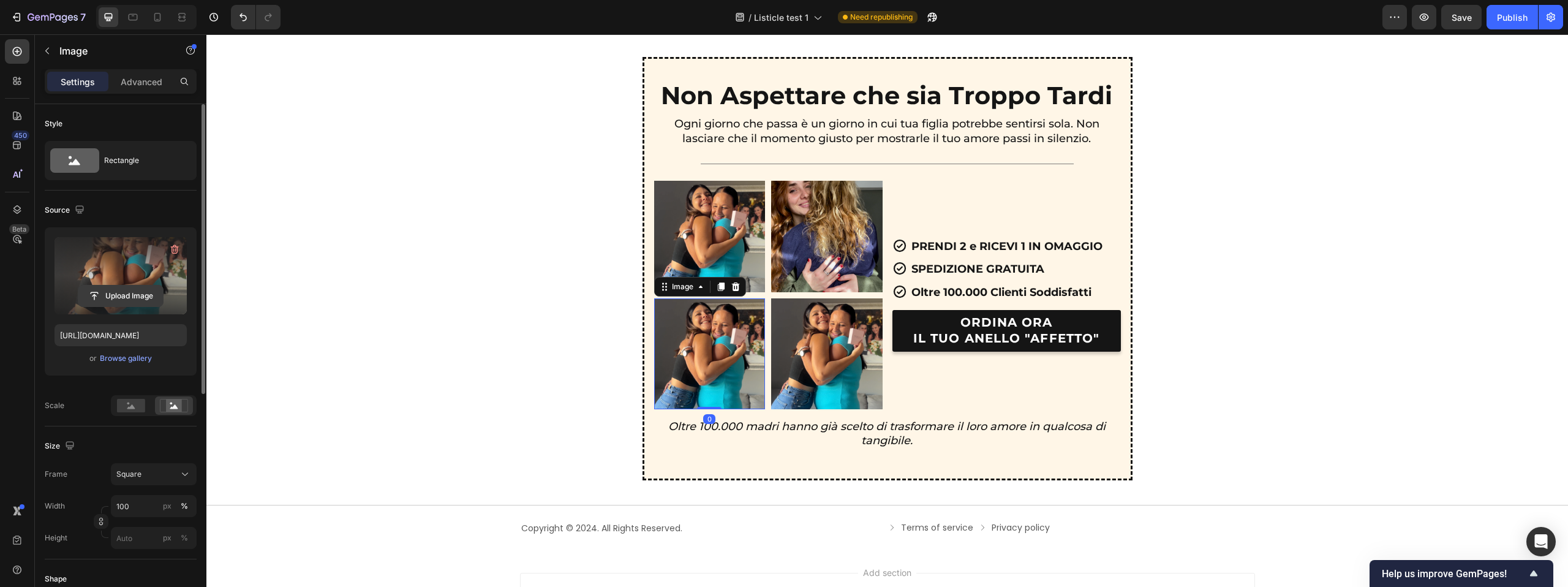
click at [138, 291] on input "file" at bounding box center [121, 295] width 85 height 21
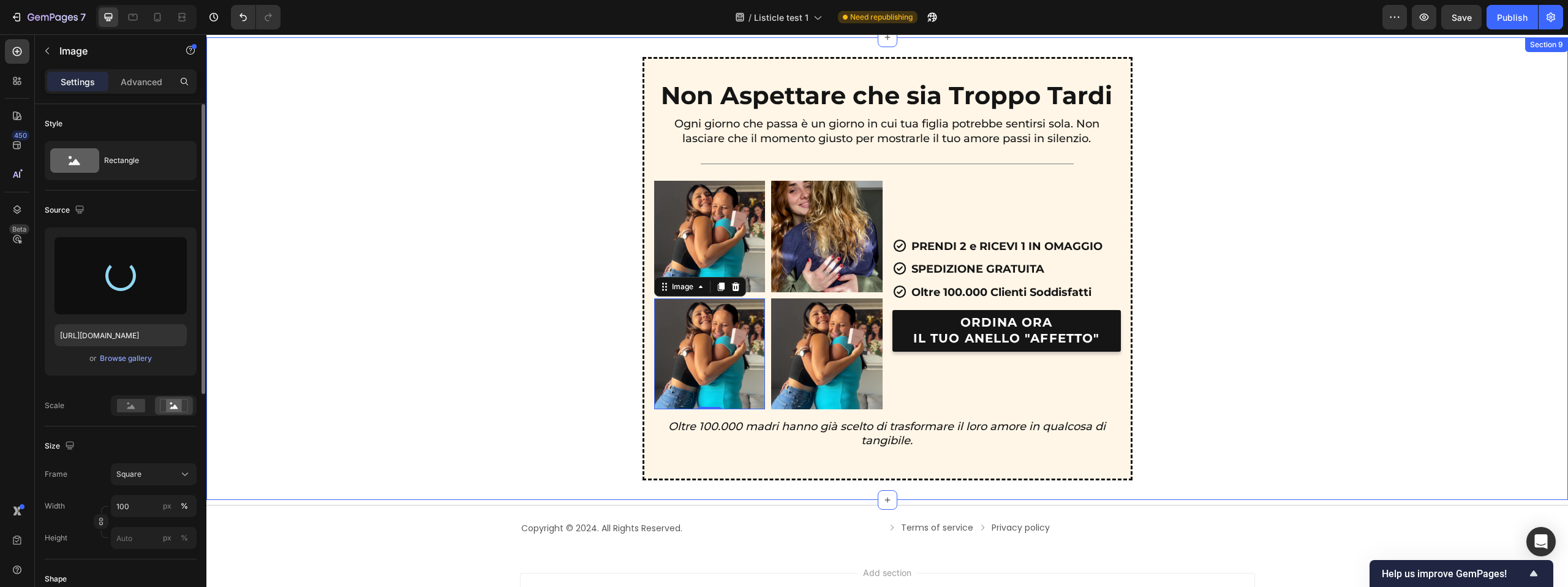
type input "https://cdn.shopify.com/s/files/1/0622/6558/9965/files/gempages_476942381304775…"
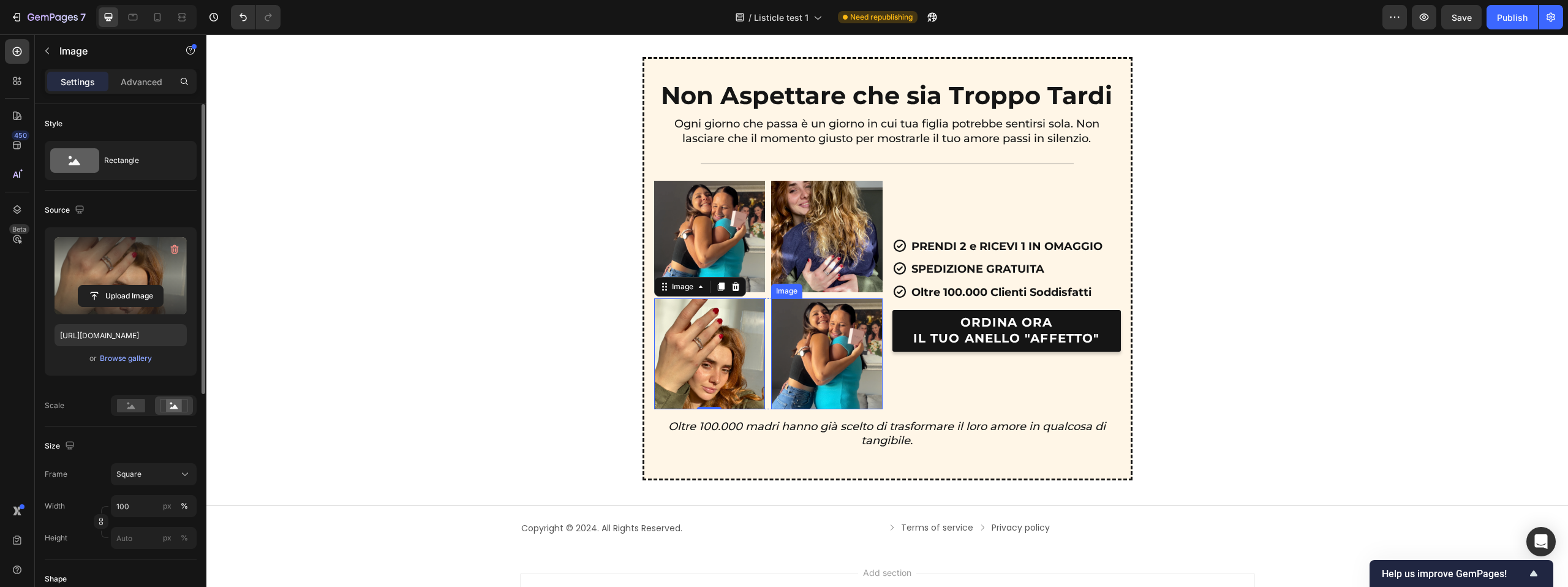
click at [826, 362] on img at bounding box center [827, 354] width 112 height 112
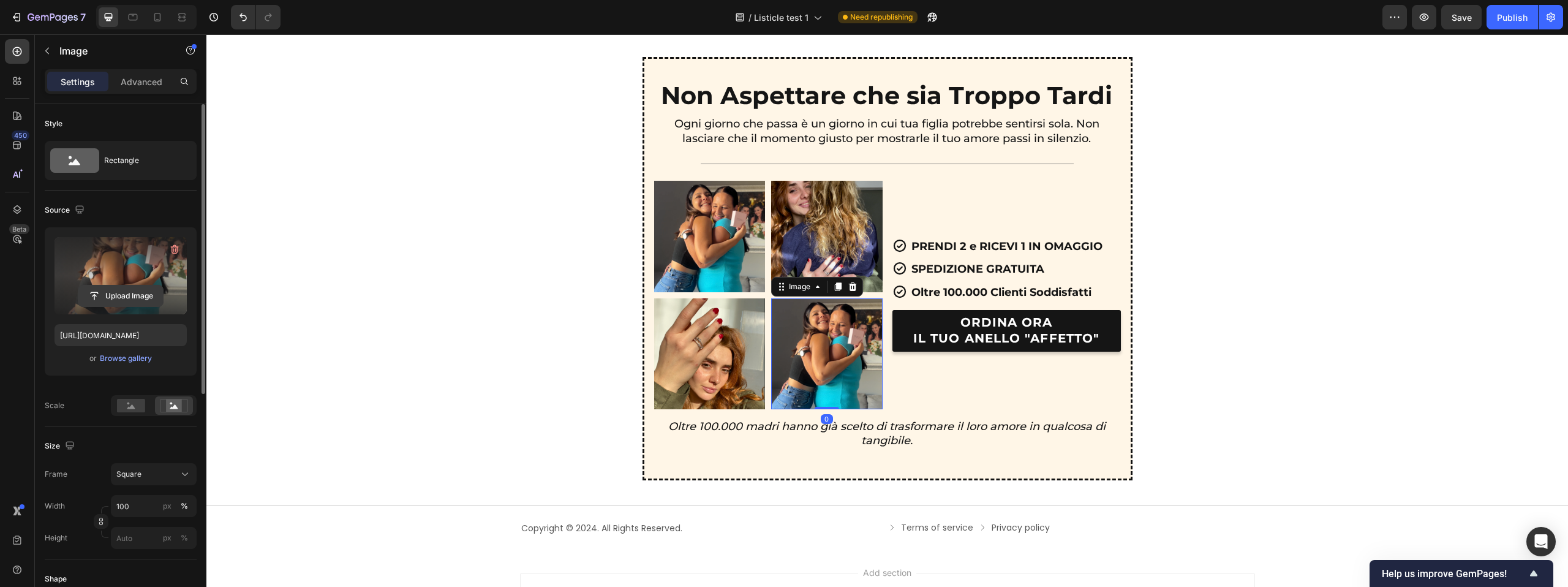
click at [145, 304] on input "file" at bounding box center [121, 295] width 85 height 21
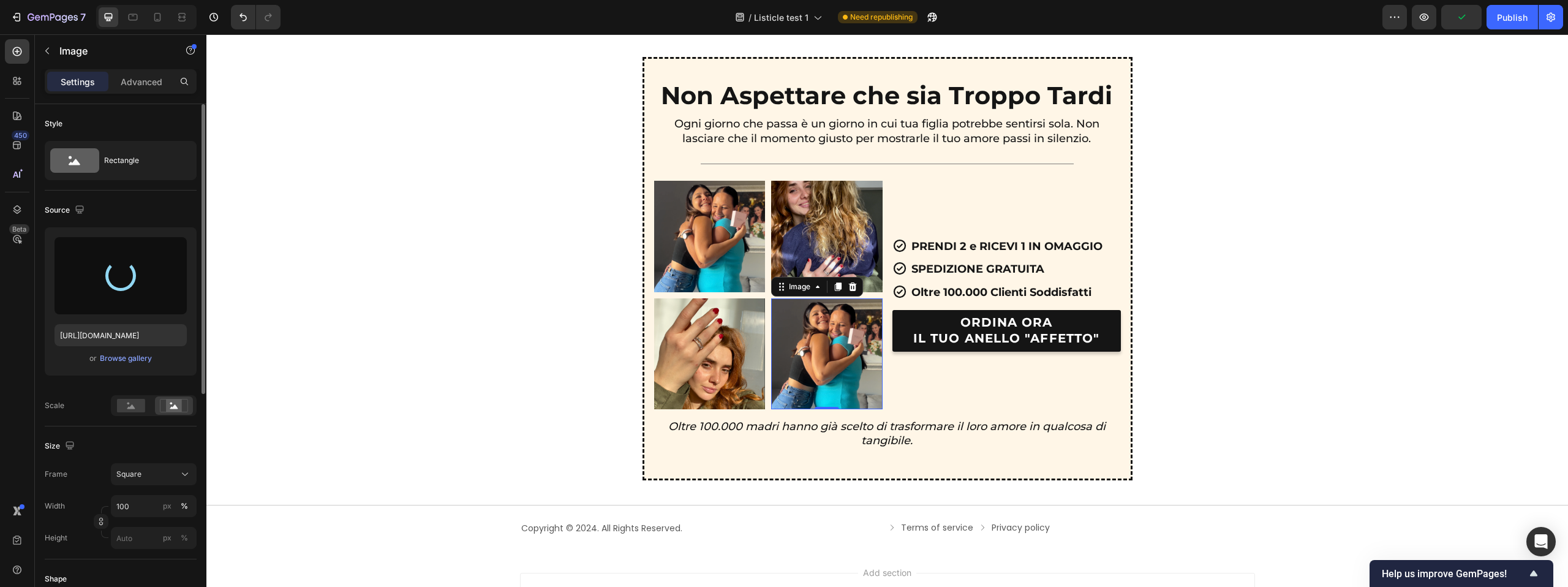
type input "https://cdn.shopify.com/s/files/1/0622/6558/9965/files/gempages_476942381304775…"
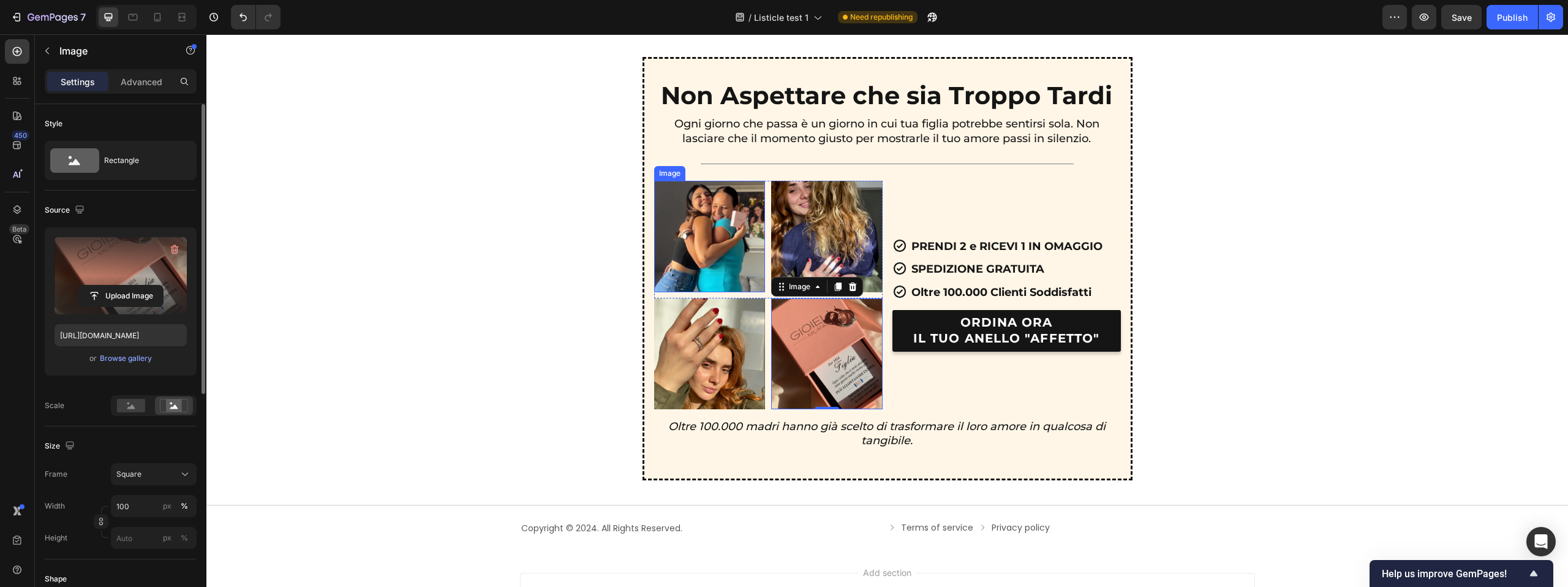
click at [694, 234] on img at bounding box center [710, 236] width 112 height 112
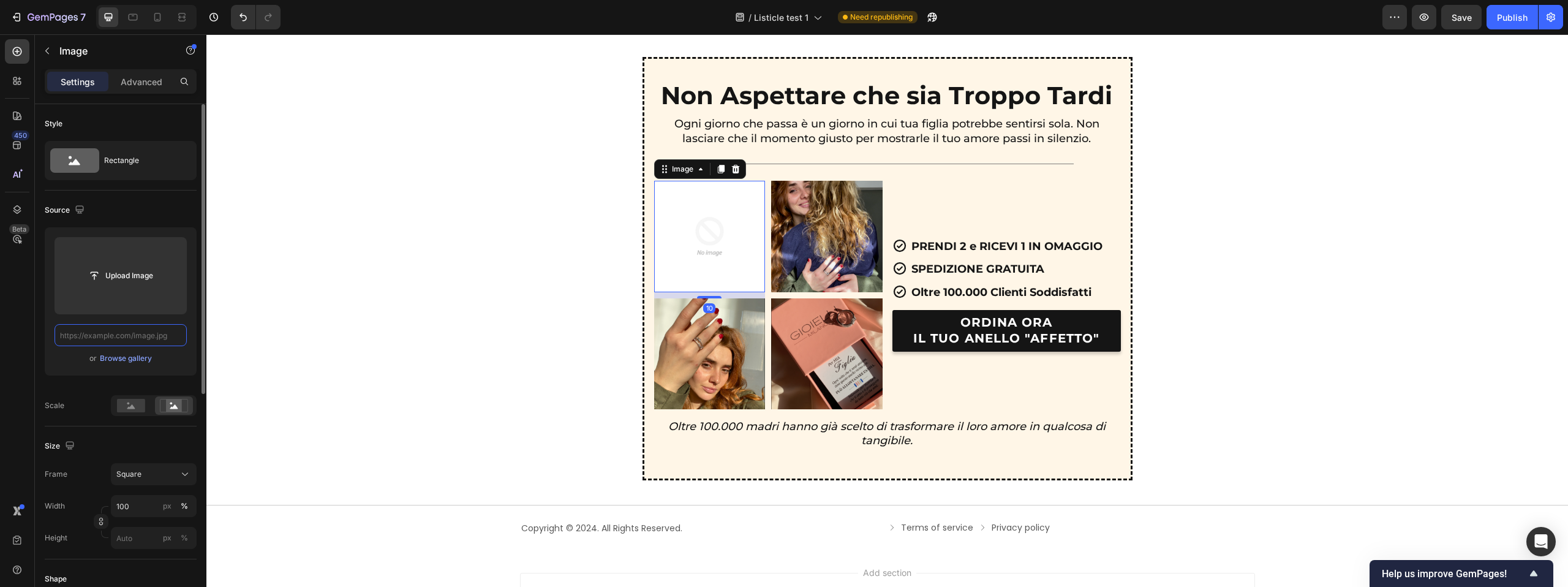
scroll to position [0, 0]
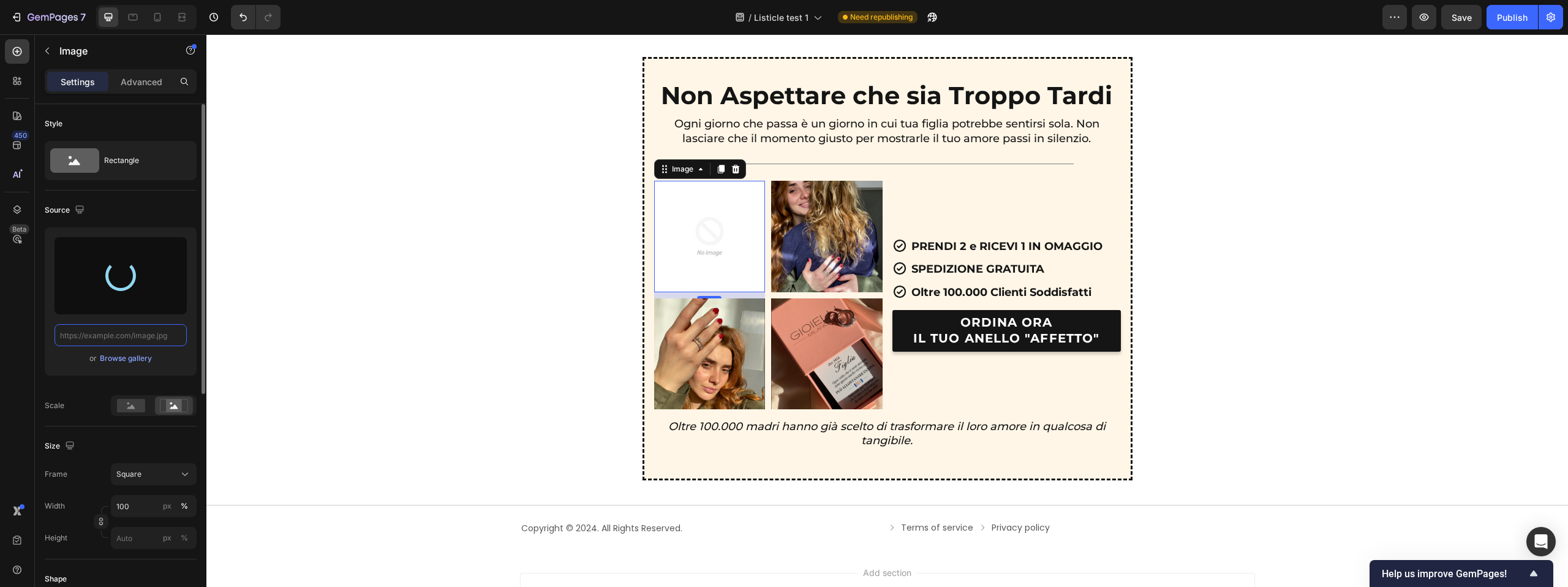
type input "https://cdn.shopify.com/s/files/1/0622/6558/9965/files/gempages_476942381304775…"
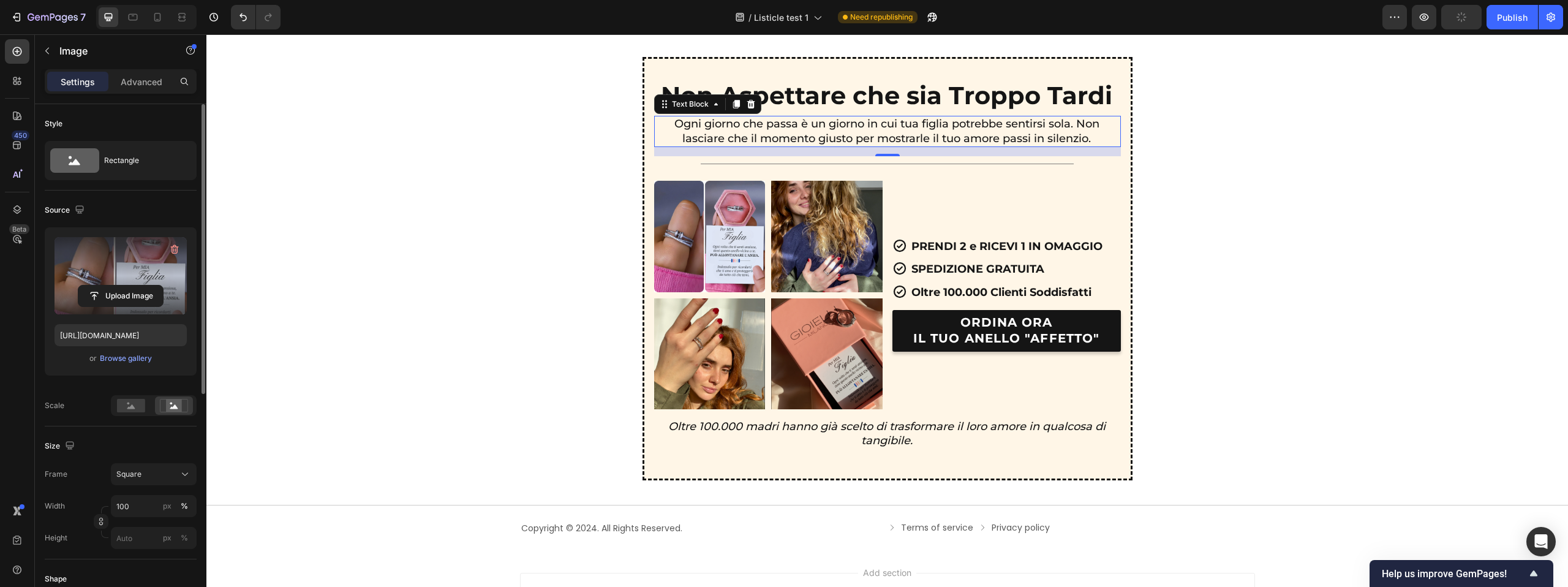
click at [1074, 126] on p "Ogni giorno che passa è un giorno in cui tua figlia potrebbe sentirsi sola. Non…" at bounding box center [886, 131] width 466 height 29
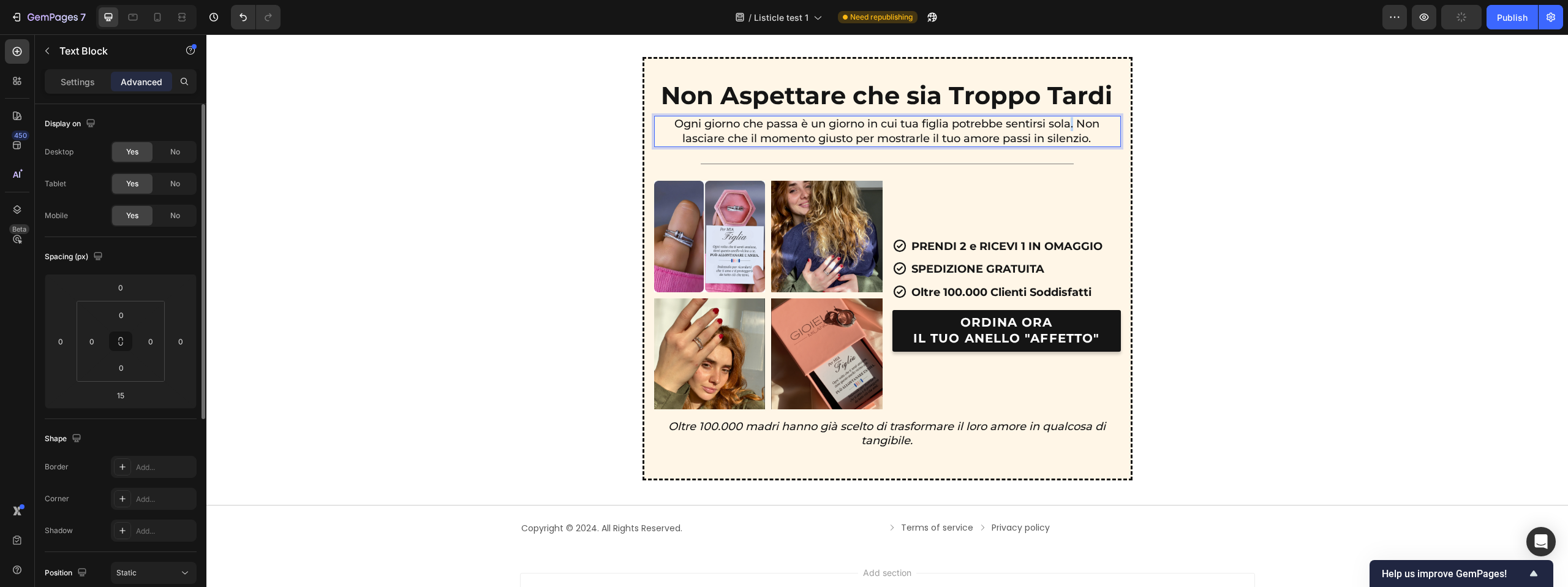
click at [1074, 126] on p "Ogni giorno che passa è un giorno in cui tua figlia potrebbe sentirsi sola. Non…" at bounding box center [886, 131] width 466 height 29
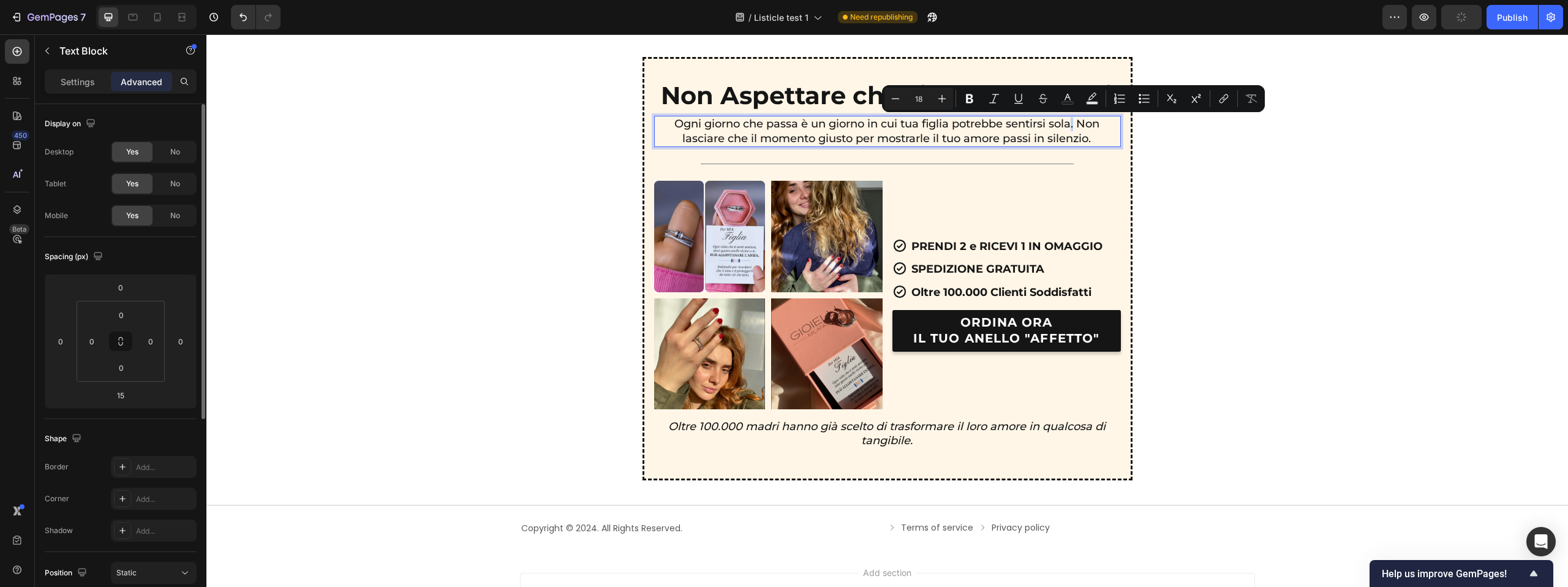
click at [1077, 125] on p "Ogni giorno che passa è un giorno in cui tua figlia potrebbe sentirsi sola. Non…" at bounding box center [886, 131] width 466 height 29
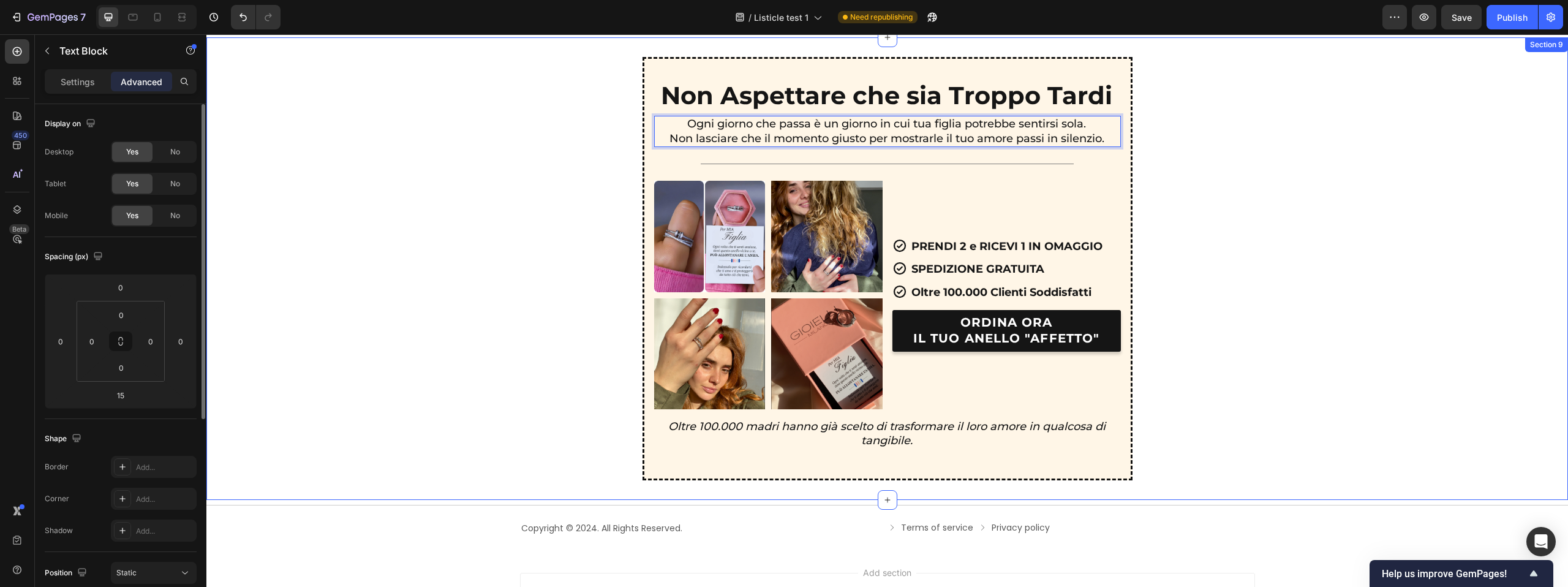
click at [1296, 100] on div "Non Aspettare che sia Troppo Tardi Text Block Ogni giorno che passa è un giorno…" at bounding box center [887, 268] width 1332 height 424
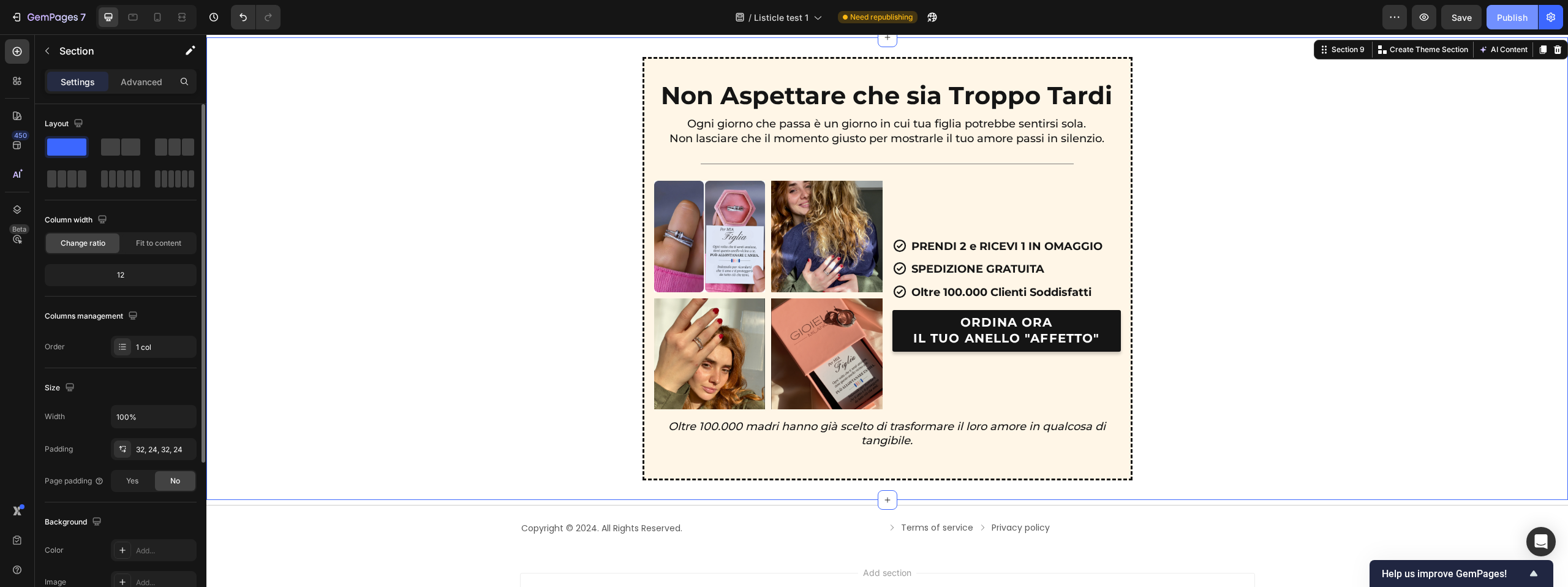
click at [1488, 25] on button "Publish" at bounding box center [1512, 17] width 52 height 25
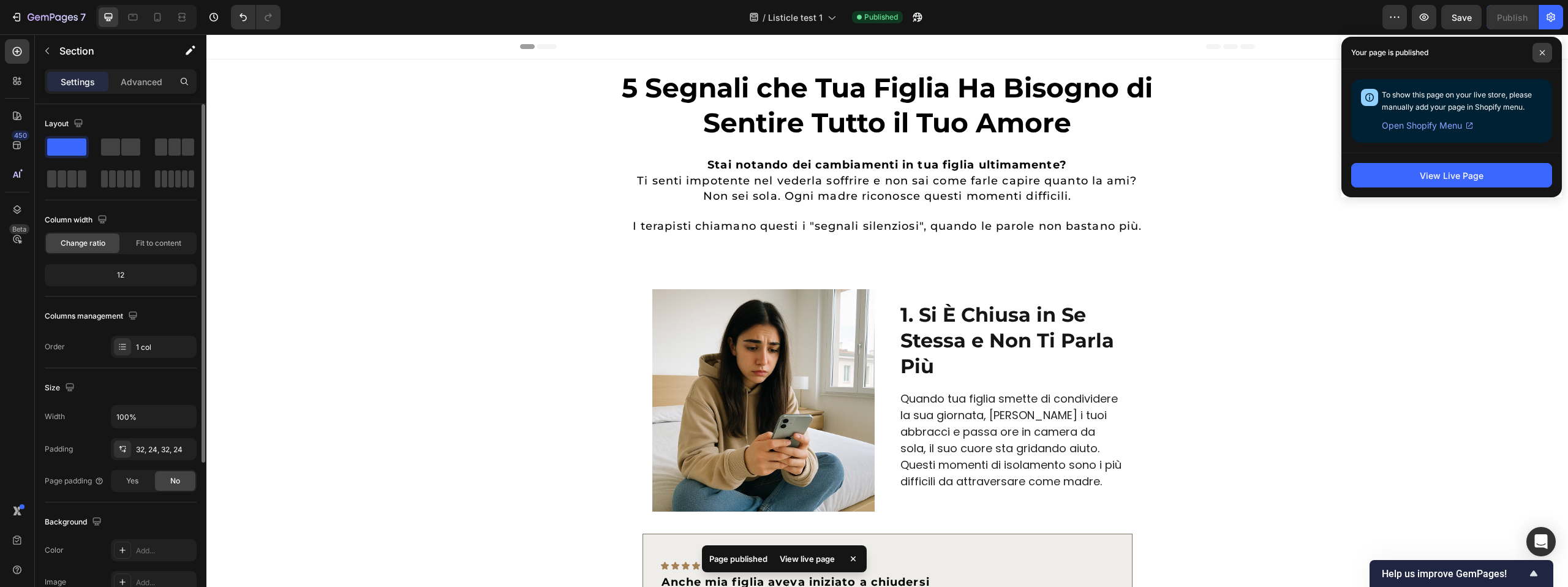
click at [1543, 54] on icon at bounding box center [1542, 53] width 6 height 6
